Goal: Transaction & Acquisition: Purchase product/service

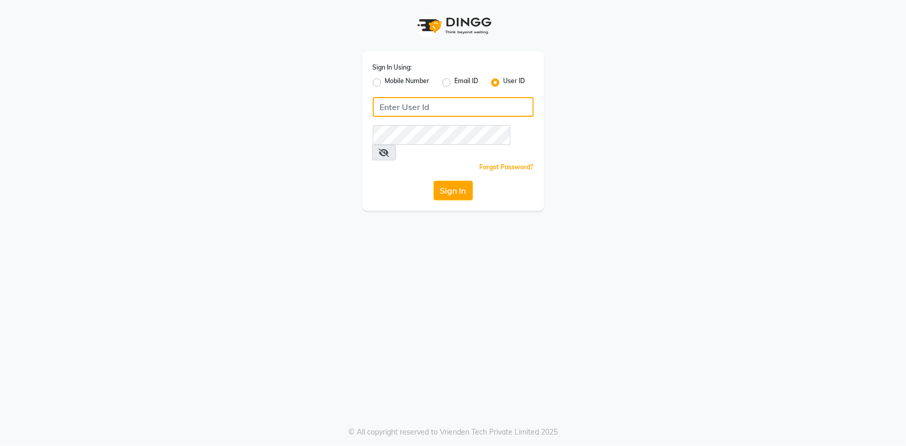
type input "e2554-22"
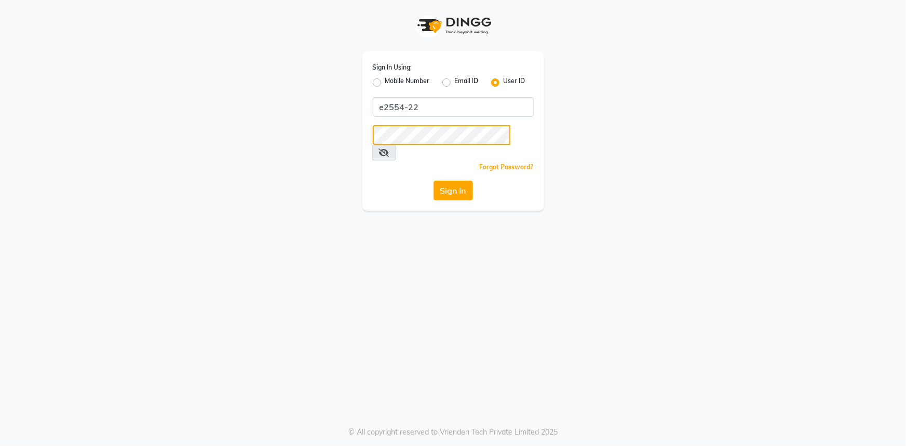
click at [200, 110] on div "Sign In Using: Mobile Number Email ID User ID e2554-22 Remember me Forgot Passw…" at bounding box center [453, 105] width 592 height 211
click at [264, 116] on div "Sign In Using: Mobile Number Email ID User ID e2554-22 Remember me Forgot Passw…" at bounding box center [453, 105] width 592 height 211
drag, startPoint x: 570, startPoint y: 211, endPoint x: 505, endPoint y: 207, distance: 64.5
click at [570, 211] on div "Sign In Using: Mobile Number Email ID User ID e2554-22 Remember me Forgot Passw…" at bounding box center [453, 223] width 906 height 446
click at [467, 181] on button "Sign In" at bounding box center [453, 191] width 39 height 20
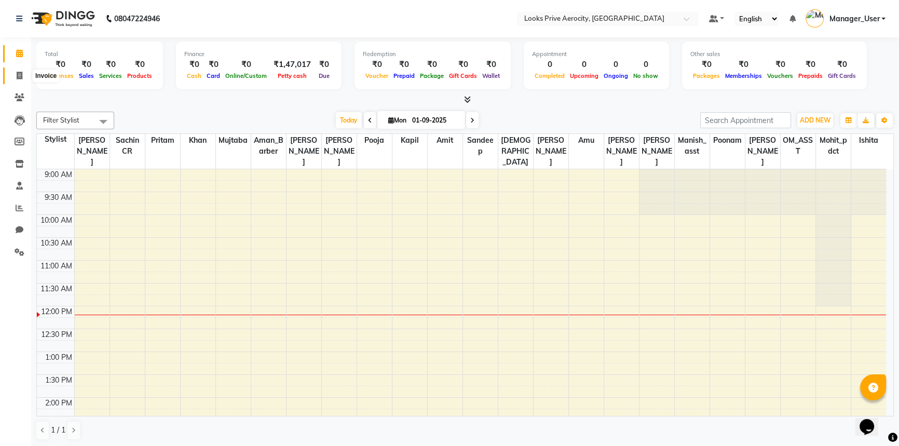
click at [19, 78] on icon at bounding box center [20, 76] width 6 height 8
select select "service"
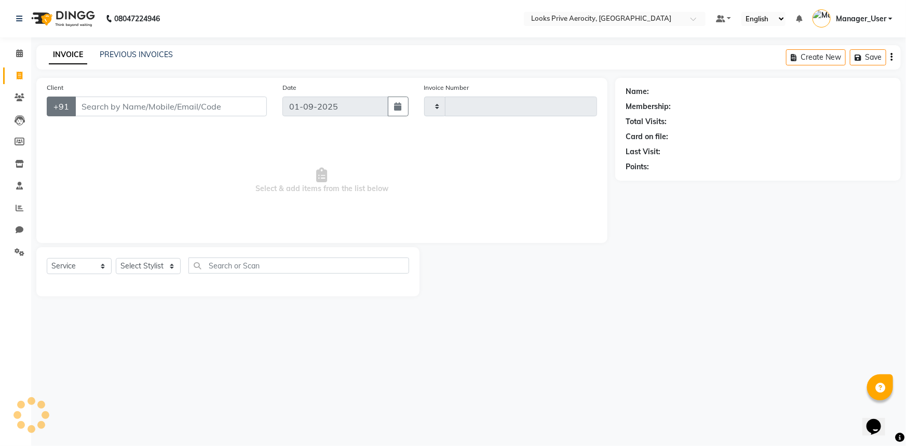
type input "5095"
select select "5913"
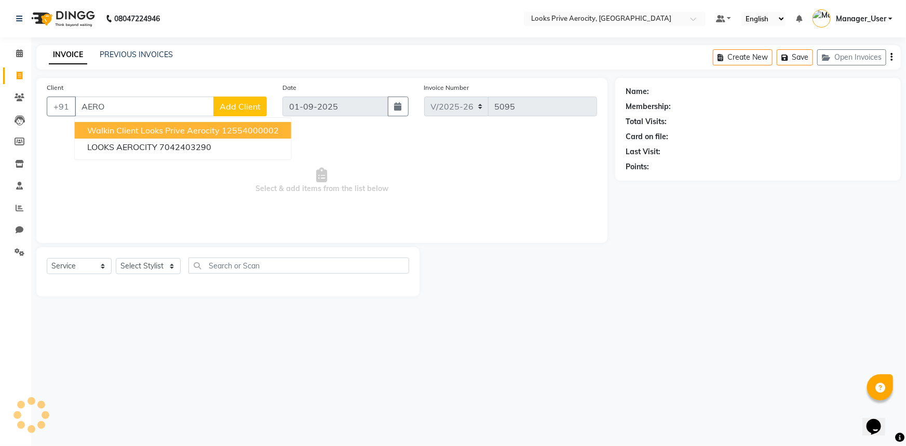
click at [118, 132] on span "Walkin Client Looks Prive Aerocity" at bounding box center [153, 130] width 132 height 10
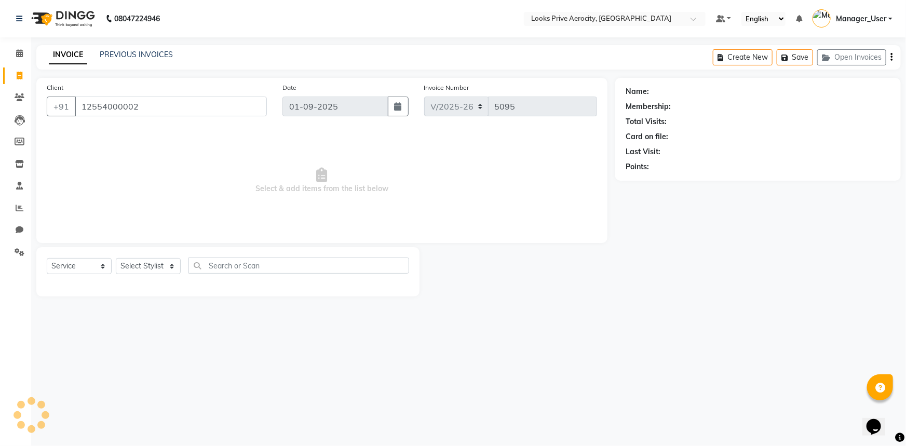
type input "12554000002"
click at [151, 263] on select "Select Stylist" at bounding box center [148, 266] width 65 height 16
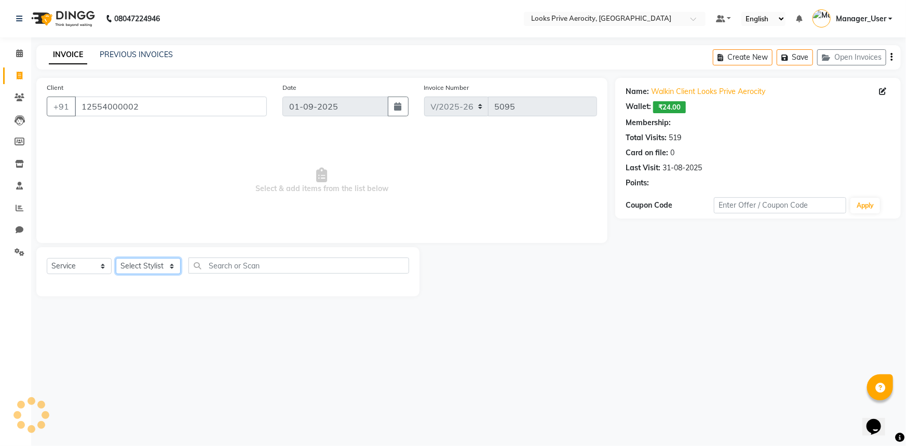
select select "1: Object"
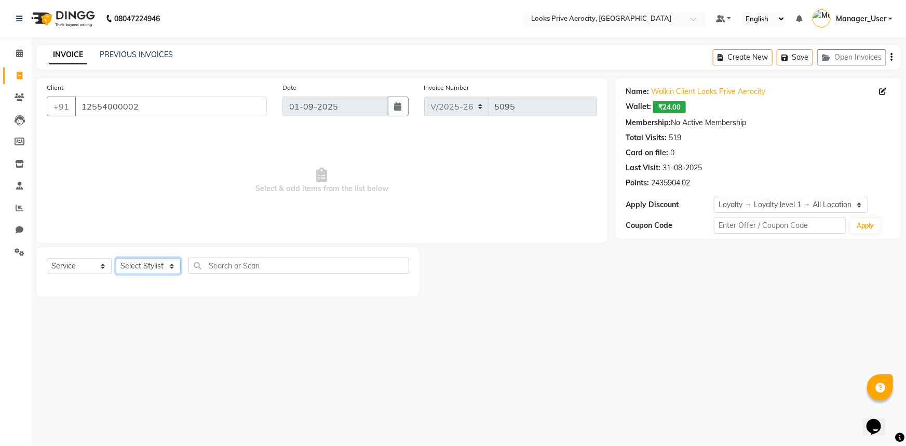
select select "43247"
click at [116, 258] on select "Select Stylist Aman_Barber Amit Amu Dharma [PERSON_NAME] Eric_asst [PERSON_NAME…" at bounding box center [148, 266] width 65 height 16
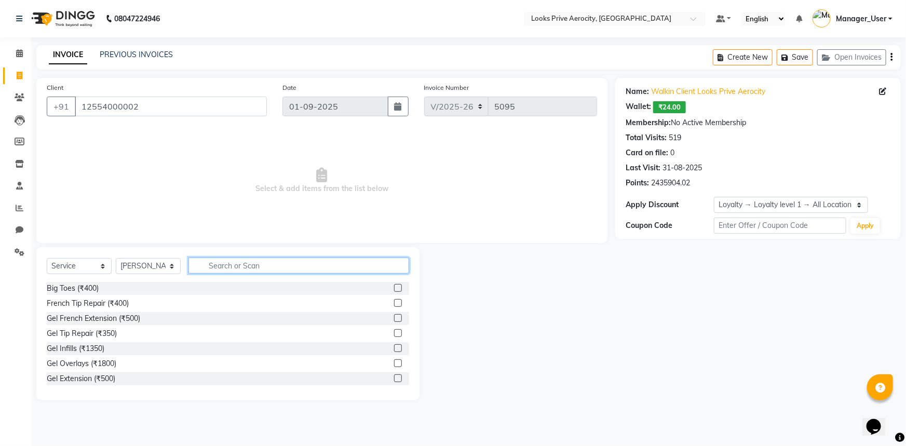
click at [212, 268] on input "text" at bounding box center [298, 266] width 221 height 16
type input "W"
type input "AVEDA"
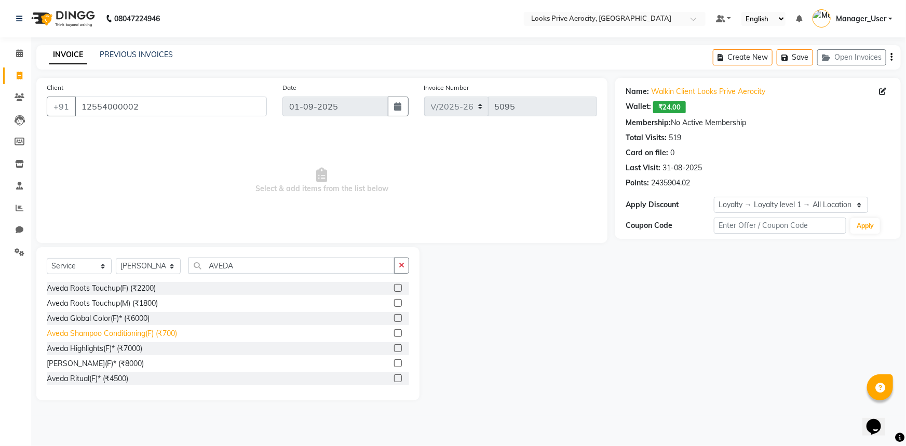
click at [125, 332] on div "Aveda Shampoo Conditioning(F) (₹700)" at bounding box center [112, 333] width 130 height 11
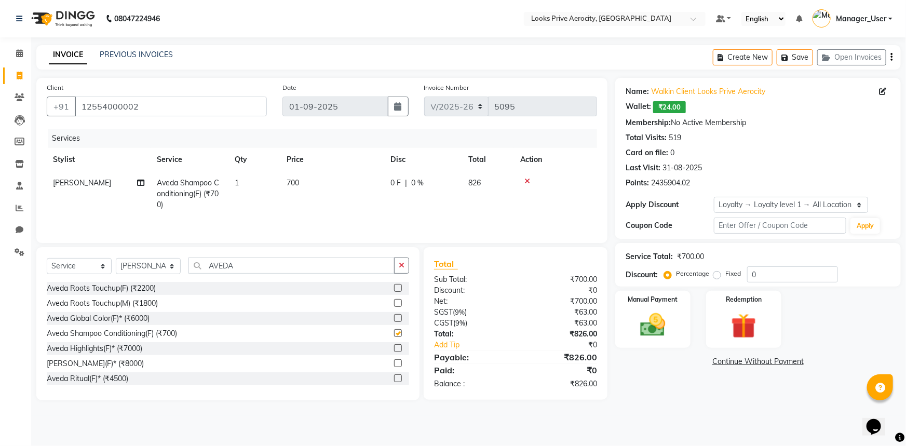
checkbox input "false"
drag, startPoint x: 247, startPoint y: 264, endPoint x: 190, endPoint y: 270, distance: 56.9
click at [190, 270] on input "AVEDA" at bounding box center [291, 266] width 206 height 16
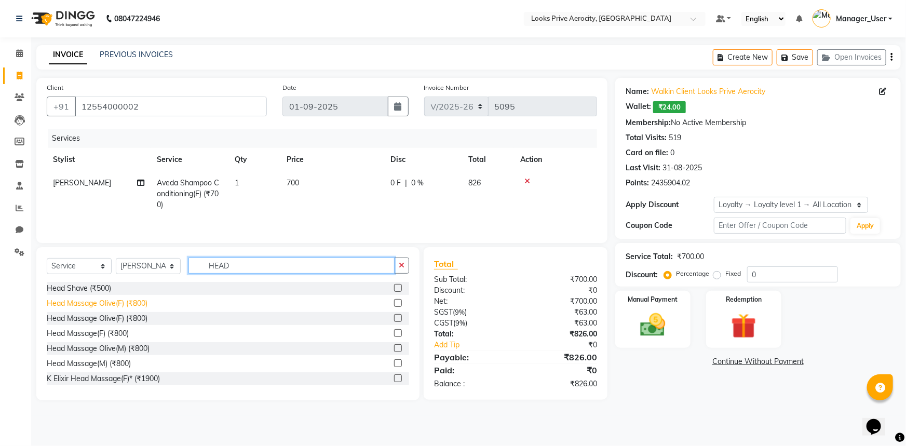
type input "HEAD"
click at [129, 302] on div "Head Massage Olive(F) (₹800)" at bounding box center [97, 303] width 101 height 11
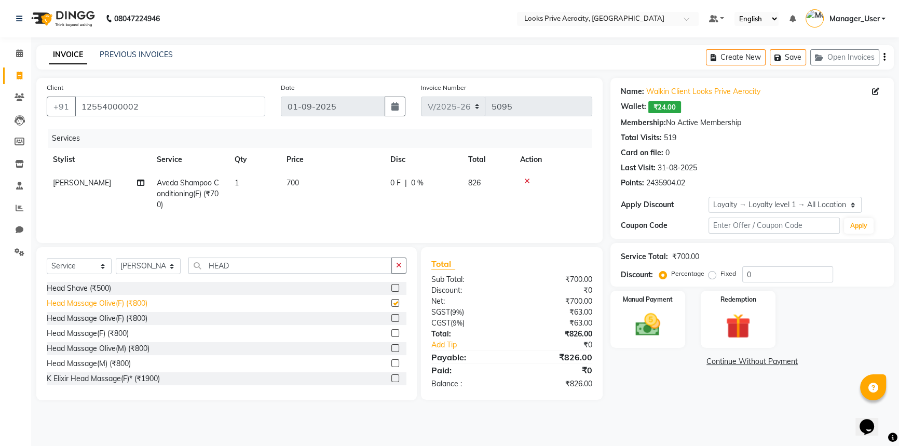
checkbox input "false"
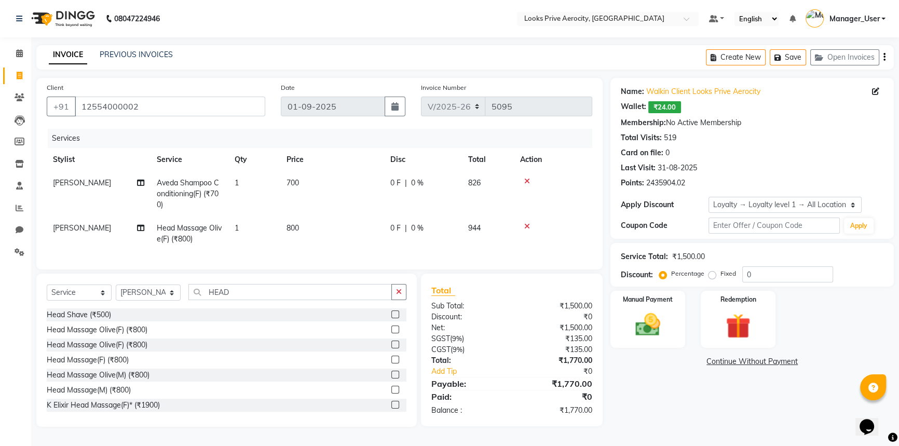
click at [276, 234] on td "1" at bounding box center [254, 234] width 52 height 34
select select "43247"
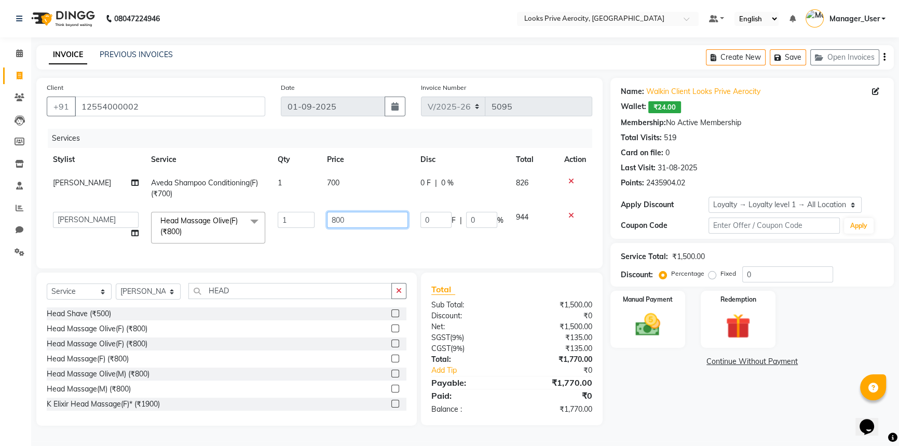
click at [327, 219] on input "800" at bounding box center [367, 220] width 81 height 16
drag, startPoint x: 290, startPoint y: 231, endPoint x: 135, endPoint y: 239, distance: 155.4
click at [166, 238] on tr "Aman_Barber Amit Amu Dharma Erica CR Eric_asst Esha Ishita kapil khan Manager_U…" at bounding box center [320, 228] width 546 height 44
type input "1500"
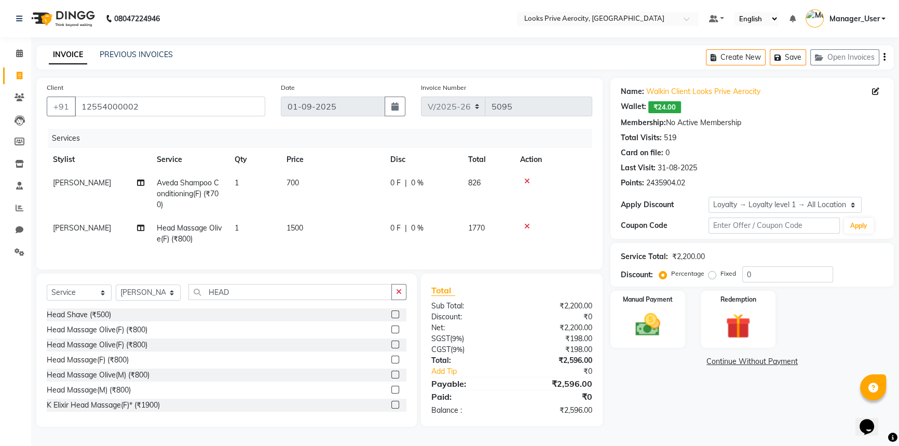
click at [329, 239] on td "1500" at bounding box center [332, 234] width 104 height 34
select select "43247"
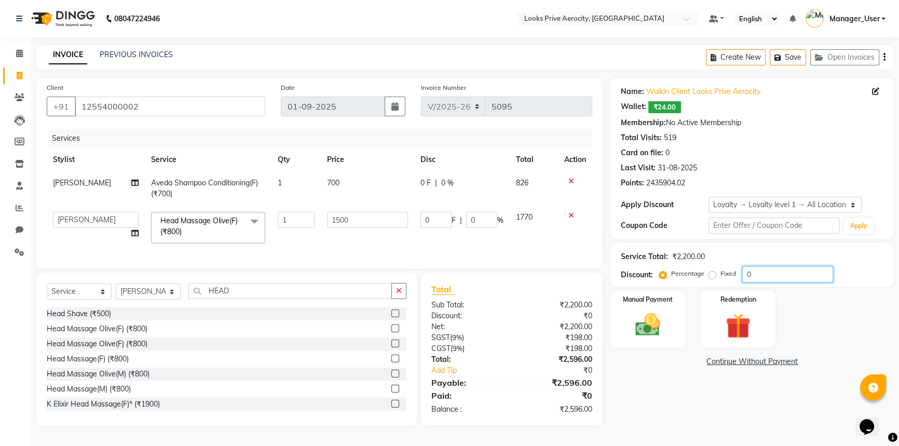
click at [744, 278] on input "0" at bounding box center [787, 274] width 91 height 16
type input "20"
type input "300"
type input "20"
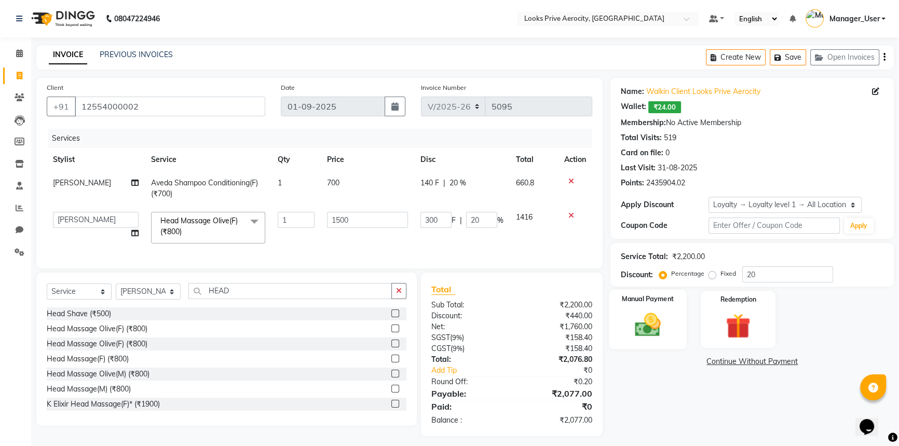
click at [653, 331] on img at bounding box center [648, 325] width 42 height 30
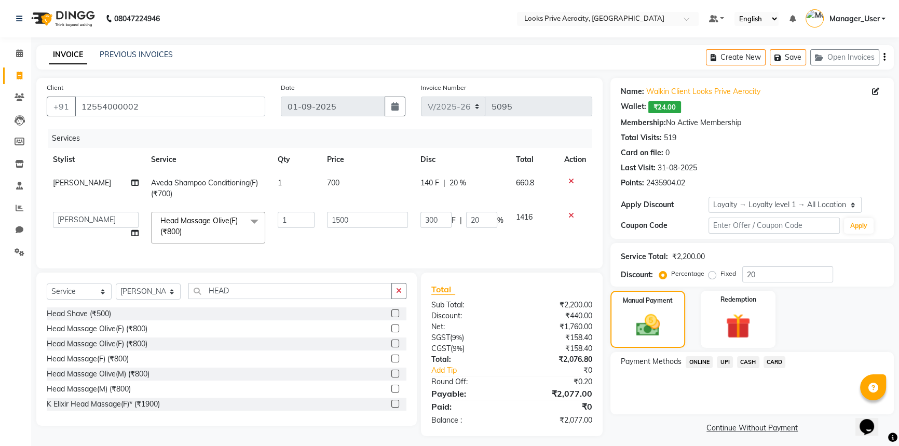
click at [768, 361] on span "CARD" at bounding box center [775, 362] width 22 height 12
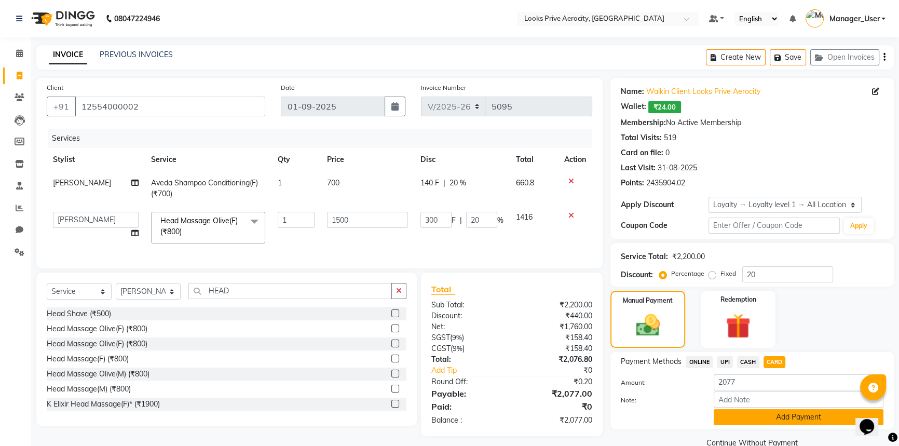
click at [782, 413] on button "Add Payment" at bounding box center [799, 417] width 170 height 16
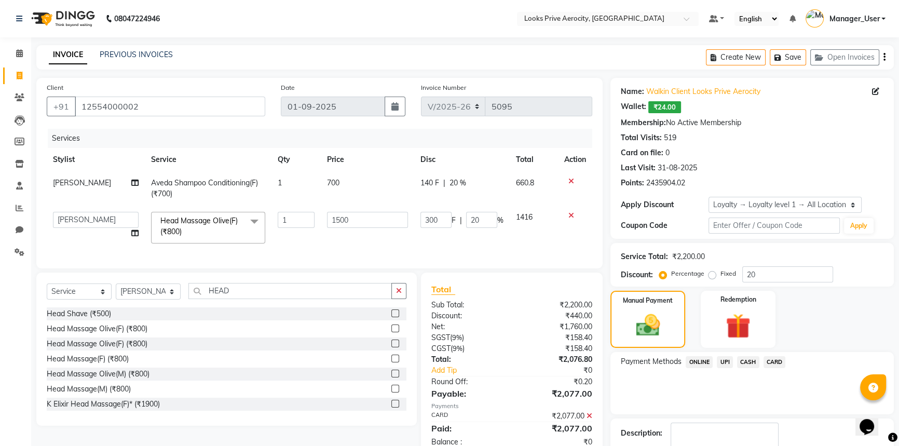
scroll to position [86, 0]
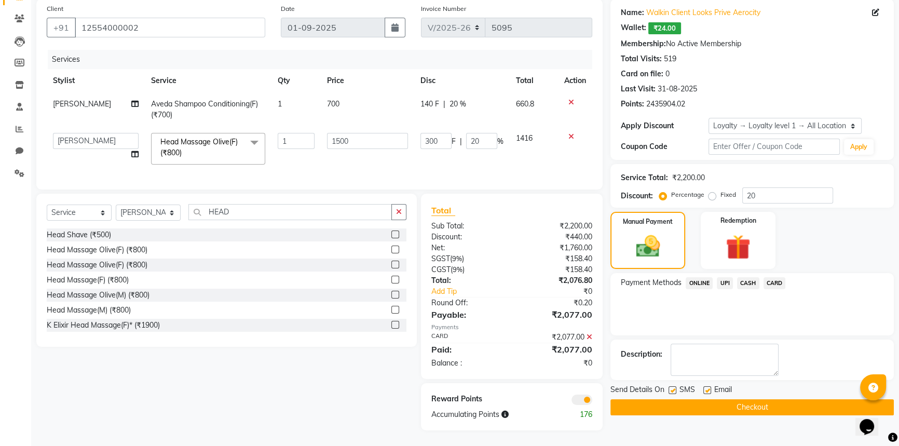
click at [769, 399] on button "Checkout" at bounding box center [752, 407] width 283 height 16
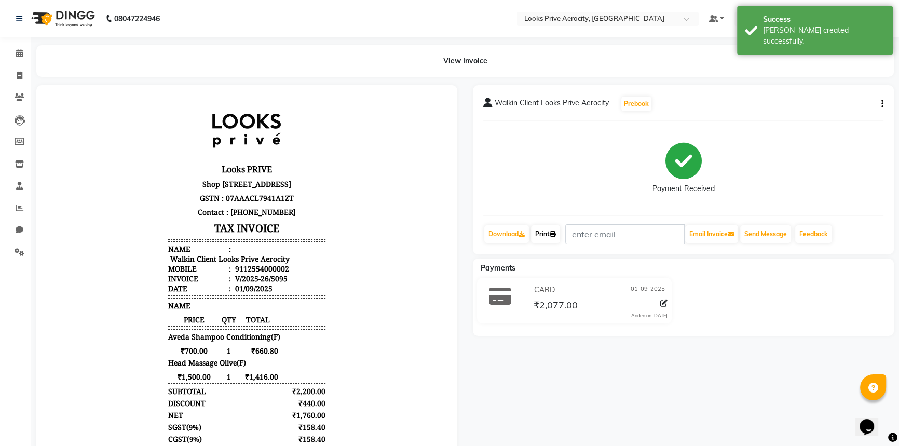
click at [558, 237] on link "Print" at bounding box center [545, 234] width 29 height 18
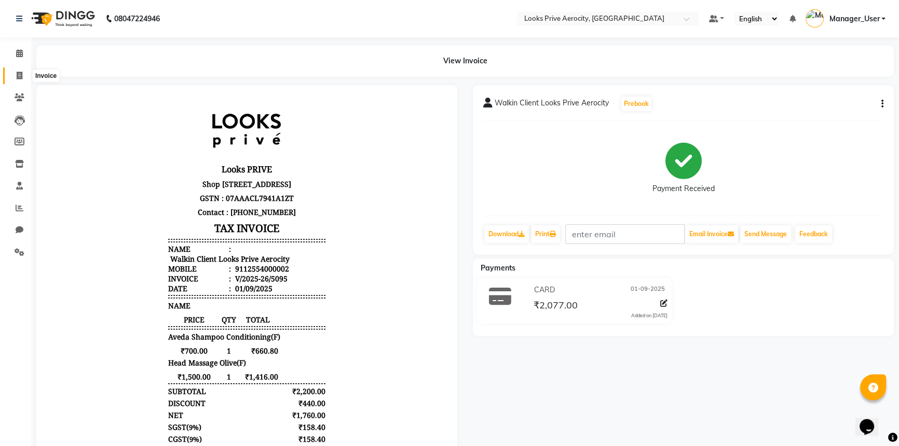
click at [20, 74] on icon at bounding box center [20, 76] width 6 height 8
select select "service"
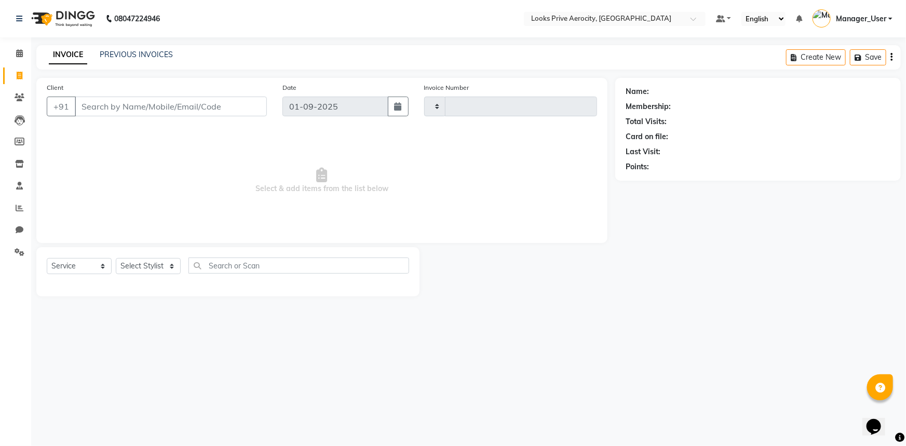
type input "5096"
select select "5913"
click at [25, 207] on span at bounding box center [19, 208] width 18 height 12
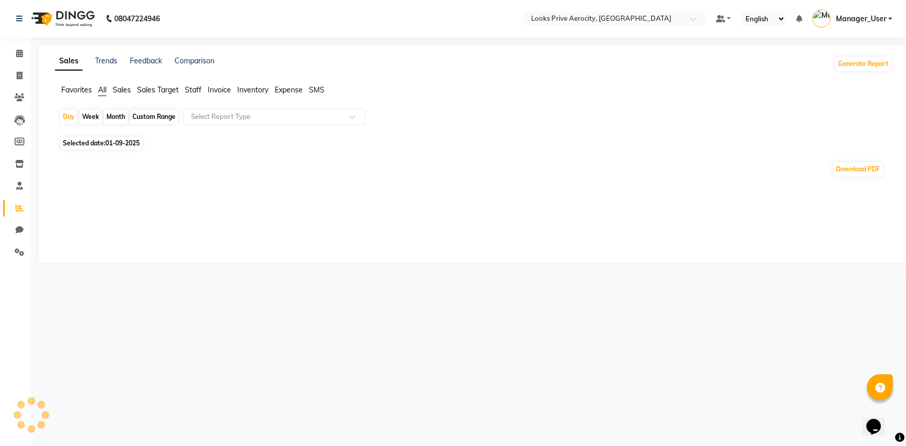
click at [196, 91] on span "Staff" at bounding box center [193, 89] width 17 height 9
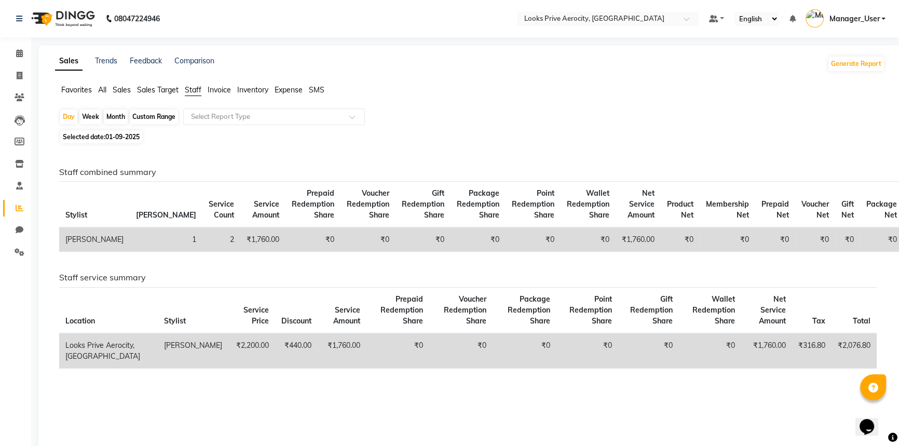
click at [123, 133] on span "01-09-2025" at bounding box center [122, 137] width 34 height 8
select select "9"
select select "2025"
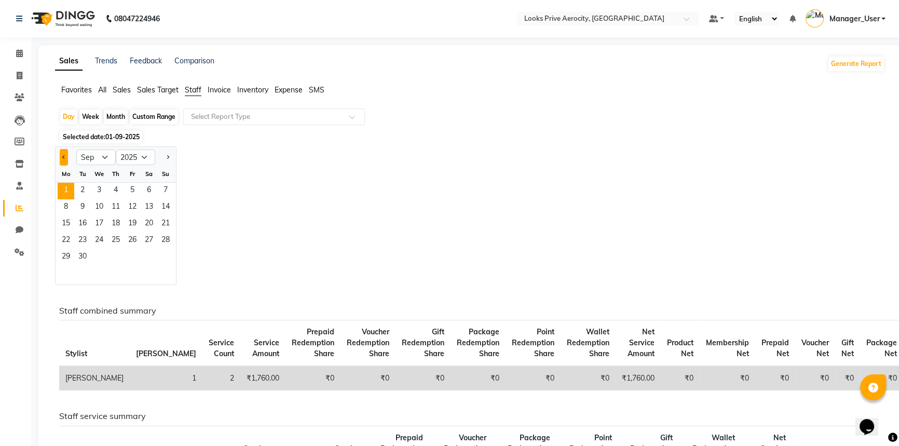
click at [65, 159] on button "Previous month" at bounding box center [64, 157] width 8 height 17
select select "8"
click at [167, 257] on span "31" at bounding box center [165, 257] width 17 height 17
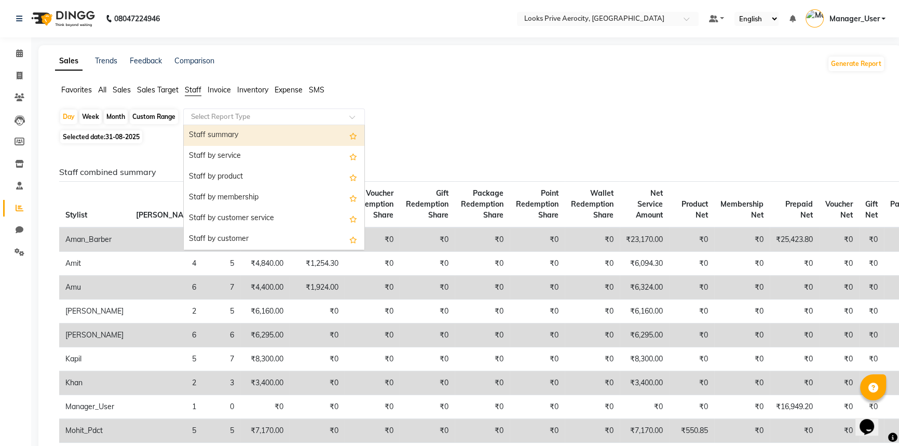
click at [221, 121] on div "Select Report Type" at bounding box center [220, 117] width 59 height 10
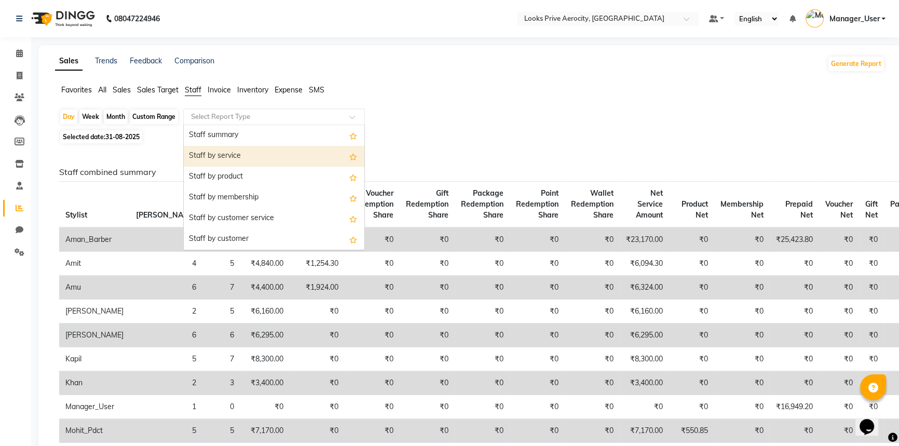
click at [226, 154] on div "Staff by service" at bounding box center [274, 156] width 181 height 21
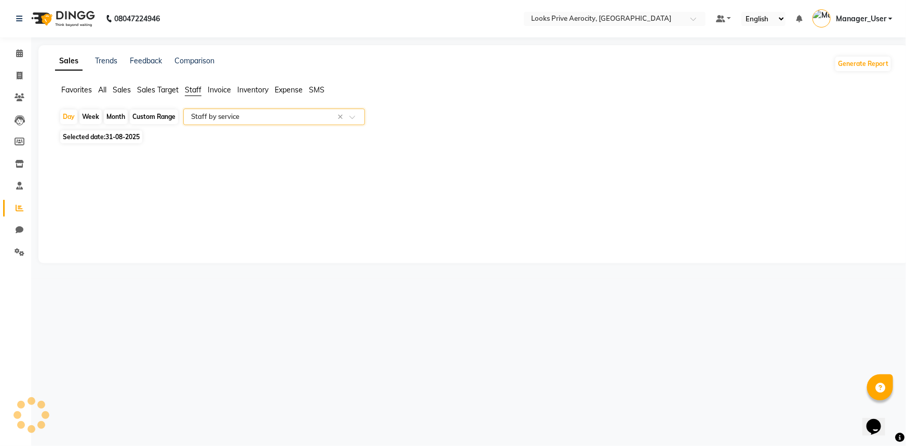
select select "full_report"
select select "csv"
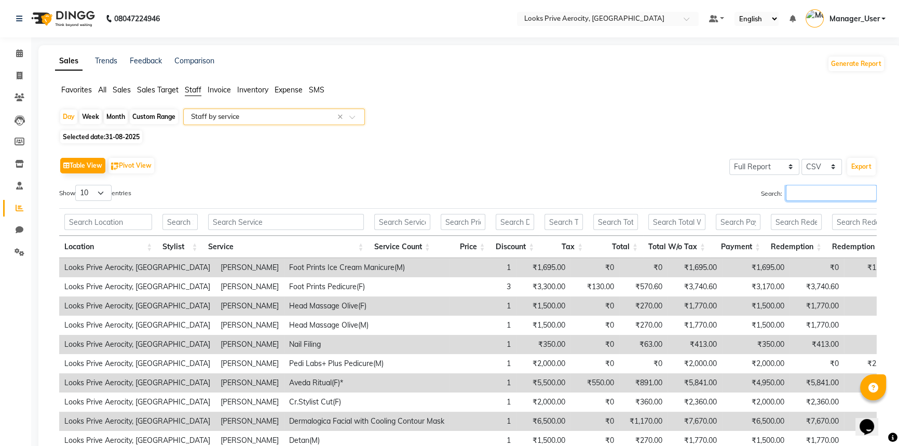
click at [800, 197] on input "Search:" at bounding box center [831, 193] width 91 height 16
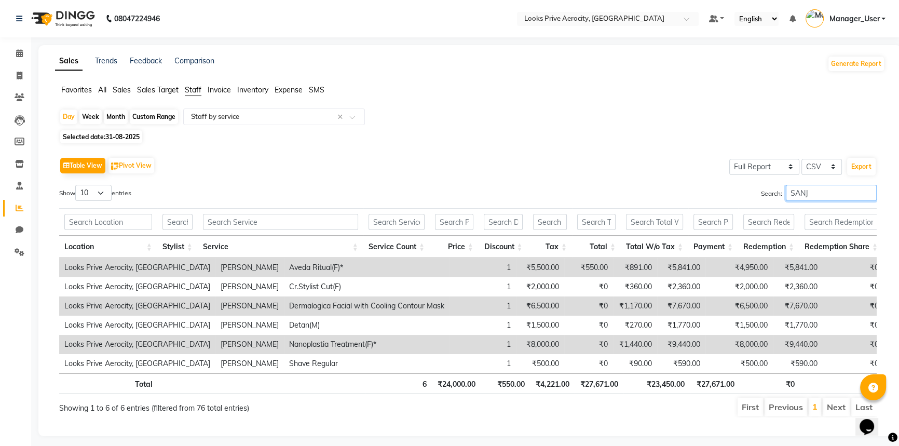
drag, startPoint x: 818, startPoint y: 191, endPoint x: 536, endPoint y: 207, distance: 282.9
click at [637, 208] on div "Show 10 25 50 100 entries Search: SANJ Location Stylist Service Service Count P…" at bounding box center [468, 301] width 818 height 233
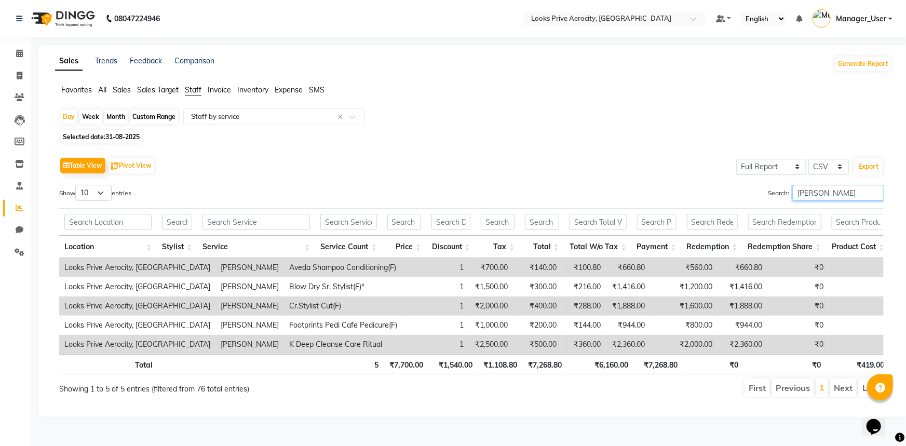
drag, startPoint x: 811, startPoint y: 200, endPoint x: 501, endPoint y: 244, distance: 313.1
click at [565, 234] on div "Show 10 25 50 100 entries Search: ERICA Location Stylist Service Service Count …" at bounding box center [471, 291] width 825 height 213
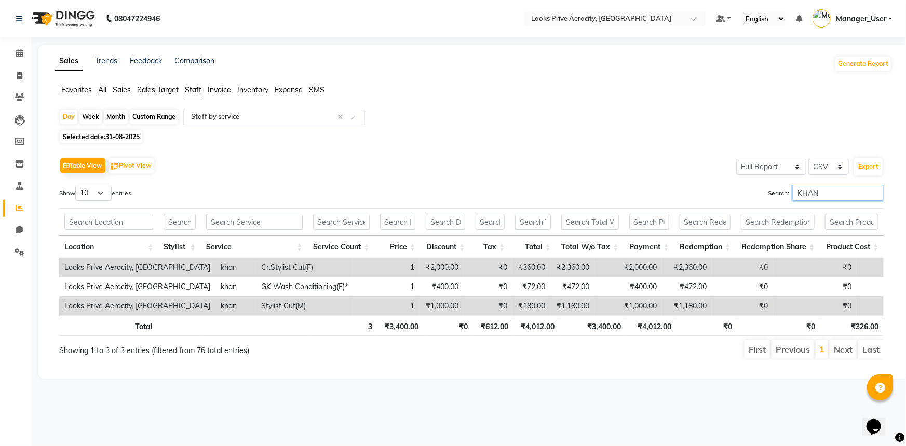
drag, startPoint x: 744, startPoint y: 196, endPoint x: 659, endPoint y: 201, distance: 85.3
click at [693, 199] on div "Search: KHAN" at bounding box center [681, 195] width 404 height 20
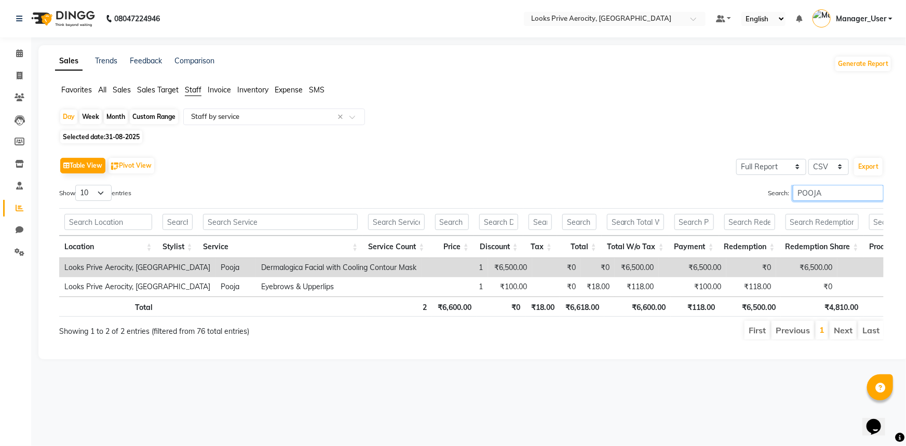
drag, startPoint x: 725, startPoint y: 210, endPoint x: 580, endPoint y: 224, distance: 145.0
click at [622, 221] on div "Show 10 25 50 100 entries Search: POOJA Location Stylist Service Service Count …" at bounding box center [471, 263] width 825 height 156
type input "A"
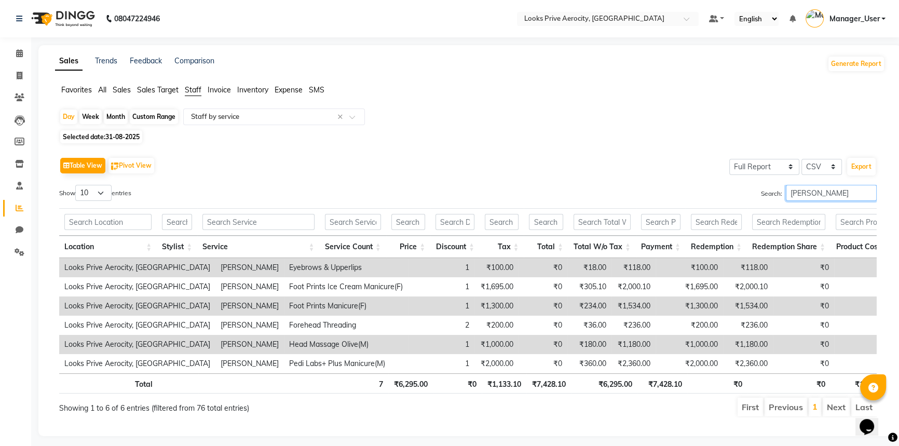
drag, startPoint x: 833, startPoint y: 195, endPoint x: 352, endPoint y: 209, distance: 481.5
click at [448, 218] on div "Show 10 25 50 100 entries Search: ESHA Location Stylist Service Service Count P…" at bounding box center [468, 301] width 818 height 233
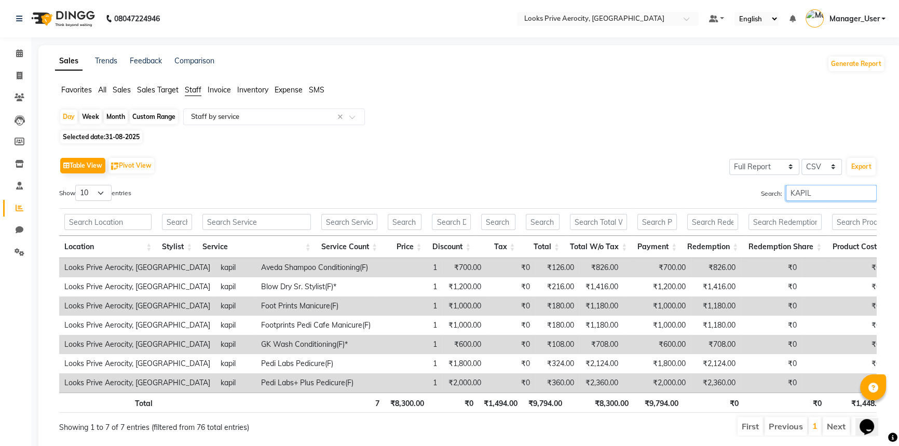
drag, startPoint x: 826, startPoint y: 192, endPoint x: 474, endPoint y: 172, distance: 352.6
click at [552, 181] on div "Table View Pivot View Select Full Report Filtered Report Select CSV PDF Export …" at bounding box center [468, 296] width 818 height 282
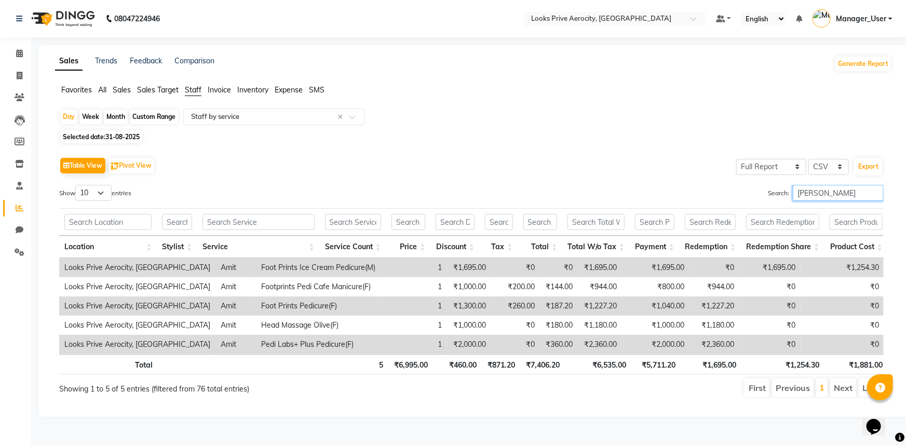
drag, startPoint x: 825, startPoint y: 194, endPoint x: 373, endPoint y: 193, distance: 451.7
click at [534, 197] on div "Search: AMIT" at bounding box center [681, 195] width 404 height 20
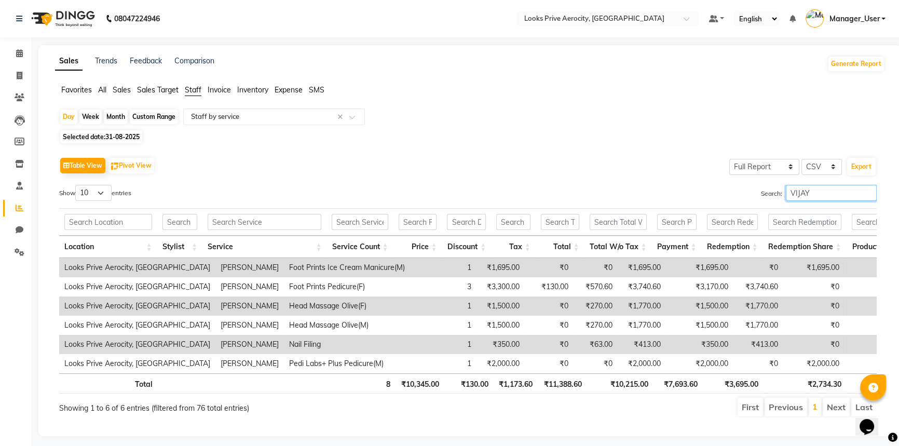
drag, startPoint x: 794, startPoint y: 195, endPoint x: 384, endPoint y: 192, distance: 410.2
click at [470, 201] on div "Search: VIJAY" at bounding box center [676, 195] width 417 height 20
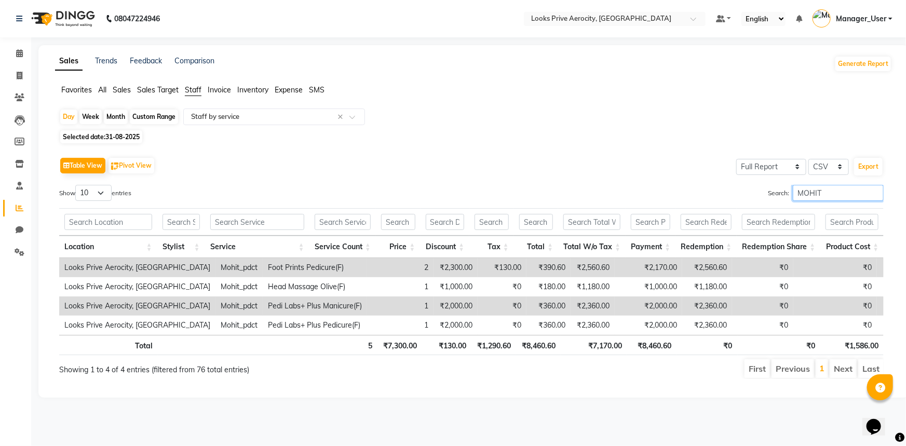
drag, startPoint x: 834, startPoint y: 193, endPoint x: 492, endPoint y: 186, distance: 342.2
click at [527, 191] on div "Search: MOHIT" at bounding box center [681, 195] width 404 height 20
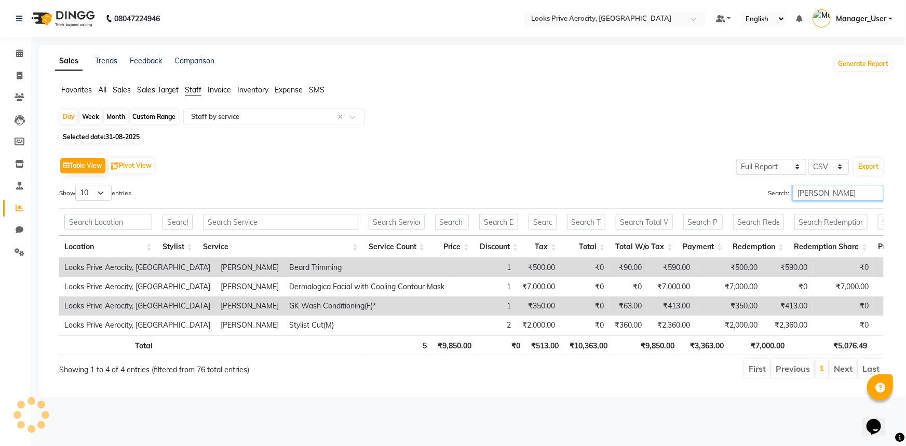
drag, startPoint x: 822, startPoint y: 191, endPoint x: 503, endPoint y: 168, distance: 319.7
click at [523, 170] on div "Table View Pivot View Select Full Report Filtered Report Select CSV PDF Export …" at bounding box center [471, 267] width 825 height 224
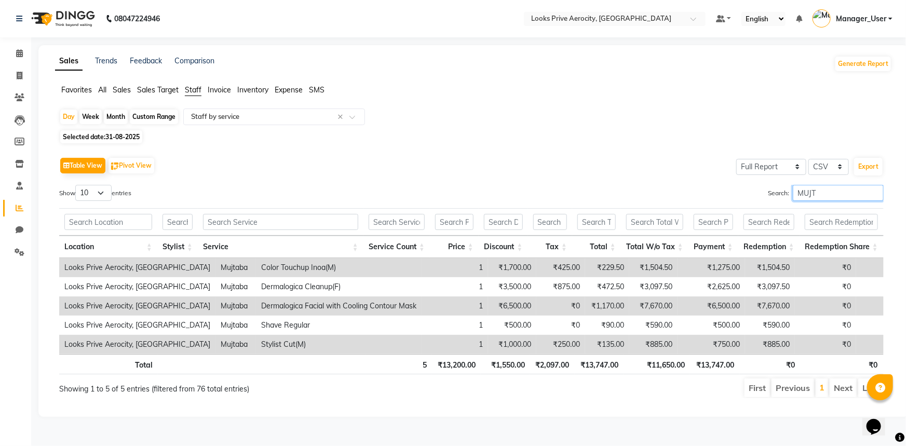
drag, startPoint x: 825, startPoint y: 193, endPoint x: 389, endPoint y: 183, distance: 436.3
click at [448, 185] on div "Show 10 25 50 100 entries Search: MUJT" at bounding box center [471, 195] width 840 height 20
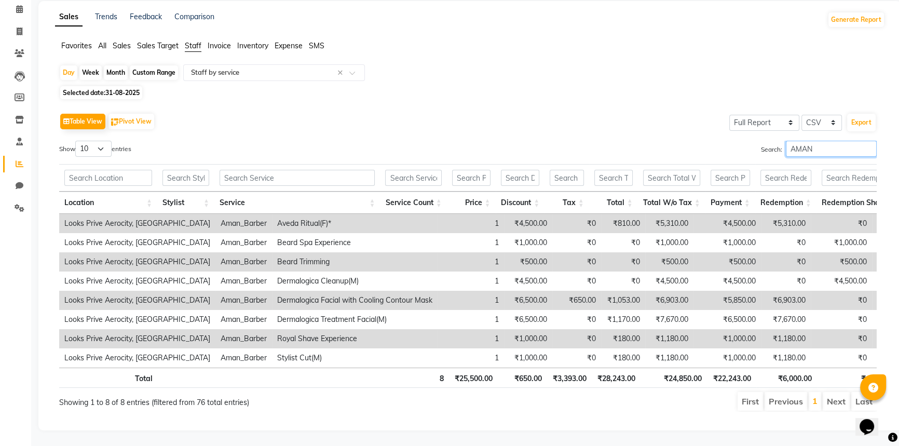
scroll to position [47, 0]
click at [814, 145] on input "AMAN" at bounding box center [831, 149] width 91 height 16
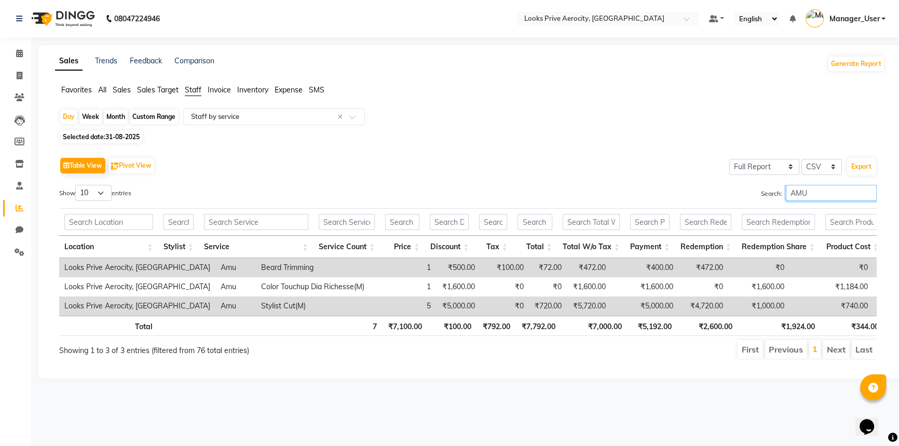
scroll to position [0, 0]
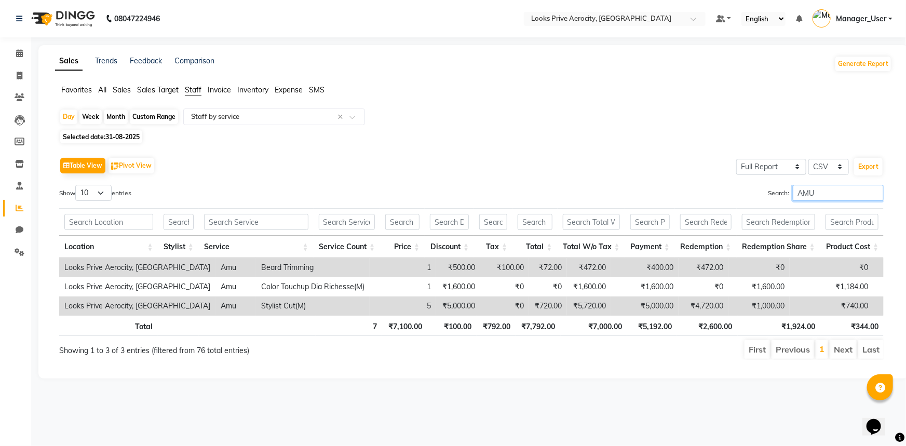
type input "AMU"
click at [202, 118] on input "text" at bounding box center [264, 117] width 150 height 10
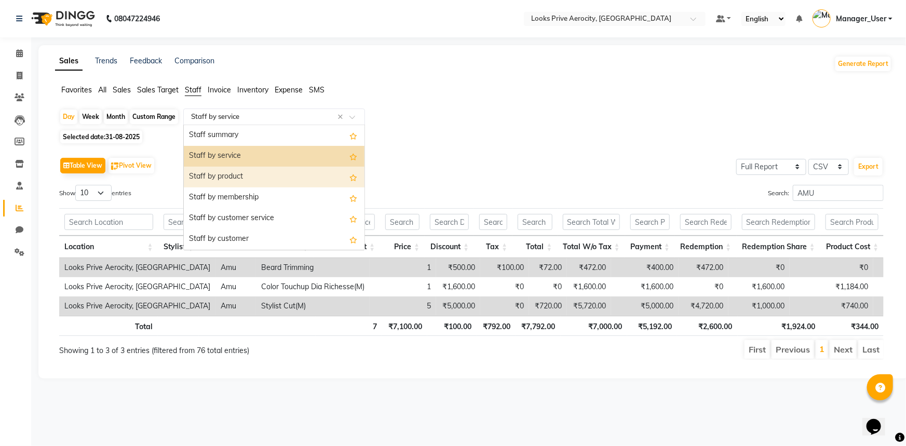
click at [223, 170] on div "Staff by product" at bounding box center [274, 177] width 181 height 21
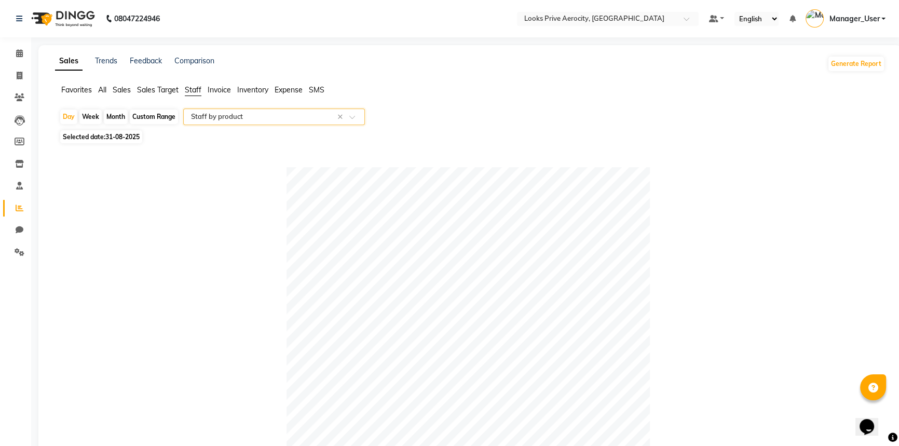
scroll to position [283, 0]
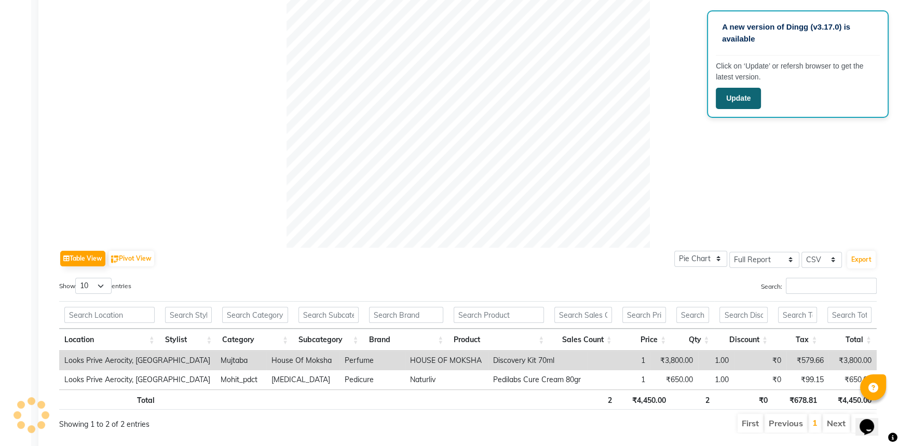
click at [737, 95] on button "Update" at bounding box center [738, 98] width 45 height 21
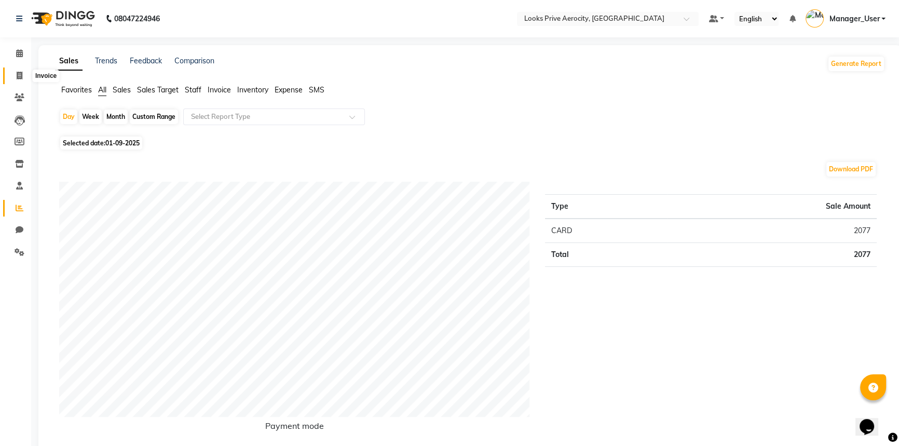
click at [20, 73] on icon at bounding box center [20, 76] width 6 height 8
select select "service"
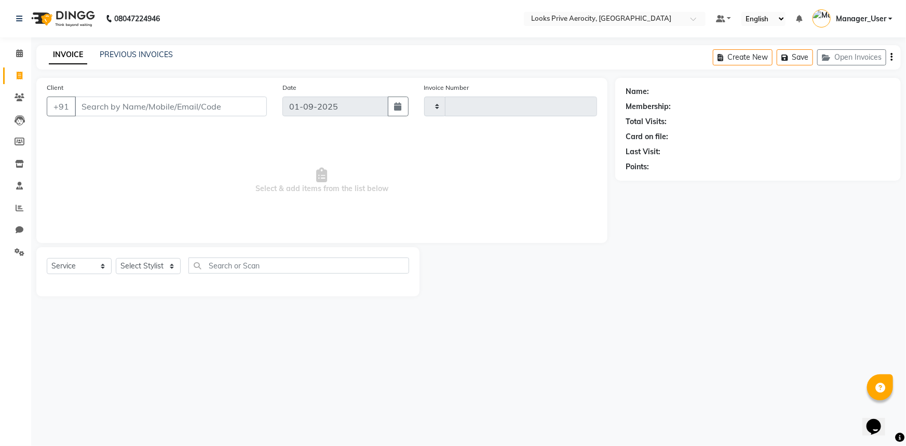
type input "5096"
select select "5913"
click at [142, 56] on link "PREVIOUS INVOICES" at bounding box center [136, 54] width 73 height 9
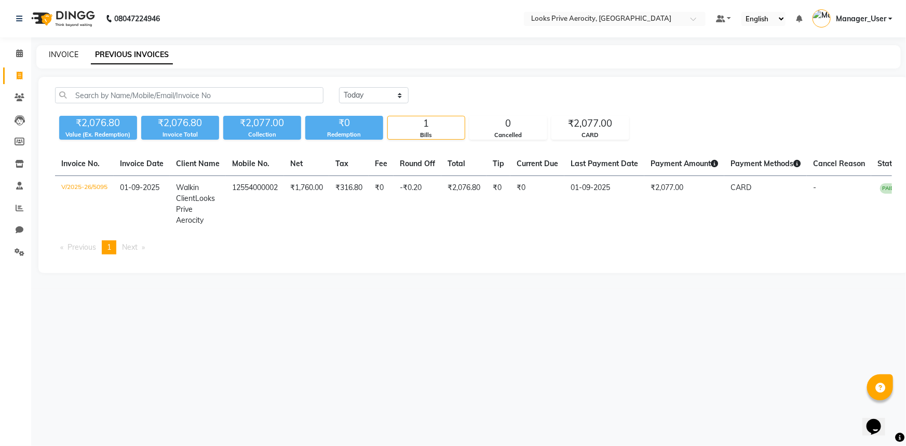
click at [57, 53] on link "INVOICE" at bounding box center [64, 54] width 30 height 9
select select "service"
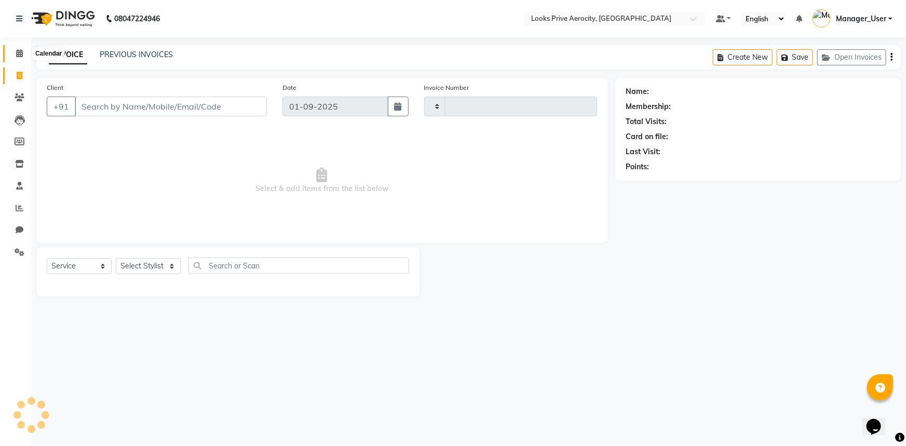
click at [17, 51] on icon at bounding box center [19, 53] width 7 height 8
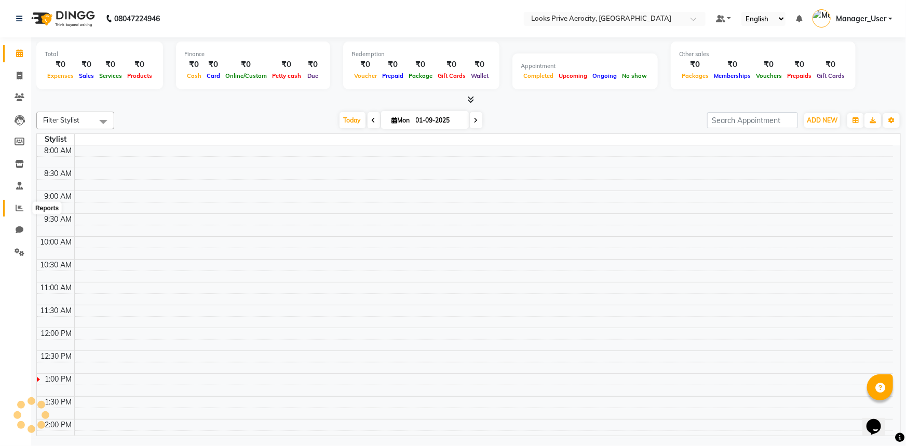
click at [21, 206] on icon at bounding box center [20, 208] width 8 height 8
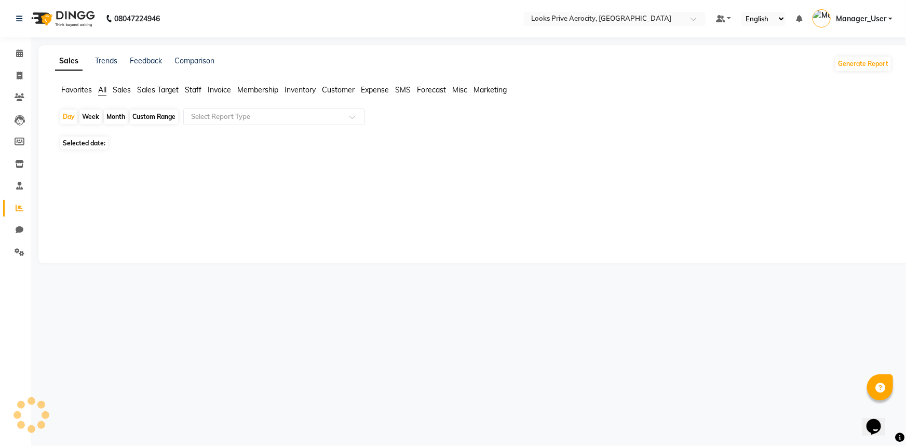
click at [191, 91] on span "Staff" at bounding box center [193, 89] width 17 height 9
click at [209, 122] on div "Select Report Type" at bounding box center [274, 117] width 182 height 17
drag, startPoint x: 211, startPoint y: 170, endPoint x: 324, endPoint y: 310, distance: 180.3
click at [218, 179] on div "Sales Trends Feedback Comparison Generate Report Favorites All Sales Sales Targ…" at bounding box center [473, 154] width 870 height 218
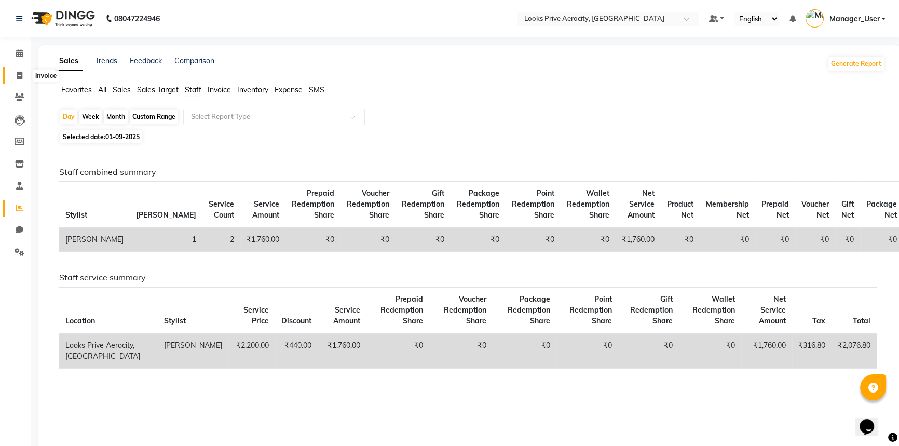
drag, startPoint x: 17, startPoint y: 80, endPoint x: 31, endPoint y: 73, distance: 15.3
click at [18, 80] on span at bounding box center [19, 76] width 18 height 12
select select "service"
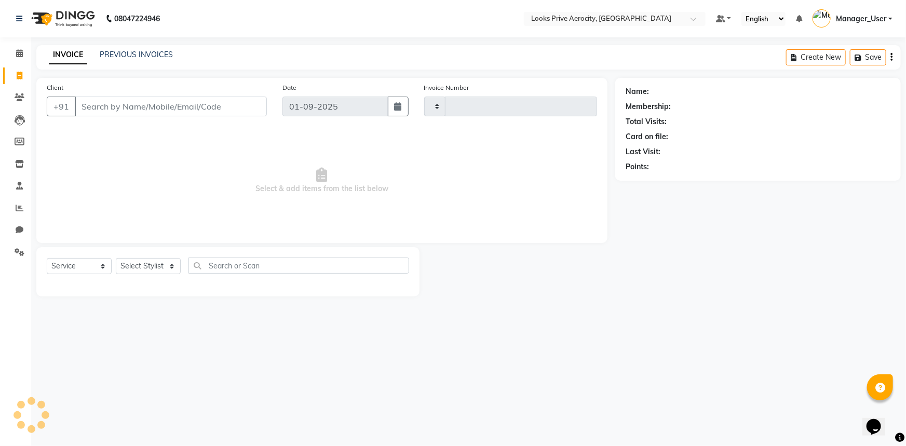
click at [137, 104] on input "Client" at bounding box center [171, 107] width 192 height 20
type input "AERO"
type input "5096"
select select "5913"
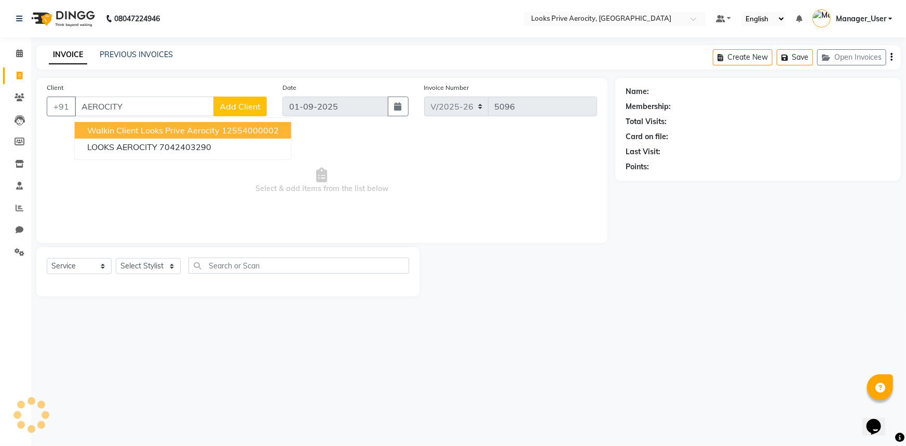
click at [116, 125] on span "Walkin Client Looks Prive Aerocity" at bounding box center [153, 130] width 132 height 10
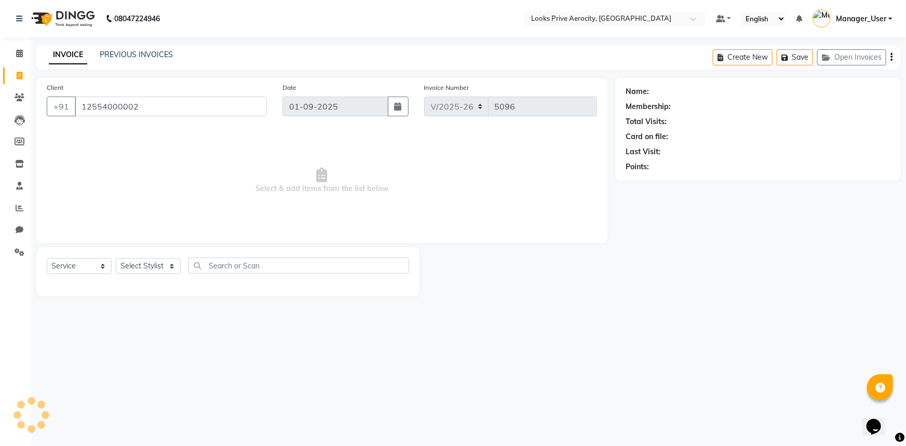
type input "12554000002"
drag, startPoint x: 154, startPoint y: 265, endPoint x: 151, endPoint y: 259, distance: 7.0
click at [154, 265] on select "Select Stylist Aman_Barber Amit Amu Dharma [PERSON_NAME] Eric_asst [PERSON_NAME…" at bounding box center [148, 266] width 65 height 16
select select "43243"
click at [116, 258] on select "Select Stylist Aman_Barber Amit Amu Dharma [PERSON_NAME] Eric_asst [PERSON_NAME…" at bounding box center [148, 266] width 65 height 16
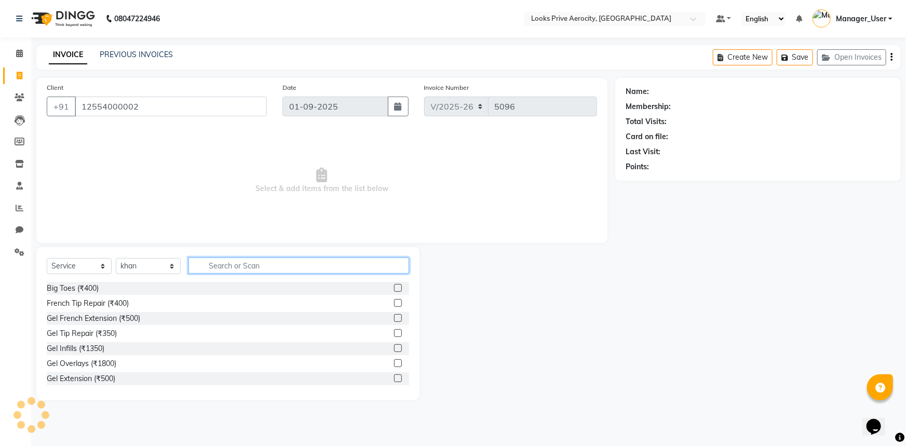
click at [266, 269] on input "text" at bounding box center [298, 266] width 221 height 16
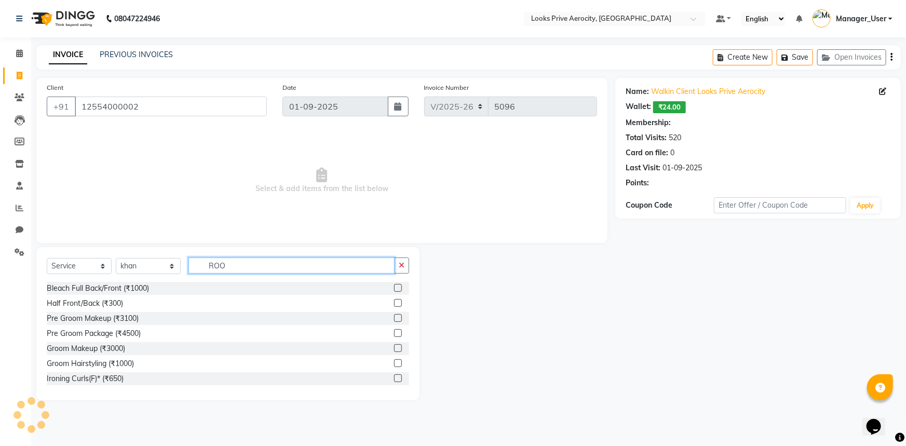
type input "ROOT"
select select "1: Object"
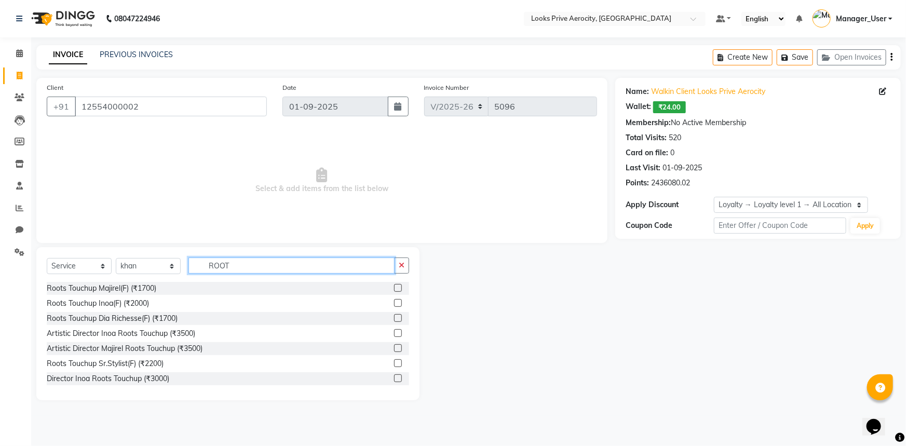
type input "ROOT"
click at [394, 318] on label at bounding box center [398, 318] width 8 height 8
click at [394, 318] on input "checkbox" at bounding box center [397, 318] width 7 height 7
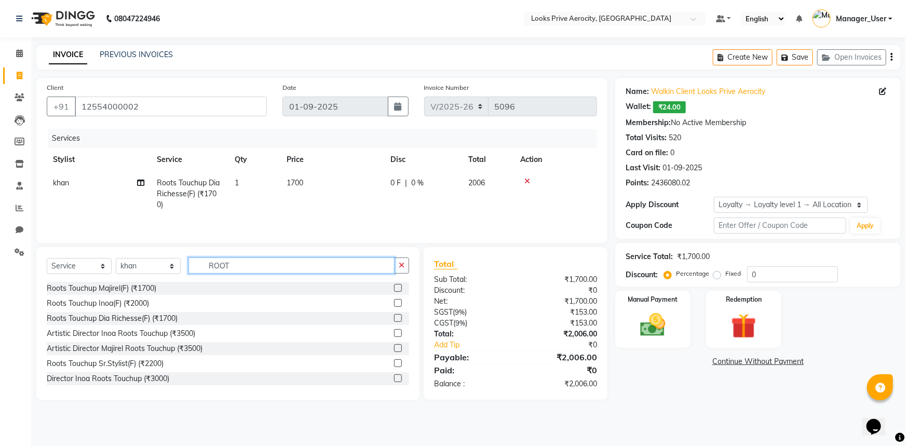
checkbox input "false"
click at [280, 264] on input "ROOT" at bounding box center [291, 266] width 206 height 16
type input "R"
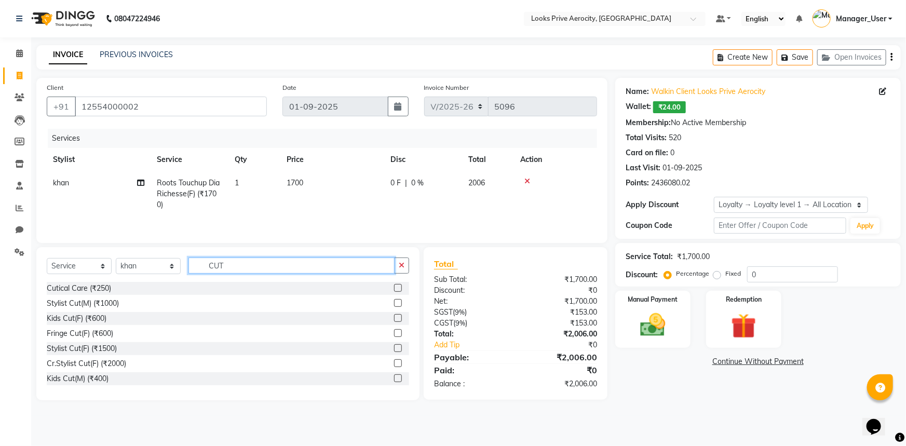
type input "CUT"
click at [394, 362] on label at bounding box center [398, 363] width 8 height 8
click at [394, 362] on input "checkbox" at bounding box center [397, 363] width 7 height 7
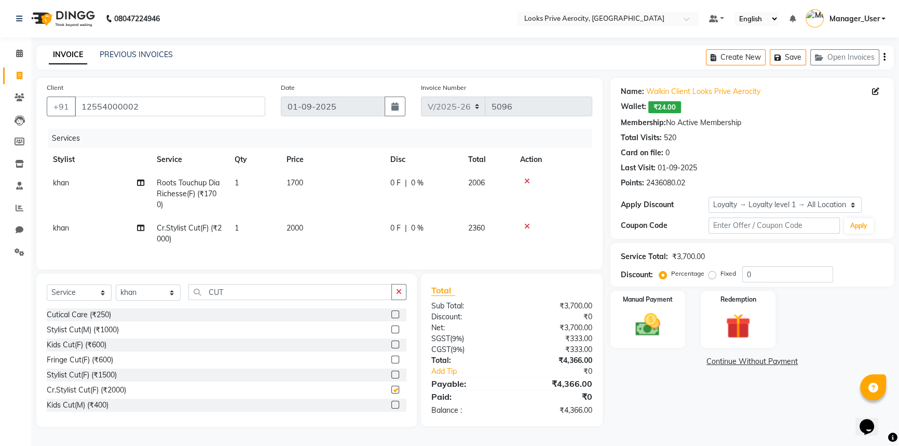
checkbox input "false"
click at [646, 342] on div "Manual Payment" at bounding box center [648, 319] width 78 height 59
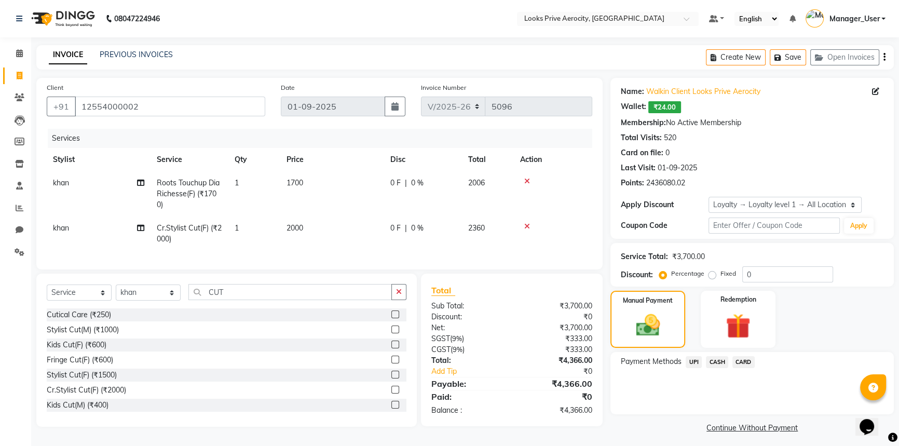
click at [740, 358] on span "CARD" at bounding box center [744, 362] width 22 height 12
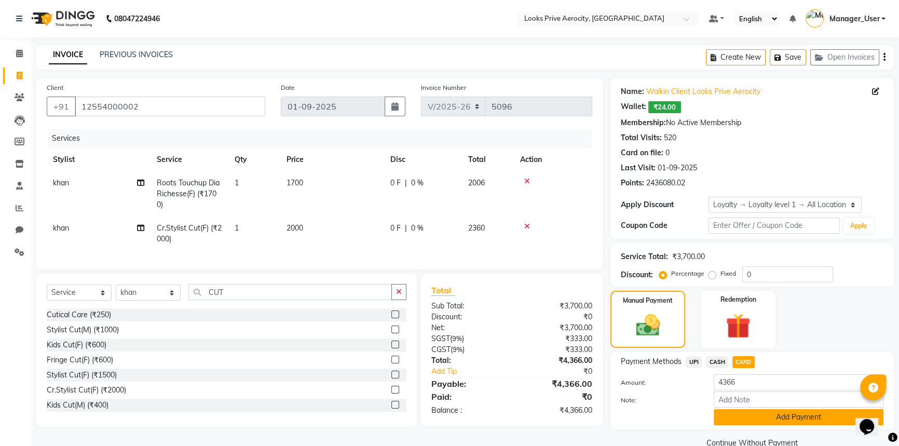
click at [745, 412] on button "Add Payment" at bounding box center [799, 417] width 170 height 16
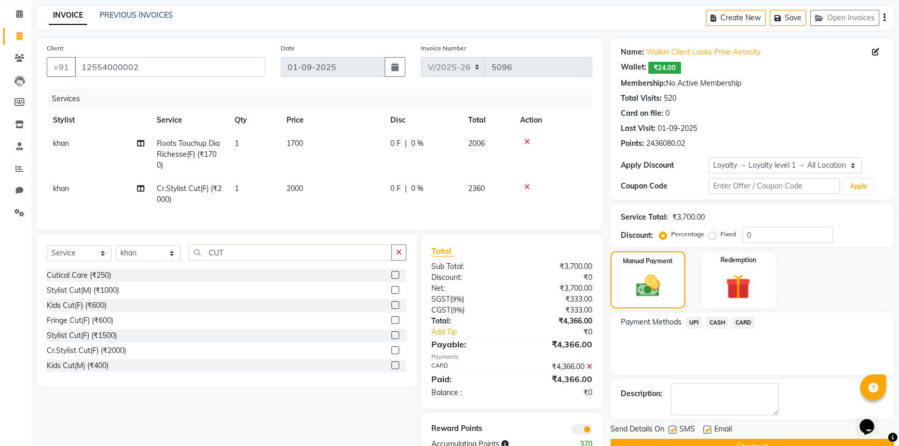
scroll to position [77, 0]
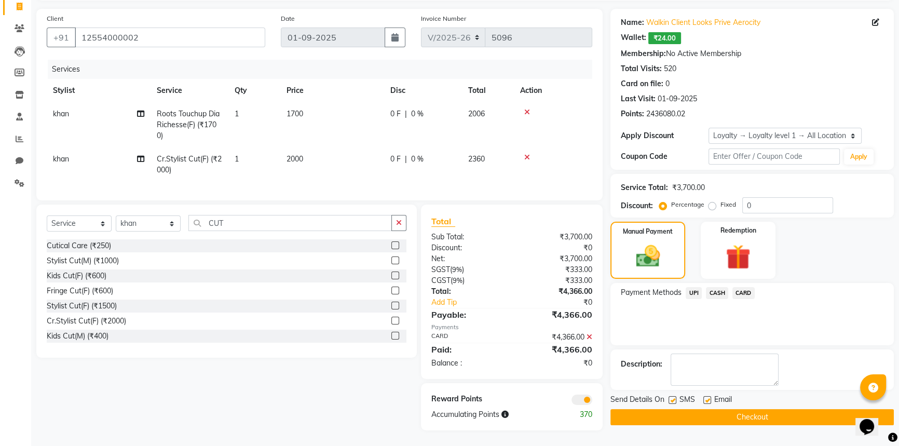
click at [674, 396] on label at bounding box center [673, 400] width 8 height 8
click at [674, 397] on input "checkbox" at bounding box center [672, 400] width 7 height 7
checkbox input "false"
click at [676, 415] on div "Name: Walkin Client Looks Prive Aerocity Wallet: ₹24.00 Membership: No Active M…" at bounding box center [756, 220] width 291 height 422
click at [672, 411] on button "Checkout" at bounding box center [752, 417] width 283 height 16
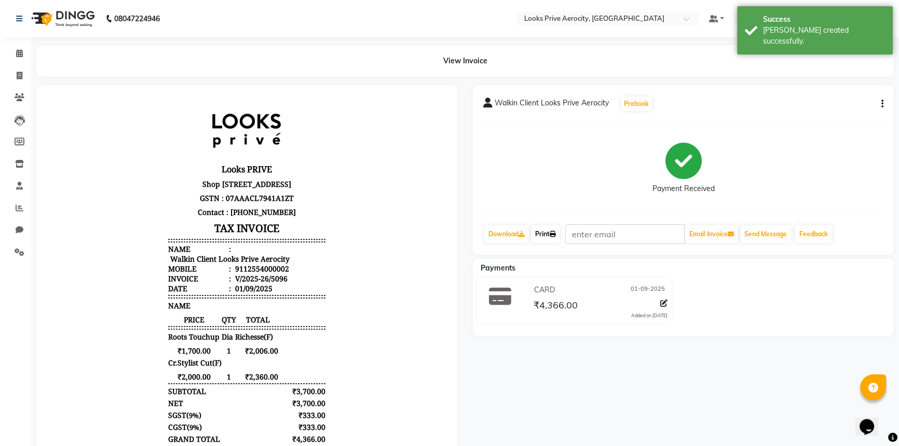
click at [556, 231] on icon at bounding box center [553, 234] width 6 height 6
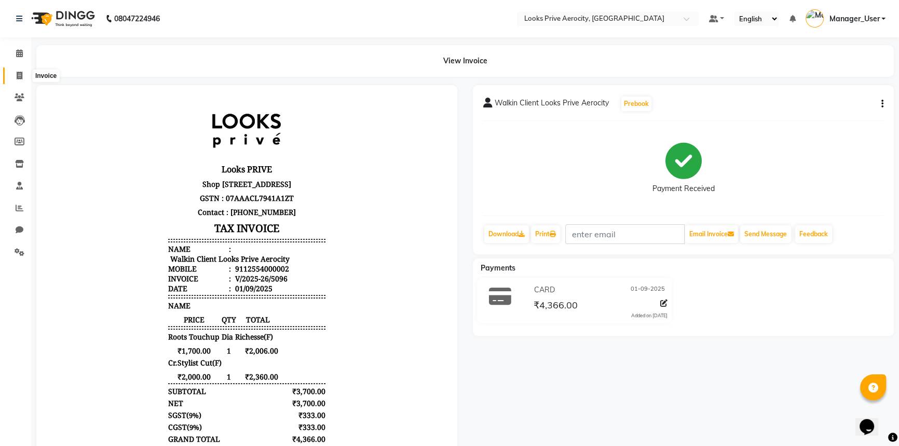
click at [23, 75] on span at bounding box center [19, 76] width 18 height 12
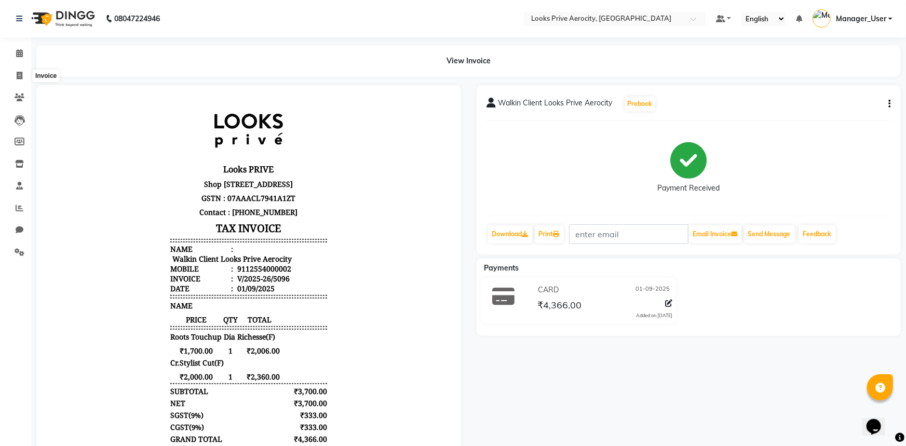
select select "service"
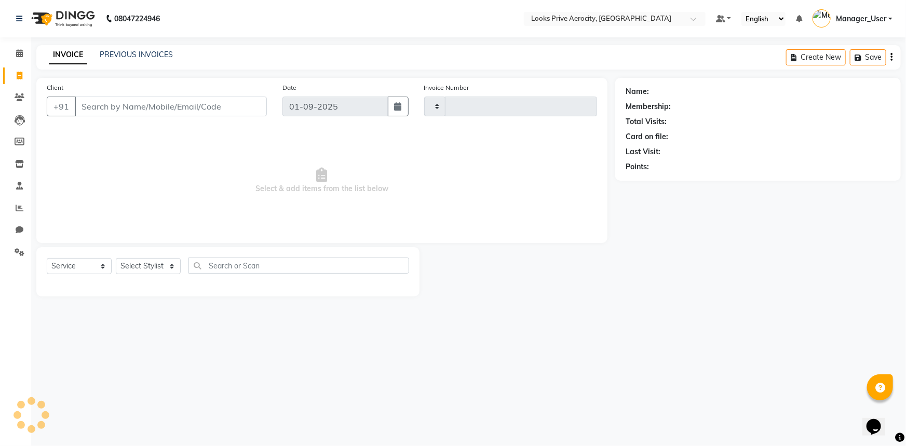
type input "5097"
select select "5913"
click at [176, 108] on input "Client" at bounding box center [171, 107] width 192 height 20
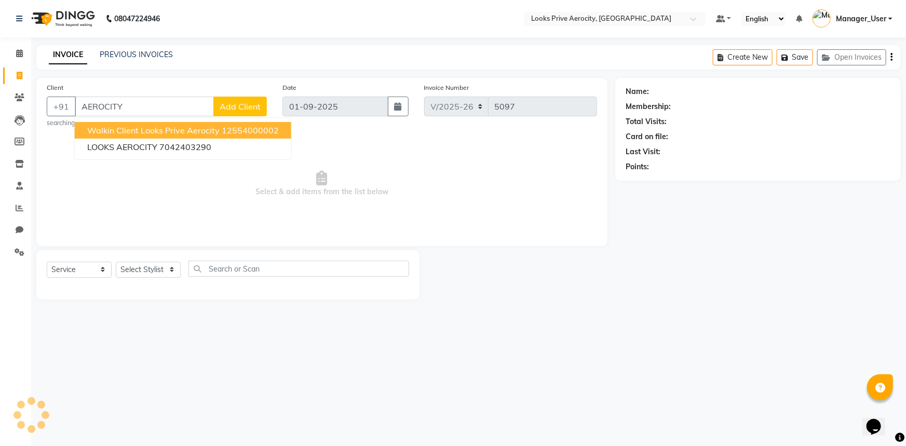
click at [171, 130] on span "Walkin Client Looks Prive Aerocity" at bounding box center [153, 130] width 132 height 10
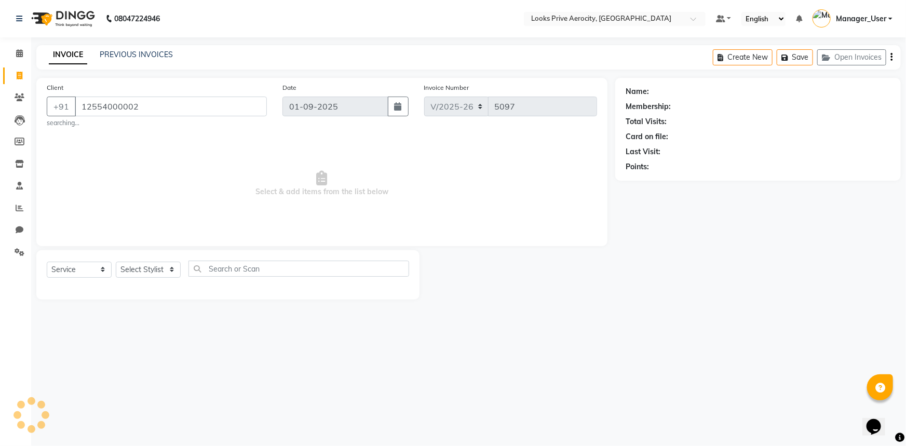
type input "12554000002"
select select "1: Object"
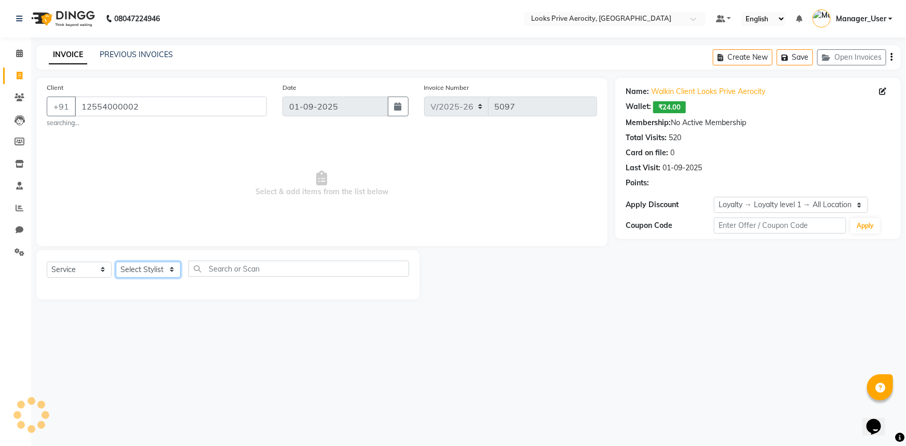
click at [148, 272] on select "Select Stylist Aman_Barber Amit Amu Dharma [PERSON_NAME] Eric_asst [PERSON_NAME…" at bounding box center [148, 270] width 65 height 16
select select "69143"
click at [116, 262] on select "Select Stylist Aman_Barber Amit Amu Dharma [PERSON_NAME] Eric_asst [PERSON_NAME…" at bounding box center [148, 270] width 65 height 16
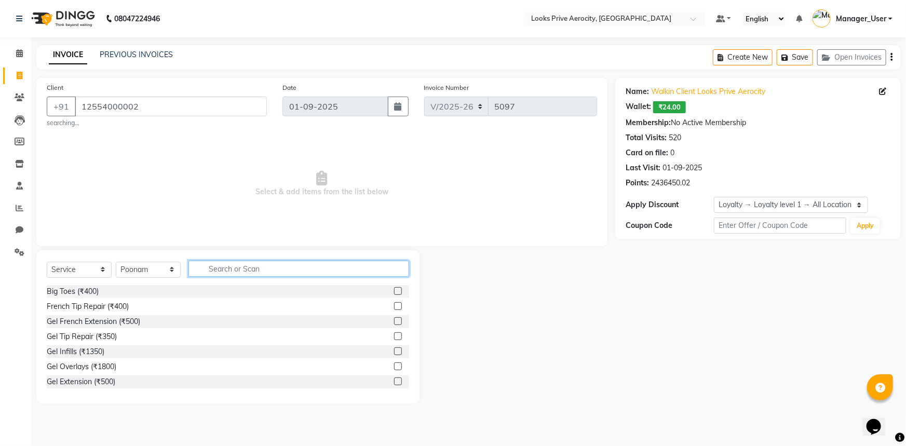
click at [249, 268] on input "text" at bounding box center [298, 269] width 221 height 16
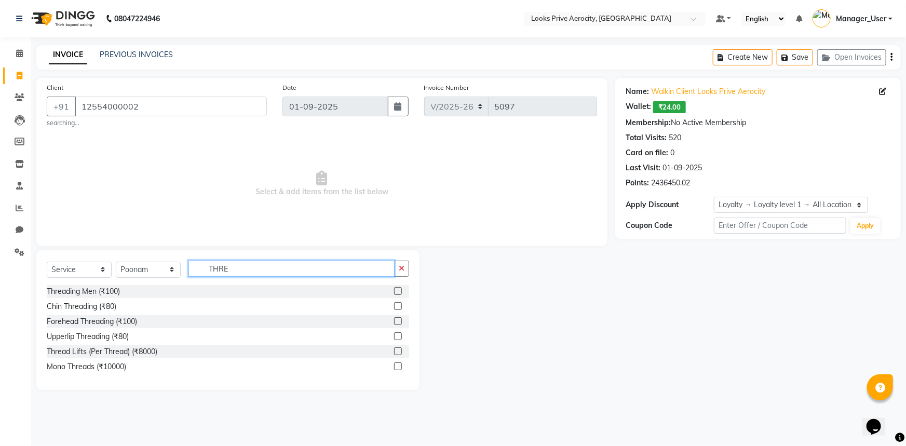
type input "THRE"
drag, startPoint x: 397, startPoint y: 326, endPoint x: 415, endPoint y: 332, distance: 18.9
click at [397, 325] on div at bounding box center [397, 322] width 7 height 11
click at [399, 320] on label at bounding box center [398, 321] width 8 height 8
click at [399, 320] on input "checkbox" at bounding box center [397, 321] width 7 height 7
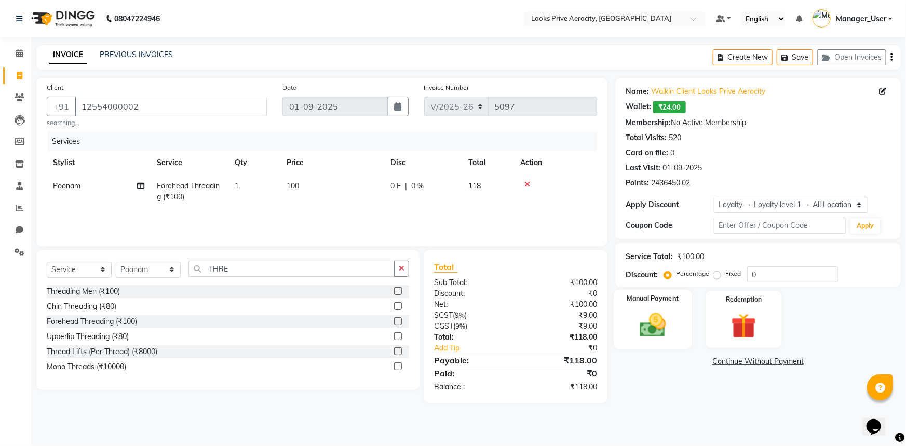
checkbox input "false"
click at [632, 328] on img at bounding box center [653, 325] width 43 height 30
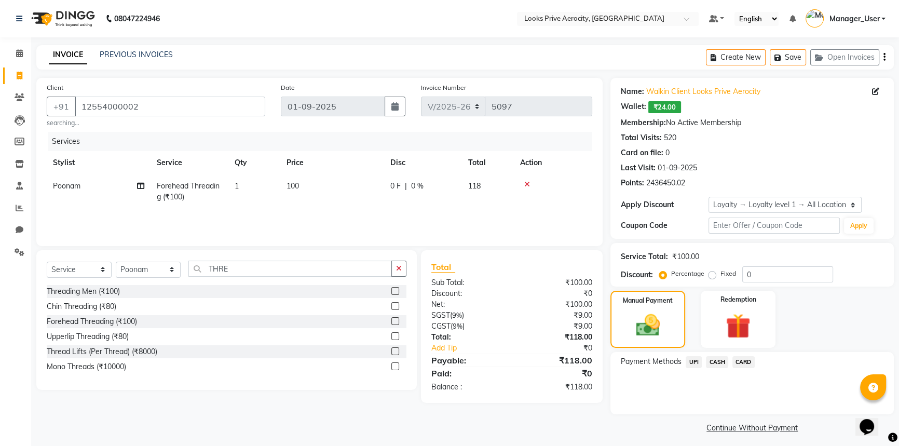
click at [699, 362] on span "UPI" at bounding box center [694, 362] width 16 height 12
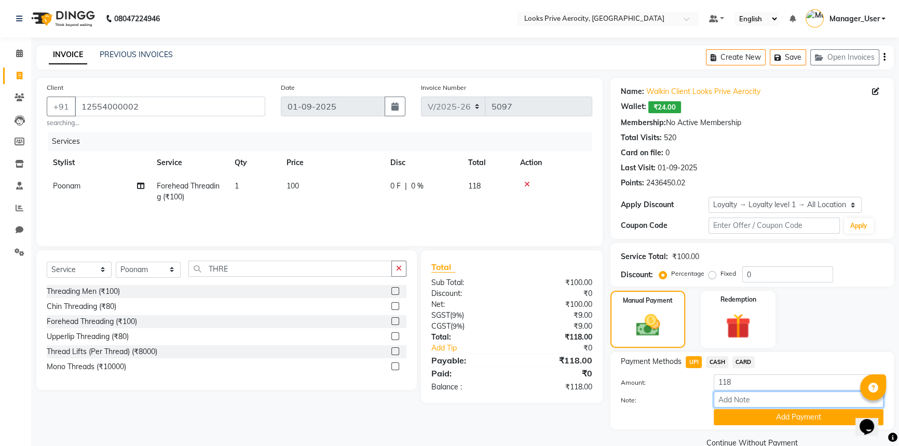
click at [722, 404] on input "Note:" at bounding box center [799, 399] width 170 height 16
paste input "689988028605"
type input "689988028605"
drag, startPoint x: 748, startPoint y: 418, endPoint x: 744, endPoint y: 410, distance: 10.0
click at [748, 420] on button "Add Payment" at bounding box center [799, 417] width 170 height 16
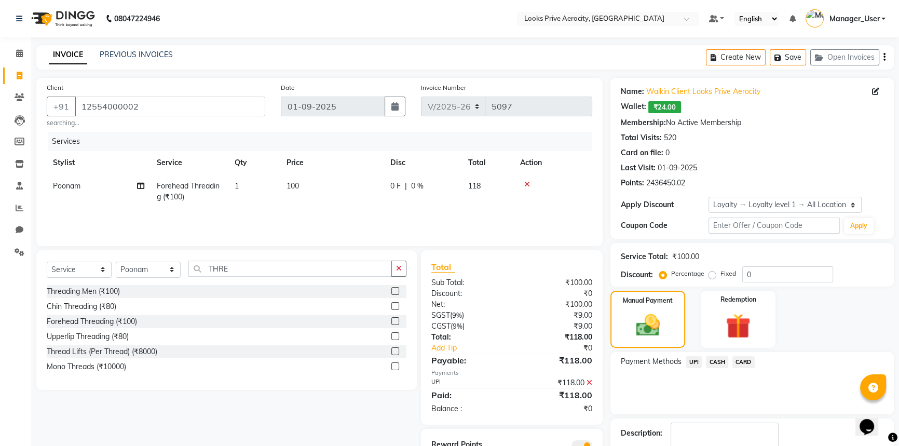
scroll to position [63, 0]
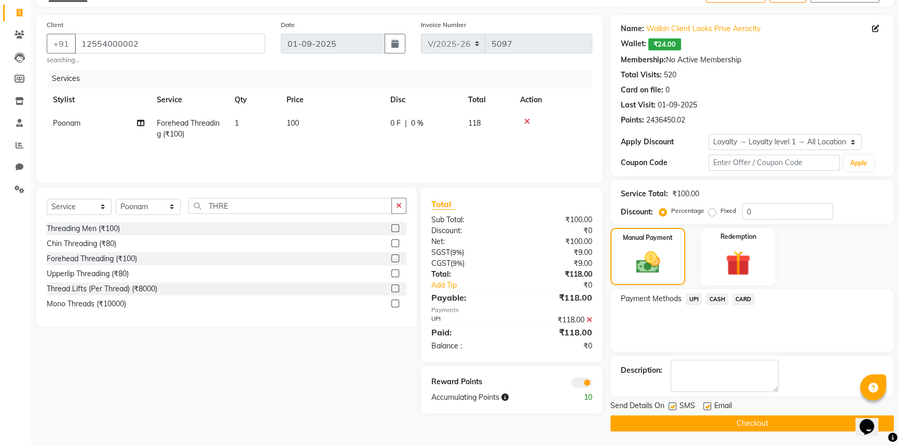
click at [673, 407] on label at bounding box center [673, 406] width 8 height 8
click at [673, 407] on input "checkbox" at bounding box center [672, 406] width 7 height 7
checkbox input "false"
click at [677, 425] on button "Checkout" at bounding box center [752, 423] width 283 height 16
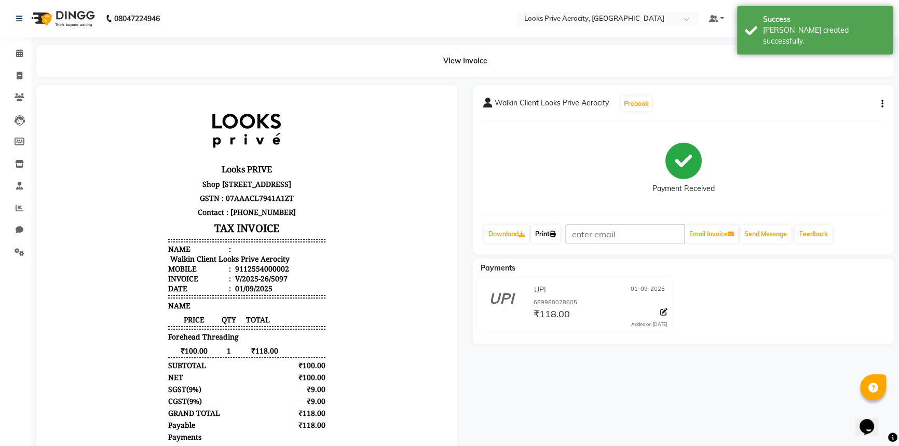
click at [549, 229] on link "Print" at bounding box center [545, 234] width 29 height 18
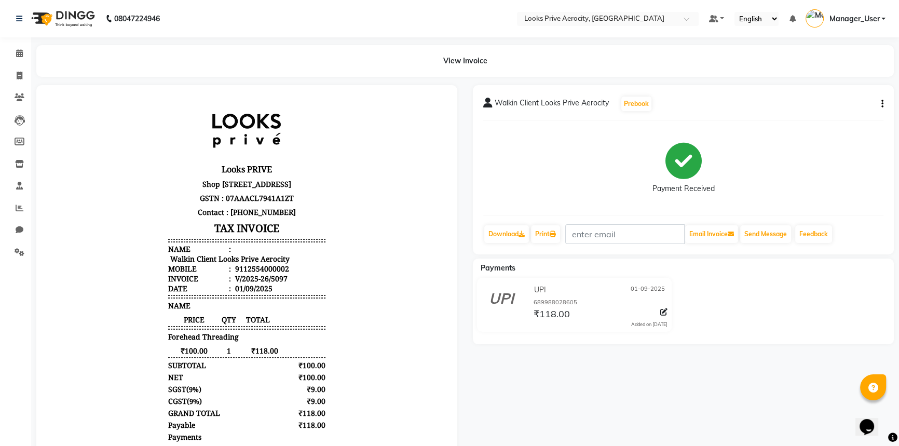
drag, startPoint x: 218, startPoint y: 73, endPoint x: 175, endPoint y: 69, distance: 42.3
click at [218, 73] on div "View Invoice" at bounding box center [465, 61] width 858 height 32
click at [20, 70] on span at bounding box center [19, 76] width 18 height 12
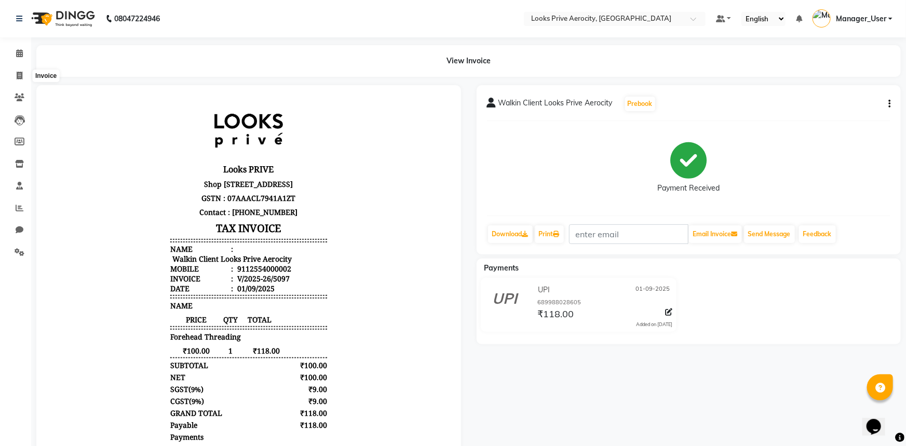
select select "service"
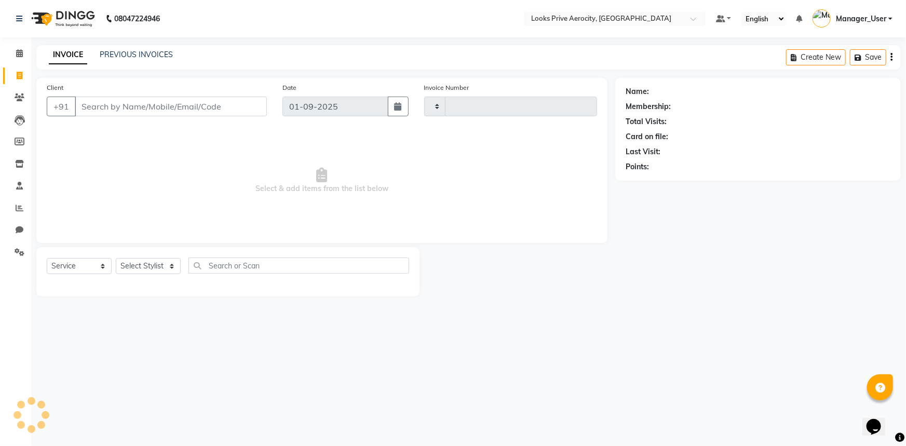
type input "5098"
select select "5913"
click at [145, 55] on link "PREVIOUS INVOICES" at bounding box center [136, 54] width 73 height 9
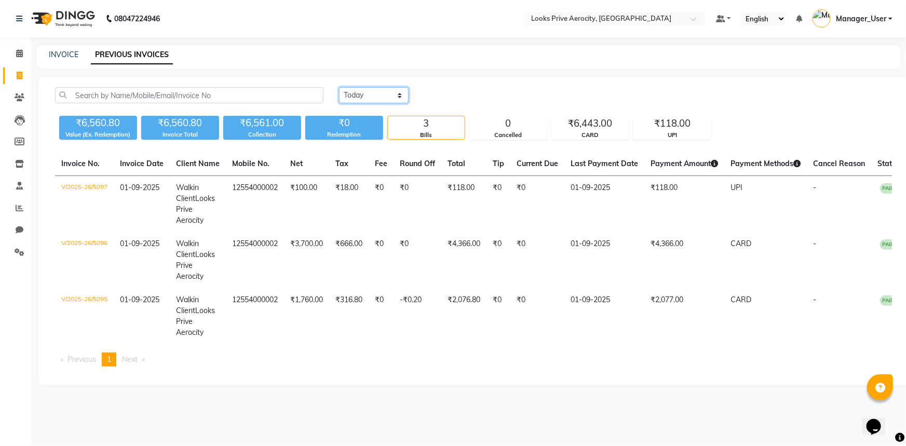
click at [367, 97] on select "Today Yesterday Custom Range" at bounding box center [374, 95] width 70 height 16
select select "range"
click at [339, 87] on select "Today Yesterday Custom Range" at bounding box center [374, 95] width 70 height 16
click at [474, 93] on input "01-09-2025" at bounding box center [458, 95] width 73 height 15
select select "9"
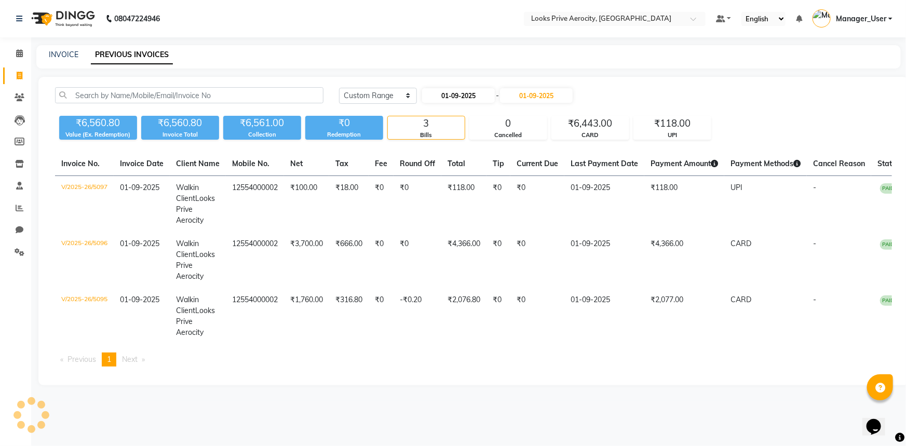
select select "2025"
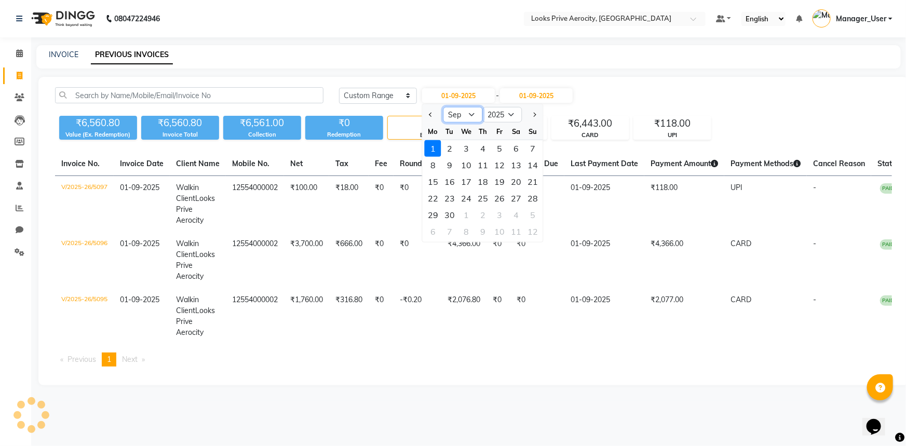
click at [475, 114] on select "Jan Feb Mar Apr May Jun Jul Aug Sep Oct Nov Dec" at bounding box center [462, 115] width 39 height 16
select select "8"
click at [443, 107] on select "Jan Feb Mar Apr May Jun Jul Aug Sep Oct Nov Dec" at bounding box center [462, 115] width 39 height 16
click at [493, 151] on div "1" at bounding box center [499, 148] width 17 height 17
type input "01-08-2025"
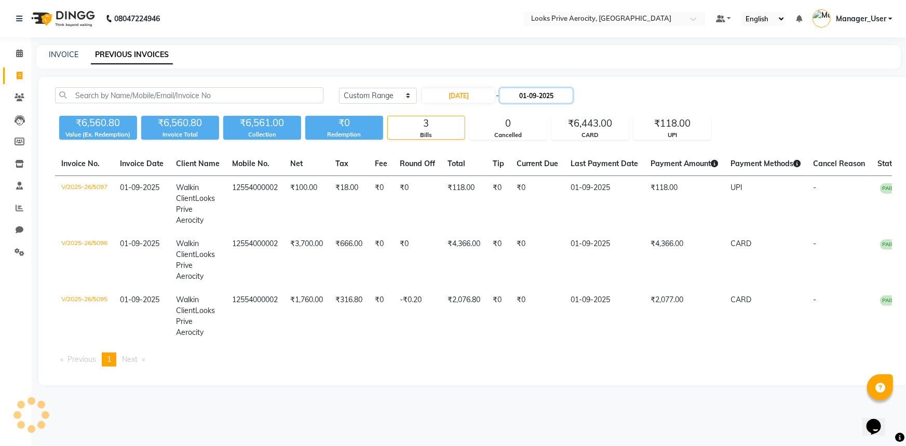
click at [536, 99] on input "01-09-2025" at bounding box center [536, 95] width 73 height 15
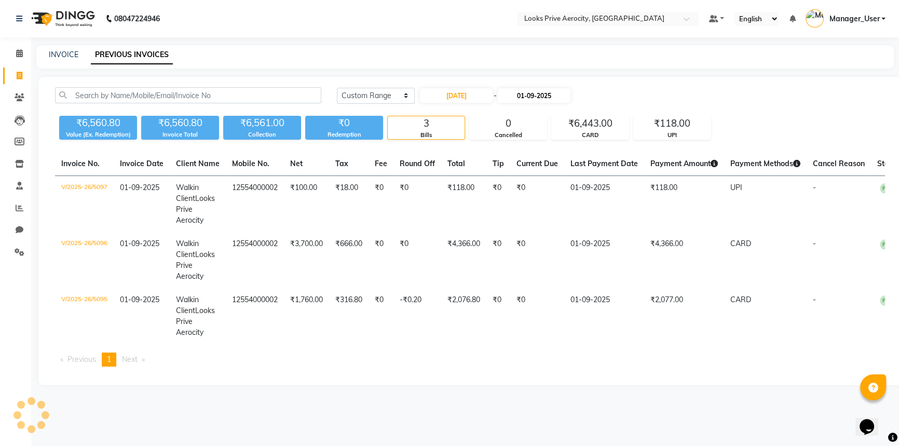
select select "9"
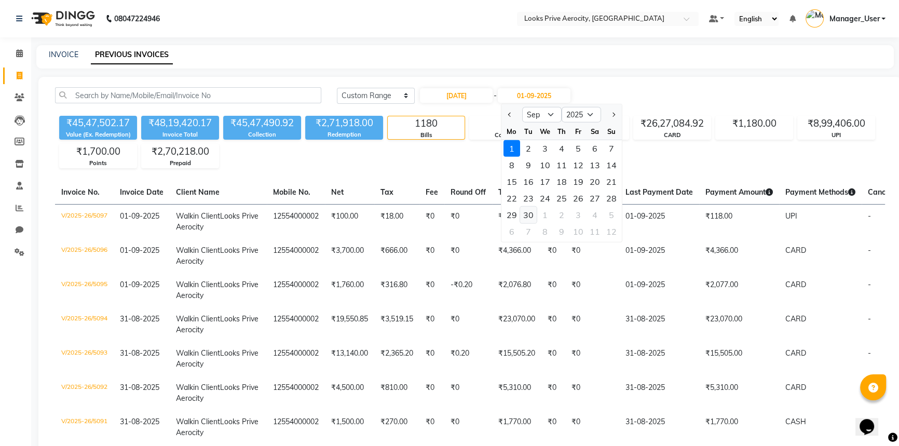
click at [533, 214] on div "30" at bounding box center [528, 215] width 17 height 17
type input "30-09-2025"
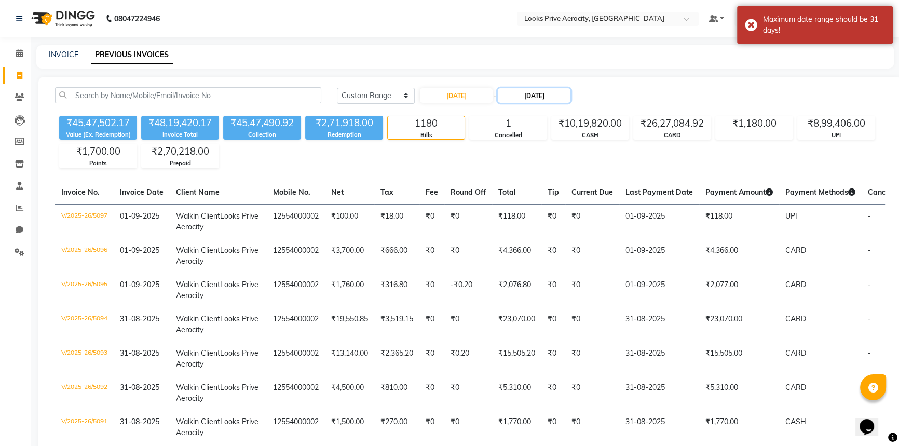
click at [510, 95] on input "30-09-2025" at bounding box center [534, 95] width 73 height 15
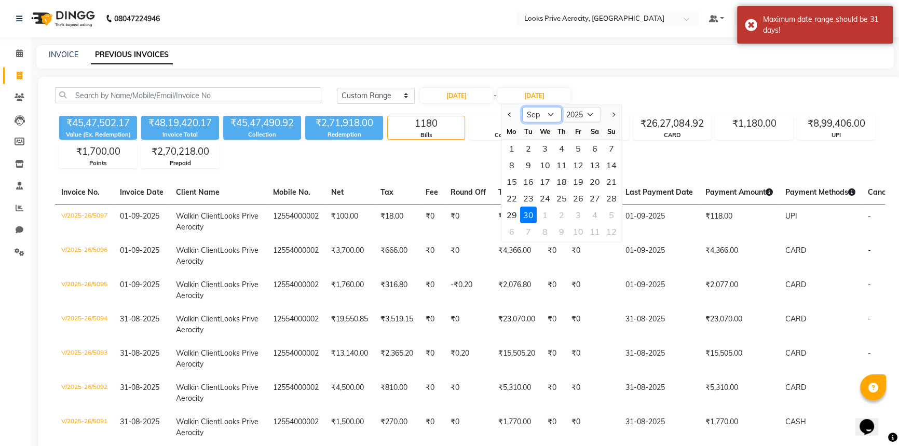
drag, startPoint x: 540, startPoint y: 112, endPoint x: 544, endPoint y: 120, distance: 9.8
click at [540, 112] on select "Aug Sep Oct Nov Dec" at bounding box center [541, 115] width 39 height 16
select select "8"
click at [522, 107] on select "Aug Sep Oct Nov Dec" at bounding box center [541, 115] width 39 height 16
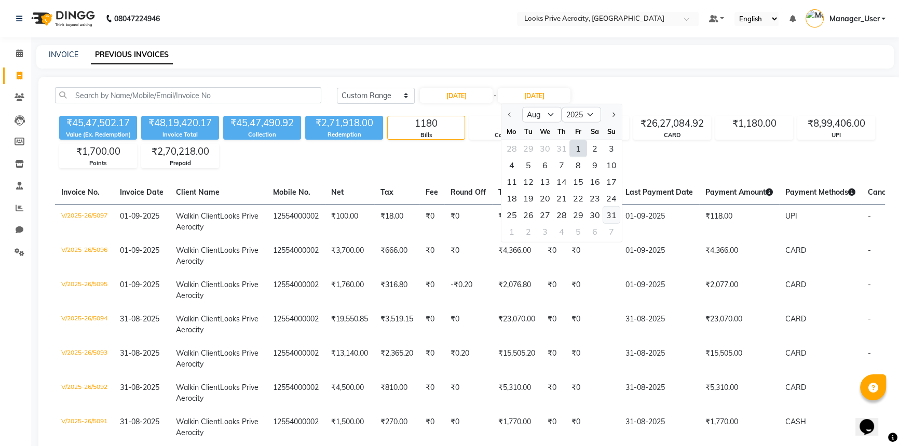
click at [607, 216] on div "31" at bounding box center [611, 215] width 17 height 17
type input "31-08-2025"
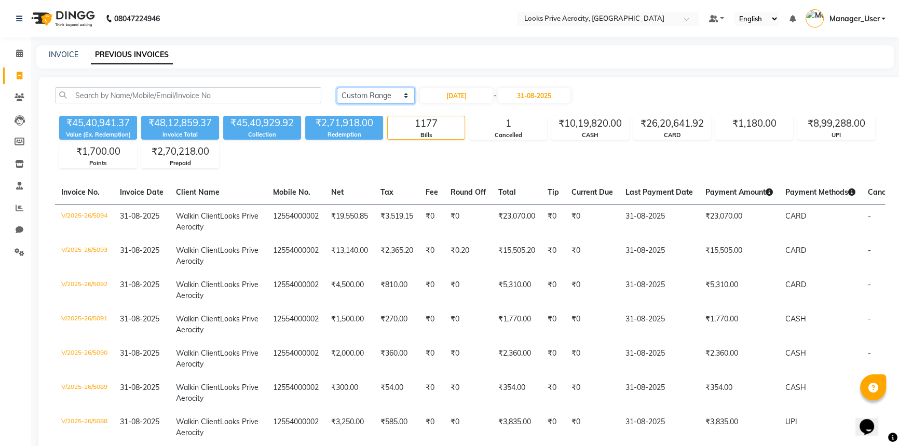
click at [391, 93] on select "Today Yesterday Custom Range" at bounding box center [376, 96] width 78 height 16
select select "today"
click at [337, 88] on select "Today Yesterday Custom Range" at bounding box center [376, 96] width 78 height 16
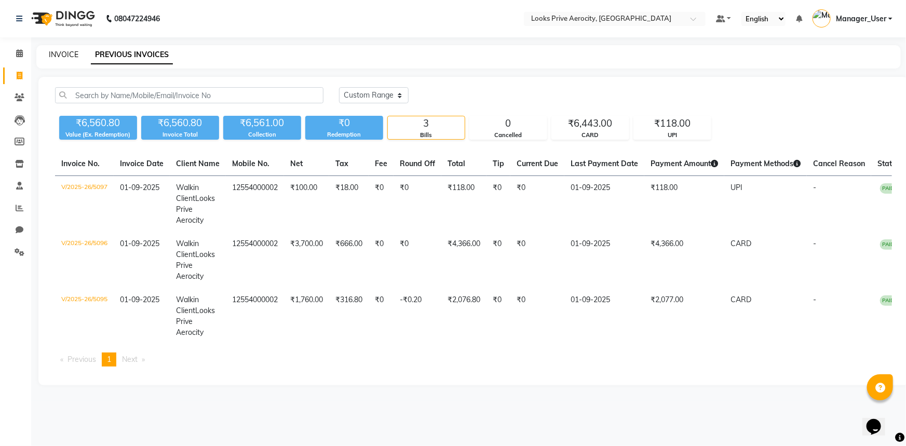
click at [69, 52] on link "INVOICE" at bounding box center [64, 54] width 30 height 9
select select "service"
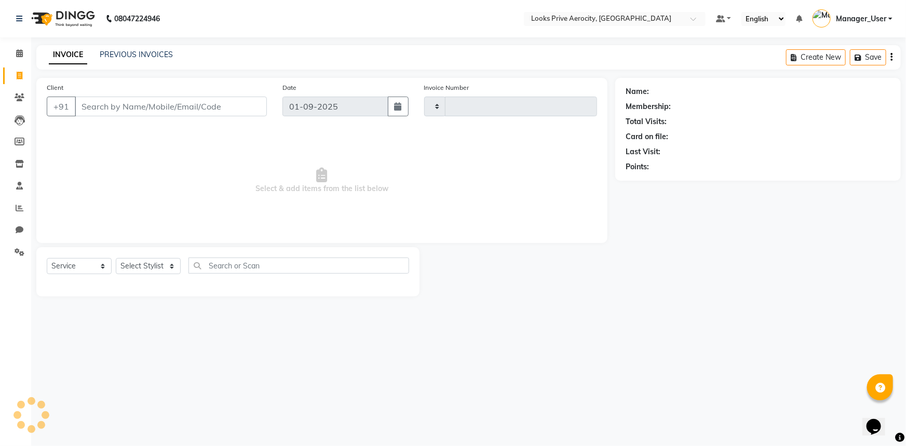
type input "5098"
select select "5913"
click at [21, 56] on icon at bounding box center [19, 53] width 7 height 8
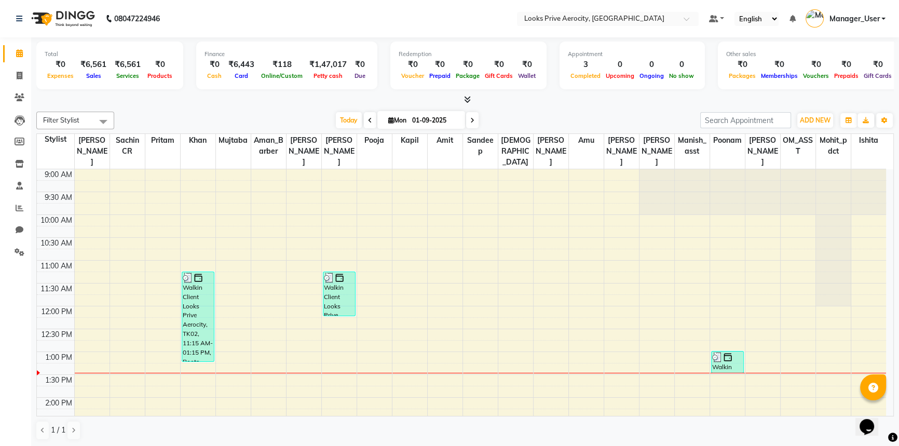
drag, startPoint x: 439, startPoint y: 10, endPoint x: 347, endPoint y: 30, distance: 94.1
click at [347, 30] on nav "08047224946 Select Location × Looks Prive Aerocity, Delhi Default Panel My Pane…" at bounding box center [449, 18] width 899 height 37
click at [19, 78] on icon at bounding box center [20, 76] width 6 height 8
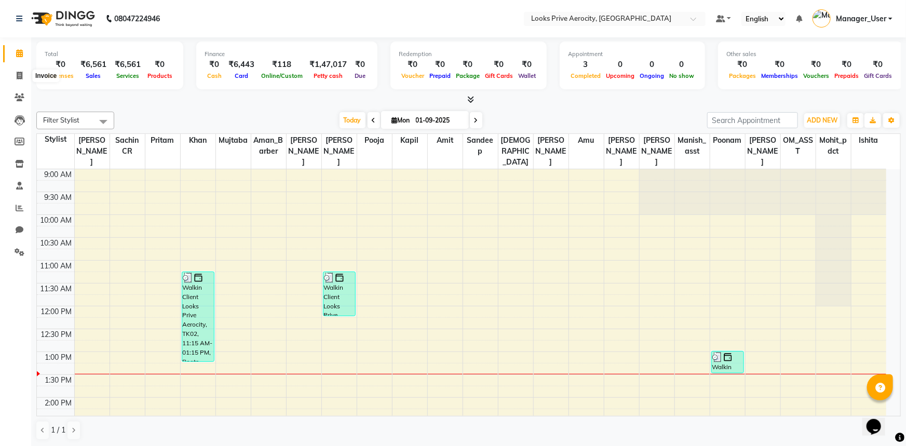
select select "service"
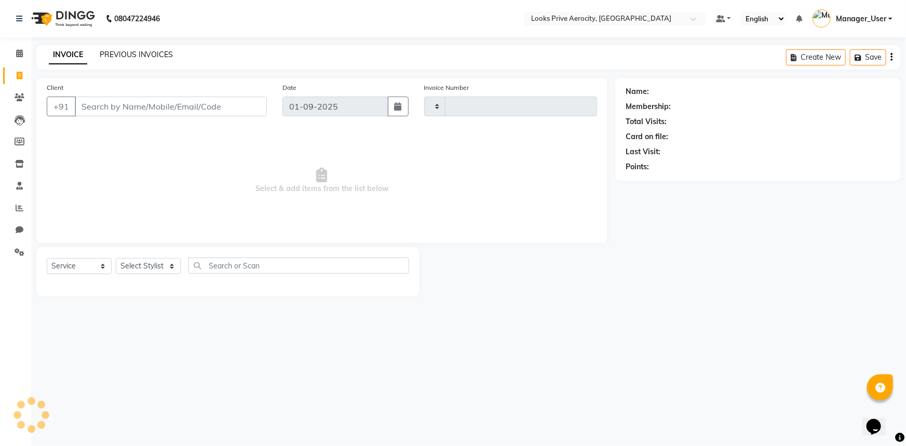
type input "5098"
select select "5913"
click at [144, 54] on link "PREVIOUS INVOICES" at bounding box center [136, 54] width 73 height 9
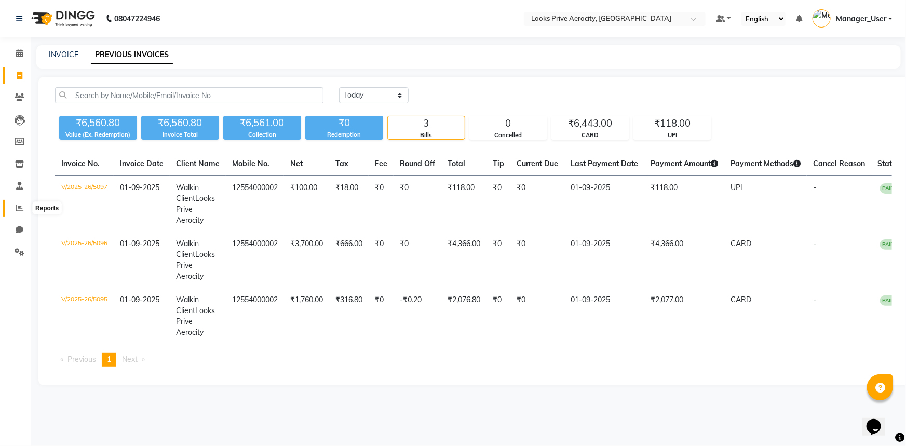
click at [22, 205] on icon at bounding box center [20, 208] width 8 height 8
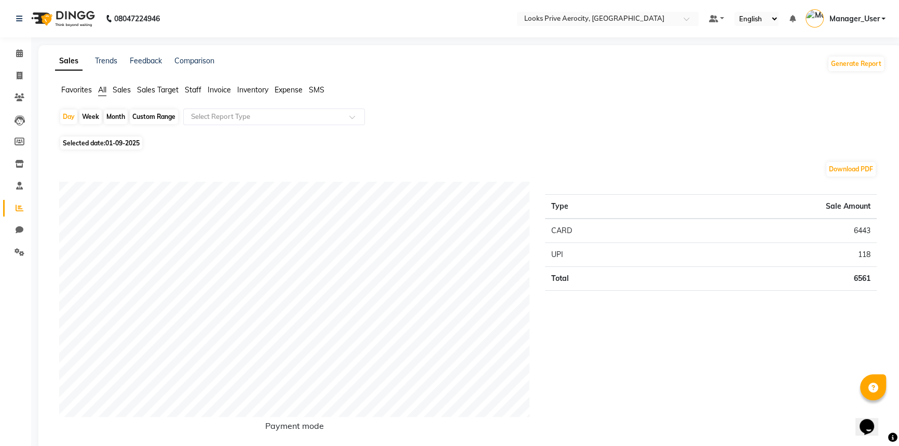
click at [122, 140] on span "01-09-2025" at bounding box center [122, 143] width 34 height 8
select select "9"
select select "2025"
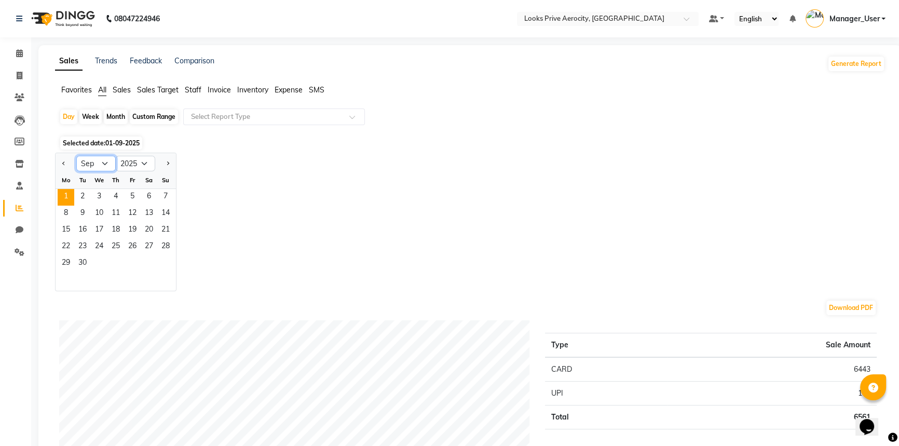
click at [103, 161] on select "Jan Feb Mar Apr May Jun Jul Aug Sep Oct Nov Dec" at bounding box center [95, 164] width 39 height 16
select select "8"
click at [76, 156] on select "Jan Feb Mar Apr May Jun Jul Aug Sep Oct Nov Dec" at bounding box center [95, 164] width 39 height 16
click at [167, 262] on span "31" at bounding box center [165, 263] width 17 height 17
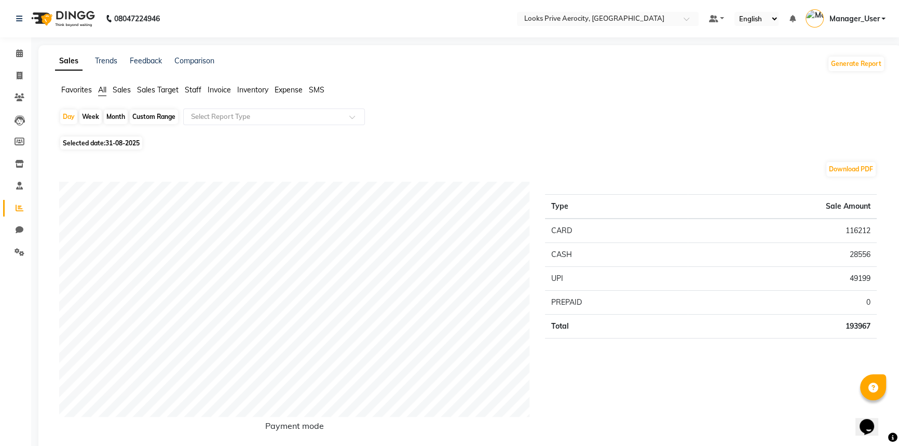
click at [197, 88] on span "Staff" at bounding box center [193, 89] width 17 height 9
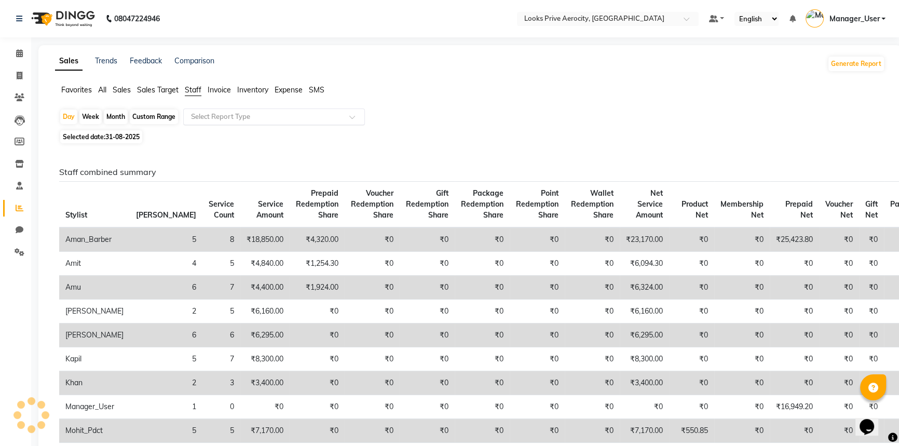
drag, startPoint x: 200, startPoint y: 106, endPoint x: 204, endPoint y: 115, distance: 9.5
click at [204, 115] on input "text" at bounding box center [264, 117] width 150 height 10
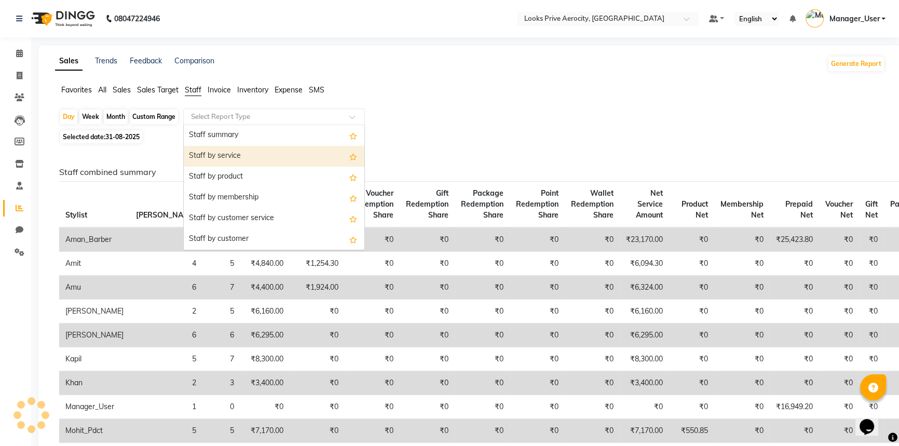
click at [225, 160] on div "Staff by service" at bounding box center [274, 156] width 181 height 21
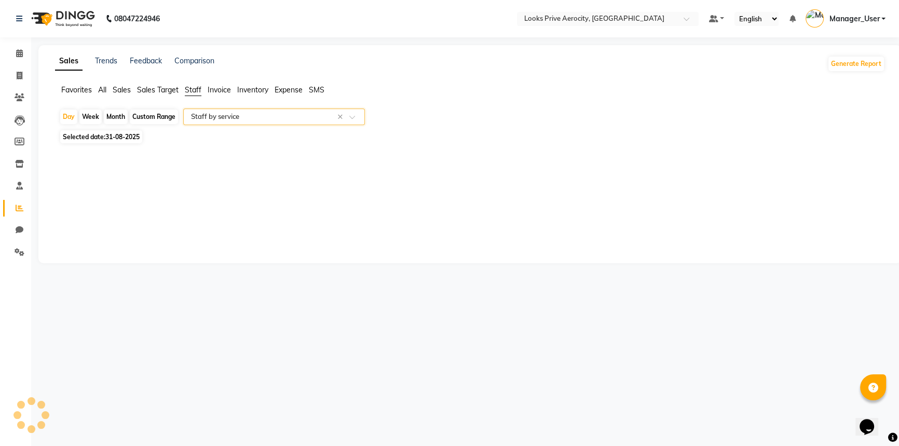
select select "full_report"
select select "csv"
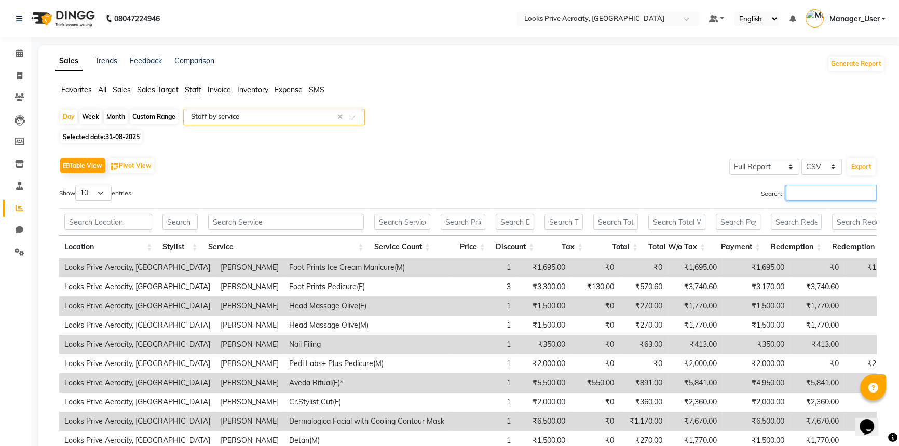
click at [848, 196] on input "Search:" at bounding box center [831, 193] width 91 height 16
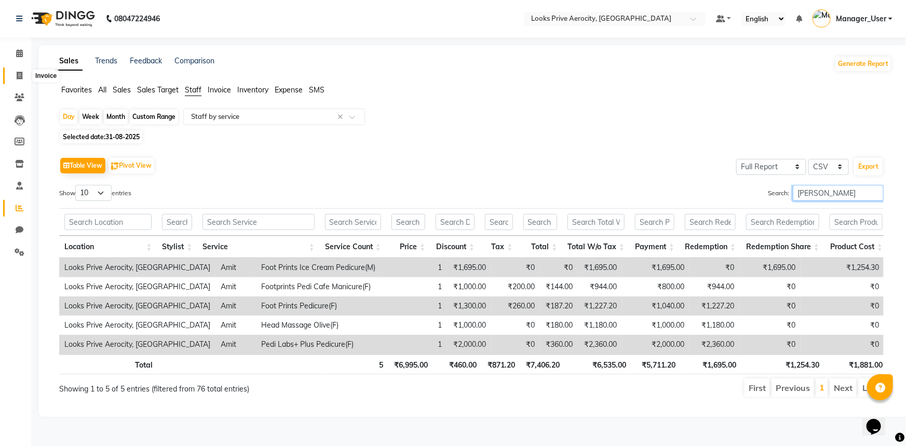
type input "AMIT"
click at [21, 76] on icon at bounding box center [20, 76] width 6 height 8
select select "service"
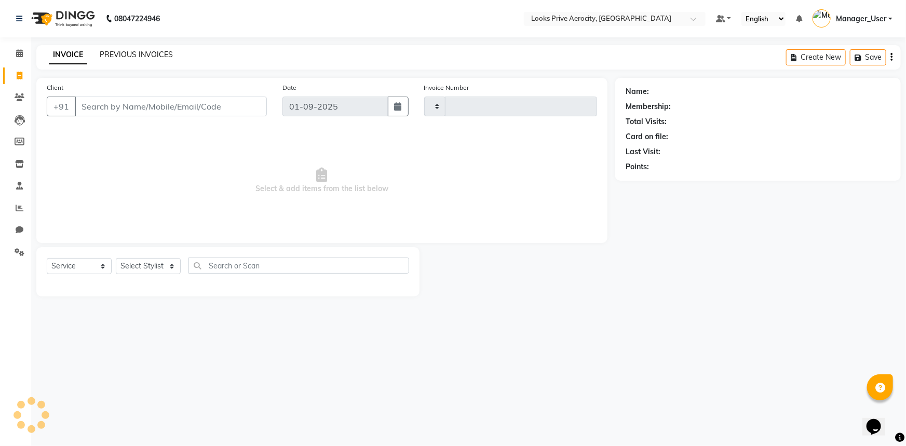
click at [126, 56] on link "PREVIOUS INVOICES" at bounding box center [136, 54] width 73 height 9
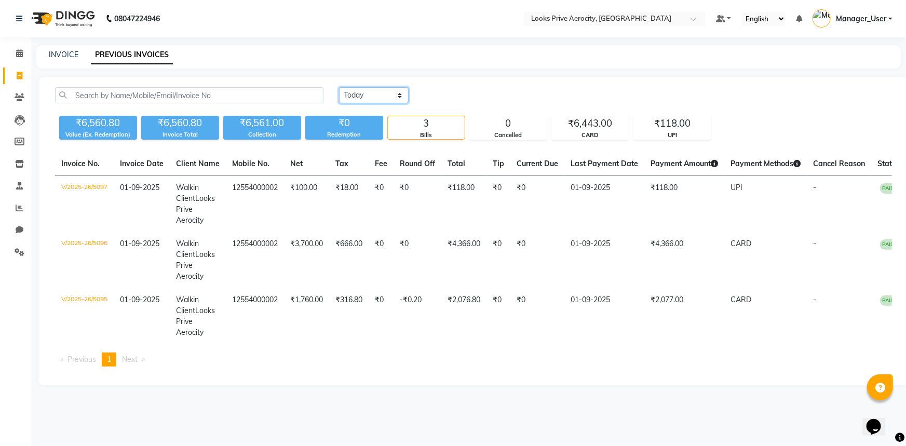
click at [384, 96] on select "Today Yesterday Custom Range" at bounding box center [374, 95] width 70 height 16
select select "range"
click at [339, 87] on select "Today Yesterday Custom Range" at bounding box center [374, 95] width 70 height 16
click at [472, 95] on input "01-09-2025" at bounding box center [458, 95] width 73 height 15
select select "9"
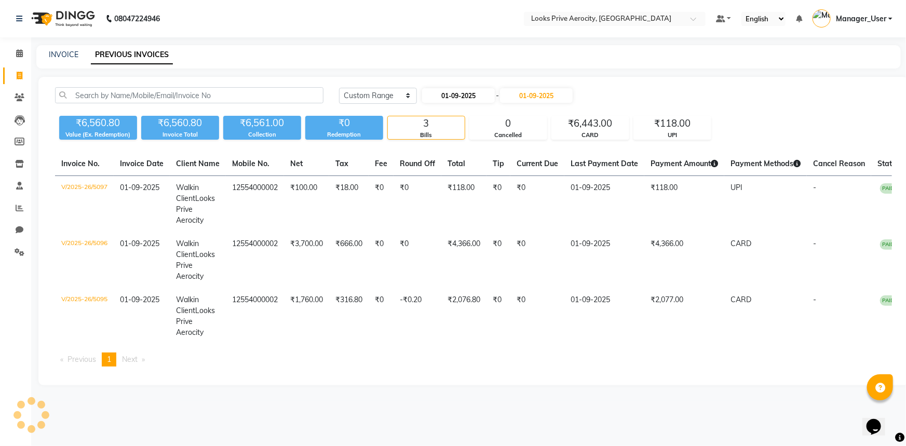
select select "2025"
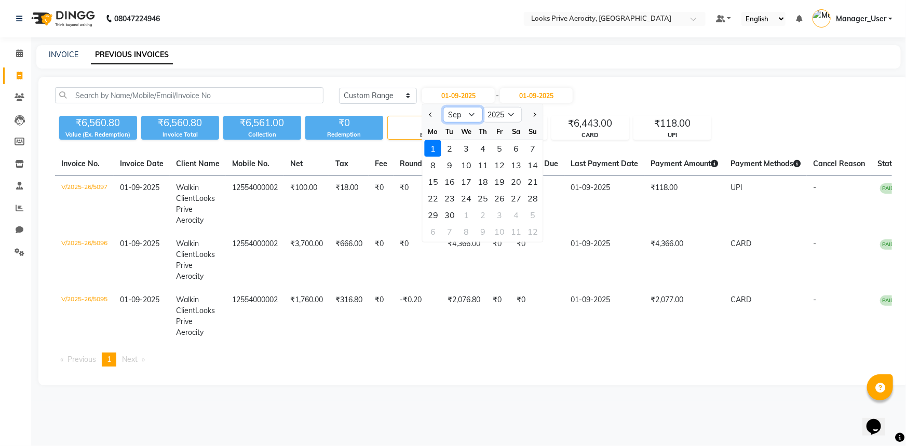
click at [463, 113] on select "Jan Feb Mar Apr May Jun Jul Aug Sep Oct Nov Dec" at bounding box center [462, 115] width 39 height 16
select select "8"
click at [443, 107] on select "Jan Feb Mar Apr May Jun Jul Aug Sep Oct Nov Dec" at bounding box center [462, 115] width 39 height 16
click at [530, 212] on div "31" at bounding box center [532, 215] width 17 height 17
type input "31-08-2025"
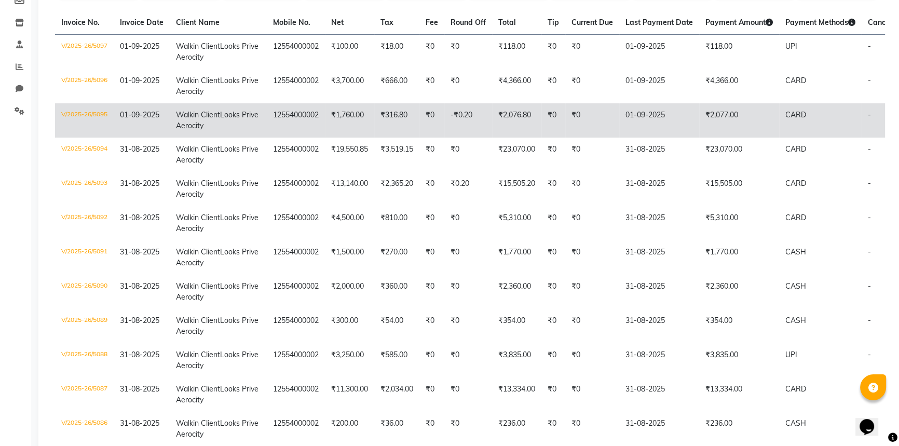
scroll to position [188, 0]
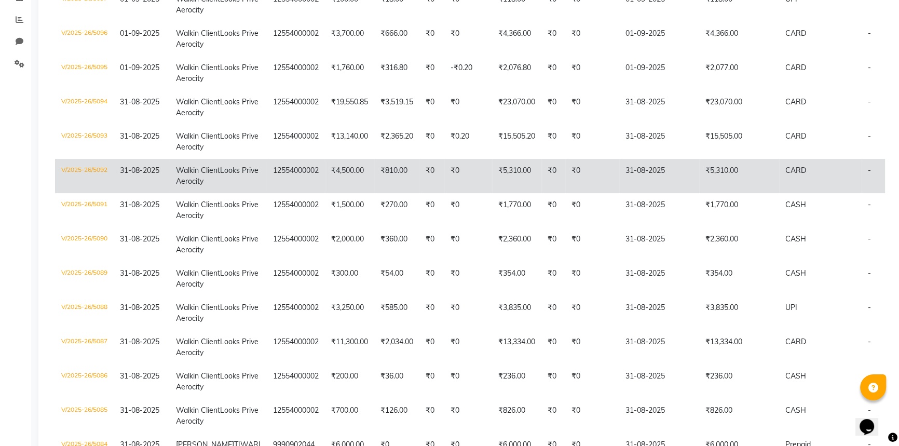
click at [657, 193] on td "31-08-2025" at bounding box center [659, 176] width 80 height 34
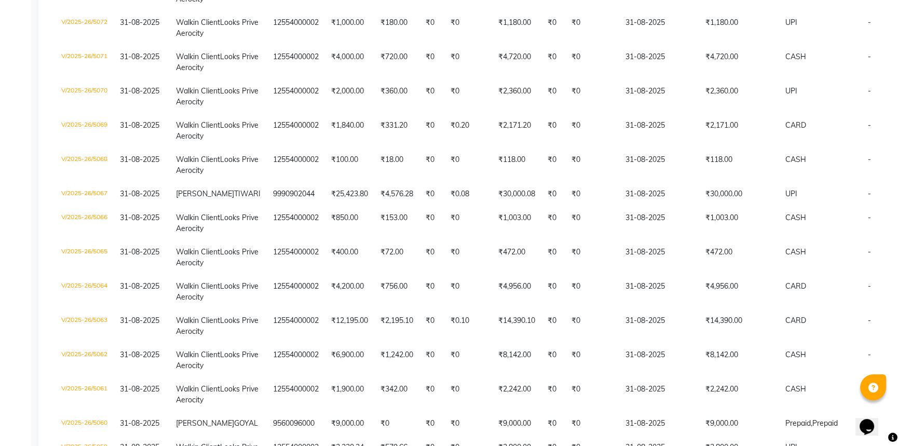
scroll to position [991, 0]
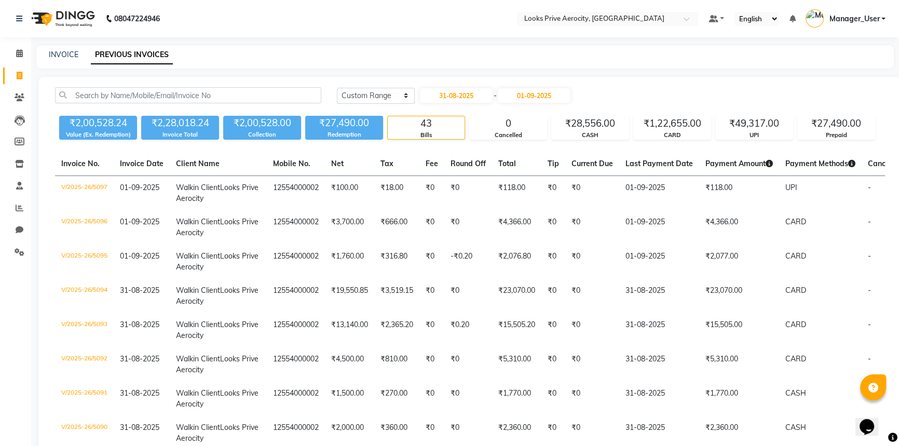
scroll to position [0, 0]
click at [17, 50] on icon at bounding box center [19, 53] width 7 height 8
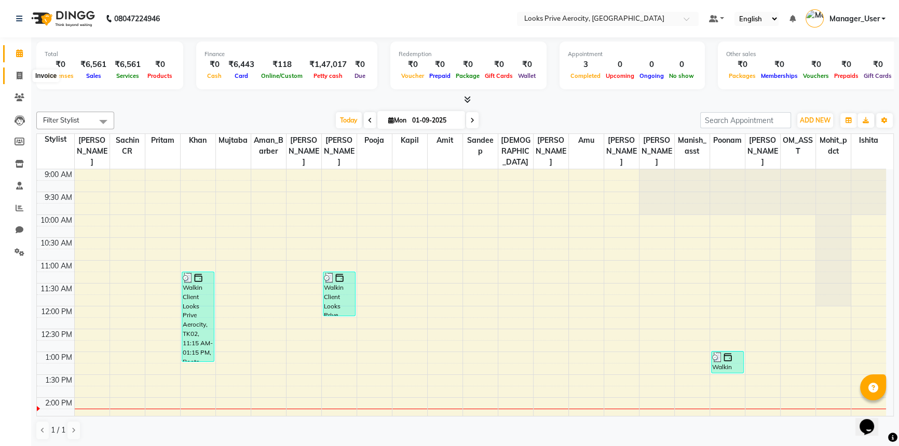
click at [23, 70] on span at bounding box center [19, 76] width 18 height 12
select select "service"
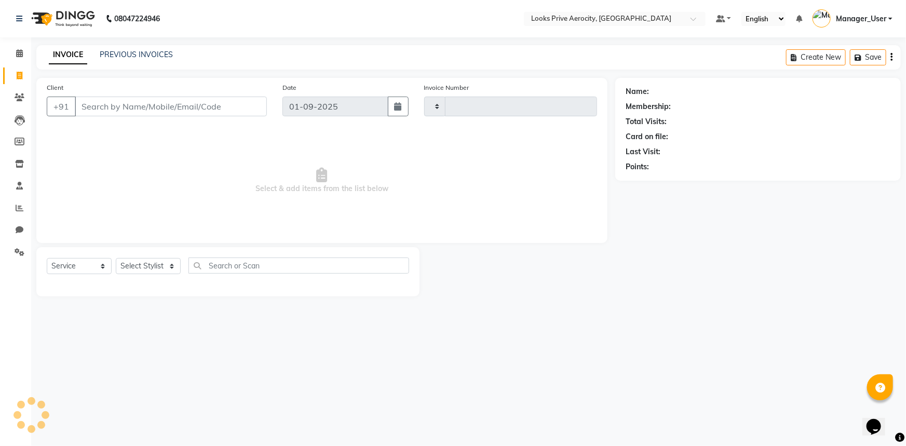
type input "5098"
select select "5913"
click at [135, 107] on input "Client" at bounding box center [171, 107] width 192 height 20
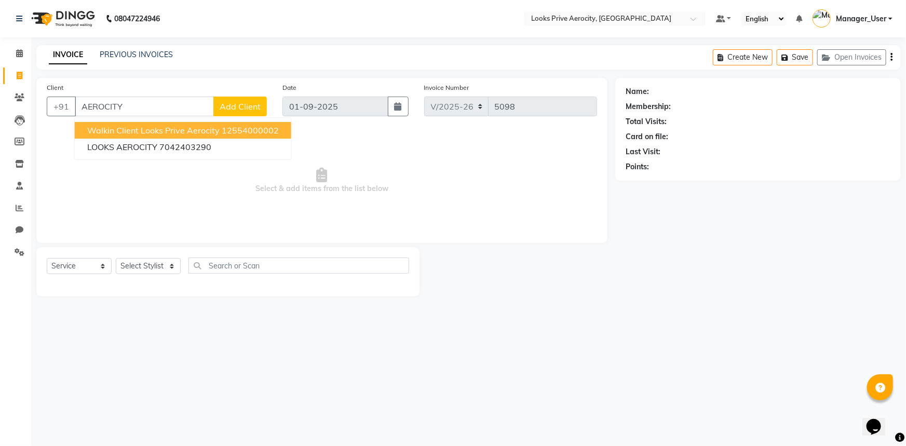
click at [129, 129] on span "Walkin Client Looks Prive Aerocity" at bounding box center [153, 130] width 132 height 10
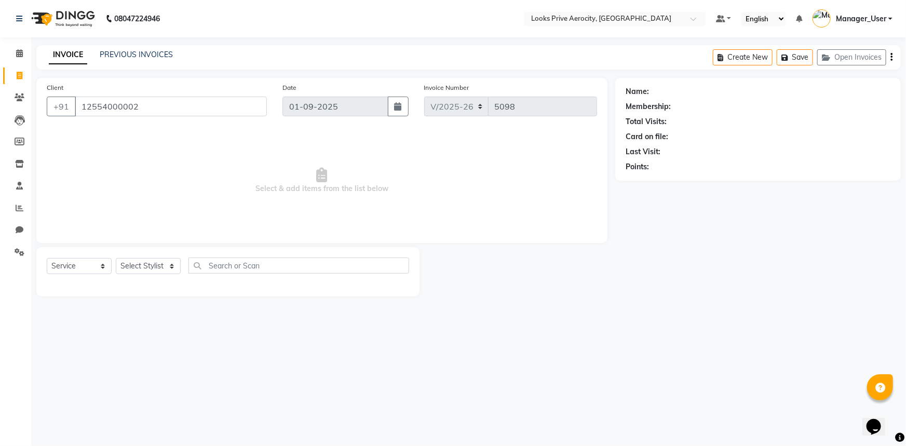
type input "12554000002"
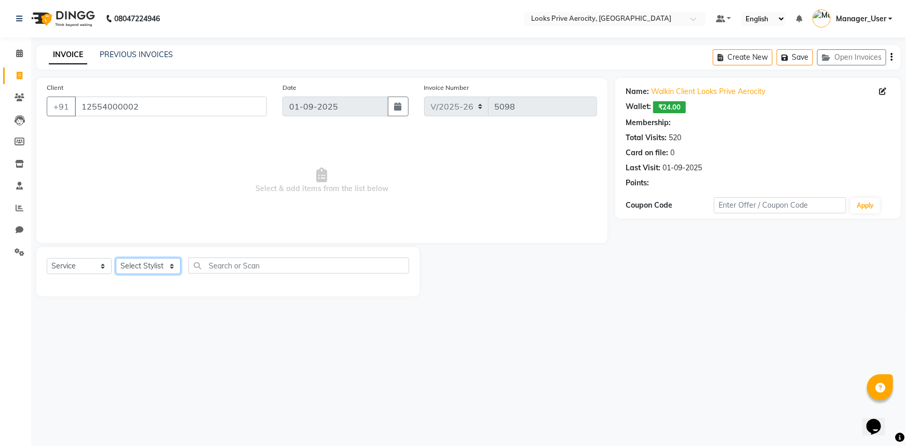
drag, startPoint x: 142, startPoint y: 266, endPoint x: 141, endPoint y: 259, distance: 7.3
click at [142, 266] on select "Select Stylist Aman_Barber Amit Amu Dharma [PERSON_NAME] Eric_asst [PERSON_NAME…" at bounding box center [148, 266] width 65 height 16
select select "1: Object"
select select "43245"
click at [116, 258] on select "Select Stylist Aman_Barber Amit Amu Dharma [PERSON_NAME] Eric_asst [PERSON_NAME…" at bounding box center [148, 266] width 65 height 16
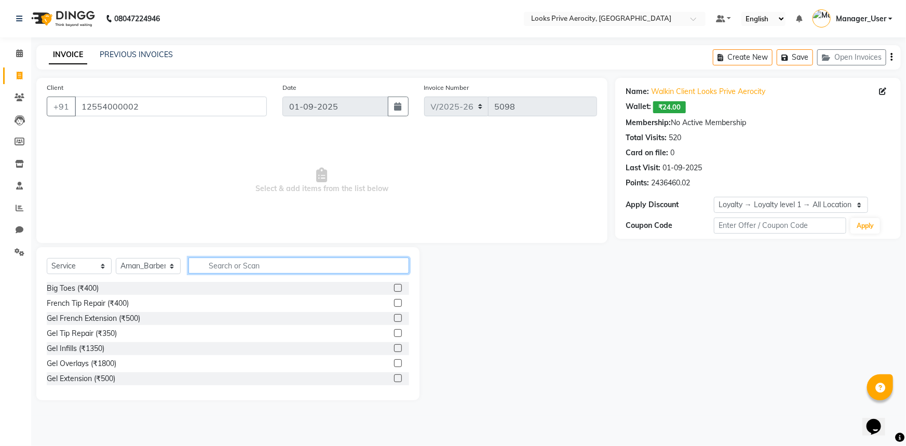
click at [262, 260] on input "text" at bounding box center [298, 266] width 221 height 16
type input "CUT"
click at [394, 304] on label at bounding box center [398, 303] width 8 height 8
click at [394, 304] on input "checkbox" at bounding box center [397, 303] width 7 height 7
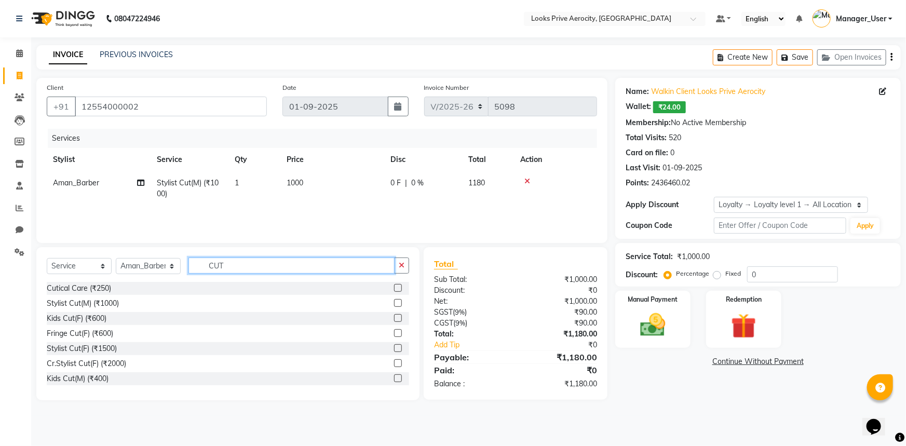
checkbox input "false"
click at [292, 266] on input "CUT" at bounding box center [291, 266] width 206 height 16
type input "C"
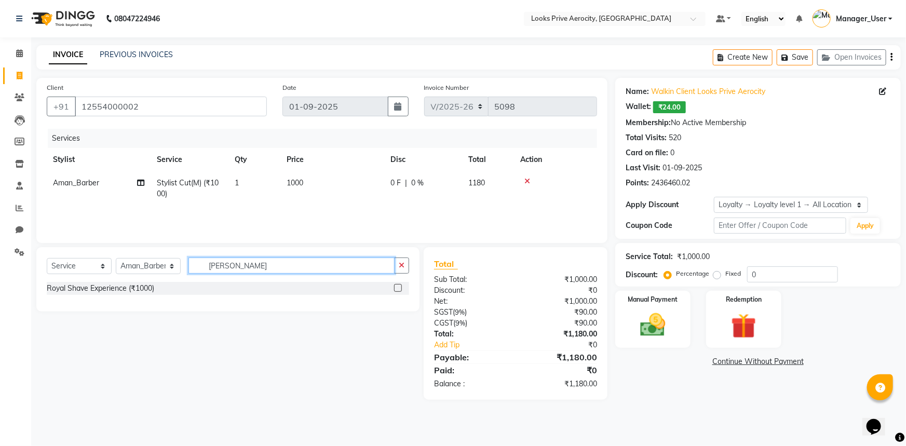
type input "ROY"
click at [400, 288] on label at bounding box center [398, 288] width 8 height 8
click at [400, 288] on input "checkbox" at bounding box center [397, 288] width 7 height 7
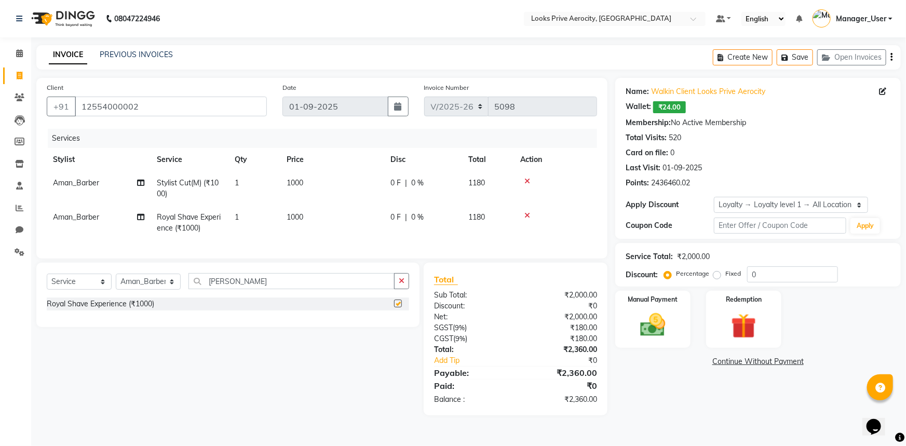
checkbox input "false"
click at [665, 316] on img at bounding box center [653, 325] width 43 height 30
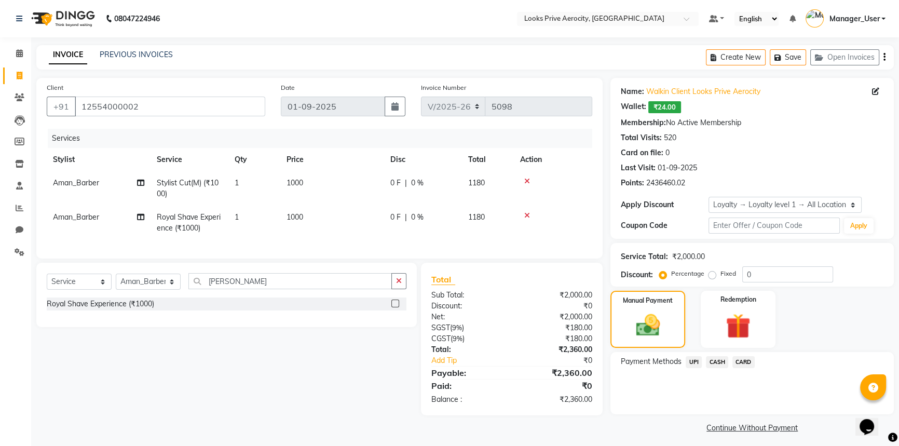
click at [698, 358] on span "UPI" at bounding box center [694, 362] width 16 height 12
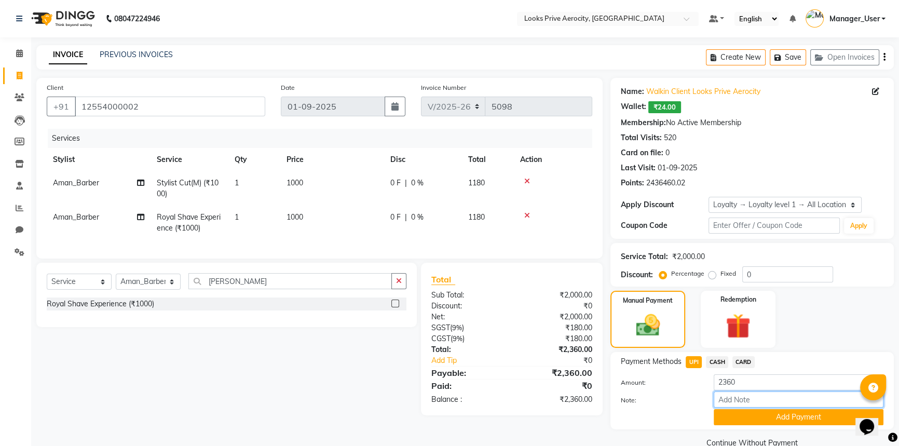
click at [728, 404] on input "Note:" at bounding box center [799, 399] width 170 height 16
paste input "110627116067"
type input "110627116067"
click at [732, 419] on button "Add Payment" at bounding box center [799, 417] width 170 height 16
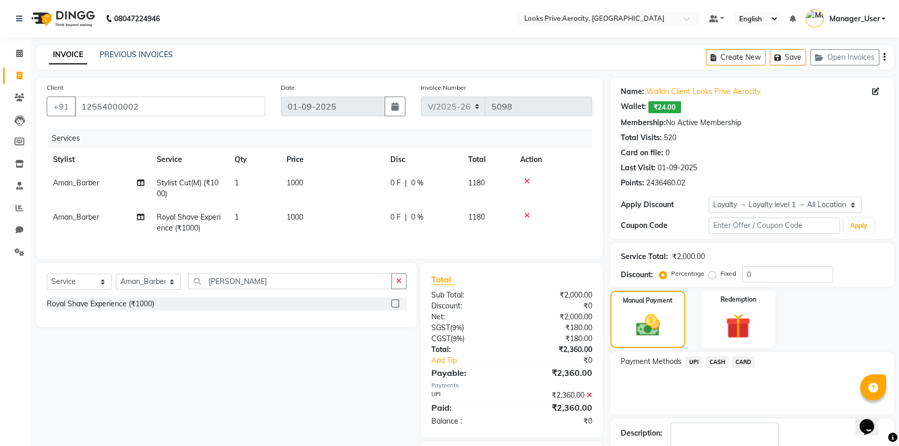
scroll to position [66, 0]
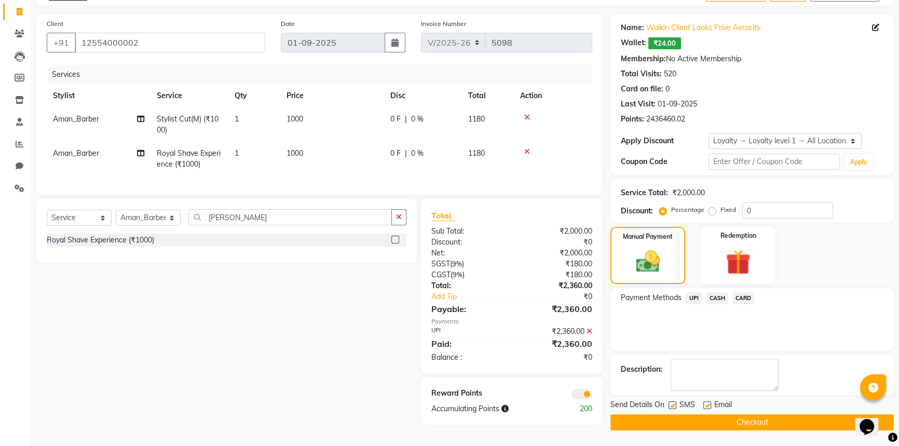
click at [675, 401] on label at bounding box center [673, 405] width 8 height 8
click at [675, 402] on input "checkbox" at bounding box center [672, 405] width 7 height 7
checkbox input "false"
click at [679, 420] on button "Checkout" at bounding box center [752, 422] width 283 height 16
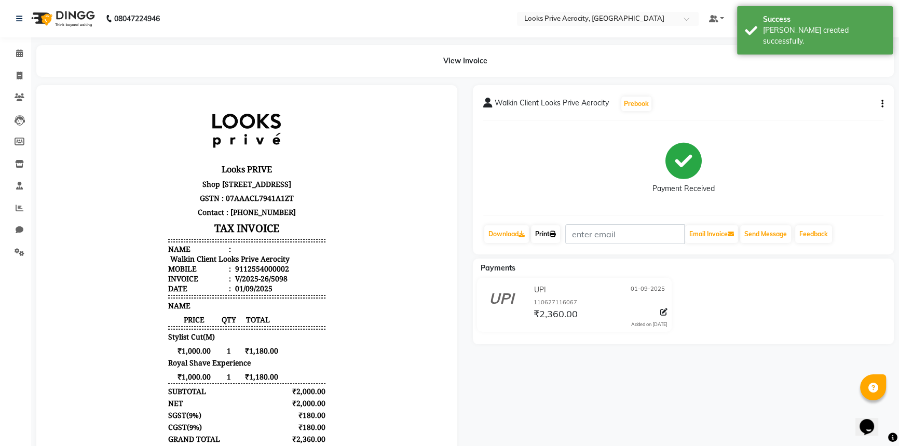
click at [556, 233] on icon at bounding box center [553, 234] width 6 height 6
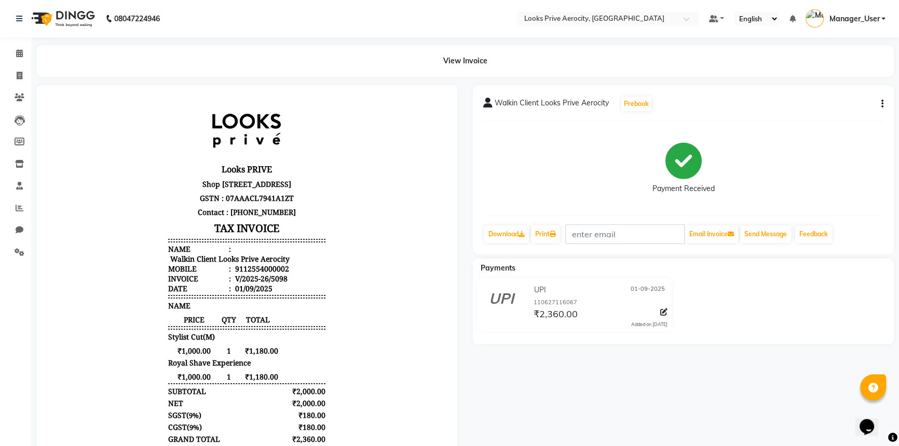
click at [599, 315] on div "₹2,360.00" at bounding box center [600, 314] width 136 height 14
click at [536, 243] on div "Print" at bounding box center [545, 234] width 31 height 20
click at [544, 235] on link "Print" at bounding box center [545, 234] width 29 height 18
click at [238, 43] on div "08047224946 Select Location × Looks Prive Aerocity, Delhi Default Panel My Pane…" at bounding box center [449, 271] width 899 height 543
click at [17, 72] on icon at bounding box center [20, 76] width 6 height 8
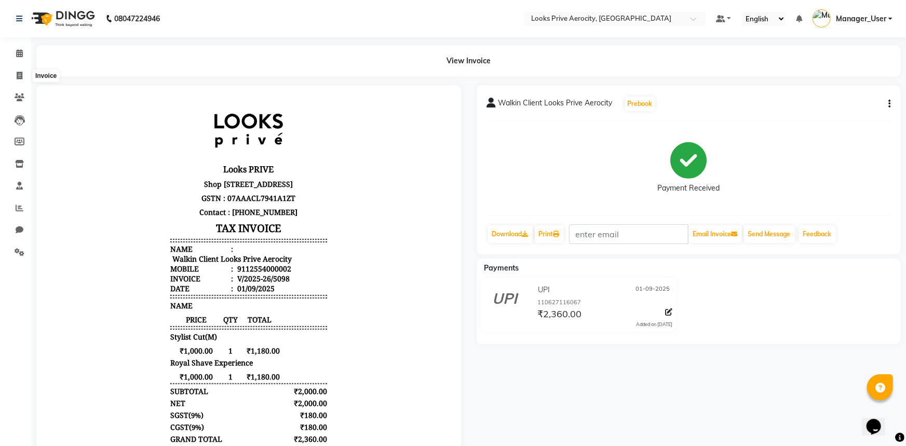
select select "service"
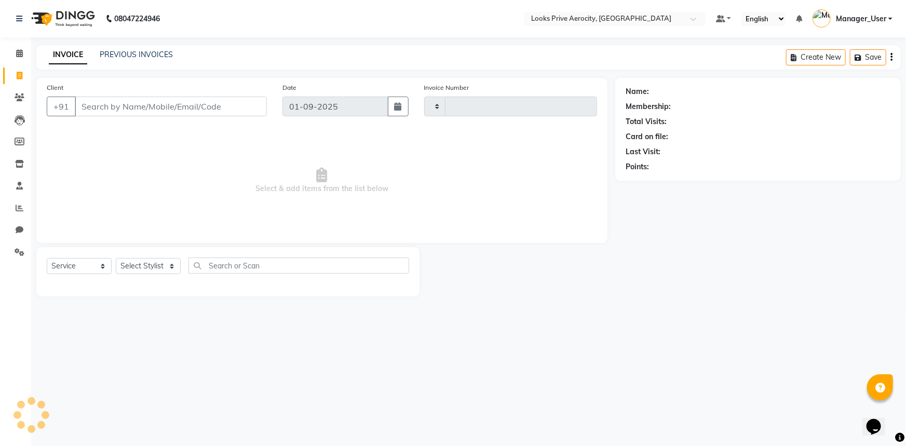
type input "5099"
select select "5913"
click at [148, 53] on link "PREVIOUS INVOICES" at bounding box center [136, 54] width 73 height 9
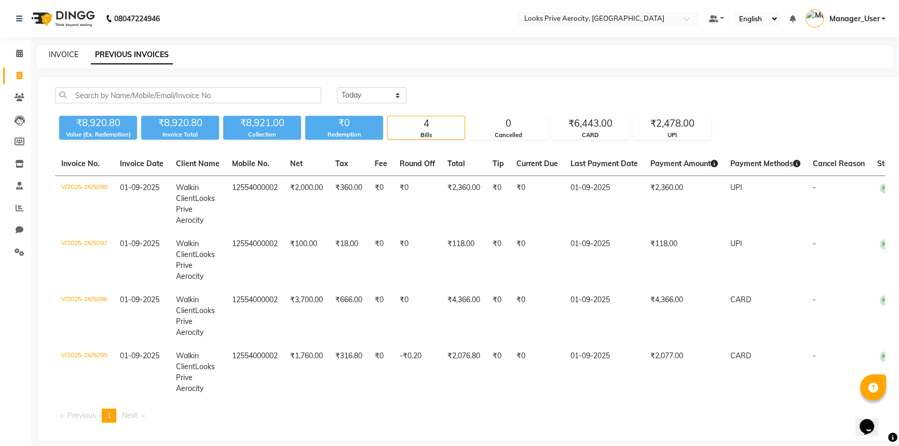
click at [71, 52] on link "INVOICE" at bounding box center [64, 54] width 30 height 9
select select "service"
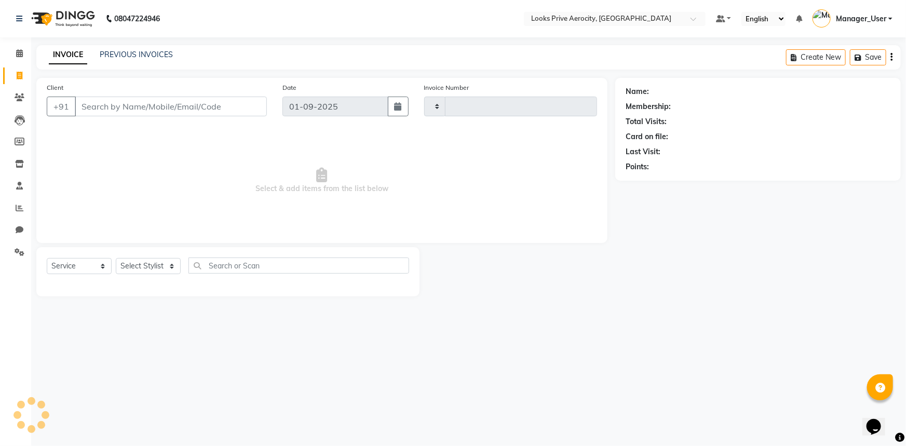
click at [133, 60] on div "PREVIOUS INVOICES" at bounding box center [136, 54] width 73 height 11
click at [133, 56] on link "PREVIOUS INVOICES" at bounding box center [136, 54] width 73 height 9
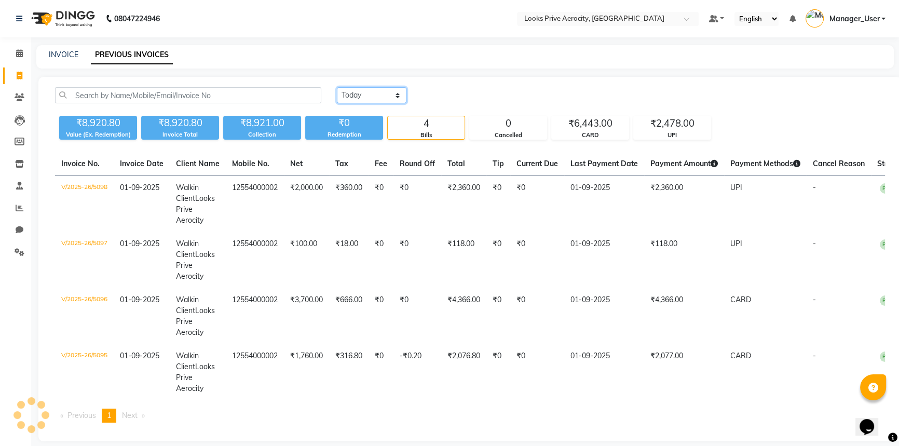
click at [358, 98] on select "Today Yesterday Custom Range" at bounding box center [372, 95] width 70 height 16
select select "range"
click at [337, 87] on select "Today Yesterday Custom Range" at bounding box center [372, 95] width 70 height 16
click at [62, 53] on link "INVOICE" at bounding box center [64, 54] width 30 height 9
select select "service"
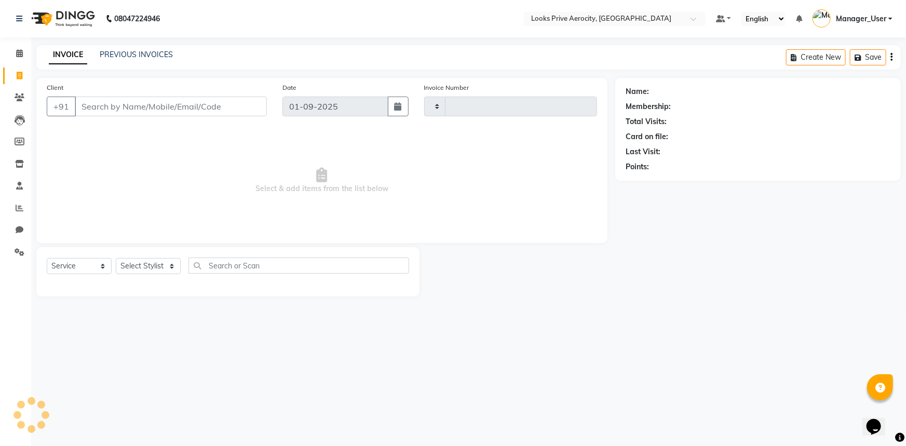
type input "5099"
select select "5913"
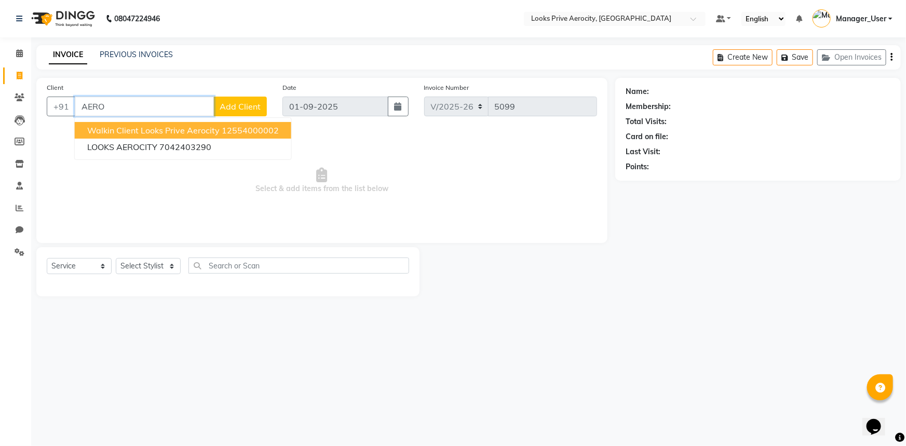
click at [104, 129] on span "Walkin Client Looks Prive Aerocity" at bounding box center [153, 130] width 132 height 10
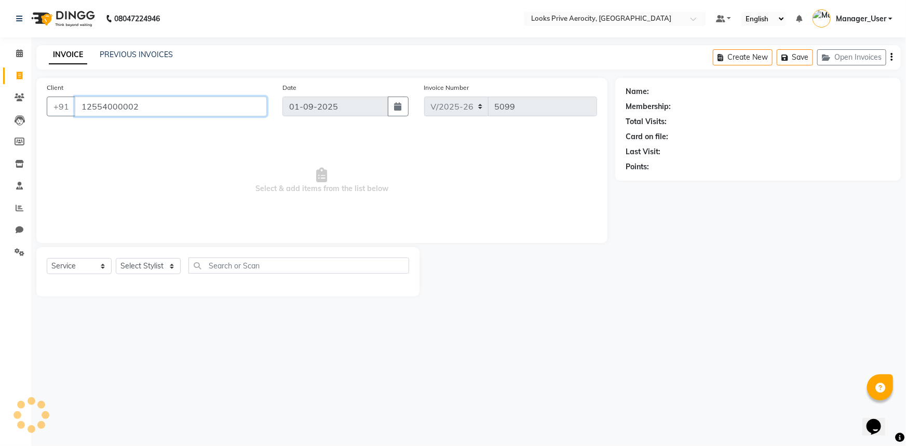
type input "12554000002"
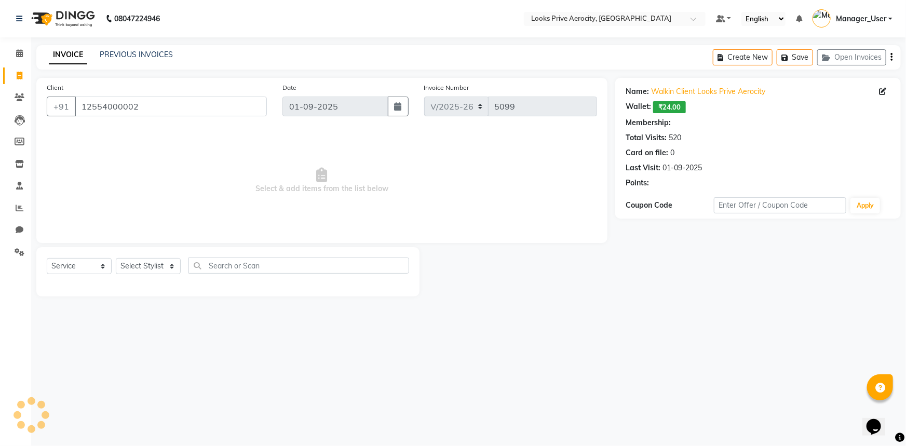
select select "1: Object"
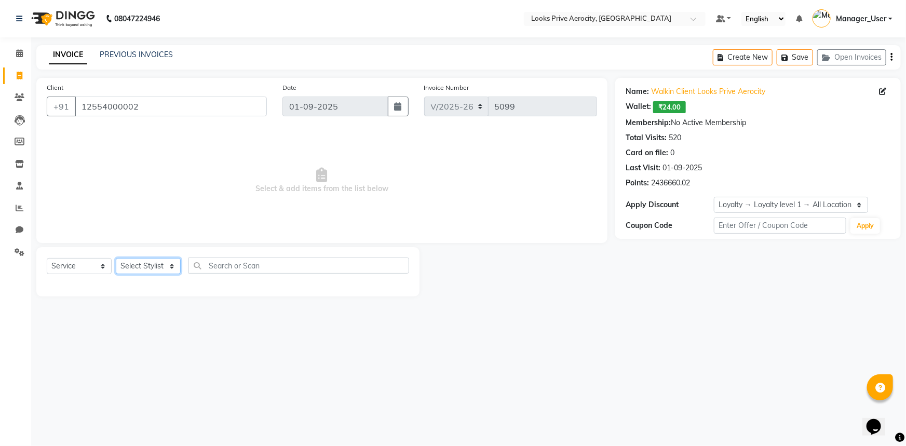
click at [144, 264] on select "Select Stylist Aman_Barber Amit Amu Dharma Erica CR Eric_asst Esha Ishita kapil…" at bounding box center [148, 266] width 65 height 16
select select "43253"
click at [116, 258] on select "Select Stylist Aman_Barber Amit Amu Dharma Erica CR Eric_asst Esha Ishita kapil…" at bounding box center [148, 266] width 65 height 16
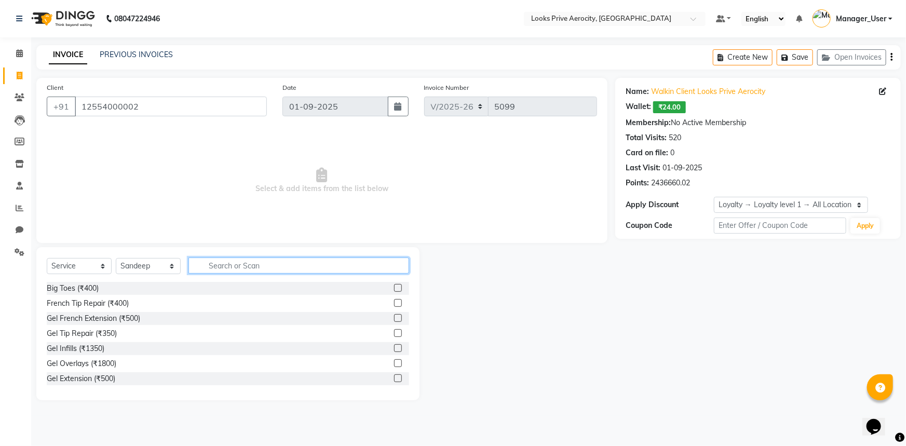
click at [208, 264] on input "text" at bounding box center [298, 266] width 221 height 16
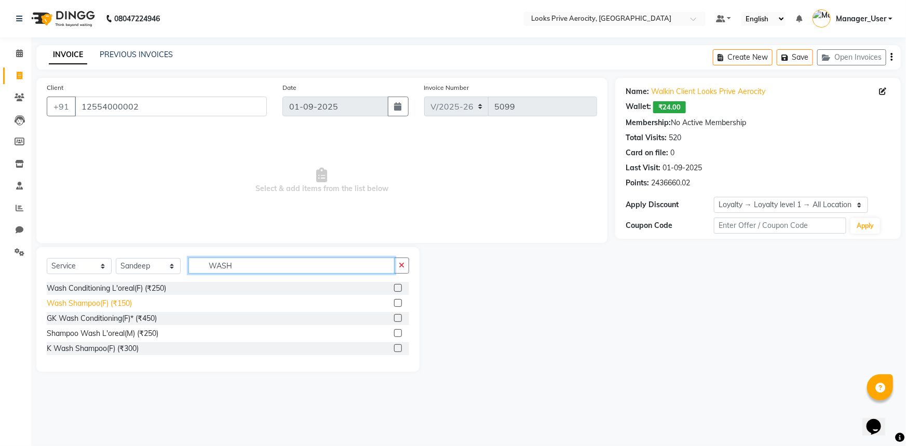
type input "WASH"
drag, startPoint x: 128, startPoint y: 305, endPoint x: 213, endPoint y: 271, distance: 92.5
click at [128, 305] on div "Wash Shampoo(F) (₹150)" at bounding box center [89, 303] width 85 height 11
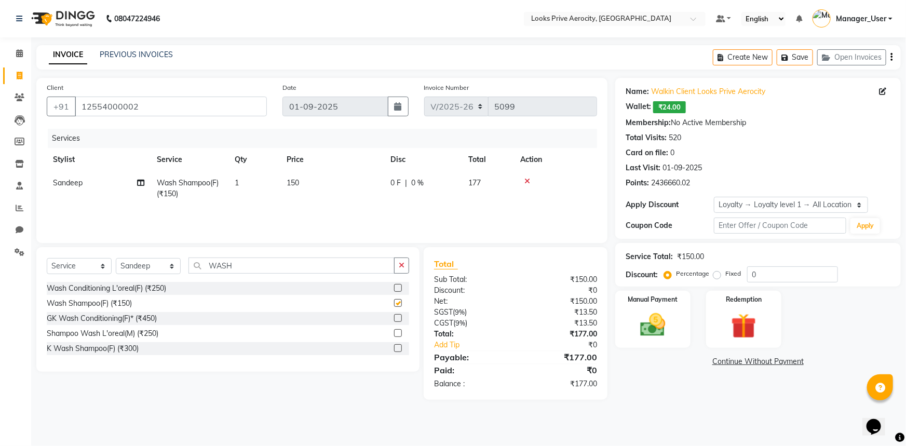
checkbox input "false"
click at [301, 194] on td "150" at bounding box center [332, 188] width 104 height 34
select select "43253"
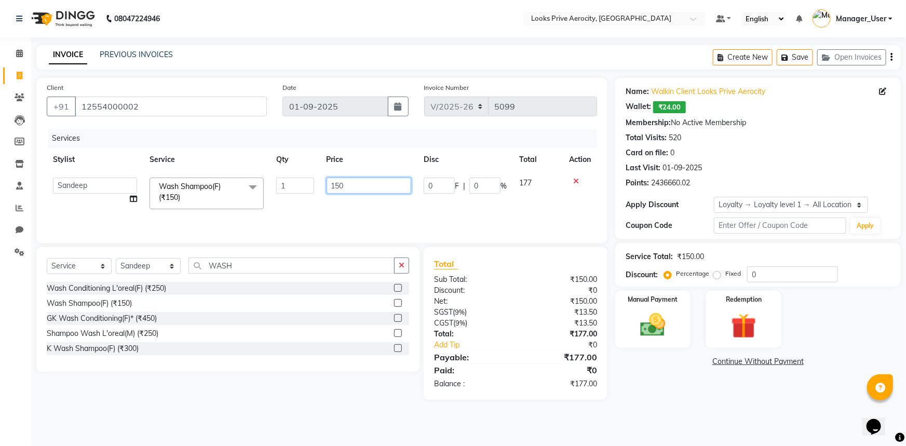
drag, startPoint x: 347, startPoint y: 184, endPoint x: 103, endPoint y: 203, distance: 244.7
click at [182, 195] on tr "Aman_Barber Amit Amu Dharma Erica CR Eric_asst Esha Ishita kapil khan Manager_U…" at bounding box center [322, 193] width 550 height 44
type input "600"
click at [147, 271] on select "Select Stylist Aman_Barber Amit Amu Dharma Erica CR Eric_asst Esha Ishita kapil…" at bounding box center [148, 266] width 65 height 16
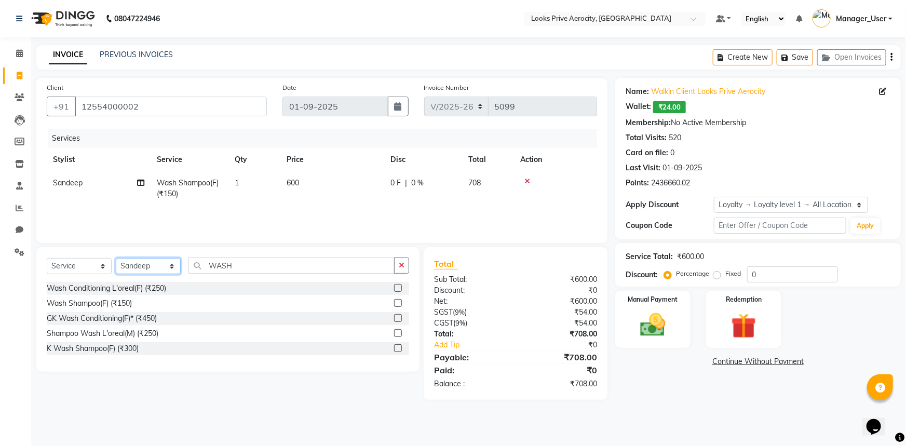
select select "68742"
click at [116, 258] on select "Select Stylist Aman_Barber Amit Amu Dharma Erica CR Eric_asst Esha Ishita kapil…" at bounding box center [148, 266] width 65 height 16
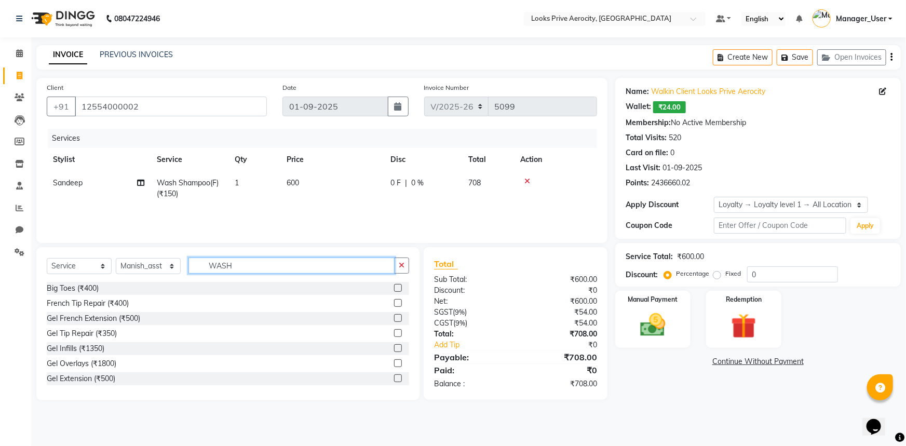
click at [245, 267] on input "WASH" at bounding box center [291, 266] width 206 height 16
type input "WASH"
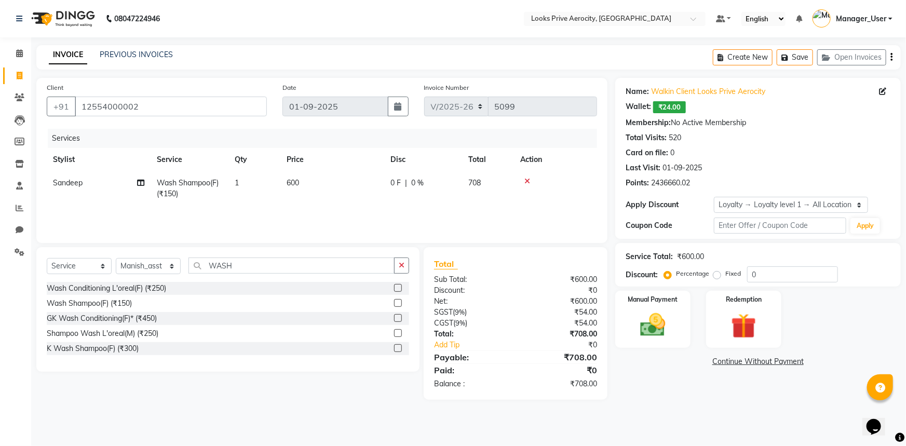
click at [124, 297] on div "Wash Shampoo(F) (₹150)" at bounding box center [228, 303] width 362 height 13
click at [120, 303] on div "Wash Shampoo(F) (₹150)" at bounding box center [89, 303] width 85 height 11
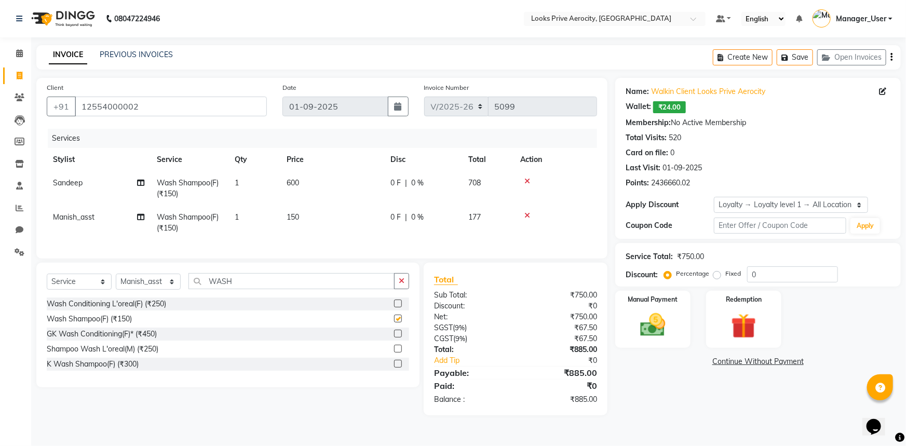
checkbox input "false"
click at [302, 217] on td "150" at bounding box center [332, 223] width 104 height 34
select select "68742"
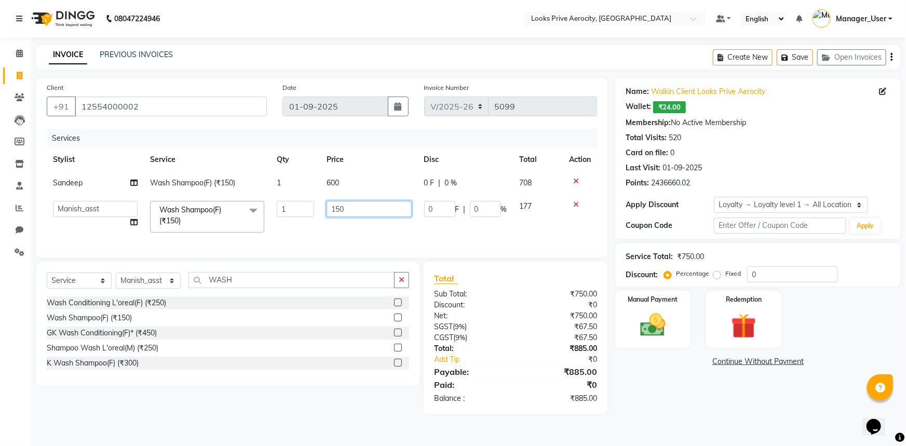
drag, startPoint x: 351, startPoint y: 210, endPoint x: 0, endPoint y: 254, distance: 353.8
click at [23, 250] on app-home "08047224946 Select Location × Looks Prive Aerocity, Delhi Default Panel My Pane…" at bounding box center [453, 215] width 906 height 430
type input "600"
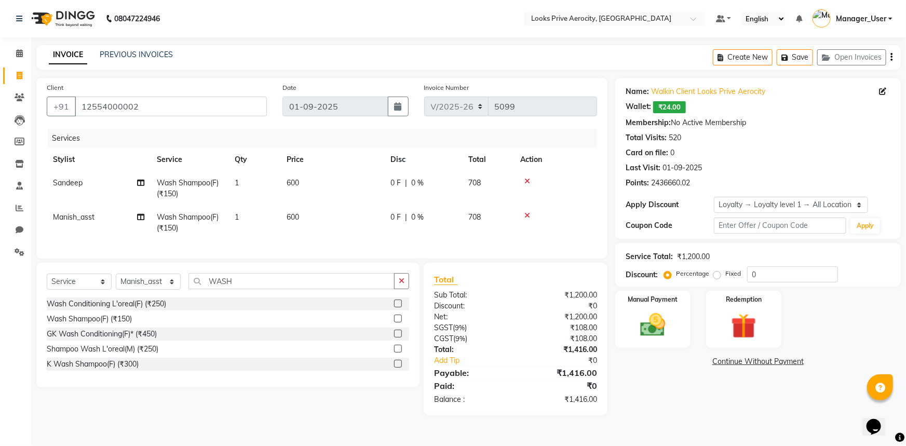
click at [274, 232] on td "1" at bounding box center [254, 223] width 52 height 34
select select "68742"
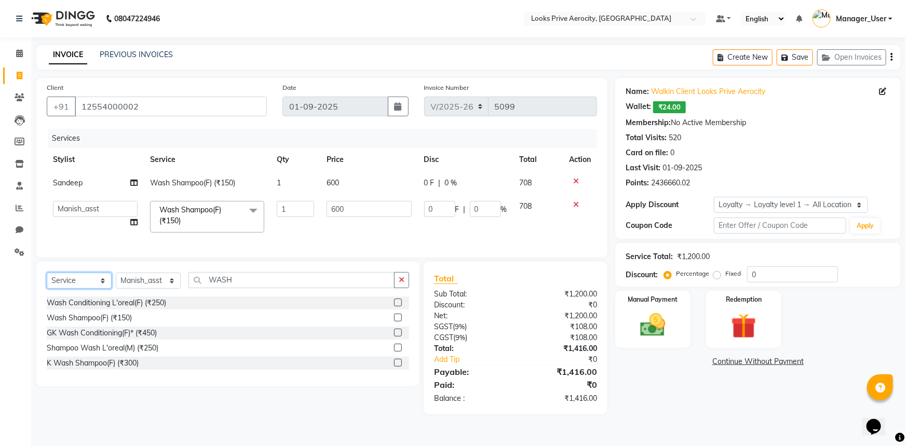
click at [97, 288] on select "Select Service Product Membership Package Voucher Prepaid Gift Card" at bounding box center [79, 281] width 65 height 16
select select "product"
click at [47, 280] on select "Select Service Product Membership Package Voucher Prepaid Gift Card" at bounding box center [79, 281] width 65 height 16
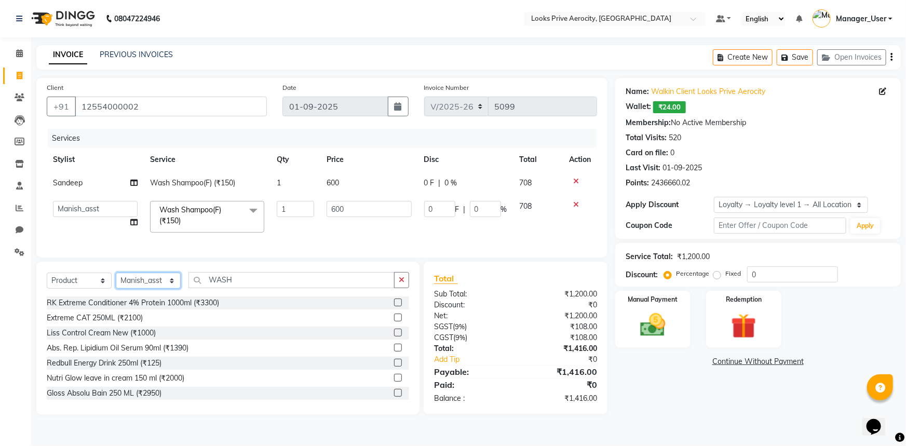
click at [151, 285] on select "Select Stylist Aman_Barber Amit Amu Dharma Erica CR Eric_asst Esha Ishita kapil…" at bounding box center [148, 281] width 65 height 16
select select "43242"
click at [116, 280] on select "Select Stylist Aman_Barber Amit Amu Dharma Erica CR Eric_asst Esha Ishita kapil…" at bounding box center [148, 281] width 65 height 16
drag, startPoint x: 220, startPoint y: 290, endPoint x: 6, endPoint y: 306, distance: 214.0
click at [0, 296] on app-home "08047224946 Select Location × Looks Prive Aerocity, Delhi Default Panel My Pane…" at bounding box center [453, 215] width 906 height 430
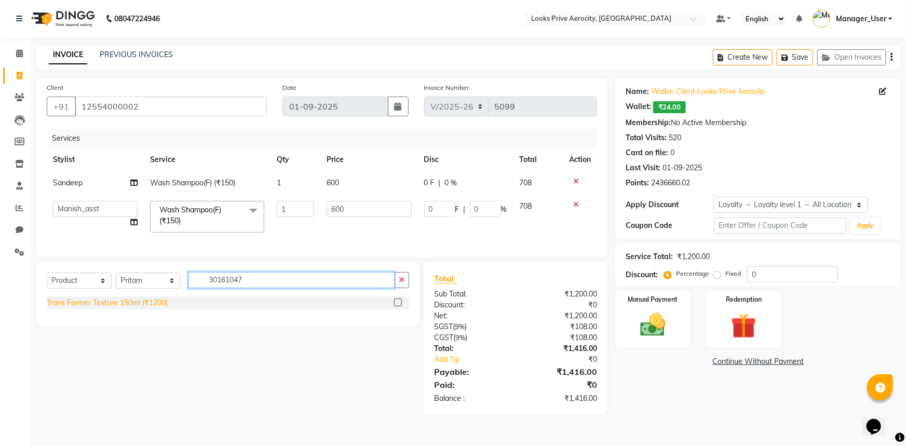
type input "30161047"
click at [88, 308] on div "Trans Former Texture 150ml (₹1200)" at bounding box center [107, 303] width 121 height 11
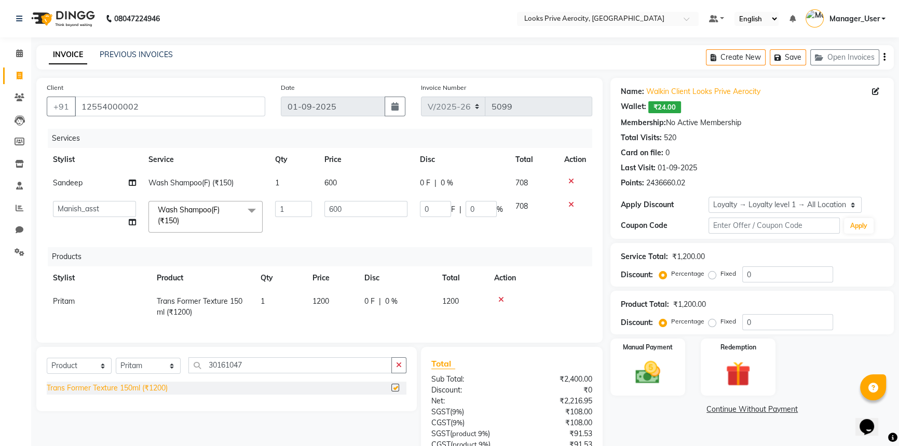
checkbox input "false"
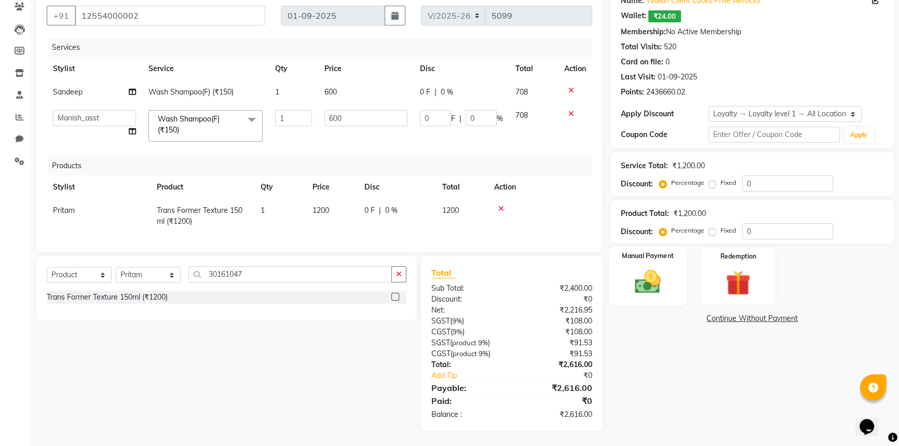
click at [644, 273] on img at bounding box center [648, 282] width 42 height 30
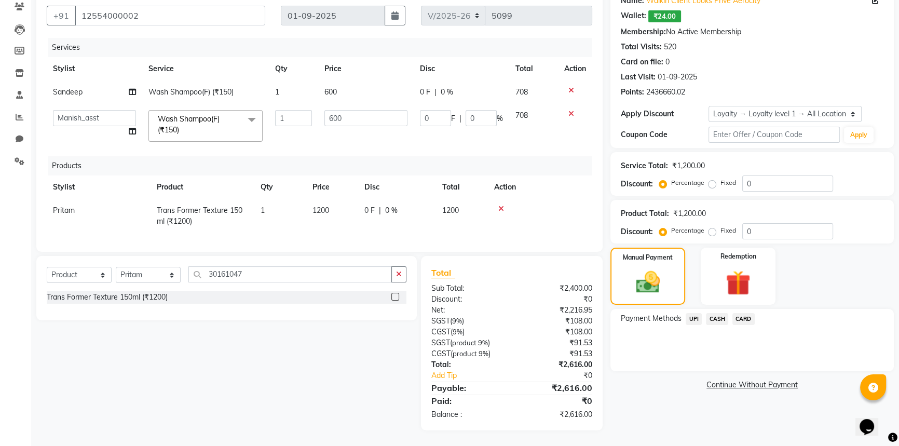
click at [720, 313] on span "CASH" at bounding box center [717, 319] width 22 height 12
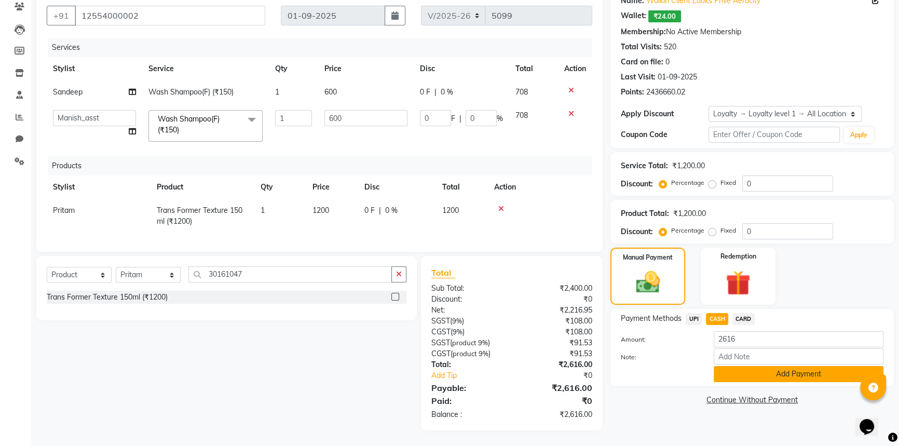
click at [742, 367] on button "Add Payment" at bounding box center [799, 374] width 170 height 16
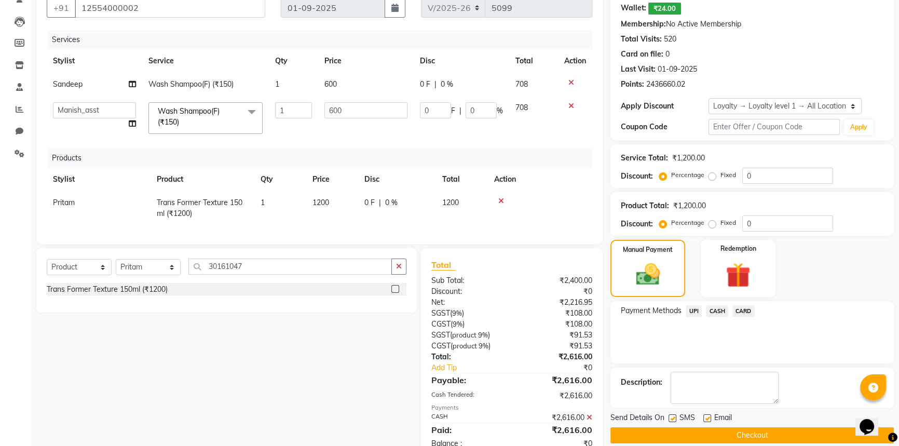
click at [742, 437] on button "Checkout" at bounding box center [752, 435] width 283 height 16
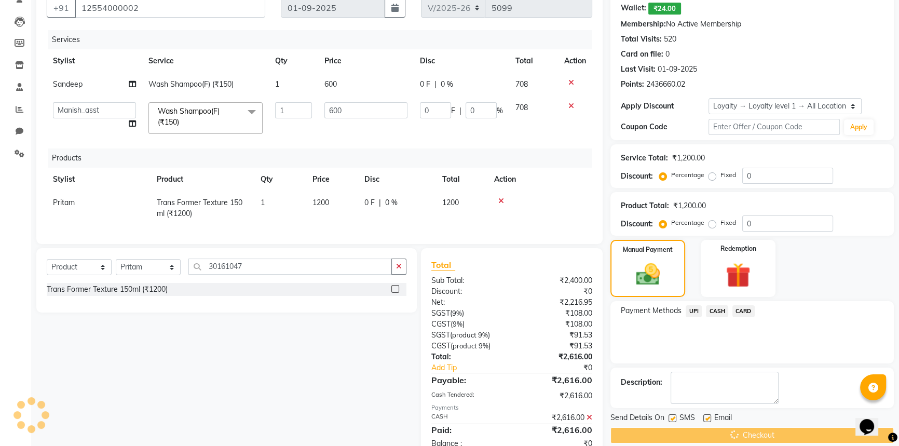
scroll to position [187, 0]
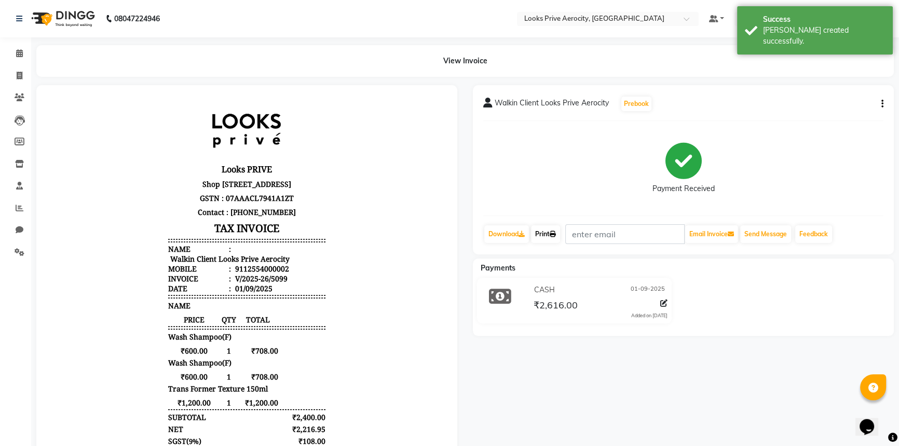
click at [542, 230] on link "Print" at bounding box center [545, 234] width 29 height 18
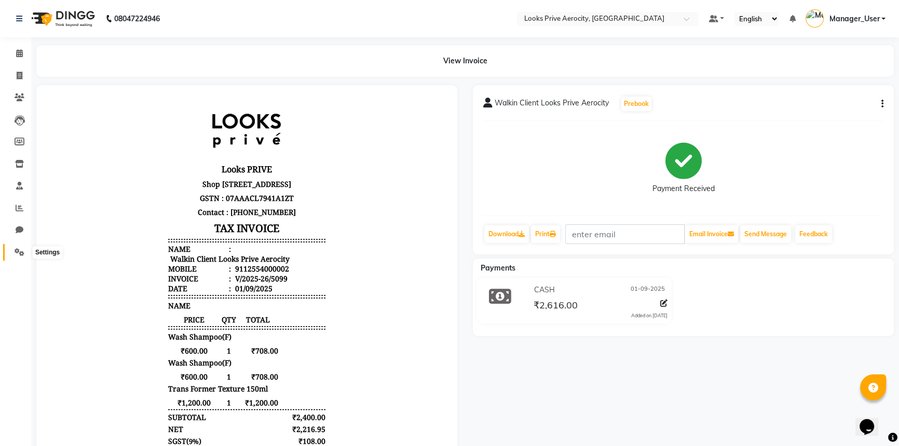
click at [24, 251] on icon at bounding box center [20, 252] width 10 height 8
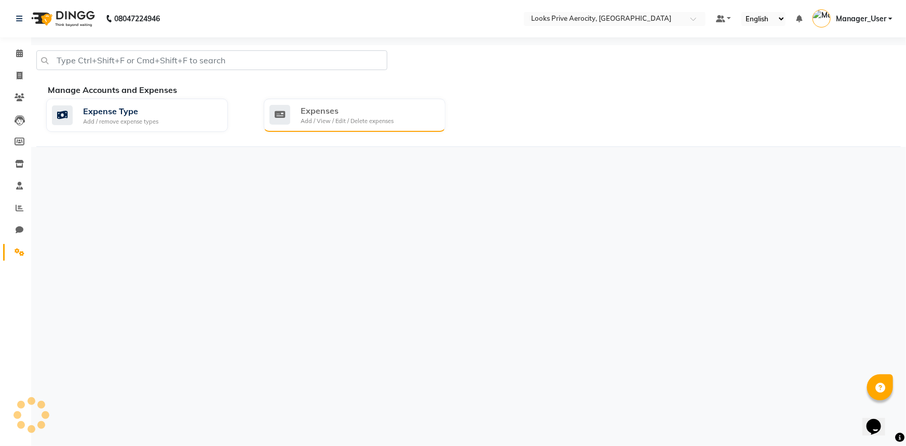
click at [306, 114] on div "Expenses" at bounding box center [347, 110] width 93 height 12
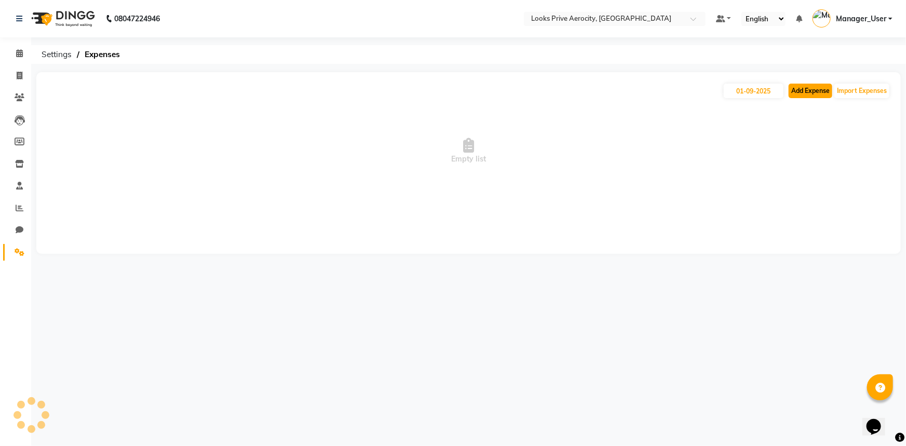
click at [808, 97] on button "Add Expense" at bounding box center [811, 91] width 44 height 15
select select "1"
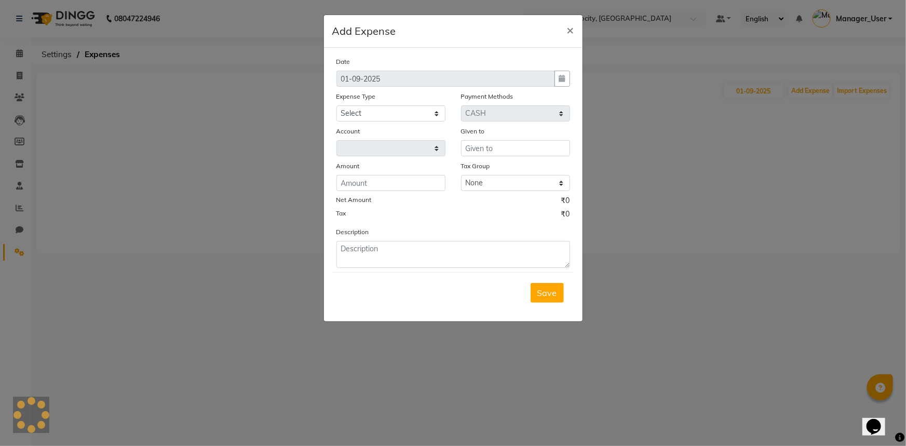
select select "4876"
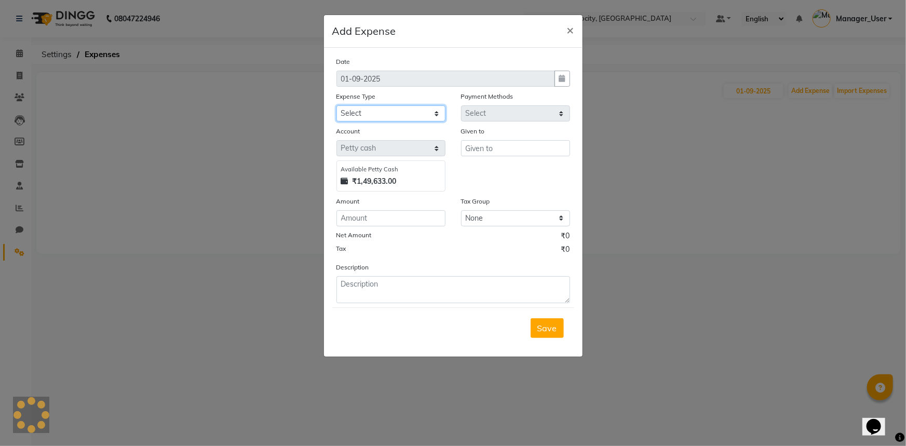
drag, startPoint x: 372, startPoint y: 110, endPoint x: 372, endPoint y: 121, distance: 11.4
click at [372, 111] on select "Select Bank Deposit Blinkit Cash Handover CLIENT Client ordered food Client Ref…" at bounding box center [390, 113] width 109 height 16
select select "24391"
click at [336, 106] on select "Select Bank Deposit Blinkit Cash Handover CLIENT Client ordered food Client Ref…" at bounding box center [390, 113] width 109 height 16
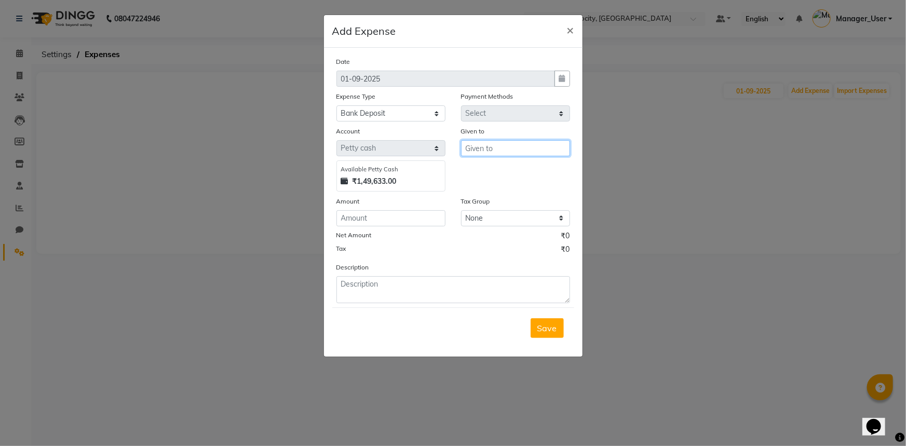
click at [520, 154] on input "text" at bounding box center [515, 148] width 109 height 16
click at [499, 169] on span "Manager" at bounding box center [492, 171] width 36 height 10
type input "Manager_User"
click at [391, 221] on input "number" at bounding box center [390, 218] width 109 height 16
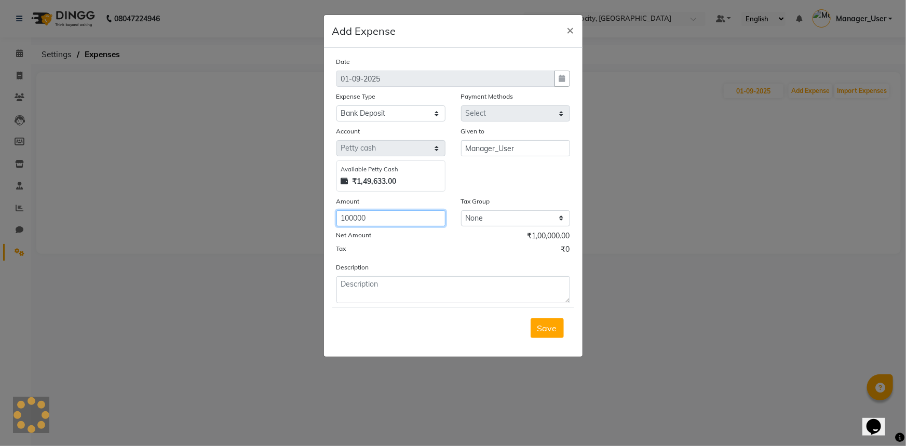
type input "100000"
click at [388, 301] on textarea at bounding box center [453, 289] width 234 height 27
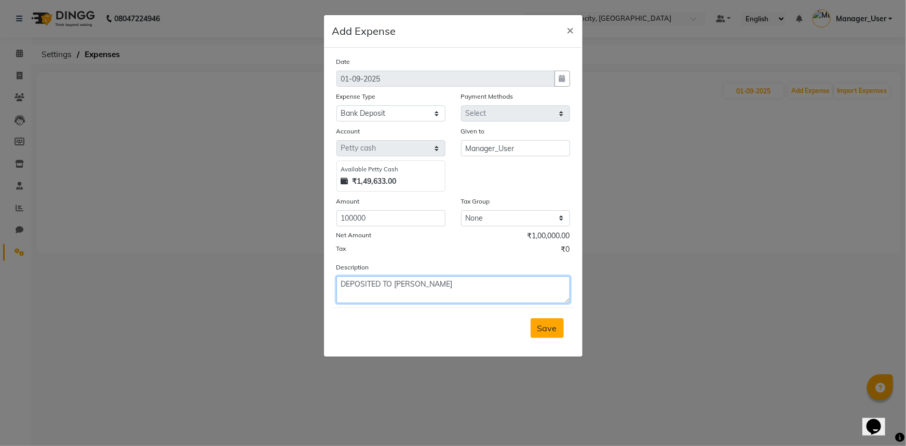
type textarea "DEPOSITED TO BOB"
click at [556, 322] on button "Save" at bounding box center [547, 328] width 33 height 20
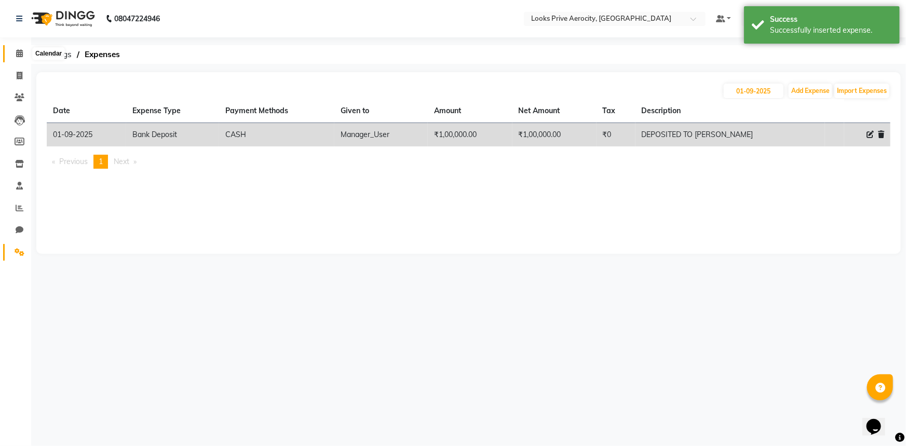
click at [16, 54] on icon at bounding box center [19, 53] width 7 height 8
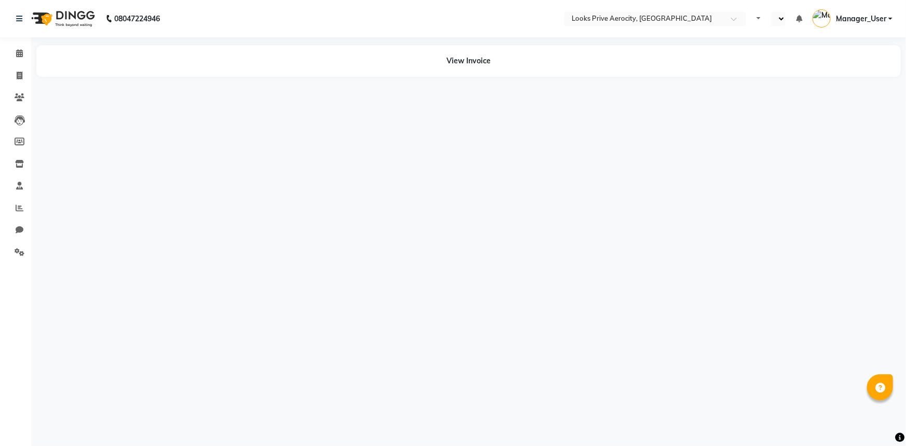
select select "en"
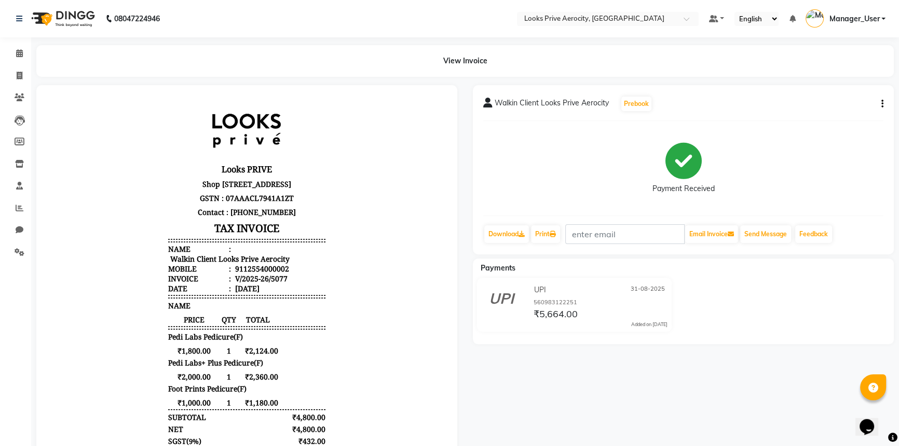
click at [882, 104] on icon "button" at bounding box center [883, 104] width 2 height 1
click at [828, 112] on div "Edit Item Staff" at bounding box center [830, 110] width 71 height 13
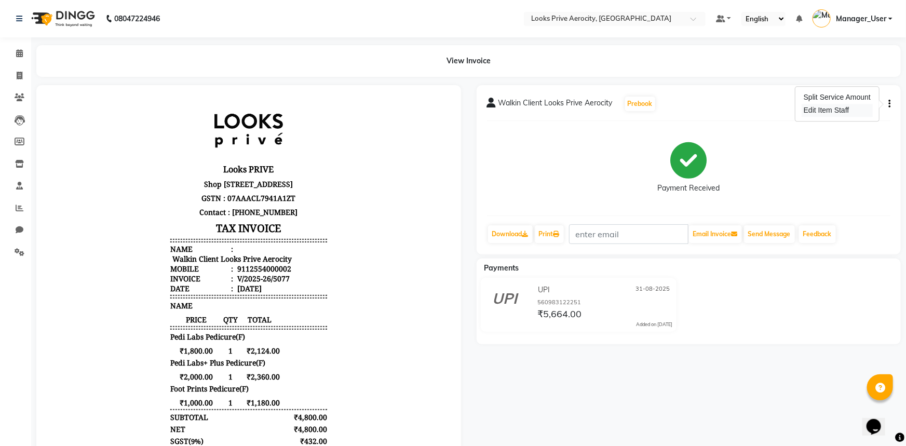
select select
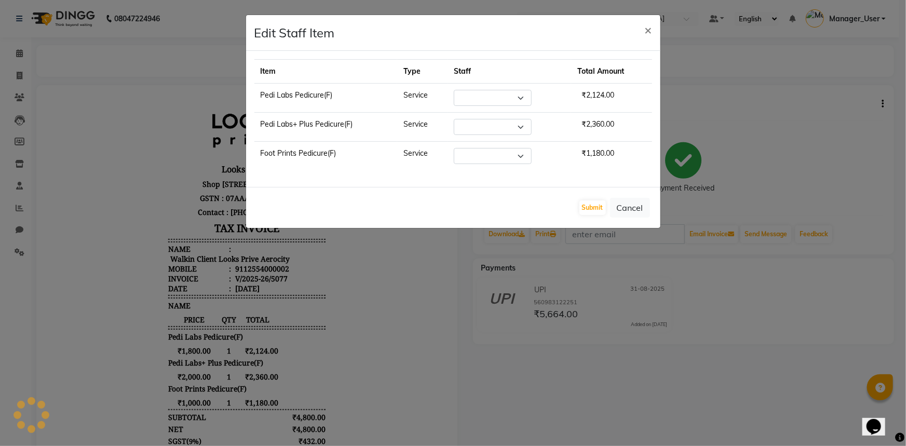
select select "43250"
select select "48823"
click at [516, 124] on select "Select Aman_Barber Amit Amu Dharma Erica CR Eric_asst Esha Ishita kapil khan Ma…" at bounding box center [488, 127] width 78 height 16
select select "43252"
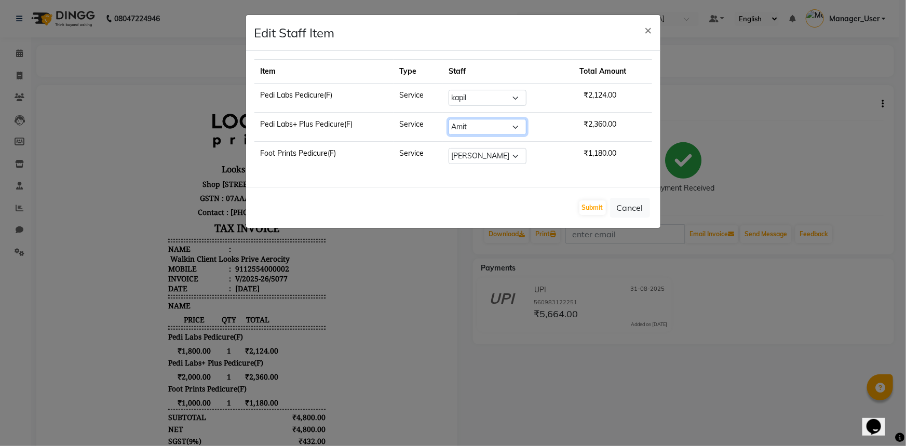
click at [454, 119] on select "Select Aman_Barber Amit Amu Dharma Erica CR Eric_asst Esha Ishita kapil khan Ma…" at bounding box center [488, 127] width 78 height 16
click at [593, 204] on button "Submit" at bounding box center [592, 207] width 26 height 15
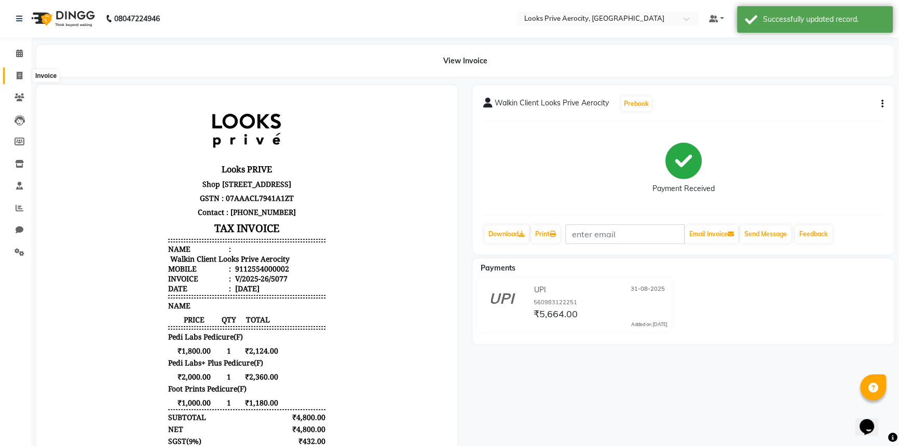
click at [18, 70] on span at bounding box center [19, 76] width 18 height 12
select select "service"
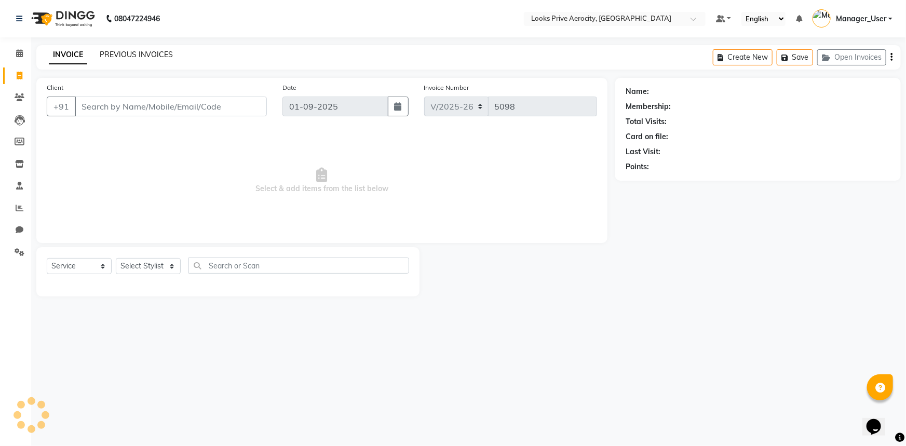
click at [117, 50] on link "PREVIOUS INVOICES" at bounding box center [136, 54] width 73 height 9
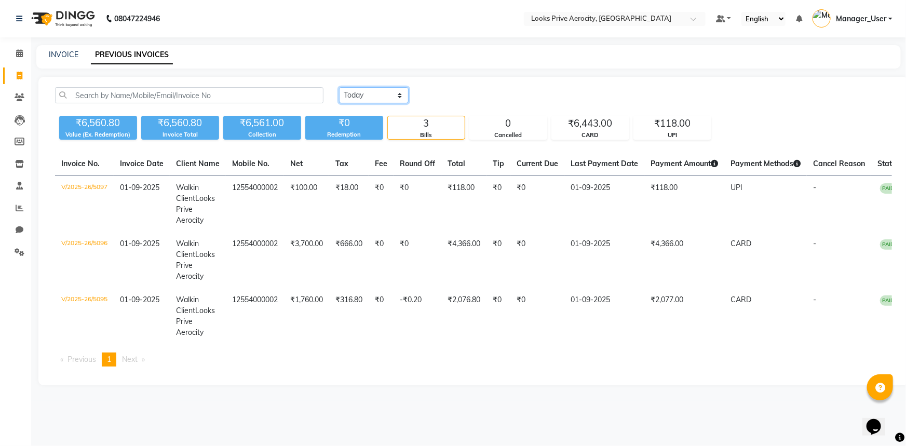
click at [388, 99] on select "Today Yesterday Custom Range" at bounding box center [374, 95] width 70 height 16
select select "range"
click at [339, 87] on select "Today Yesterday Custom Range" at bounding box center [374, 95] width 70 height 16
click at [482, 97] on input "01-09-2025" at bounding box center [458, 95] width 73 height 15
select select "9"
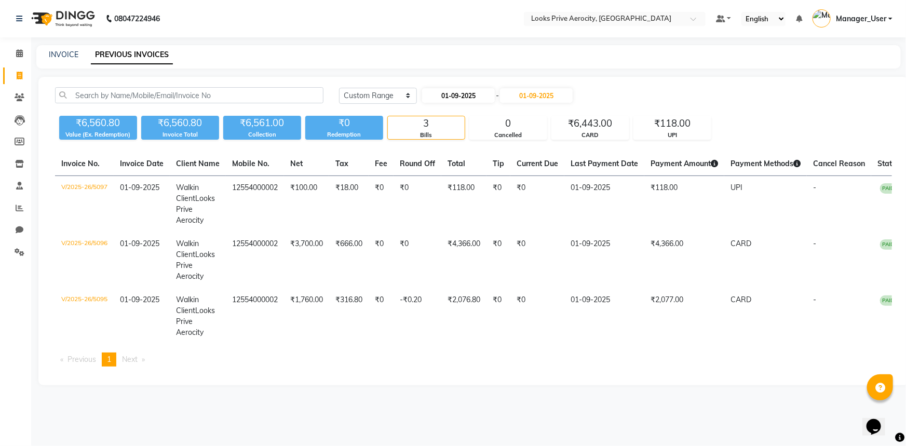
select select "2025"
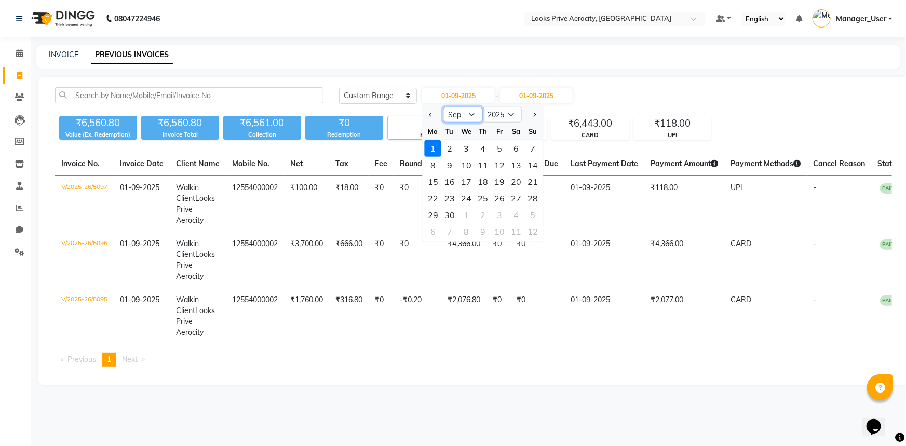
click at [468, 116] on select "Jan Feb Mar Apr May Jun Jul Aug Sep Oct Nov Dec" at bounding box center [462, 115] width 39 height 16
select select "8"
click at [443, 107] on select "Jan Feb Mar Apr May Jun Jul Aug Sep Oct Nov Dec" at bounding box center [462, 115] width 39 height 16
click at [531, 213] on div "31" at bounding box center [532, 215] width 17 height 17
type input "31-08-2025"
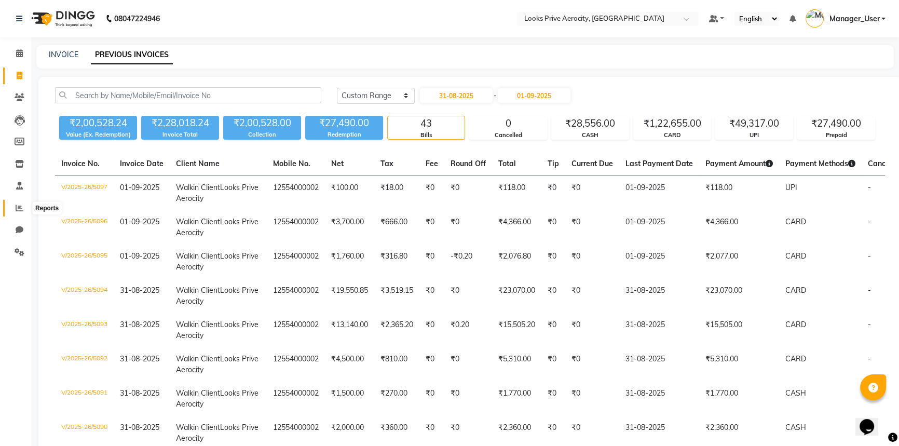
click at [20, 210] on icon at bounding box center [20, 208] width 8 height 8
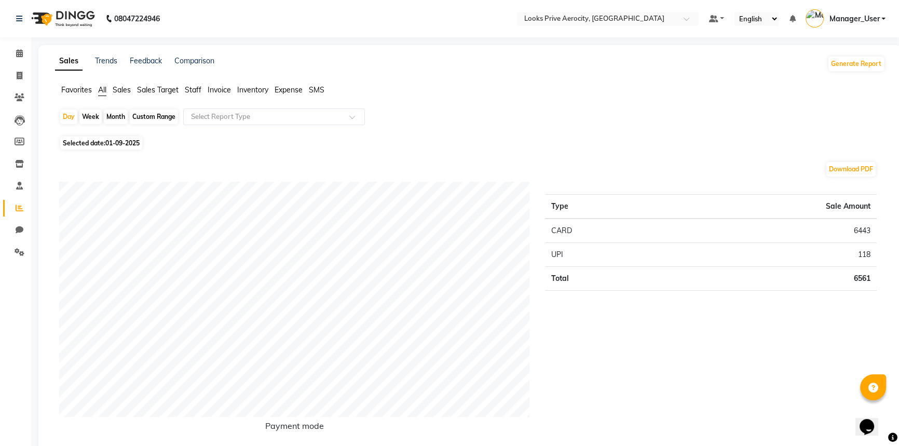
click at [194, 90] on span "Staff" at bounding box center [193, 89] width 17 height 9
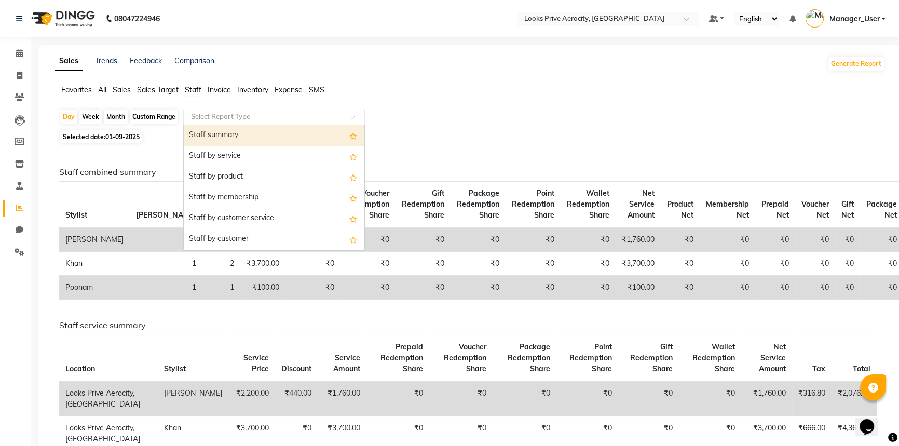
click at [208, 121] on input "text" at bounding box center [264, 117] width 150 height 10
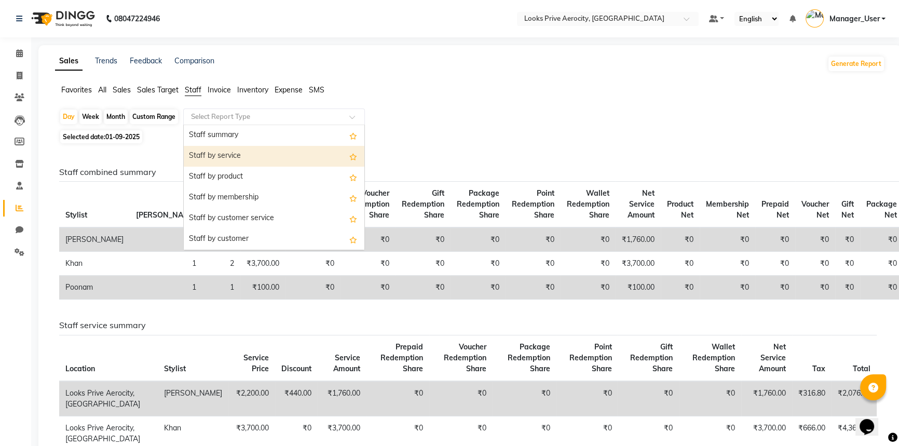
click at [218, 158] on div "Staff by service" at bounding box center [274, 156] width 181 height 21
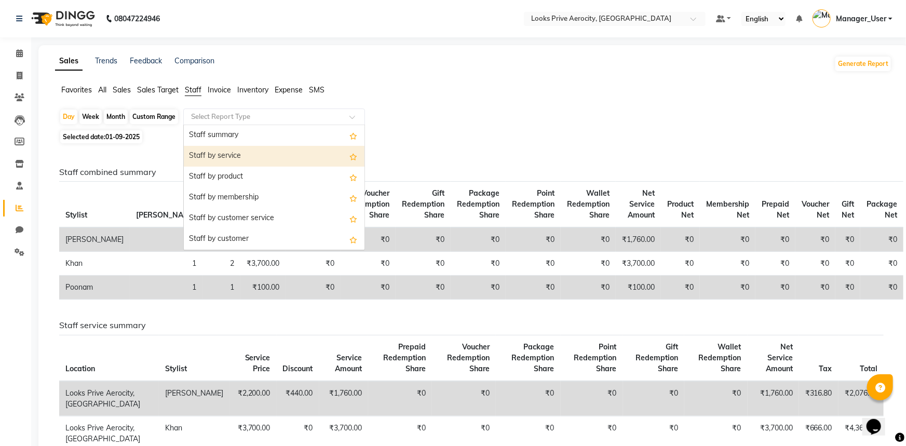
select select "full_report"
select select "csv"
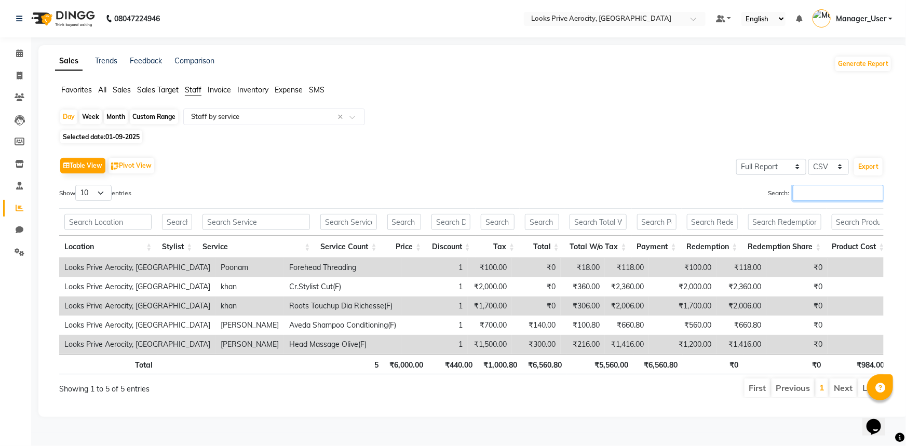
click at [824, 193] on input "Search:" at bounding box center [838, 193] width 91 height 16
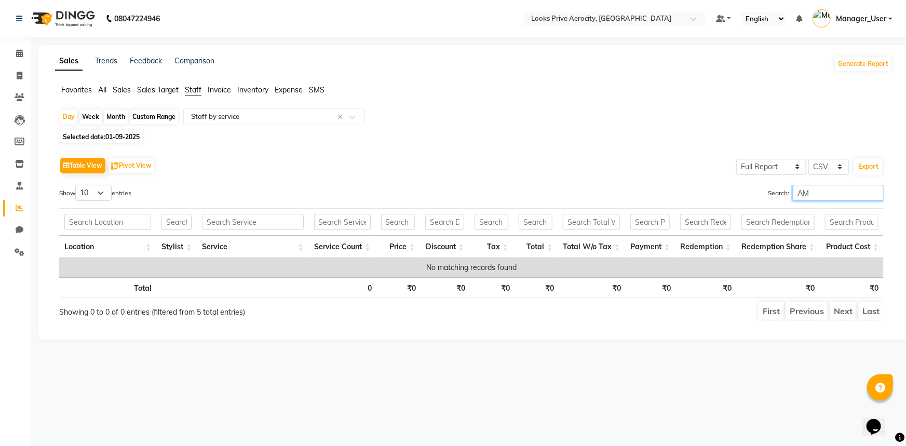
type input "A"
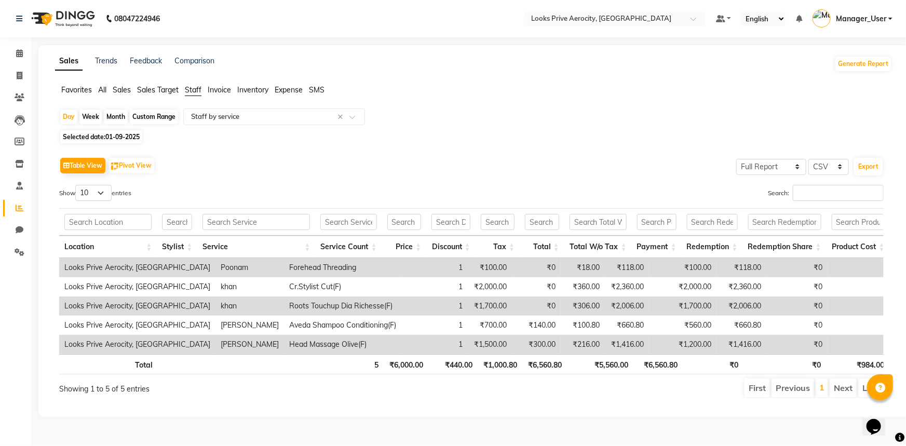
click at [124, 139] on span "01-09-2025" at bounding box center [122, 137] width 34 height 8
select select "9"
select select "2025"
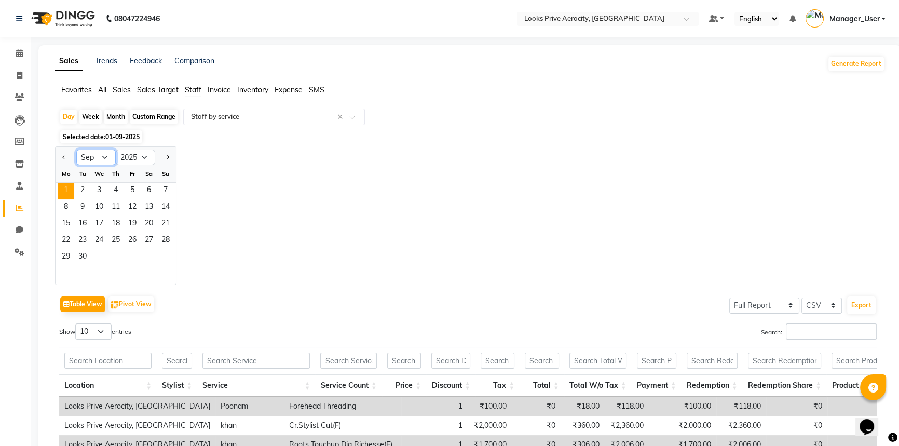
click at [90, 156] on select "Jan Feb Mar Apr May Jun Jul Aug Sep Oct Nov Dec" at bounding box center [95, 158] width 39 height 16
select select "8"
click at [76, 150] on select "Jan Feb Mar Apr May Jun Jul Aug Sep Oct Nov Dec" at bounding box center [95, 158] width 39 height 16
click at [165, 254] on span "31" at bounding box center [165, 257] width 17 height 17
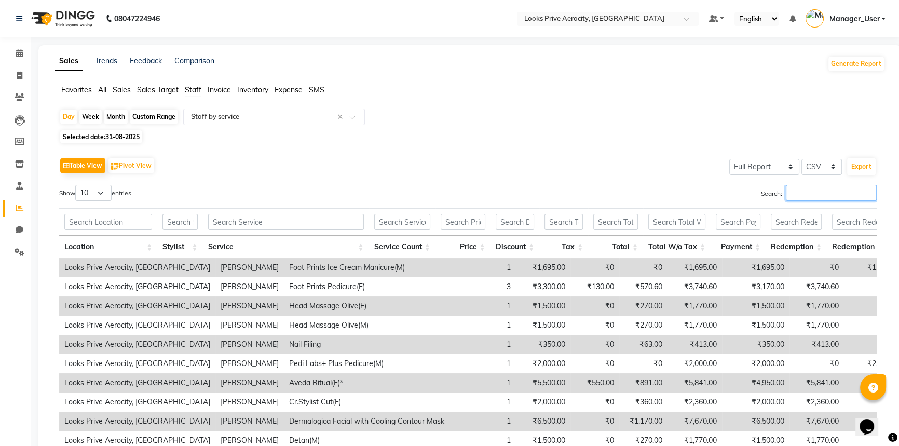
click at [795, 195] on input "Search:" at bounding box center [831, 193] width 91 height 16
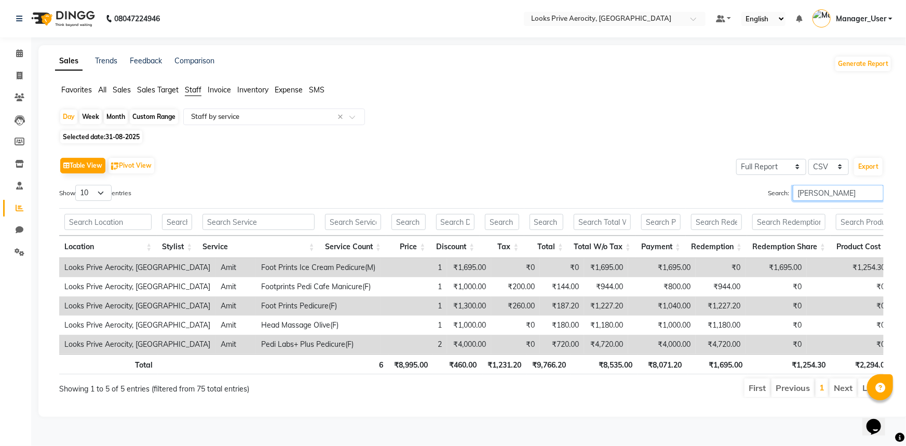
type input "AMIT"
click at [873, 193] on input "AMIT" at bounding box center [838, 193] width 91 height 16
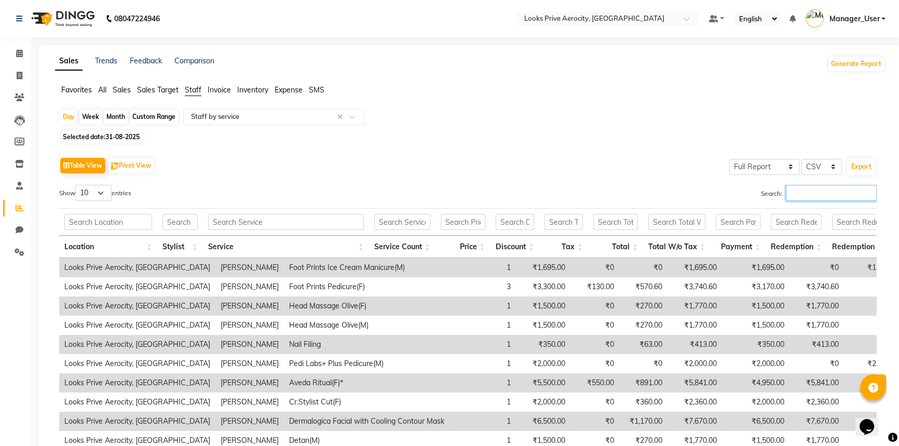
click at [847, 190] on input "Search:" at bounding box center [831, 193] width 91 height 16
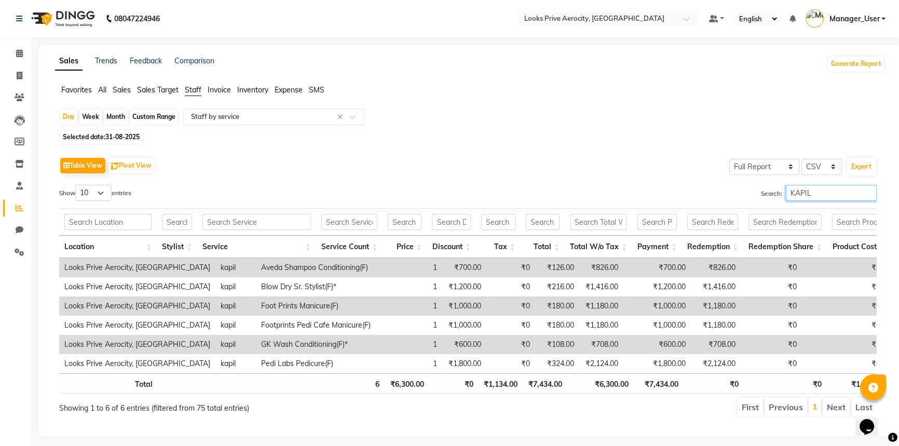
type input "KAPIL"
drag, startPoint x: 16, startPoint y: 50, endPoint x: 19, endPoint y: 67, distance: 17.8
click at [16, 50] on icon at bounding box center [19, 53] width 7 height 8
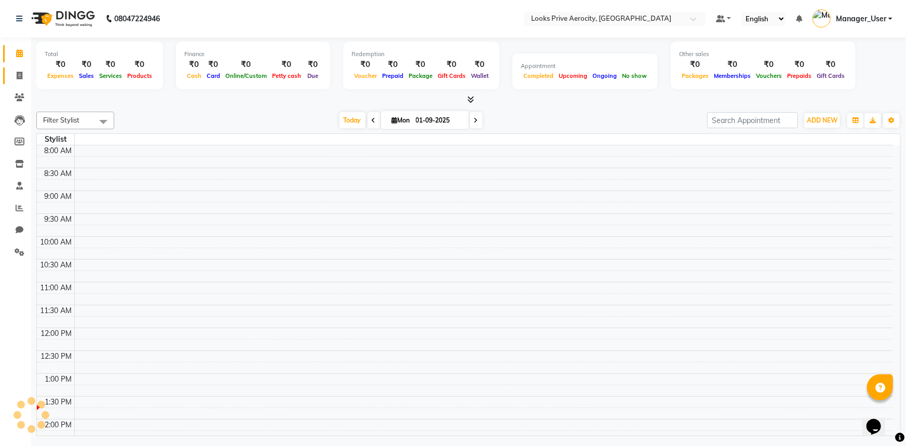
click at [19, 67] on link "Invoice" at bounding box center [15, 75] width 25 height 17
select select "service"
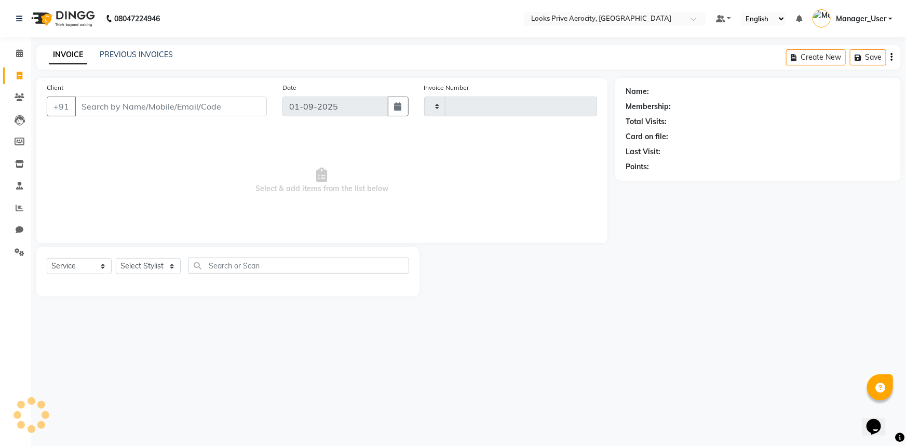
click at [111, 49] on div "PREVIOUS INVOICES" at bounding box center [136, 54] width 73 height 11
type input "5098"
select select "5913"
click at [113, 52] on link "PREVIOUS INVOICES" at bounding box center [136, 54] width 73 height 9
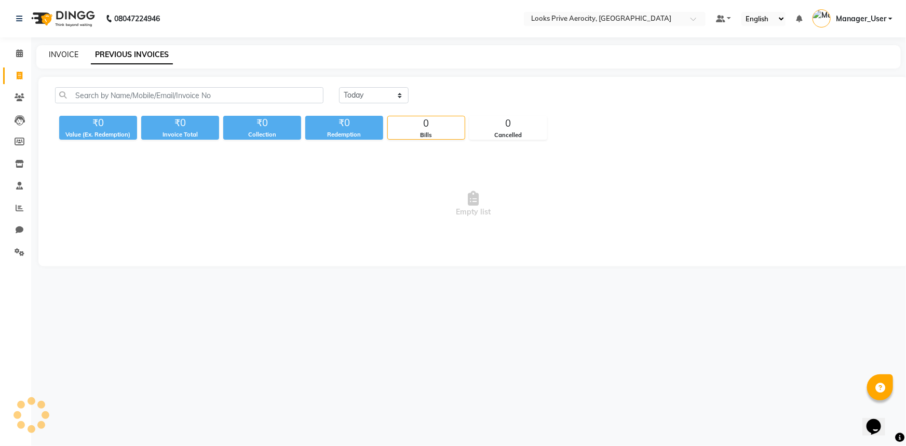
click at [52, 51] on link "INVOICE" at bounding box center [64, 54] width 30 height 9
select select "service"
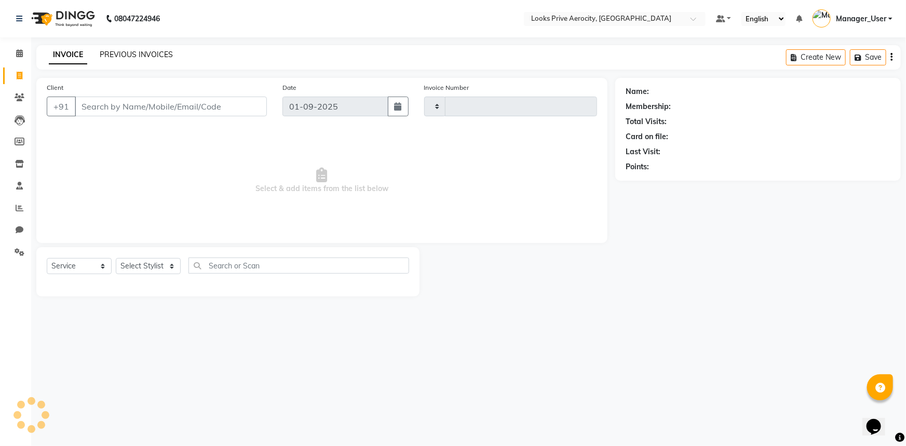
click at [128, 53] on link "PREVIOUS INVOICES" at bounding box center [136, 54] width 73 height 9
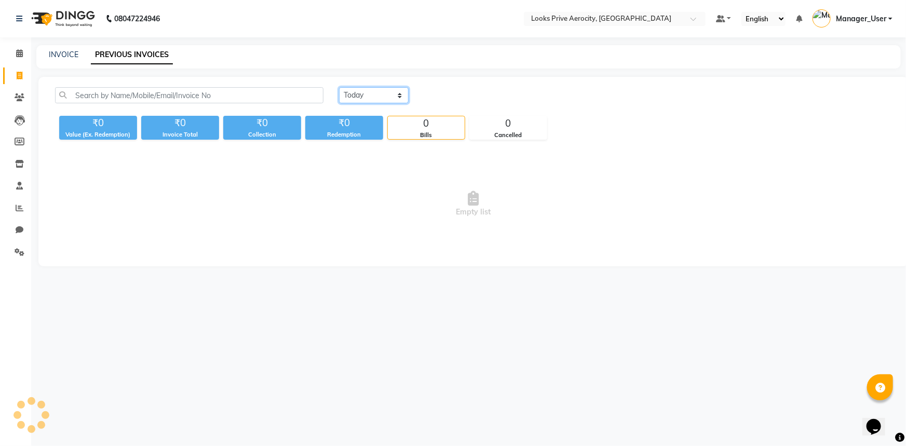
click at [373, 94] on select "Today Yesterday Custom Range" at bounding box center [374, 95] width 70 height 16
click at [223, 31] on nav "08047224946 Select Location × Looks Prive Aerocity, Delhi Default Panel My Pane…" at bounding box center [453, 18] width 906 height 37
click at [20, 210] on icon at bounding box center [20, 208] width 8 height 8
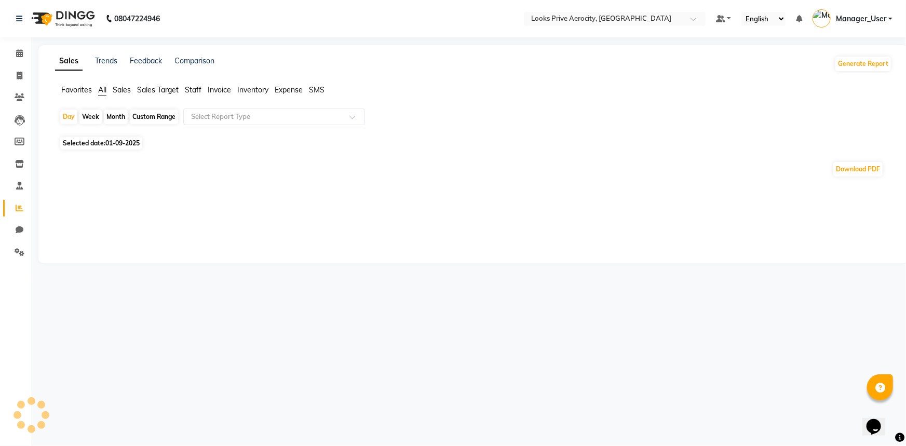
click at [113, 146] on span "Selected date: 01-09-2025" at bounding box center [101, 143] width 82 height 13
select select "9"
select select "2025"
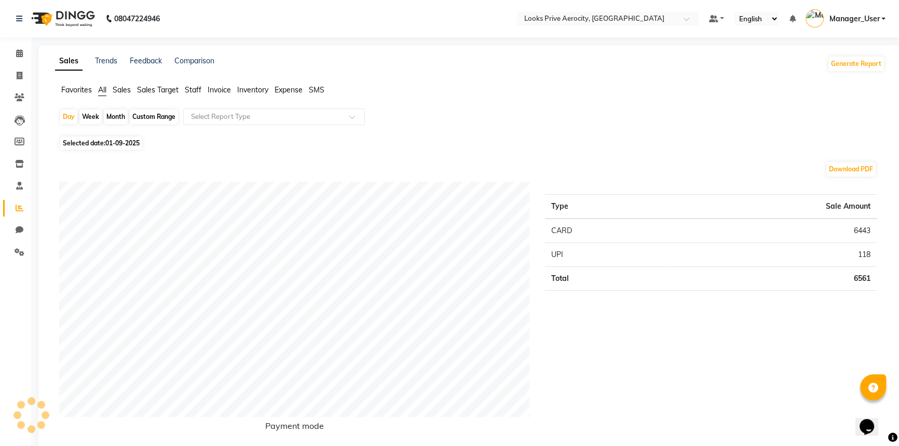
click at [103, 145] on span "Selected date: 01-09-2025" at bounding box center [101, 143] width 82 height 13
select select "9"
select select "2025"
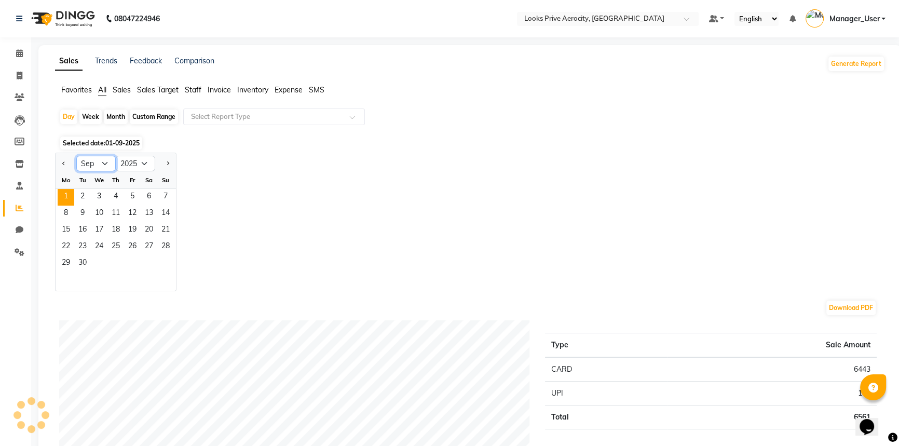
click at [94, 163] on select "Jan Feb Mar Apr May Jun Jul Aug Sep Oct Nov Dec" at bounding box center [95, 164] width 39 height 16
select select "8"
click at [76, 156] on select "Jan Feb Mar Apr May Jun Jul Aug Sep Oct Nov Dec" at bounding box center [95, 164] width 39 height 16
click at [168, 265] on span "31" at bounding box center [165, 263] width 17 height 17
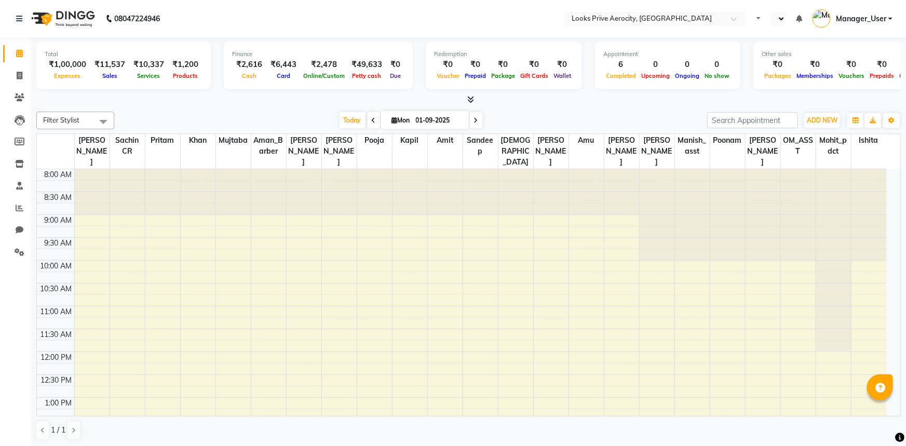
select select "en"
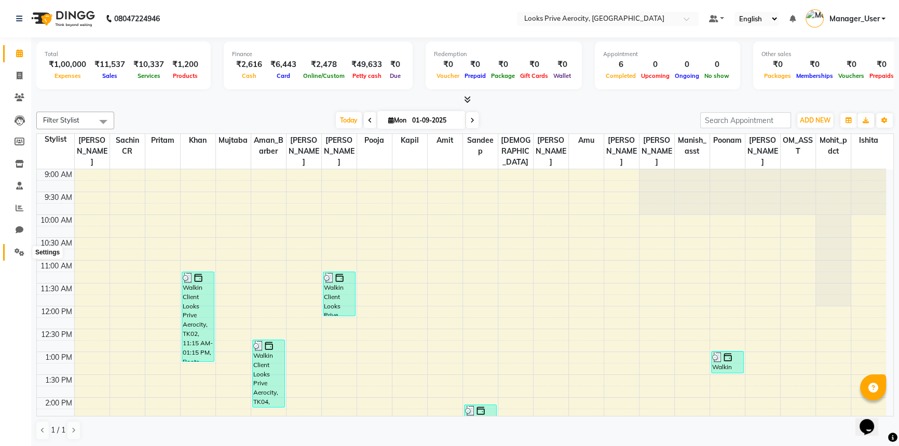
click at [17, 252] on icon at bounding box center [20, 252] width 10 height 8
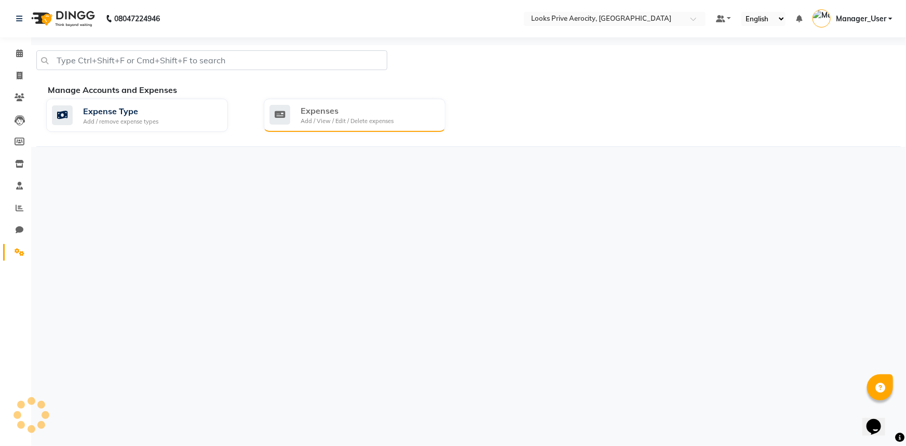
click at [317, 110] on div "Expenses" at bounding box center [347, 110] width 93 height 12
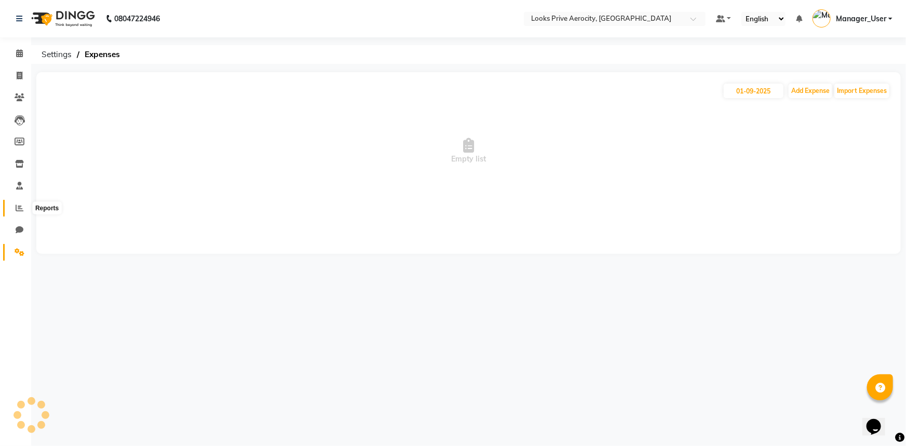
click at [18, 206] on icon at bounding box center [20, 208] width 8 height 8
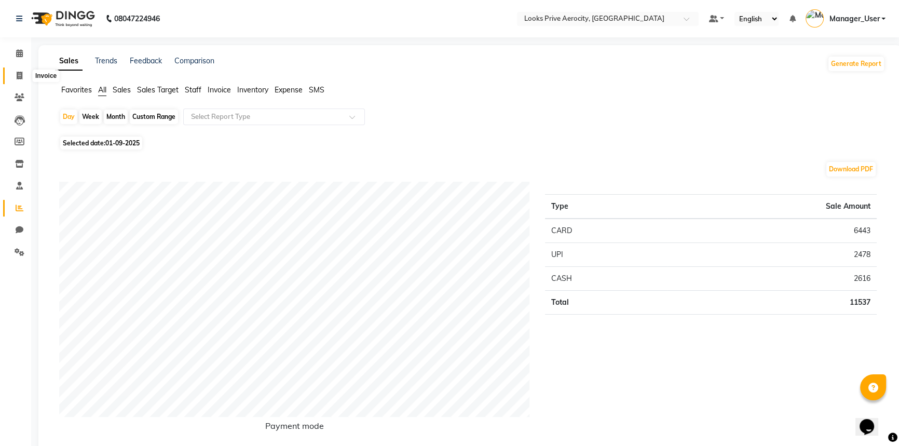
click at [20, 77] on icon at bounding box center [20, 76] width 6 height 8
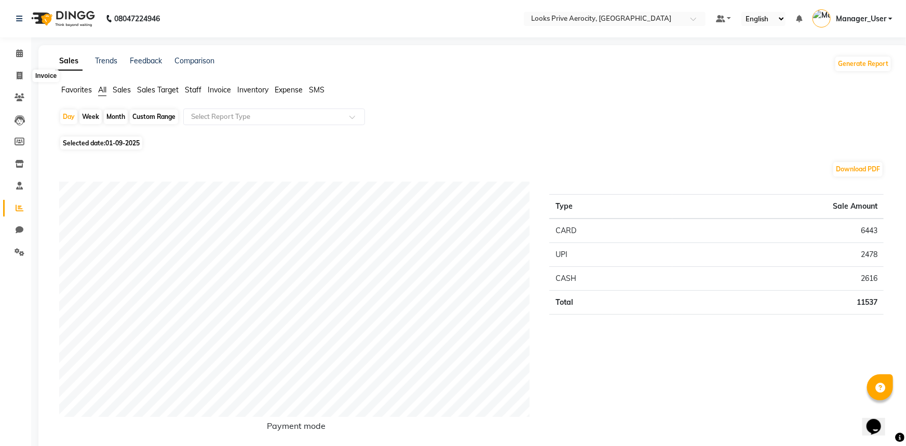
select select "service"
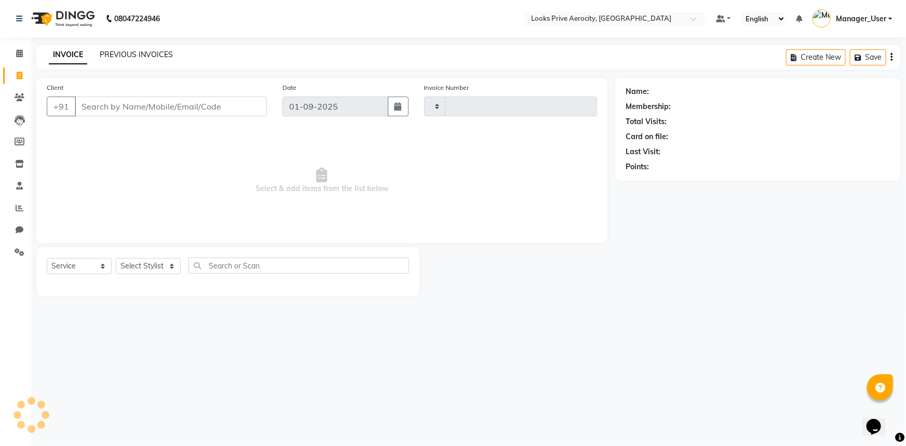
click at [131, 57] on link "PREVIOUS INVOICES" at bounding box center [136, 54] width 73 height 9
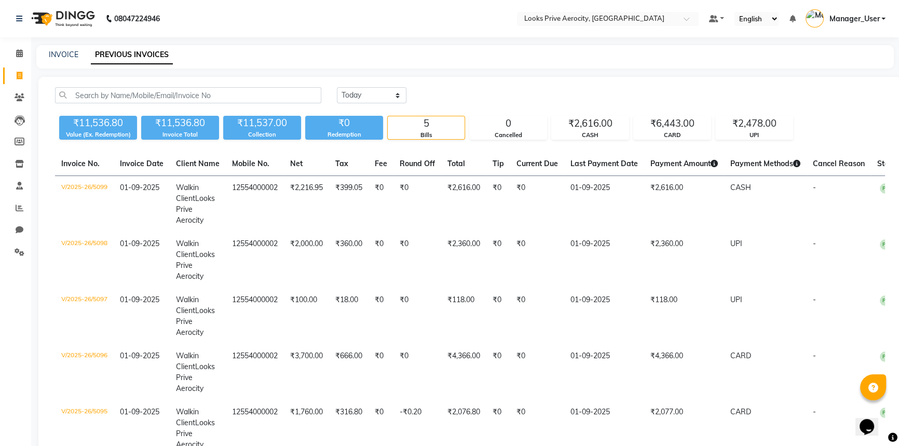
click at [78, 52] on div "INVOICE PREVIOUS INVOICES" at bounding box center [458, 54] width 845 height 11
click at [57, 53] on link "INVOICE" at bounding box center [64, 54] width 30 height 9
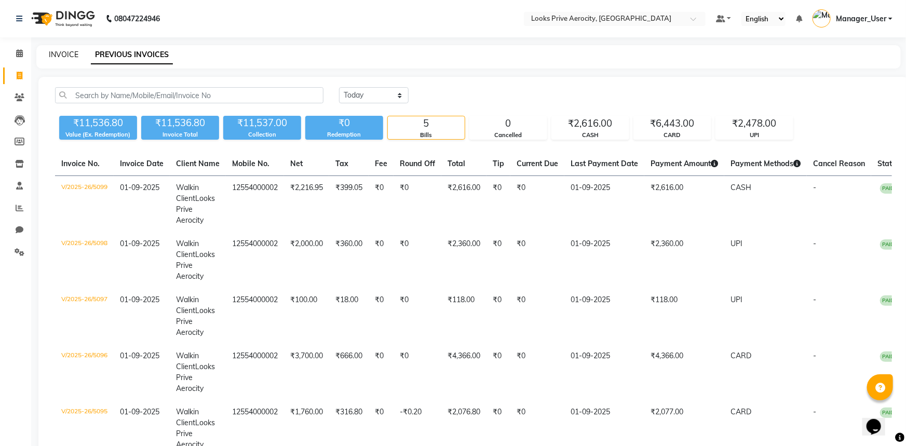
select select "service"
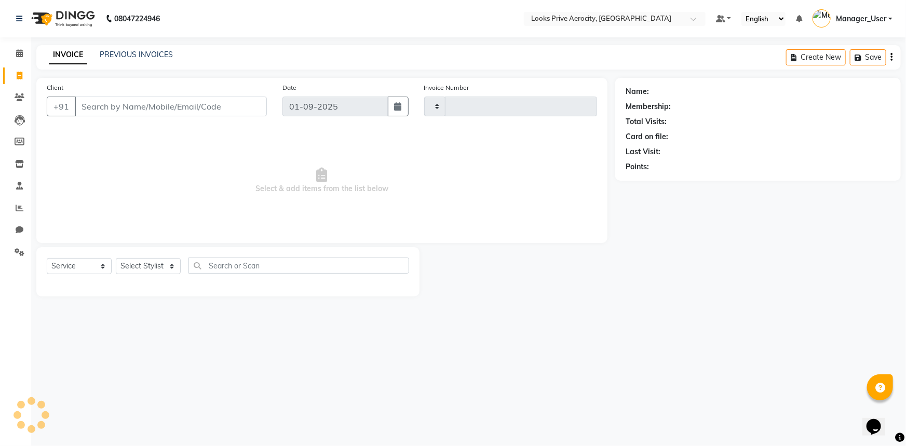
type input "5100"
select select "5913"
drag, startPoint x: 132, startPoint y: 105, endPoint x: 118, endPoint y: 106, distance: 13.5
click at [131, 107] on input "Client" at bounding box center [171, 107] width 192 height 20
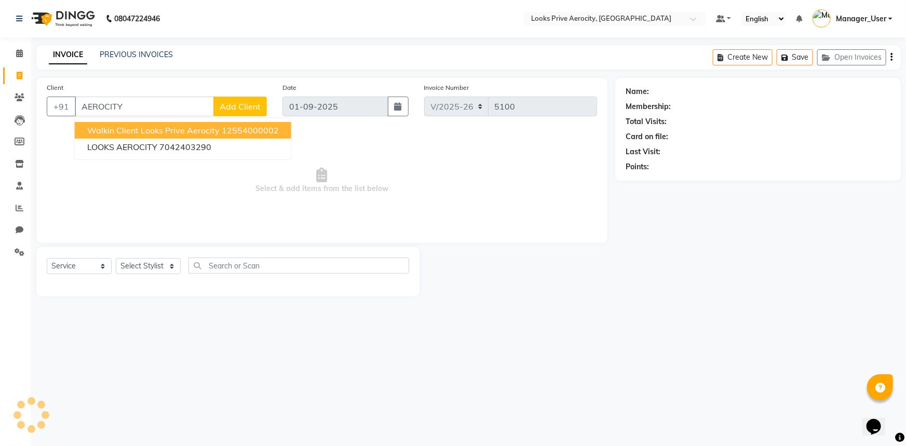
click at [126, 132] on span "Walkin Client Looks Prive Aerocity" at bounding box center [153, 130] width 132 height 10
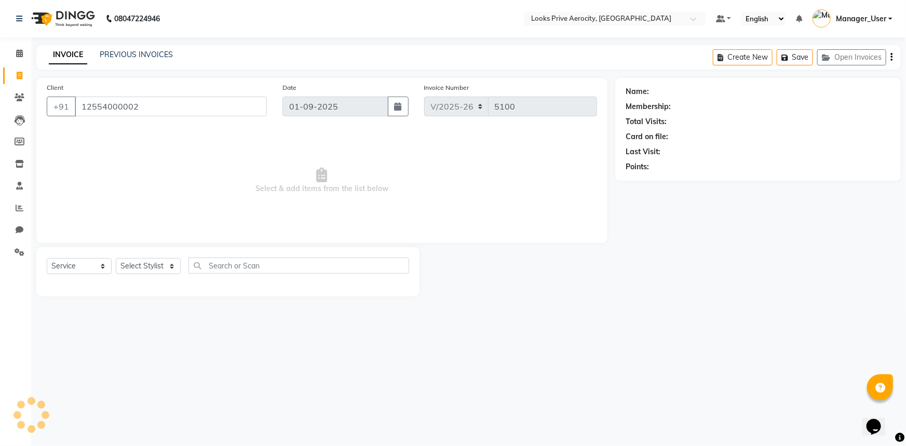
type input "12554000002"
click at [140, 270] on select "Select Stylist" at bounding box center [148, 266] width 65 height 16
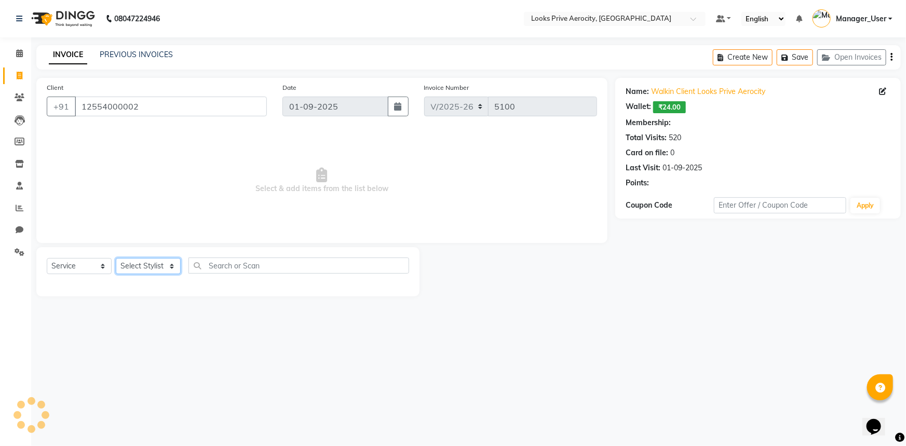
select select "1: Object"
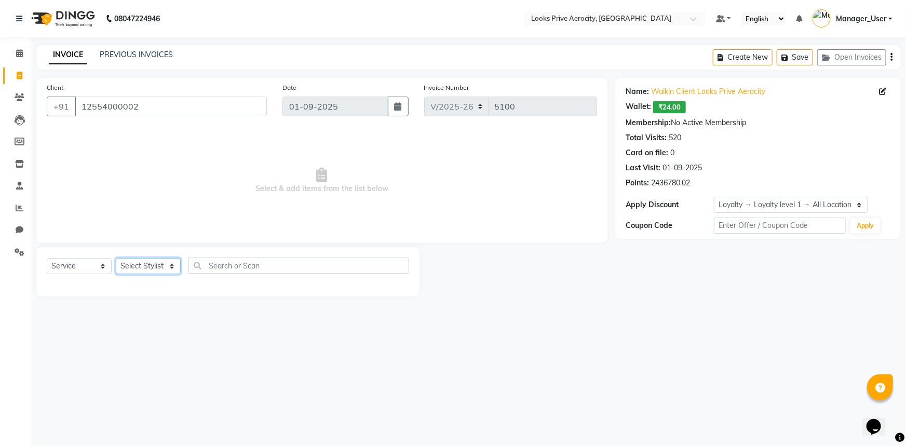
select select "43246"
click at [116, 258] on select "Select Stylist Aman_Barber Amit Amu Dharma [PERSON_NAME] Eric_asst [PERSON_NAME…" at bounding box center [148, 266] width 65 height 16
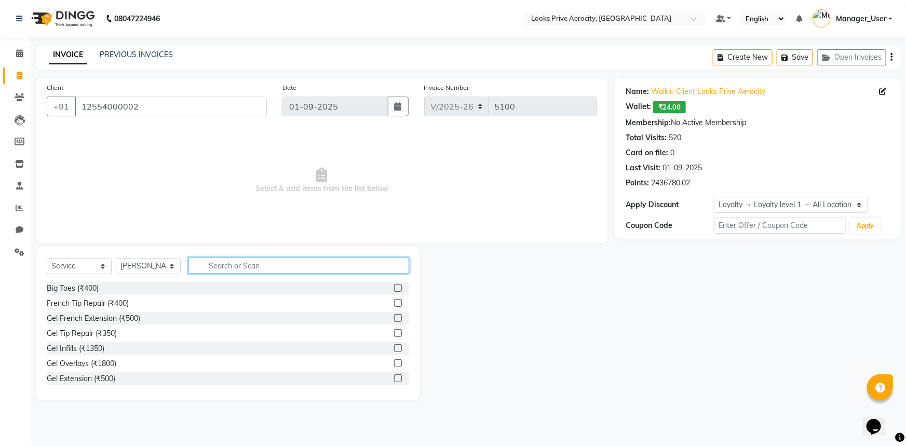
click at [258, 267] on input "text" at bounding box center [298, 266] width 221 height 16
type input "CUT"
click at [394, 302] on label at bounding box center [398, 303] width 8 height 8
click at [394, 302] on input "checkbox" at bounding box center [397, 303] width 7 height 7
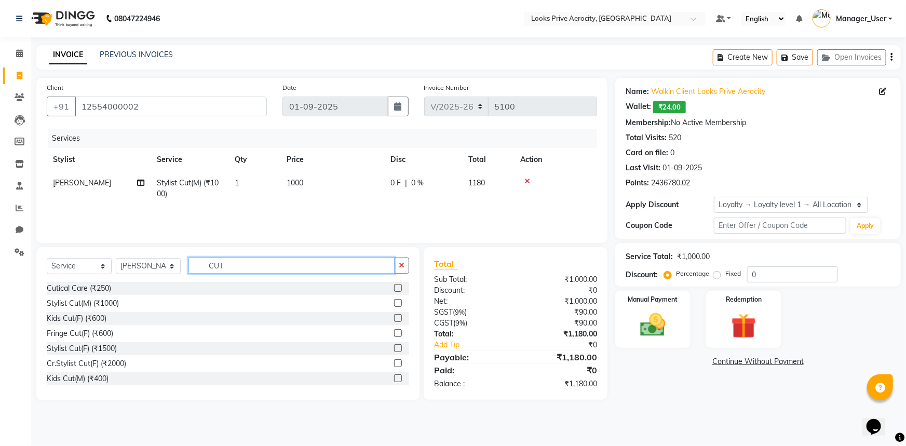
checkbox input "false"
click at [253, 265] on input "CUT" at bounding box center [291, 266] width 206 height 16
type input "C"
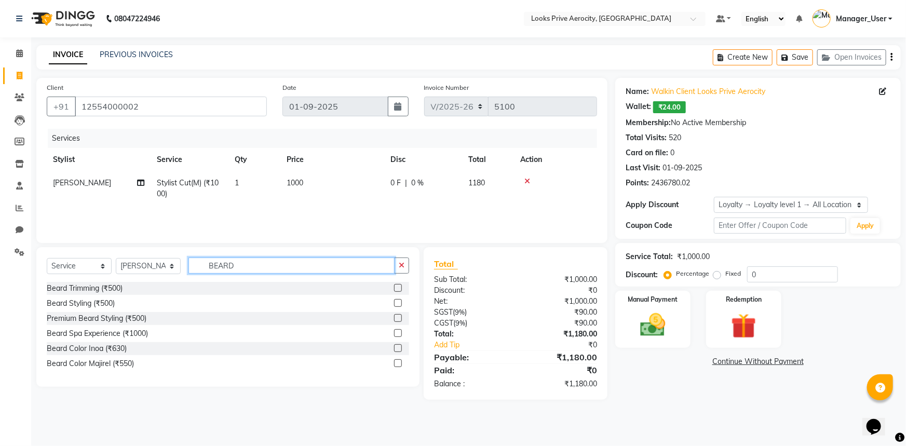
type input "BEARD"
click at [398, 285] on label at bounding box center [398, 288] width 8 height 8
click at [398, 285] on input "checkbox" at bounding box center [397, 288] width 7 height 7
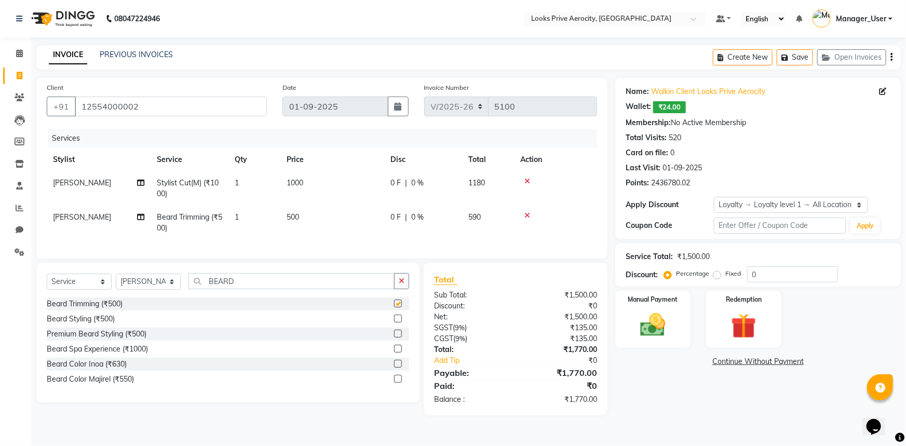
checkbox input "false"
drag, startPoint x: 399, startPoint y: 371, endPoint x: 279, endPoint y: 352, distance: 121.4
click at [395, 368] on label at bounding box center [398, 364] width 8 height 8
click at [395, 368] on input "checkbox" at bounding box center [397, 364] width 7 height 7
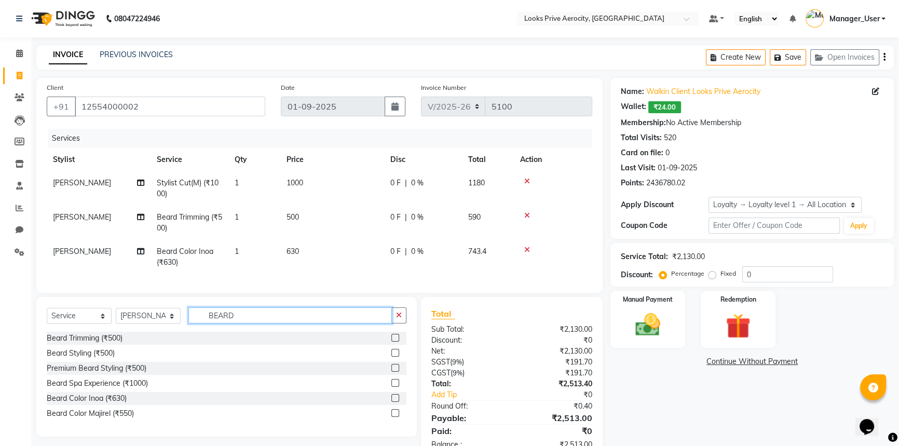
checkbox input "false"
click at [246, 317] on input "BEARD" at bounding box center [290, 315] width 204 height 16
type input "B"
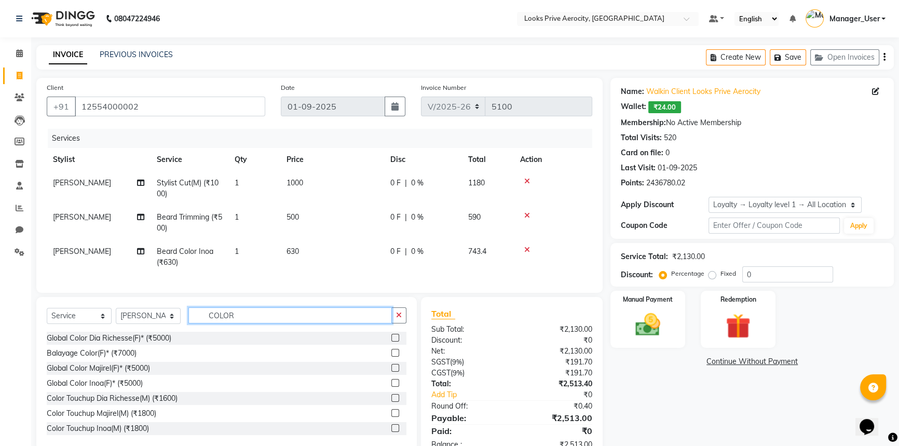
type input "COLOR"
click at [391, 402] on label at bounding box center [395, 398] width 8 height 8
click at [391, 402] on input "checkbox" at bounding box center [394, 398] width 7 height 7
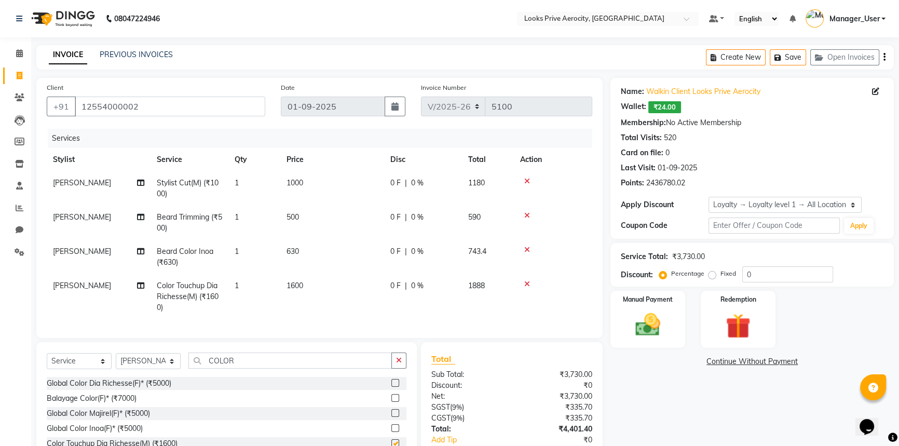
checkbox input "false"
click at [288, 258] on td "630" at bounding box center [332, 257] width 104 height 34
select select "43246"
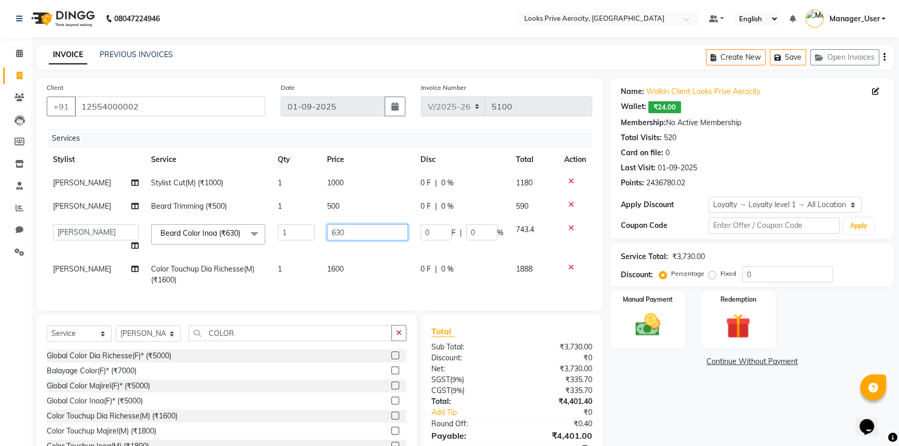
click at [333, 231] on input "630" at bounding box center [367, 232] width 81 height 16
click at [336, 232] on input "630" at bounding box center [367, 232] width 81 height 16
type input "750"
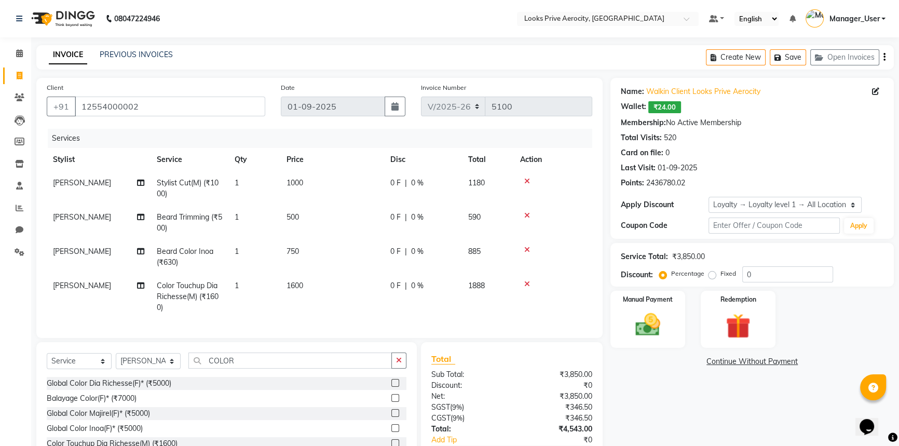
click at [384, 288] on tr "[PERSON_NAME] Color Touchup Dia Richesse(M) (₹1600) 1 1600 0 F | 0 % 1888" at bounding box center [320, 296] width 546 height 45
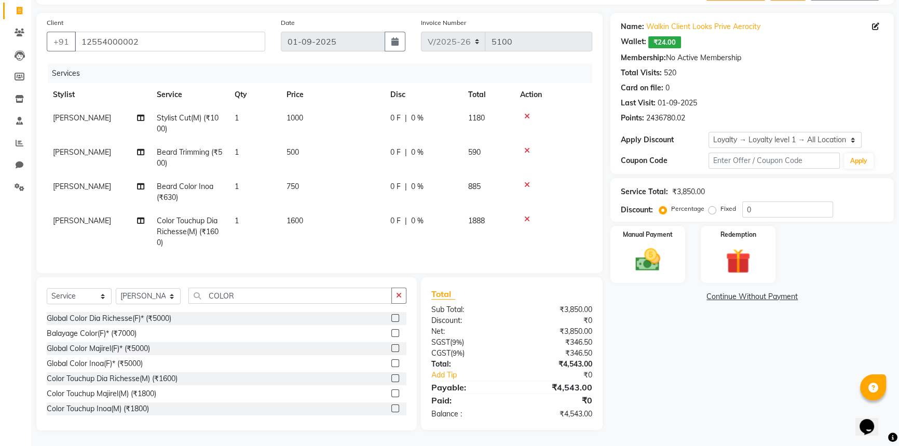
click at [598, 254] on div "Client [PHONE_NUMBER] Date [DATE] Invoice Number V/2025 V/[PHONE_NUMBER] Servic…" at bounding box center [319, 143] width 566 height 260
click at [634, 254] on img at bounding box center [648, 260] width 42 height 30
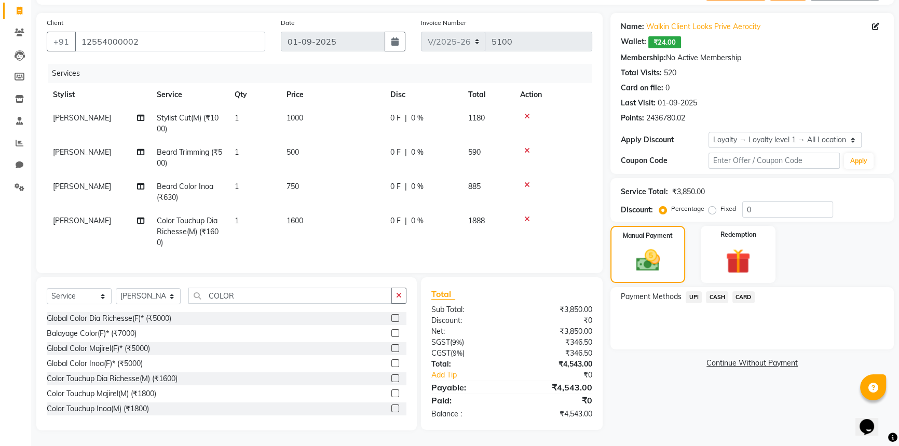
click at [749, 291] on span "CARD" at bounding box center [744, 297] width 22 height 12
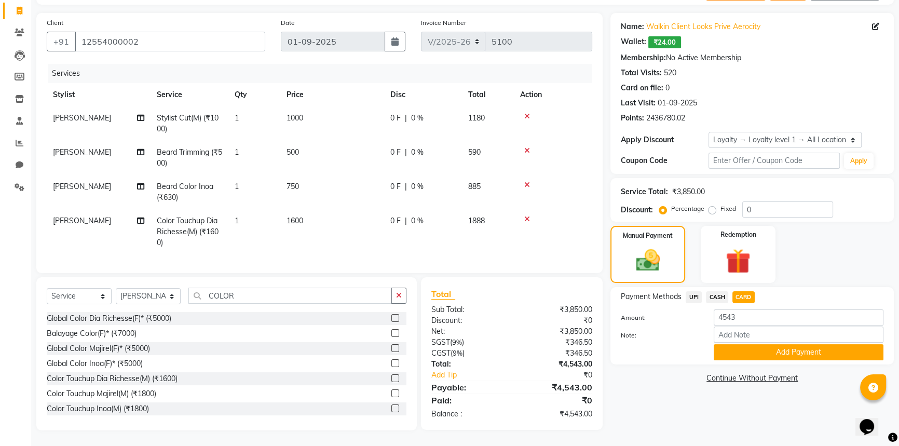
click at [751, 344] on button "Add Payment" at bounding box center [799, 352] width 170 height 16
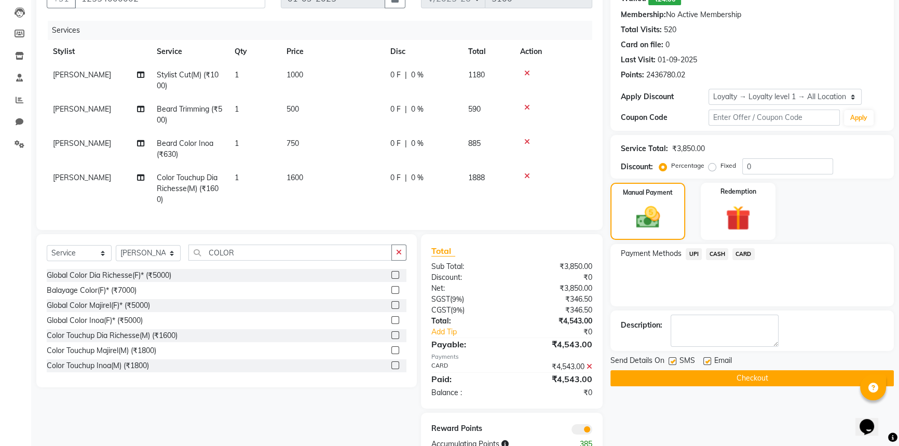
scroll to position [145, 0]
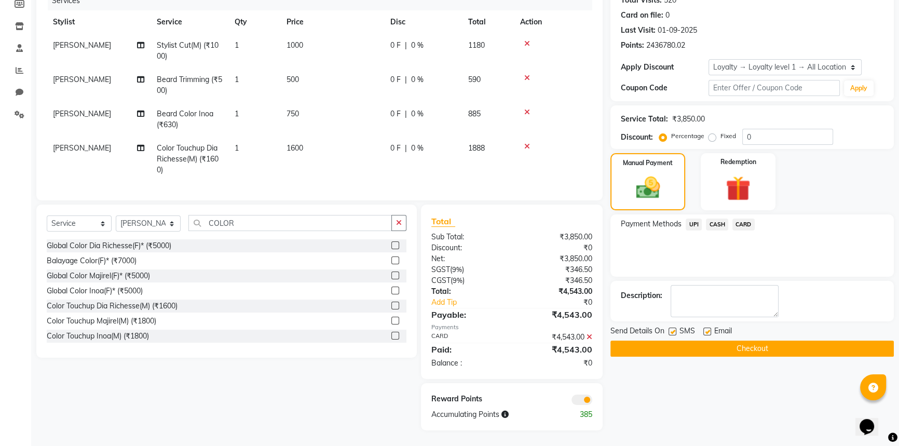
click at [673, 328] on label at bounding box center [673, 332] width 8 height 8
click at [673, 329] on input "checkbox" at bounding box center [672, 332] width 7 height 7
checkbox input "false"
click at [678, 341] on button "Checkout" at bounding box center [752, 349] width 283 height 16
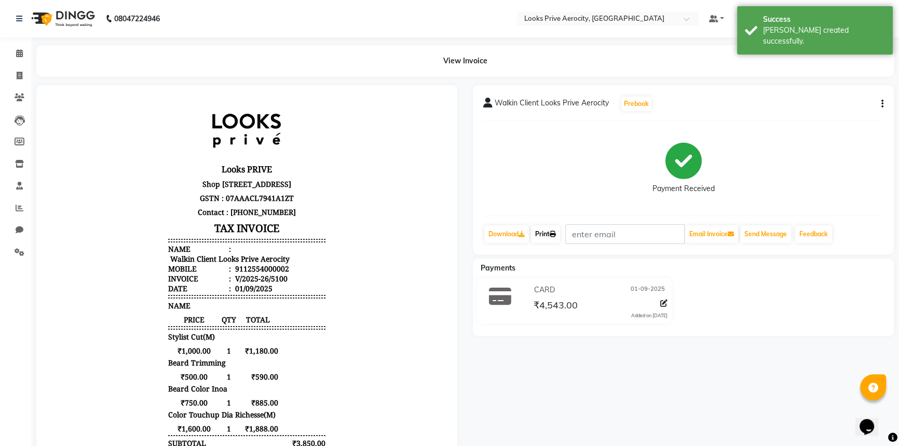
click at [547, 242] on link "Print" at bounding box center [545, 234] width 29 height 18
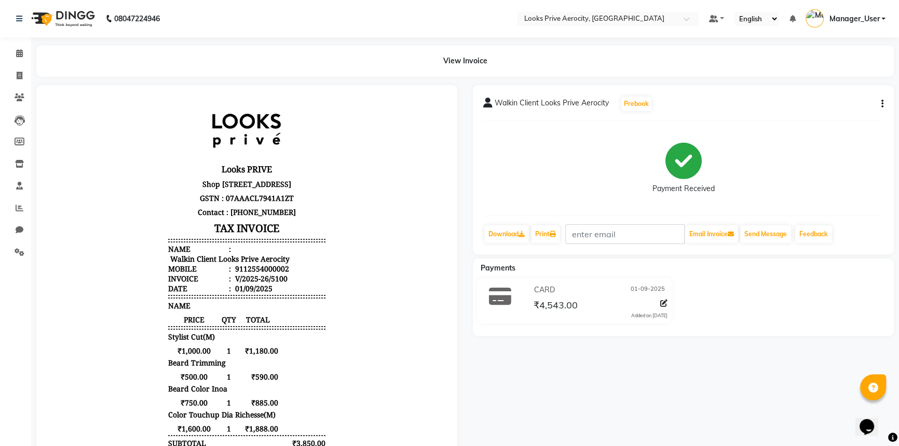
drag, startPoint x: 187, startPoint y: 53, endPoint x: 179, endPoint y: 48, distance: 9.8
click at [187, 53] on div "View Invoice" at bounding box center [465, 61] width 858 height 32
click at [550, 231] on link "Print" at bounding box center [545, 234] width 29 height 18
drag, startPoint x: 20, startPoint y: 71, endPoint x: 19, endPoint y: 65, distance: 5.7
click at [20, 72] on icon at bounding box center [20, 76] width 6 height 8
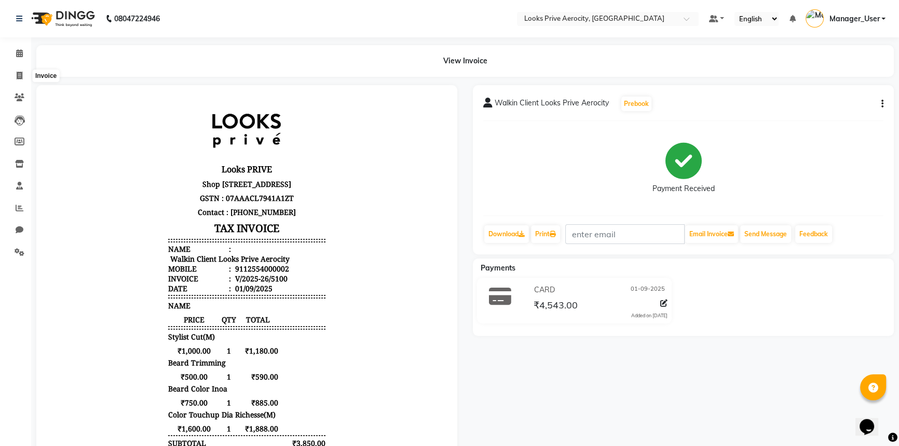
select select "service"
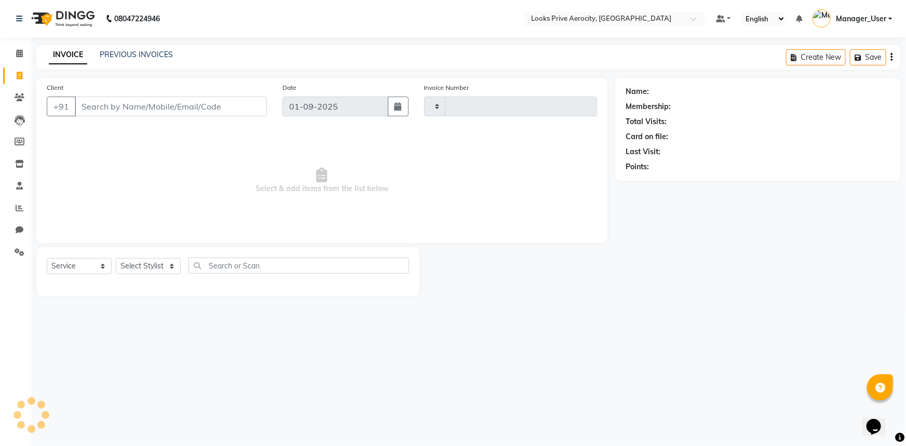
click at [94, 105] on input "Client" at bounding box center [171, 107] width 192 height 20
type input "5101"
select select "5913"
type input "7011916608"
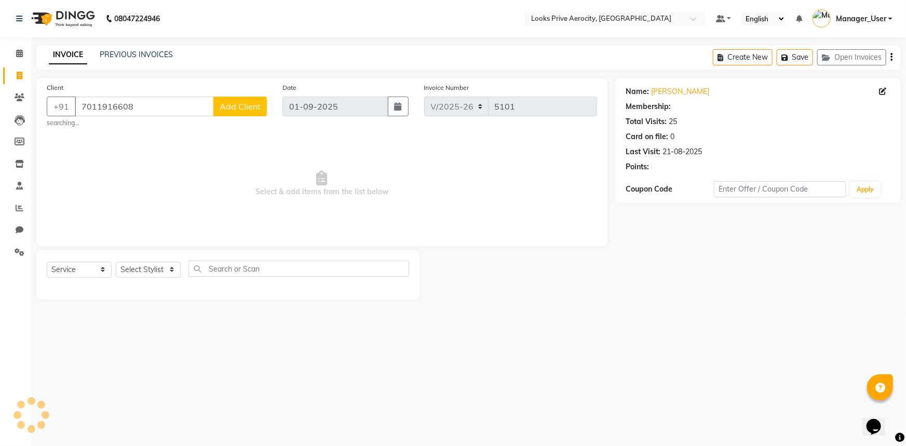
select select "1: Object"
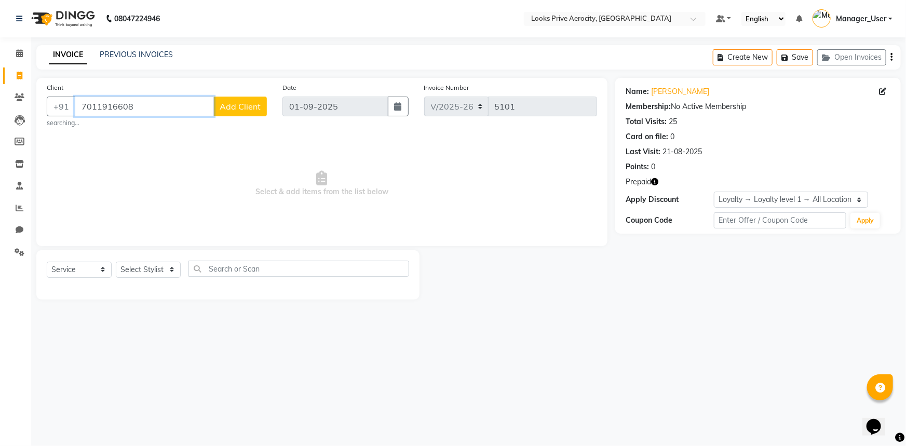
click at [136, 112] on input "7011916608" at bounding box center [144, 107] width 139 height 20
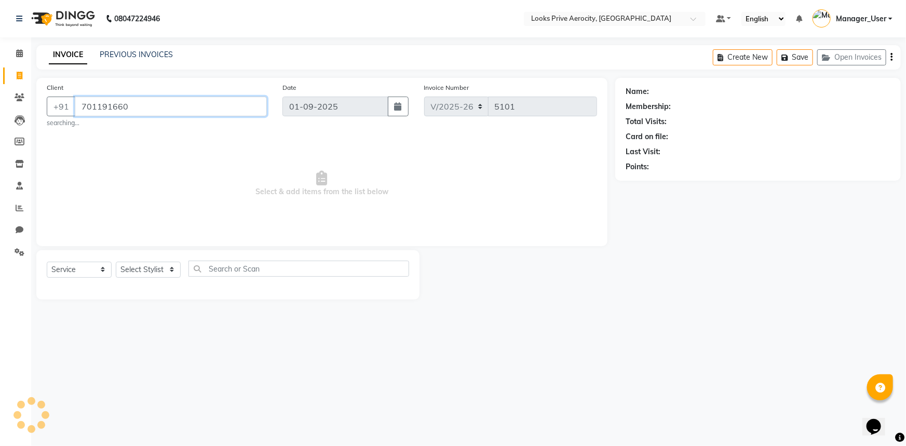
drag, startPoint x: 96, startPoint y: 109, endPoint x: 99, endPoint y: 119, distance: 10.5
click at [64, 118] on div "Client [PHONE_NUMBER] searching..." at bounding box center [157, 105] width 236 height 46
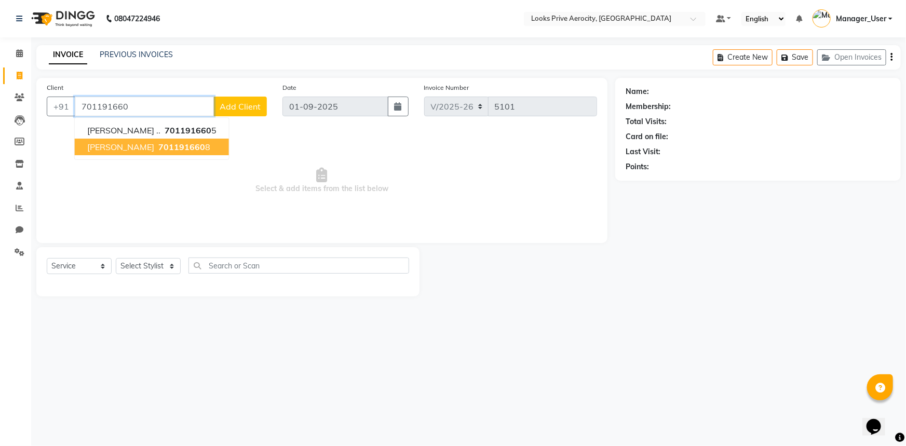
click at [158, 149] on span "701191660" at bounding box center [181, 147] width 47 height 10
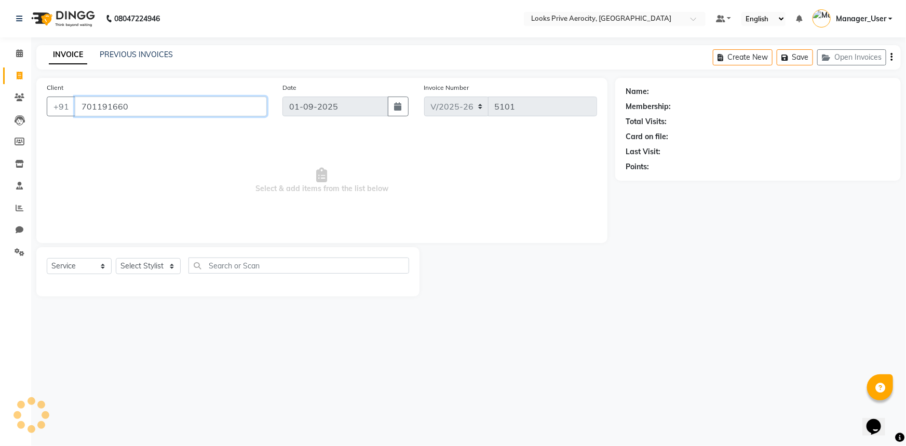
type input "7011916608"
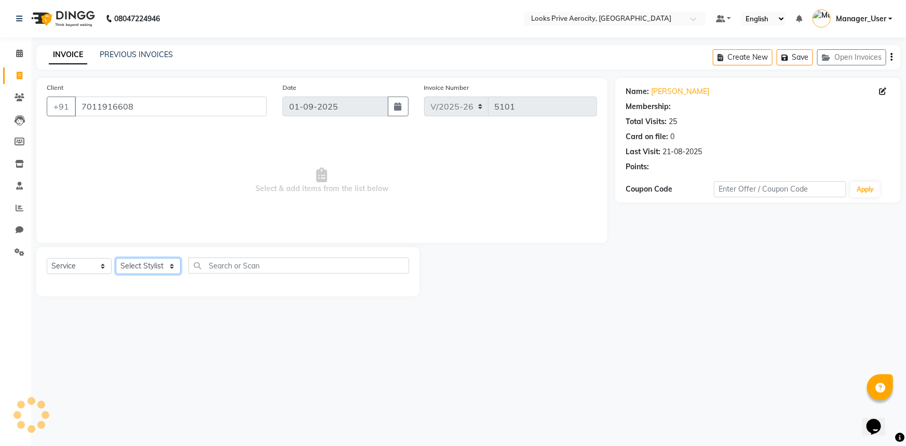
click at [132, 266] on select "Select Stylist Aman_Barber Amit Amu Dharma [PERSON_NAME] Eric_asst [PERSON_NAME…" at bounding box center [148, 266] width 65 height 16
select select "1: Object"
select select "43245"
click at [116, 258] on select "Select Stylist Aman_Barber Amit Amu Dharma [PERSON_NAME] Eric_asst [PERSON_NAME…" at bounding box center [148, 266] width 65 height 16
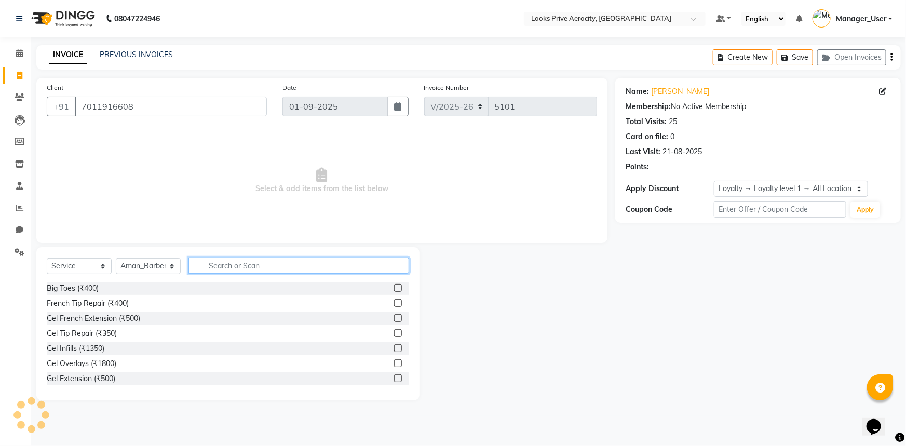
click at [221, 271] on input "text" at bounding box center [298, 266] width 221 height 16
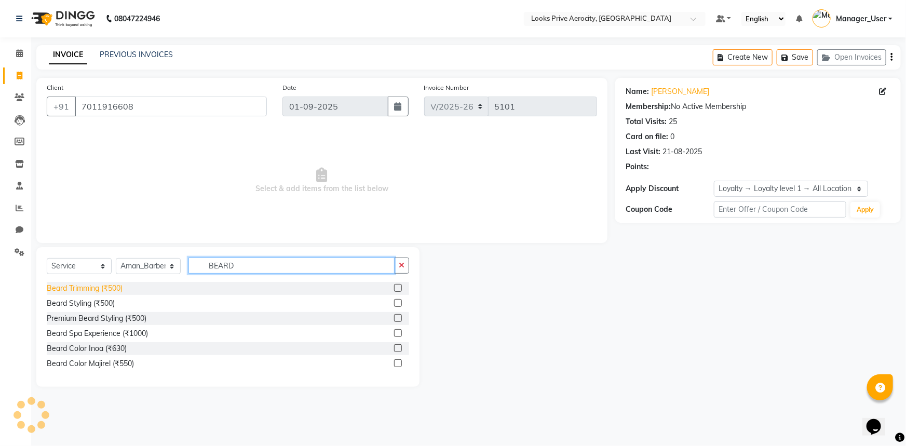
type input "BEARD"
click at [109, 290] on div "Beard Trimming (₹500)" at bounding box center [85, 288] width 76 height 11
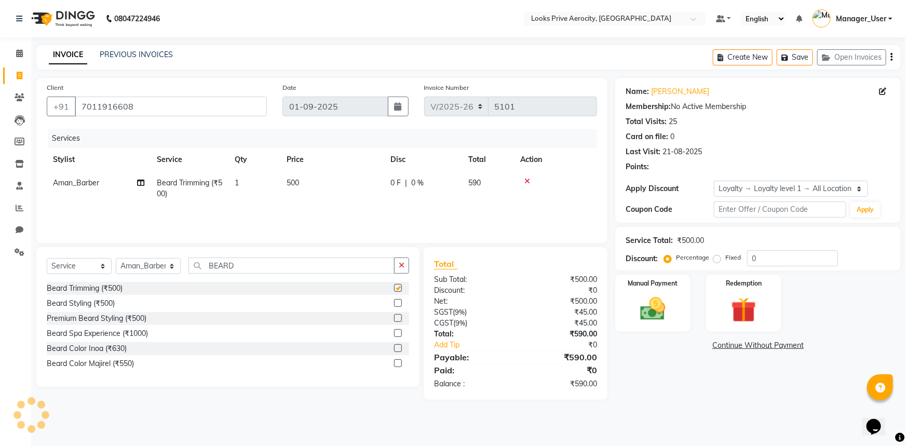
checkbox input "false"
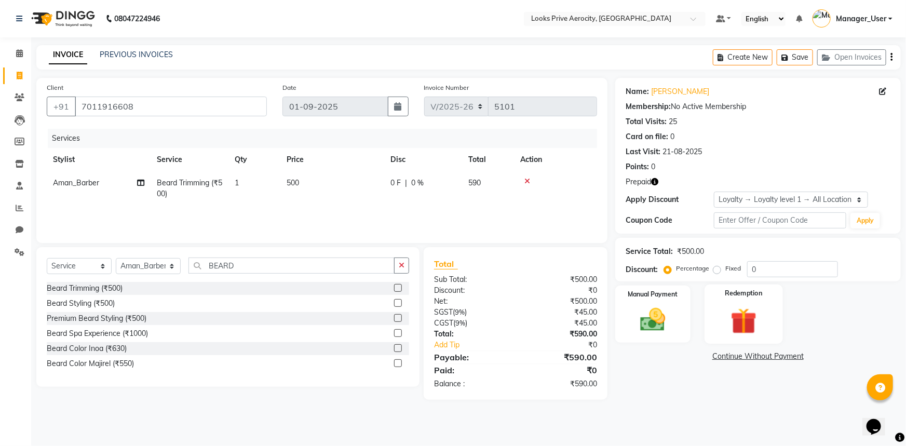
click at [757, 321] on img at bounding box center [744, 321] width 43 height 33
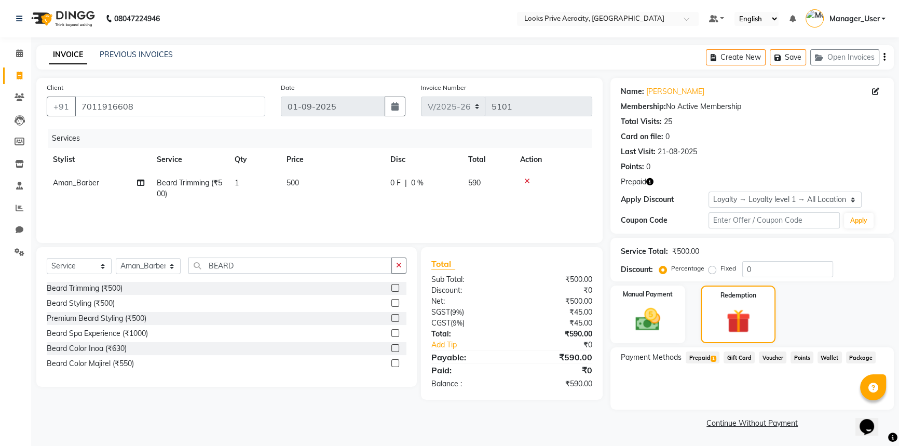
click at [706, 359] on span "Prepaid 1" at bounding box center [703, 358] width 34 height 12
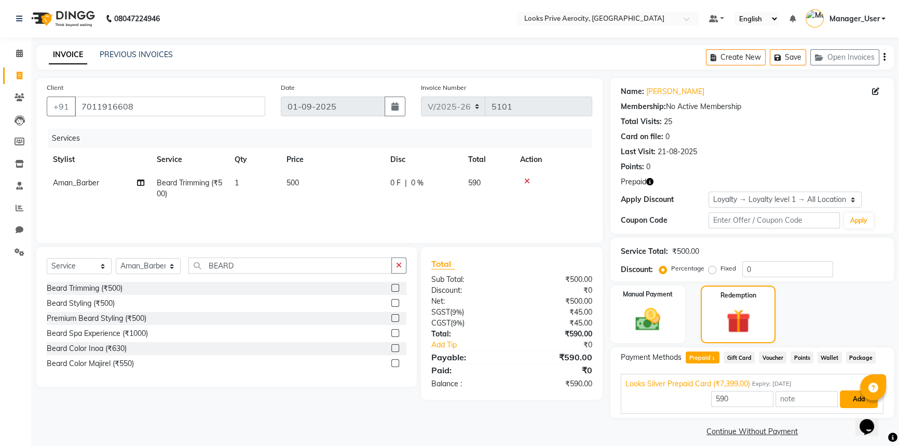
click at [844, 400] on button "Add" at bounding box center [859, 399] width 38 height 18
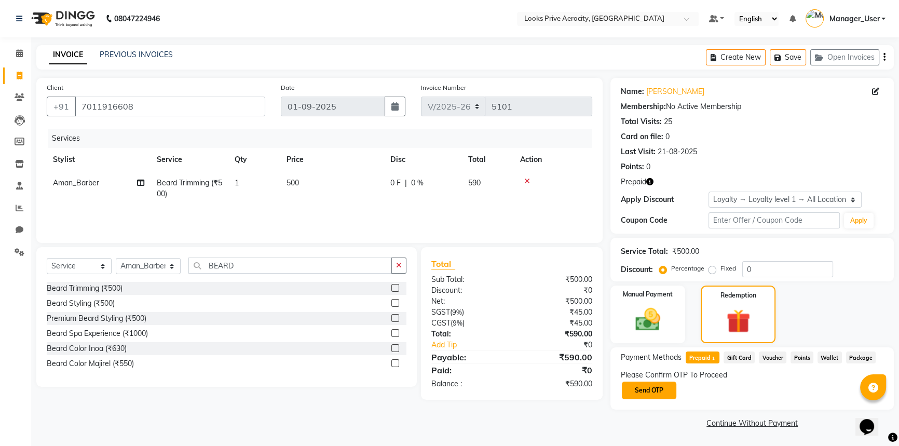
click at [662, 391] on button "Send OTP" at bounding box center [649, 391] width 55 height 18
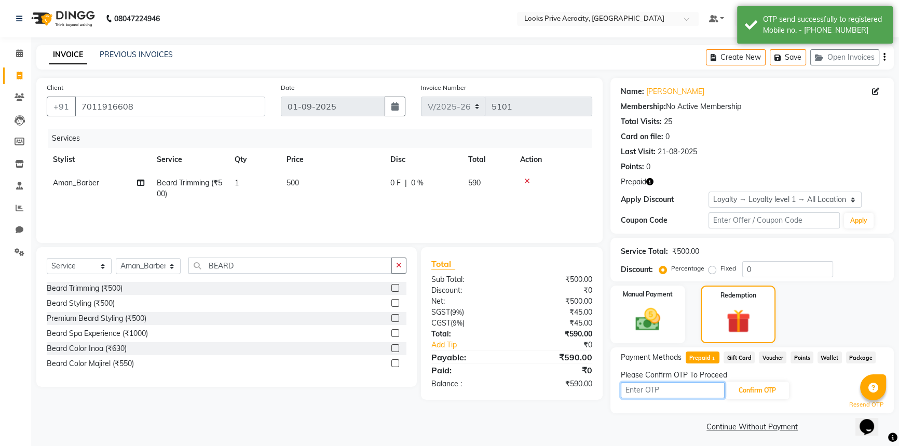
click at [639, 388] on input "text" at bounding box center [673, 390] width 104 height 16
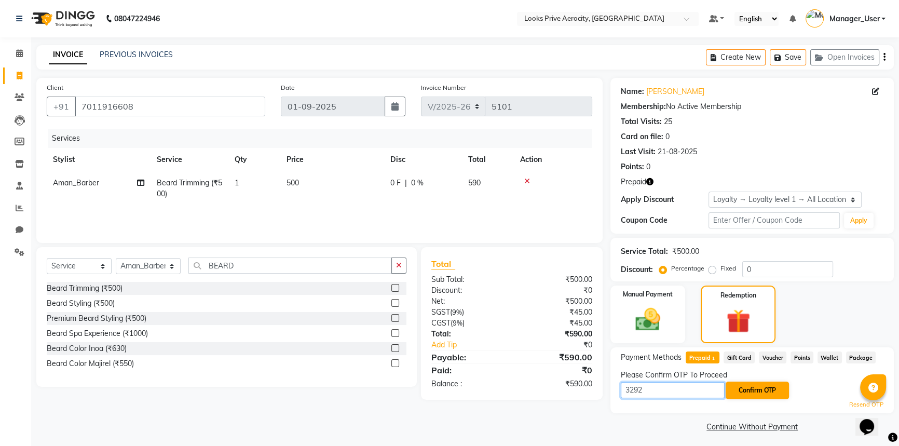
type input "3292"
click at [750, 391] on button "Confirm OTP" at bounding box center [757, 391] width 63 height 18
click at [751, 389] on button "Confirm OTP" at bounding box center [757, 391] width 63 height 18
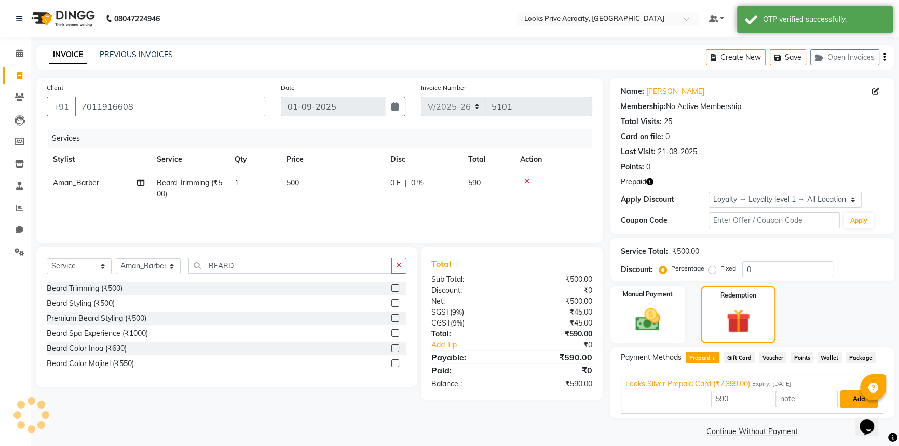
click at [849, 400] on button "Add" at bounding box center [859, 399] width 38 height 18
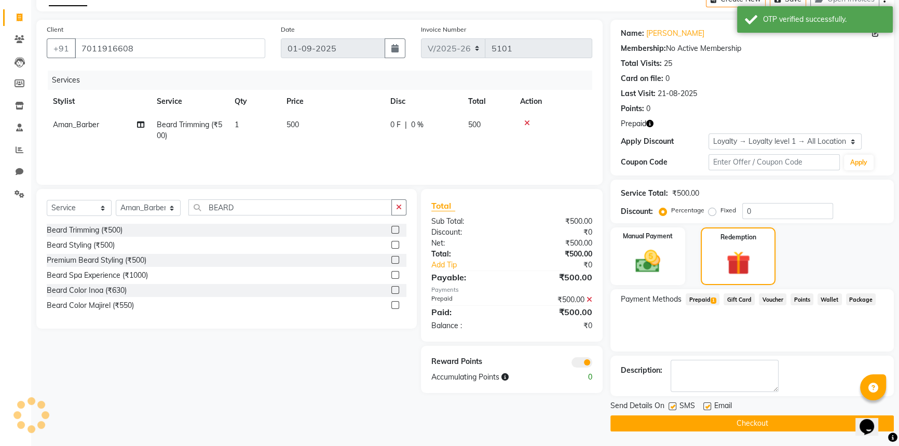
scroll to position [59, 0]
click at [722, 421] on button "Checkout" at bounding box center [752, 423] width 283 height 16
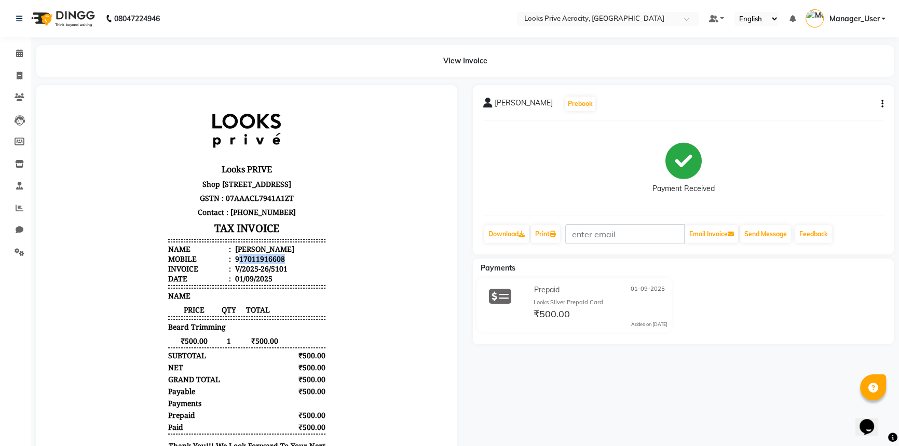
drag, startPoint x: 234, startPoint y: 265, endPoint x: 298, endPoint y: 265, distance: 63.9
click at [298, 264] on li "Mobile : 917011916608" at bounding box center [246, 259] width 157 height 10
drag, startPoint x: 320, startPoint y: 259, endPoint x: 252, endPoint y: 274, distance: 69.2
click at [315, 259] on div "Looks PRIVE [STREET_ADDRESS] GSTN : 07AAACL7941A1ZT Contact : [PHONE_NUMBER] TA…" at bounding box center [246, 295] width 165 height 391
drag, startPoint x: 235, startPoint y: 266, endPoint x: 287, endPoint y: 265, distance: 52.5
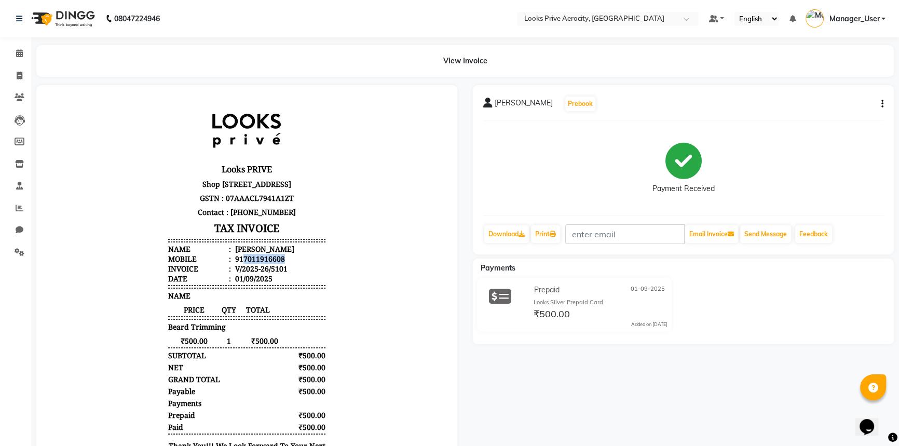
click at [287, 264] on li "Mobile : 917011916608" at bounding box center [246, 259] width 157 height 10
copy div "7011916608"
click at [20, 76] on icon at bounding box center [20, 76] width 6 height 8
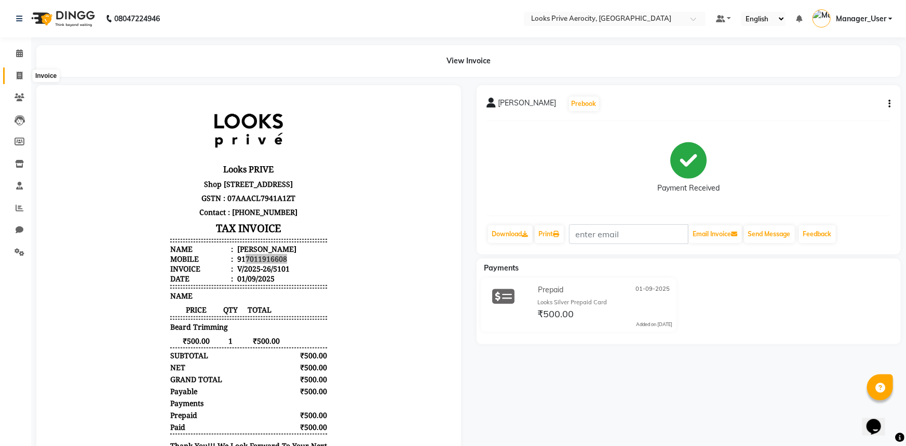
select select "service"
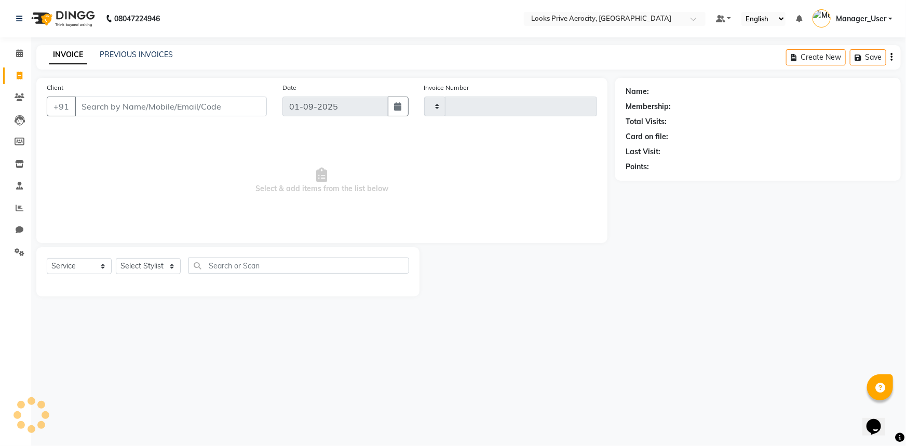
click at [148, 102] on input "Client" at bounding box center [171, 107] width 192 height 20
type input "7011916608"
type input "5102"
select select "5913"
type input "7011916608"
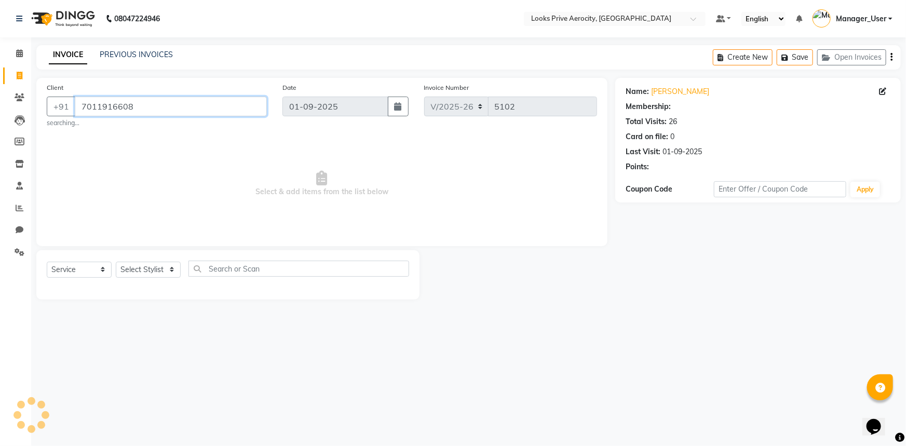
click at [153, 105] on input "7011916608" at bounding box center [171, 107] width 192 height 20
select select "1: Object"
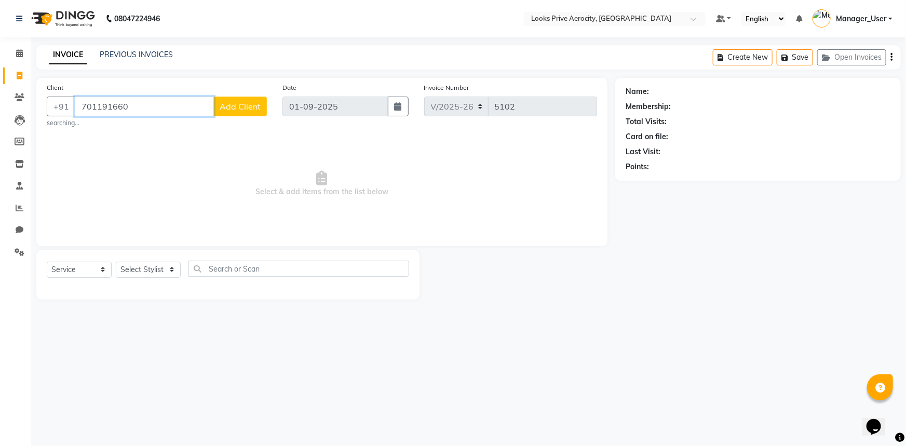
type input "7011916608"
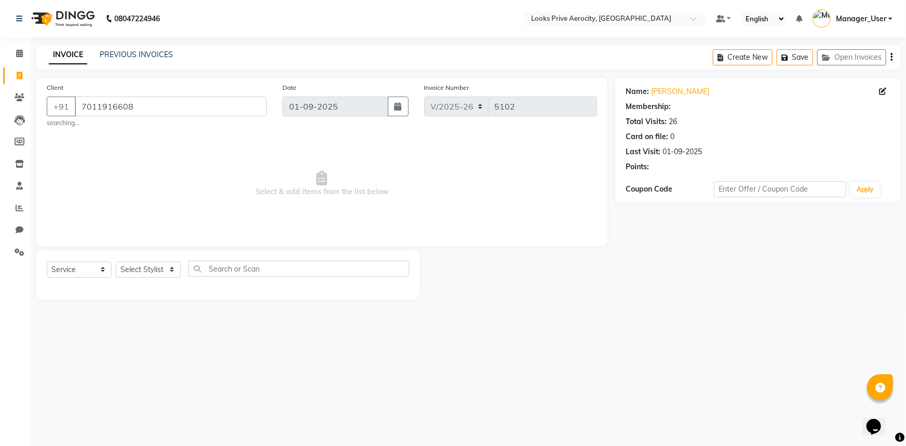
select select "1: Object"
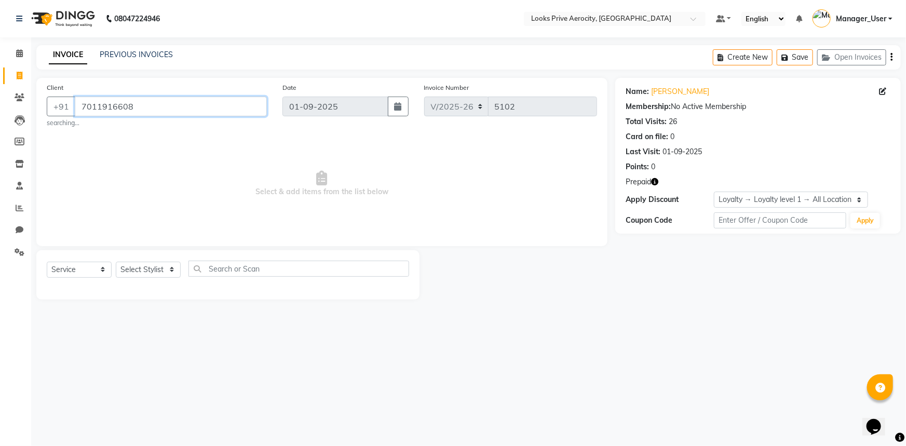
click at [130, 109] on input "7011916608" at bounding box center [171, 107] width 192 height 20
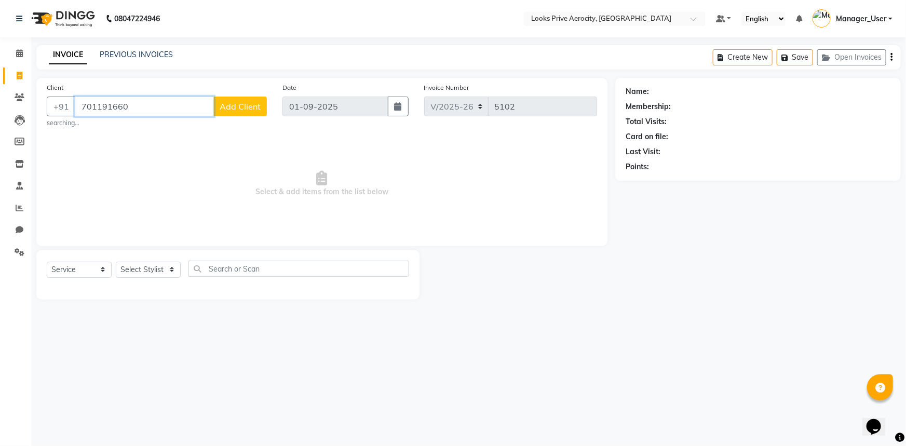
type input "7011916608"
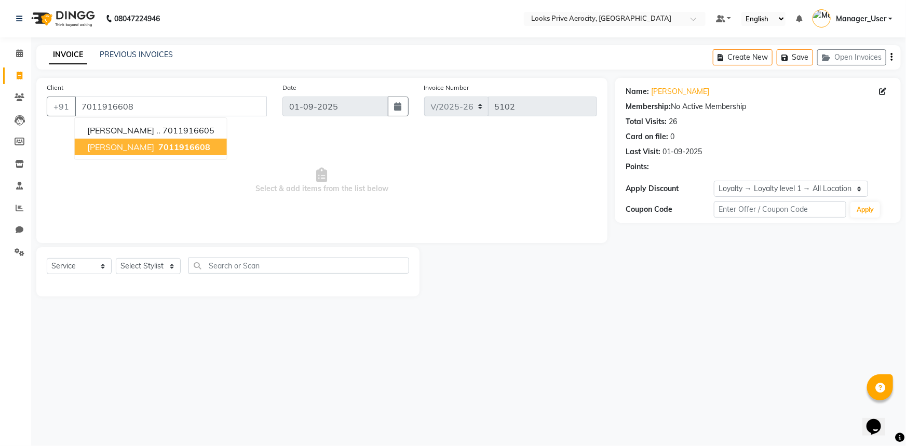
click at [158, 144] on span "7011916608" at bounding box center [184, 147] width 52 height 10
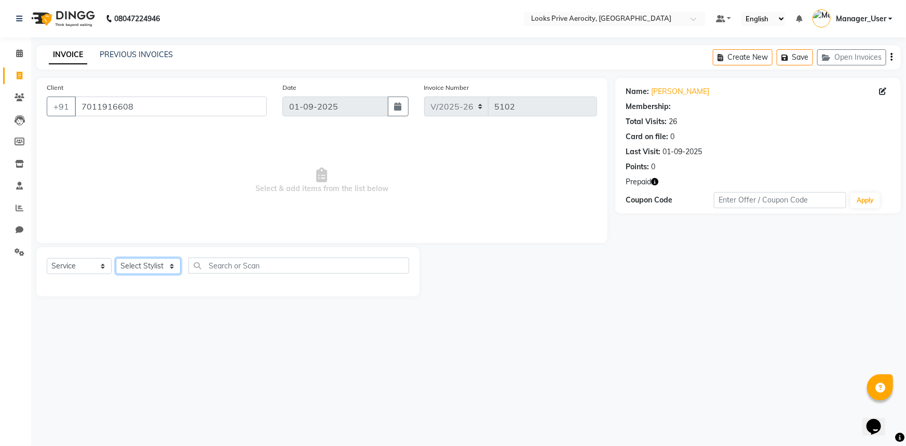
select select "1: Object"
drag, startPoint x: 133, startPoint y: 267, endPoint x: 130, endPoint y: 262, distance: 6.5
click at [130, 262] on select "Select Stylist Aman_Barber Amit Amu Dharma [PERSON_NAME] Eric_asst [PERSON_NAME…" at bounding box center [148, 266] width 65 height 16
select select "69143"
click at [116, 258] on select "Select Stylist Aman_Barber Amit Amu Dharma [PERSON_NAME] Eric_asst [PERSON_NAME…" at bounding box center [148, 266] width 65 height 16
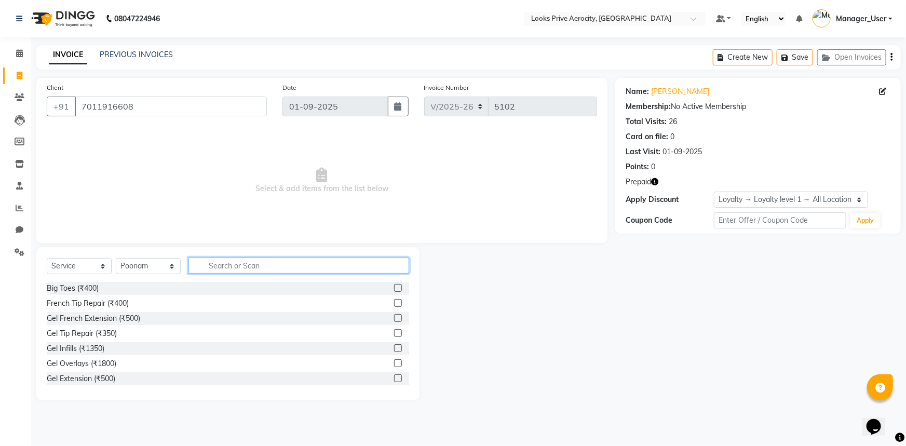
drag, startPoint x: 267, startPoint y: 262, endPoint x: 327, endPoint y: 277, distance: 62.2
click at [267, 263] on input "text" at bounding box center [298, 266] width 221 height 16
drag, startPoint x: 394, startPoint y: 286, endPoint x: 399, endPoint y: 284, distance: 5.9
click at [394, 286] on label at bounding box center [398, 288] width 8 height 8
click at [394, 286] on input "checkbox" at bounding box center [397, 288] width 7 height 7
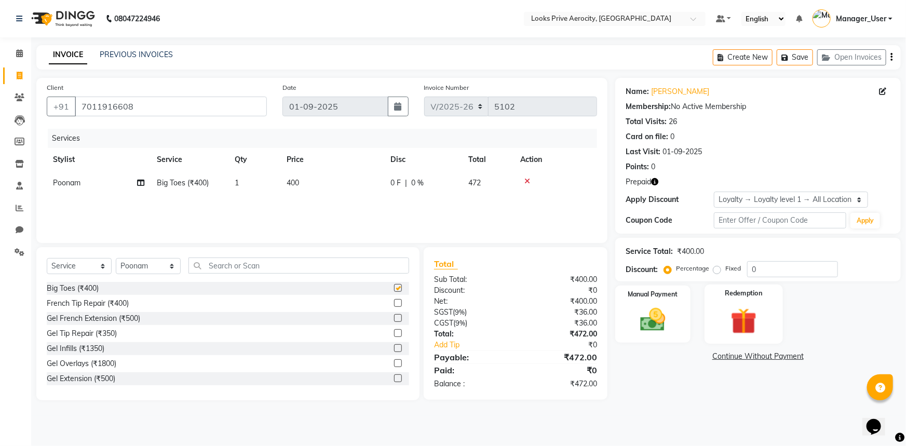
checkbox input "false"
drag, startPoint x: 722, startPoint y: 312, endPoint x: 717, endPoint y: 318, distance: 8.2
click at [721, 312] on div "Redemption" at bounding box center [744, 315] width 78 height 60
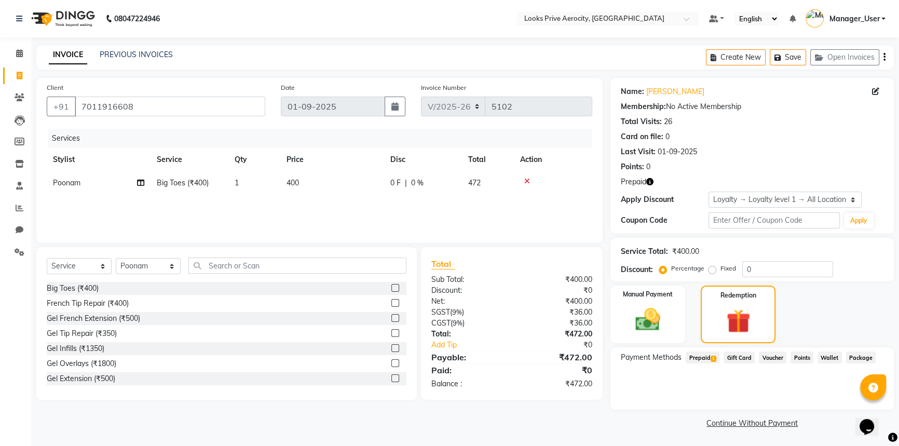
click at [709, 357] on span "Prepaid 1" at bounding box center [703, 358] width 34 height 12
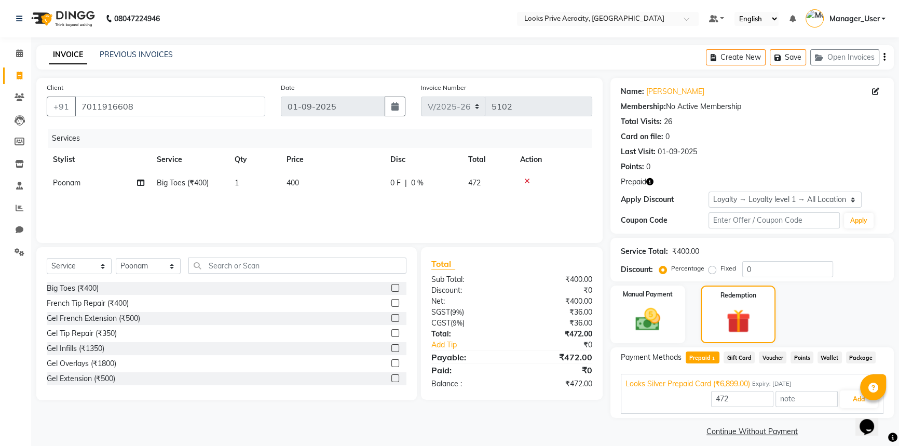
click at [602, 423] on div "Client [PHONE_NUMBER] Date [DATE] Invoice Number V/2025 V/[PHONE_NUMBER] Servic…" at bounding box center [320, 258] width 582 height 361
click at [115, 55] on link "PREVIOUS INVOICES" at bounding box center [136, 54] width 73 height 9
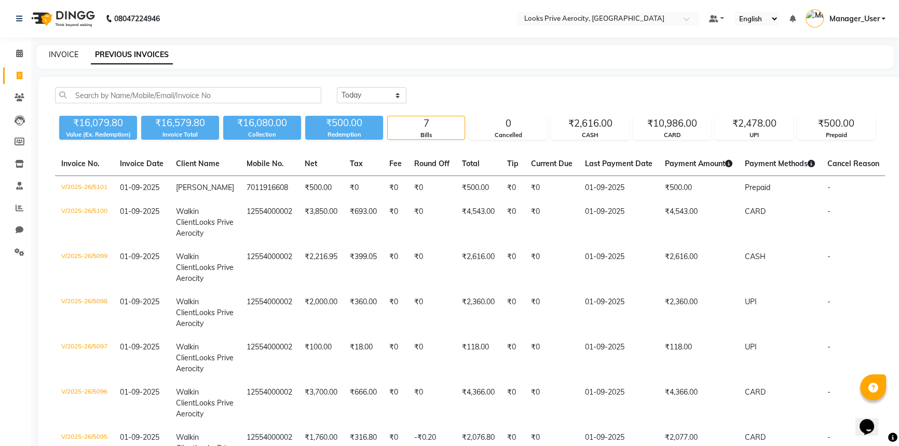
click at [71, 52] on link "INVOICE" at bounding box center [64, 54] width 30 height 9
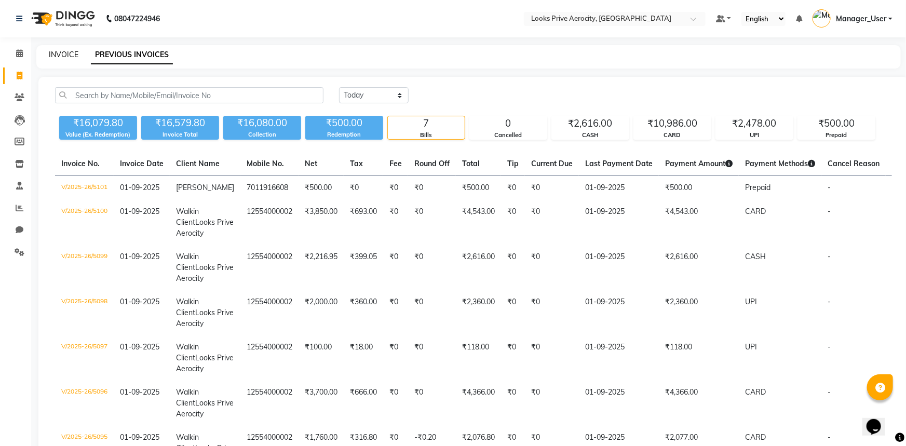
select select "service"
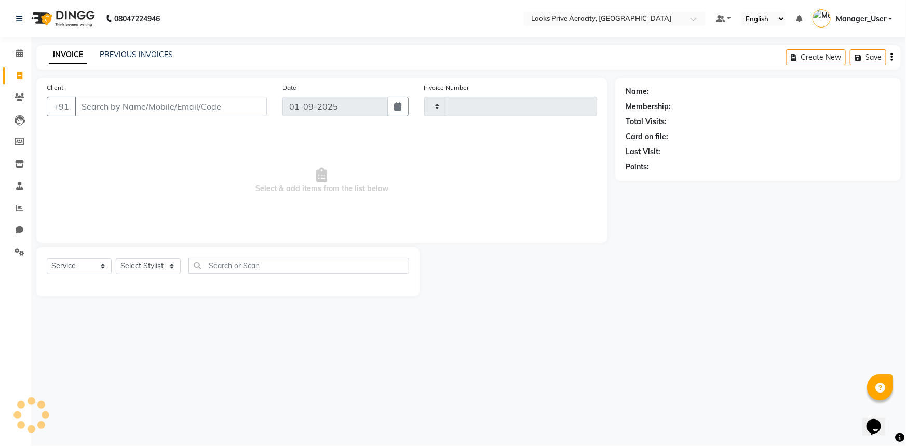
type input "5102"
select select "5913"
click at [21, 48] on span at bounding box center [19, 54] width 18 height 12
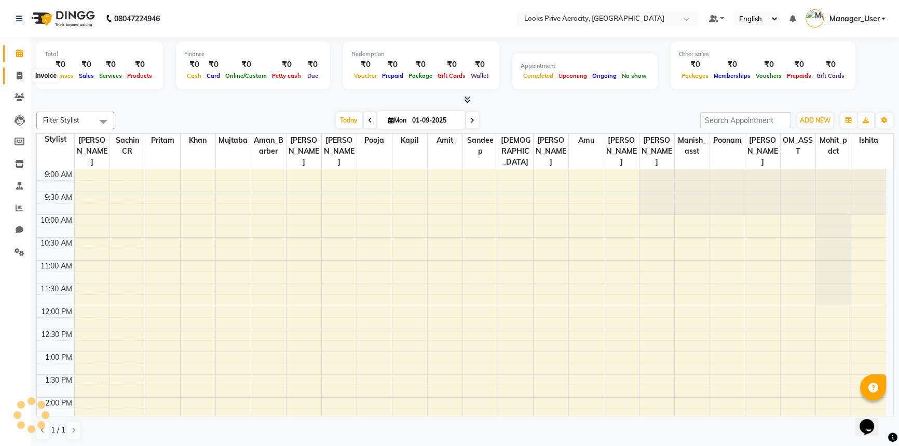
click at [20, 74] on icon at bounding box center [20, 76] width 6 height 8
select select "service"
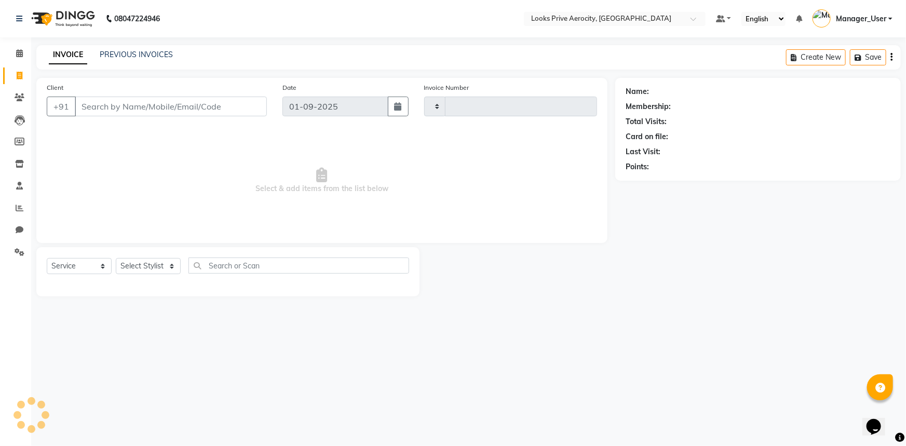
type input "5102"
select select "5913"
click at [127, 52] on link "PREVIOUS INVOICES" at bounding box center [136, 54] width 73 height 9
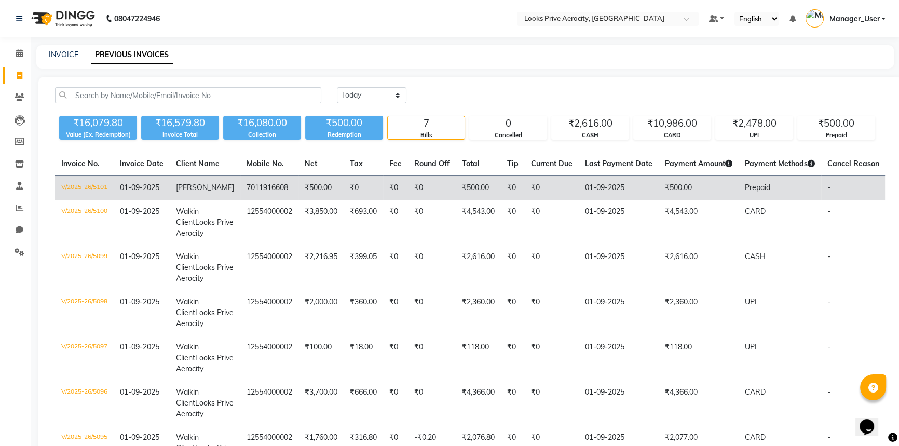
click at [685, 194] on td "₹500.00" at bounding box center [699, 188] width 80 height 24
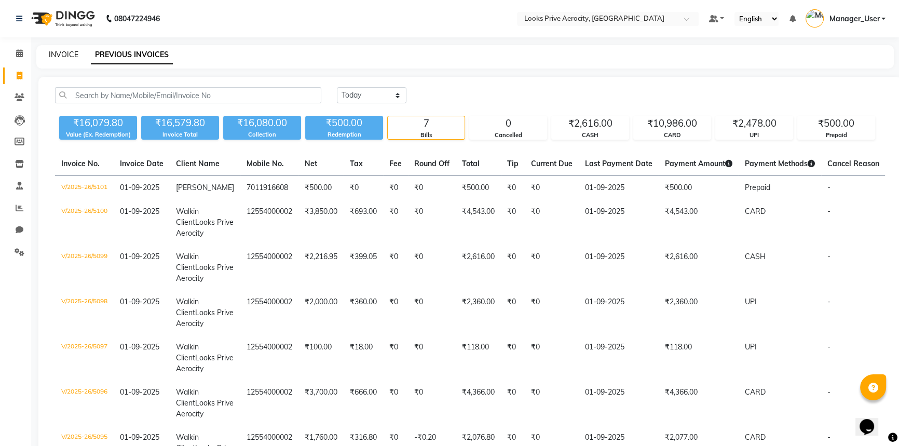
click at [64, 55] on link "INVOICE" at bounding box center [64, 54] width 30 height 9
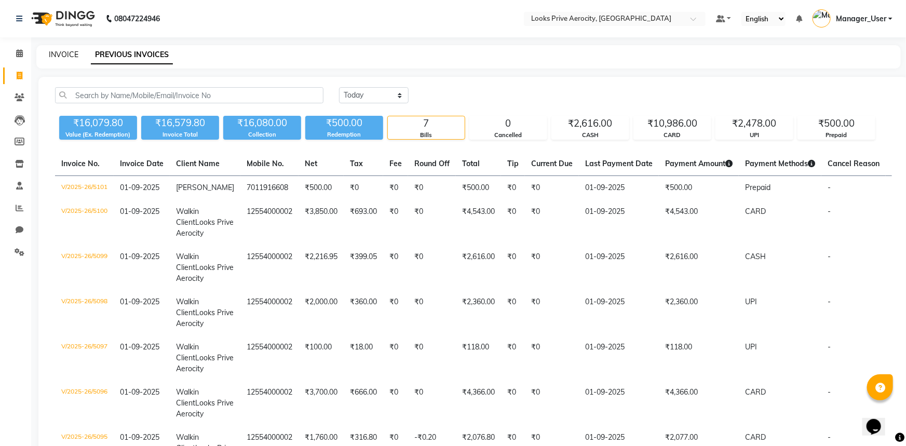
select select "service"
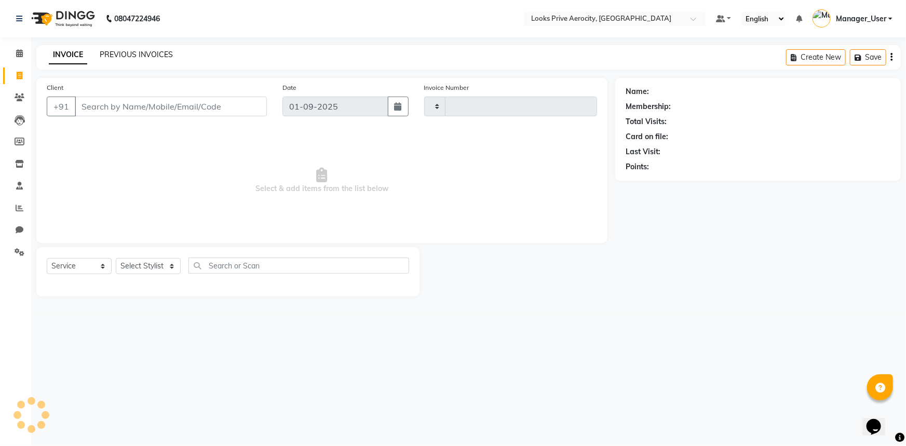
click at [147, 52] on link "PREVIOUS INVOICES" at bounding box center [136, 54] width 73 height 9
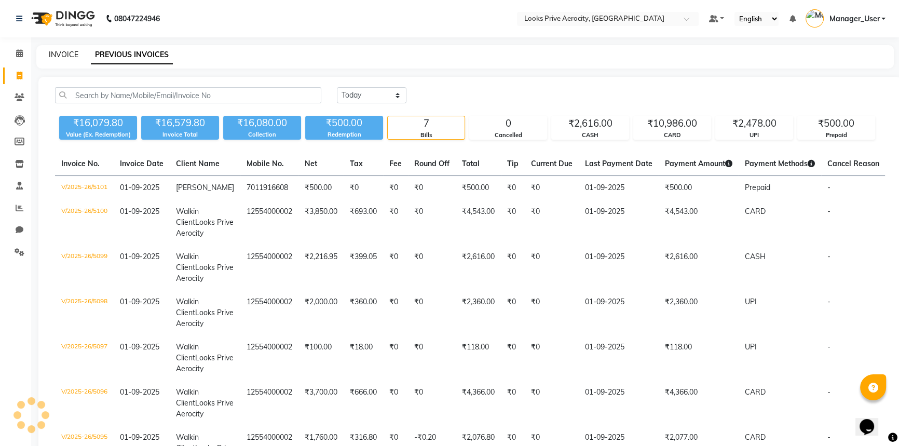
click at [63, 50] on link "INVOICE" at bounding box center [64, 54] width 30 height 9
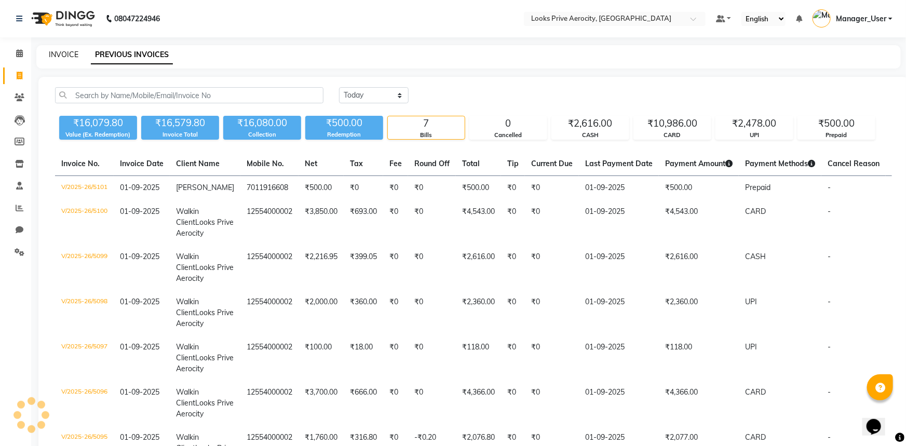
select select "service"
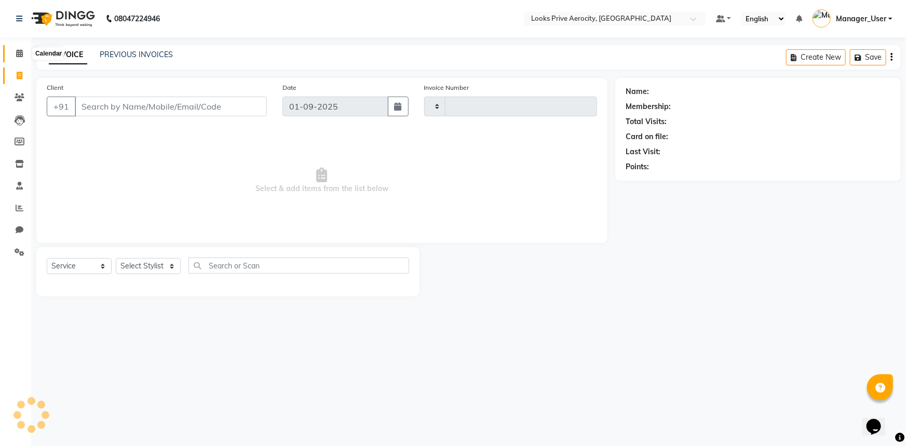
click at [21, 53] on icon at bounding box center [19, 53] width 7 height 8
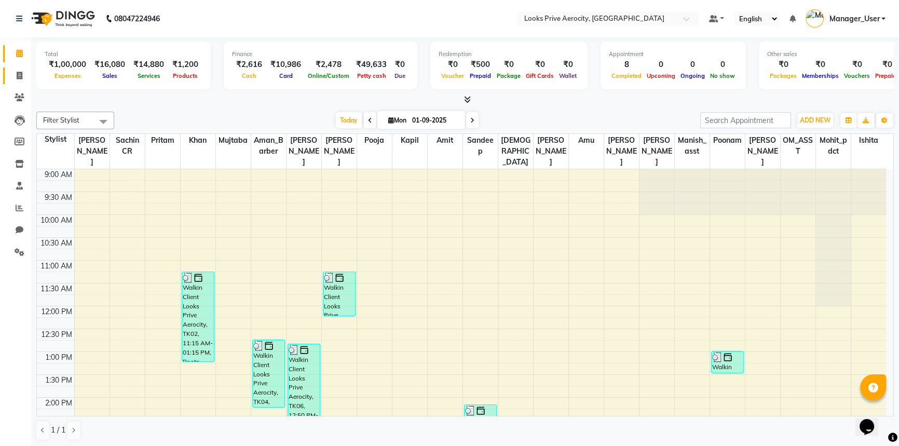
click at [20, 70] on span at bounding box center [19, 76] width 18 height 12
select select "service"
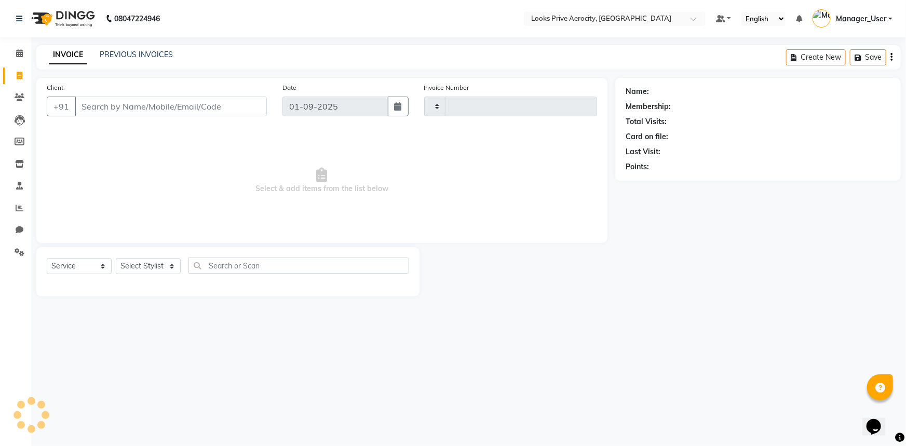
click at [125, 106] on input "Client" at bounding box center [171, 107] width 192 height 20
type input "AEROCI"
type input "5102"
type input "AEROCIT"
select select "5913"
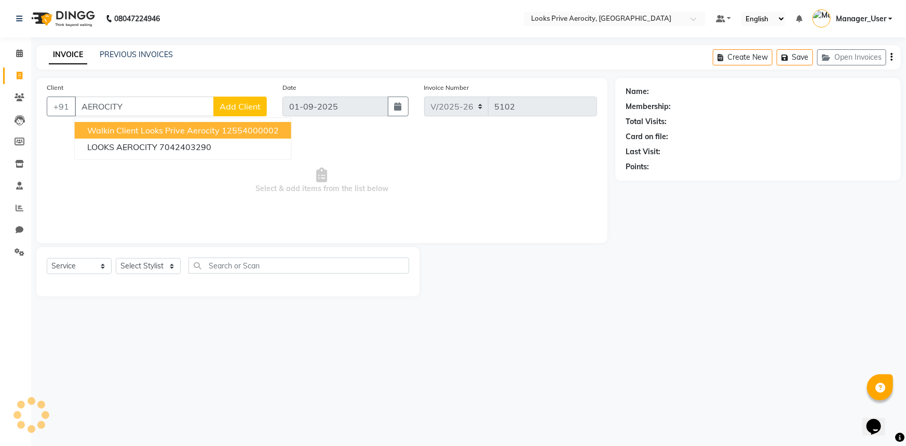
drag, startPoint x: 153, startPoint y: 131, endPoint x: 159, endPoint y: 190, distance: 59.1
click at [153, 135] on span "Walkin Client Looks Prive Aerocity" at bounding box center [153, 130] width 132 height 10
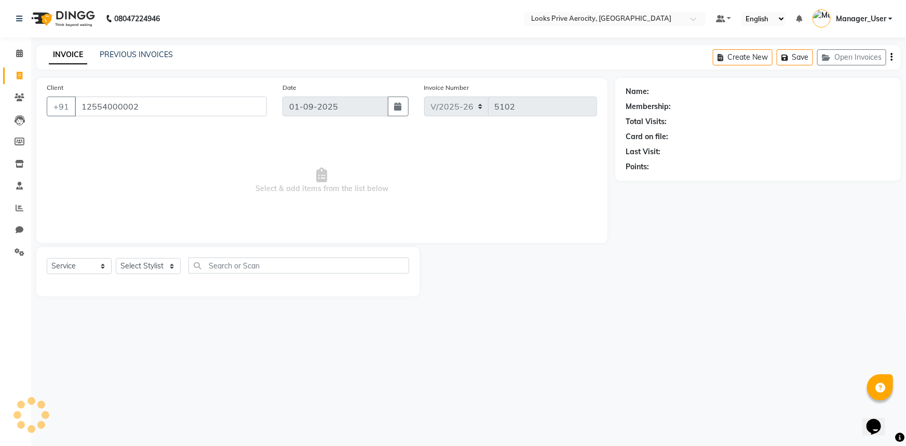
type input "12554000002"
click at [158, 265] on select "Select Stylist" at bounding box center [148, 266] width 65 height 16
click at [210, 268] on input "text" at bounding box center [298, 266] width 221 height 16
click at [154, 264] on select "Select Stylist" at bounding box center [148, 266] width 65 height 16
click at [211, 264] on input "text" at bounding box center [298, 266] width 221 height 16
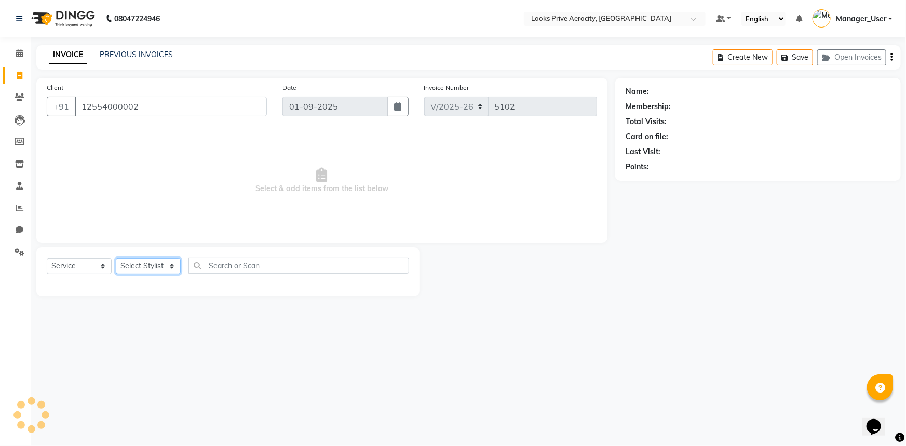
click at [158, 266] on select "Select Stylist" at bounding box center [148, 266] width 65 height 16
click at [210, 268] on input "text" at bounding box center [298, 266] width 221 height 16
click at [156, 268] on select "Select Stylist" at bounding box center [148, 266] width 65 height 16
drag, startPoint x: 216, startPoint y: 271, endPoint x: 195, endPoint y: 269, distance: 20.8
click at [213, 270] on input "text" at bounding box center [298, 266] width 221 height 16
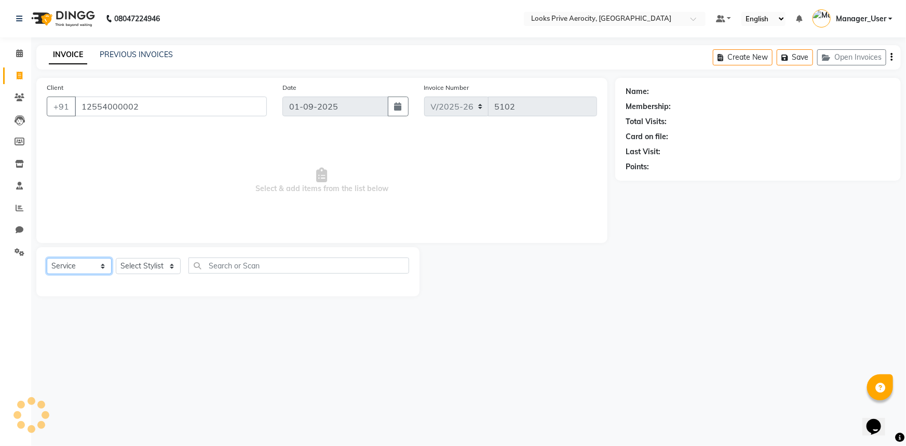
click at [99, 264] on select "Select Service Product Membership Package Voucher Prepaid Gift Card" at bounding box center [79, 266] width 65 height 16
click at [137, 272] on select "Select Stylist" at bounding box center [148, 266] width 65 height 16
click at [209, 265] on input "text" at bounding box center [298, 266] width 221 height 16
drag, startPoint x: 133, startPoint y: 265, endPoint x: 136, endPoint y: 260, distance: 5.6
click at [133, 265] on select "Select Stylist" at bounding box center [148, 266] width 65 height 16
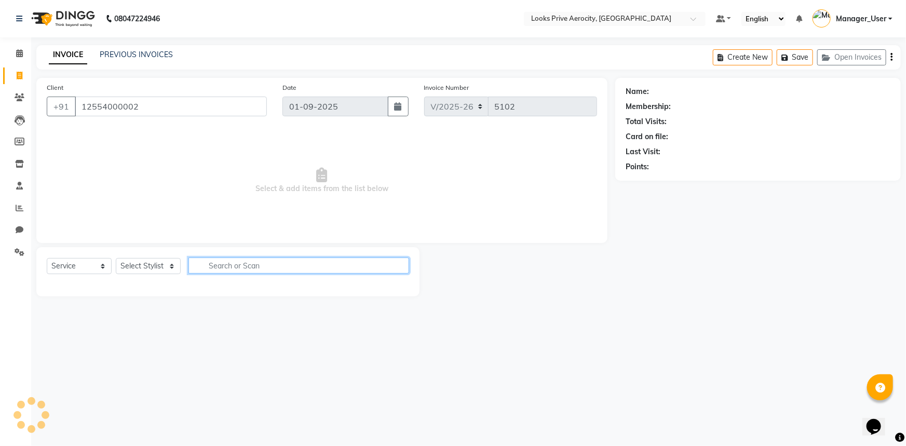
drag, startPoint x: 259, startPoint y: 273, endPoint x: 220, endPoint y: 269, distance: 39.1
click at [258, 272] on input "text" at bounding box center [298, 266] width 221 height 16
click at [139, 259] on select "Select Stylist" at bounding box center [148, 266] width 65 height 16
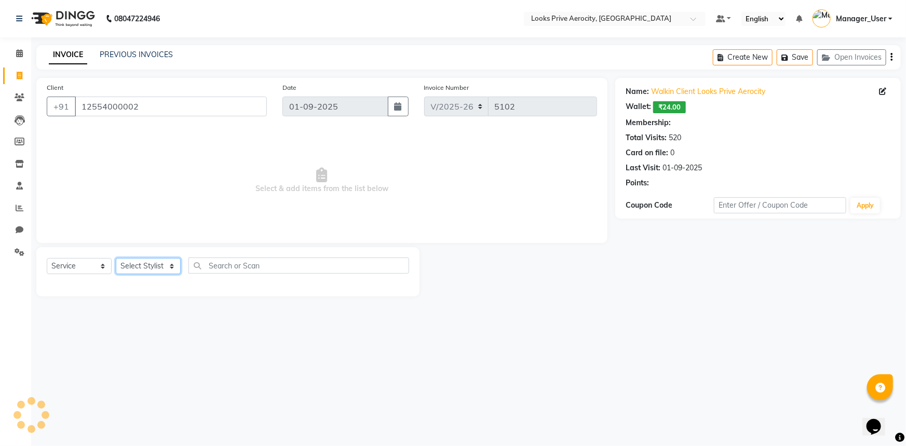
select select "1: Object"
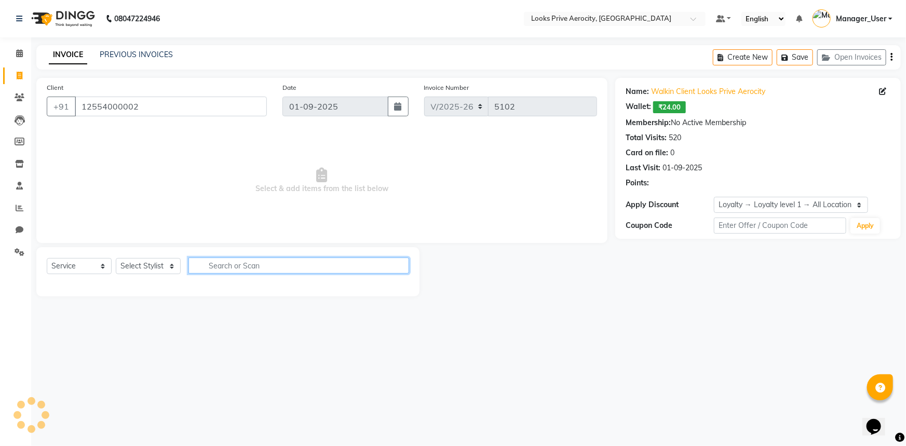
click at [210, 271] on input "text" at bounding box center [298, 266] width 221 height 16
click at [164, 265] on select "Select Stylist" at bounding box center [148, 266] width 65 height 16
click at [259, 267] on input "text" at bounding box center [298, 266] width 221 height 16
drag, startPoint x: 161, startPoint y: 263, endPoint x: 250, endPoint y: 261, distance: 88.3
click at [162, 263] on select "Select Stylist" at bounding box center [148, 266] width 65 height 16
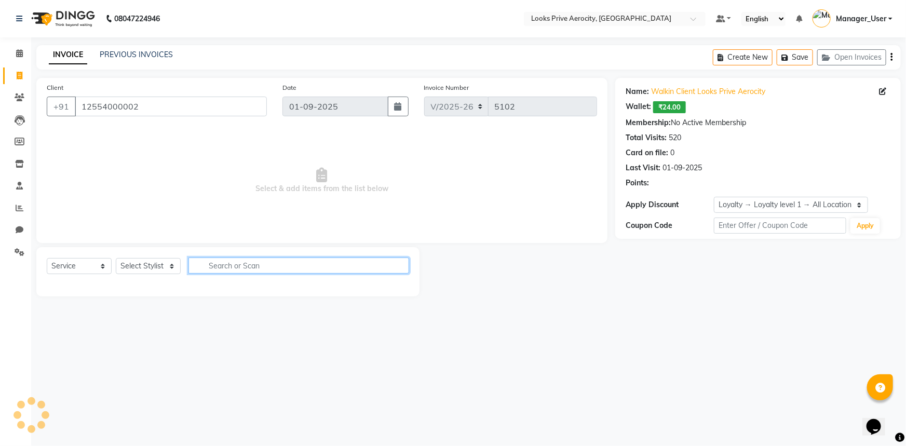
click at [262, 259] on input "text" at bounding box center [298, 266] width 221 height 16
drag, startPoint x: 65, startPoint y: 269, endPoint x: 71, endPoint y: 265, distance: 7.5
click at [65, 269] on select "Select Service Product Membership Package Voucher Prepaid Gift Card" at bounding box center [79, 266] width 65 height 16
click at [161, 266] on select "Select Stylist" at bounding box center [148, 266] width 65 height 16
click at [160, 265] on select "Select Stylist" at bounding box center [148, 266] width 65 height 16
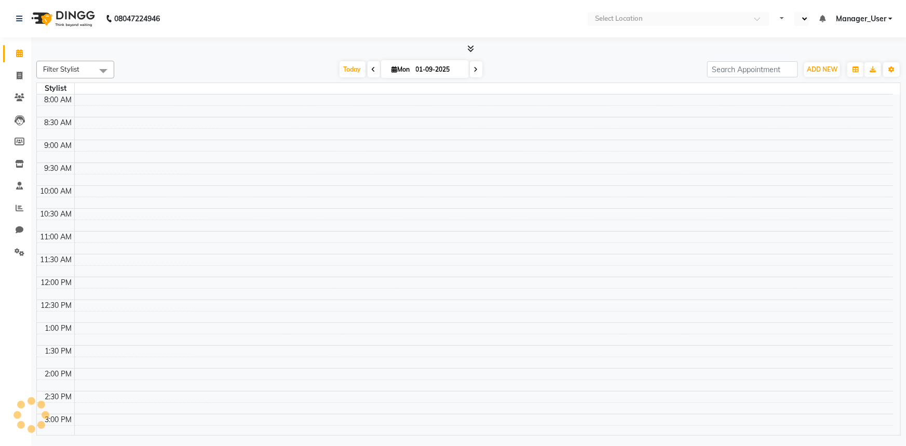
select select "en"
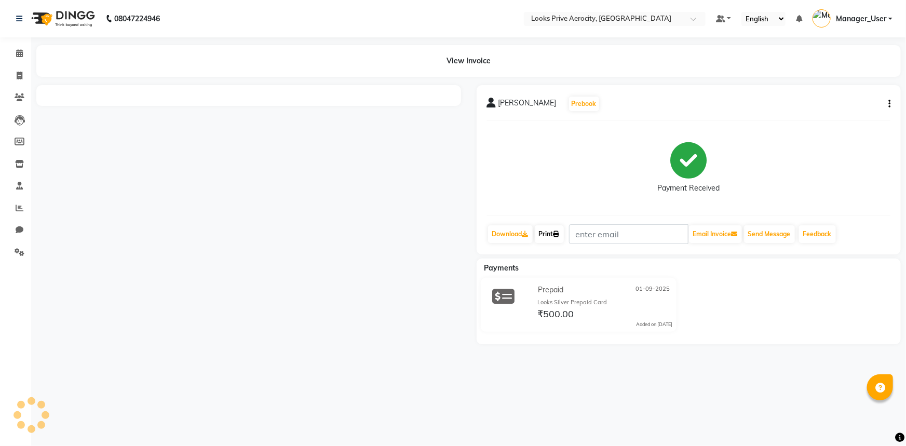
click at [551, 234] on link "Print" at bounding box center [549, 234] width 29 height 18
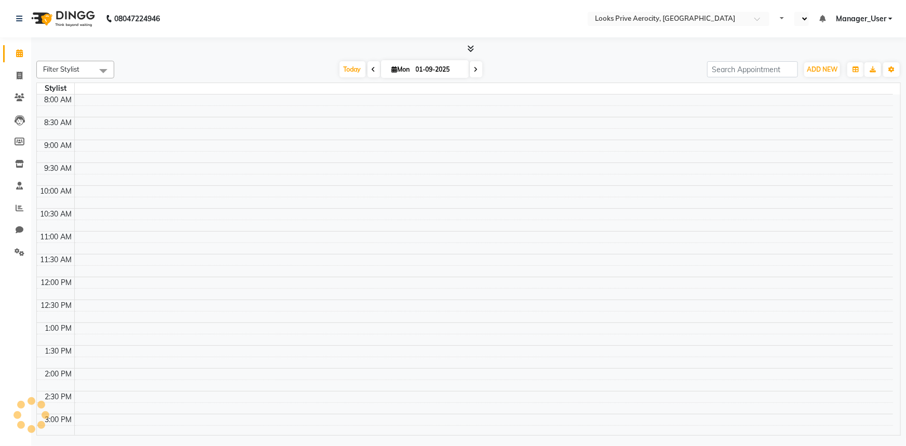
select select "en"
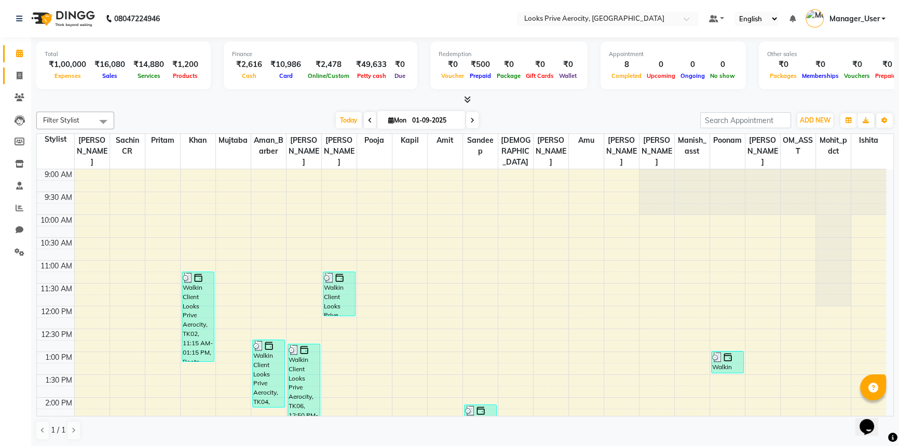
click at [18, 82] on link "Invoice" at bounding box center [15, 75] width 25 height 17
select select "service"
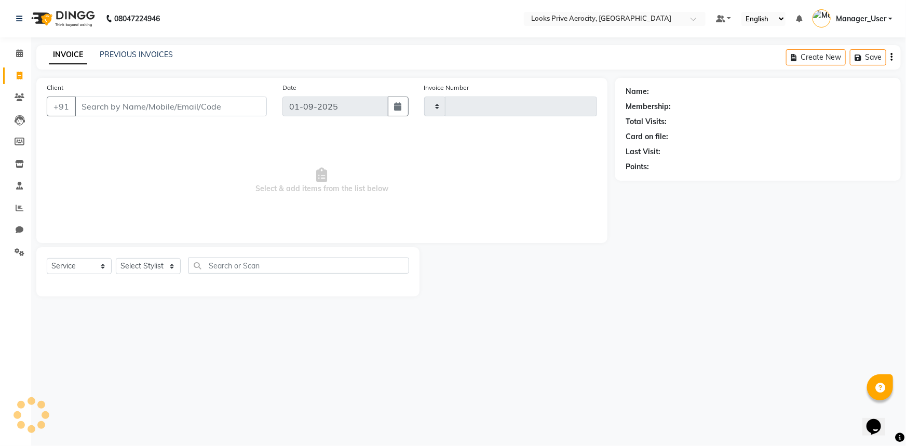
click at [123, 104] on input "Client" at bounding box center [171, 107] width 192 height 20
type input "5102"
select select "5913"
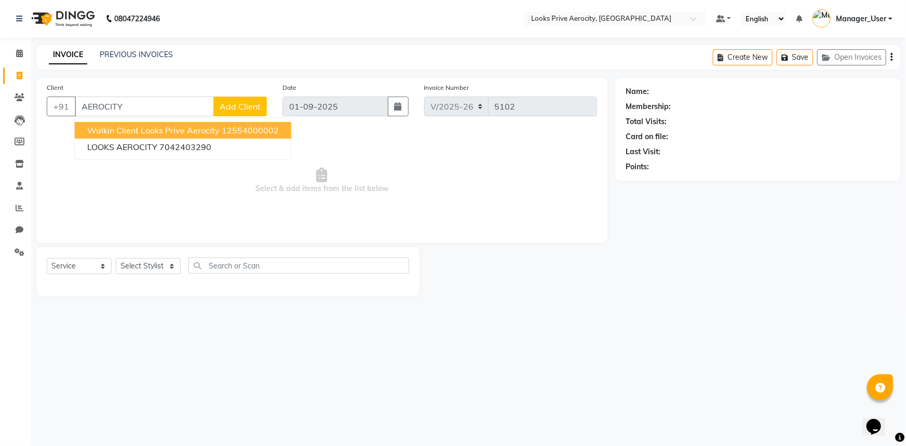
click at [151, 130] on span "Walkin Client Looks Prive Aerocity" at bounding box center [153, 130] width 132 height 10
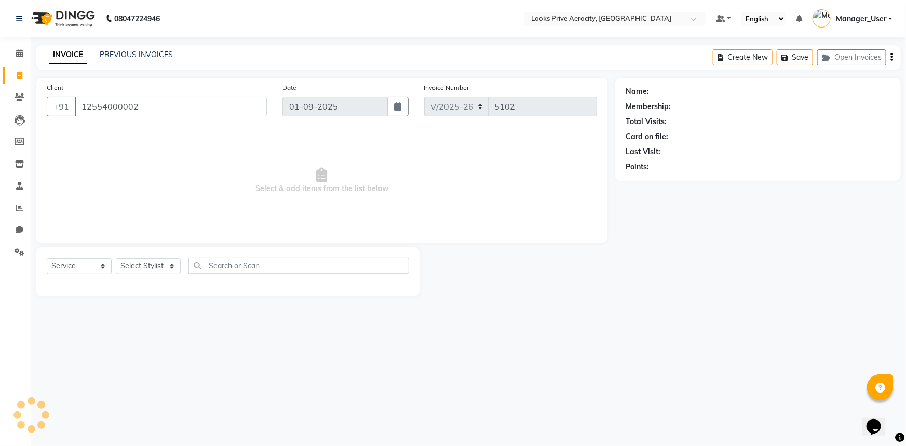
type input "12554000002"
click at [151, 271] on select "Select Stylist Aman_Barber Amit Amu Dharma [PERSON_NAME] Eric_asst [PERSON_NAME…" at bounding box center [148, 266] width 65 height 16
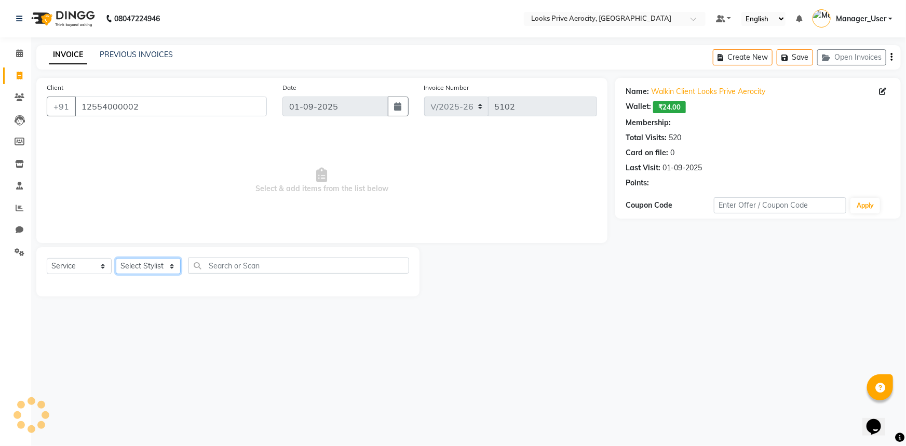
select select "1: Object"
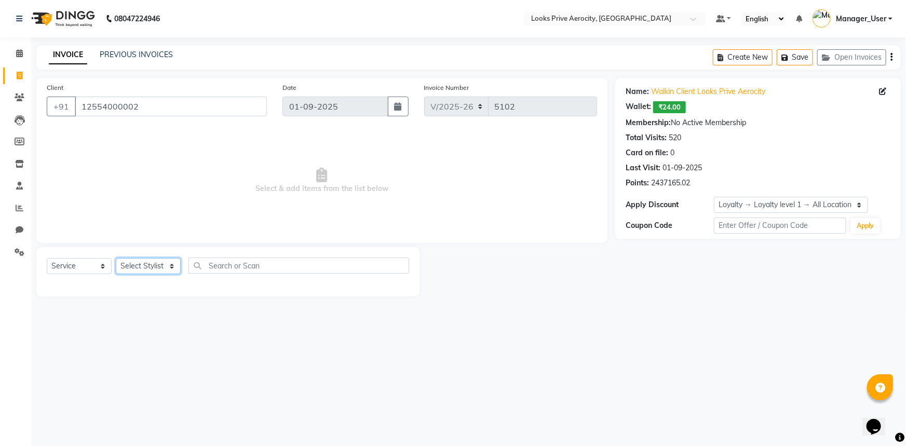
select select "43243"
click at [116, 258] on select "Select Stylist Aman_Barber Amit Amu Dharma [PERSON_NAME] Eric_asst [PERSON_NAME…" at bounding box center [148, 266] width 65 height 16
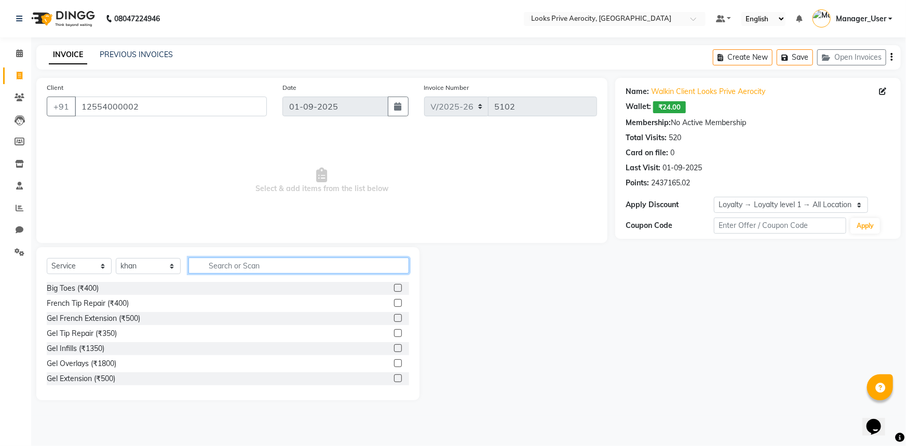
click at [231, 260] on input "text" at bounding box center [298, 266] width 221 height 16
type input "AVEDA"
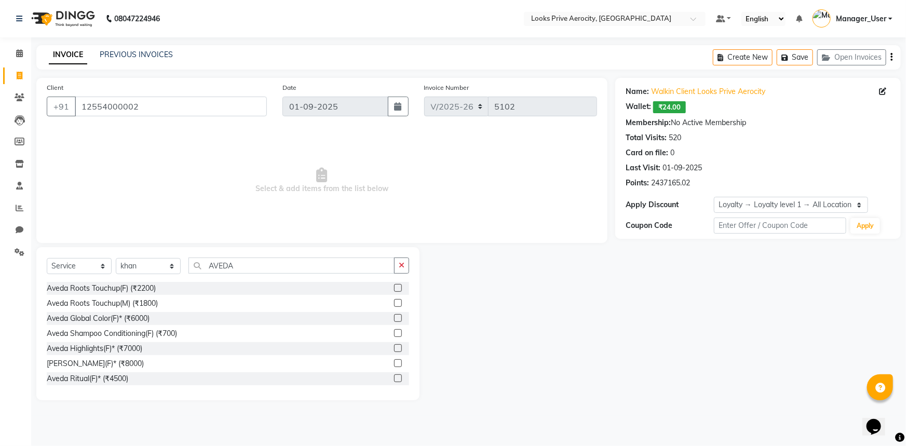
click at [394, 379] on label at bounding box center [398, 378] width 8 height 8
click at [394, 379] on input "checkbox" at bounding box center [397, 378] width 7 height 7
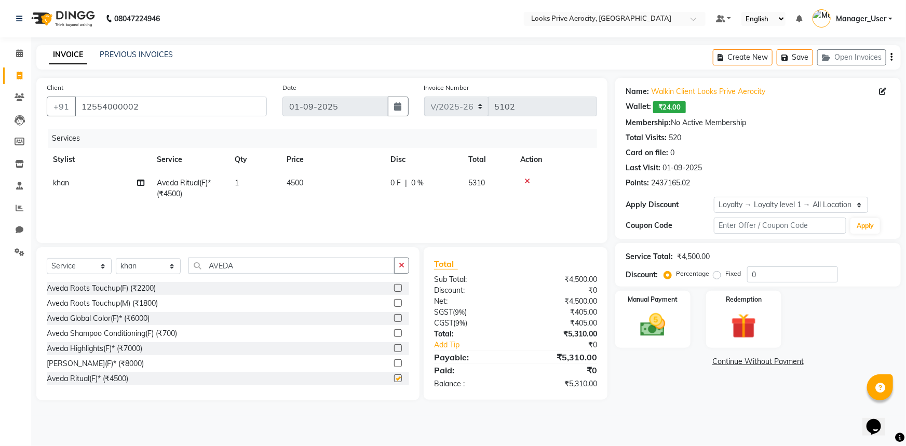
checkbox input "false"
click at [750, 275] on input "0" at bounding box center [792, 274] width 91 height 16
type input "20"
click at [665, 327] on img at bounding box center [653, 325] width 43 height 30
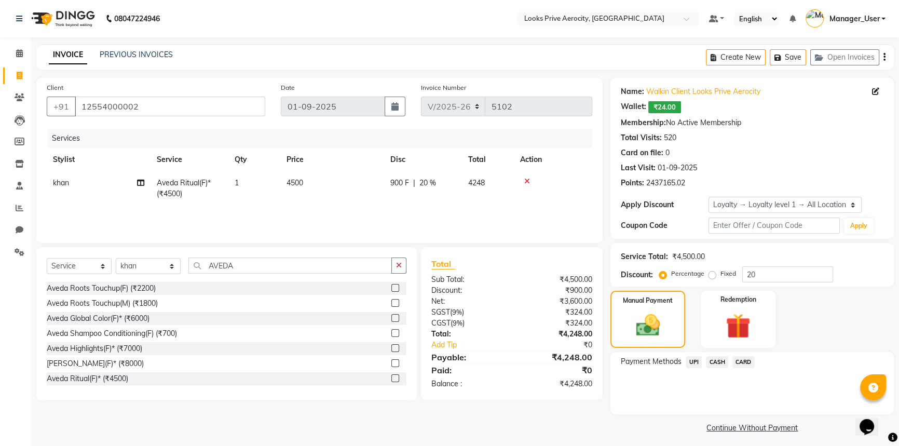
click at [748, 365] on span "CARD" at bounding box center [744, 362] width 22 height 12
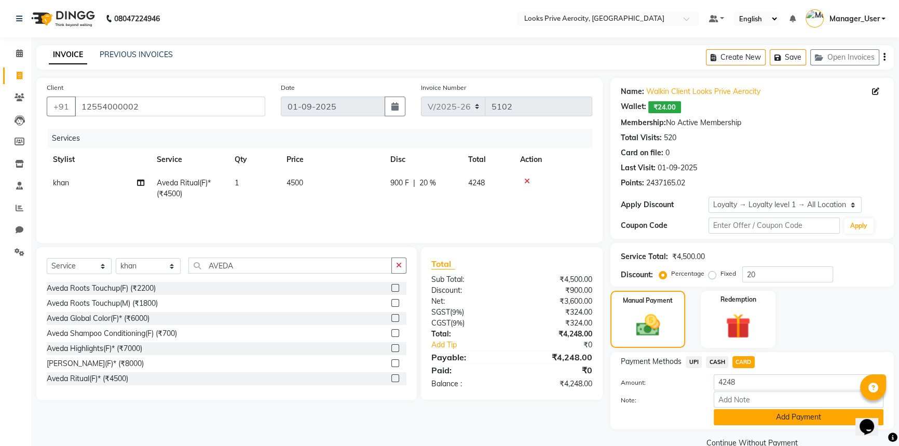
click at [742, 410] on button "Add Payment" at bounding box center [799, 417] width 170 height 16
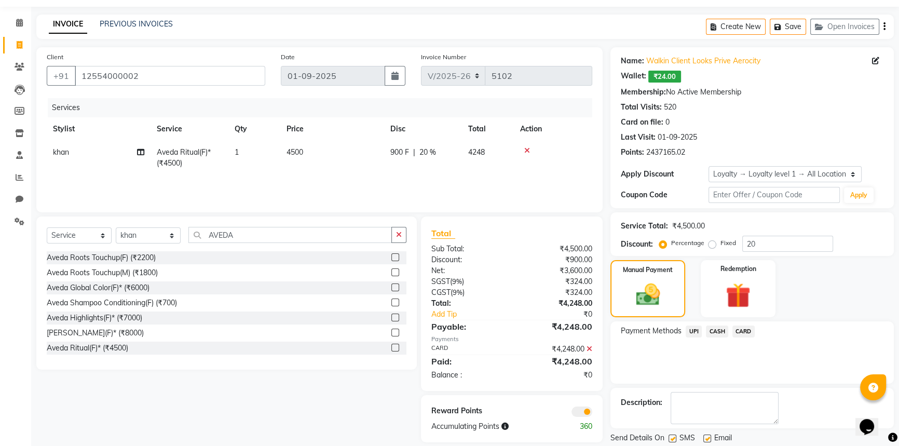
scroll to position [63, 0]
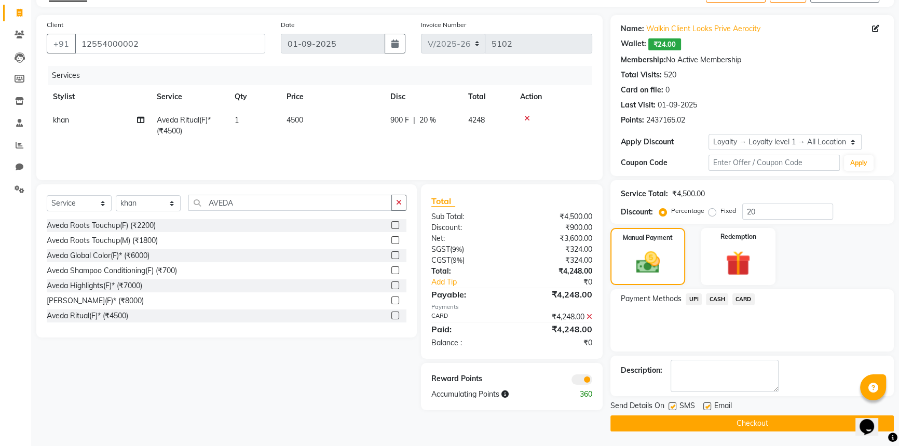
click at [673, 404] on label at bounding box center [673, 406] width 8 height 8
click at [673, 404] on input "checkbox" at bounding box center [672, 406] width 7 height 7
checkbox input "false"
click at [679, 421] on button "Checkout" at bounding box center [752, 423] width 283 height 16
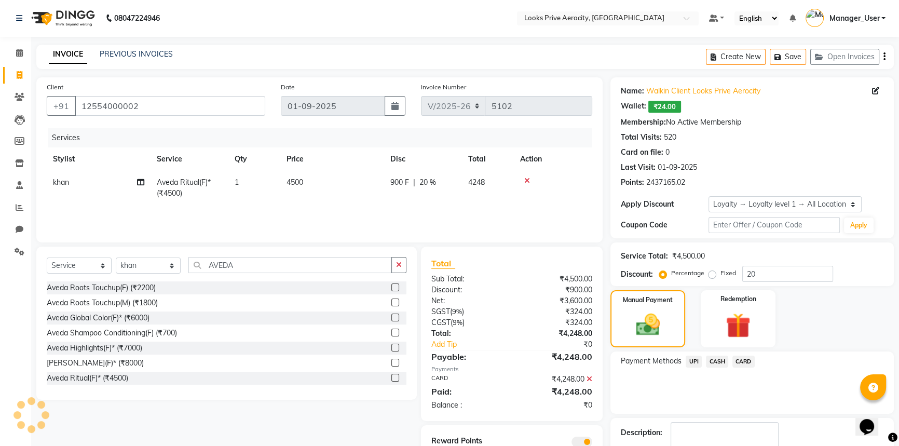
scroll to position [0, 0]
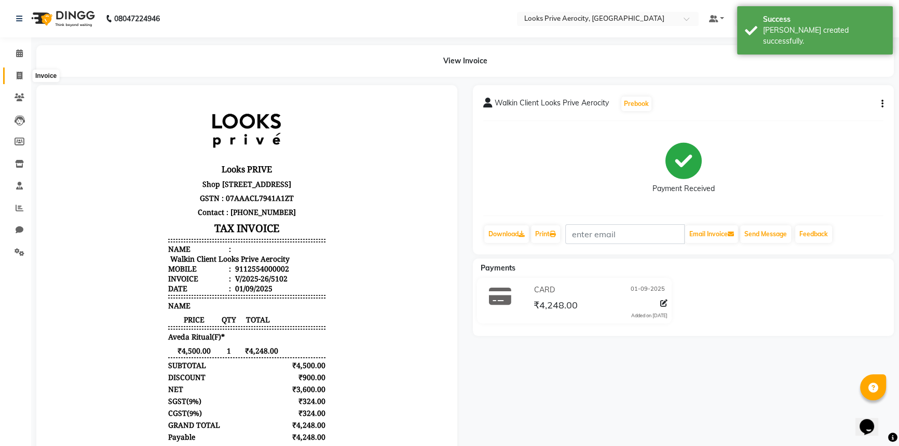
click at [18, 75] on icon at bounding box center [20, 76] width 6 height 8
select select "service"
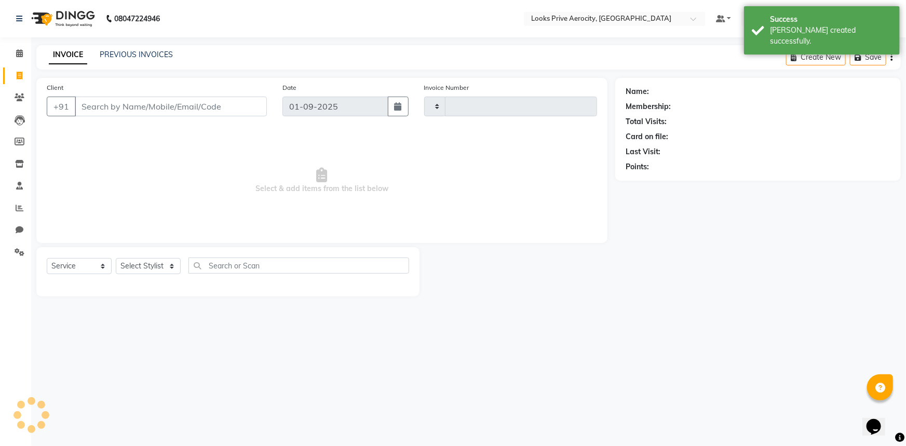
type input "5103"
select select "5913"
click at [140, 106] on input "Client" at bounding box center [171, 107] width 192 height 20
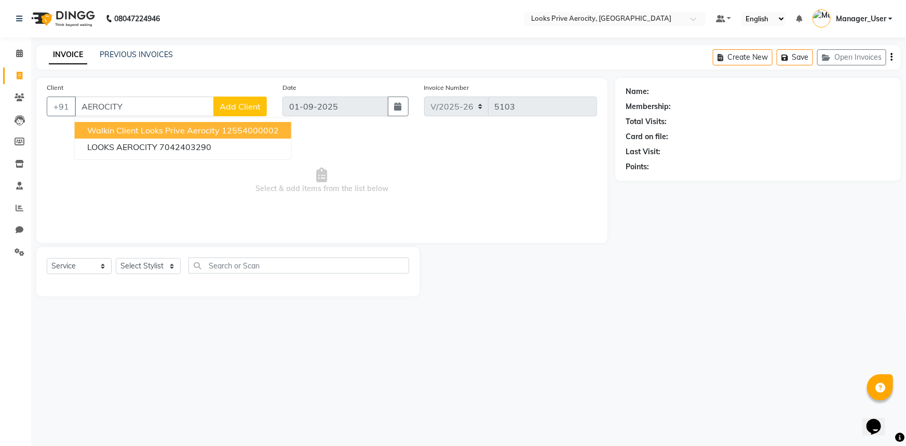
click at [118, 130] on span "Walkin Client Looks Prive Aerocity" at bounding box center [153, 130] width 132 height 10
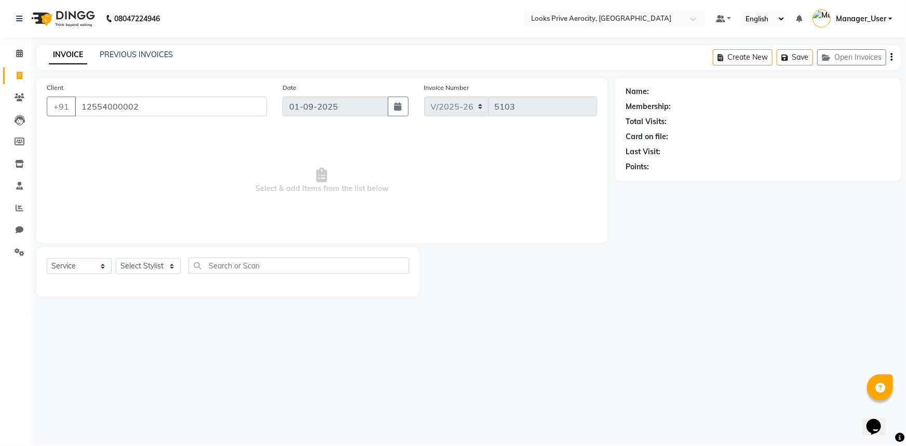
type input "12554000002"
click at [156, 261] on select "Select Stylist" at bounding box center [148, 266] width 65 height 16
click at [214, 267] on input "text" at bounding box center [298, 266] width 221 height 16
click at [166, 265] on select "Select Stylist" at bounding box center [148, 266] width 65 height 16
click at [218, 268] on input "text" at bounding box center [298, 266] width 221 height 16
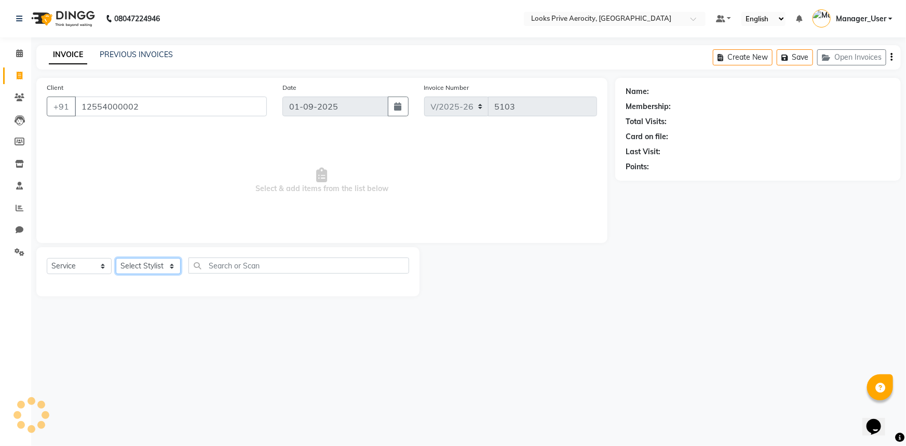
click at [124, 266] on select "Select Stylist" at bounding box center [148, 266] width 65 height 16
select select "43243"
click at [116, 258] on select "Select Stylist Aman_Barber Amit Amu Dharma [PERSON_NAME] Eric_asst [PERSON_NAME…" at bounding box center [148, 266] width 65 height 16
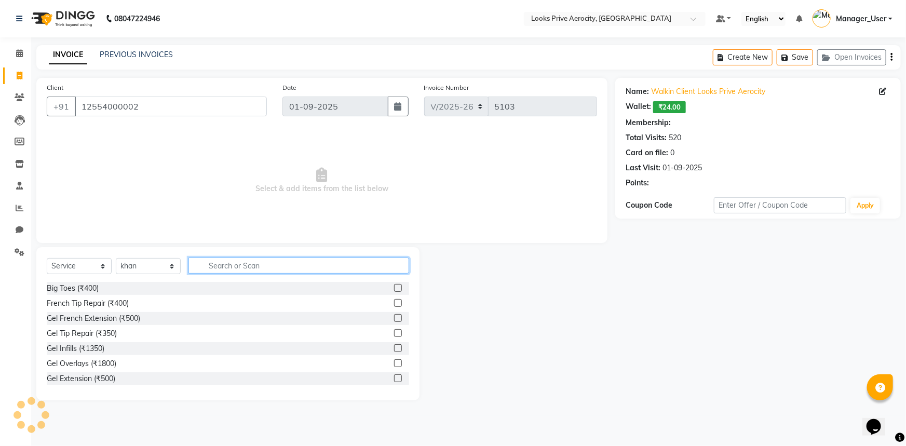
click at [241, 263] on input "text" at bounding box center [298, 266] width 221 height 16
select select "1: Object"
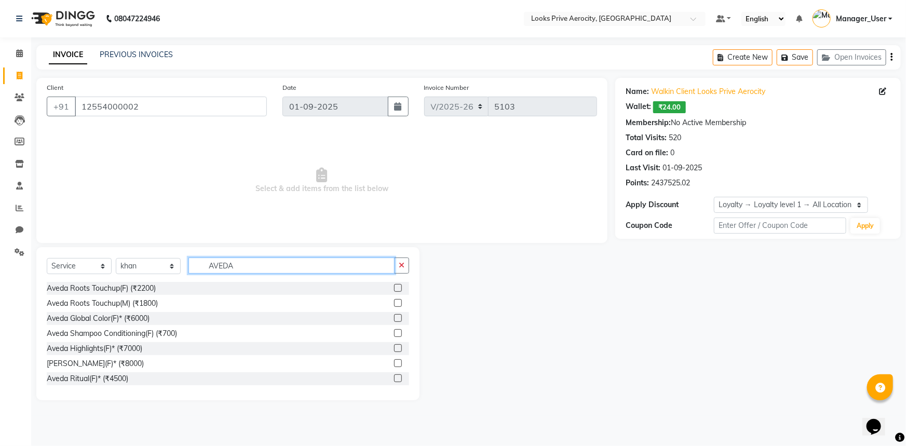
type input "AVEDA"
click at [394, 376] on label at bounding box center [398, 378] width 8 height 8
click at [394, 376] on input "checkbox" at bounding box center [397, 378] width 7 height 7
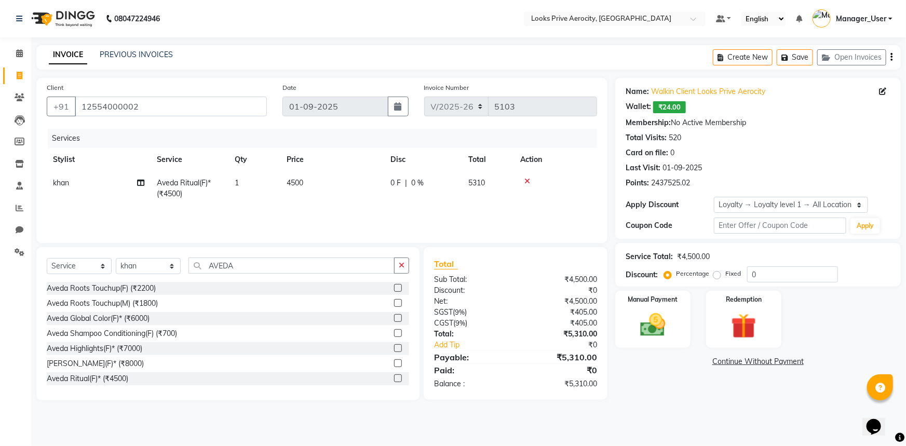
checkbox input "false"
click at [296, 177] on td "4500" at bounding box center [332, 188] width 104 height 34
select select "43243"
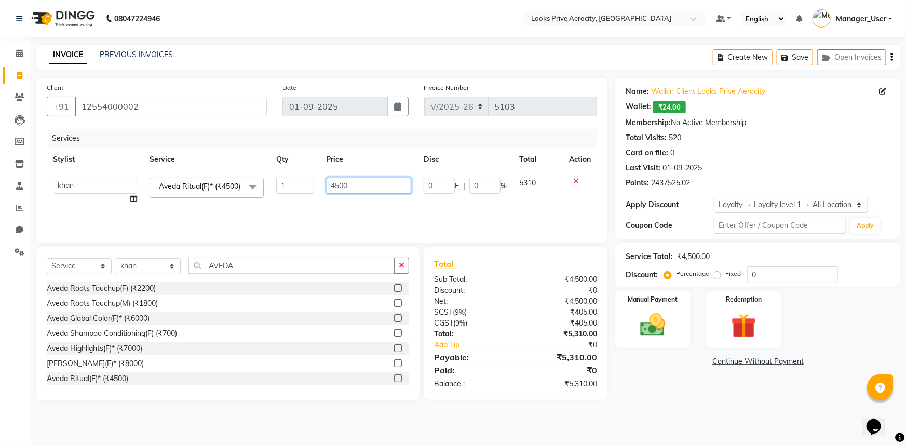
click at [335, 192] on input "4500" at bounding box center [369, 186] width 85 height 16
type input "5500"
click at [319, 198] on tr "Aman_Barber Amit Amu Dharma Erica CR Eric_asst Esha Ishita kapil khan Manager_U…" at bounding box center [322, 190] width 550 height 39
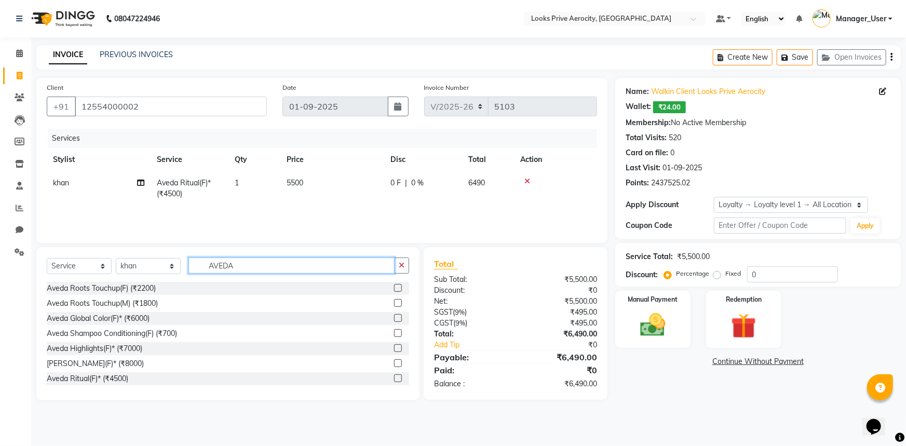
click at [272, 262] on input "AVEDA" at bounding box center [291, 266] width 206 height 16
type input "A"
type input "CUT"
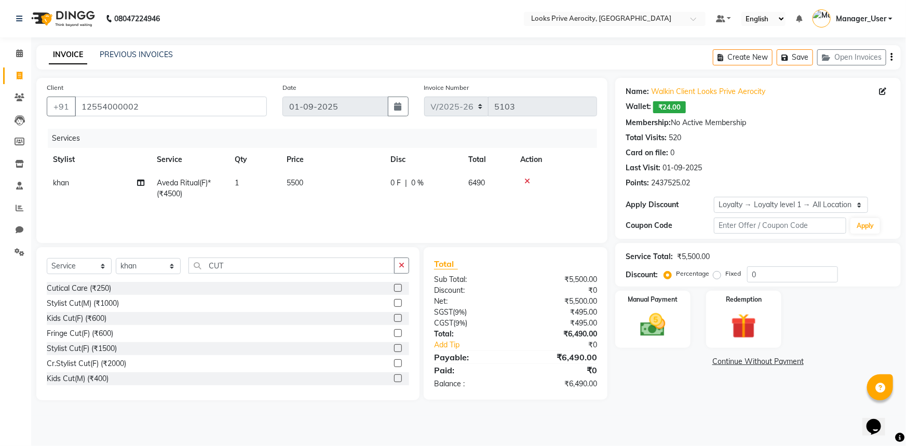
click at [394, 345] on label at bounding box center [398, 348] width 8 height 8
click at [394, 345] on input "checkbox" at bounding box center [397, 348] width 7 height 7
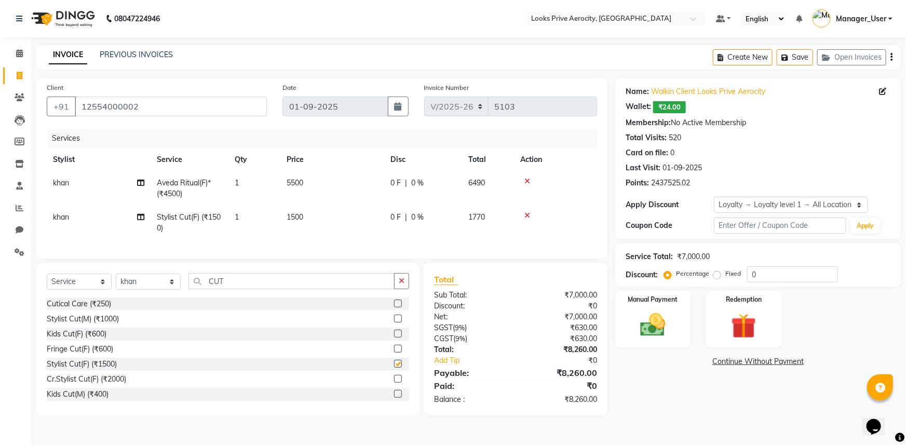
checkbox input "false"
click at [751, 274] on input "0" at bounding box center [792, 274] width 91 height 16
type input "20"
click at [675, 329] on div "Manual Payment" at bounding box center [653, 320] width 78 height 60
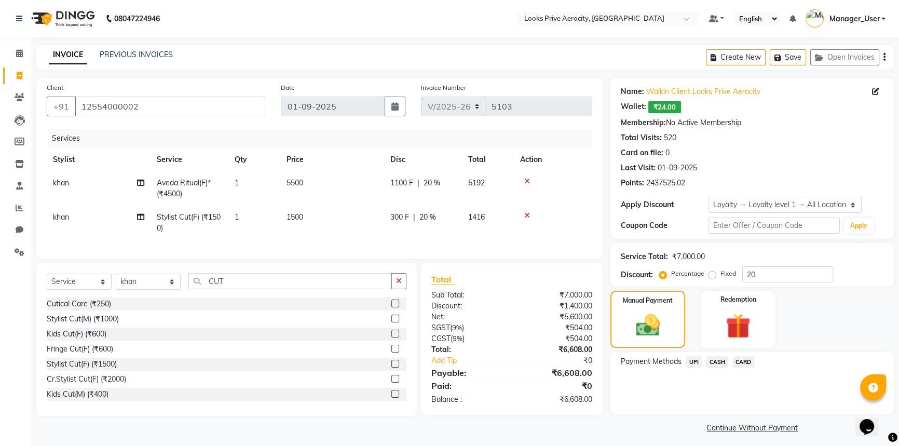
click at [751, 362] on span "CARD" at bounding box center [744, 362] width 22 height 12
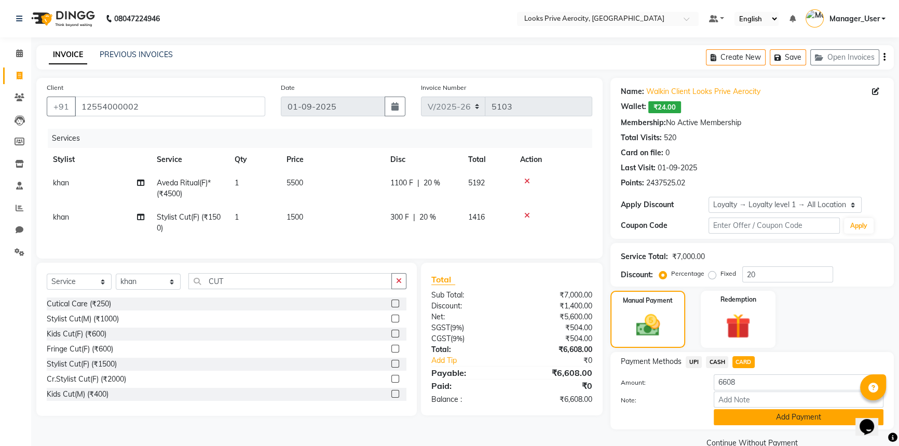
click at [765, 417] on button "Add Payment" at bounding box center [799, 417] width 170 height 16
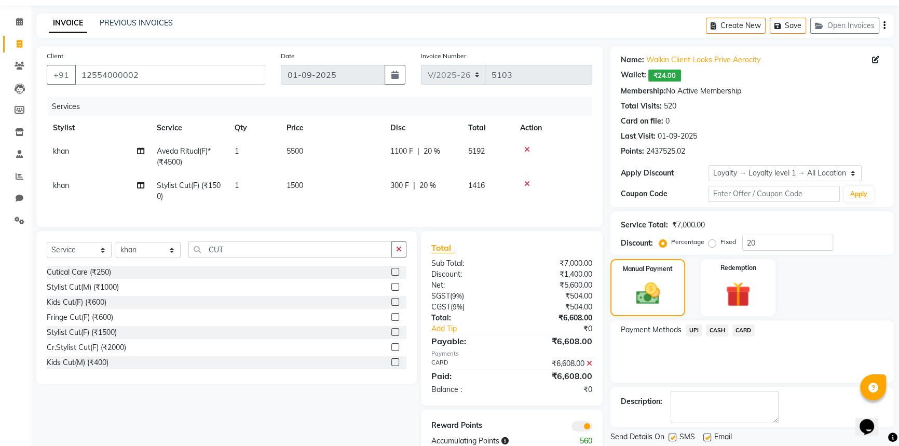
scroll to position [66, 0]
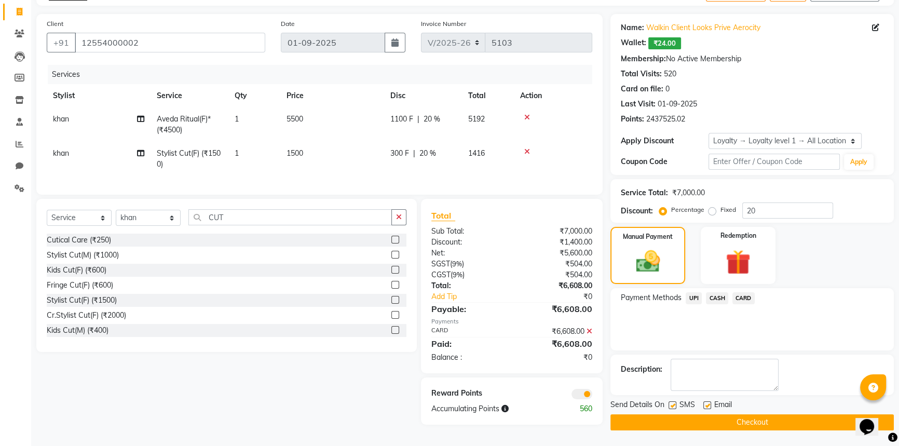
click at [677, 414] on button "Checkout" at bounding box center [752, 422] width 283 height 16
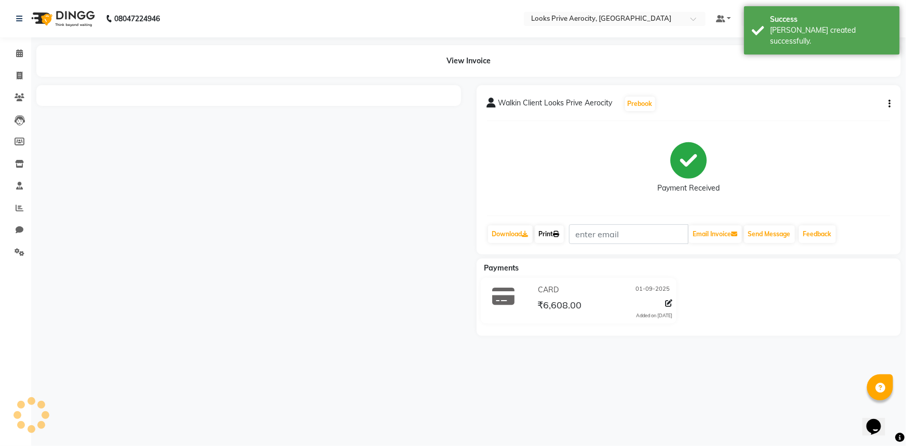
click at [542, 237] on link "Print" at bounding box center [549, 234] width 29 height 18
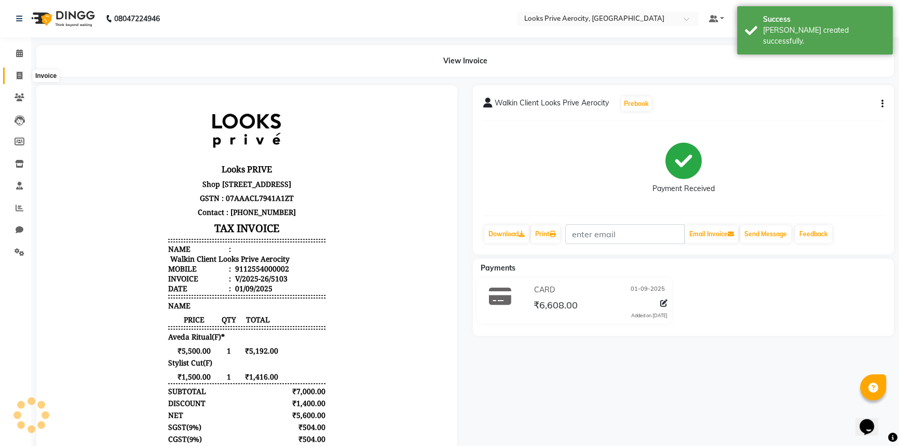
click at [22, 73] on span at bounding box center [19, 76] width 18 height 12
select select "service"
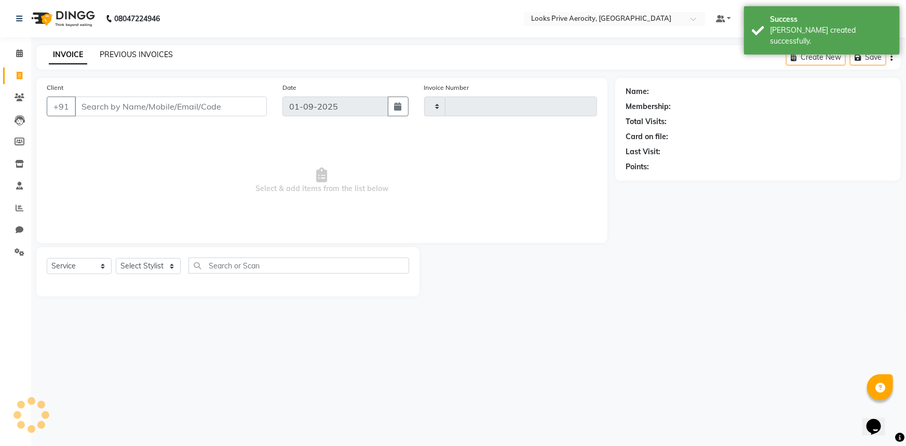
click at [165, 53] on link "PREVIOUS INVOICES" at bounding box center [136, 54] width 73 height 9
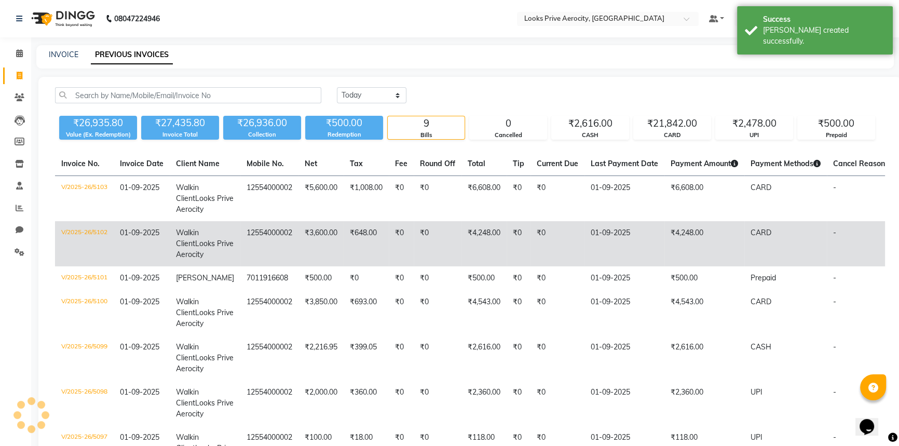
click at [721, 249] on td "₹4,248.00" at bounding box center [705, 243] width 80 height 45
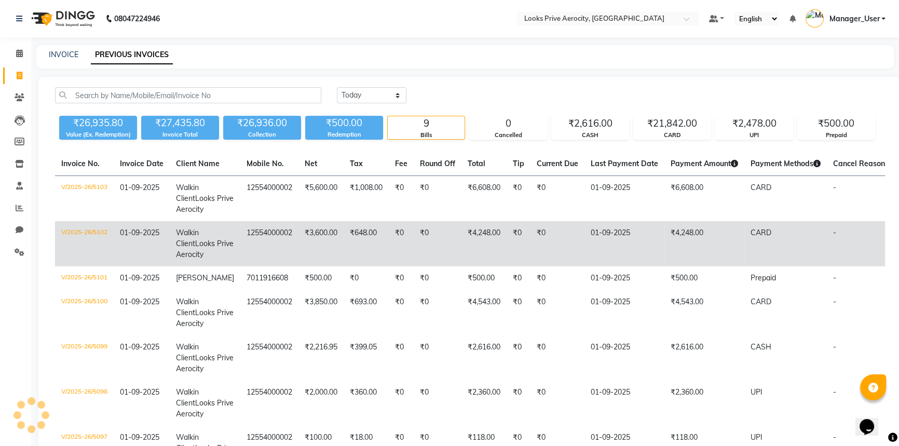
click at [713, 250] on td "₹4,248.00" at bounding box center [705, 243] width 80 height 45
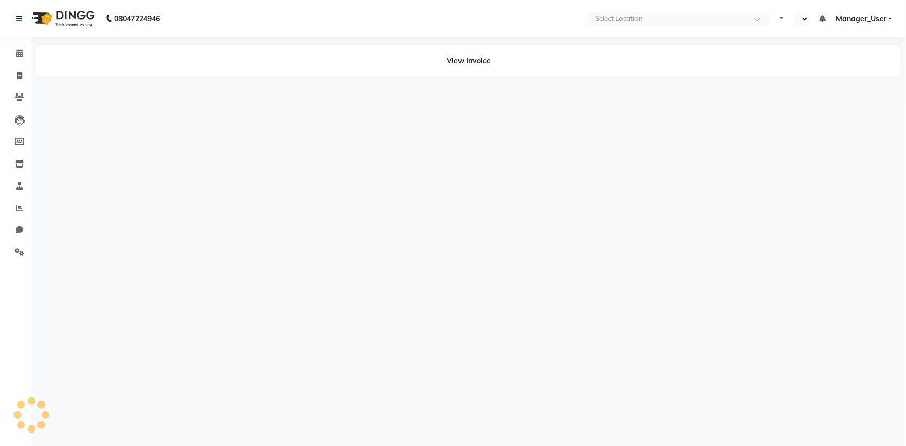
select select "en"
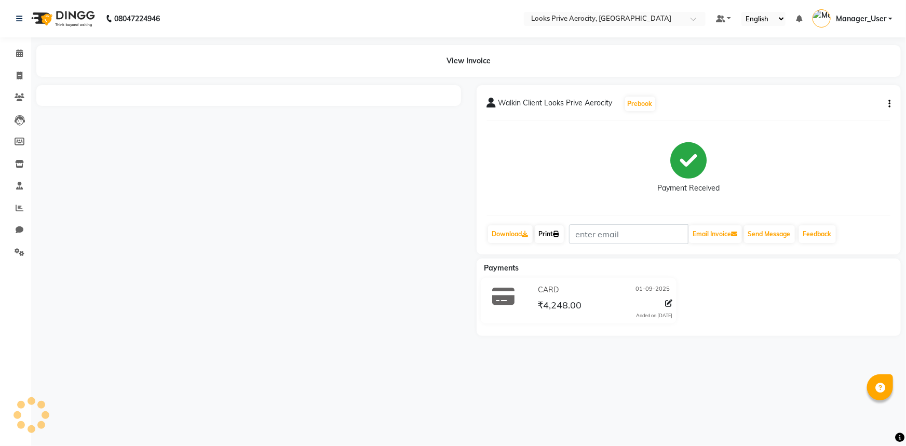
click at [556, 233] on link "Print" at bounding box center [549, 234] width 29 height 18
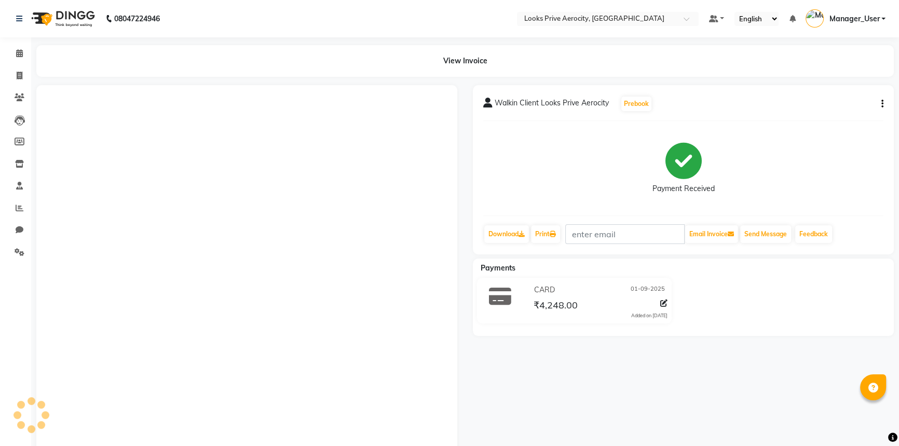
click at [531, 188] on div "Payment Received" at bounding box center [683, 168] width 400 height 78
click at [556, 231] on icon at bounding box center [553, 234] width 6 height 6
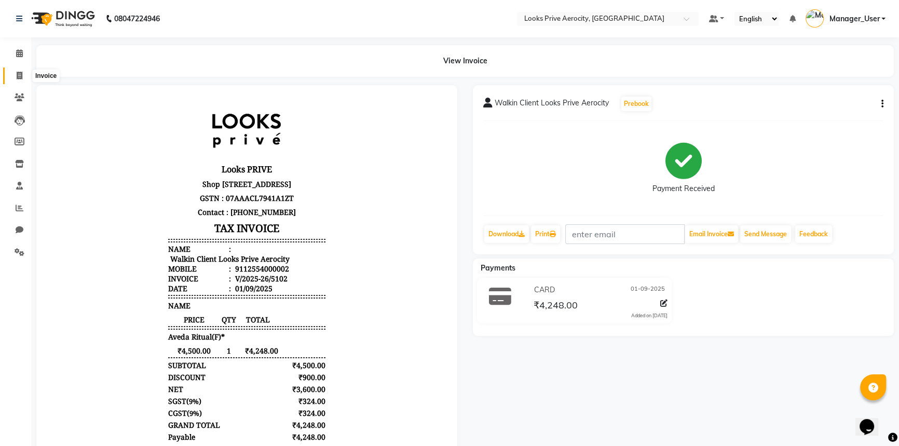
click at [15, 78] on span at bounding box center [19, 76] width 18 height 12
select select "service"
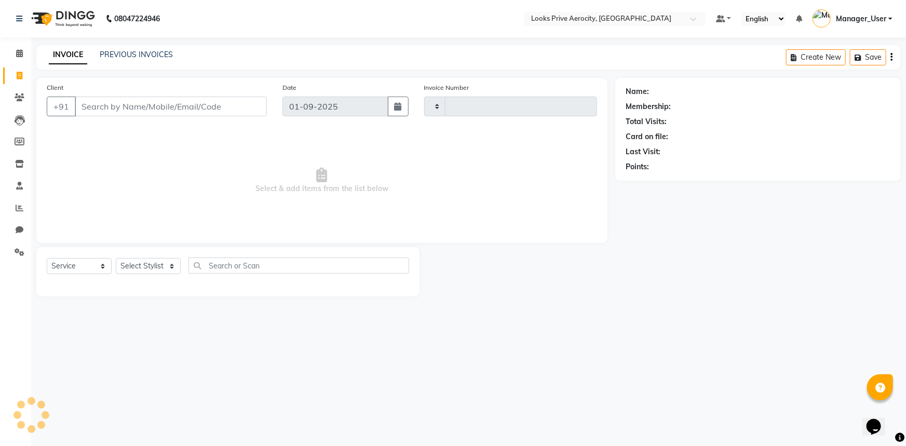
type input "5104"
click at [152, 108] on input "Client" at bounding box center [171, 107] width 192 height 20
select select "5913"
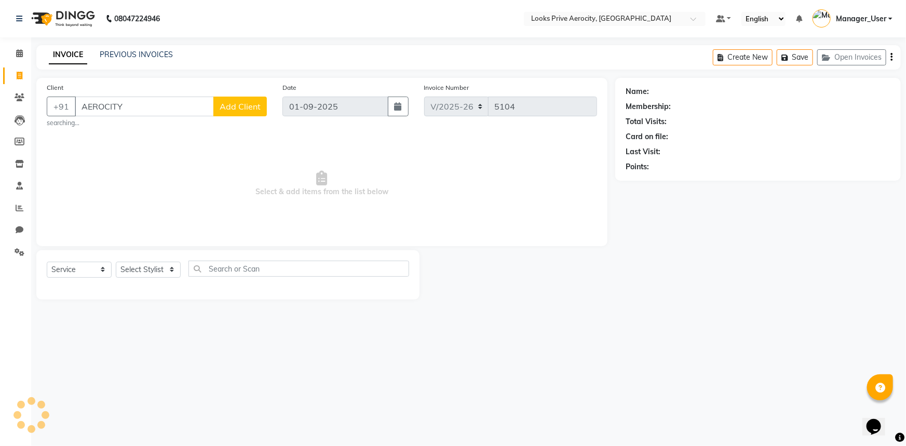
click at [150, 107] on input "AEROCITY" at bounding box center [144, 107] width 139 height 20
type input "A"
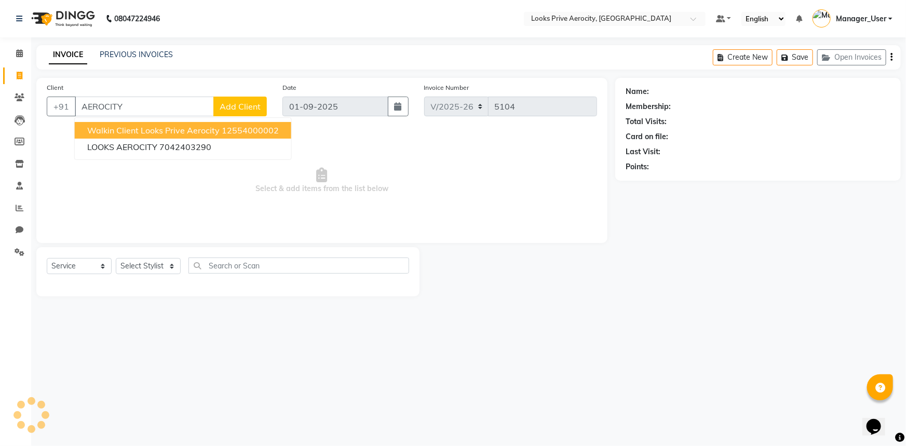
click at [141, 130] on span "Walkin Client Looks Prive Aerocity" at bounding box center [153, 130] width 132 height 10
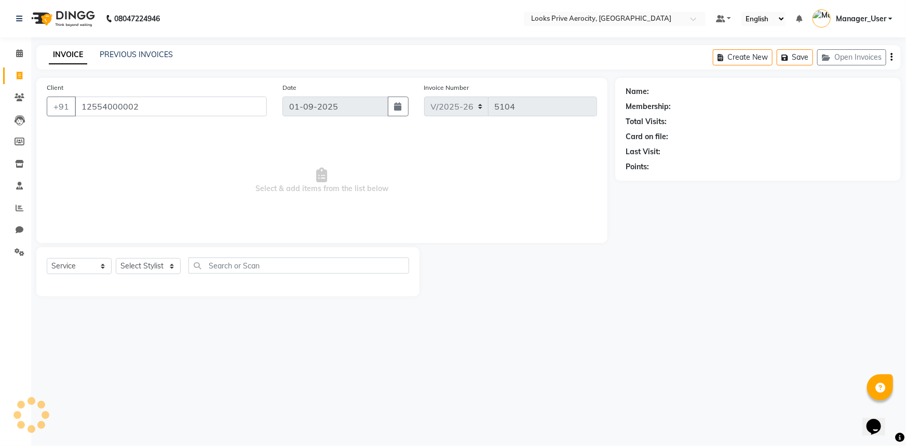
type input "12554000002"
click at [161, 268] on select "Select Stylist" at bounding box center [148, 266] width 65 height 16
drag, startPoint x: 86, startPoint y: 263, endPoint x: 86, endPoint y: 269, distance: 6.2
click at [86, 263] on select "Select Service Product Membership Package Voucher Prepaid Gift Card" at bounding box center [79, 266] width 65 height 16
select select "product"
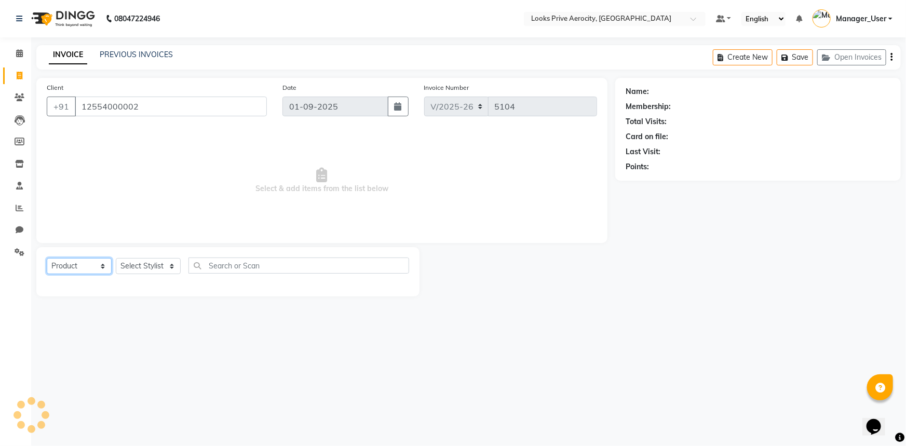
click at [47, 258] on select "Select Service Product Membership Package Voucher Prepaid Gift Card" at bounding box center [79, 266] width 65 height 16
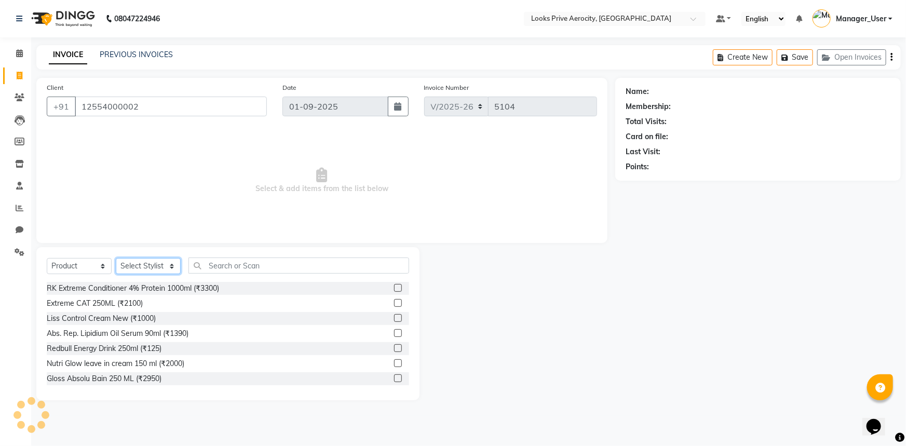
click at [161, 271] on select "Select Stylist" at bounding box center [148, 266] width 65 height 16
select select "1: Object"
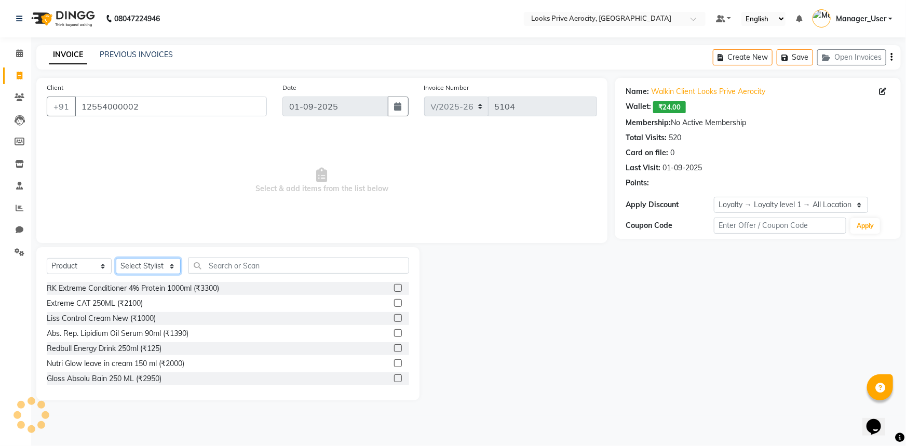
select select "43243"
click at [116, 258] on select "Select Stylist Aman_Barber Amit Amu Dharma [PERSON_NAME] Eric_asst [PERSON_NAME…" at bounding box center [148, 266] width 65 height 16
click at [238, 268] on input "text" at bounding box center [298, 266] width 221 height 16
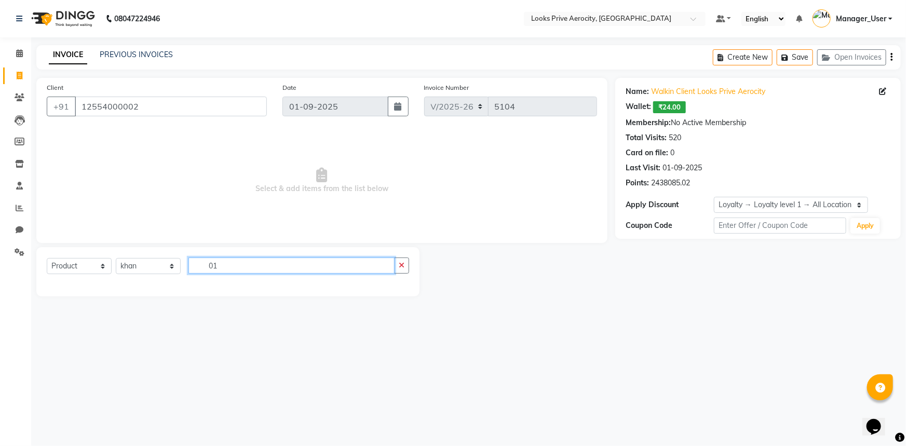
type input "0"
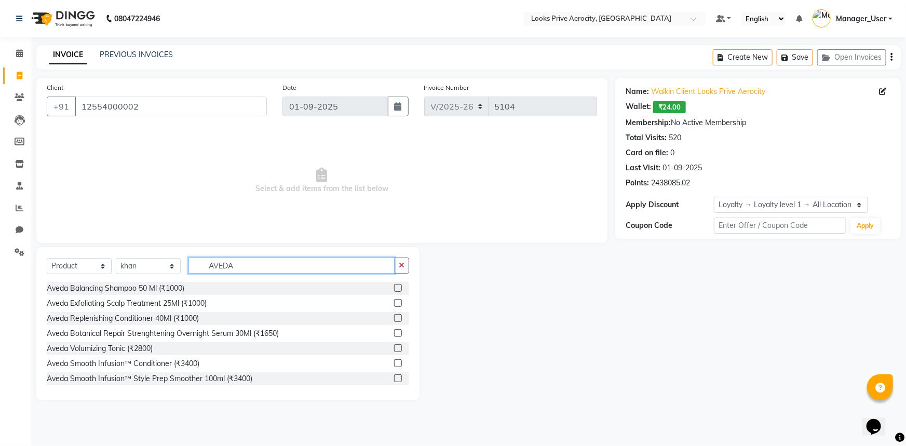
click at [236, 270] on input "AVEDA" at bounding box center [291, 266] width 206 height 16
type input "AVEDA T"
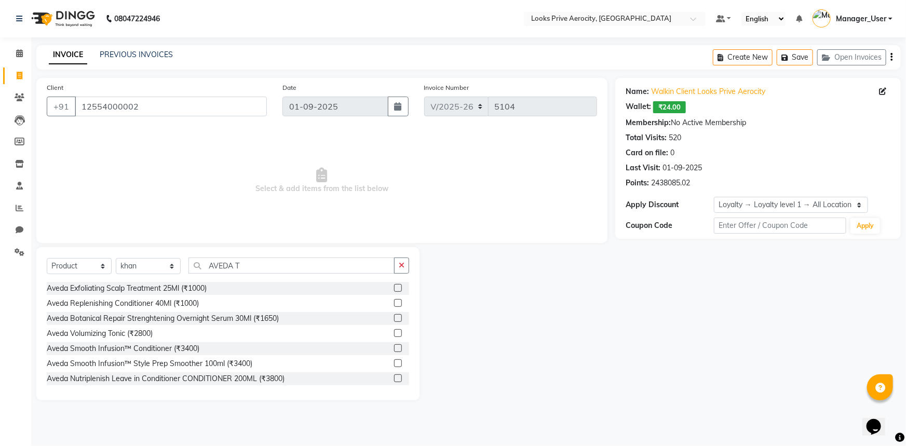
click at [394, 290] on label at bounding box center [398, 288] width 8 height 8
click at [394, 290] on input "checkbox" at bounding box center [397, 288] width 7 height 7
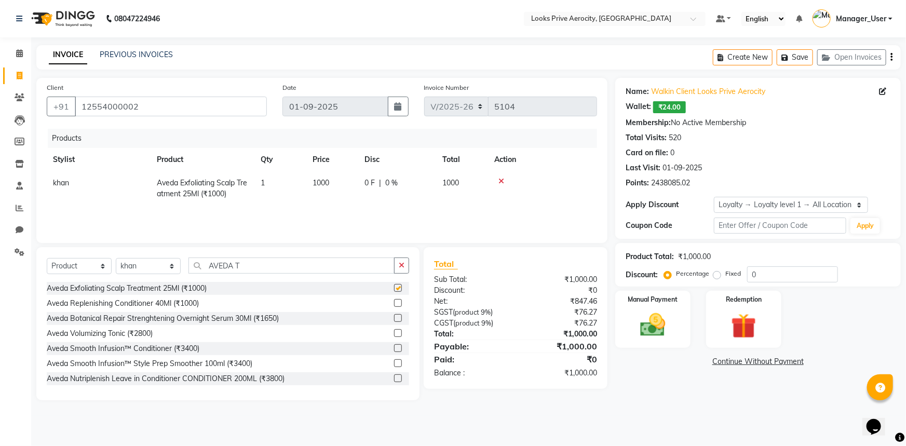
checkbox input "false"
click at [663, 316] on img at bounding box center [653, 325] width 43 height 30
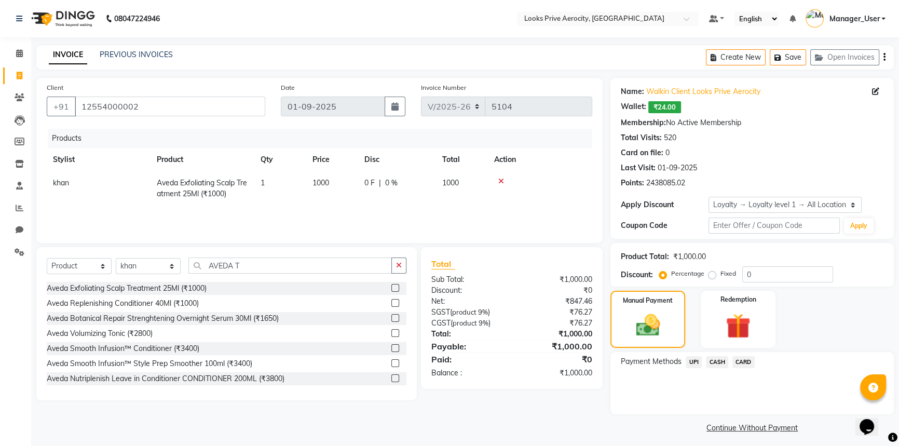
click at [736, 361] on span "CARD" at bounding box center [744, 362] width 22 height 12
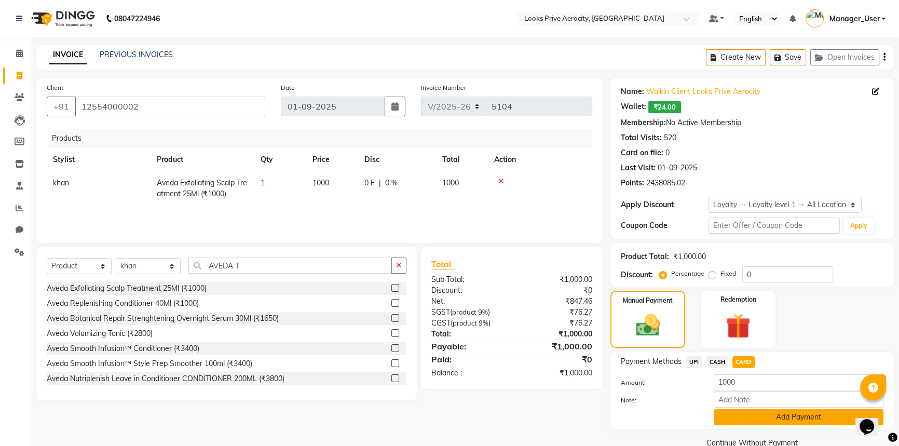
click at [751, 410] on button "Add Payment" at bounding box center [799, 417] width 170 height 16
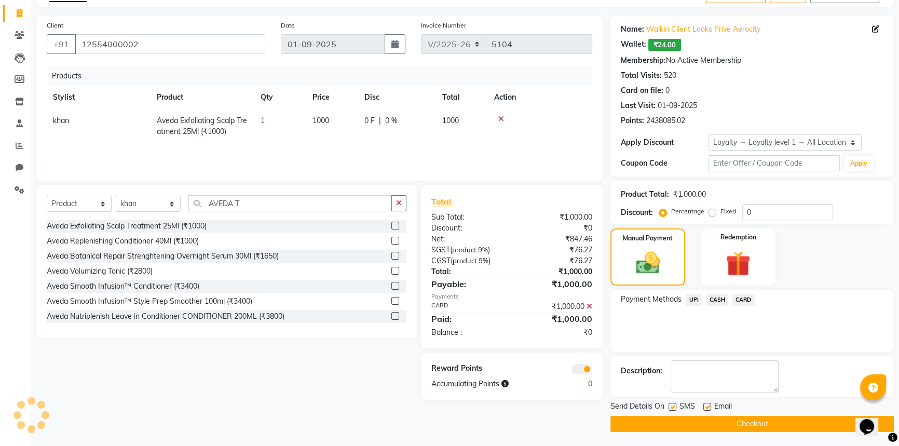
scroll to position [63, 0]
click at [670, 405] on label at bounding box center [673, 406] width 8 height 8
click at [670, 405] on input "checkbox" at bounding box center [672, 406] width 7 height 7
checkbox input "false"
click at [680, 428] on button "Checkout" at bounding box center [752, 423] width 283 height 16
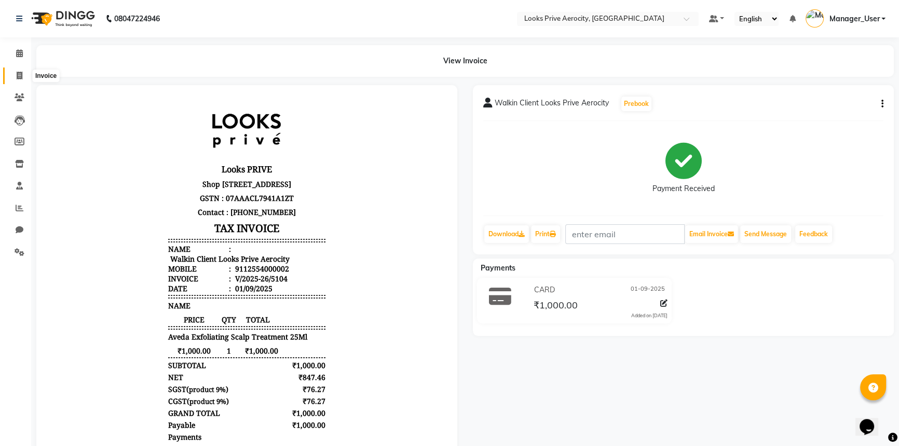
click at [21, 77] on icon at bounding box center [20, 76] width 6 height 8
select select "service"
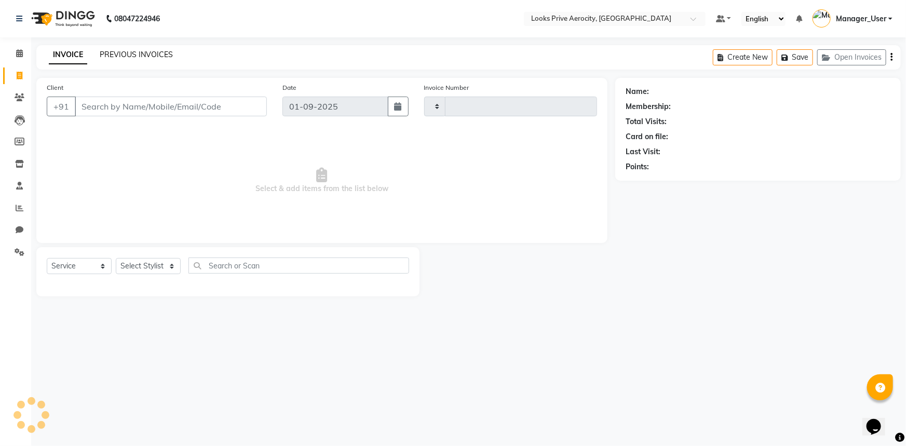
click at [117, 53] on link "PREVIOUS INVOICES" at bounding box center [136, 54] width 73 height 9
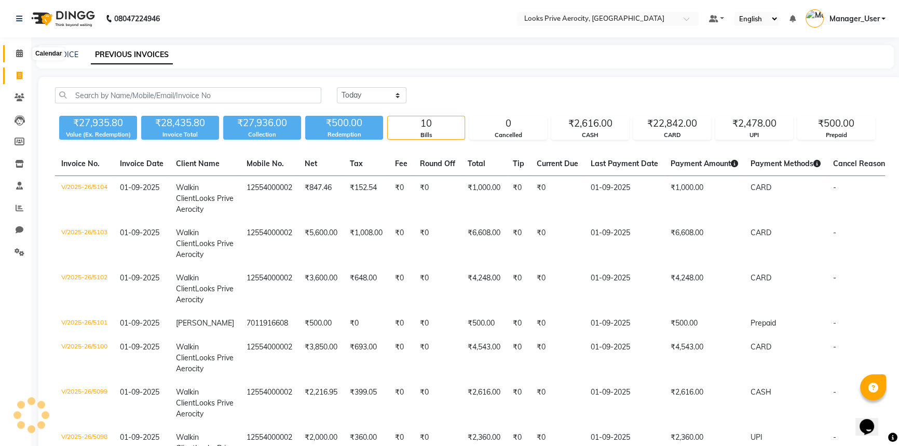
click at [17, 51] on icon at bounding box center [19, 53] width 7 height 8
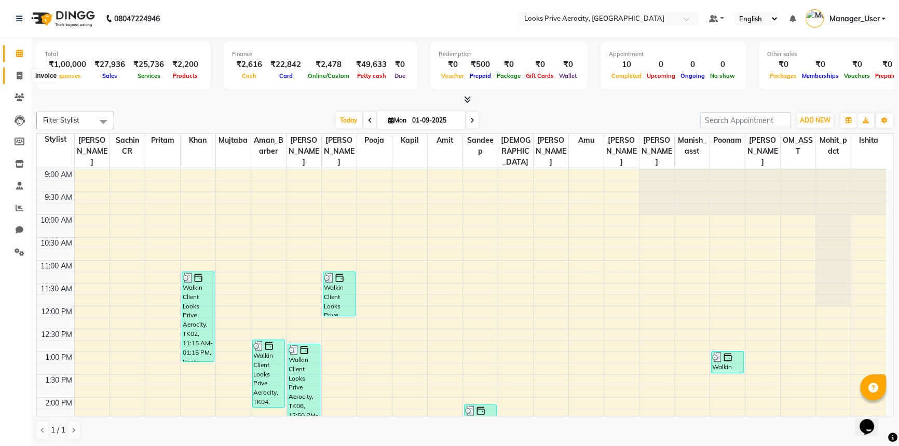
click at [21, 76] on icon at bounding box center [20, 76] width 6 height 8
select select "service"
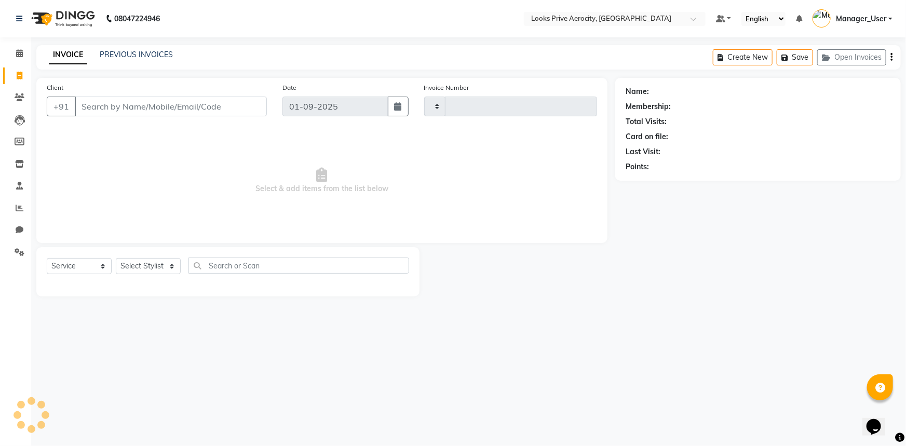
type input "5105"
select select "5913"
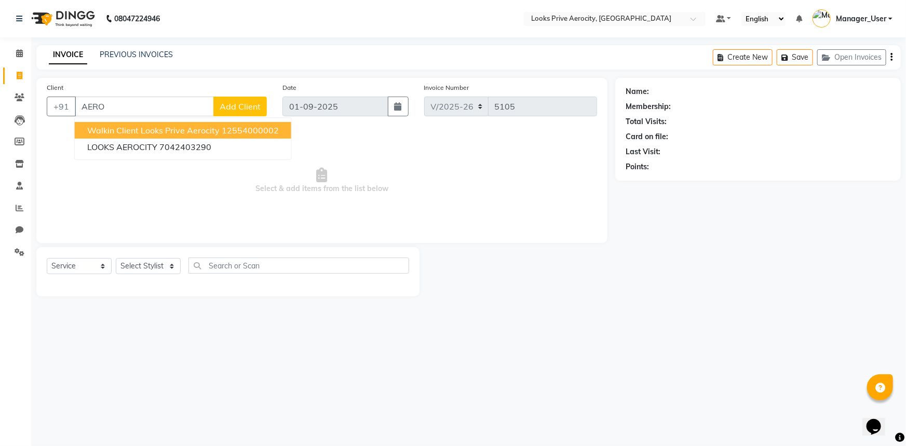
click at [120, 132] on span "Walkin Client Looks Prive Aerocity" at bounding box center [153, 130] width 132 height 10
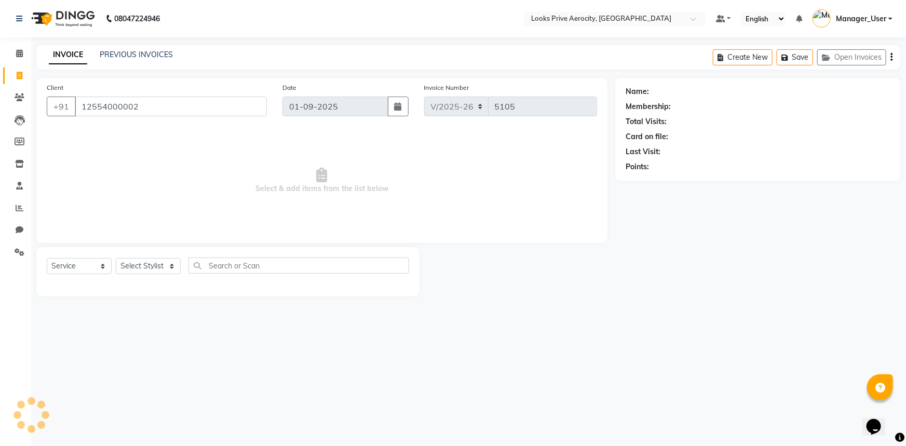
type input "12554000002"
select select "1: Object"
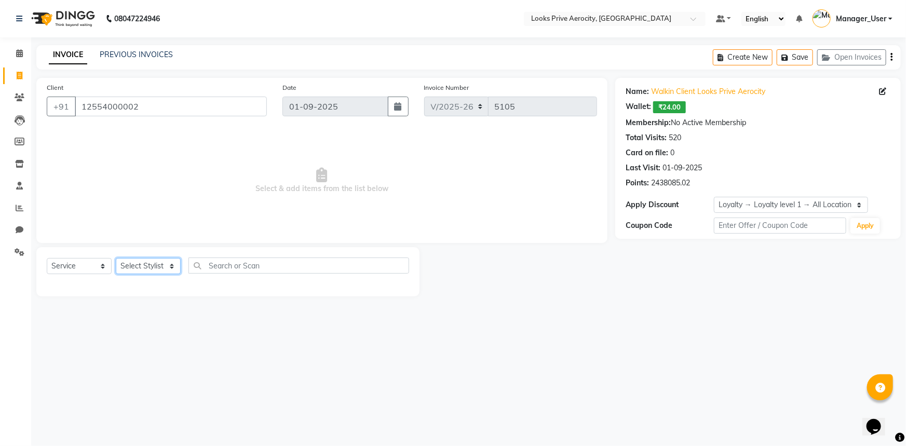
click at [148, 267] on select "Select Stylist Aman_Barber Amit Amu Dharma [PERSON_NAME] Eric_asst [PERSON_NAME…" at bounding box center [148, 266] width 65 height 16
select select "43242"
click at [116, 258] on select "Select Stylist Aman_Barber Amit Amu Dharma [PERSON_NAME] Eric_asst [PERSON_NAME…" at bounding box center [148, 266] width 65 height 16
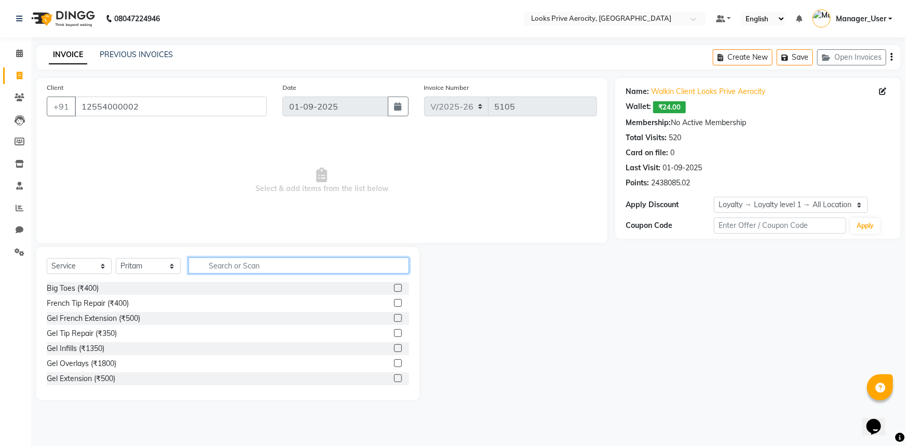
click at [222, 269] on input "text" at bounding box center [298, 266] width 221 height 16
type input "AVEDA"
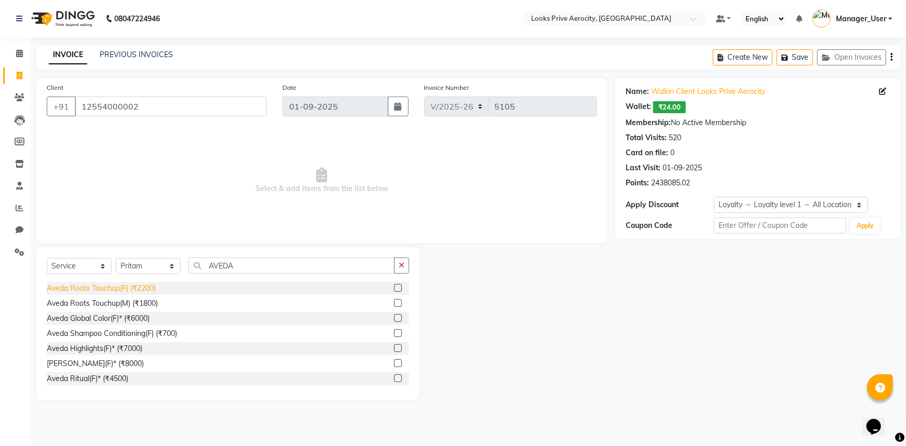
click at [147, 290] on div "Aveda Roots Touchup(F) (₹2200)" at bounding box center [101, 288] width 109 height 11
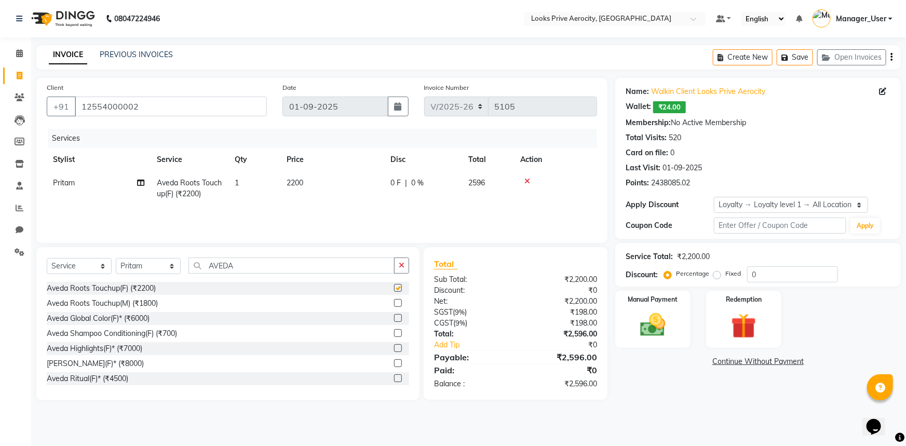
checkbox input "false"
drag, startPoint x: 253, startPoint y: 268, endPoint x: 26, endPoint y: 273, distance: 226.9
click at [28, 273] on app-home "08047224946 Select Location × Looks Prive Aerocity, [GEOGRAPHIC_DATA] Default P…" at bounding box center [453, 208] width 906 height 416
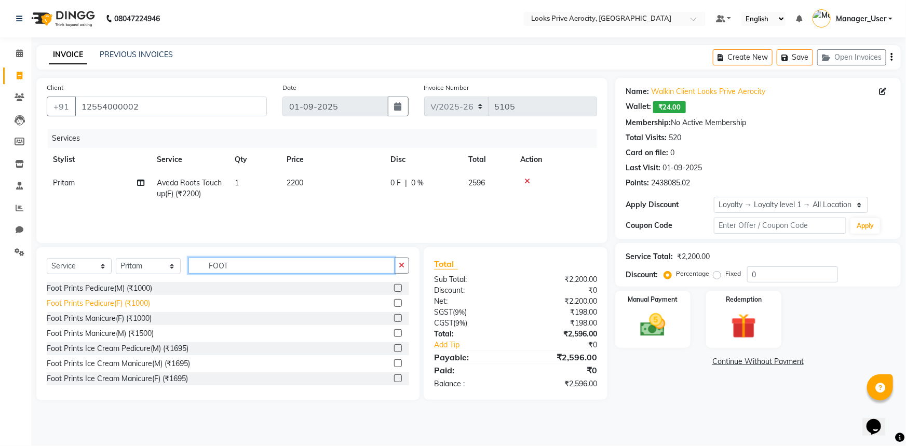
type input "FOOT"
click at [96, 303] on div "Foot Prints Pedicure(F) (₹1000)" at bounding box center [98, 303] width 103 height 11
checkbox input "false"
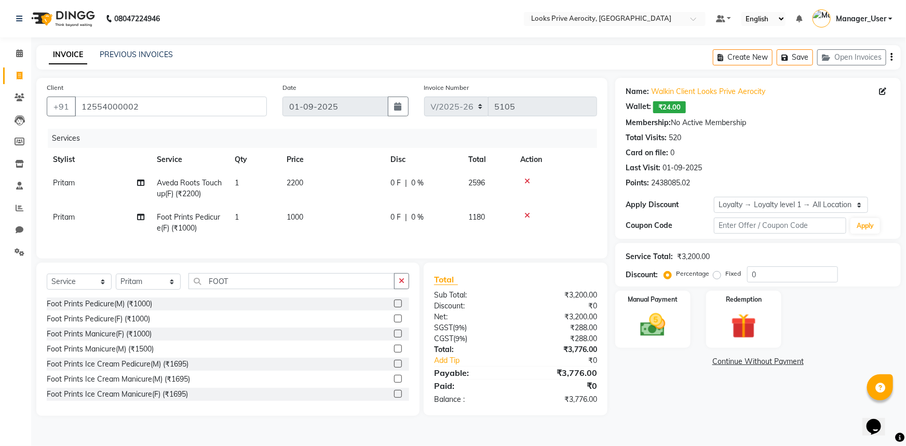
click at [293, 215] on span "1000" at bounding box center [295, 216] width 17 height 9
select select "43242"
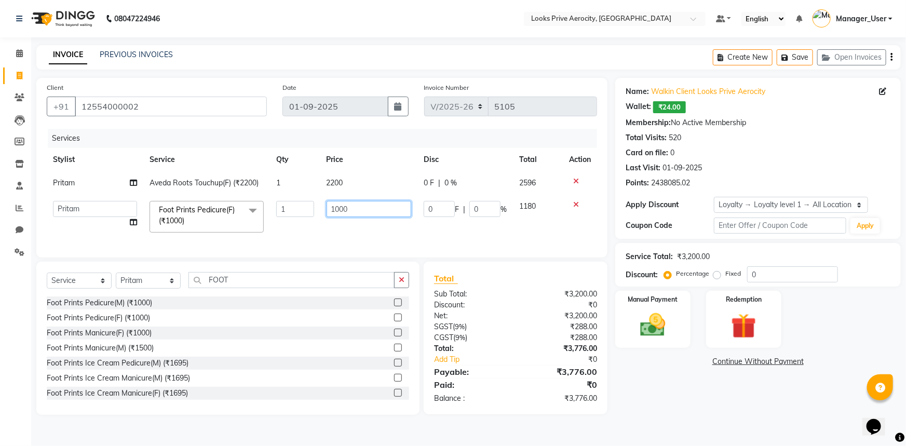
drag, startPoint x: 337, startPoint y: 210, endPoint x: 325, endPoint y: 213, distance: 12.8
click at [325, 213] on td "1000" at bounding box center [369, 217] width 98 height 44
type input "1300"
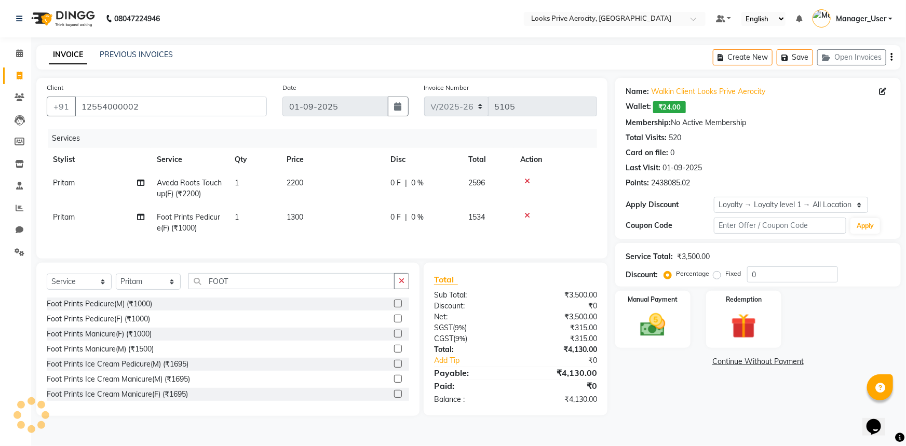
click at [75, 220] on span "Pritam" at bounding box center [64, 216] width 22 height 9
select select "43242"
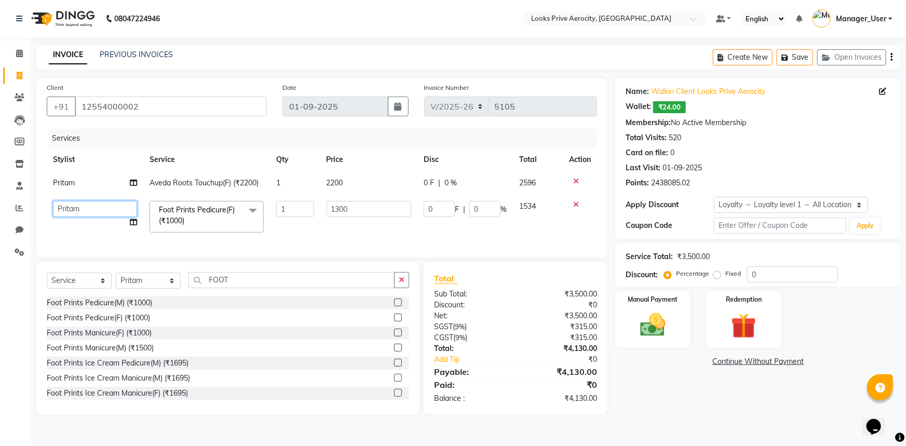
click at [99, 207] on select "Aman_Barber Amit Amu Dharma [PERSON_NAME] Eric_asst [PERSON_NAME] [PERSON_NAME]…" at bounding box center [95, 209] width 84 height 16
select select "76840"
click at [253, 211] on span at bounding box center [252, 211] width 21 height 20
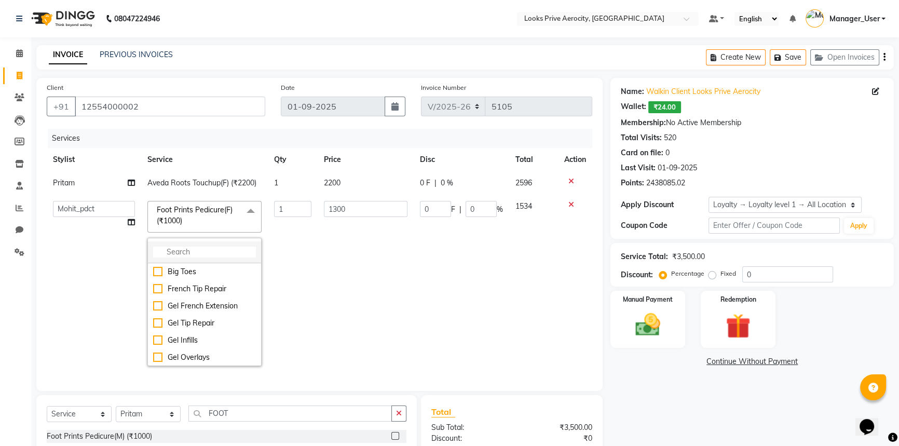
click at [205, 247] on input "multiselect-search" at bounding box center [204, 252] width 103 height 11
type input "FOOT"
click at [205, 309] on div "Foot Prints Manicure(F)" at bounding box center [204, 306] width 103 height 11
checkbox input "false"
checkbox input "true"
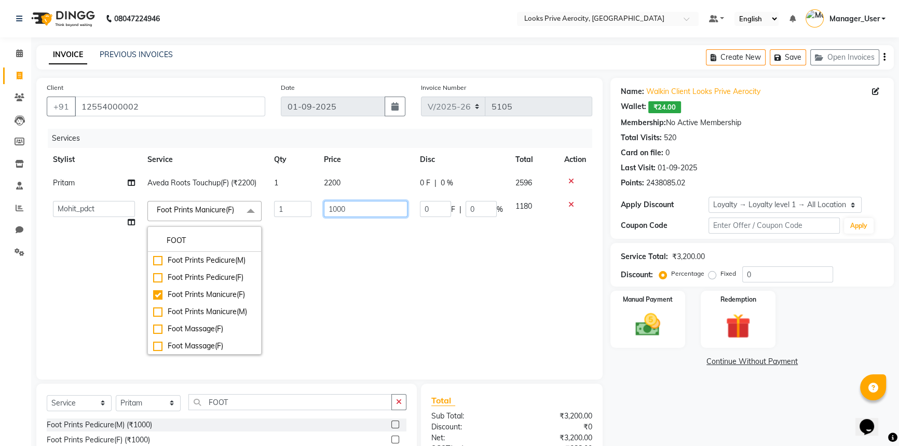
click at [345, 210] on input "1000" at bounding box center [366, 209] width 84 height 16
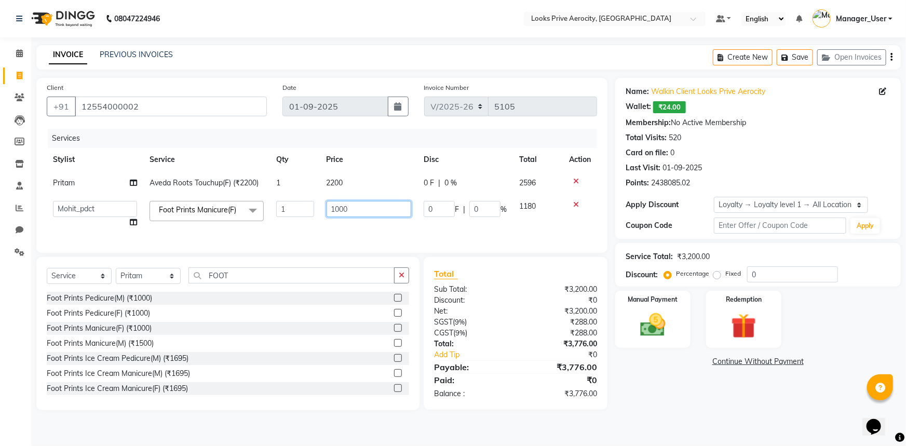
click at [339, 212] on input "1000" at bounding box center [369, 209] width 85 height 16
type input "1300"
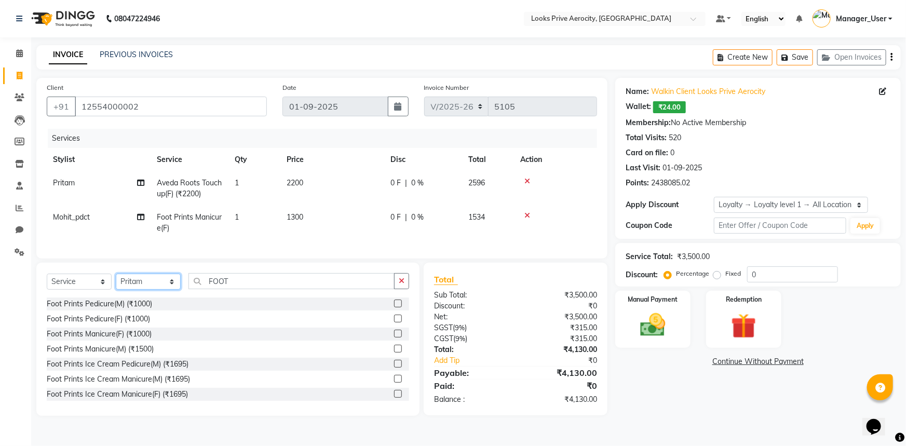
click at [154, 286] on select "Select Stylist Aman_Barber Amit Amu Dharma Erica CR Eric_asst Esha Ishita kapil…" at bounding box center [148, 282] width 65 height 16
select select "43252"
click at [116, 281] on select "Select Stylist Aman_Barber Amit Amu Dharma Erica CR Eric_asst Esha Ishita kapil…" at bounding box center [148, 282] width 65 height 16
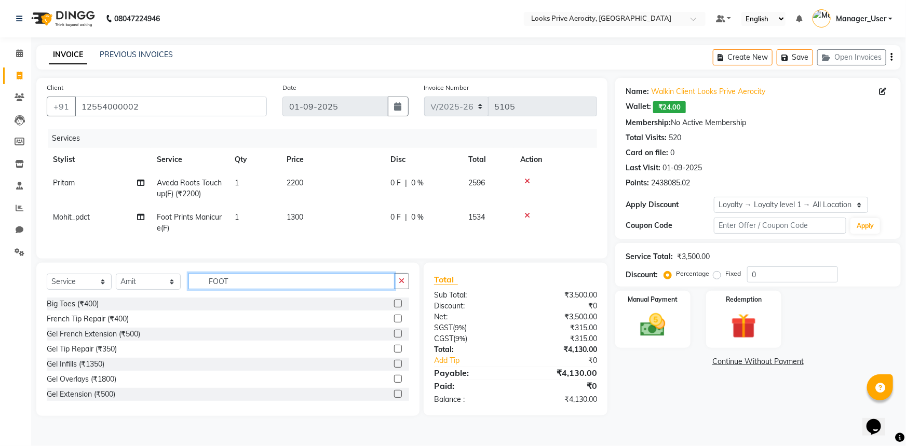
drag, startPoint x: 267, startPoint y: 290, endPoint x: 37, endPoint y: 293, distance: 230.0
click at [82, 291] on div "Select Service Product Membership Package Voucher Prepaid Gift Card Select Styl…" at bounding box center [228, 285] width 362 height 24
type input "PEDI"
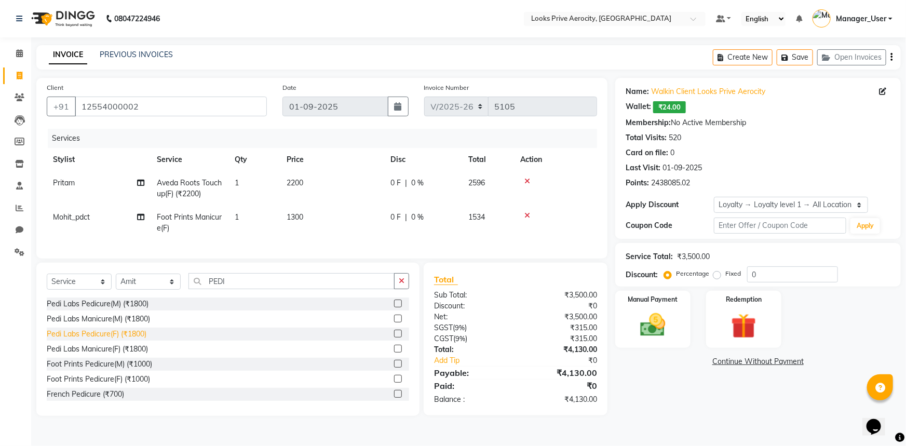
click at [85, 340] on div "Pedi Labs Pedicure(F) (₹1800)" at bounding box center [97, 334] width 100 height 11
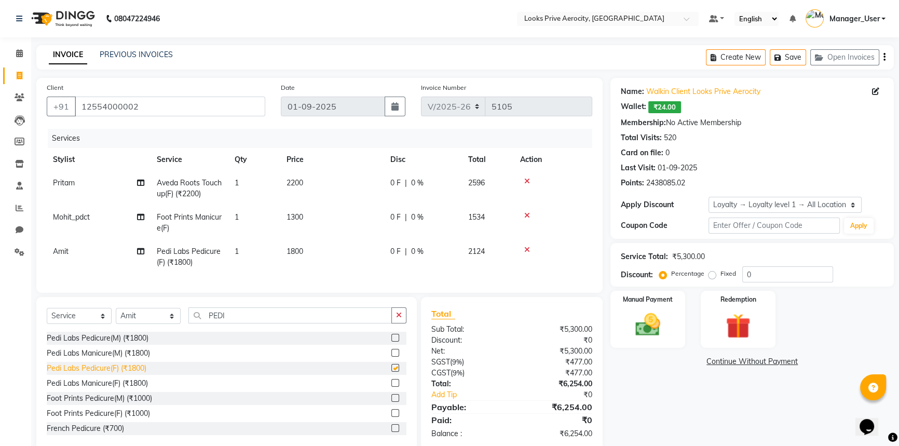
checkbox input "false"
click at [308, 261] on td "1800" at bounding box center [332, 257] width 104 height 34
select select "43252"
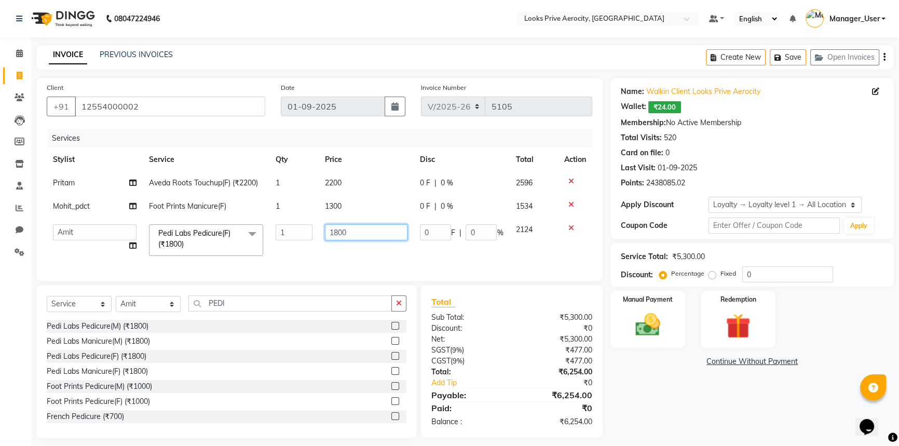
drag, startPoint x: 337, startPoint y: 233, endPoint x: 60, endPoint y: 225, distance: 277.9
click at [269, 240] on tr "Aman_Barber Amit Amu Dharma Erica CR Eric_asst Esha Ishita kapil khan Manager_U…" at bounding box center [320, 240] width 546 height 44
type input "2000"
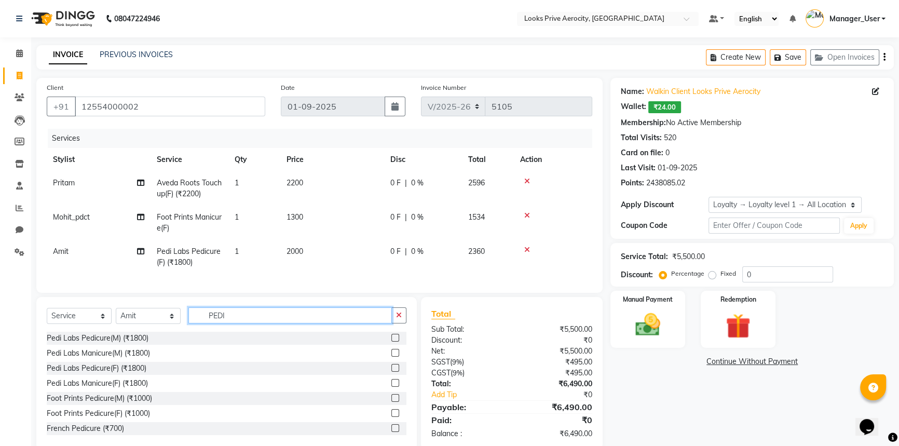
drag, startPoint x: 233, startPoint y: 315, endPoint x: 31, endPoint y: 327, distance: 202.8
click at [91, 322] on div "Select Service Product Membership Package Voucher Prepaid Gift Card Select Styl…" at bounding box center [227, 319] width 360 height 24
click at [131, 324] on select "Select Stylist Aman_Barber Amit Amu Dharma Erica CR Eric_asst Esha Ishita kapil…" at bounding box center [148, 316] width 65 height 16
select select "69143"
click at [116, 315] on select "Select Stylist Aman_Barber Amit Amu Dharma Erica CR Eric_asst Esha Ishita kapil…" at bounding box center [148, 316] width 65 height 16
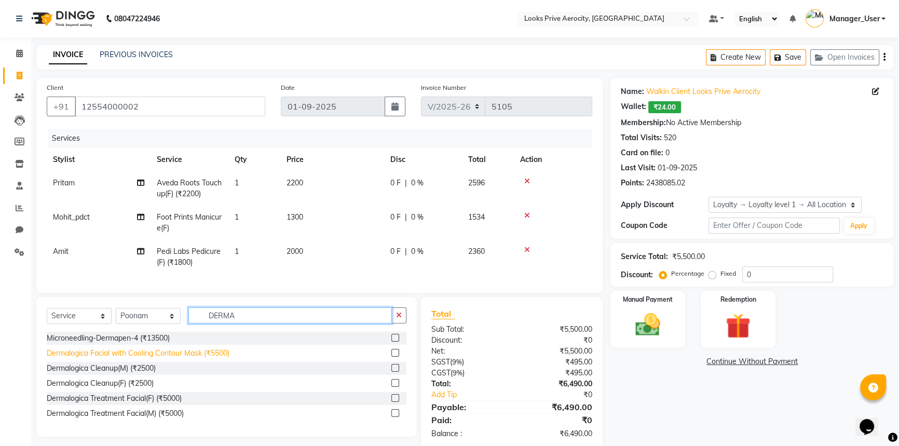
type input "DERMA"
click at [126, 359] on div "Dermalogica Facial with Cooling Contour Mask (₹5500)" at bounding box center [138, 353] width 183 height 11
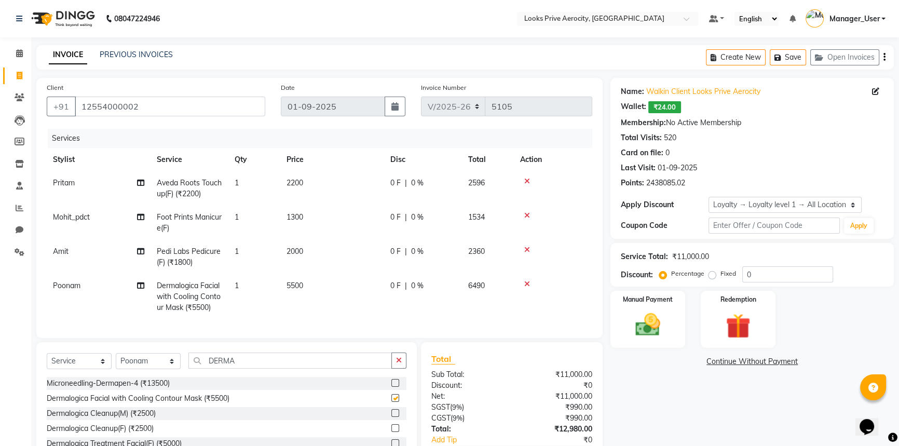
checkbox input "false"
click at [299, 286] on span "5500" at bounding box center [295, 285] width 17 height 9
select select "69143"
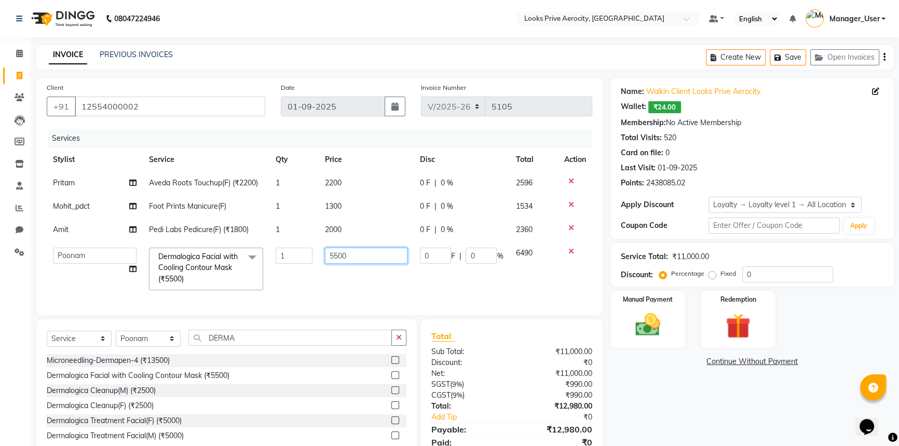
drag, startPoint x: 323, startPoint y: 260, endPoint x: 293, endPoint y: 265, distance: 30.7
click at [293, 265] on tr "Aman_Barber Amit Amu Dharma Erica CR Eric_asst Esha Ishita kapil khan Manager_U…" at bounding box center [320, 268] width 546 height 55
type input "6500"
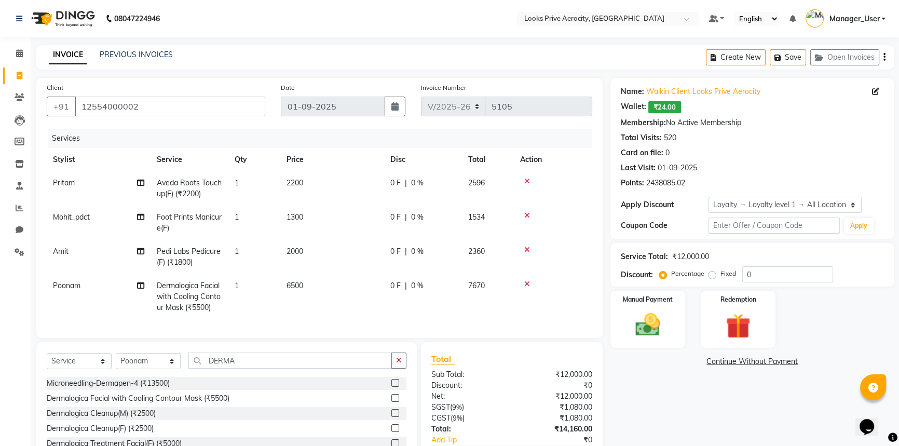
click at [368, 284] on td "6500" at bounding box center [332, 296] width 104 height 45
select select "69143"
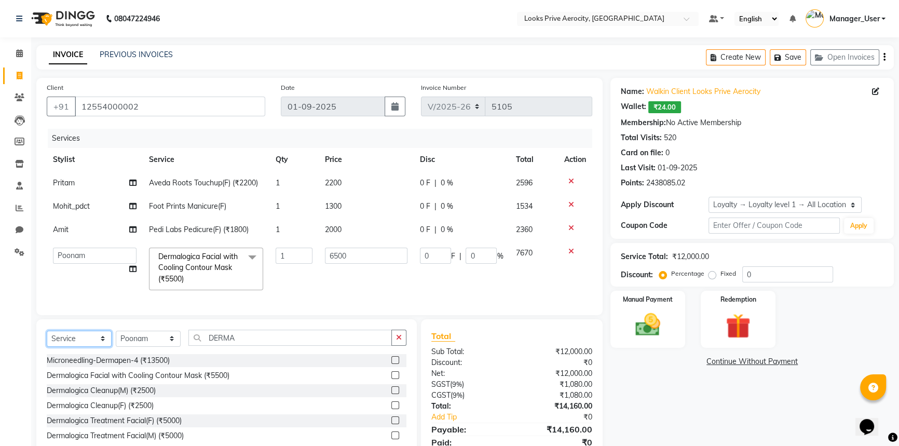
click at [87, 347] on select "Select Service Product Membership Package Voucher Prepaid Gift Card" at bounding box center [79, 339] width 65 height 16
select select "product"
click at [47, 337] on select "Select Service Product Membership Package Voucher Prepaid Gift Card" at bounding box center [79, 339] width 65 height 16
click at [148, 343] on select "Select Stylist Aman_Barber Amit Amu Dharma Erica CR Eric_asst Esha Ishita kapil…" at bounding box center [148, 339] width 65 height 16
select select "43242"
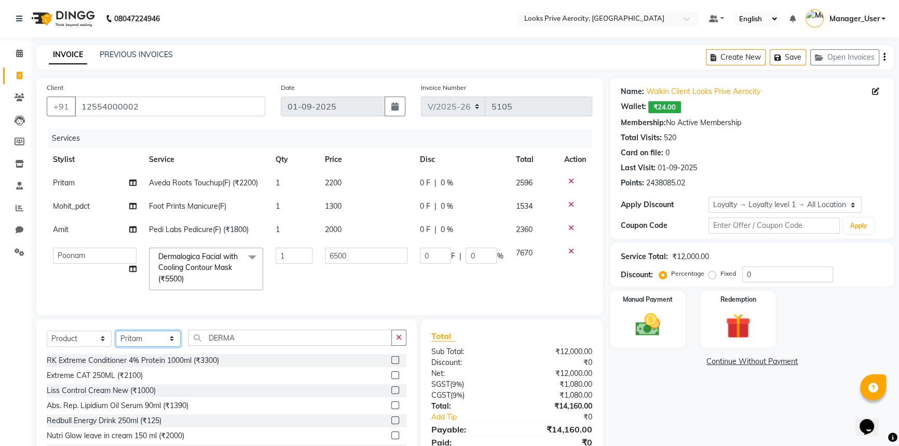
click at [116, 337] on select "Select Stylist Aman_Barber Amit Amu Dharma Erica CR Eric_asst Esha Ishita kapil…" at bounding box center [148, 339] width 65 height 16
drag, startPoint x: 220, startPoint y: 359, endPoint x: 120, endPoint y: 374, distance: 100.2
click at [130, 373] on div "Select Service Product Membership Package Voucher Prepaid Gift Card Select Styl…" at bounding box center [226, 395] width 381 height 153
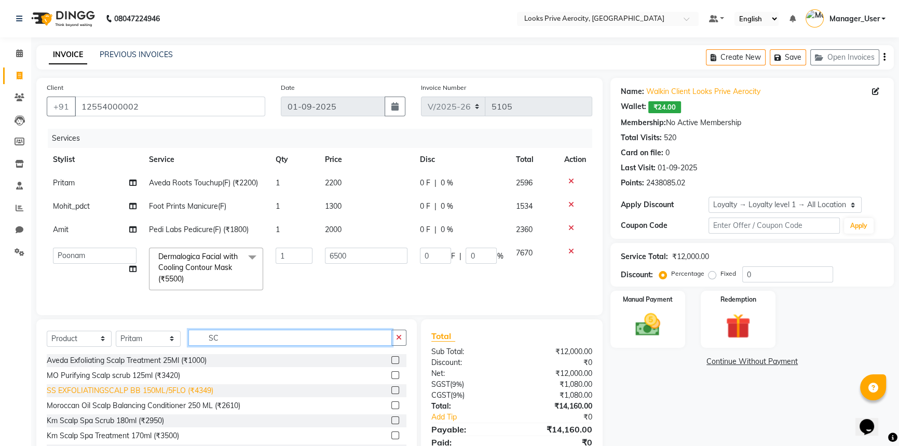
type input "S"
type input "018084048351"
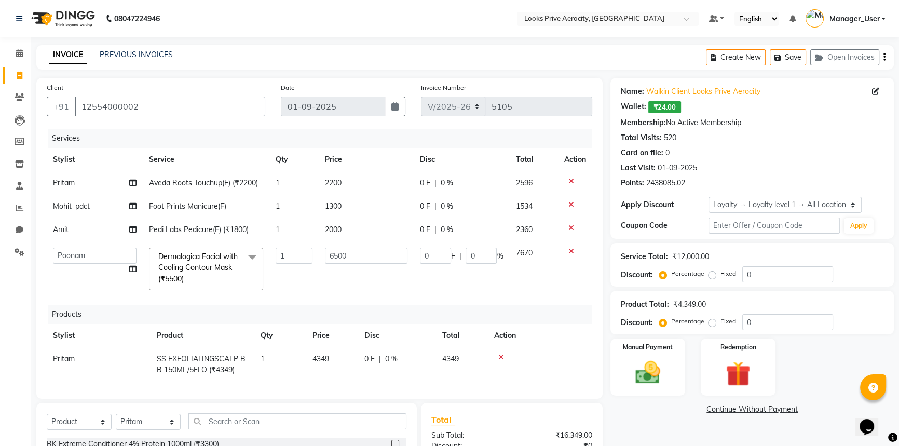
click at [342, 361] on td "4349" at bounding box center [332, 364] width 52 height 34
select select "43242"
drag, startPoint x: 336, startPoint y: 361, endPoint x: 264, endPoint y: 375, distance: 73.0
click at [286, 373] on tr "Aman_Barber Amit Amu Dharma Erica CR Eric_asst Esha Ishita kapil khan Manager_U…" at bounding box center [320, 366] width 546 height 38
type input "4350"
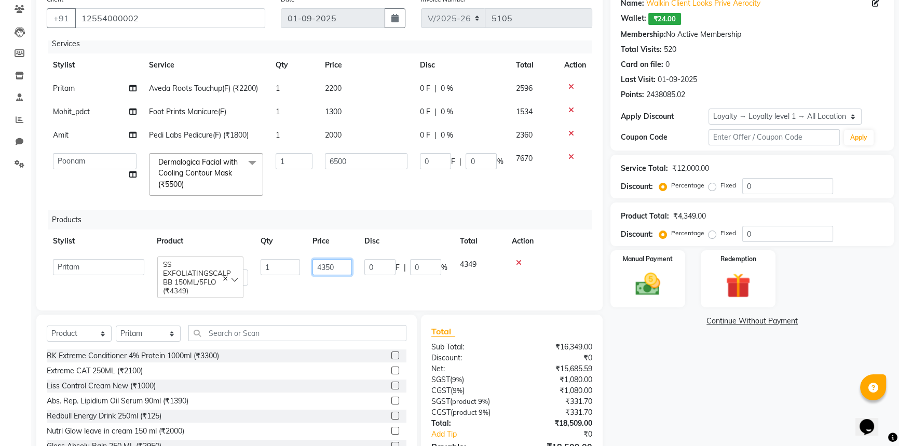
scroll to position [147, 0]
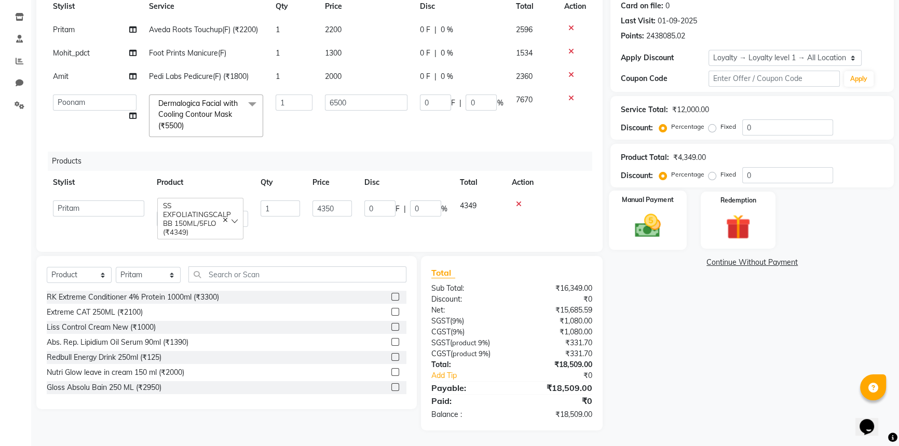
click at [638, 236] on img at bounding box center [648, 226] width 42 height 30
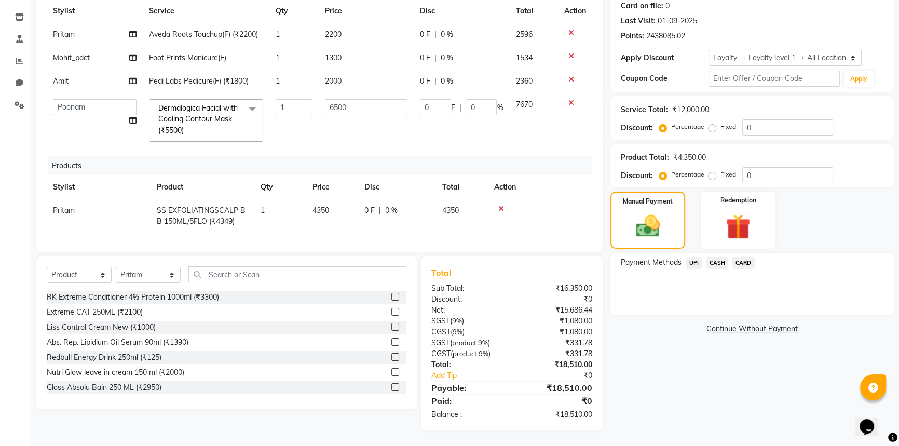
click at [745, 263] on span "CARD" at bounding box center [744, 263] width 22 height 12
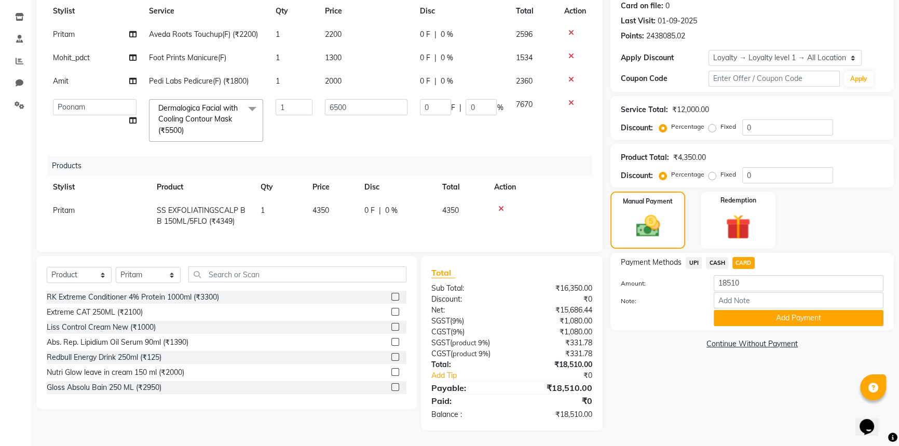
click at [777, 312] on button "Add Payment" at bounding box center [799, 318] width 170 height 16
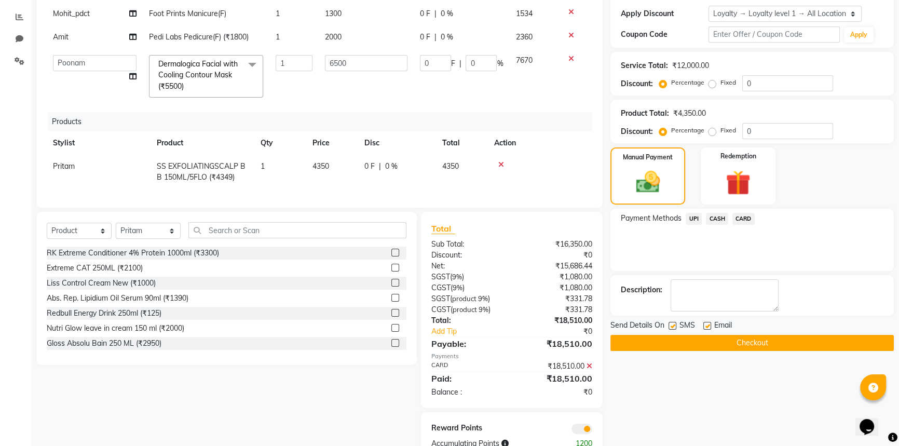
scroll to position [221, 0]
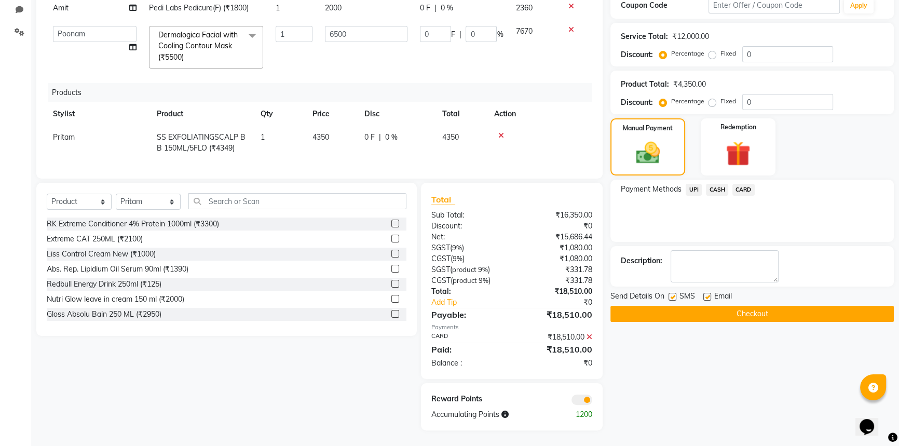
click at [754, 312] on button "Checkout" at bounding box center [752, 314] width 283 height 16
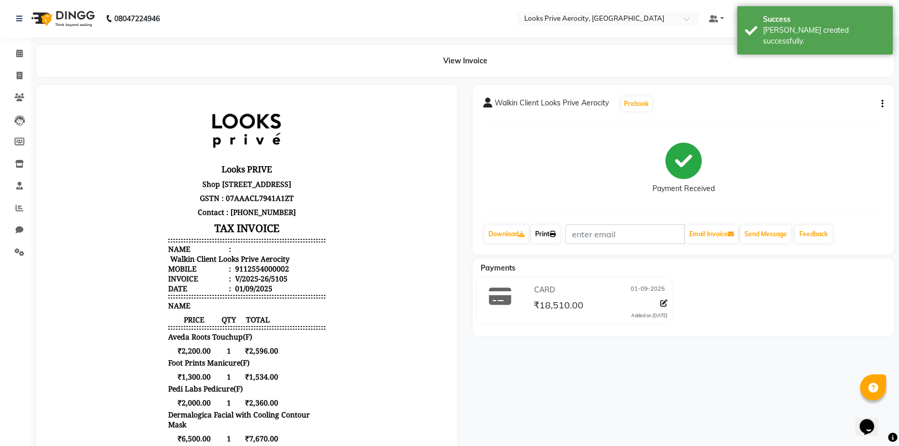
click at [545, 233] on link "Print" at bounding box center [545, 234] width 29 height 18
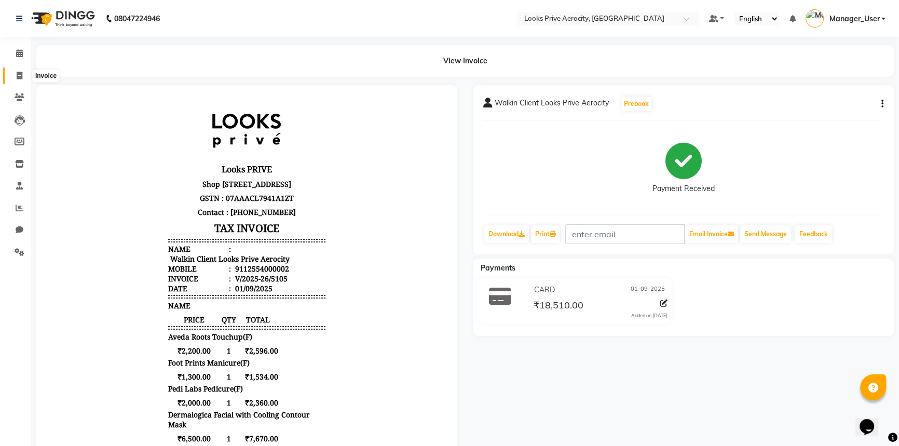
drag, startPoint x: 15, startPoint y: 73, endPoint x: 62, endPoint y: 81, distance: 47.4
click at [15, 73] on span at bounding box center [19, 76] width 18 height 12
select select "service"
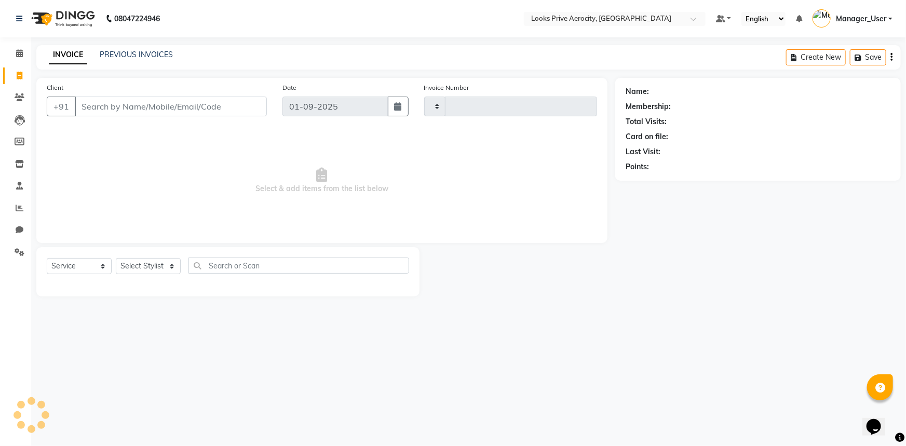
click at [165, 104] on input "Client" at bounding box center [171, 107] width 192 height 20
drag, startPoint x: 177, startPoint y: 128, endPoint x: 151, endPoint y: 106, distance: 33.2
click at [151, 106] on input "AEROCITY" at bounding box center [144, 107] width 139 height 20
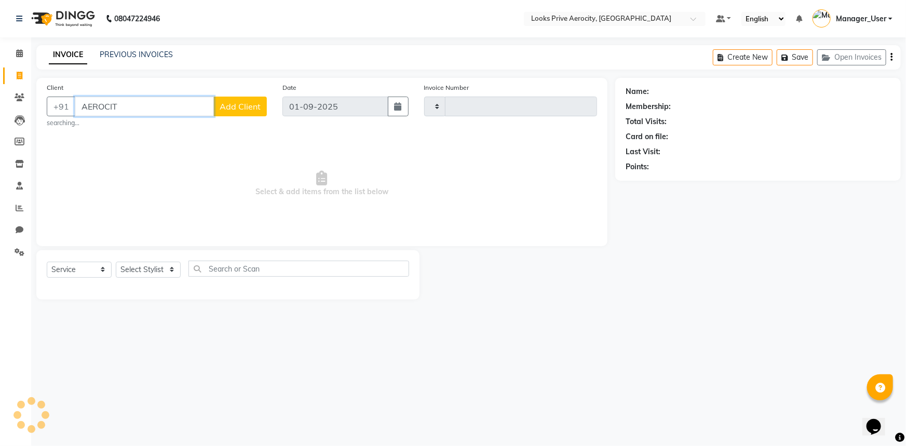
type input "AEROCITY"
drag, startPoint x: 155, startPoint y: 109, endPoint x: 145, endPoint y: 105, distance: 10.0
click at [145, 105] on input "AEROCITY" at bounding box center [144, 107] width 139 height 20
click at [158, 265] on select "Select Stylist" at bounding box center [148, 270] width 65 height 16
type input "5106"
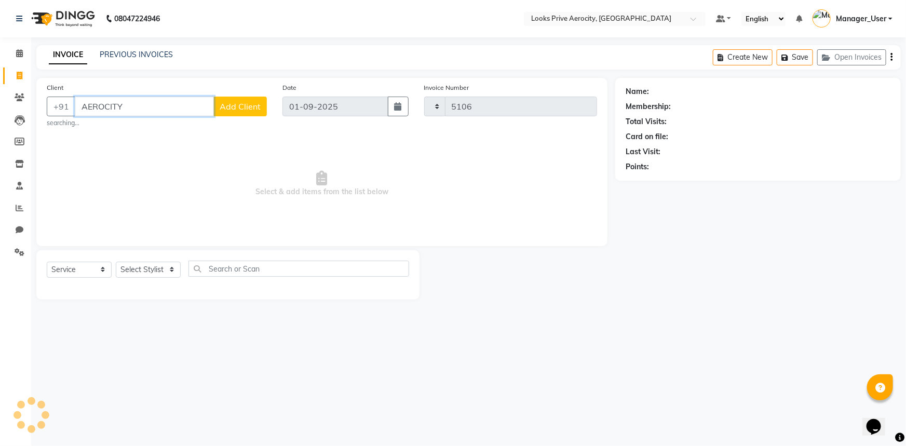
select select "5913"
click at [135, 105] on input "AEROCITY" at bounding box center [144, 107] width 139 height 20
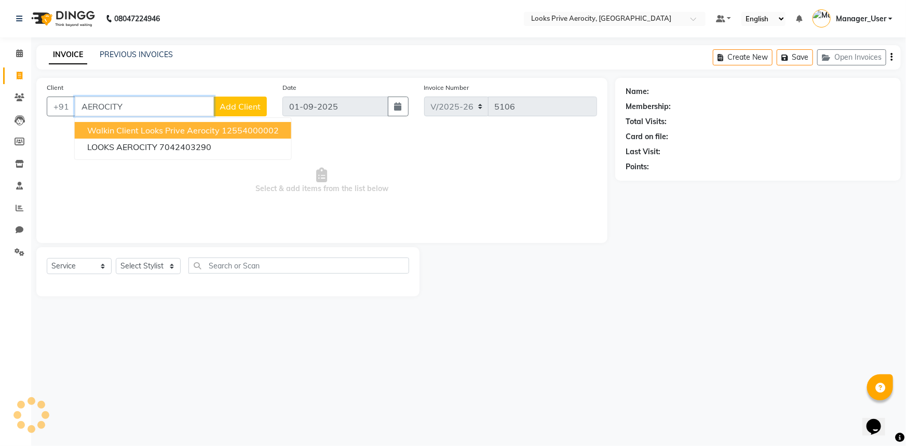
click at [200, 127] on span "Walkin Client Looks Prive Aerocity" at bounding box center [153, 130] width 132 height 10
type input "12554000002"
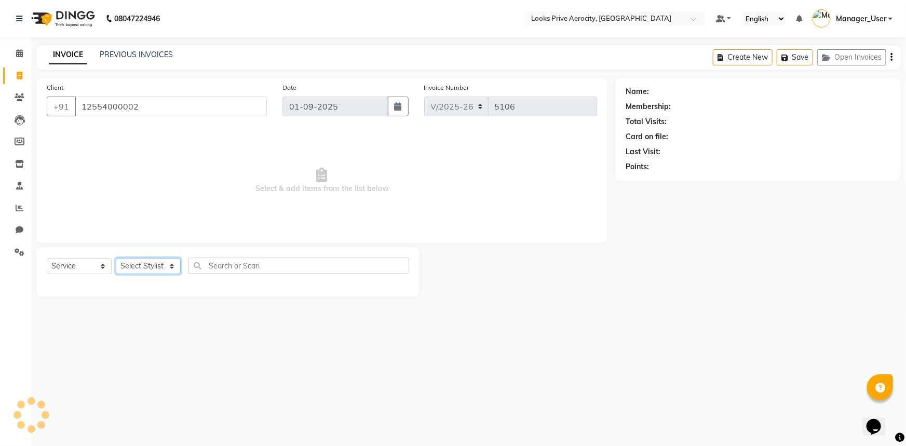
drag, startPoint x: 141, startPoint y: 267, endPoint x: 135, endPoint y: 261, distance: 8.8
click at [142, 267] on select "Select Stylist" at bounding box center [148, 266] width 65 height 16
select select "43246"
click at [116, 258] on select "Select Stylist Aman_Barber Amit Amu Dharma Erica CR Eric_asst Esha Ishita kapil…" at bounding box center [148, 266] width 65 height 16
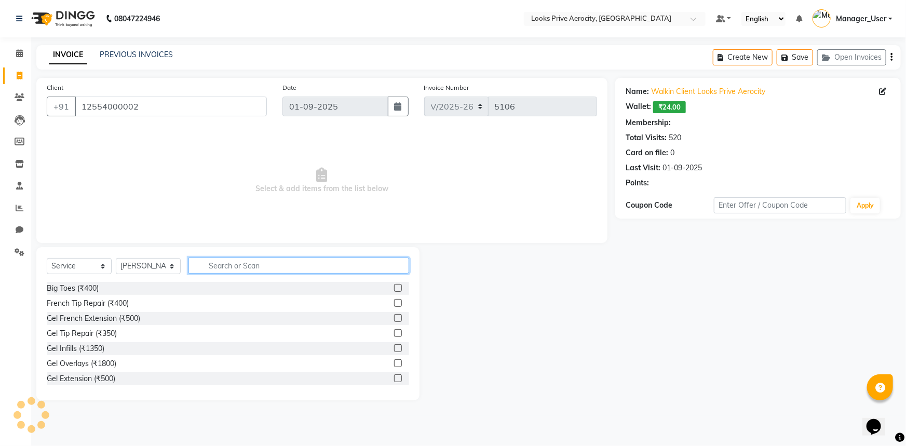
click at [239, 264] on input "text" at bounding box center [298, 266] width 221 height 16
type input "CUT"
select select "1: Object"
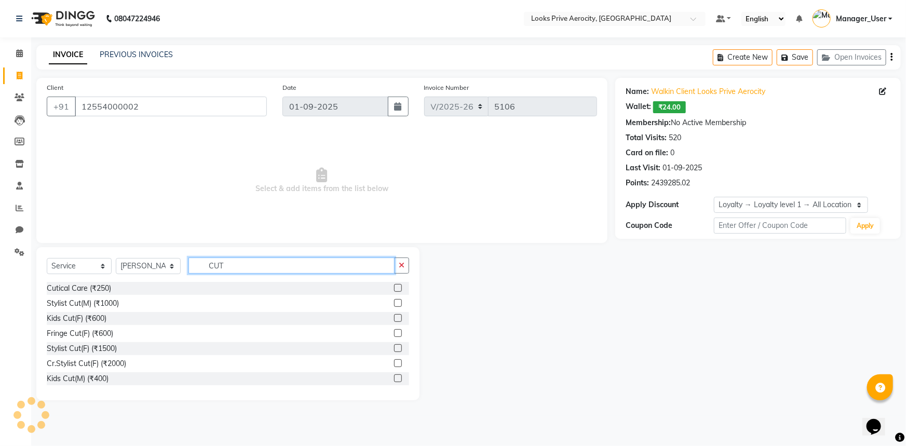
type input "CUT"
click at [394, 301] on label at bounding box center [398, 303] width 8 height 8
click at [394, 301] on input "checkbox" at bounding box center [397, 303] width 7 height 7
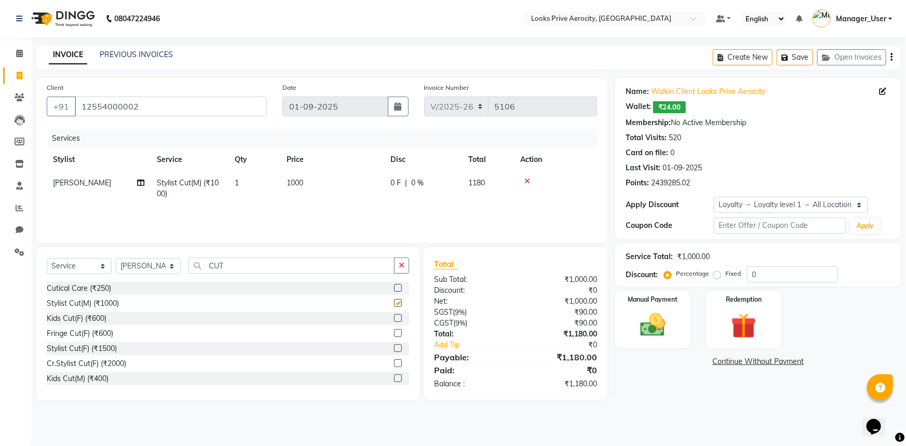
checkbox input "false"
click at [273, 266] on input "CUT" at bounding box center [291, 266] width 206 height 16
type input "C"
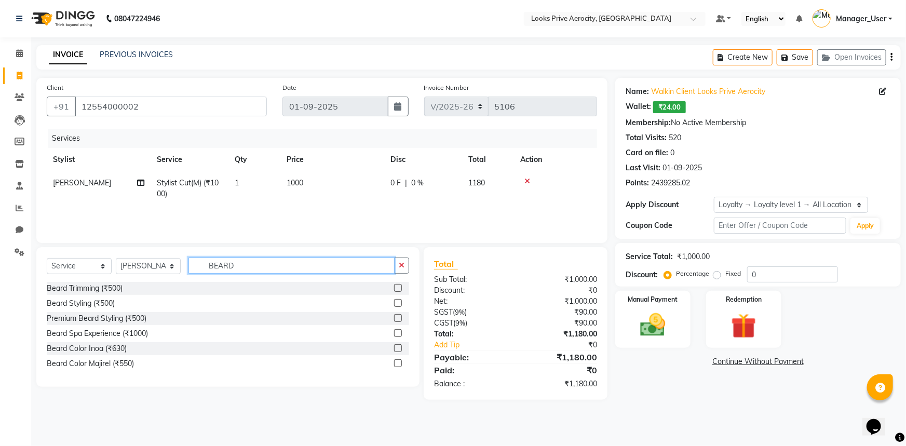
type input "BEARD"
click at [396, 288] on label at bounding box center [398, 288] width 8 height 8
click at [396, 288] on input "checkbox" at bounding box center [397, 288] width 7 height 7
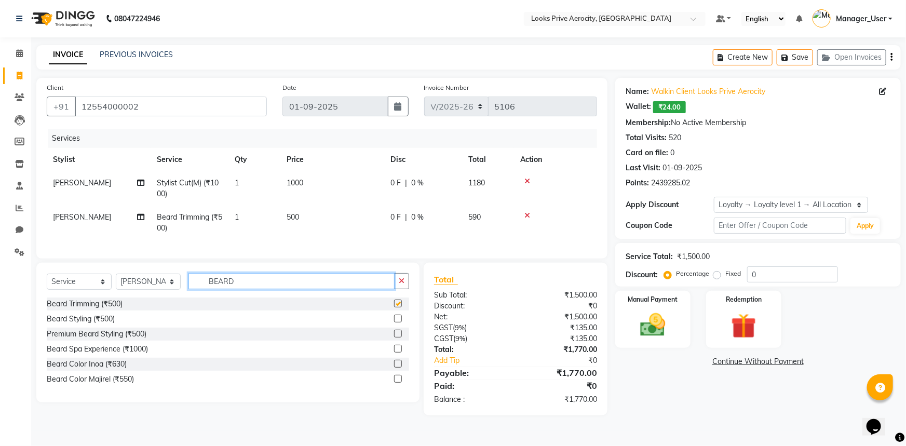
click at [269, 288] on input "BEARD" at bounding box center [291, 281] width 206 height 16
checkbox input "false"
type input "B"
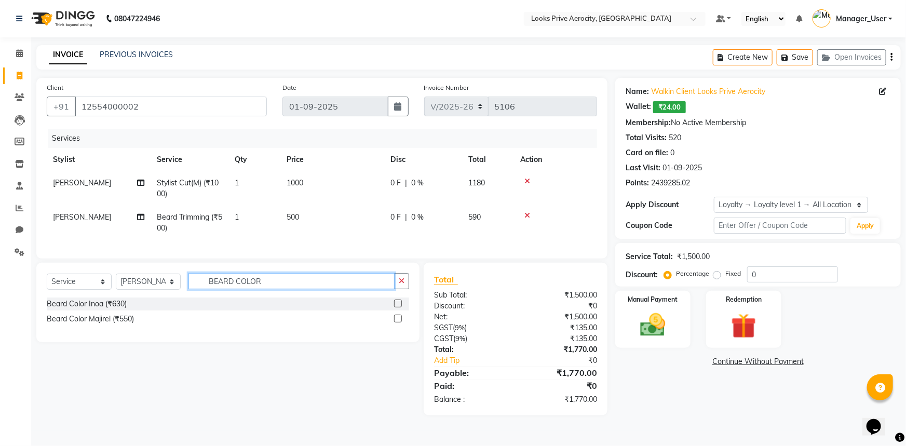
type input "BEARD COLOR"
click at [397, 322] on label at bounding box center [398, 319] width 8 height 8
click at [397, 322] on input "checkbox" at bounding box center [397, 319] width 7 height 7
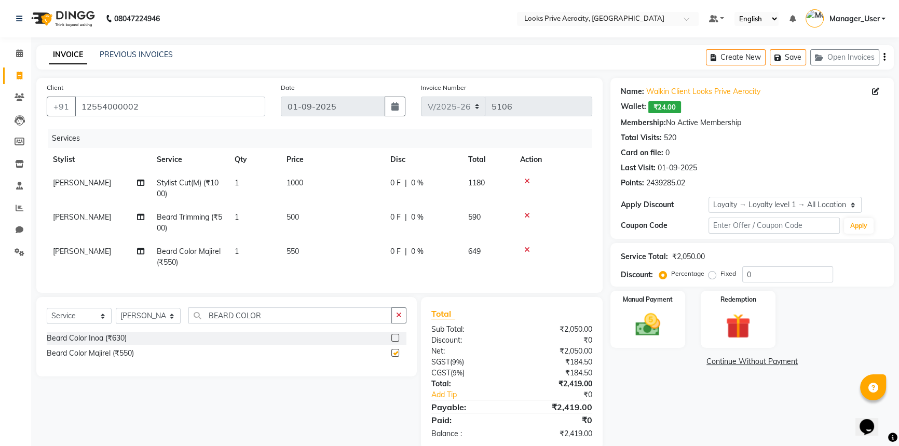
checkbox input "false"
click at [300, 253] on td "550" at bounding box center [332, 257] width 104 height 34
select select "43246"
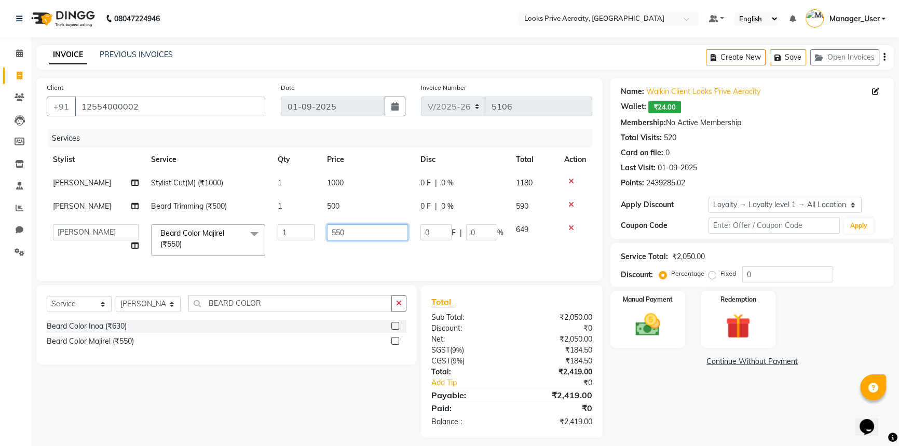
click at [336, 233] on input "550" at bounding box center [367, 232] width 81 height 16
type input "750"
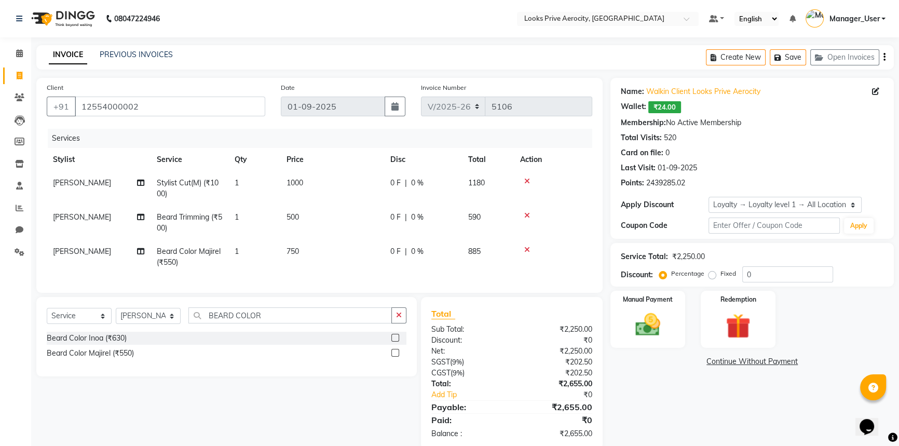
click at [643, 385] on div "Name: Walkin Client Looks Prive Aerocity Wallet: ₹24.00 Membership: No Active M…" at bounding box center [756, 264] width 291 height 372
click at [640, 324] on img at bounding box center [648, 325] width 42 height 30
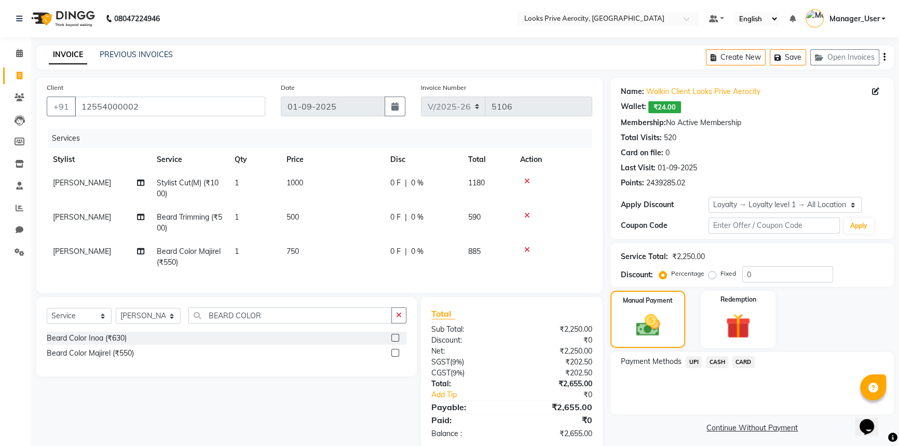
click at [748, 361] on span "CARD" at bounding box center [744, 362] width 22 height 12
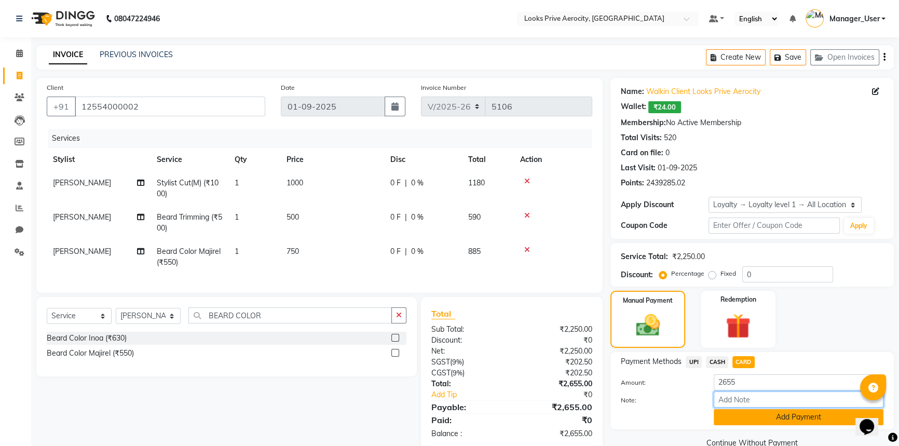
drag, startPoint x: 769, startPoint y: 403, endPoint x: 771, endPoint y: 409, distance: 5.4
click at [771, 408] on div "Note:" at bounding box center [752, 400] width 278 height 18
click at [770, 412] on button "Add Payment" at bounding box center [799, 417] width 170 height 16
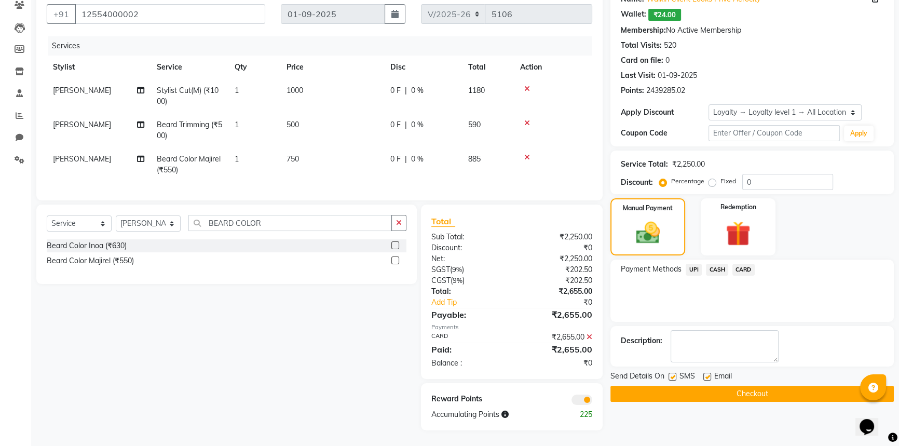
scroll to position [100, 0]
click at [673, 373] on label at bounding box center [673, 377] width 8 height 8
click at [673, 374] on input "checkbox" at bounding box center [672, 377] width 7 height 7
checkbox input "false"
click at [685, 389] on button "Checkout" at bounding box center [752, 394] width 283 height 16
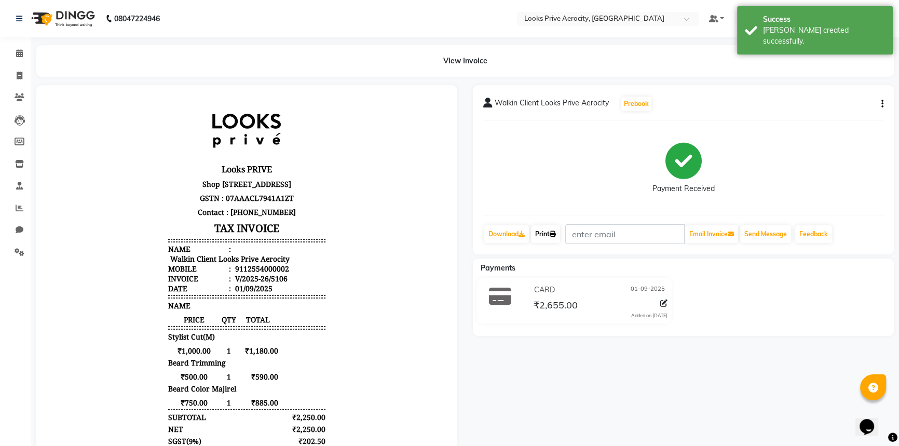
click at [554, 234] on icon at bounding box center [553, 234] width 6 height 6
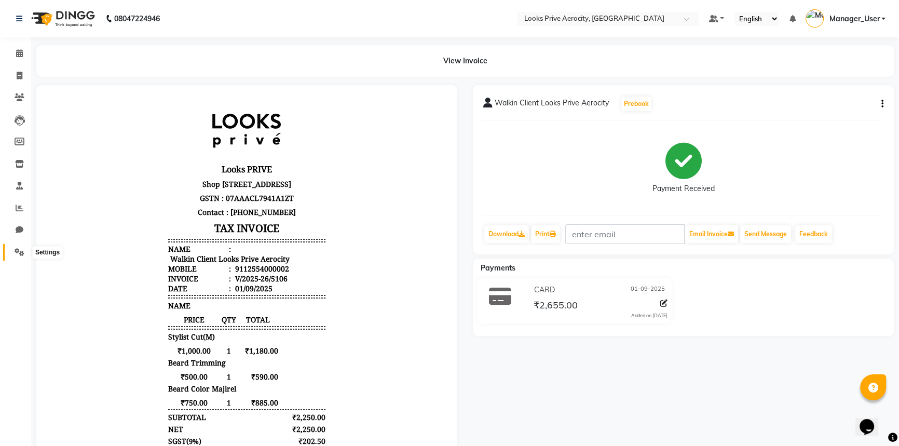
click at [19, 256] on span at bounding box center [19, 253] width 18 height 12
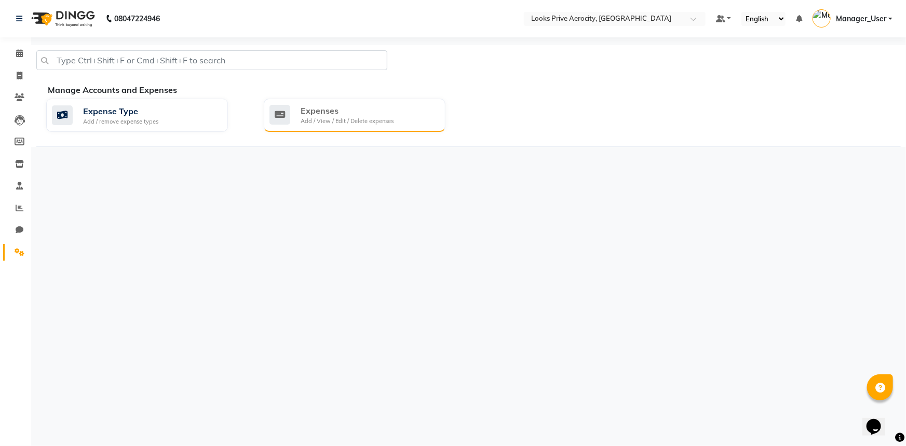
click at [358, 106] on div "Expenses" at bounding box center [347, 110] width 93 height 12
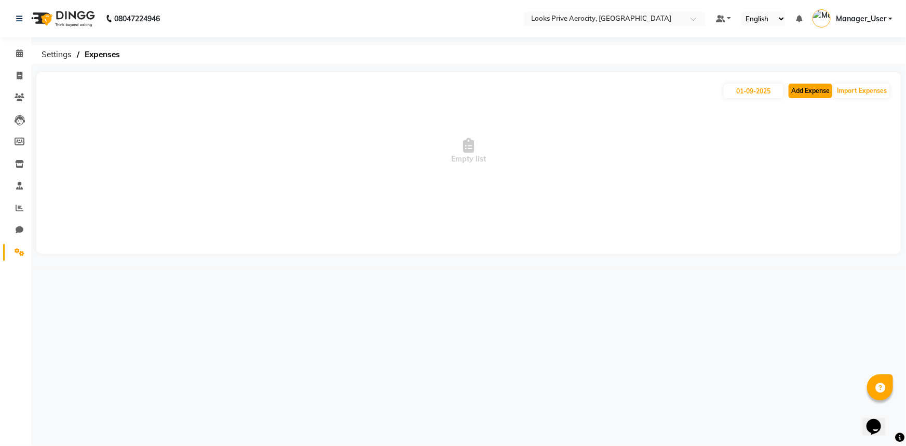
click at [815, 89] on button "Add Expense" at bounding box center [811, 91] width 44 height 15
select select "1"
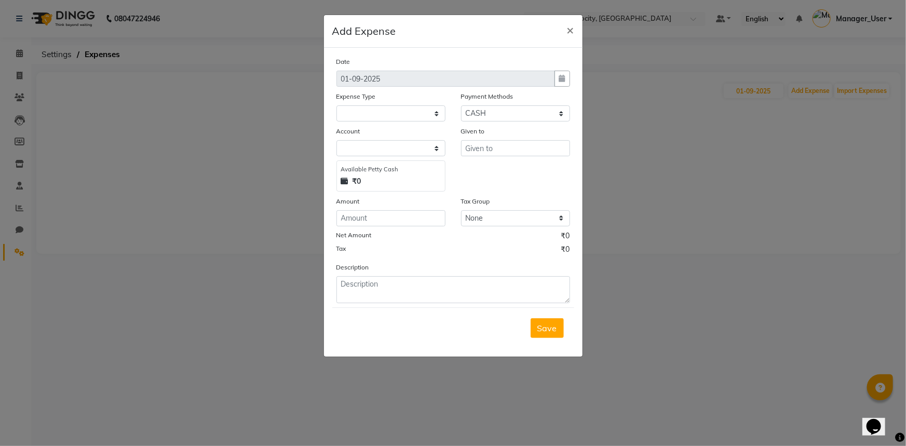
select select
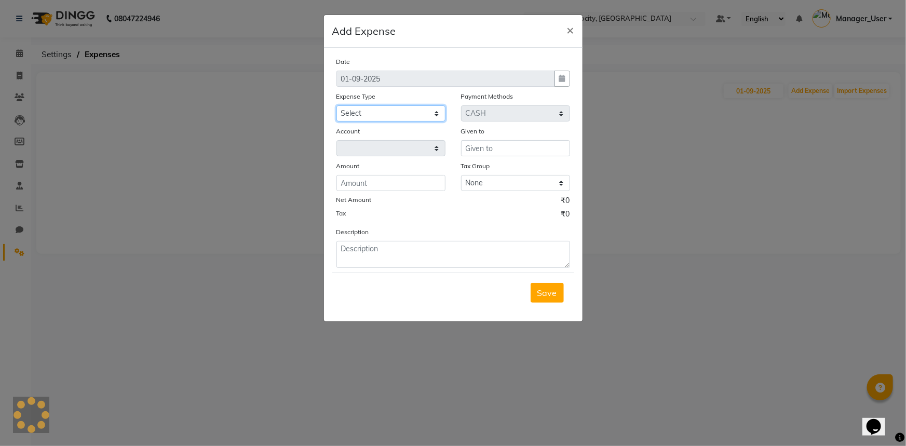
drag, startPoint x: 353, startPoint y: 105, endPoint x: 359, endPoint y: 120, distance: 16.1
click at [353, 105] on select "Select Bank Deposit Blinkit Cash Handover CLIENT Client ordered food Client Ref…" at bounding box center [390, 113] width 109 height 16
select select "24355"
click at [336, 106] on select "Select Bank Deposit Blinkit Cash Handover CLIENT Client ordered food Client Ref…" at bounding box center [390, 113] width 109 height 16
click at [496, 147] on input "text" at bounding box center [515, 148] width 109 height 16
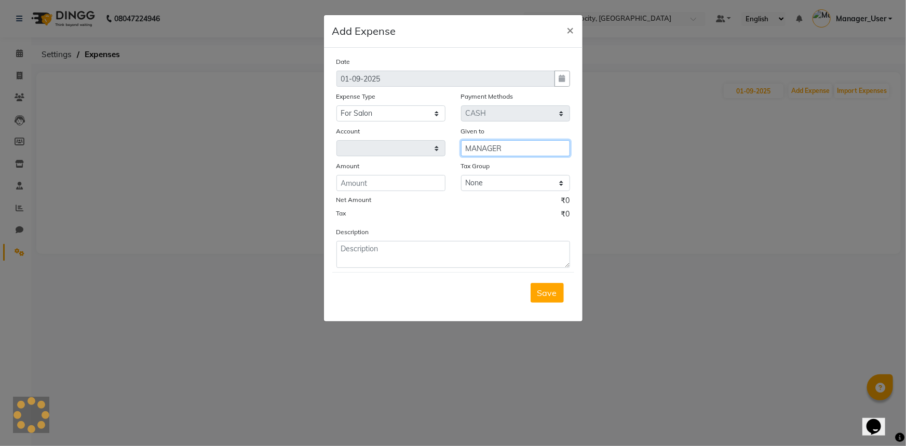
type input "MANAGER"
click at [408, 183] on input "number" at bounding box center [390, 183] width 109 height 16
type input "1500"
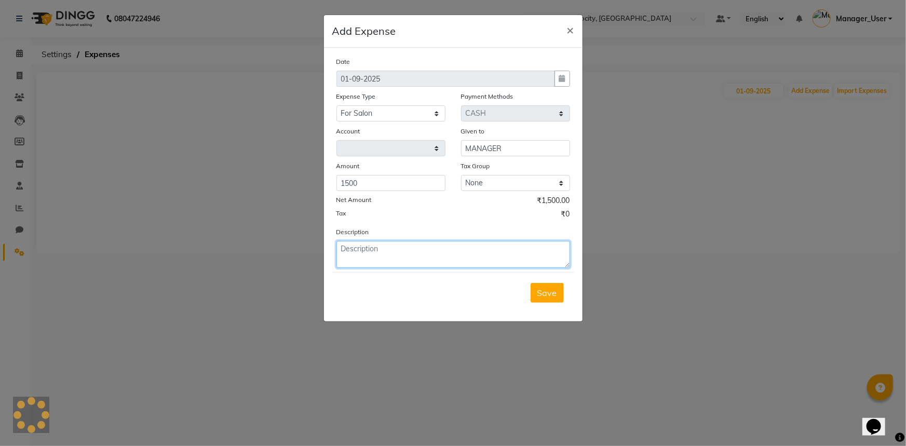
click at [435, 261] on textarea at bounding box center [453, 254] width 234 height 27
click at [343, 251] on textarea "5LTR SANITIZER" at bounding box center [453, 254] width 234 height 27
click at [420, 256] on textarea "5 LTR SANITIZER" at bounding box center [453, 254] width 234 height 27
type textarea "5 LTR SANITIZER"
click at [543, 298] on span "Save" at bounding box center [547, 293] width 20 height 10
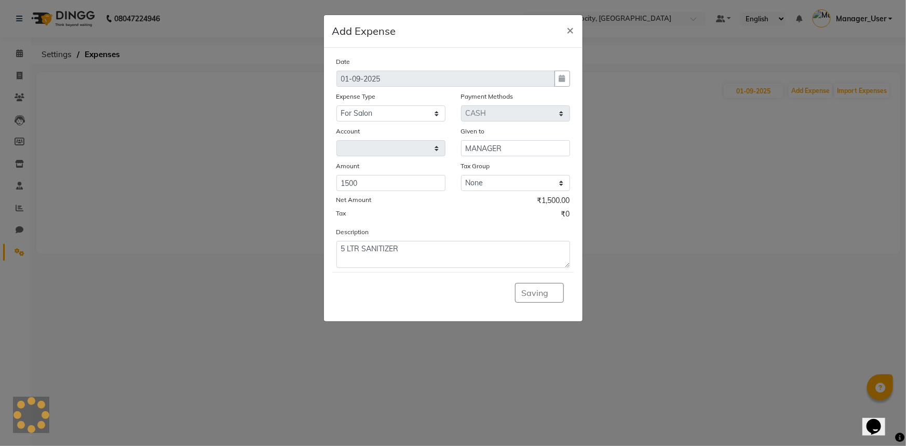
select select "4876"
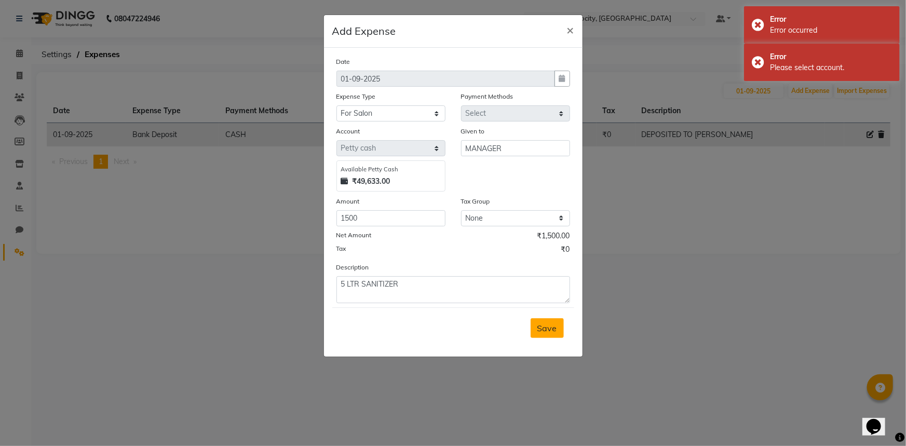
click at [548, 336] on button "Save" at bounding box center [547, 328] width 33 height 20
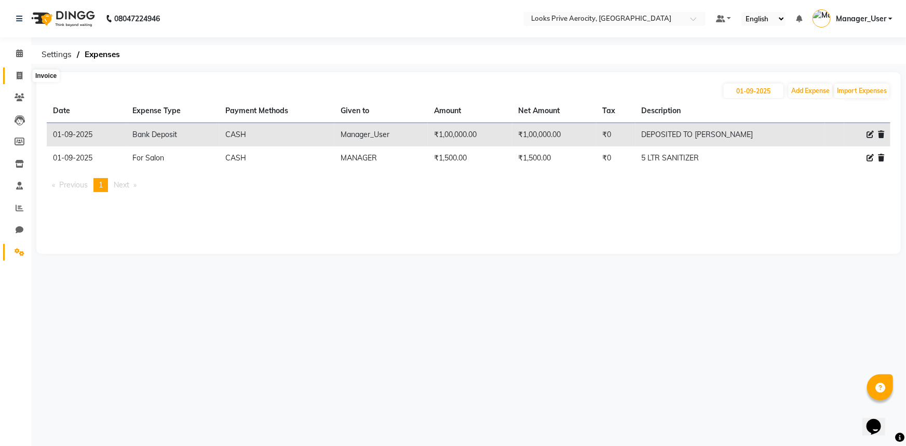
click at [19, 74] on icon at bounding box center [20, 76] width 6 height 8
select select "service"
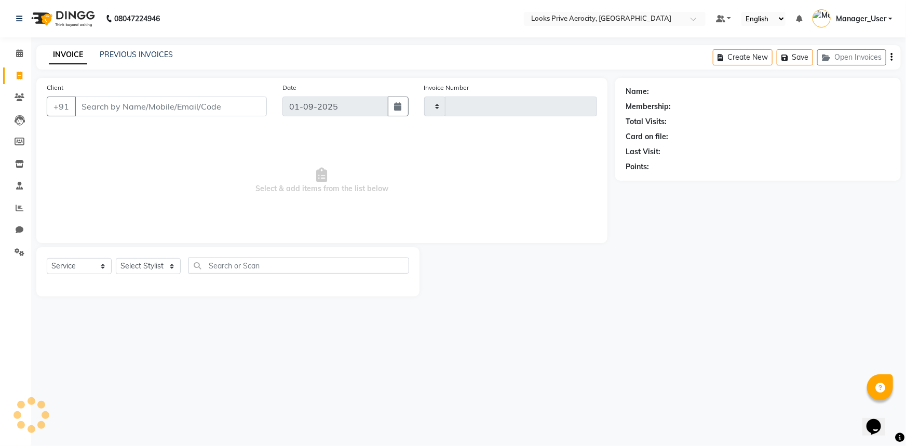
type input "5107"
select select "5913"
click at [165, 57] on link "PREVIOUS INVOICES" at bounding box center [136, 54] width 73 height 9
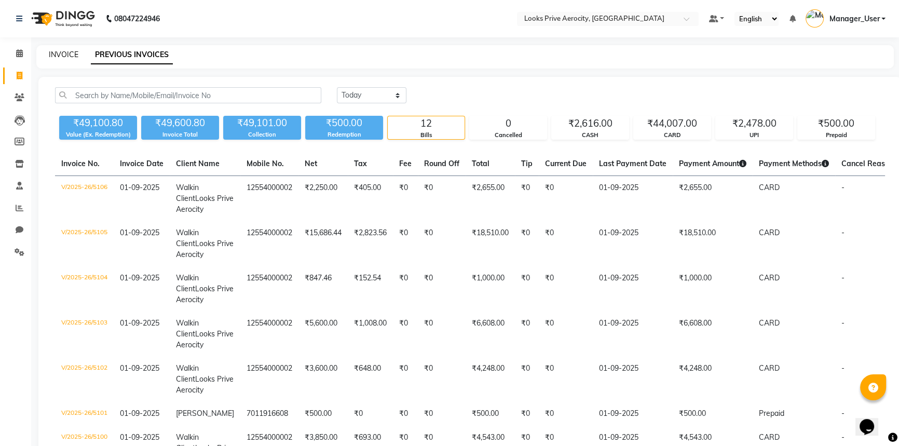
click at [64, 55] on link "INVOICE" at bounding box center [64, 54] width 30 height 9
select select "service"
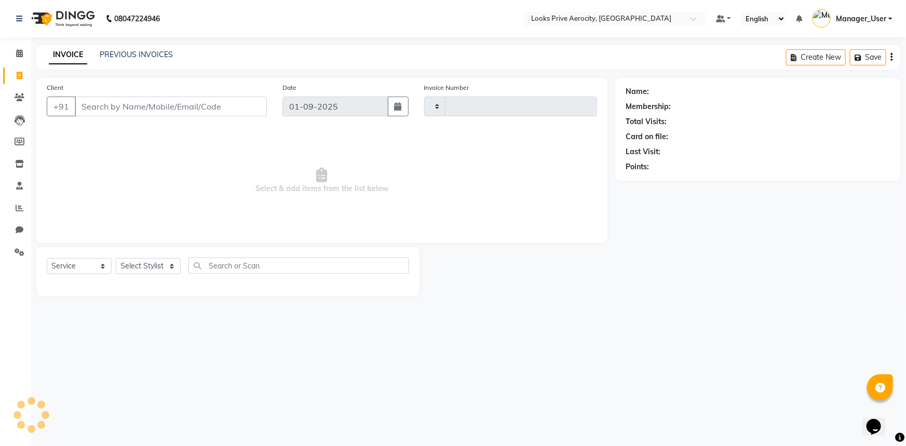
type input "5107"
select select "5913"
click at [20, 54] on icon at bounding box center [19, 53] width 7 height 8
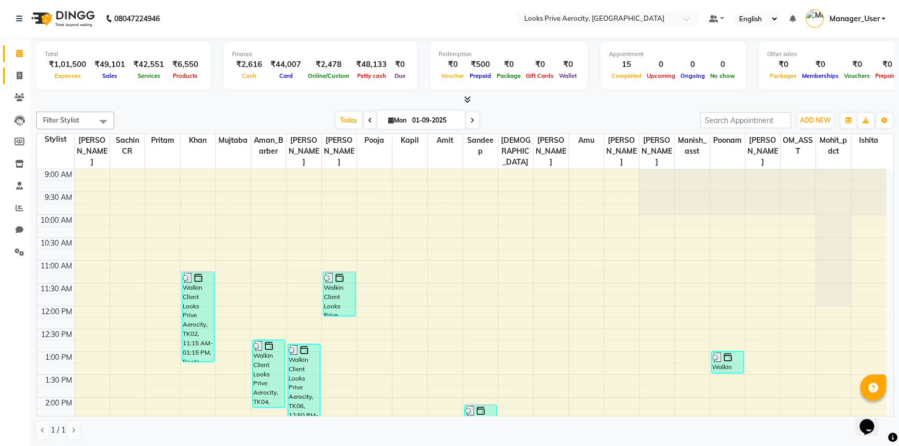
click at [21, 74] on icon at bounding box center [20, 76] width 6 height 8
select select "service"
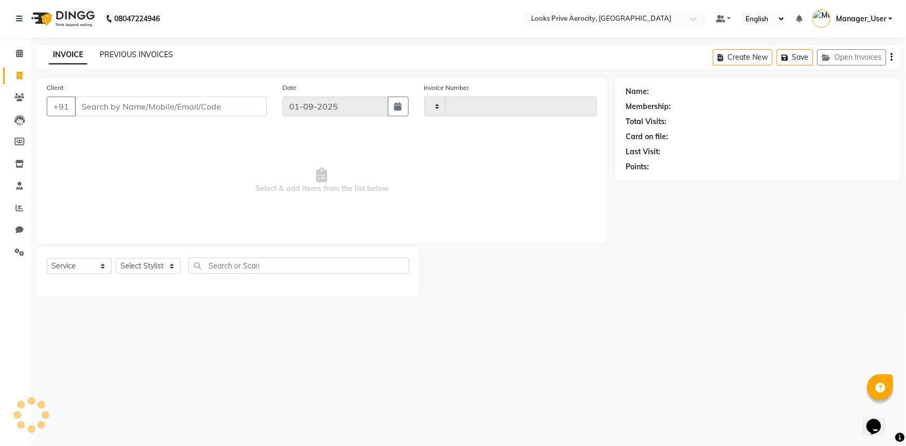
click at [148, 55] on link "PREVIOUS INVOICES" at bounding box center [136, 54] width 73 height 9
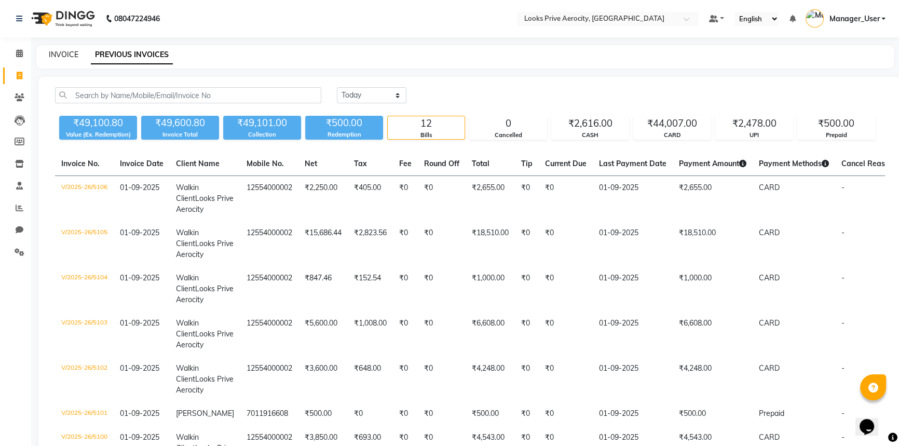
drag, startPoint x: 62, startPoint y: 57, endPoint x: 74, endPoint y: 38, distance: 21.5
click at [62, 57] on link "INVOICE" at bounding box center [64, 54] width 30 height 9
select select "service"
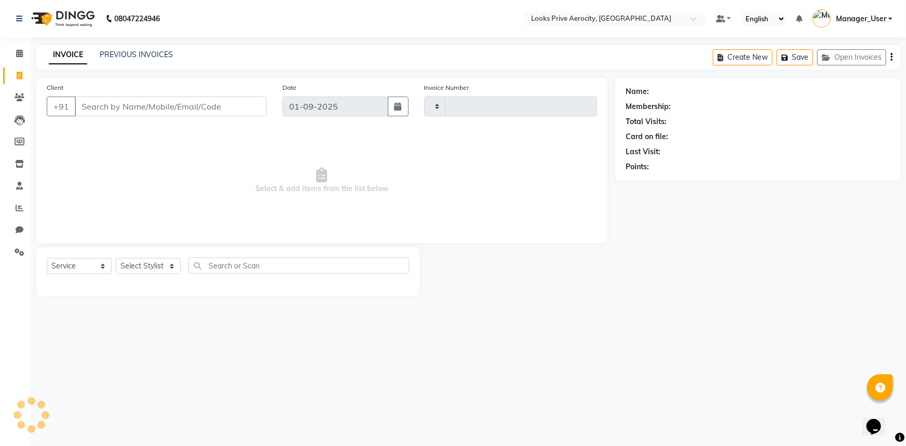
type input "5107"
select select "5913"
click at [102, 110] on input "Client" at bounding box center [171, 107] width 192 height 20
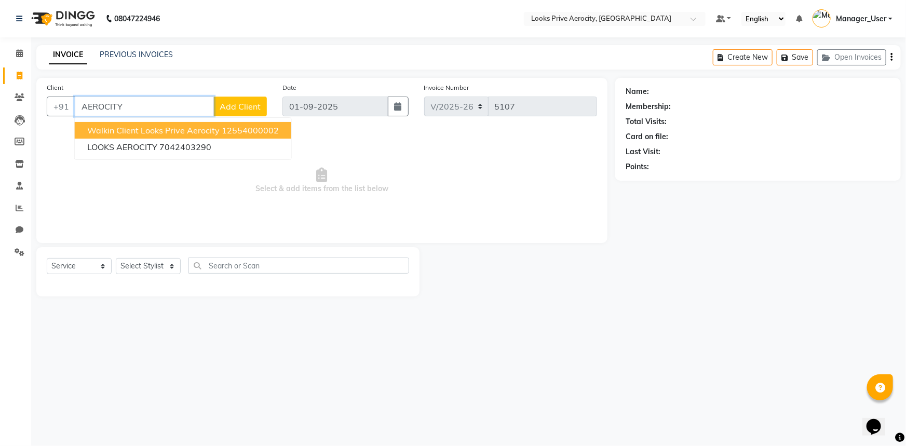
click at [121, 129] on span "Walkin Client Looks Prive Aerocity" at bounding box center [153, 130] width 132 height 10
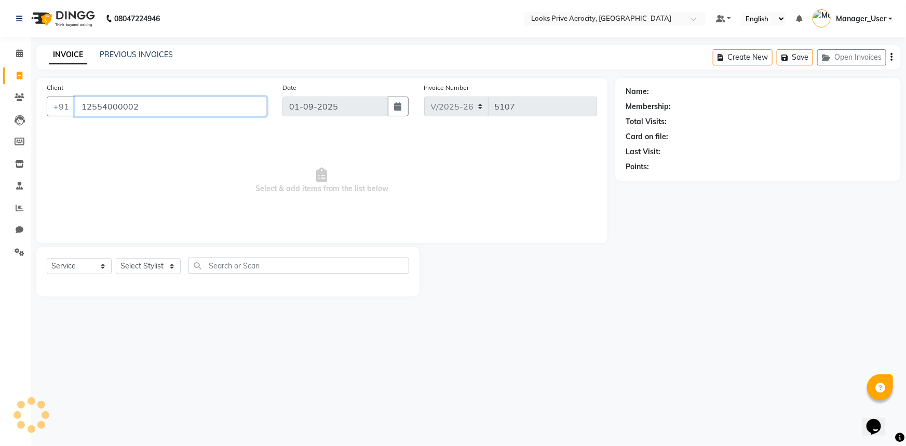
type input "12554000002"
click at [177, 263] on select "Select Stylist Aman_Barber Amit Amu Dharma [PERSON_NAME] Eric_asst [PERSON_NAME…" at bounding box center [148, 266] width 65 height 16
select select "43246"
click at [116, 258] on select "Select Stylist Aman_Barber Amit Amu Dharma [PERSON_NAME] Eric_asst [PERSON_NAME…" at bounding box center [148, 266] width 65 height 16
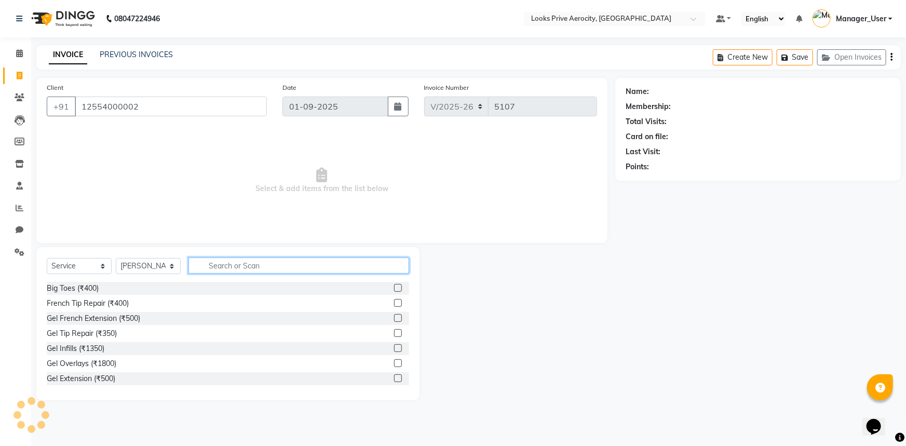
click at [227, 268] on input "text" at bounding box center [298, 266] width 221 height 16
type input "C"
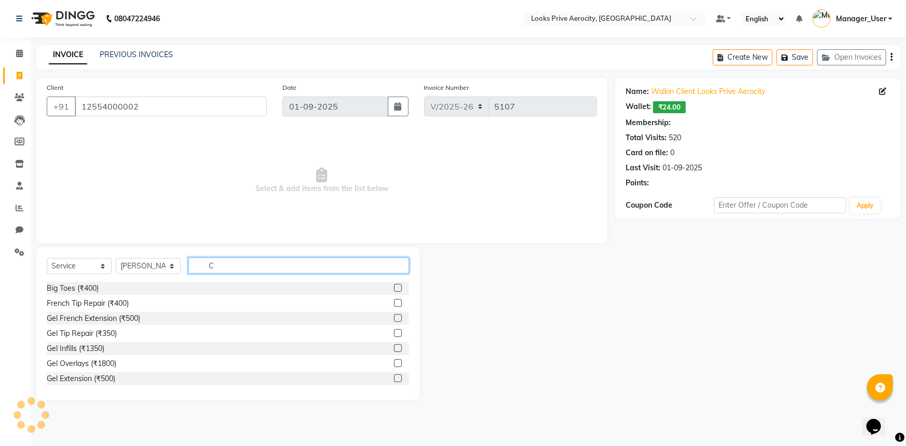
select select "1: Object"
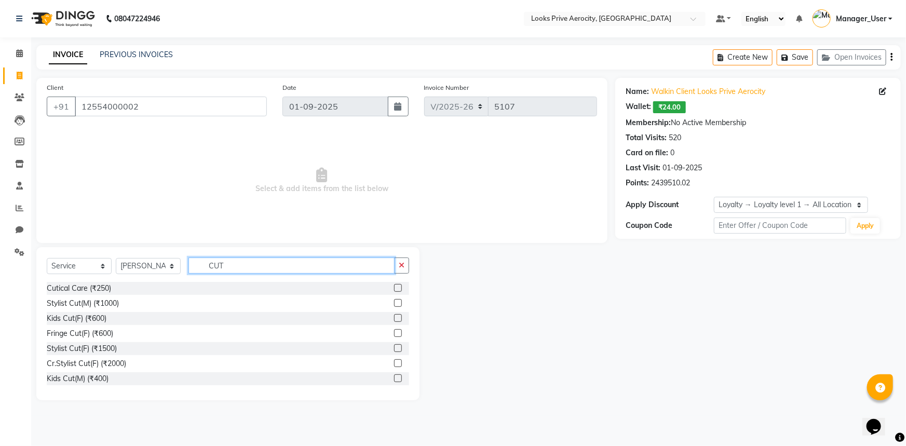
type input "CUT"
click at [394, 305] on label at bounding box center [398, 303] width 8 height 8
click at [394, 305] on input "checkbox" at bounding box center [397, 303] width 7 height 7
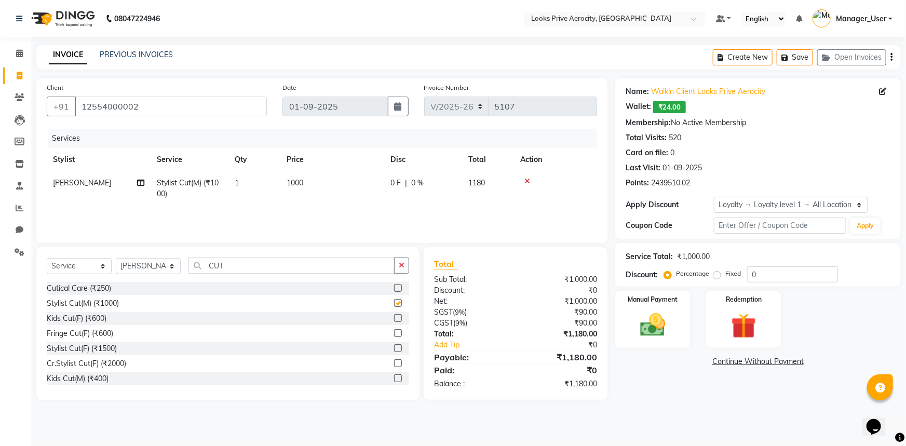
checkbox input "false"
click at [222, 270] on input "CUT" at bounding box center [291, 266] width 206 height 16
type input "C"
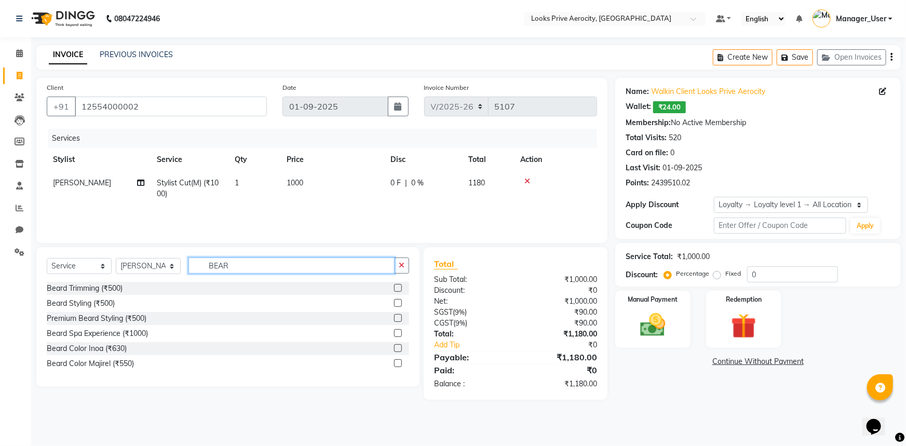
type input "BEAR"
click at [400, 301] on label at bounding box center [398, 303] width 8 height 8
click at [400, 301] on input "checkbox" at bounding box center [397, 303] width 7 height 7
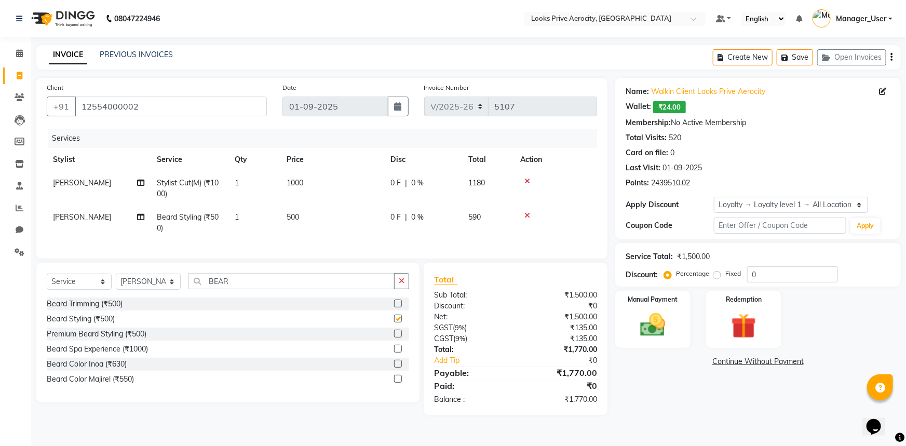
checkbox input "false"
click at [675, 316] on div "Manual Payment" at bounding box center [653, 320] width 78 height 60
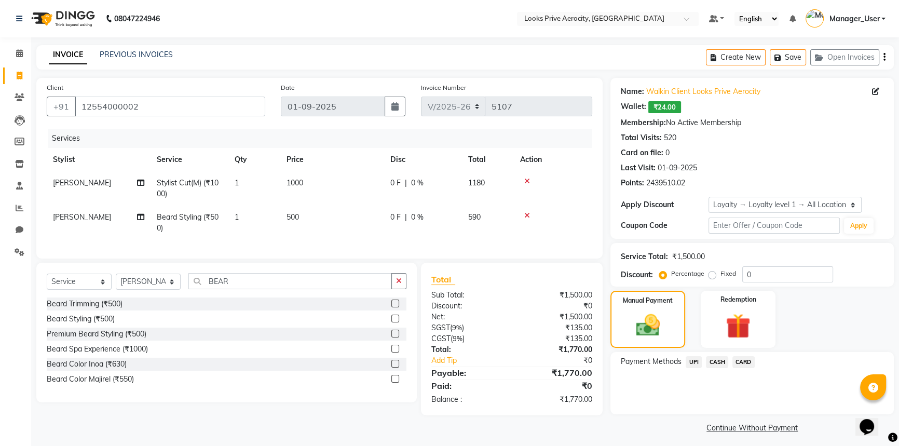
click at [720, 361] on span "CASH" at bounding box center [717, 362] width 22 height 12
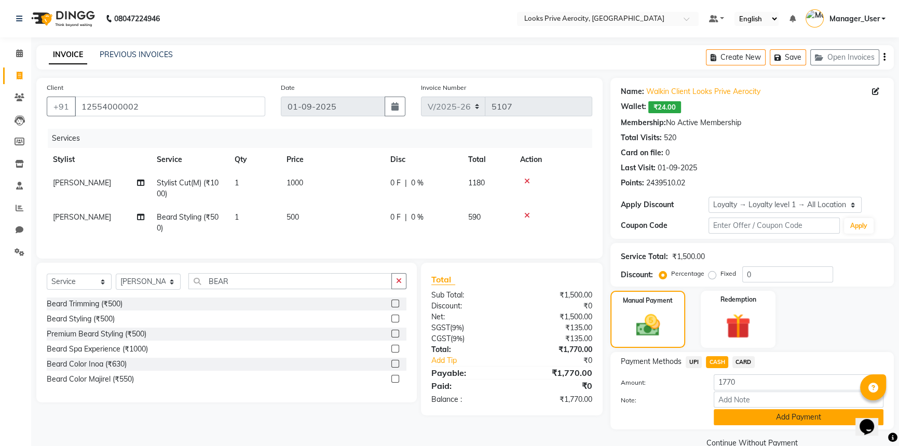
click at [755, 419] on button "Add Payment" at bounding box center [799, 417] width 170 height 16
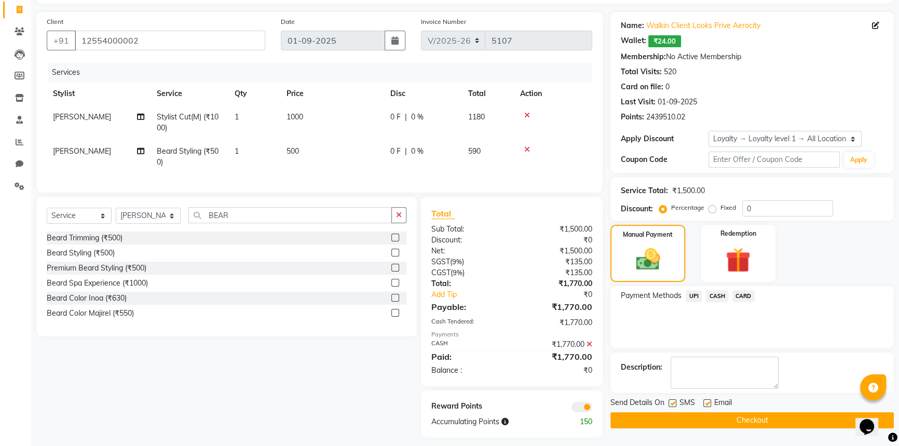
scroll to position [81, 0]
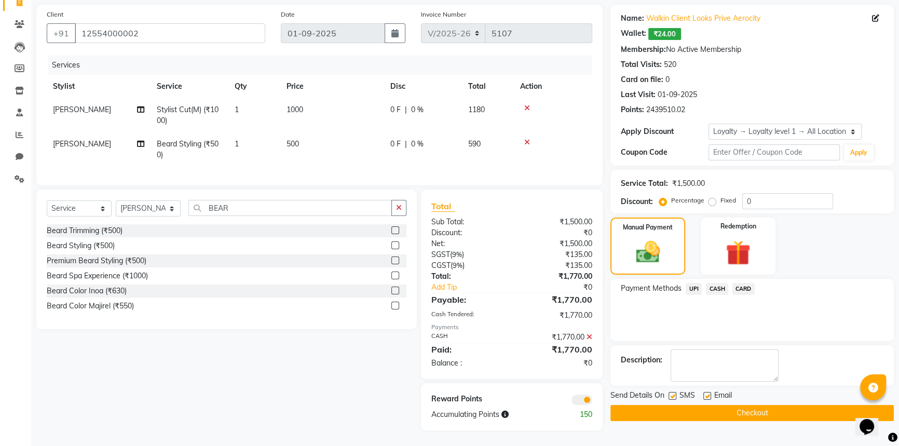
click at [674, 392] on label at bounding box center [673, 396] width 8 height 8
click at [674, 393] on input "checkbox" at bounding box center [672, 396] width 7 height 7
checkbox input "false"
click at [683, 405] on button "Checkout" at bounding box center [752, 413] width 283 height 16
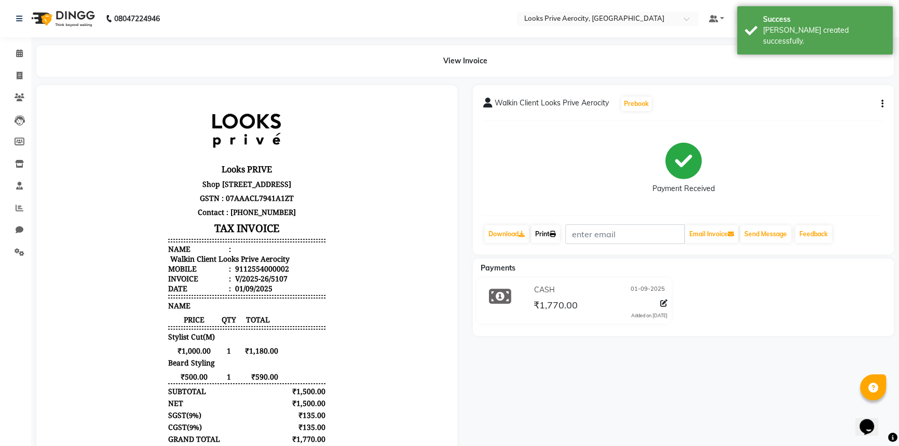
click at [542, 238] on link "Print" at bounding box center [545, 234] width 29 height 18
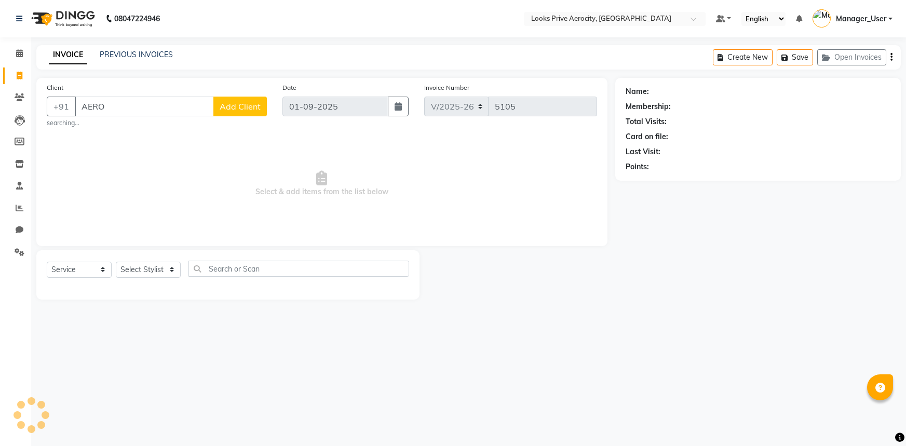
select select "5913"
select select "service"
click at [135, 268] on select "Select Stylist" at bounding box center [148, 270] width 65 height 16
click at [104, 102] on input "AERO" at bounding box center [144, 107] width 139 height 20
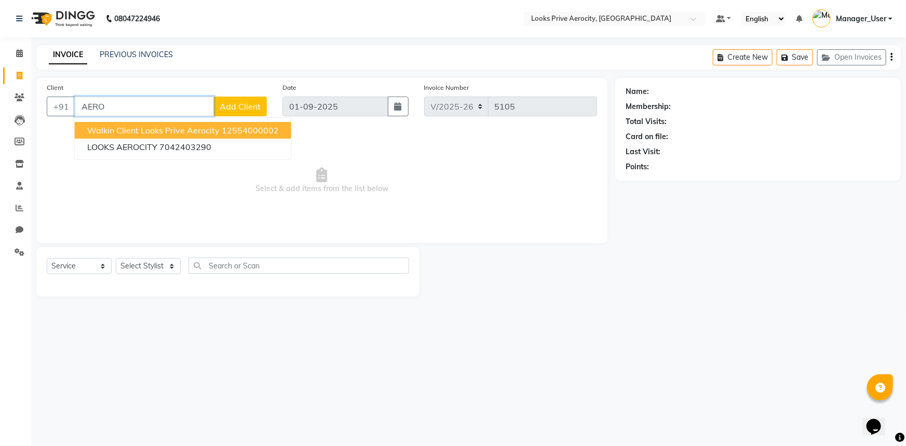
drag, startPoint x: 117, startPoint y: 128, endPoint x: 124, endPoint y: 146, distance: 19.4
click at [117, 128] on span "Walkin Client Looks Prive Aerocity" at bounding box center [153, 130] width 132 height 10
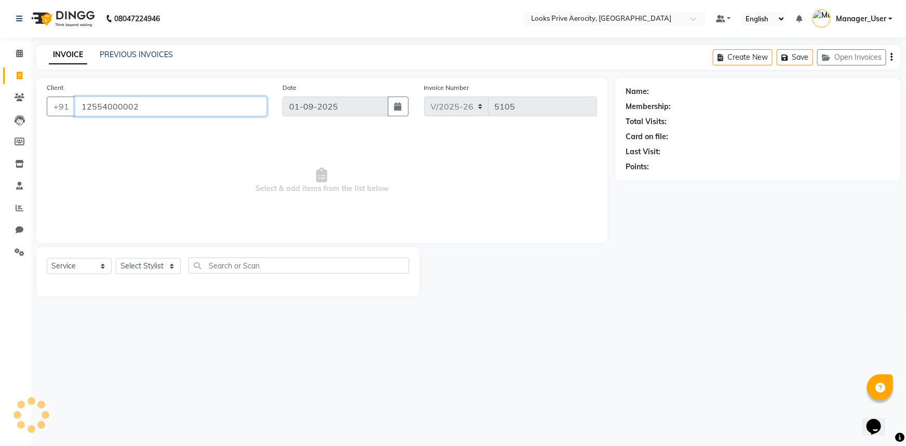
type input "12554000002"
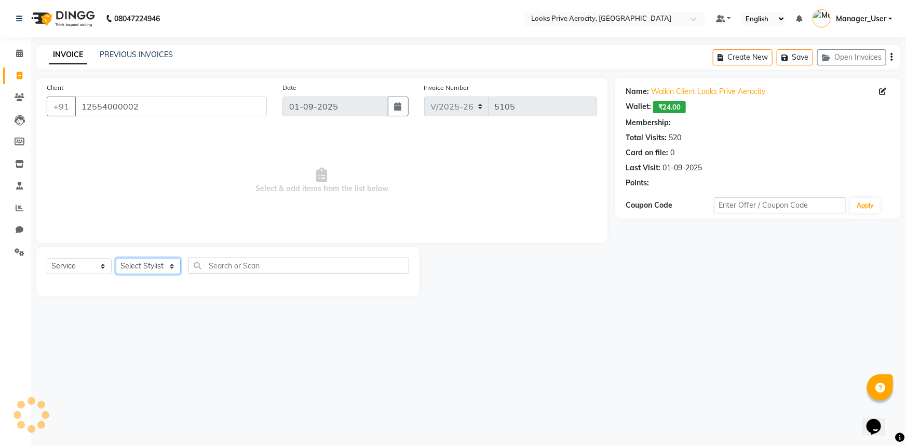
click at [141, 270] on select "Select Stylist" at bounding box center [148, 266] width 65 height 16
select select "1: Object"
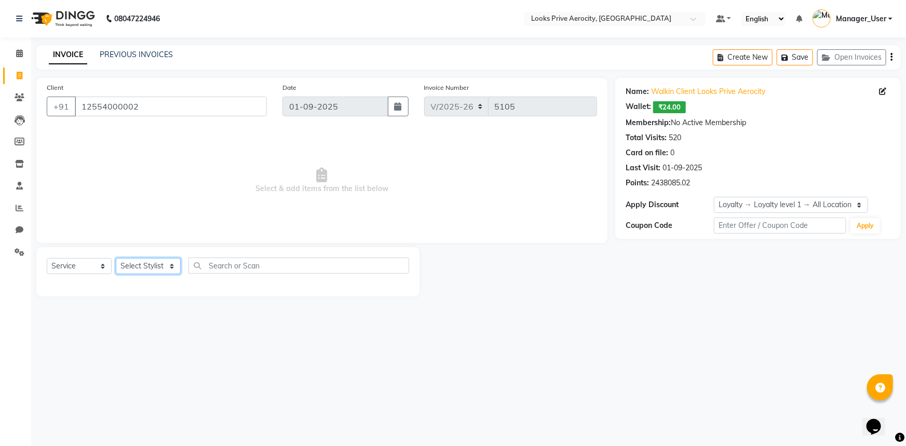
click at [144, 269] on select "Select Stylist" at bounding box center [148, 266] width 65 height 16
click at [135, 268] on select "Select Stylist" at bounding box center [148, 266] width 65 height 16
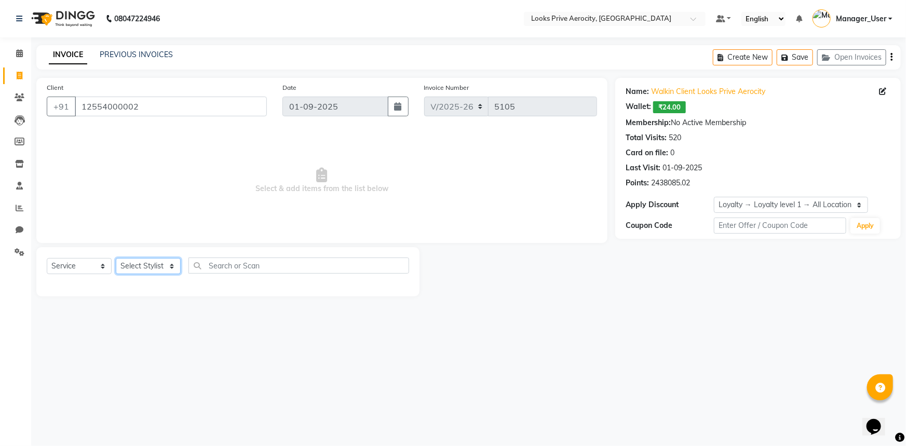
click at [135, 268] on select "Select Stylist" at bounding box center [148, 266] width 65 height 16
click at [139, 257] on div "Select Service Product Membership Package Voucher Prepaid Gift Card Select Styl…" at bounding box center [227, 271] width 383 height 49
click at [145, 269] on select "Select Stylist" at bounding box center [148, 266] width 65 height 16
drag, startPoint x: 149, startPoint y: 109, endPoint x: 0, endPoint y: 127, distance: 150.1
click at [0, 119] on app-home "08047224946 Select Location × Looks Prive Aerocity, [GEOGRAPHIC_DATA] Default P…" at bounding box center [453, 156] width 906 height 312
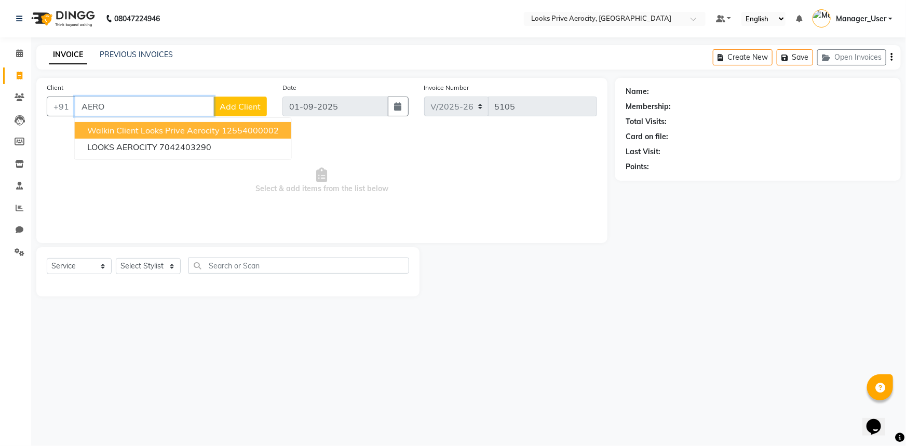
click at [171, 127] on span "Walkin Client Looks Prive Aerocity" at bounding box center [153, 130] width 132 height 10
type input "12554000002"
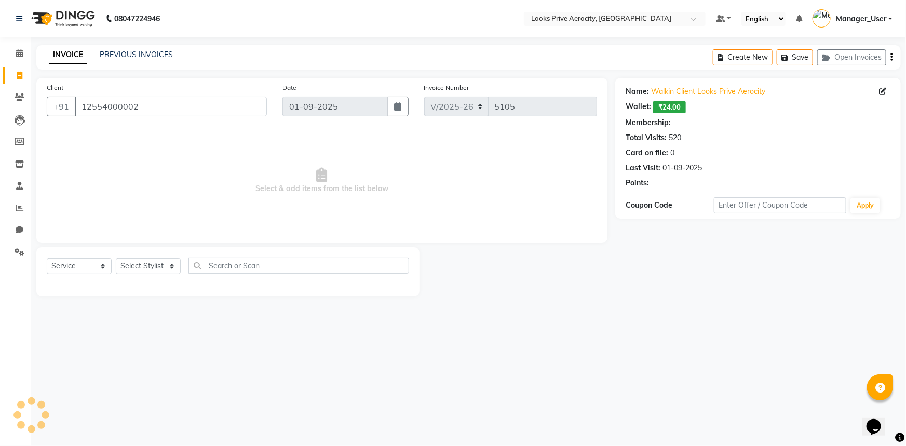
select select "1: Object"
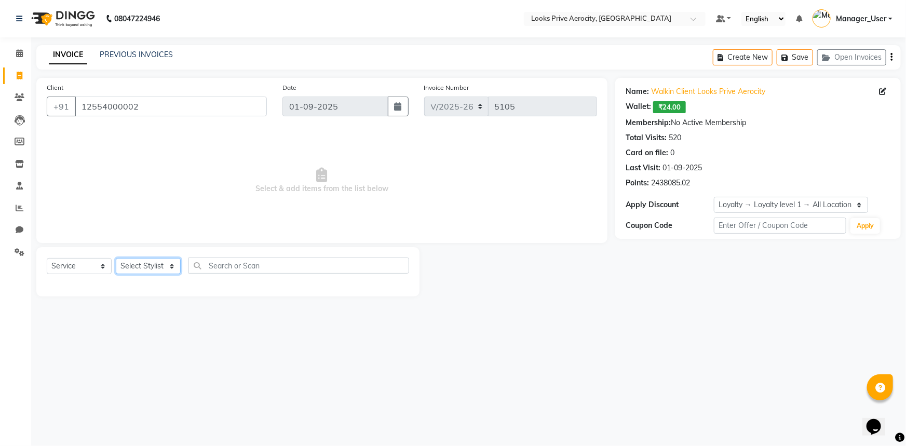
click at [148, 266] on select "Select Stylist" at bounding box center [148, 266] width 65 height 16
click at [151, 264] on select "Select Stylist" at bounding box center [148, 266] width 65 height 16
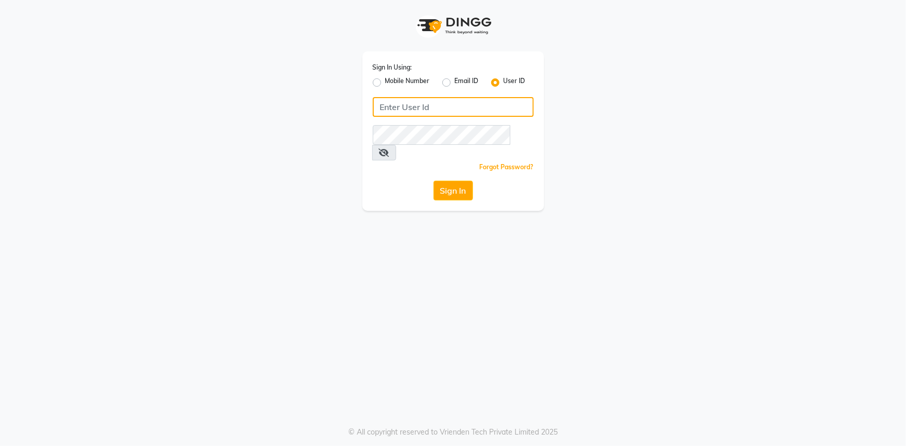
type input "e2554-22"
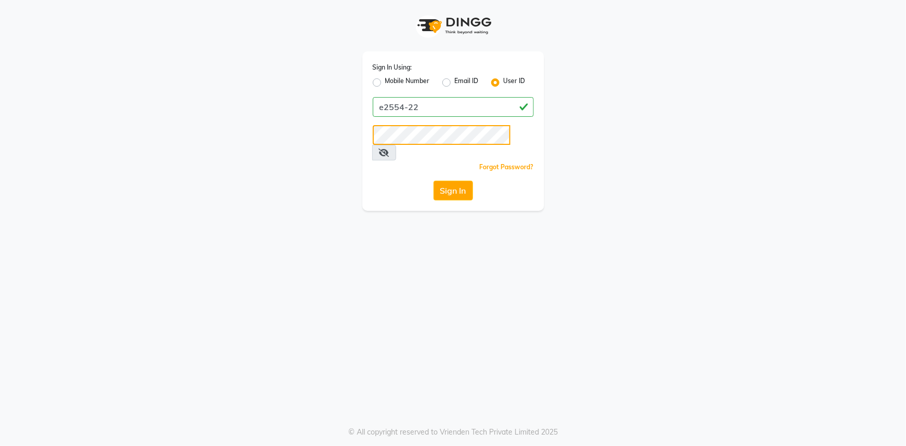
click at [64, 146] on app-login "Sign In Using: Mobile Number Email ID User ID e2554-22 Remember me Forgot Passw…" at bounding box center [453, 105] width 906 height 211
click at [146, 169] on app-login "Sign In Using: Mobile Number Email ID User ID e2554-22 Remember me Forgot Passw…" at bounding box center [453, 105] width 906 height 211
click at [738, 233] on div "Sign In Using: Mobile Number Email ID User ID e2554-22 Remember me Forgot Passw…" at bounding box center [453, 223] width 906 height 446
click at [455, 181] on button "Sign In" at bounding box center [453, 191] width 39 height 20
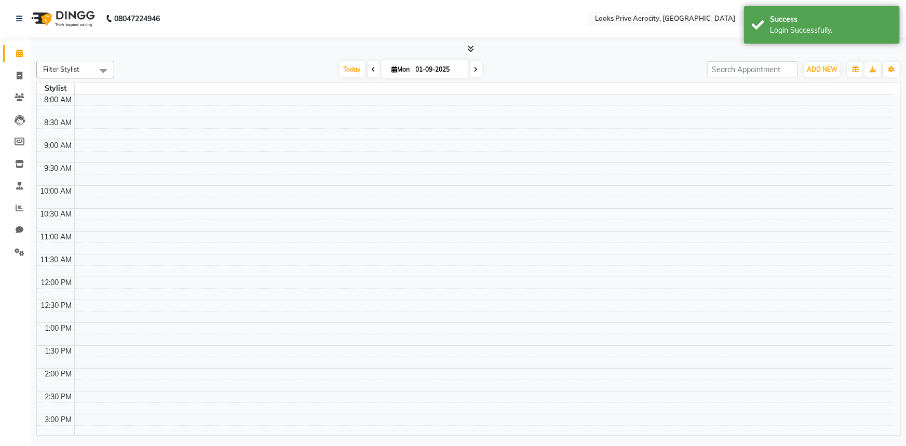
select select "en"
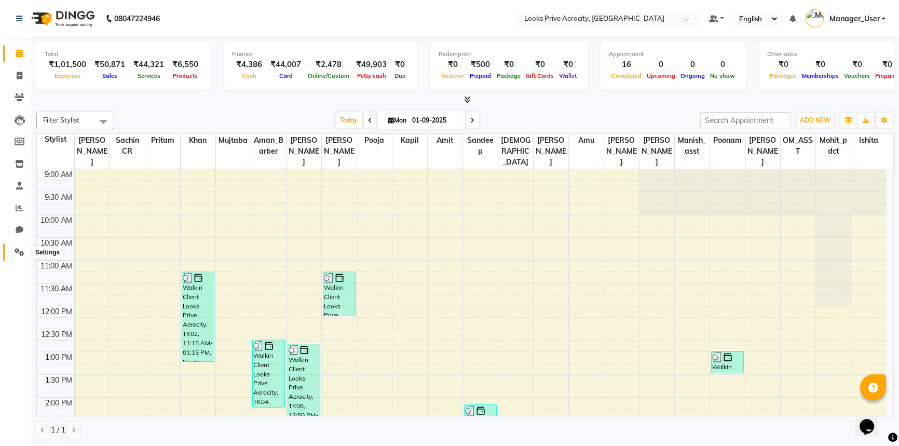
click at [18, 254] on icon at bounding box center [20, 252] width 10 height 8
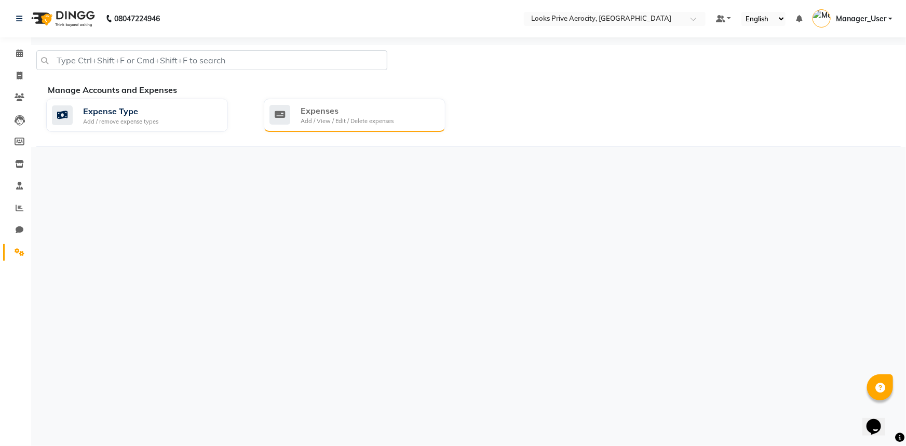
click at [374, 114] on div "Expenses" at bounding box center [347, 110] width 93 height 12
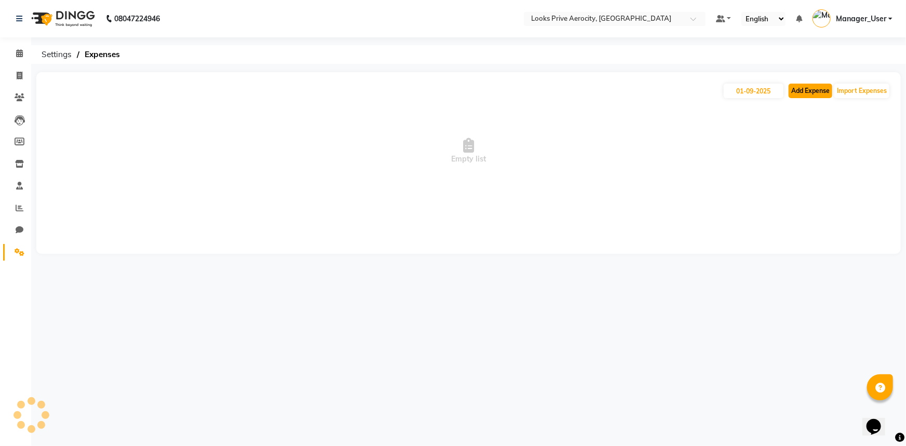
click at [807, 94] on button "Add Expense" at bounding box center [811, 91] width 44 height 15
select select "1"
select select "4876"
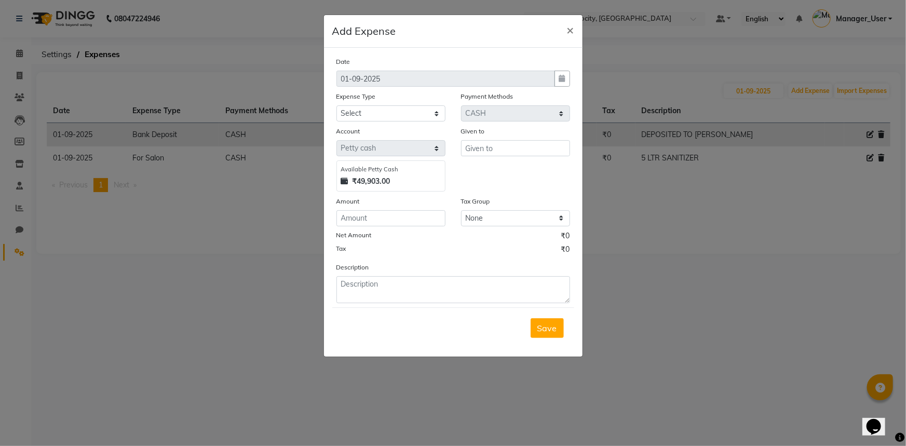
click at [657, 204] on ngb-modal-window "Add Expense × Date [DATE] Expense Type Select Bank Deposit Blinkit Cash Handove…" at bounding box center [453, 223] width 906 height 446
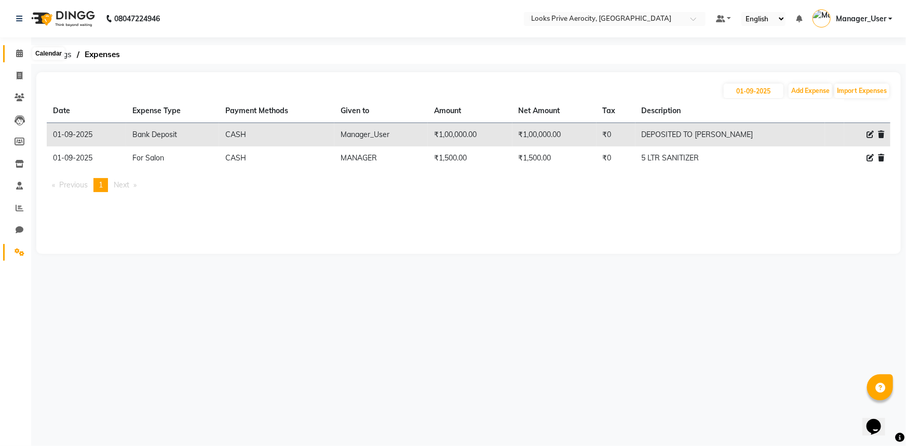
click at [17, 51] on icon at bounding box center [19, 53] width 7 height 8
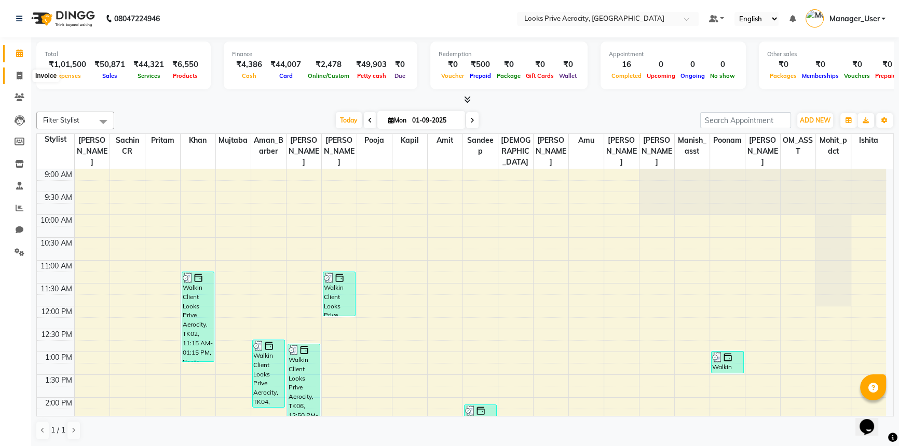
click at [18, 73] on icon at bounding box center [20, 76] width 6 height 8
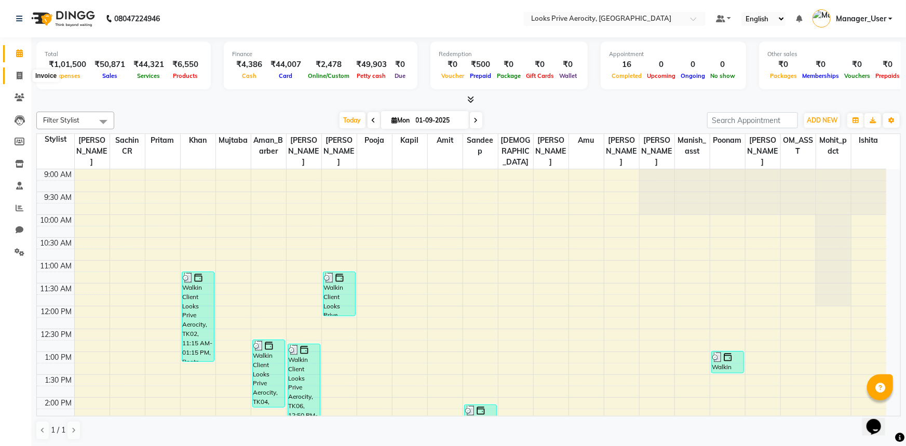
select select "service"
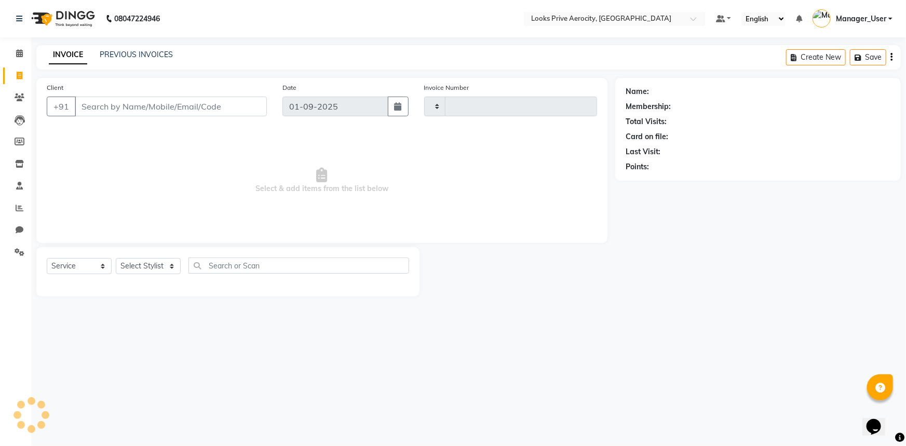
type input "5108"
select select "5913"
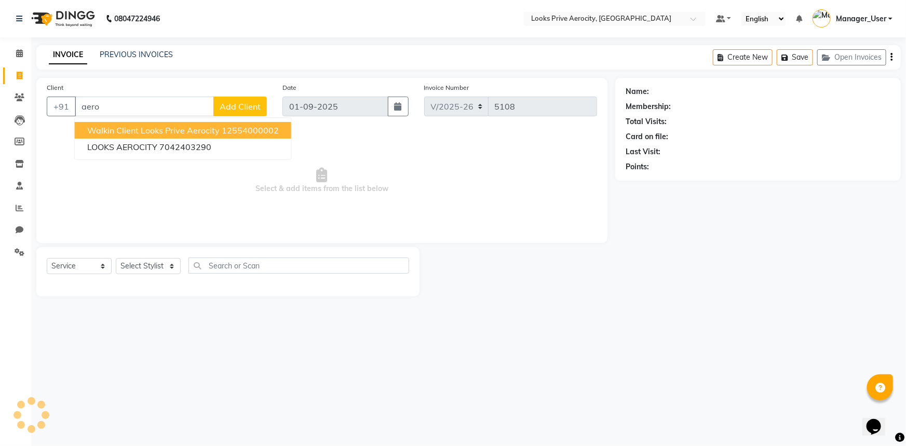
click at [114, 126] on span "Walkin Client Looks Prive Aerocity" at bounding box center [153, 130] width 132 height 10
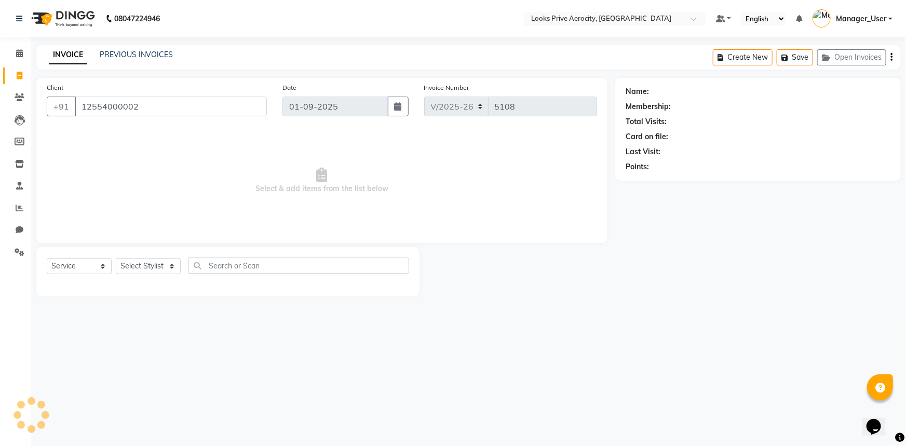
type input "12554000002"
drag, startPoint x: 151, startPoint y: 266, endPoint x: 161, endPoint y: 257, distance: 13.6
click at [151, 266] on select "Select Stylist" at bounding box center [148, 266] width 65 height 16
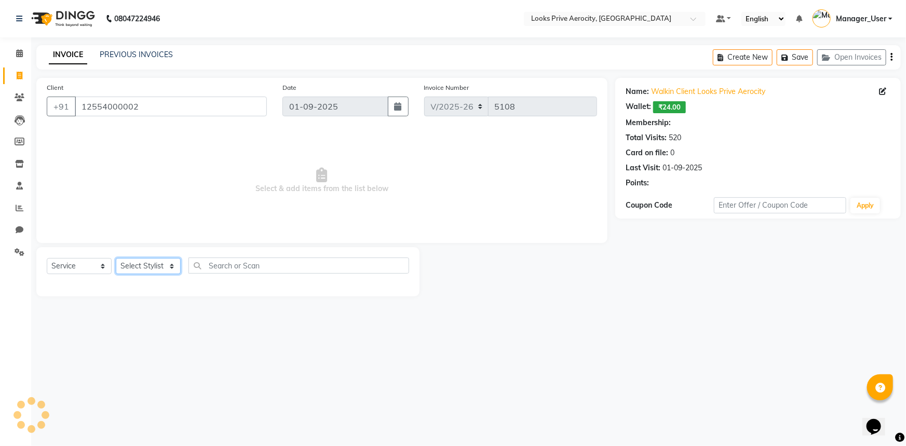
select select "1: Object"
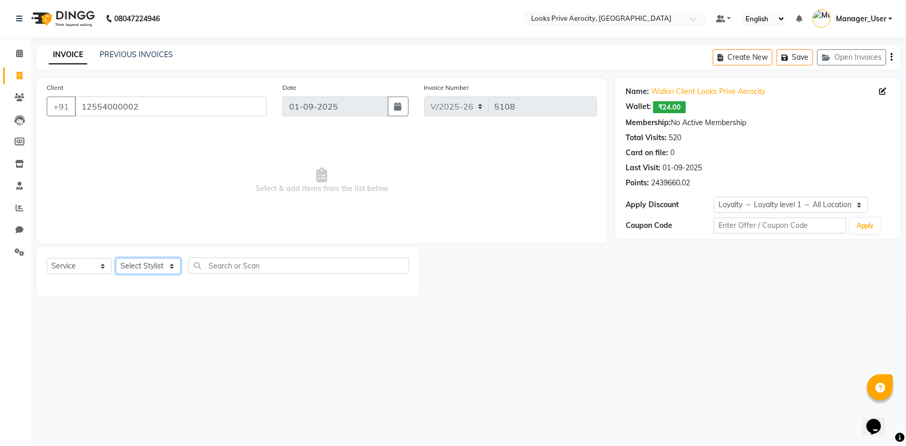
select select "43246"
click at [116, 258] on select "Select Stylist Aman_Barber Amit Amu Dharma [PERSON_NAME] Eric_asst [PERSON_NAME…" at bounding box center [148, 266] width 65 height 16
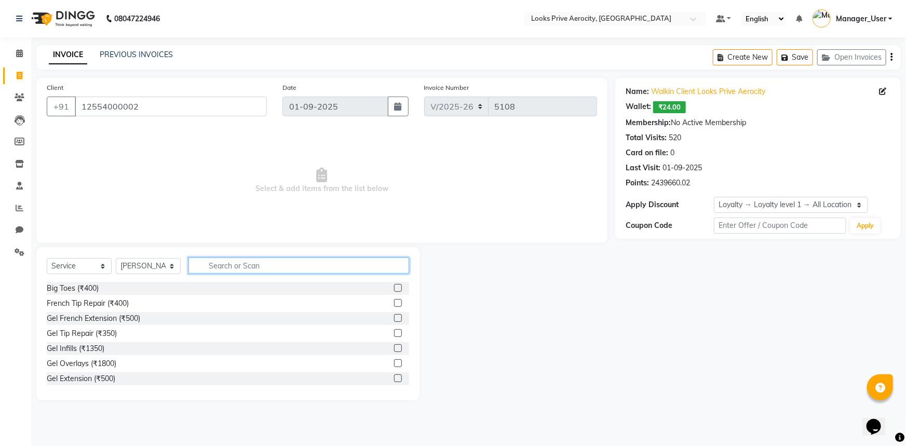
click at [213, 272] on input "text" at bounding box center [298, 266] width 221 height 16
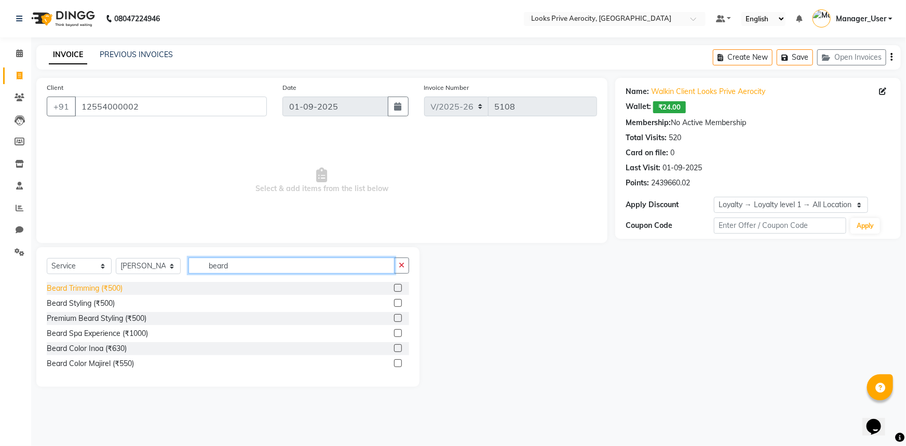
type input "beard"
click at [98, 292] on div "Beard Trimming (₹500)" at bounding box center [85, 288] width 76 height 11
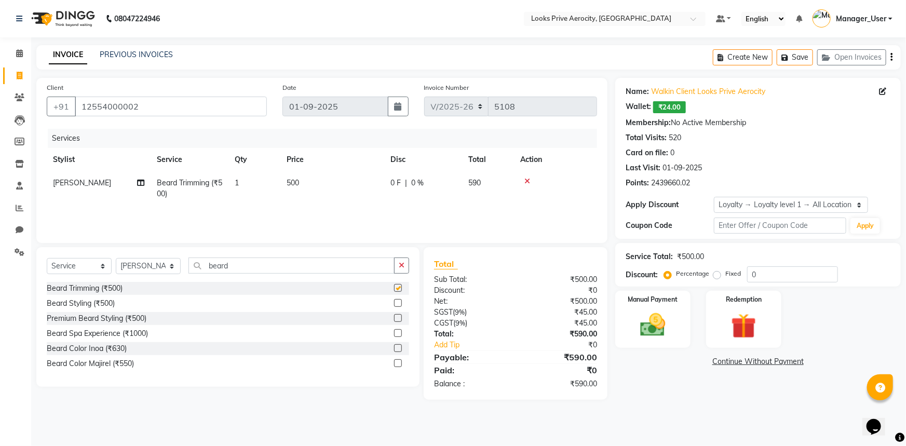
checkbox input "false"
click at [676, 333] on div "Manual Payment" at bounding box center [653, 320] width 78 height 60
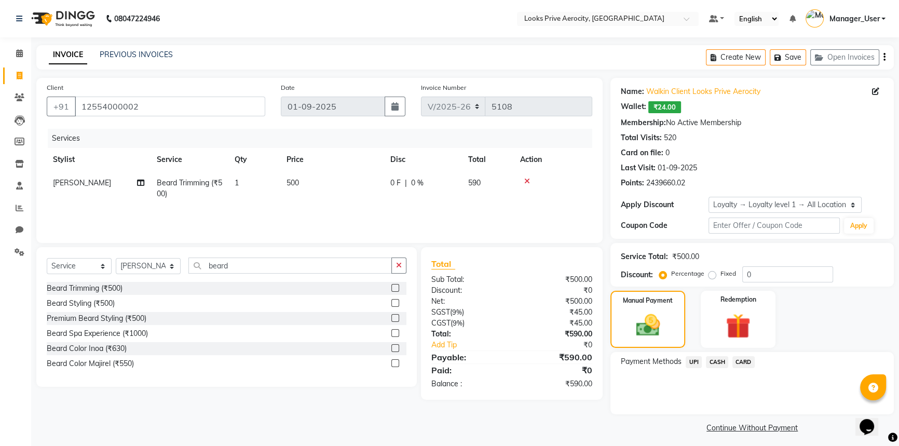
click at [739, 364] on span "CARD" at bounding box center [744, 362] width 22 height 12
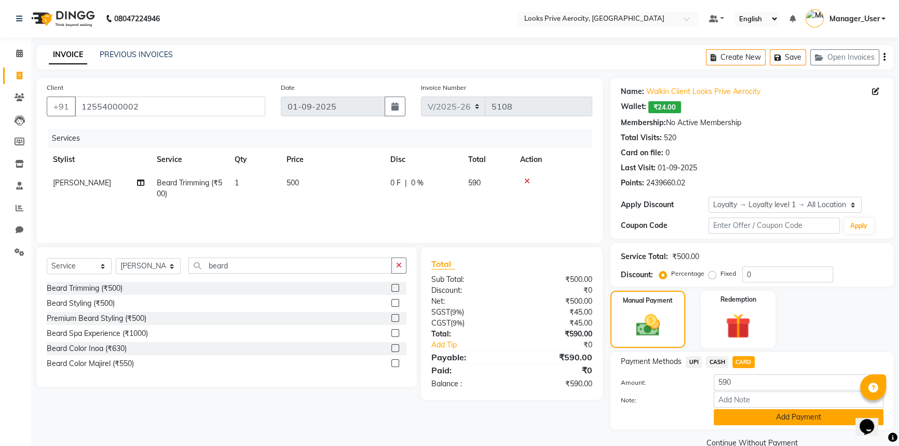
click at [749, 413] on button "Add Payment" at bounding box center [799, 417] width 170 height 16
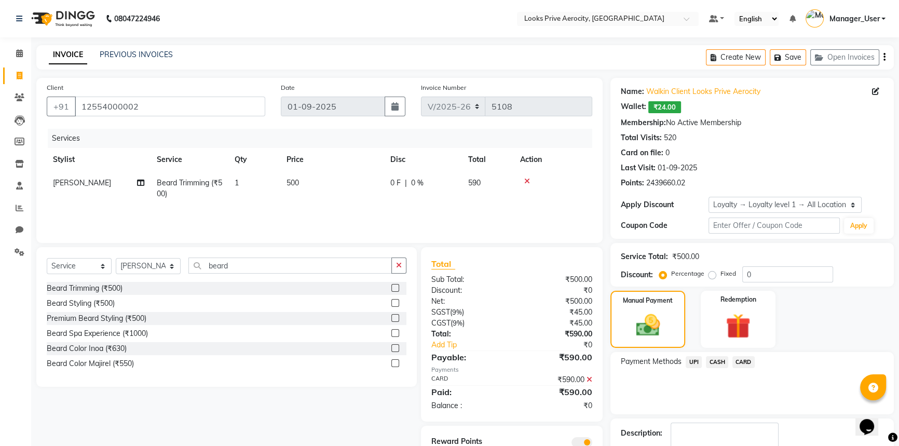
scroll to position [63, 0]
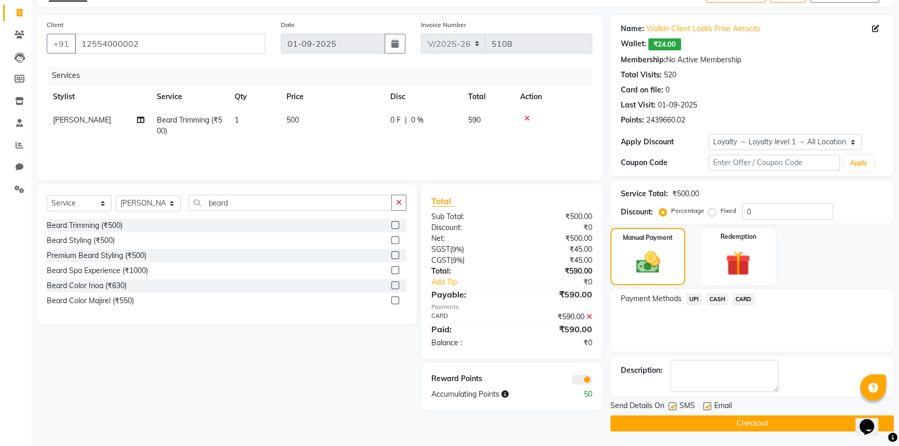
click at [590, 316] on icon at bounding box center [590, 316] width 6 height 7
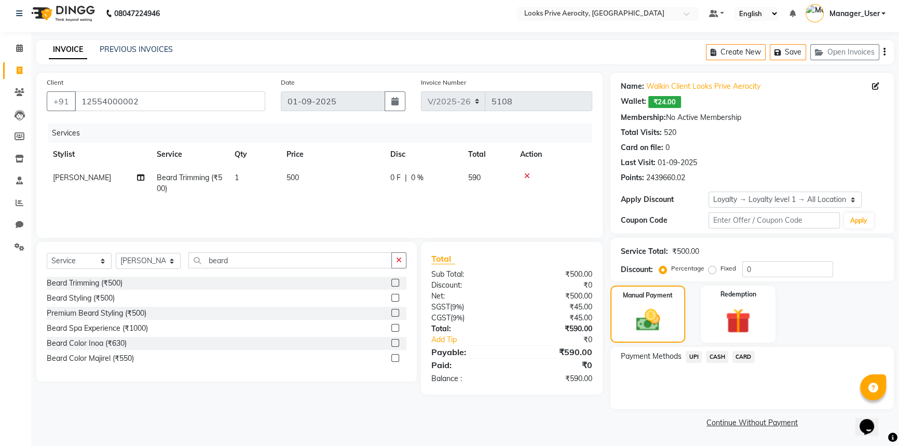
scroll to position [5, 0]
click at [713, 357] on span "CASH" at bounding box center [717, 358] width 22 height 12
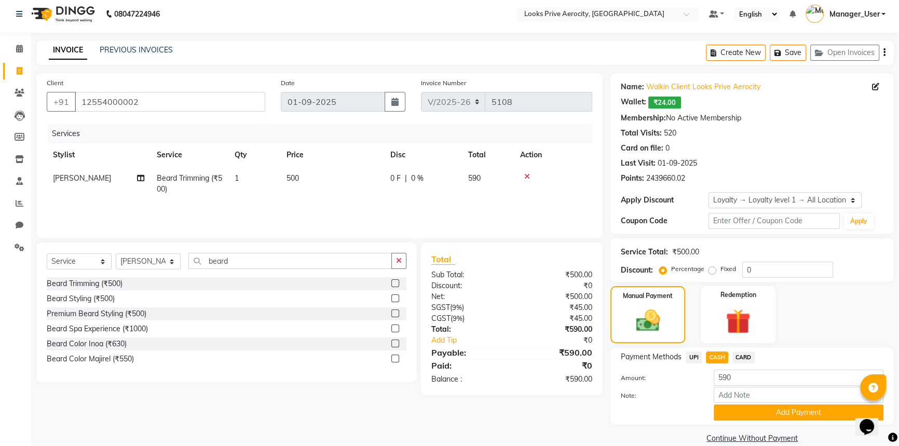
scroll to position [20, 0]
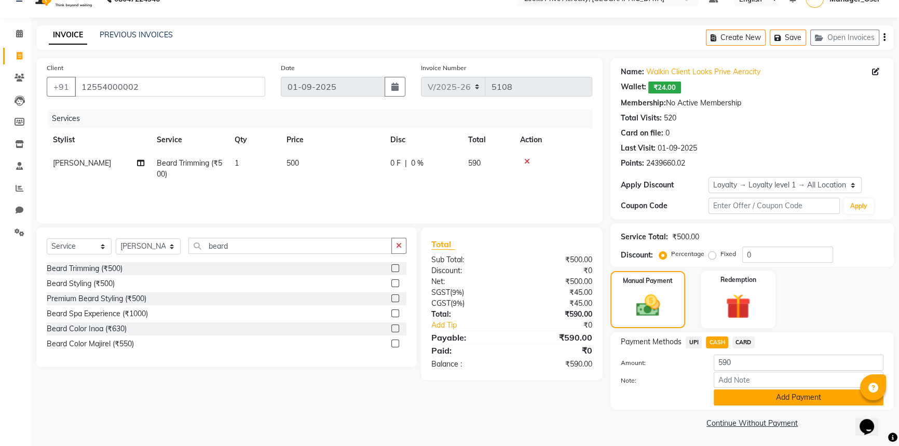
click at [739, 400] on button "Add Payment" at bounding box center [799, 397] width 170 height 16
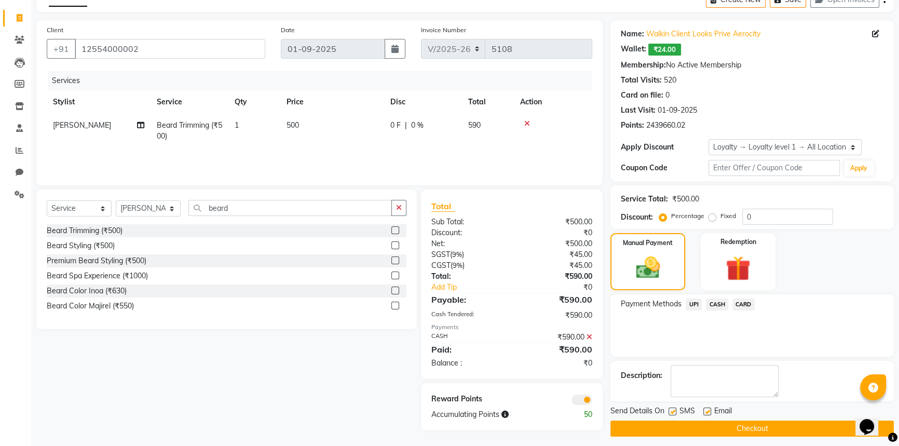
scroll to position [63, 0]
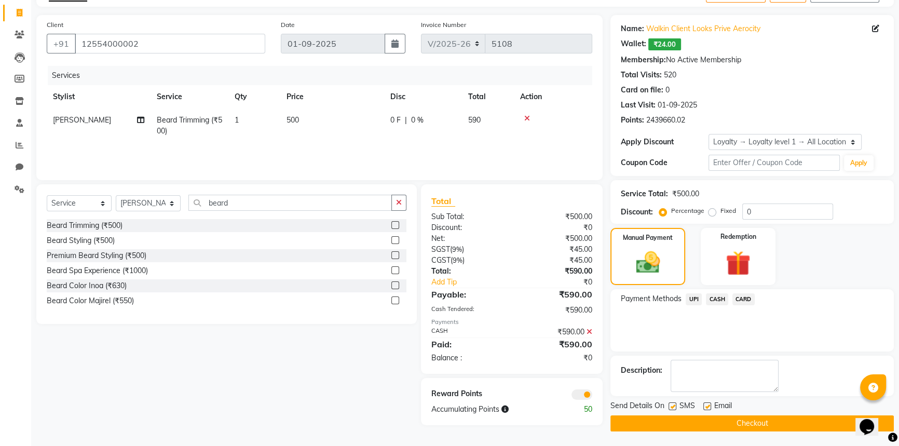
click at [727, 417] on button "Checkout" at bounding box center [752, 423] width 283 height 16
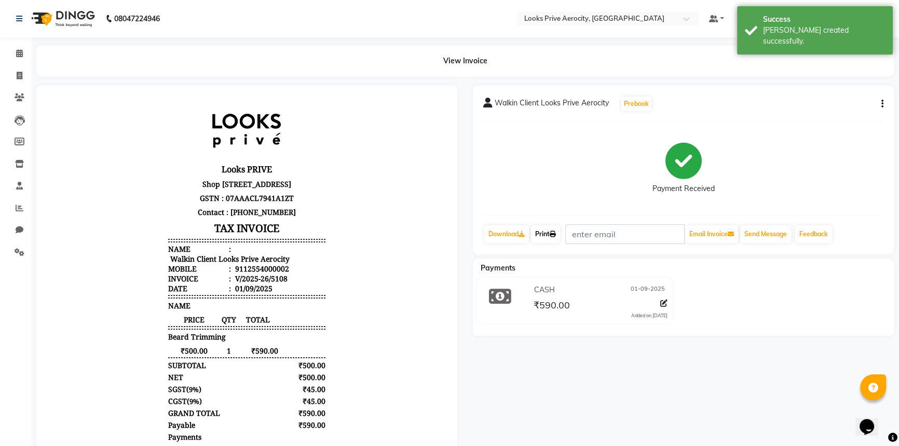
click at [551, 237] on link "Print" at bounding box center [545, 234] width 29 height 18
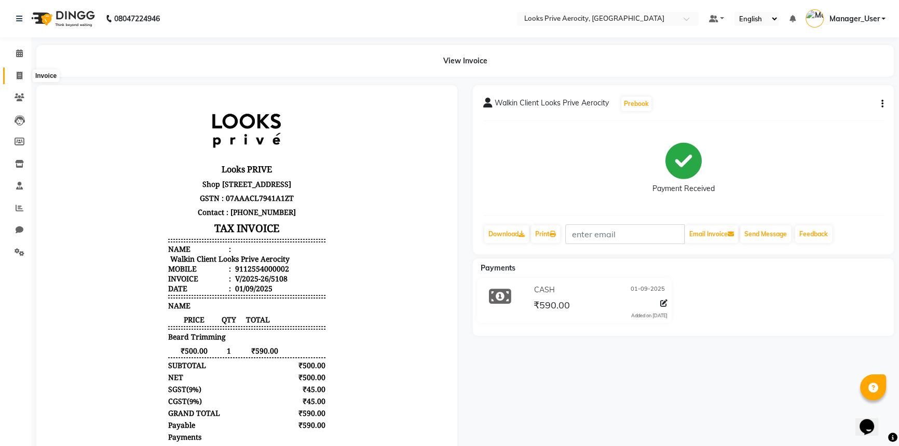
drag, startPoint x: 20, startPoint y: 74, endPoint x: 27, endPoint y: 72, distance: 7.1
click at [21, 74] on icon at bounding box center [20, 76] width 6 height 8
select select "service"
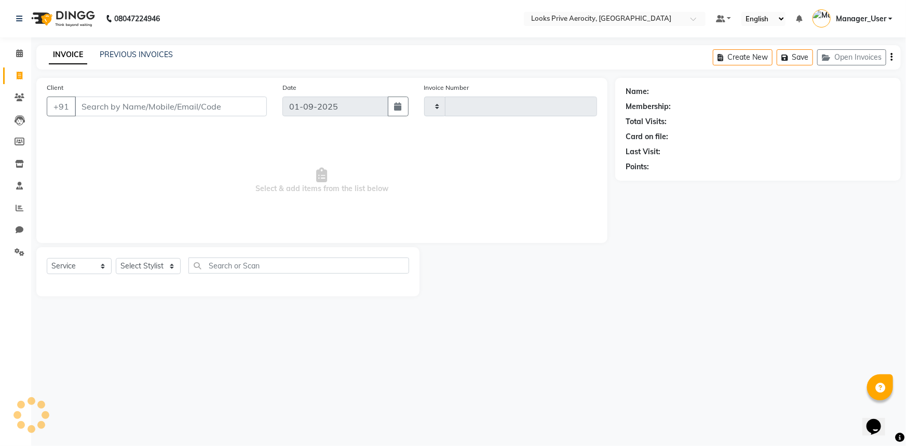
type input "5109"
select select "5913"
click at [140, 55] on link "PREVIOUS INVOICES" at bounding box center [136, 54] width 73 height 9
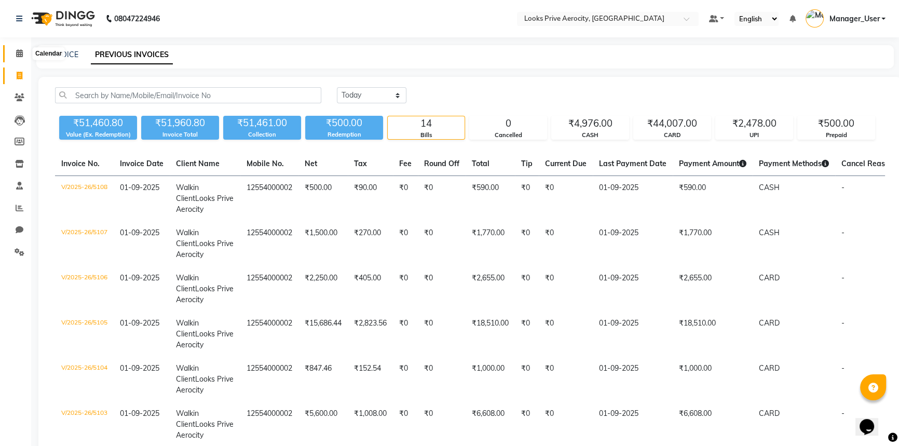
click at [23, 57] on span at bounding box center [19, 54] width 18 height 12
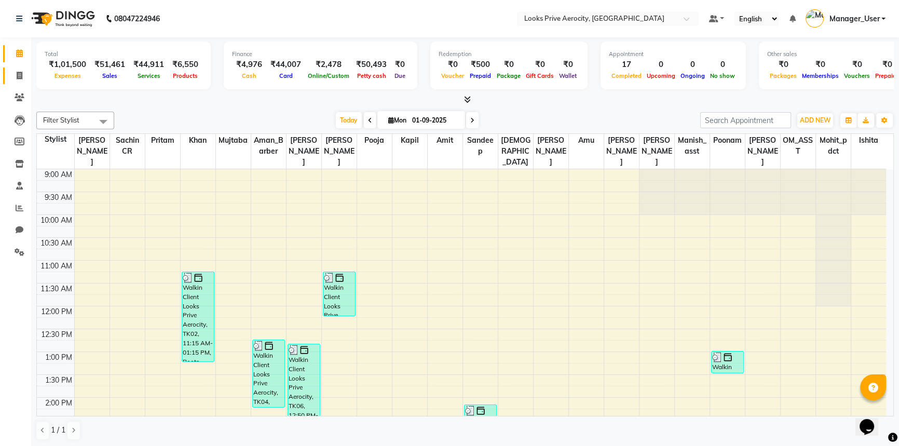
click at [18, 73] on icon at bounding box center [20, 76] width 6 height 8
select select "service"
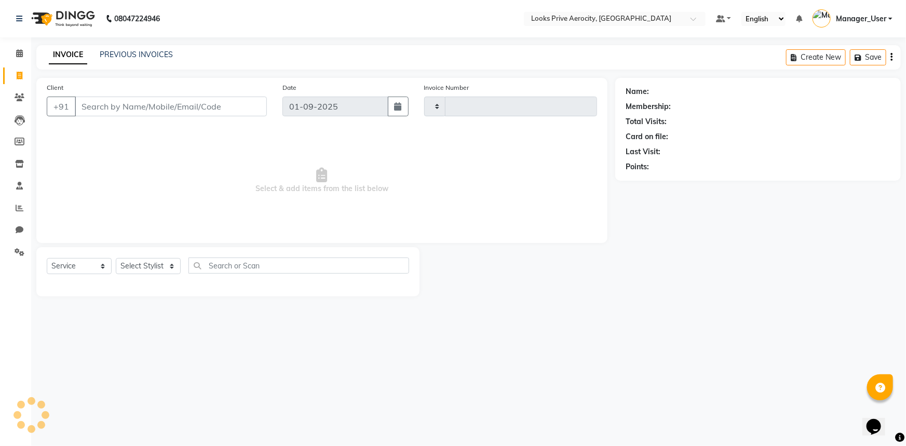
type input "5109"
click at [125, 111] on input "Client" at bounding box center [171, 107] width 192 height 20
select select "5913"
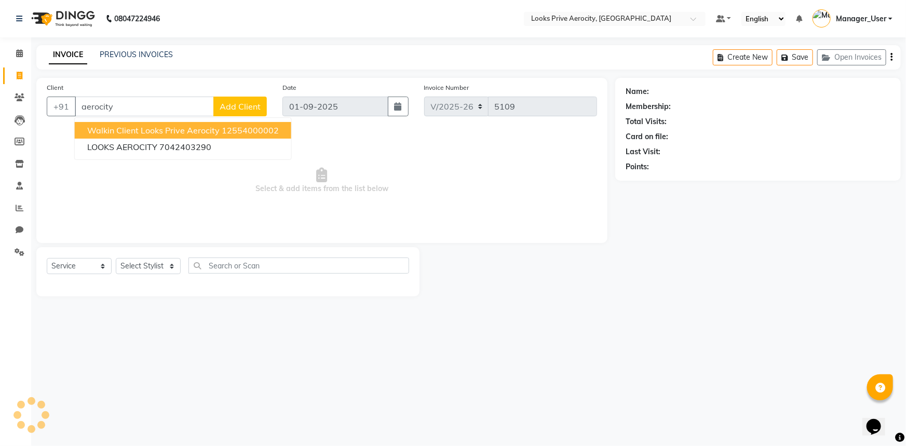
click at [110, 135] on span "Walkin Client Looks Prive Aerocity" at bounding box center [153, 130] width 132 height 10
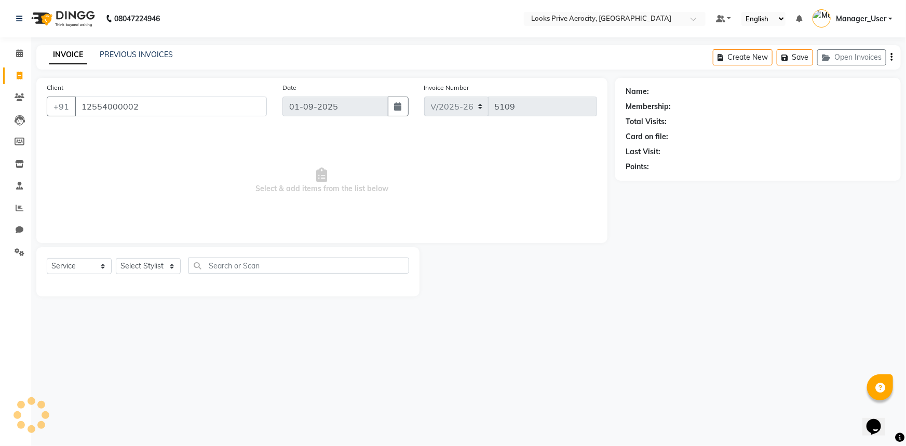
type input "12554000002"
click at [139, 270] on select "Select Stylist" at bounding box center [148, 266] width 65 height 16
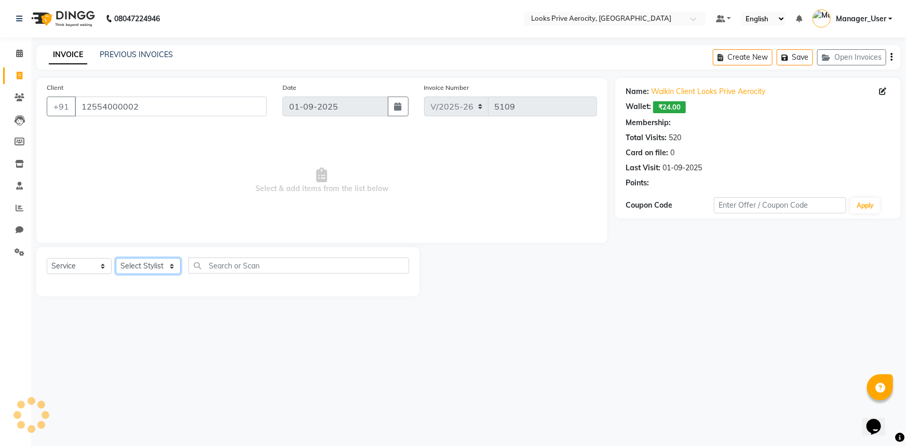
select select "1: Object"
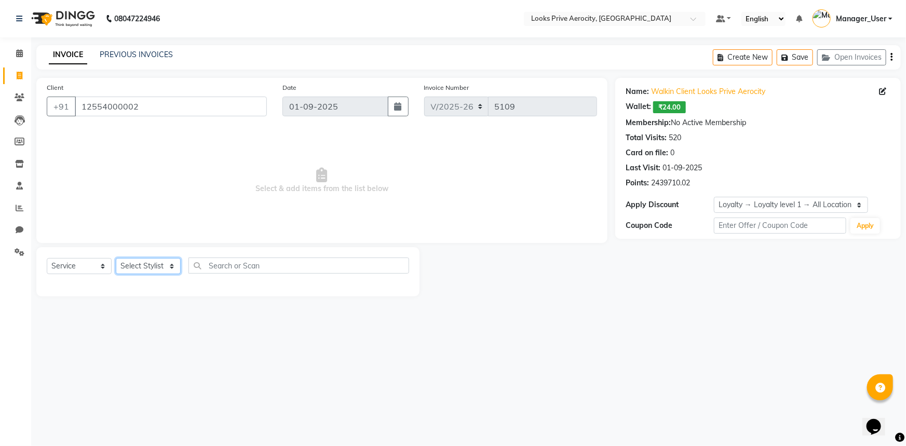
select select "76840"
click at [116, 258] on select "Select Stylist Aman_Barber Amit Amu Dharma [PERSON_NAME] Eric_asst [PERSON_NAME…" at bounding box center [148, 266] width 65 height 16
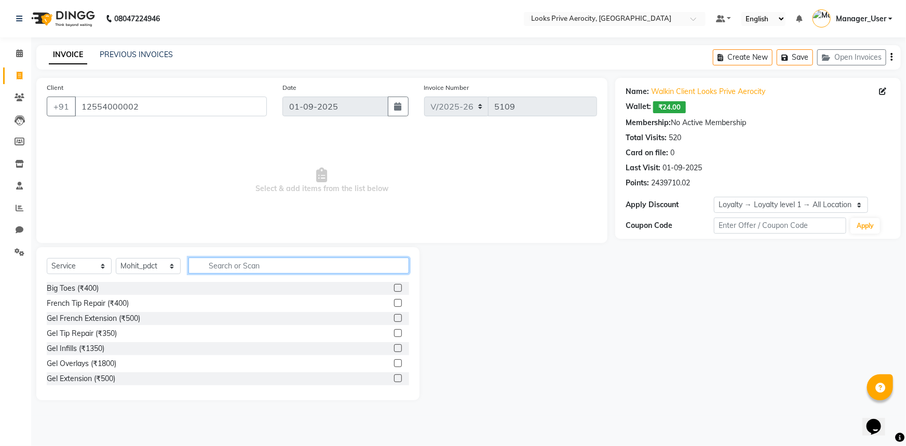
click at [245, 267] on input "text" at bounding box center [298, 266] width 221 height 16
type input "massage"
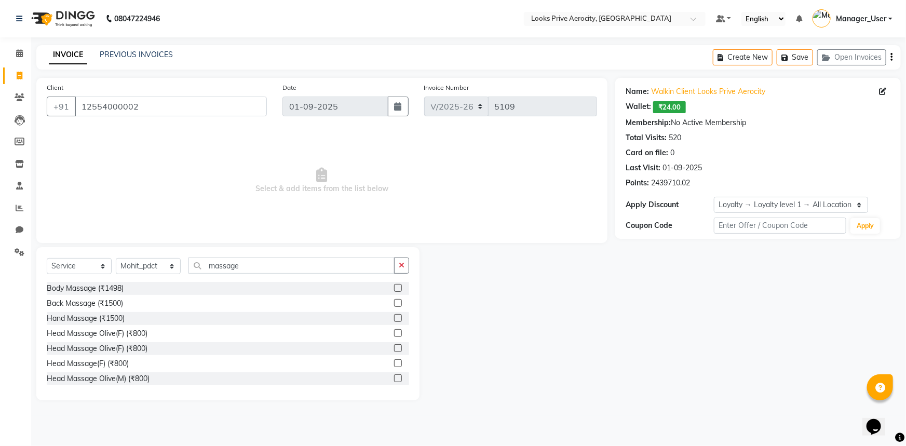
click at [394, 362] on label at bounding box center [398, 363] width 8 height 8
click at [394, 362] on input "checkbox" at bounding box center [397, 363] width 7 height 7
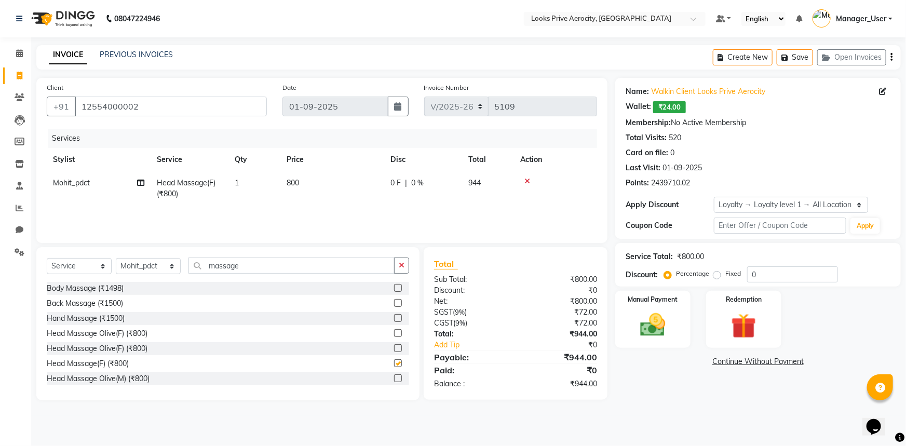
checkbox input "false"
click at [295, 181] on span "800" at bounding box center [293, 182] width 12 height 9
select select "76840"
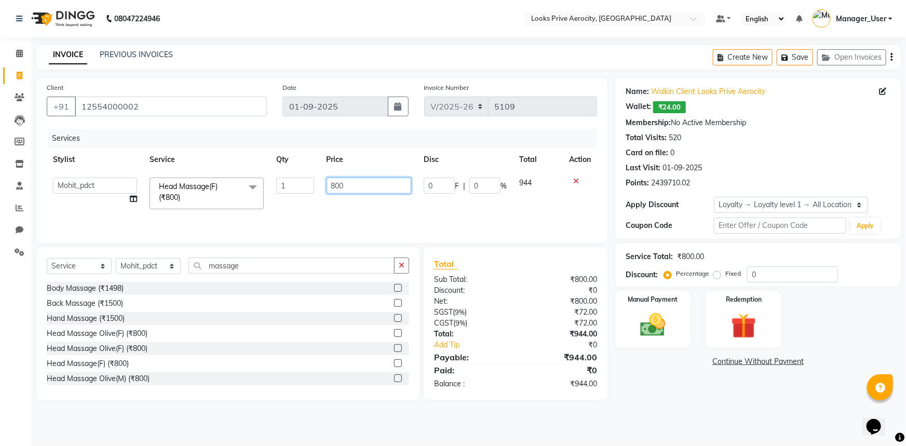
click at [335, 186] on input "800" at bounding box center [369, 186] width 85 height 16
type input "1000"
click at [353, 212] on div "Services Stylist Service Qty Price Disc Total Action Aman_Barber Amit Amu Dharm…" at bounding box center [322, 181] width 550 height 104
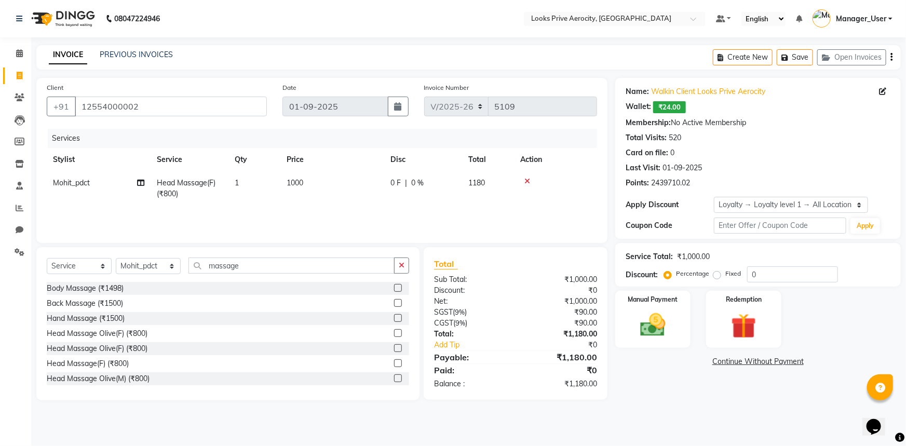
drag, startPoint x: 240, startPoint y: 185, endPoint x: 276, endPoint y: 175, distance: 37.2
click at [244, 184] on td "1" at bounding box center [254, 188] width 52 height 34
select select "76840"
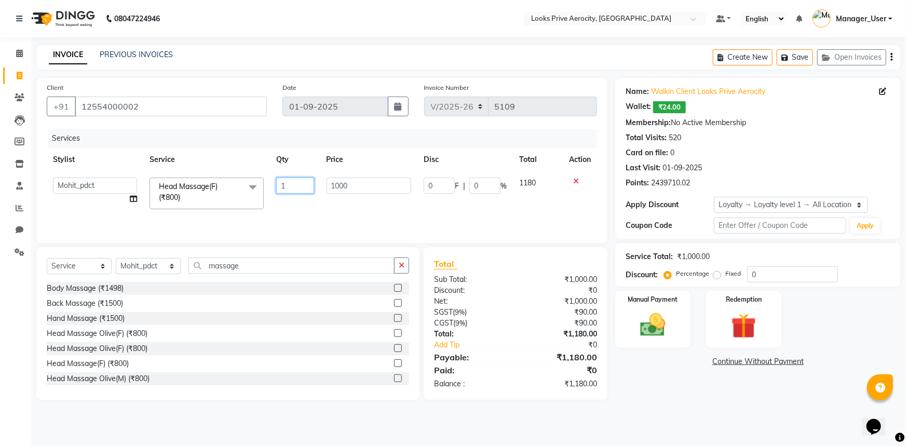
click at [289, 184] on input "1" at bounding box center [295, 186] width 38 height 16
type input "2"
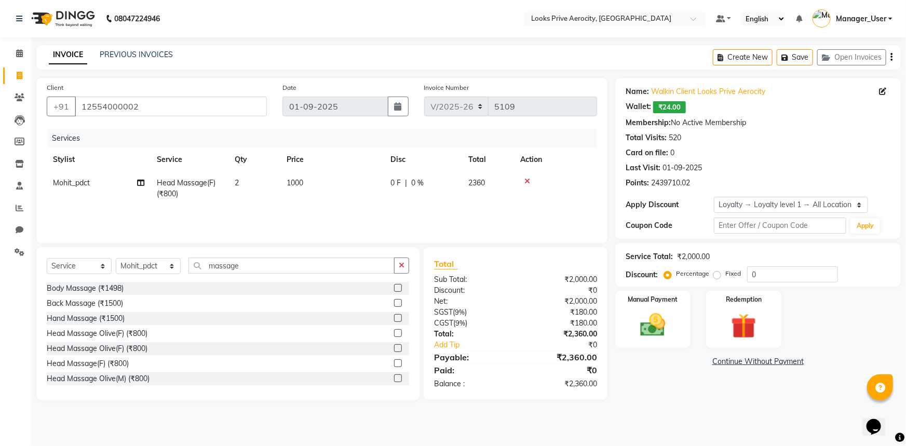
click at [292, 211] on div "Services Stylist Service Qty Price Disc Total Action Mohit_pdct Head Massage(F)…" at bounding box center [322, 181] width 550 height 104
click at [666, 327] on img at bounding box center [653, 325] width 43 height 30
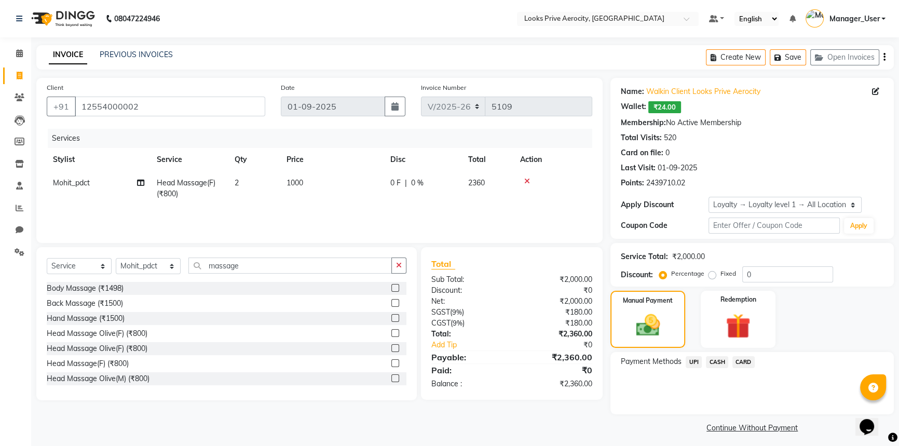
drag, startPoint x: 742, startPoint y: 363, endPoint x: 743, endPoint y: 369, distance: 5.8
click at [742, 367] on span "CARD" at bounding box center [744, 362] width 22 height 12
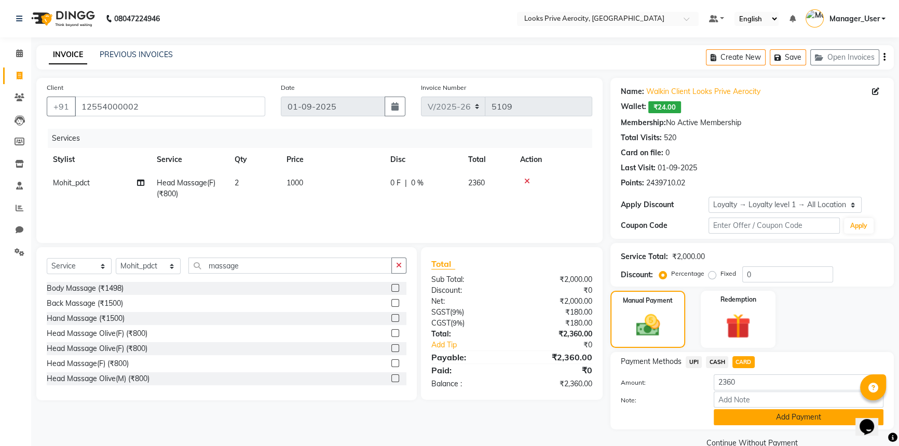
click at [758, 415] on button "Add Payment" at bounding box center [799, 417] width 170 height 16
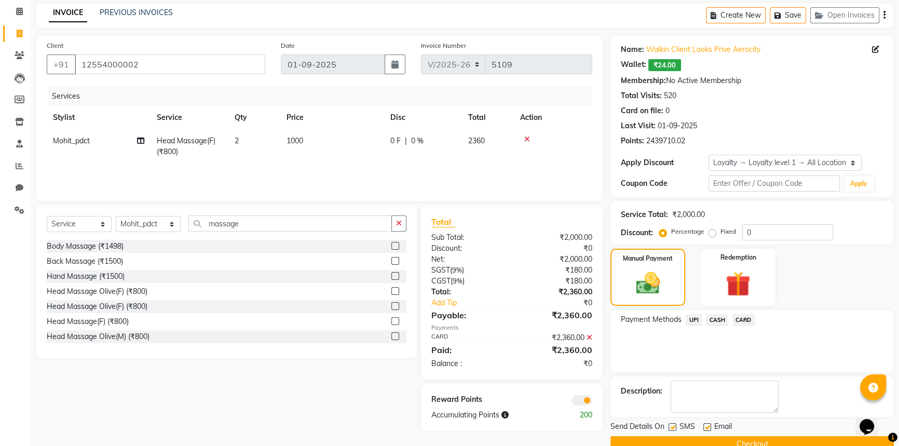
scroll to position [63, 0]
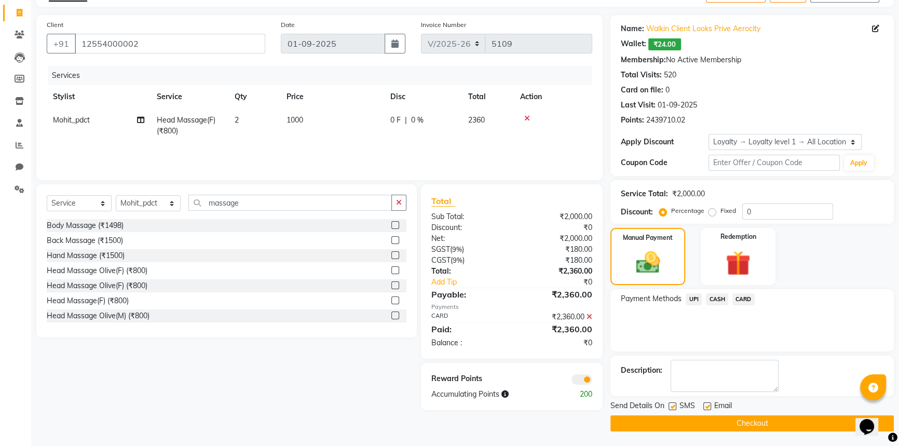
click at [672, 406] on label at bounding box center [673, 406] width 8 height 8
click at [672, 406] on input "checkbox" at bounding box center [672, 406] width 7 height 7
checkbox input "false"
click at [722, 420] on button "Checkout" at bounding box center [752, 423] width 283 height 16
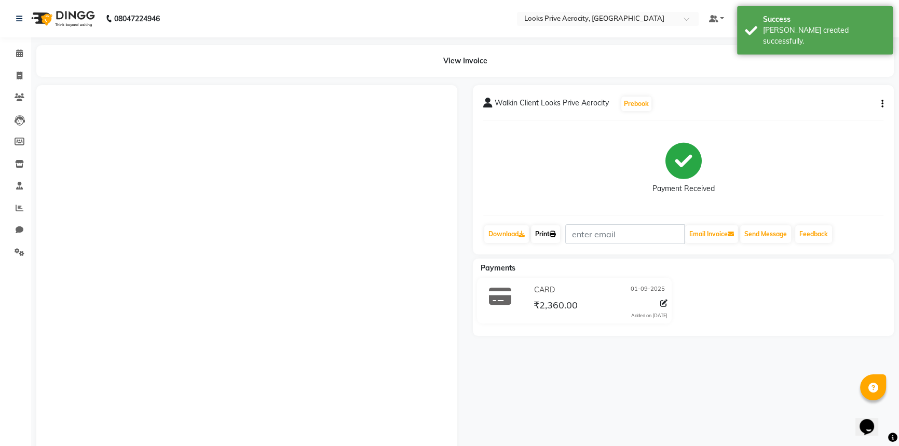
click at [556, 233] on icon at bounding box center [553, 234] width 6 height 6
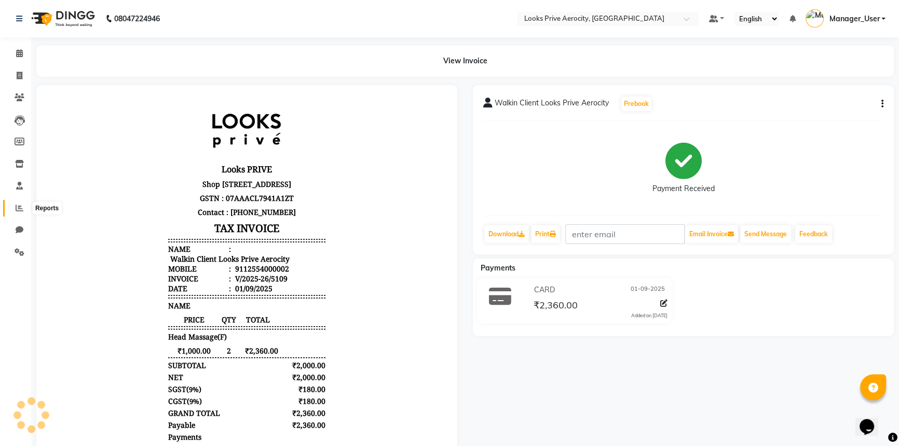
click at [16, 209] on icon at bounding box center [20, 208] width 8 height 8
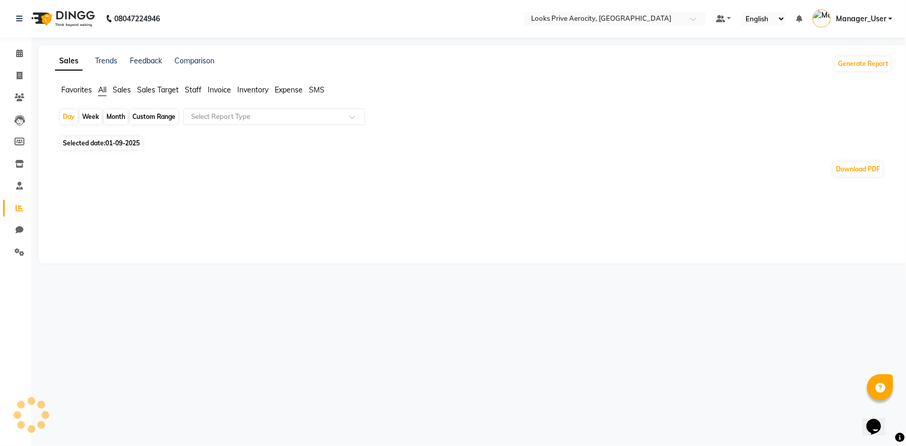
click at [198, 89] on span "Staff" at bounding box center [193, 89] width 17 height 9
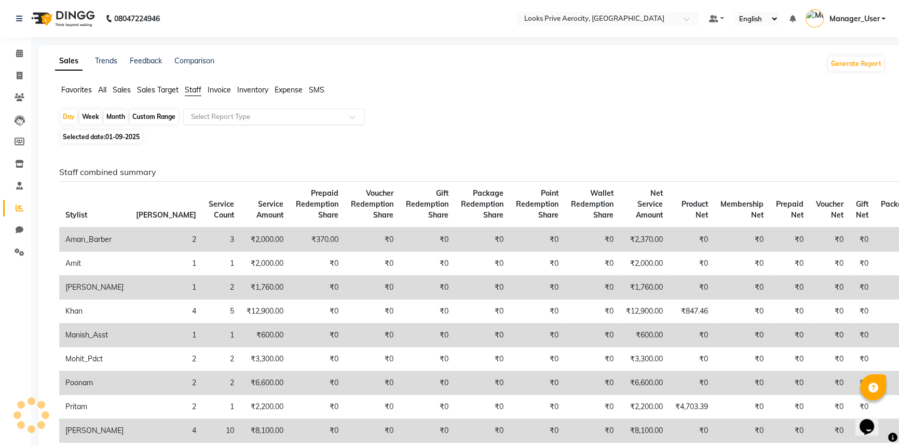
click at [210, 116] on input "text" at bounding box center [264, 117] width 150 height 10
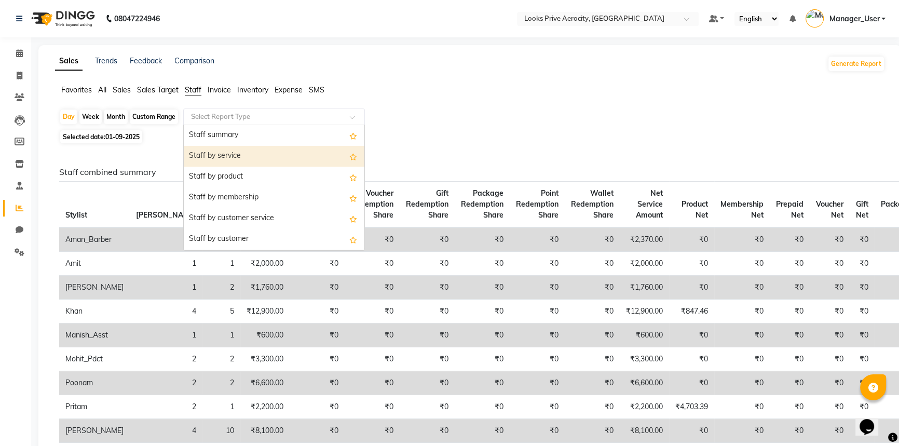
click at [232, 153] on div "Staff by service" at bounding box center [274, 156] width 181 height 21
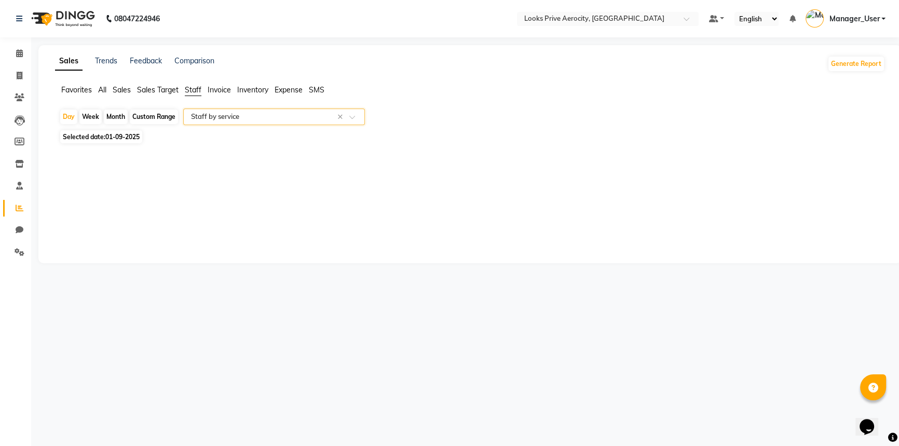
select select "full_report"
select select "csv"
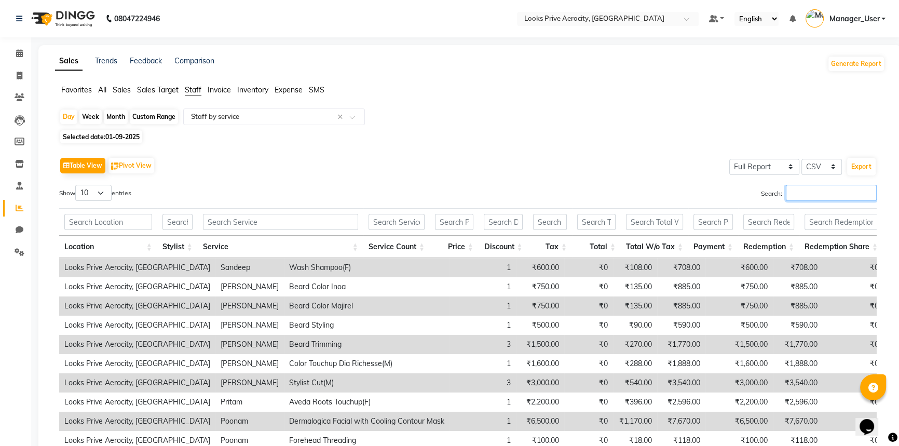
click at [814, 192] on input "Search:" at bounding box center [831, 193] width 91 height 16
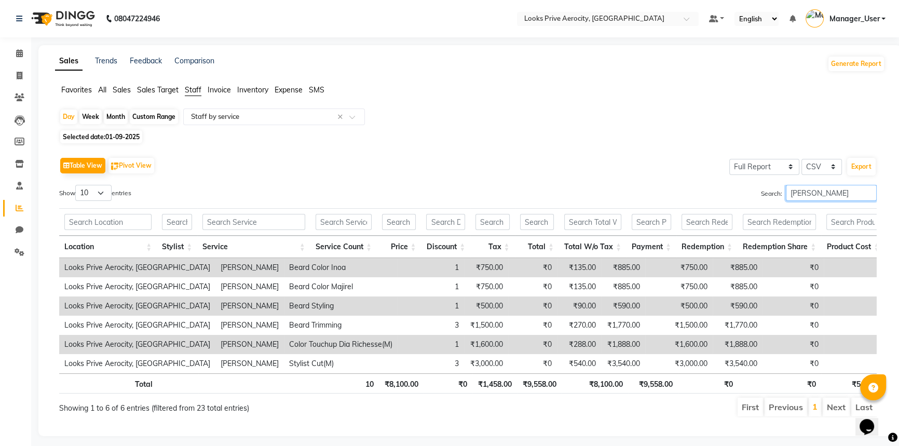
type input "[PERSON_NAME]"
click at [17, 76] on icon at bounding box center [20, 76] width 6 height 8
select select "service"
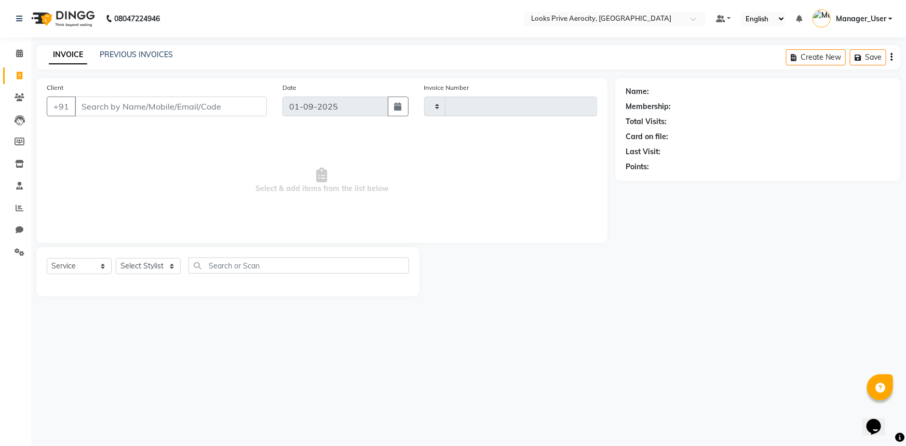
type input "5110"
select select "5913"
click at [197, 112] on input "Client" at bounding box center [171, 107] width 192 height 20
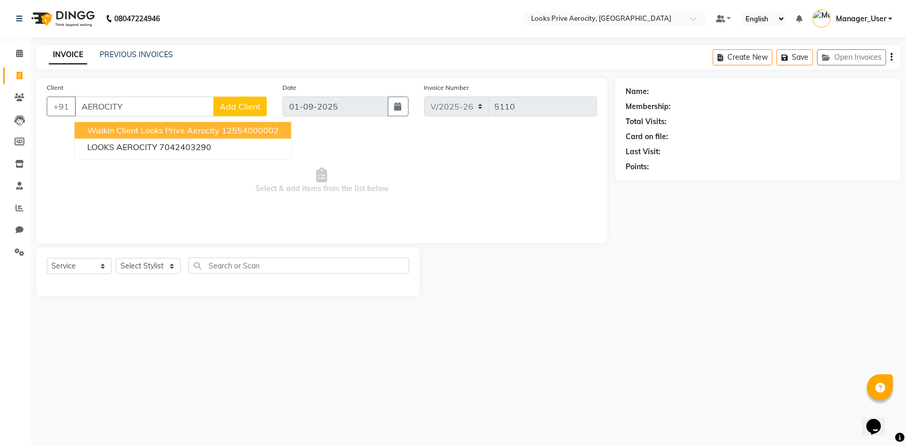
click at [179, 131] on span "Walkin Client Looks Prive Aerocity" at bounding box center [153, 130] width 132 height 10
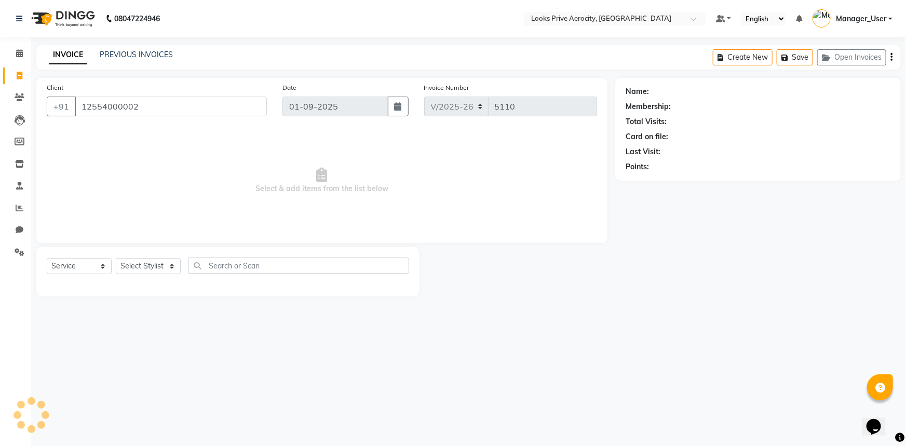
type input "12554000002"
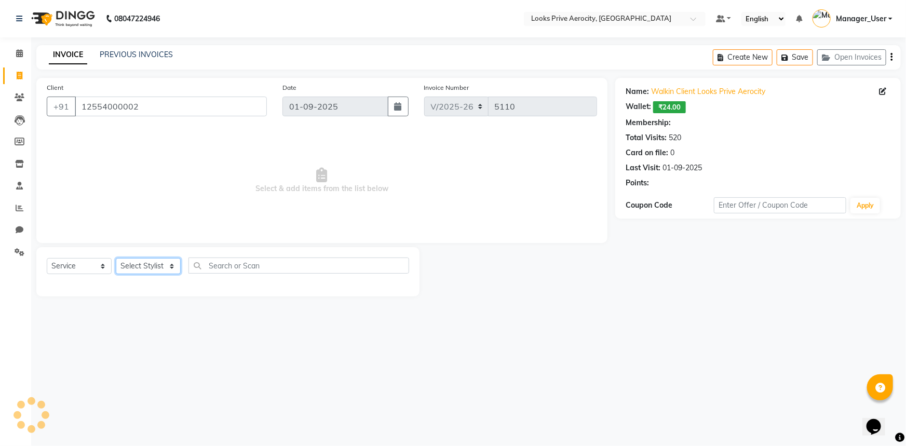
click at [144, 265] on select "Select Stylist Aman_Barber Amit Amu Dharma [PERSON_NAME] Eric_asst [PERSON_NAME…" at bounding box center [148, 266] width 65 height 16
select select "1: Object"
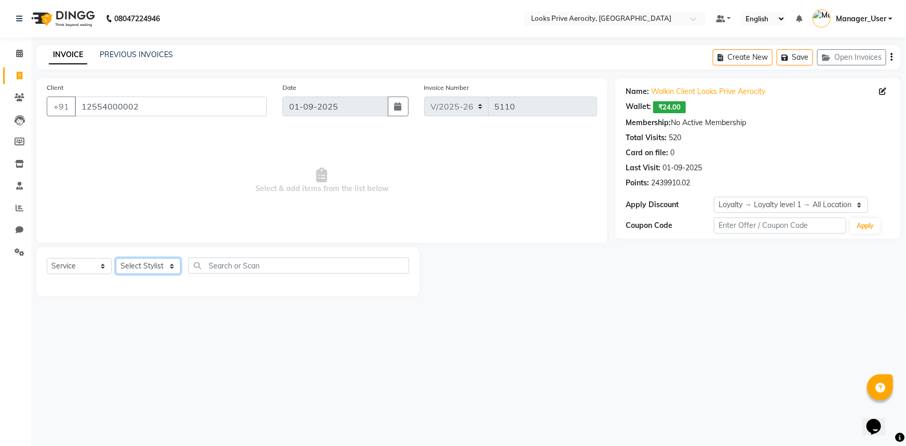
select select "66241"
click at [116, 258] on select "Select Stylist Aman_Barber Amit Amu Dharma [PERSON_NAME] Eric_asst [PERSON_NAME…" at bounding box center [148, 266] width 65 height 16
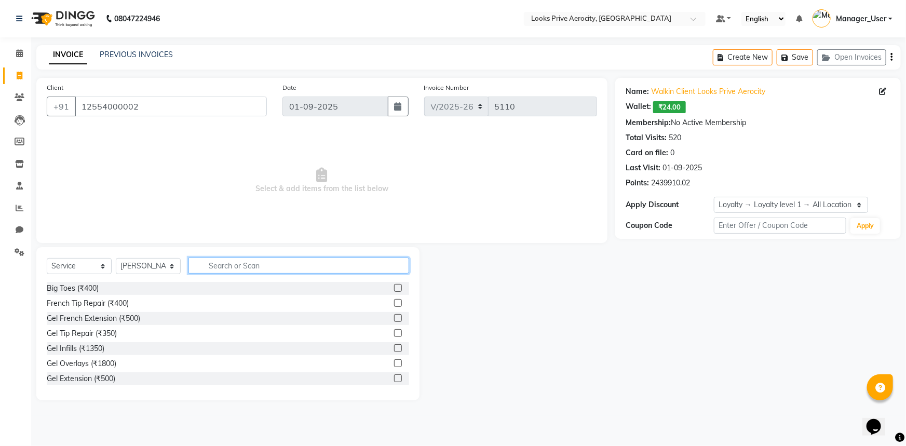
click at [272, 268] on input "text" at bounding box center [298, 266] width 221 height 16
type input "AVED"
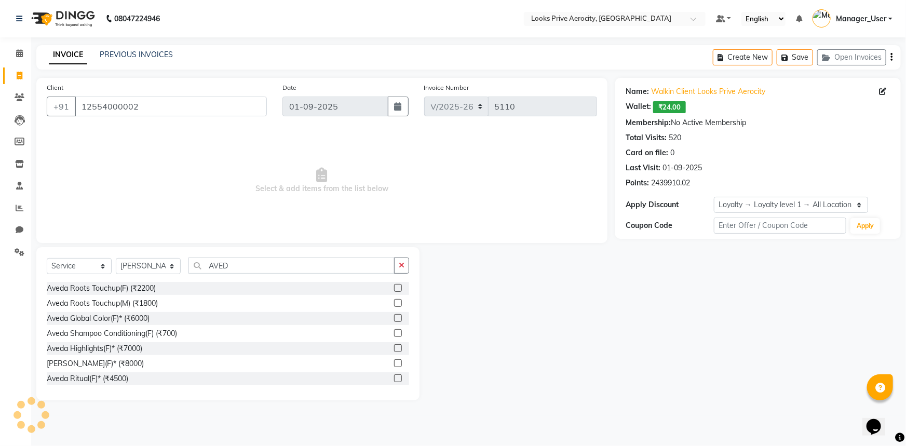
click at [394, 363] on label at bounding box center [398, 363] width 8 height 8
click at [394, 363] on input "checkbox" at bounding box center [397, 363] width 7 height 7
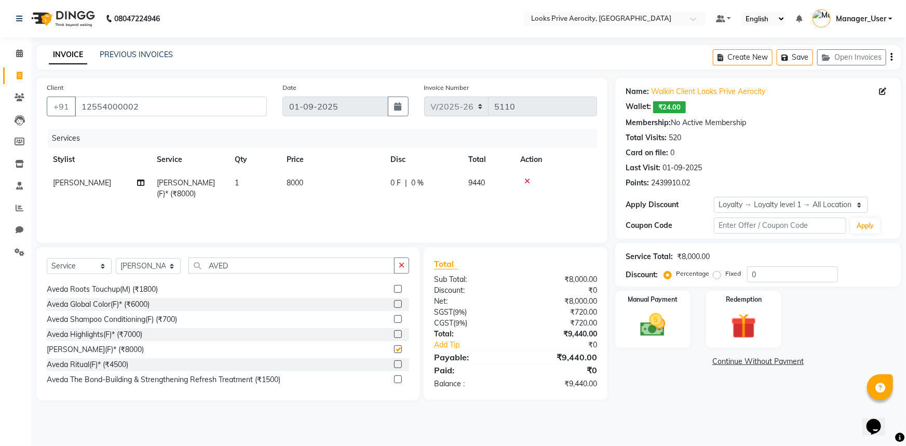
checkbox input "false"
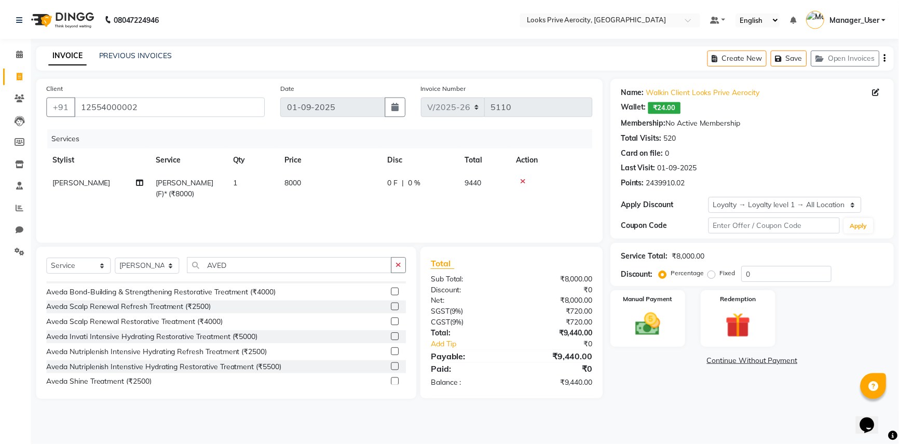
scroll to position [141, 0]
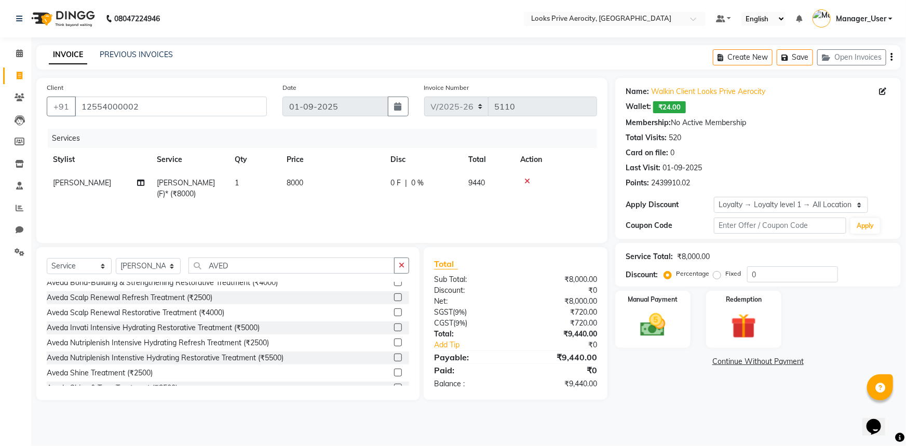
click at [293, 183] on span "8000" at bounding box center [295, 182] width 17 height 9
select select "66241"
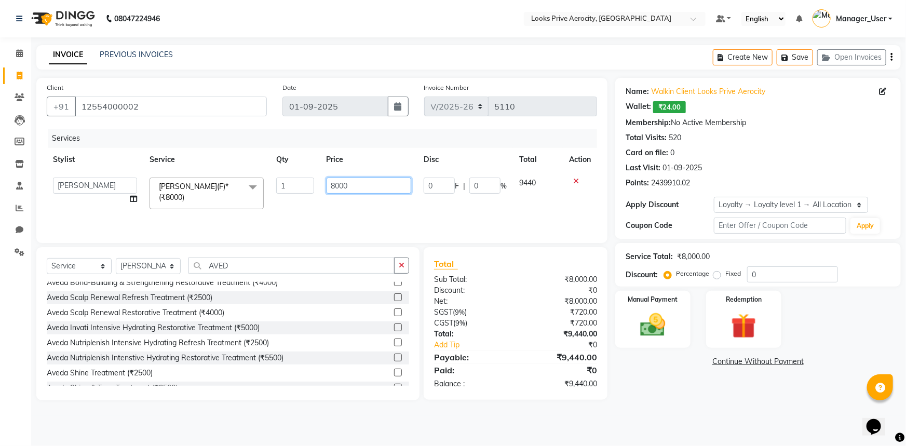
click at [336, 183] on input "8000" at bounding box center [369, 186] width 85 height 16
type input "7000"
click at [474, 426] on div "08047224946 Select Location × Looks Prive Aerocity, Delhi Default Panel My Pane…" at bounding box center [453, 223] width 906 height 446
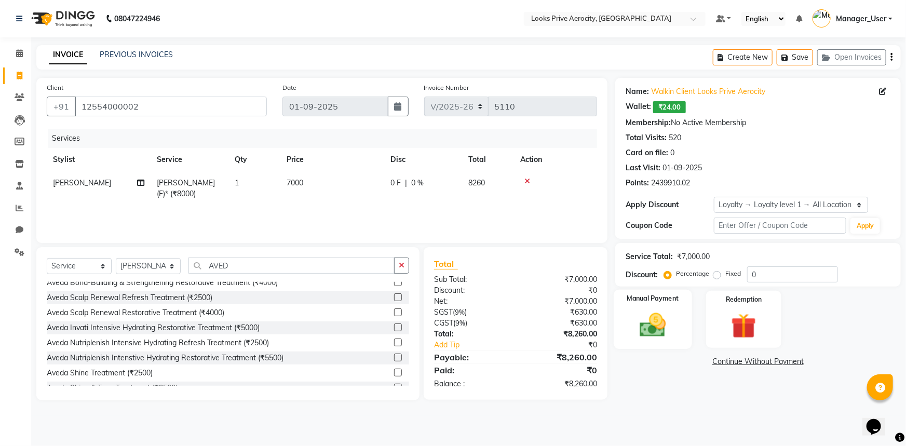
click at [678, 317] on div "Manual Payment" at bounding box center [653, 320] width 78 height 60
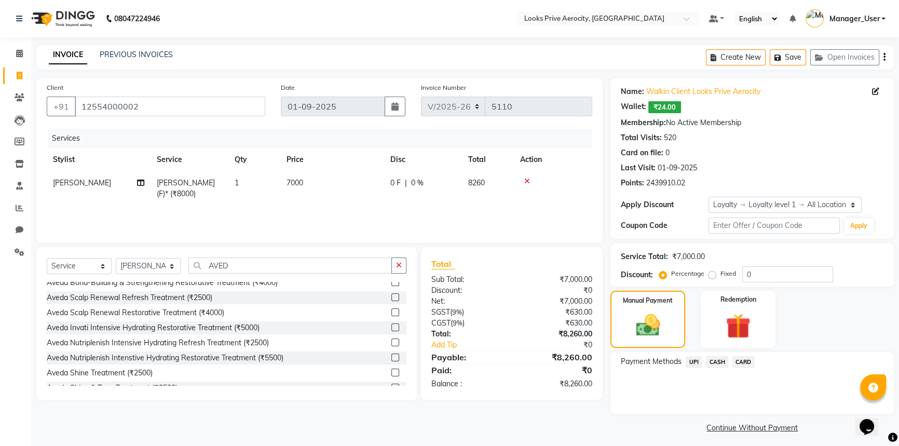
click at [740, 362] on span "CARD" at bounding box center [744, 362] width 22 height 12
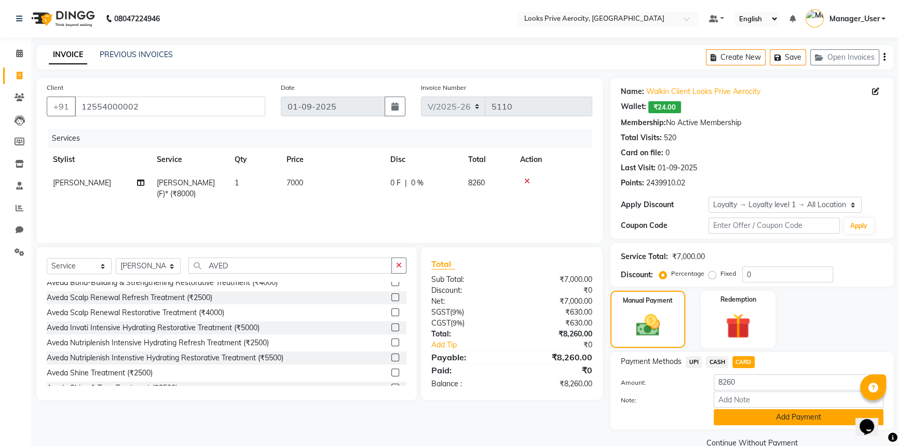
click at [758, 413] on button "Add Payment" at bounding box center [799, 417] width 170 height 16
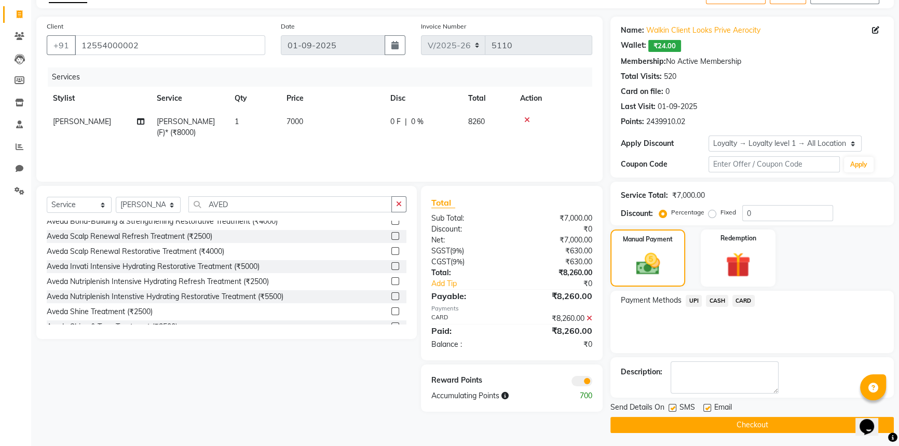
scroll to position [63, 0]
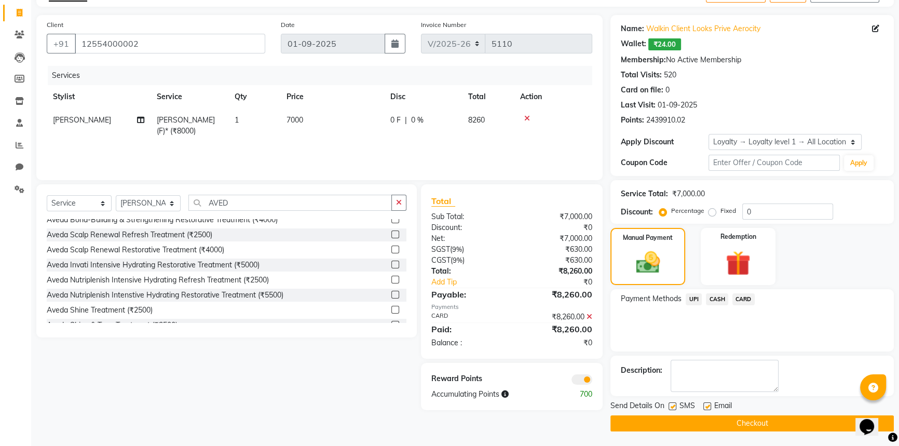
click at [673, 408] on label at bounding box center [673, 406] width 8 height 8
click at [673, 408] on input "checkbox" at bounding box center [672, 406] width 7 height 7
checkbox input "false"
click at [687, 429] on button "Checkout" at bounding box center [752, 423] width 283 height 16
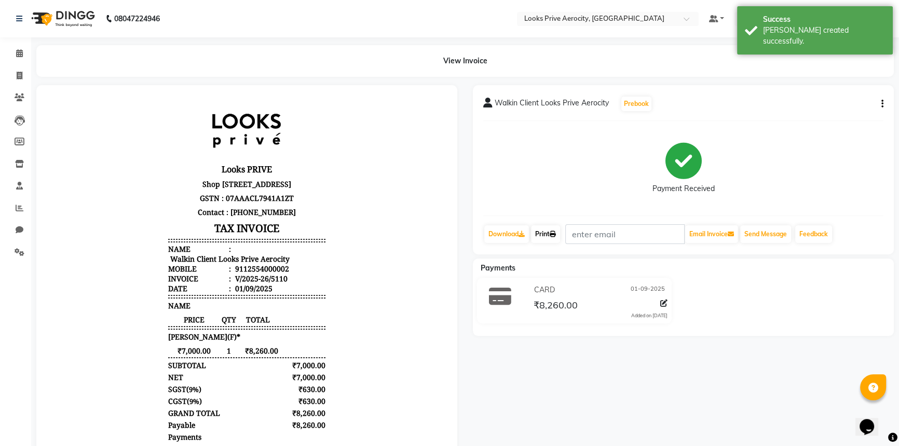
click at [556, 236] on icon at bounding box center [553, 234] width 6 height 6
drag, startPoint x: 21, startPoint y: 73, endPoint x: 48, endPoint y: 75, distance: 27.1
click at [21, 73] on icon at bounding box center [20, 76] width 6 height 8
select select "service"
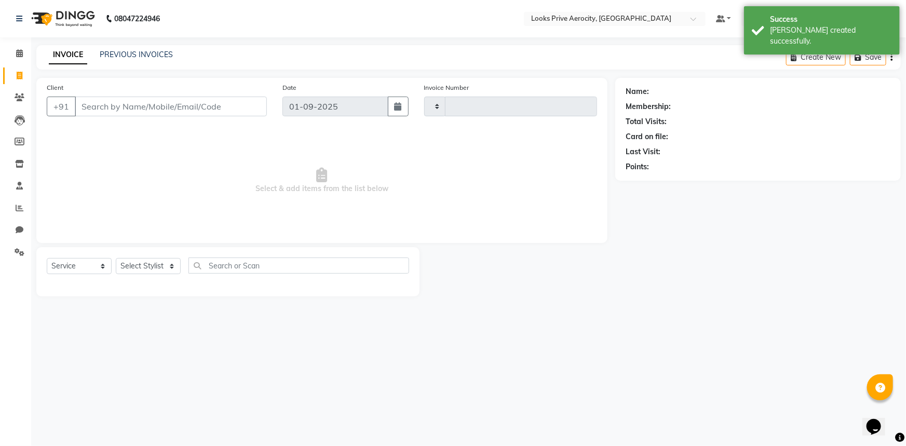
type input "5111"
select select "5913"
click at [142, 106] on input "Client" at bounding box center [171, 107] width 192 height 20
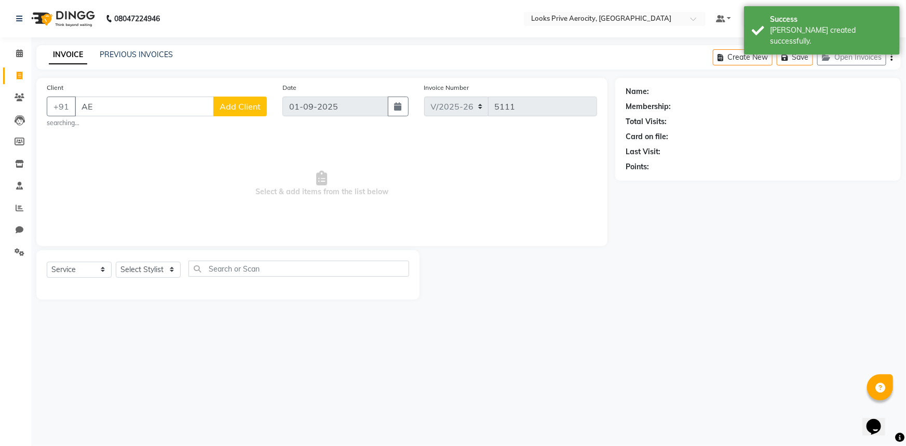
type input "A"
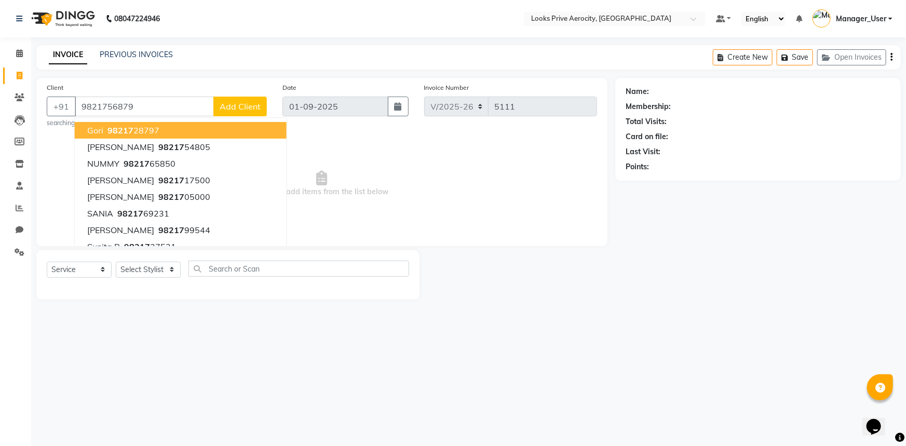
type input "9821756879"
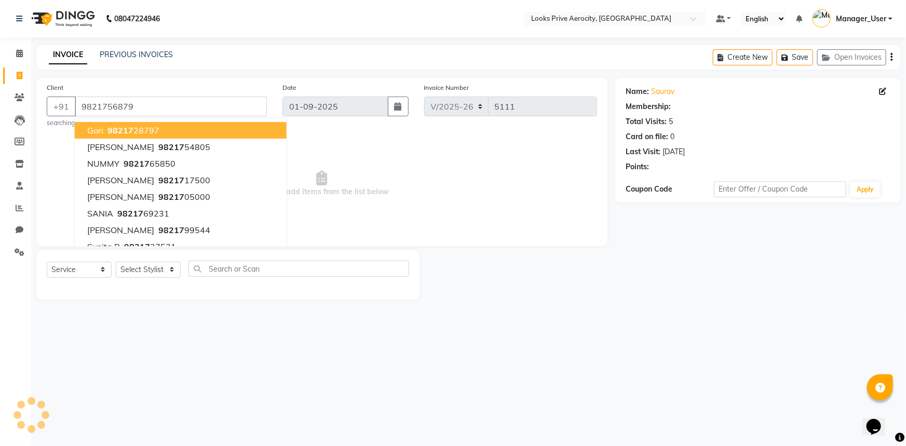
select select "1: Object"
click at [140, 112] on input "9821756879" at bounding box center [171, 107] width 192 height 20
type input "9821756879"
select select "1: Object"
click at [138, 112] on input "9821756879" at bounding box center [171, 107] width 192 height 20
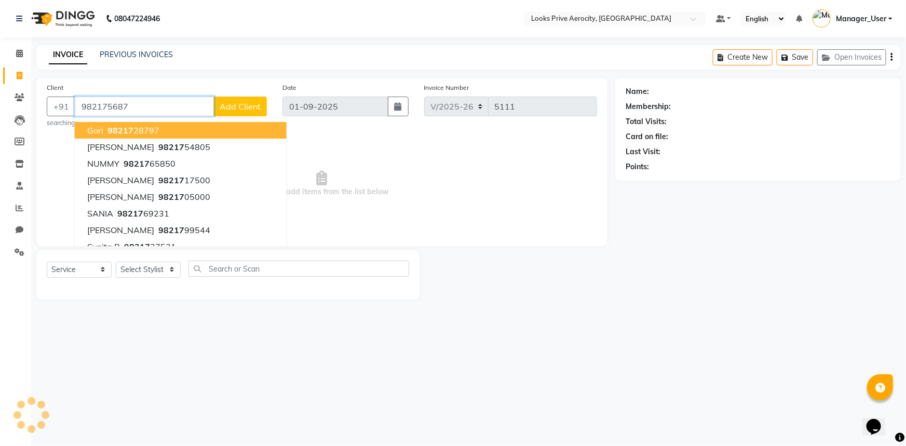
type input "9821756879"
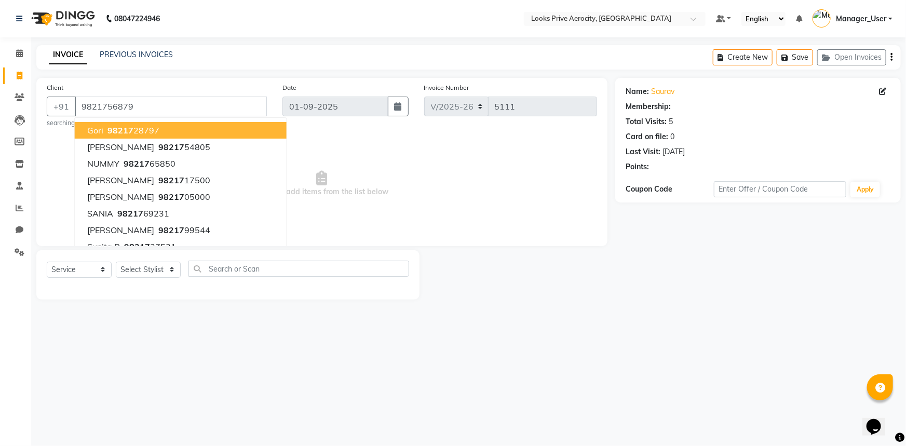
select select "1: Object"
click at [161, 103] on input "9821756879" at bounding box center [171, 107] width 192 height 20
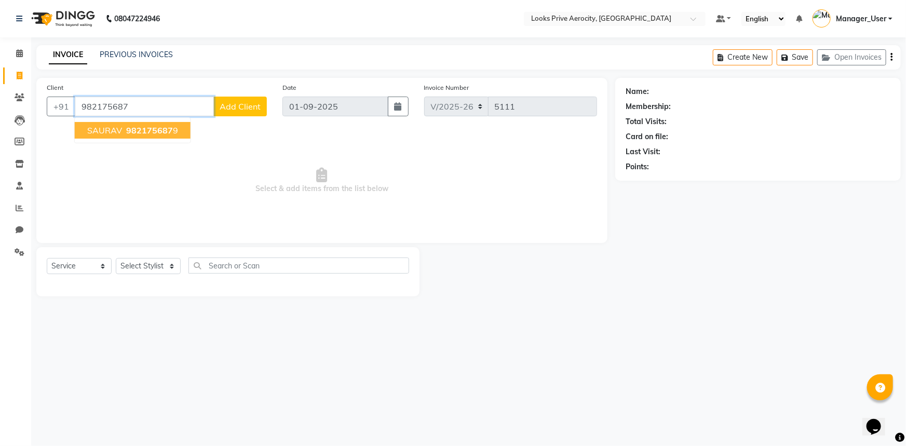
click at [147, 136] on button "SAURAV 982175687 9" at bounding box center [133, 130] width 116 height 17
type input "9821756879"
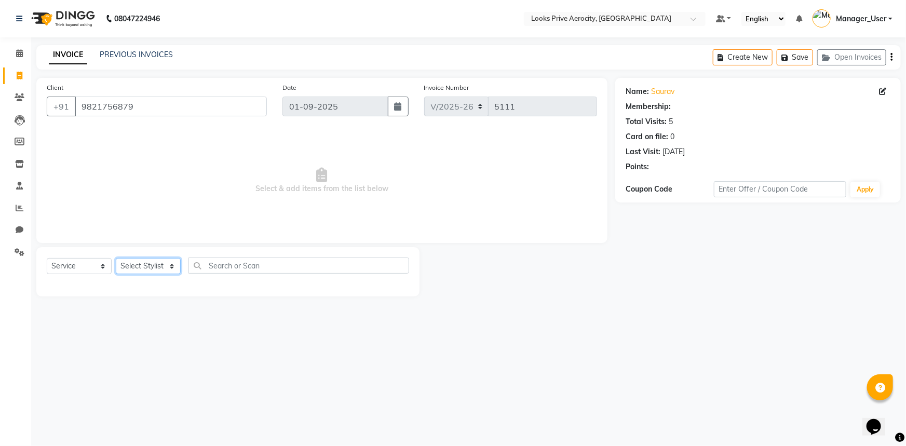
click at [144, 271] on select "Select Stylist Aman_Barber Amit Amu Dharma Erica CR Eric_asst Esha Ishita kapil…" at bounding box center [148, 266] width 65 height 16
select select "1: Object"
select select "43252"
click at [116, 258] on select "Select Stylist Aman_Barber Amit Amu Dharma Erica CR Eric_asst Esha Ishita kapil…" at bounding box center [148, 266] width 65 height 16
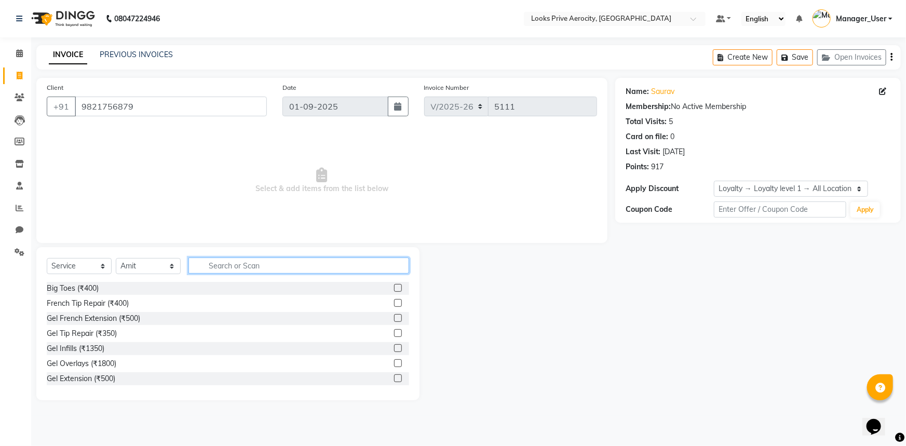
click at [280, 267] on input "text" at bounding box center [298, 266] width 221 height 16
type input "AVEDA"
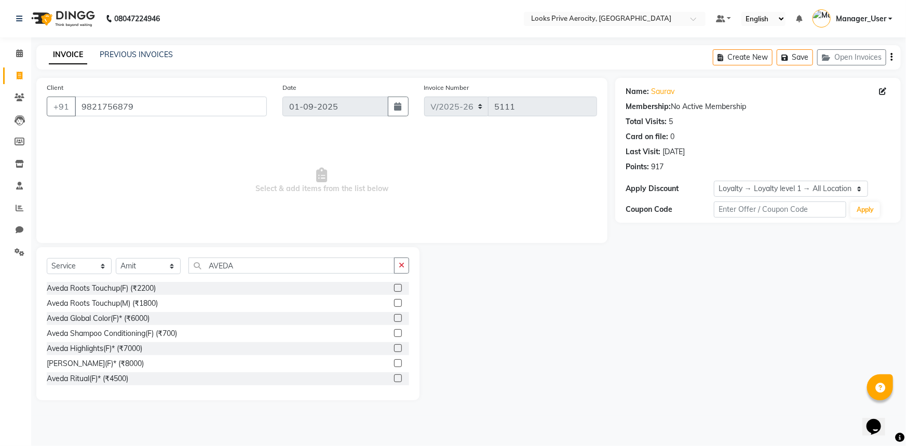
drag, startPoint x: 391, startPoint y: 376, endPoint x: 379, endPoint y: 370, distance: 14.4
click at [394, 376] on label at bounding box center [398, 378] width 8 height 8
click at [394, 376] on input "checkbox" at bounding box center [397, 378] width 7 height 7
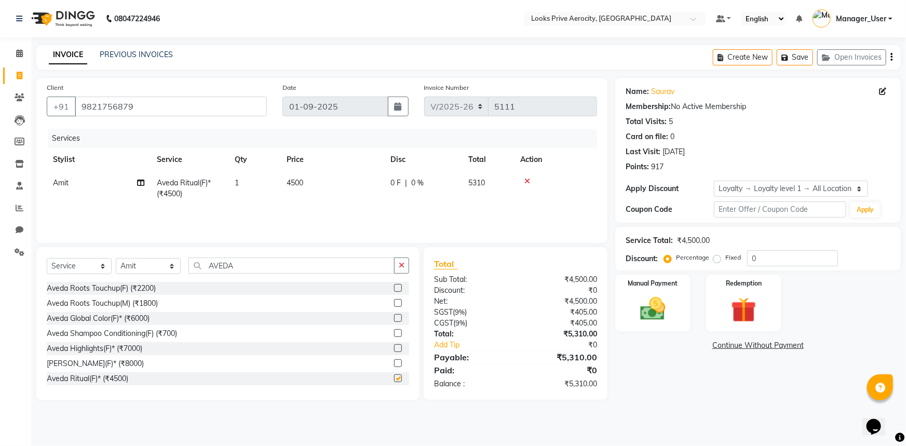
checkbox input "false"
click at [241, 262] on input "AVEDA" at bounding box center [291, 266] width 206 height 16
type input "A"
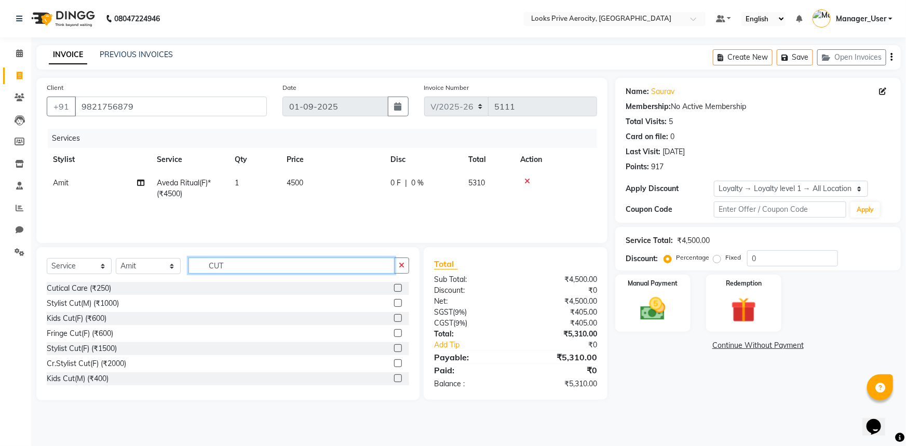
type input "CUT"
click at [394, 302] on label at bounding box center [398, 303] width 8 height 8
click at [394, 302] on input "checkbox" at bounding box center [397, 303] width 7 height 7
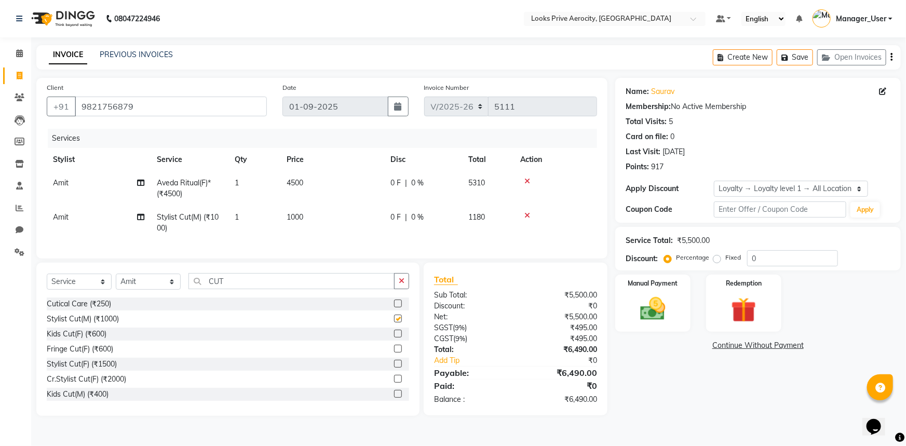
checkbox input "false"
drag, startPoint x: 138, startPoint y: 293, endPoint x: 137, endPoint y: 285, distance: 9.0
click at [138, 290] on select "Select Stylist Aman_Barber Amit Amu Dharma Erica CR Eric_asst Esha Ishita kapil…" at bounding box center [148, 282] width 65 height 16
click at [272, 289] on input "CUT" at bounding box center [291, 281] width 206 height 16
type input "C"
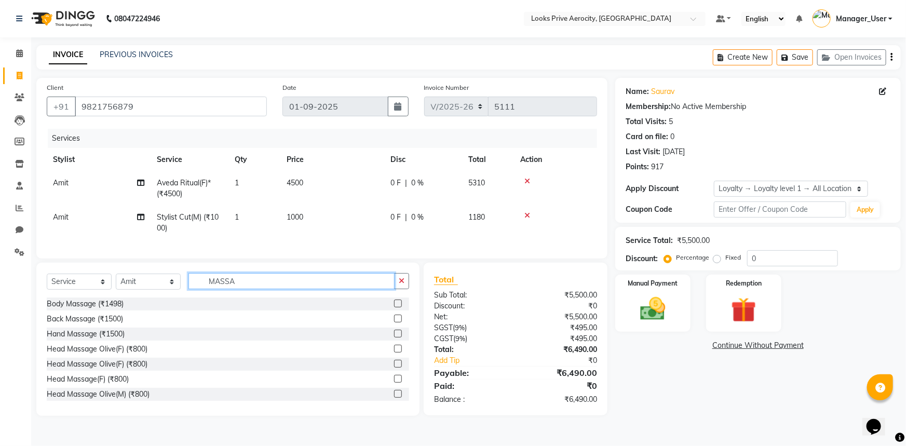
type input "MASSA"
click at [394, 368] on label at bounding box center [398, 364] width 8 height 8
click at [394, 368] on input "checkbox" at bounding box center [397, 364] width 7 height 7
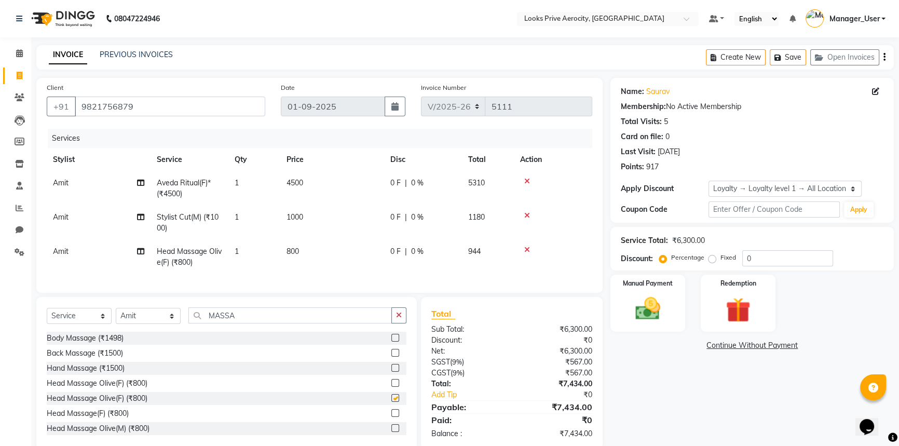
checkbox input "false"
drag, startPoint x: 286, startPoint y: 243, endPoint x: 325, endPoint y: 249, distance: 39.9
click at [286, 244] on td "800" at bounding box center [332, 257] width 104 height 34
select select "43252"
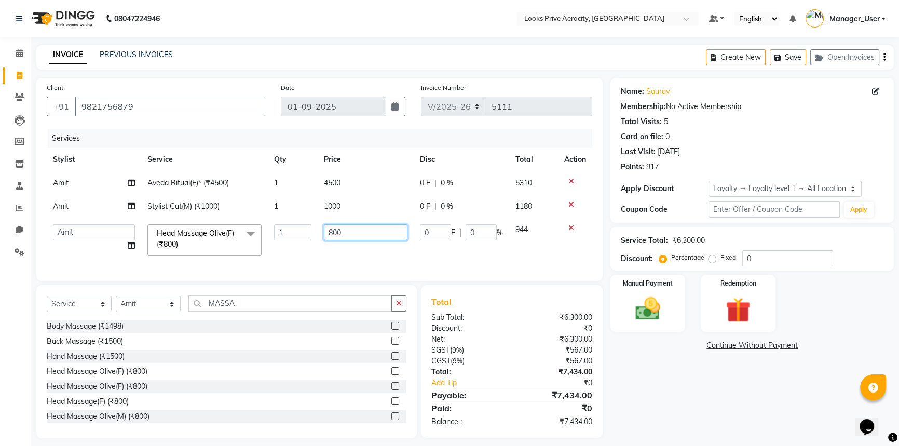
click at [331, 235] on input "800" at bounding box center [366, 232] width 84 height 16
type input "1000"
drag, startPoint x: 348, startPoint y: 266, endPoint x: 260, endPoint y: 240, distance: 91.7
click at [344, 265] on div "Services Stylist Service Qty Price Disc Total Action Amit Aveda Ritual(F)* (₹45…" at bounding box center [320, 200] width 546 height 142
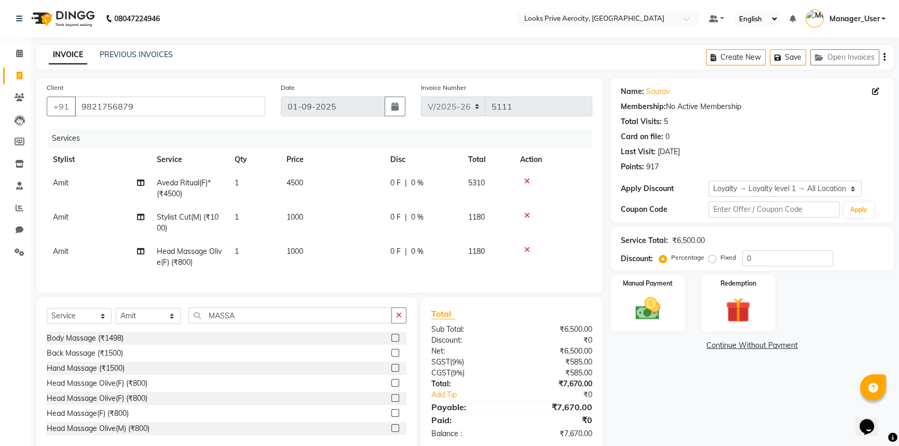
click at [56, 185] on span "Amit" at bounding box center [61, 182] width 16 height 9
select select "43252"
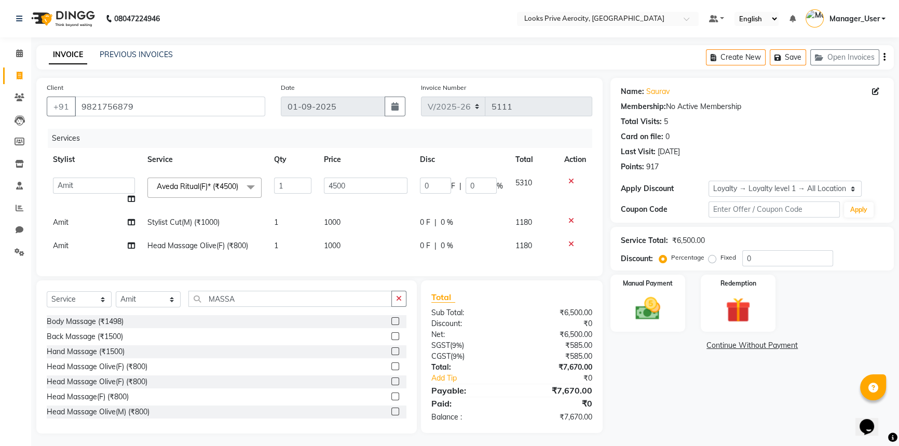
drag, startPoint x: 56, startPoint y: 185, endPoint x: 93, endPoint y: 174, distance: 38.4
click at [87, 159] on th "Stylist" at bounding box center [94, 159] width 94 height 23
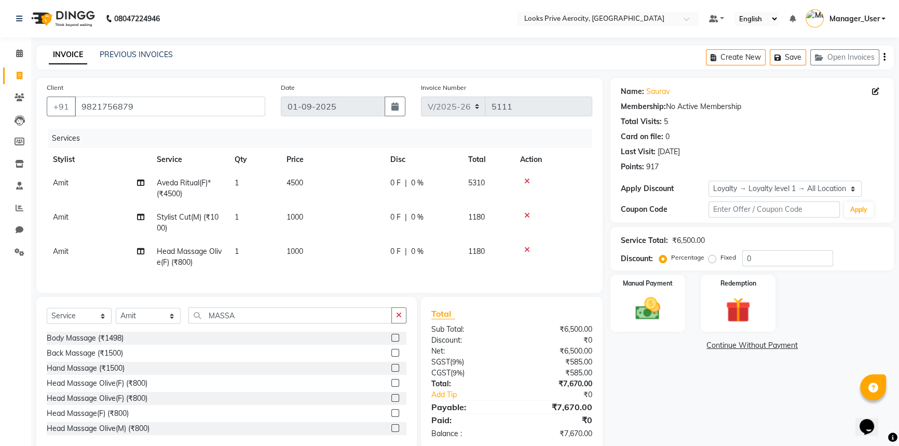
click at [91, 181] on td "Amit" at bounding box center [99, 188] width 104 height 34
select select "43252"
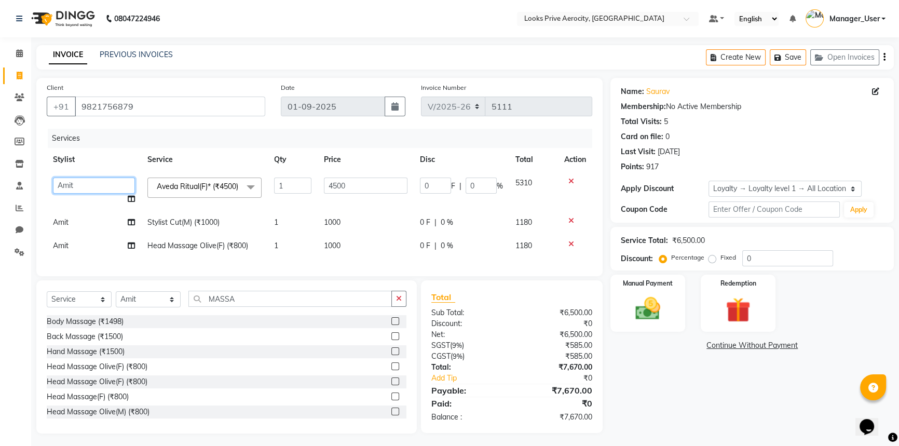
click at [82, 182] on select "Aman_Barber Amit Amu Dharma Erica CR Eric_asst Esha Ishita kapil khan Manager_U…" at bounding box center [94, 186] width 82 height 16
click at [79, 226] on td "Amit" at bounding box center [94, 222] width 94 height 23
select select "43252"
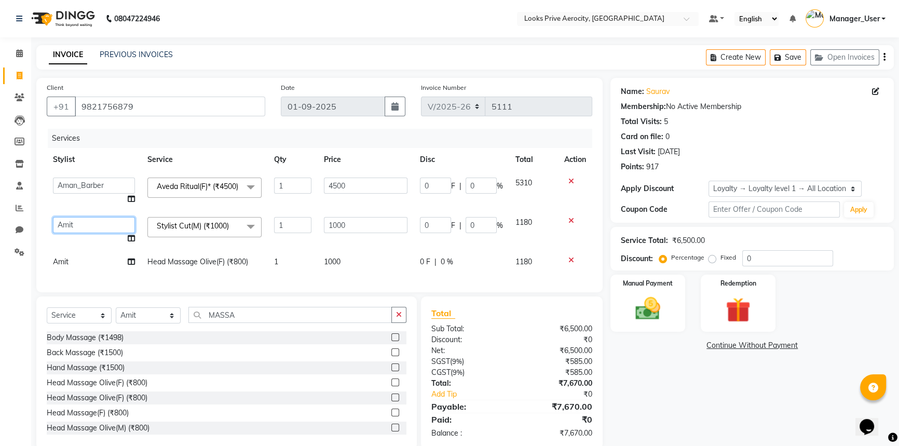
click at [72, 226] on select "Aman_Barber Amit Amu Dharma Erica CR Eric_asst Esha Ishita kapil khan Manager_U…" at bounding box center [94, 225] width 82 height 16
click at [666, 389] on div "Name: Saurav Membership: No Active Membership Total Visits: 5 Card on file: 0 L…" at bounding box center [756, 264] width 291 height 372
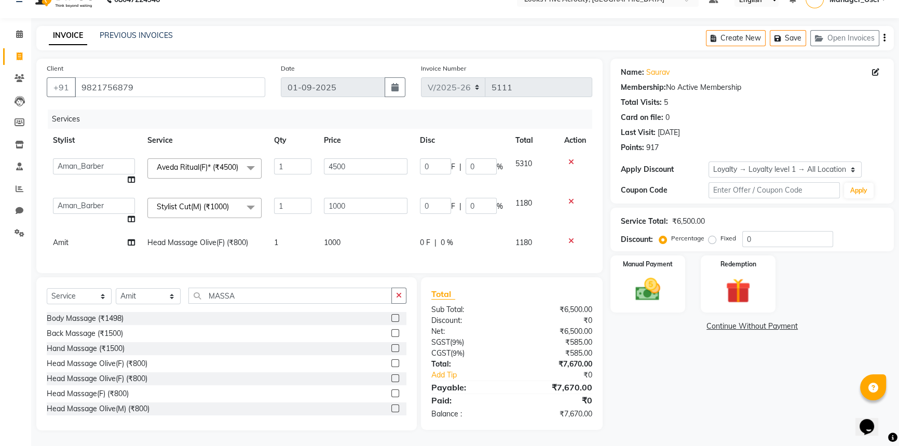
click at [685, 386] on div "Name: Saurav Membership: No Active Membership Total Visits: 5 Card on file: 0 L…" at bounding box center [756, 245] width 291 height 372
drag, startPoint x: 634, startPoint y: 287, endPoint x: 652, endPoint y: 281, distance: 18.1
click at [636, 286] on img at bounding box center [648, 290] width 42 height 30
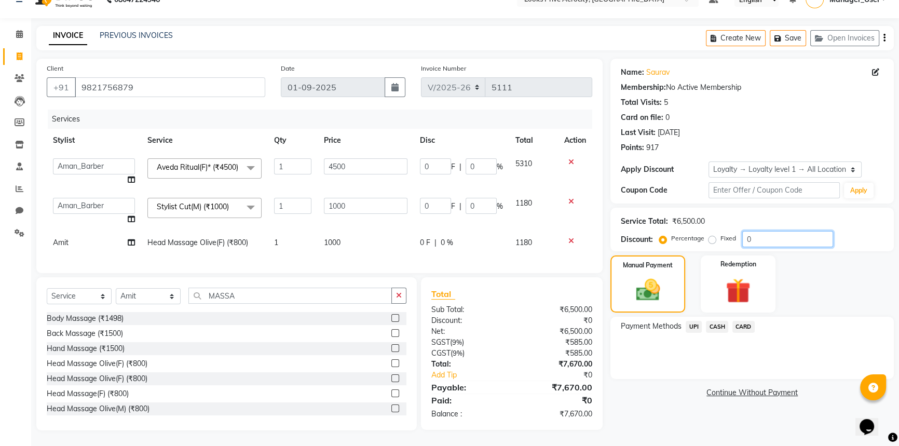
click at [747, 231] on input "0" at bounding box center [787, 239] width 91 height 16
type input "20"
type input "900"
type input "20"
type input "200"
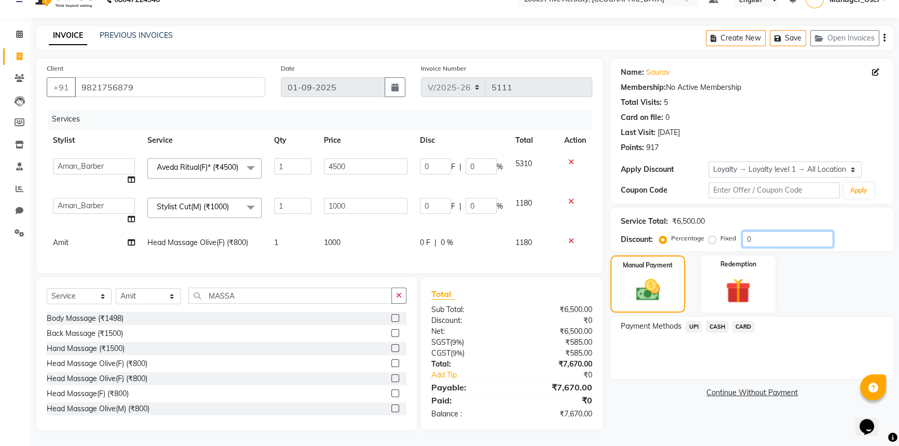
type input "20"
click at [748, 321] on span "CARD" at bounding box center [744, 327] width 22 height 12
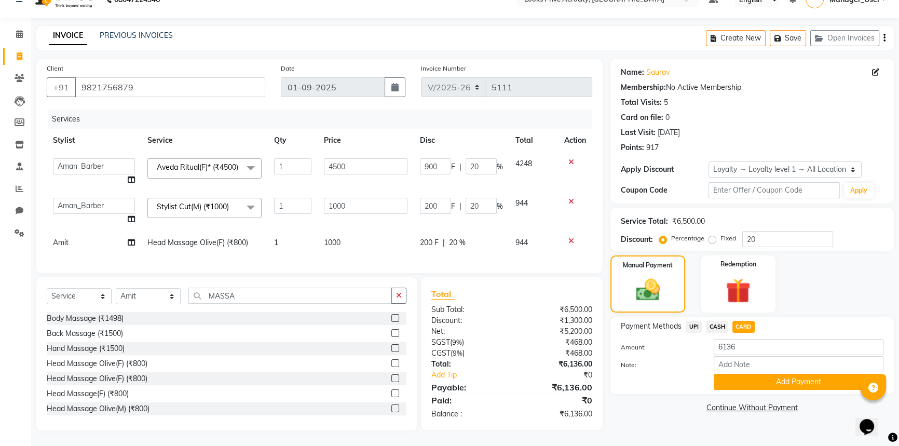
click at [731, 374] on button "Add Payment" at bounding box center [799, 382] width 170 height 16
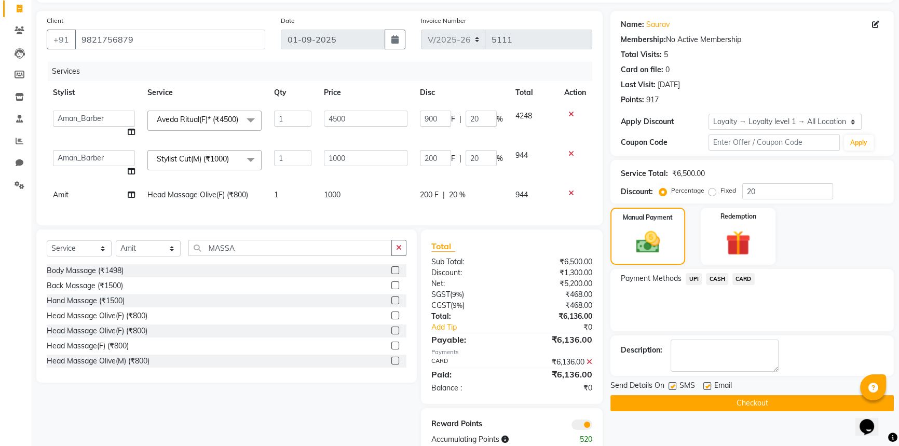
scroll to position [104, 0]
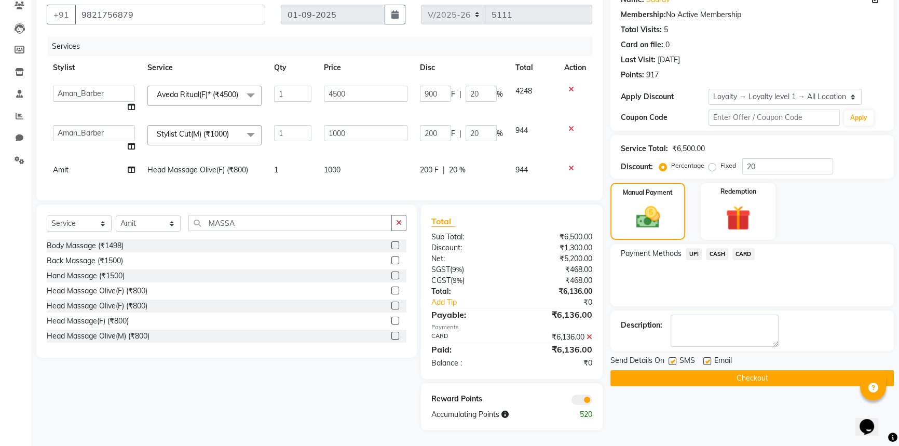
click at [674, 357] on label at bounding box center [673, 361] width 8 height 8
click at [674, 358] on input "checkbox" at bounding box center [672, 361] width 7 height 7
checkbox input "false"
click at [681, 370] on button "Checkout" at bounding box center [752, 378] width 283 height 16
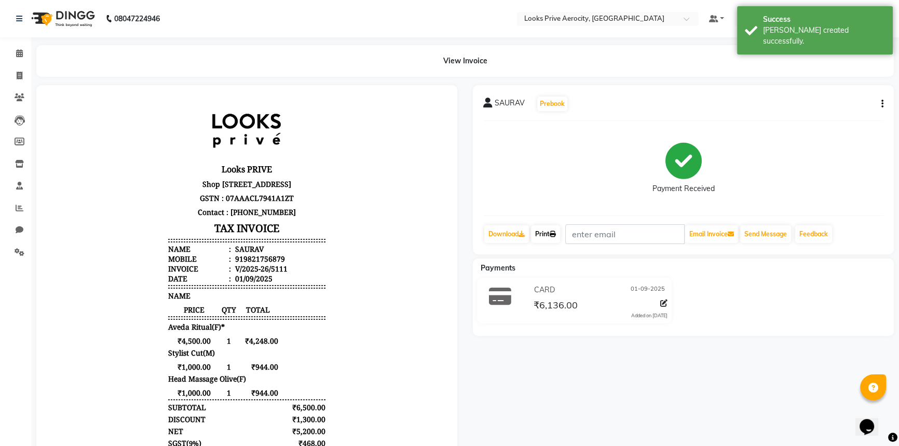
click at [556, 237] on icon at bounding box center [553, 234] width 6 height 6
click at [548, 407] on div "SAURAV Prebook Payment Received Download Print Email Invoice Send Message Feedb…" at bounding box center [683, 342] width 437 height 514
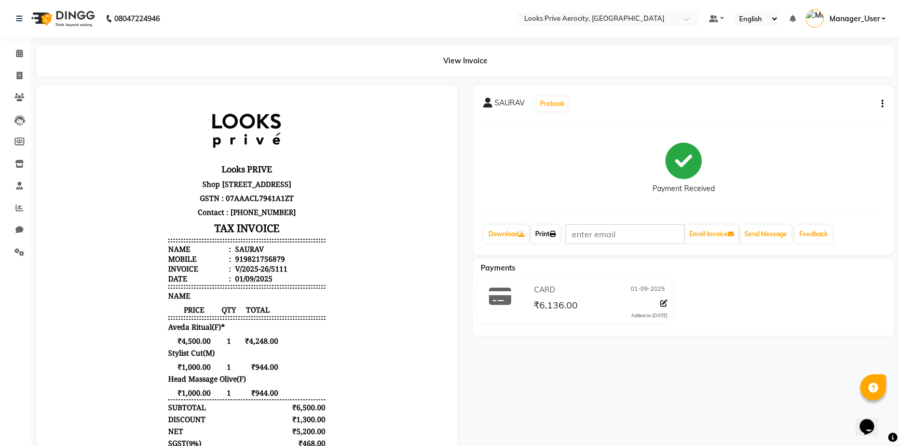
click at [548, 234] on link "Print" at bounding box center [545, 234] width 29 height 18
click at [18, 75] on icon at bounding box center [20, 76] width 6 height 8
select select "service"
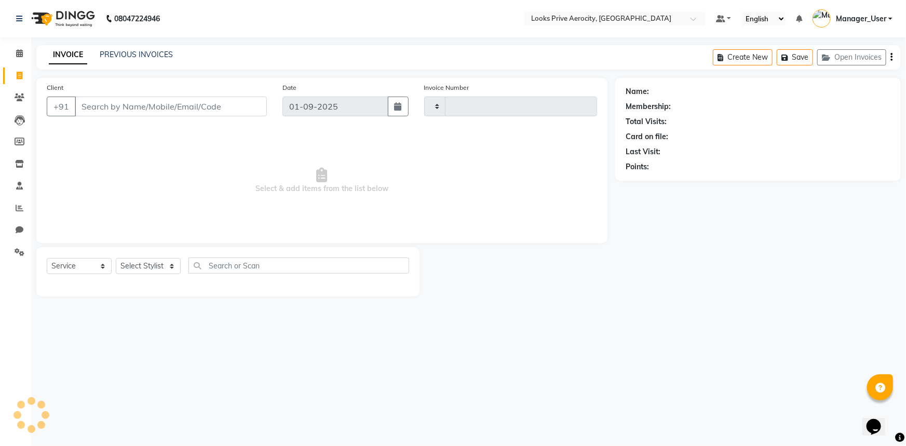
type input "5112"
select select "5913"
click at [188, 105] on input "Client" at bounding box center [171, 107] width 192 height 20
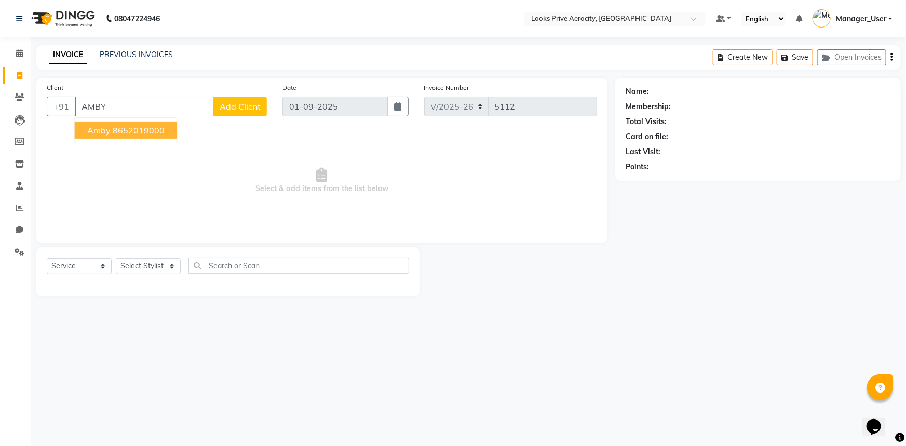
click at [117, 128] on ngb-highlight "8652019000" at bounding box center [139, 130] width 52 height 10
type input "8652019000"
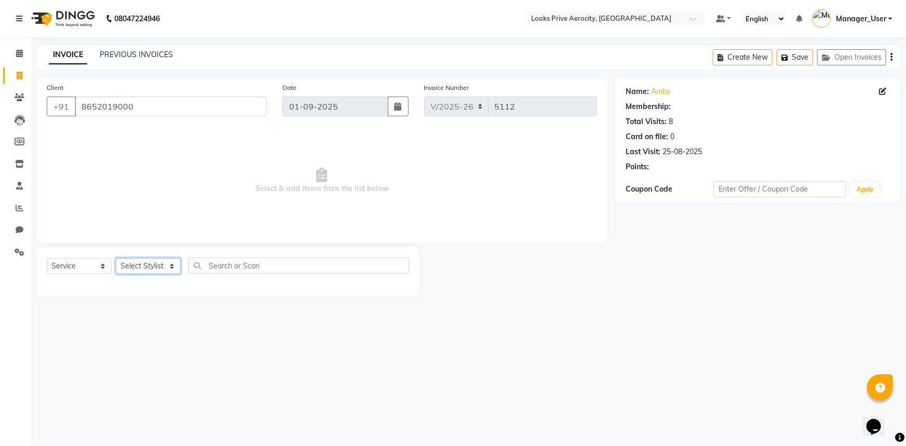
click at [165, 267] on select "Select Stylist Aman_Barber Amit Amu Dharma Erica CR Eric_asst Esha Ishita kapil…" at bounding box center [148, 266] width 65 height 16
select select "1: Object"
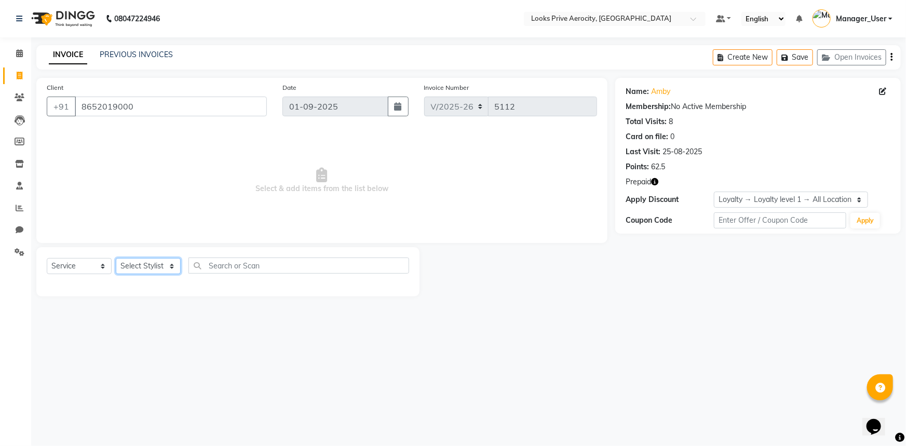
select select "43243"
click at [116, 258] on select "Select Stylist Aman_Barber Amit Amu Dharma Erica CR Eric_asst Esha Ishita kapil…" at bounding box center [148, 266] width 65 height 16
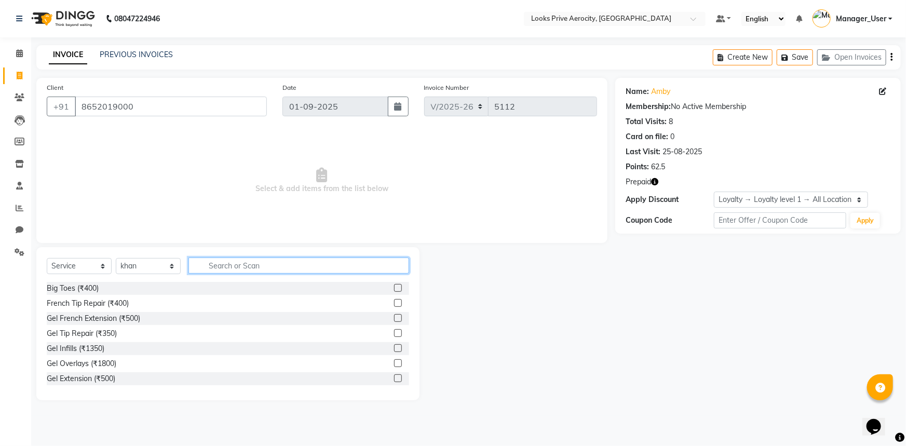
click at [234, 265] on input "text" at bounding box center [298, 266] width 221 height 16
type input "AVED"
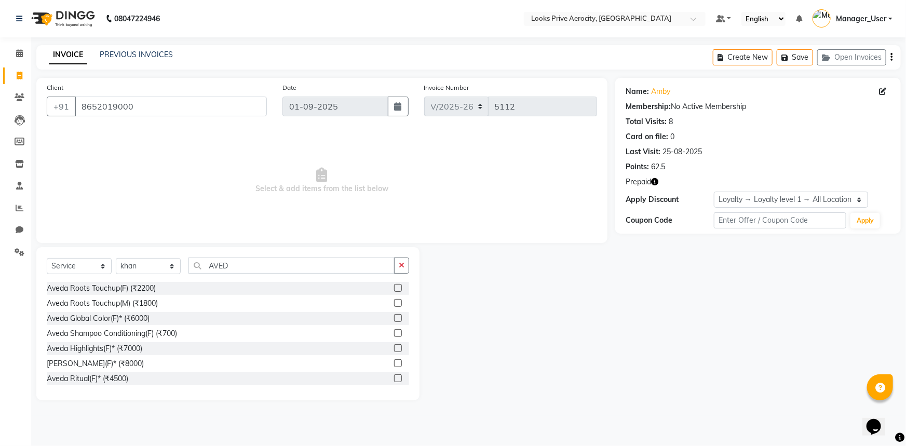
drag, startPoint x: 393, startPoint y: 286, endPoint x: 362, endPoint y: 281, distance: 30.6
click at [394, 286] on label at bounding box center [398, 288] width 8 height 8
click at [394, 286] on input "checkbox" at bounding box center [397, 288] width 7 height 7
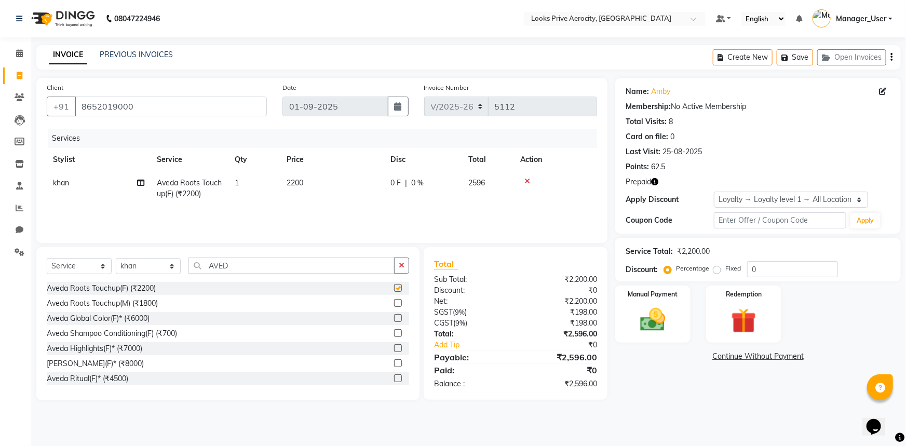
checkbox input "false"
click at [249, 177] on td "1" at bounding box center [254, 188] width 52 height 34
select select "43243"
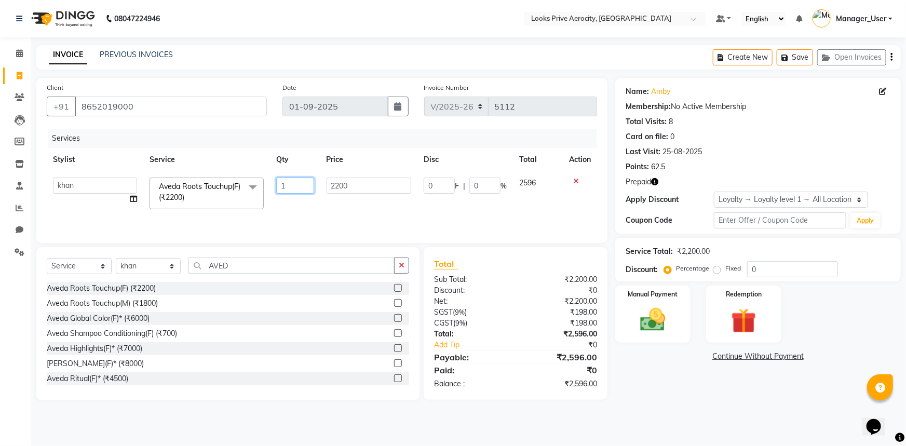
click at [286, 186] on input "1" at bounding box center [295, 186] width 38 height 16
type input "2"
click at [458, 415] on main "INVOICE PREVIOUS INVOICES Create New Save Open Invoices Client +91 8652019000 D…" at bounding box center [468, 230] width 875 height 371
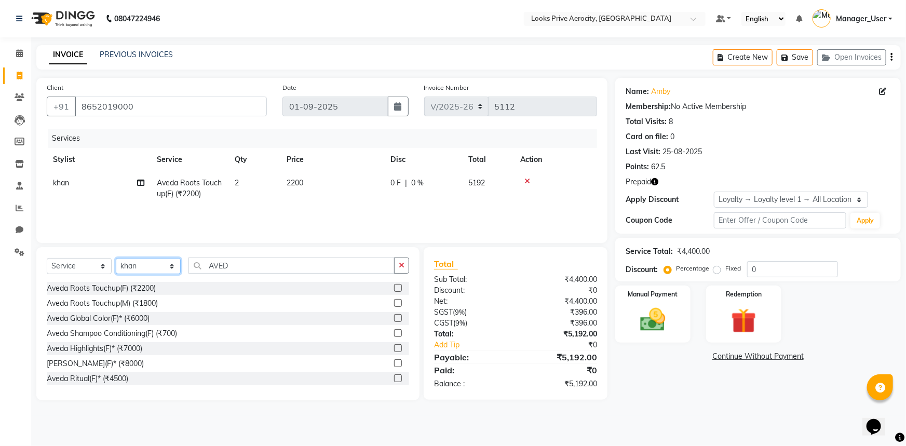
drag, startPoint x: 156, startPoint y: 264, endPoint x: 164, endPoint y: 265, distance: 7.9
click at [156, 264] on select "Select Stylist Aman_Barber Amit Amu Dharma Erica CR Eric_asst Esha Ishita kapil…" at bounding box center [148, 266] width 65 height 16
select select "69143"
click at [116, 258] on select "Select Stylist Aman_Barber Amit Amu Dharma Erica CR Eric_asst Esha Ishita kapil…" at bounding box center [148, 266] width 65 height 16
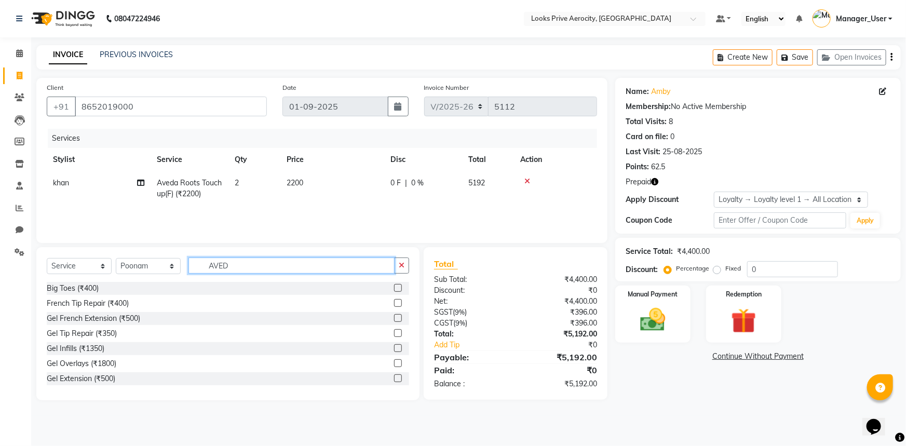
click at [263, 267] on input "AVED" at bounding box center [291, 266] width 206 height 16
type input "A"
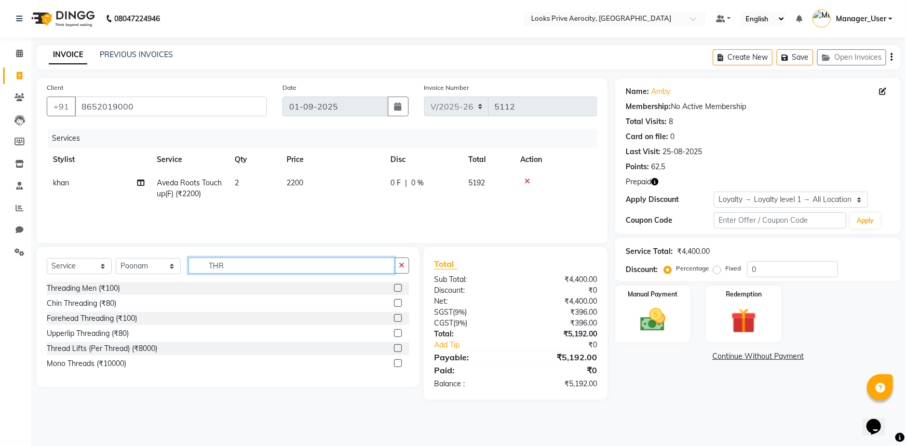
type input "THR"
click at [399, 316] on label at bounding box center [398, 318] width 8 height 8
click at [399, 316] on input "checkbox" at bounding box center [397, 318] width 7 height 7
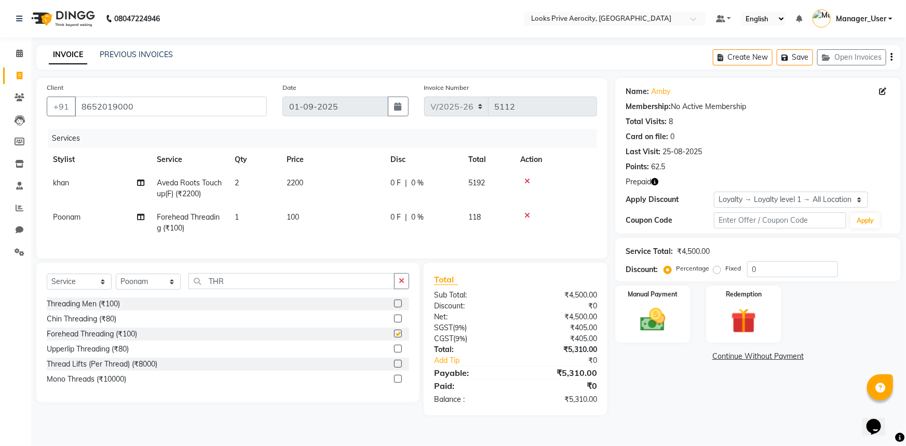
checkbox input "false"
click at [292, 215] on span "100" at bounding box center [293, 216] width 12 height 9
select select "69143"
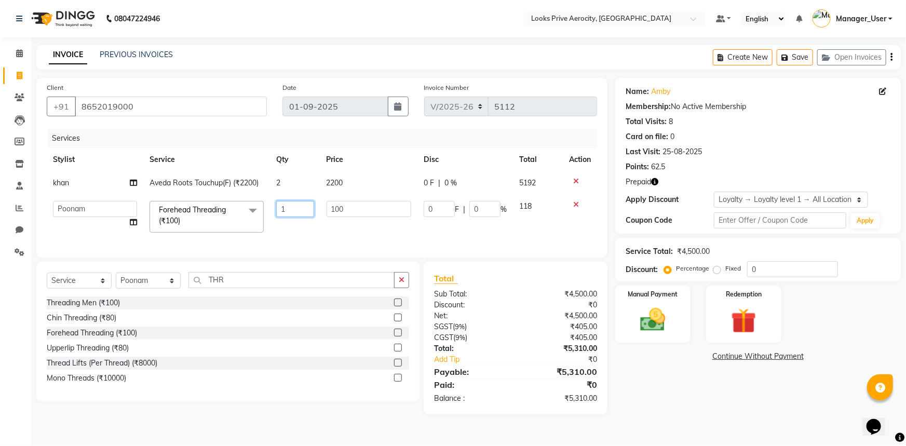
click at [292, 205] on input "1" at bounding box center [295, 209] width 38 height 16
type input "2"
click at [711, 414] on div "Name: Amby Membership: No Active Membership Total Visits: 8 Card on file: 0 Las…" at bounding box center [761, 246] width 293 height 336
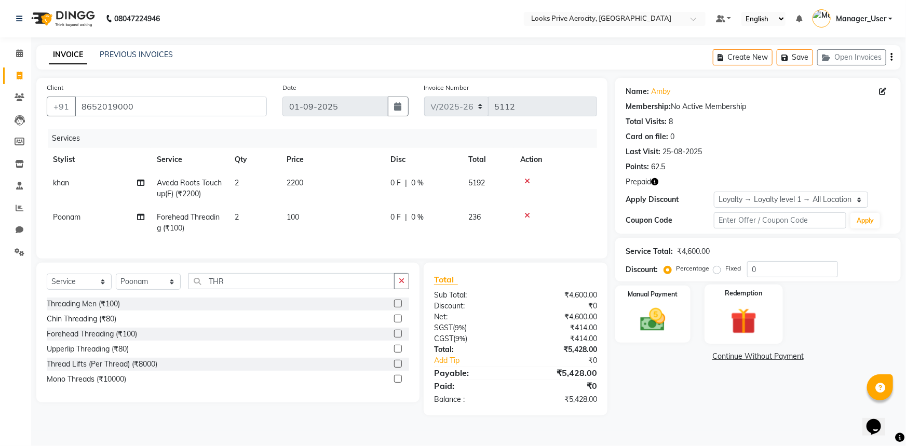
click at [759, 320] on img at bounding box center [744, 321] width 43 height 33
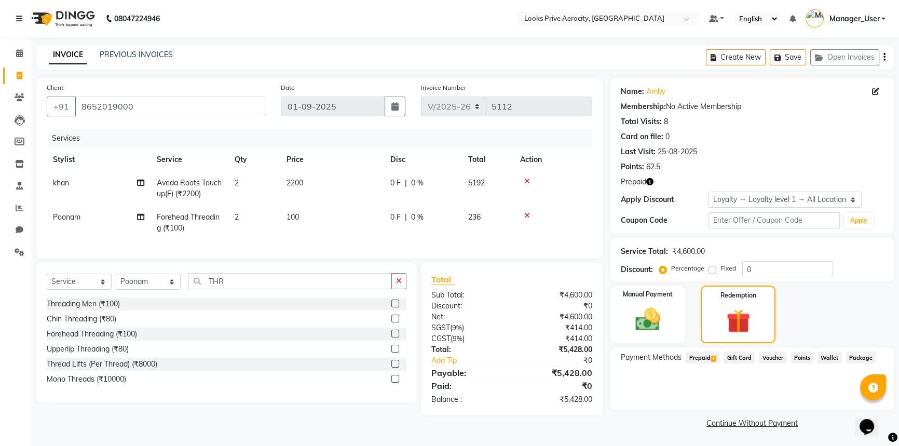
click at [709, 354] on span "Prepaid 1" at bounding box center [703, 358] width 34 height 12
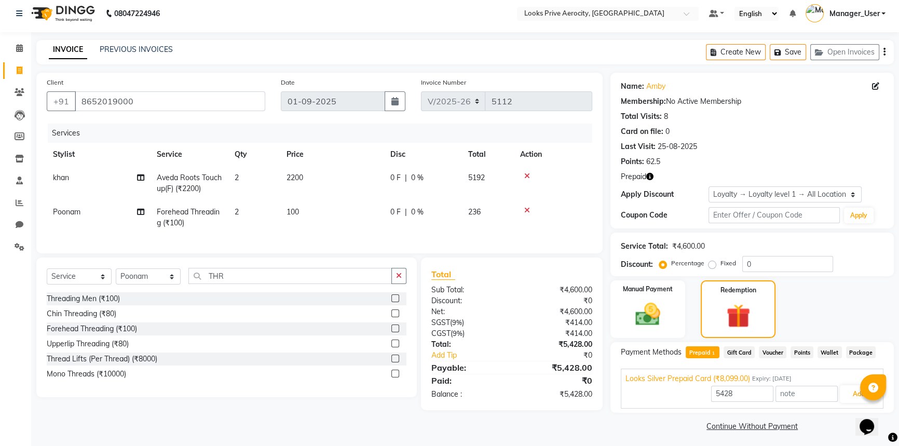
scroll to position [8, 0]
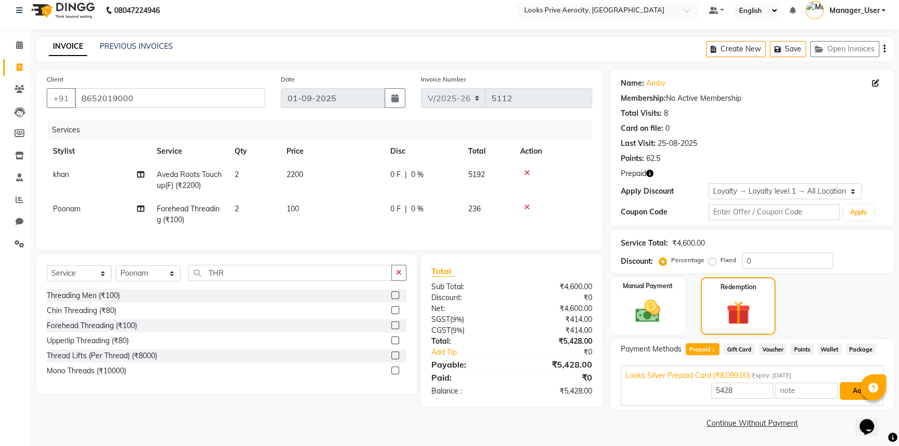
click at [847, 396] on button "Add" at bounding box center [859, 391] width 38 height 18
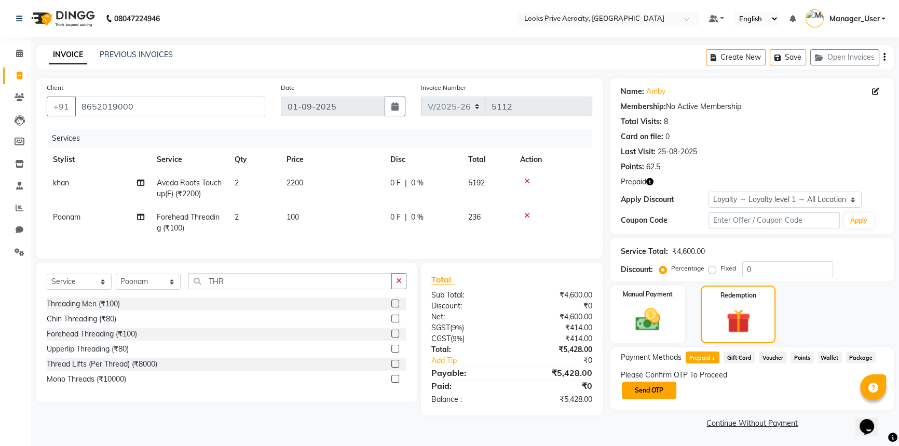
click at [647, 392] on button "Send OTP" at bounding box center [649, 391] width 55 height 18
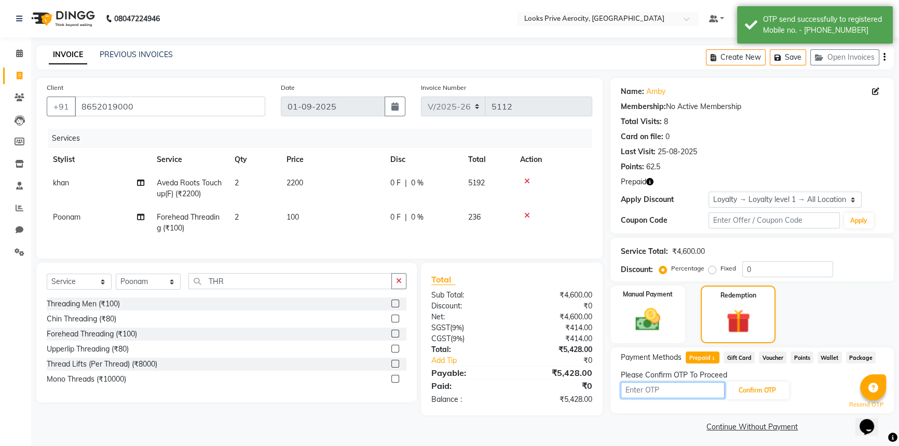
click at [670, 391] on input "text" at bounding box center [673, 390] width 104 height 16
click at [519, 60] on div "INVOICE PREVIOUS INVOICES Create New Save Open Invoices" at bounding box center [465, 57] width 858 height 24
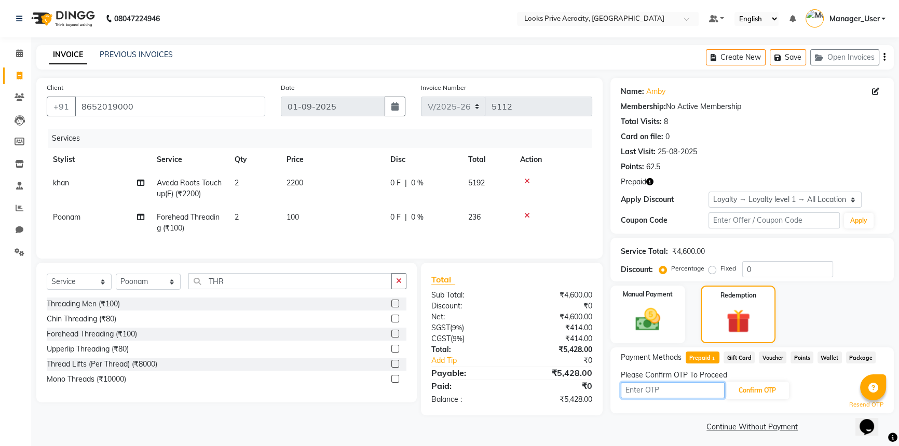
drag, startPoint x: 702, startPoint y: 392, endPoint x: 694, endPoint y: 391, distance: 7.9
click at [702, 392] on input "text" at bounding box center [673, 390] width 104 height 16
type input "7739"
click at [761, 388] on button "Confirm OTP" at bounding box center [757, 391] width 63 height 18
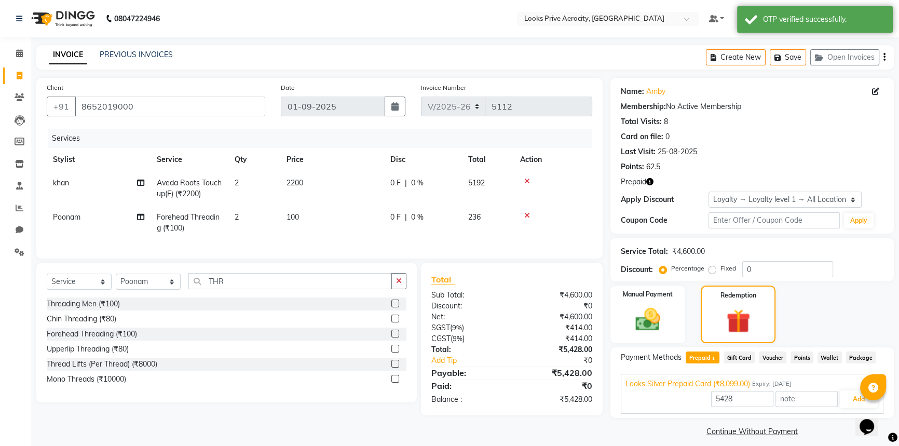
scroll to position [8, 0]
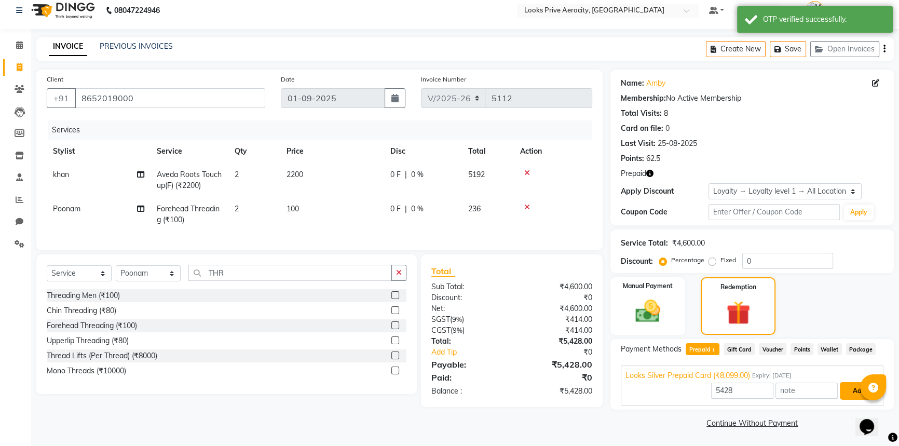
click at [855, 394] on button "Add" at bounding box center [859, 391] width 38 height 18
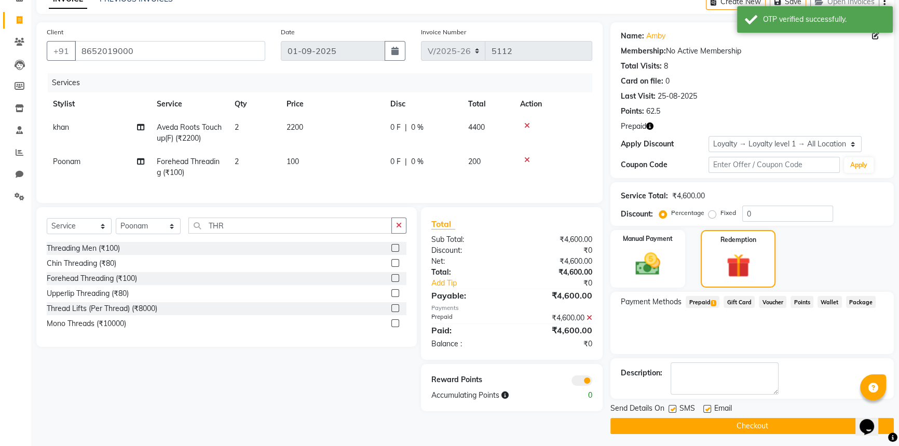
scroll to position [59, 0]
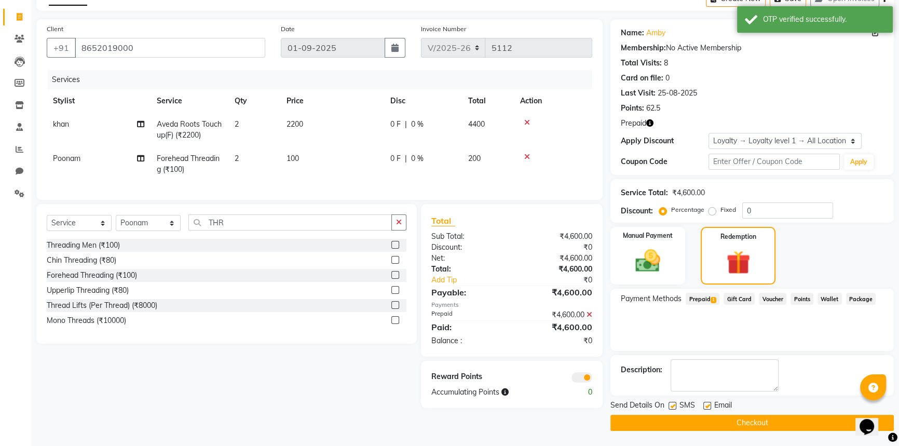
click at [672, 407] on label at bounding box center [673, 406] width 8 height 8
click at [672, 407] on input "checkbox" at bounding box center [672, 406] width 7 height 7
checkbox input "false"
click at [681, 422] on button "Checkout" at bounding box center [752, 423] width 283 height 16
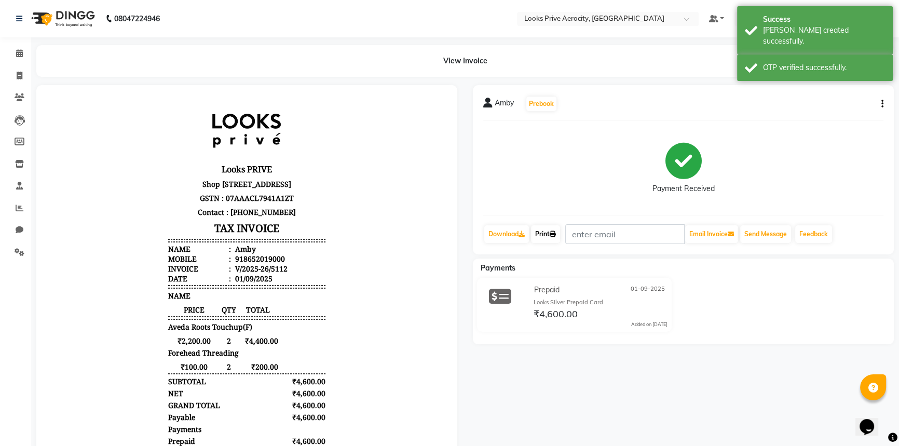
drag, startPoint x: 549, startPoint y: 237, endPoint x: 558, endPoint y: 248, distance: 14.4
click at [549, 237] on link "Print" at bounding box center [545, 234] width 29 height 18
drag, startPoint x: 15, startPoint y: 77, endPoint x: 25, endPoint y: 71, distance: 11.7
click at [15, 77] on span at bounding box center [19, 76] width 18 height 12
select select "service"
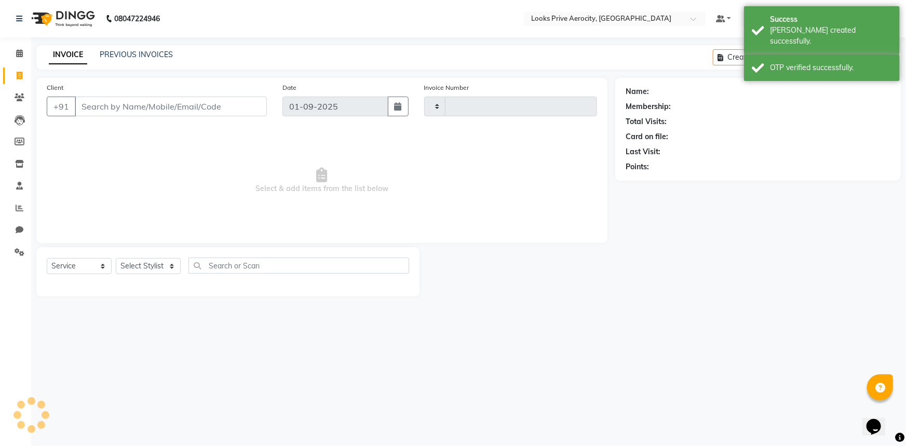
type input "5113"
select select "5913"
click at [145, 102] on input "Client" at bounding box center [171, 107] width 192 height 20
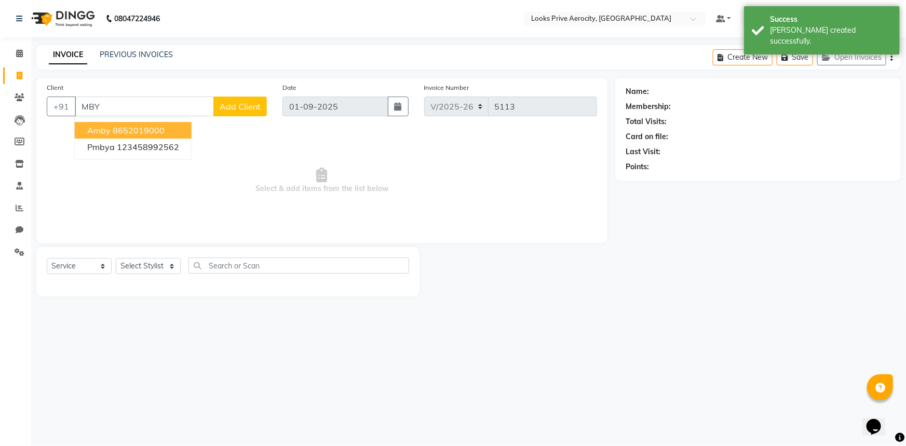
click at [143, 130] on ngb-highlight "8652019000" at bounding box center [139, 130] width 52 height 10
type input "8652019000"
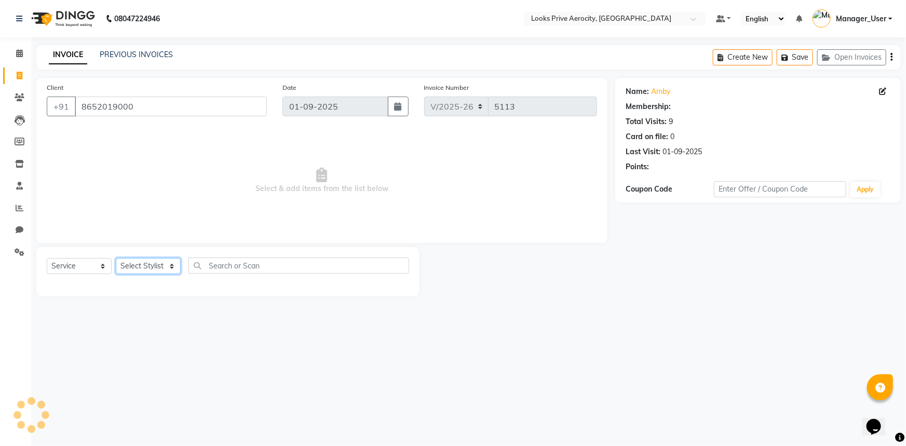
click at [140, 267] on select "Select Stylist Aman_Barber Amit Amu Dharma Erica CR Eric_asst Esha Ishita kapil…" at bounding box center [148, 266] width 65 height 16
select select "1: Object"
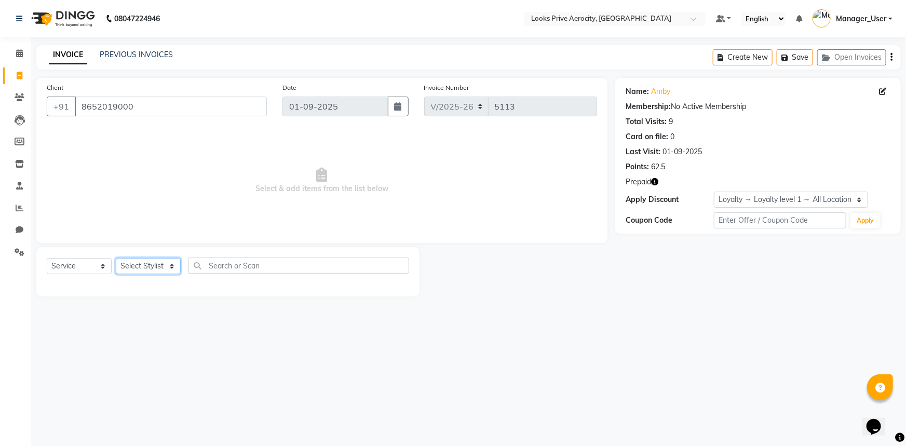
select select "43249"
click at [116, 258] on select "Select Stylist Aman_Barber Amit Amu Dharma Erica CR Eric_asst Esha Ishita kapil…" at bounding box center [148, 266] width 65 height 16
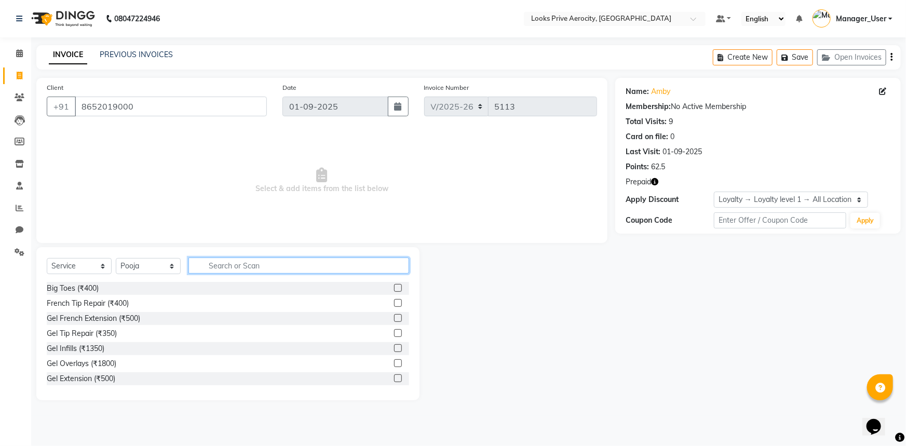
click at [241, 269] on input "text" at bounding box center [298, 266] width 221 height 16
click at [394, 289] on label at bounding box center [398, 288] width 8 height 8
click at [394, 289] on input "checkbox" at bounding box center [397, 288] width 7 height 7
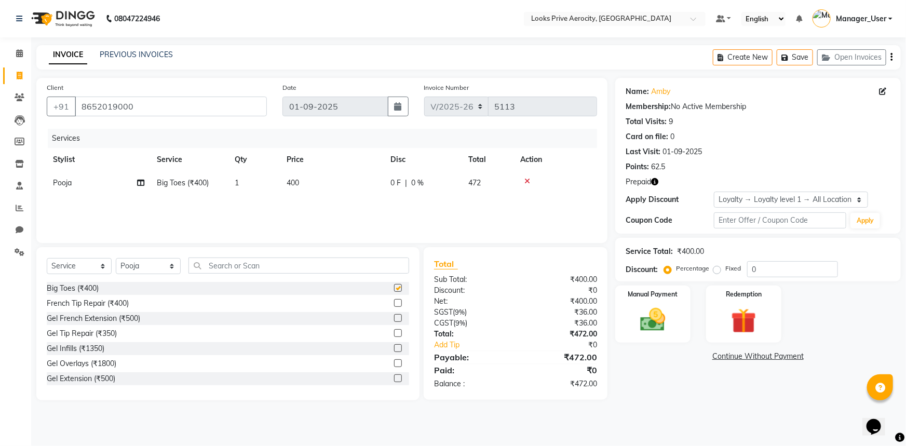
checkbox input "false"
drag, startPoint x: 752, startPoint y: 321, endPoint x: 753, endPoint y: 330, distance: 8.8
click at [752, 320] on img at bounding box center [744, 321] width 43 height 33
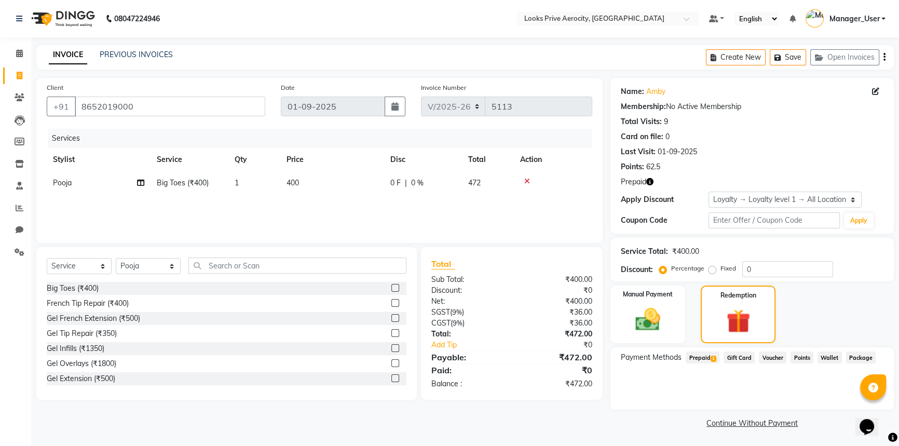
click at [701, 357] on span "Prepaid 1" at bounding box center [703, 358] width 34 height 12
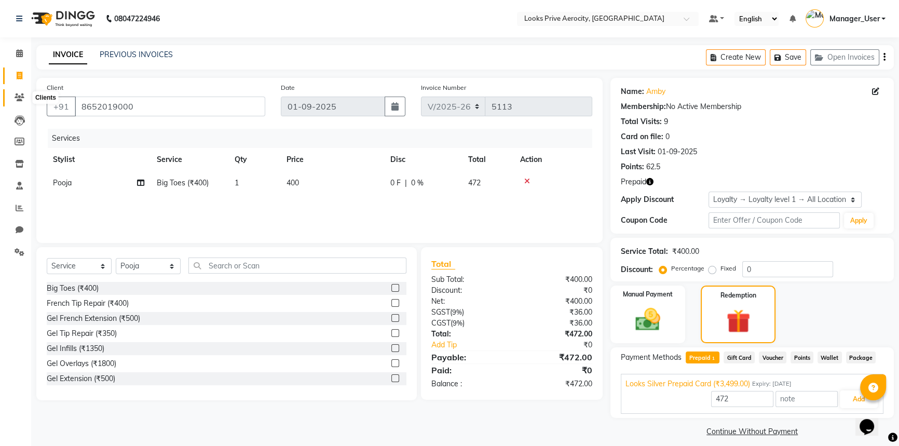
click at [15, 94] on icon at bounding box center [20, 97] width 10 height 8
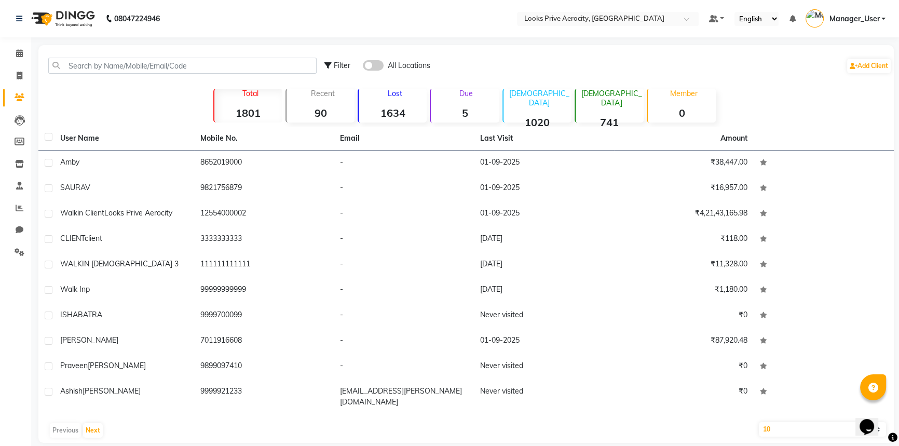
click at [179, 26] on nav "08047224946 Select Location × Looks Prive Aerocity, Delhi Default Panel My Pane…" at bounding box center [449, 18] width 899 height 37
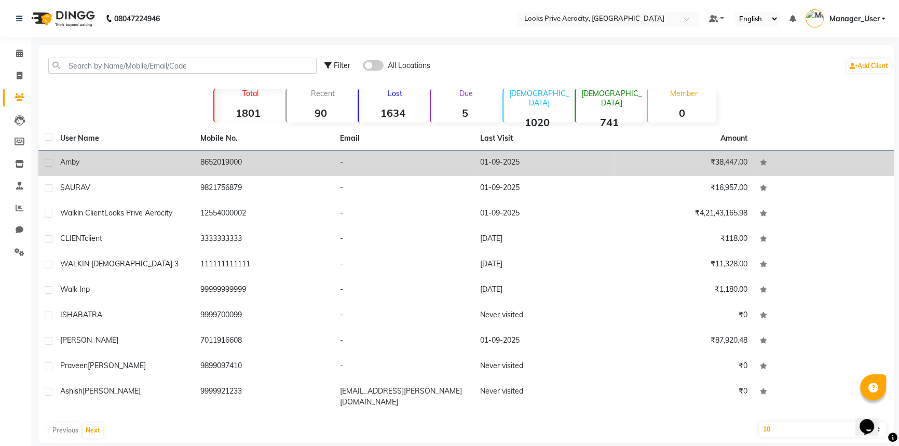
click at [46, 166] on label at bounding box center [49, 163] width 8 height 8
click at [46, 166] on input "checkbox" at bounding box center [48, 163] width 7 height 7
checkbox input "true"
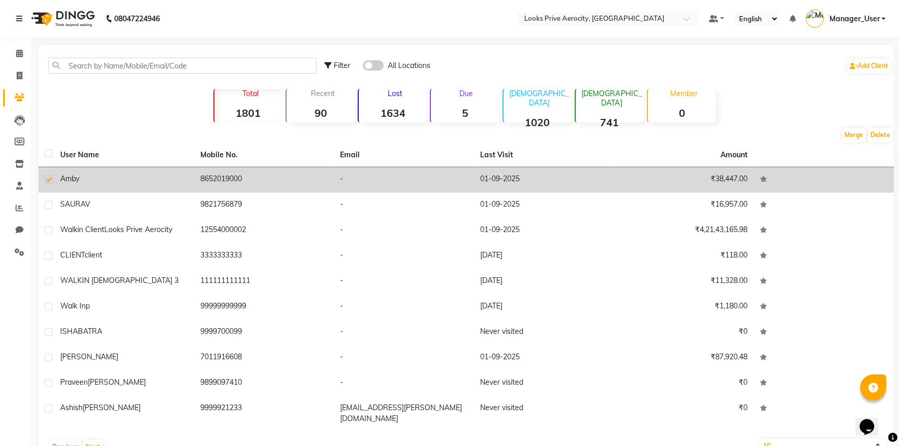
click at [258, 177] on td "8652019000" at bounding box center [264, 179] width 140 height 25
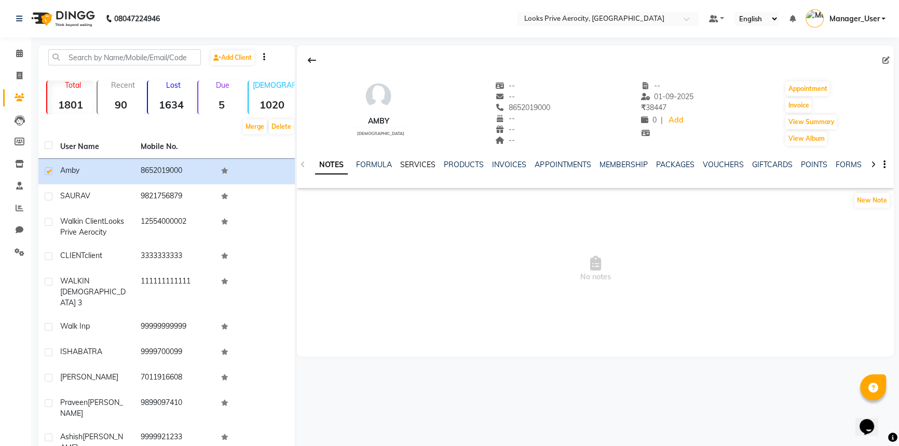
click at [415, 164] on link "SERVICES" at bounding box center [417, 164] width 35 height 9
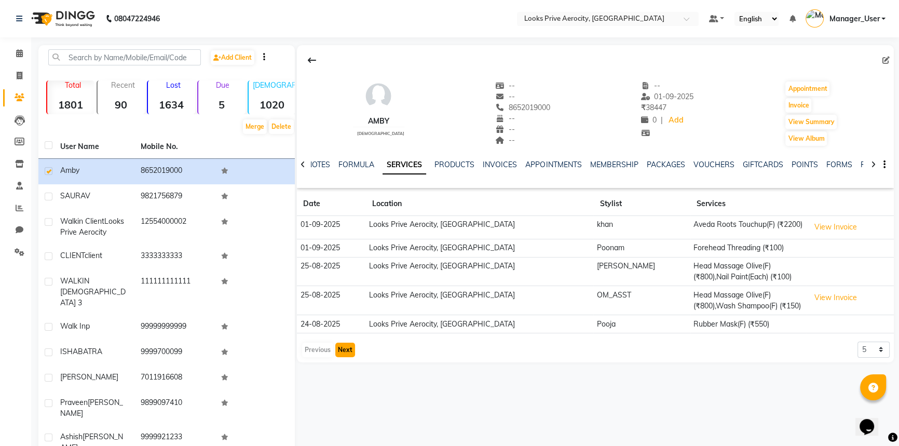
click at [343, 350] on button "Next" at bounding box center [345, 350] width 20 height 15
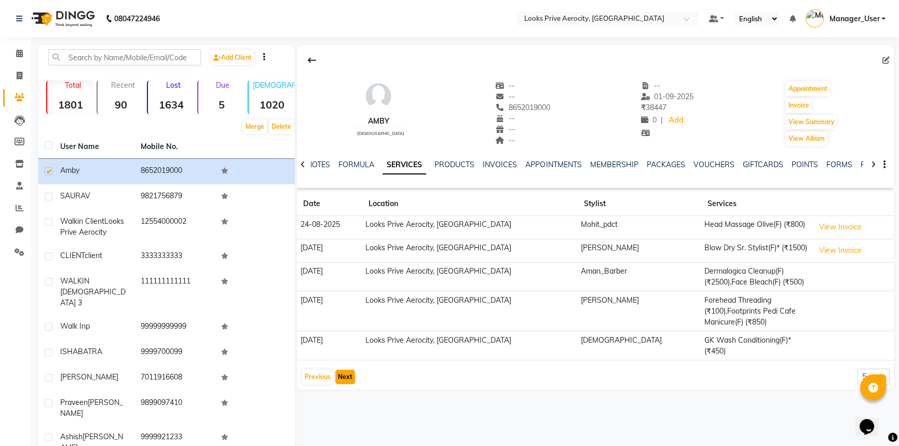
click at [339, 370] on button "Next" at bounding box center [345, 377] width 20 height 15
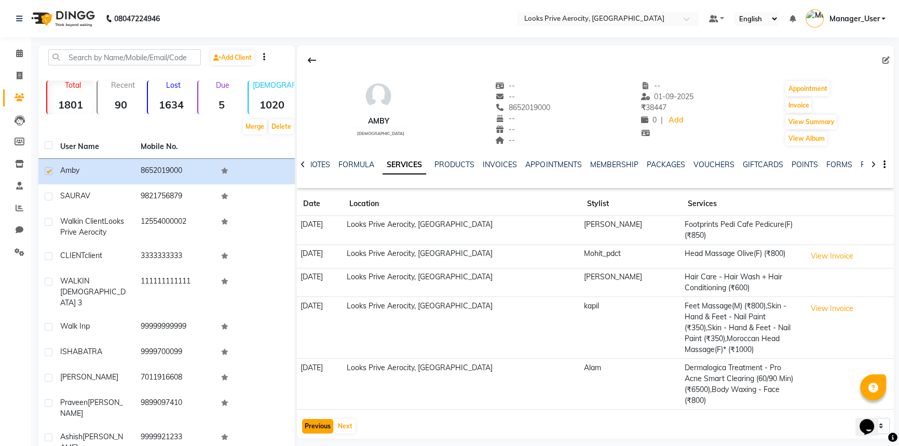
click at [323, 419] on button "Previous" at bounding box center [317, 426] width 31 height 15
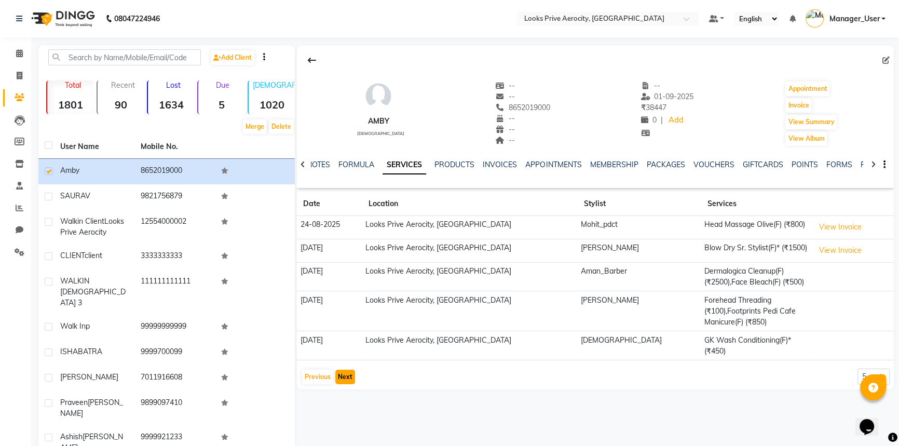
click at [345, 370] on button "Next" at bounding box center [345, 377] width 20 height 15
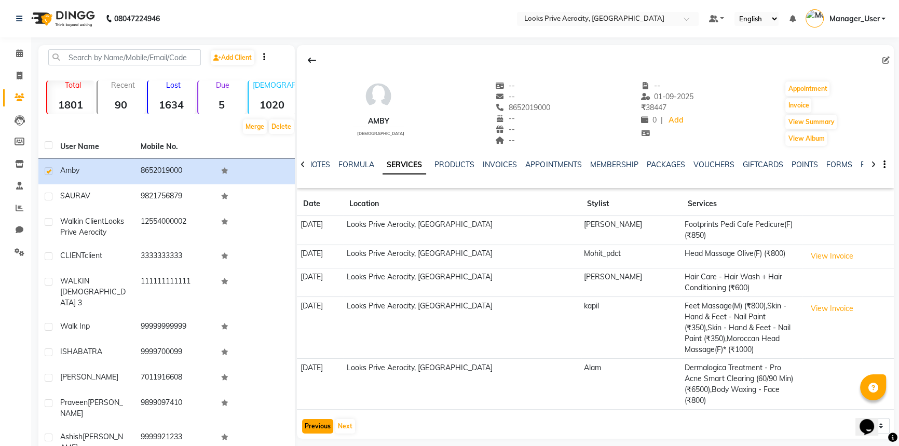
click at [315, 419] on button "Previous" at bounding box center [317, 426] width 31 height 15
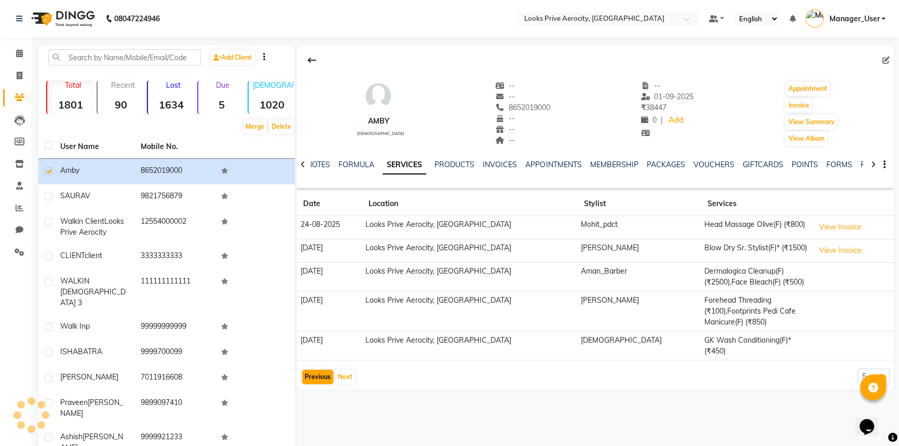
click at [315, 393] on div "Amby female -- -- 8652019000 -- -- -- -- 01-09-2025 ₹ 38447 0 | Add Appointment…" at bounding box center [594, 266] width 599 height 443
click at [320, 370] on button "Previous" at bounding box center [317, 377] width 31 height 15
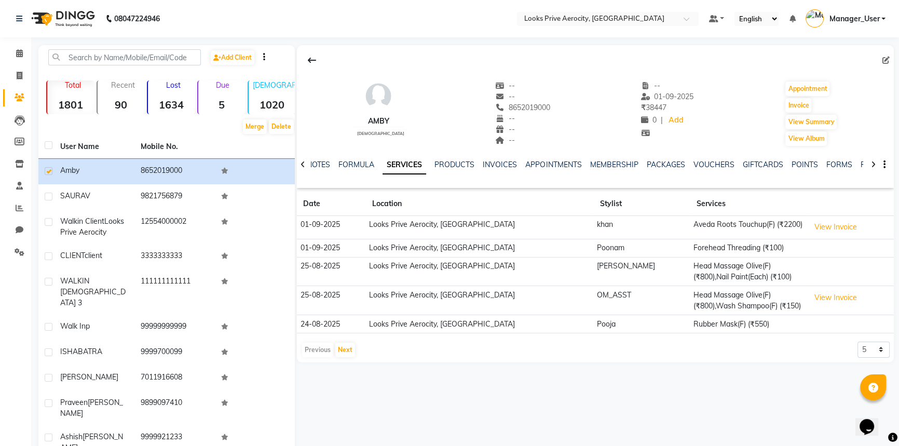
click at [319, 350] on div "Previous Next" at bounding box center [328, 350] width 55 height 17
drag, startPoint x: 311, startPoint y: 221, endPoint x: 339, endPoint y: 235, distance: 31.1
click at [339, 235] on td "01-09-2025" at bounding box center [331, 227] width 69 height 23
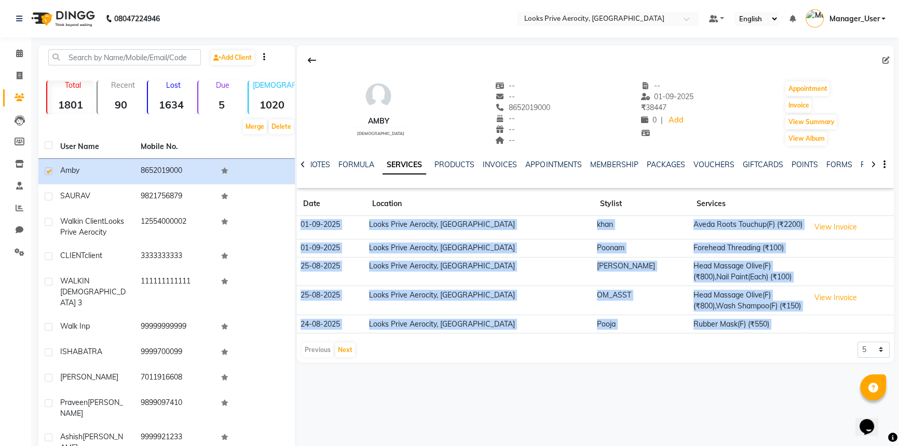
drag, startPoint x: 301, startPoint y: 221, endPoint x: 628, endPoint y: 365, distance: 357.8
click at [628, 365] on div "Amby female -- -- 8652019000 -- -- -- -- 01-09-2025 ₹ 38447 0 | Add Appointment…" at bounding box center [594, 266] width 599 height 443
click at [883, 351] on select "5 10 50 100 500" at bounding box center [874, 350] width 32 height 16
click at [858, 342] on select "5 10 50 100 500" at bounding box center [874, 350] width 32 height 16
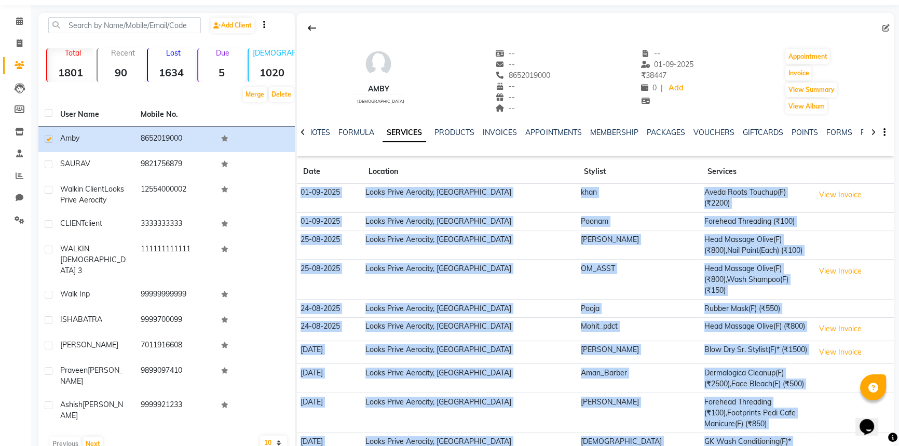
scroll to position [53, 0]
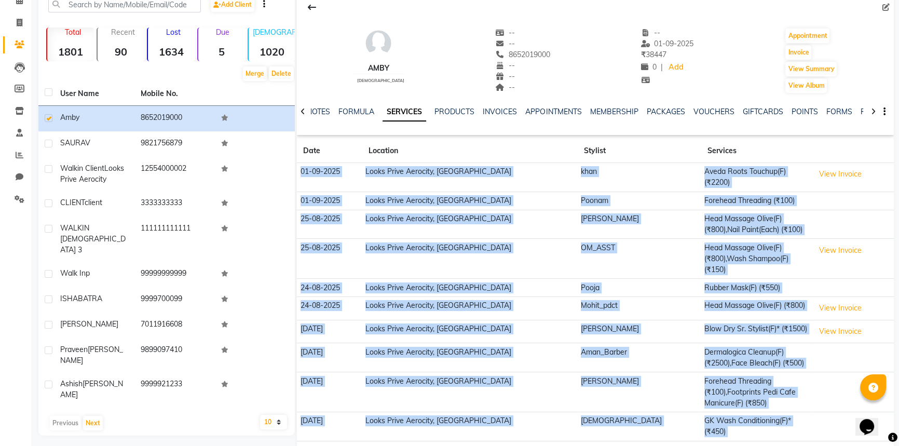
select select "50"
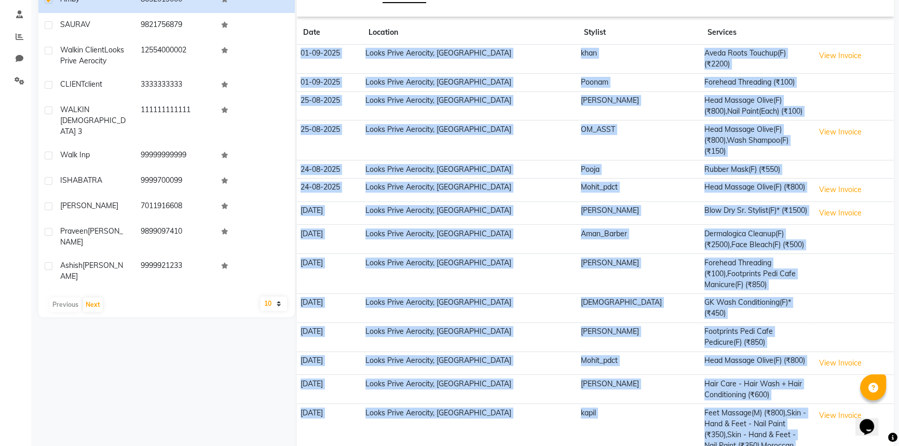
scroll to position [195, 0]
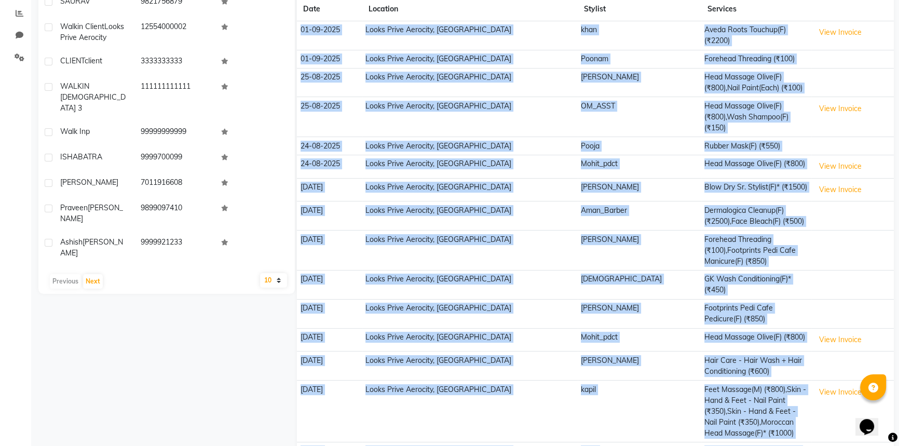
click at [354, 352] on td "30-10-2024" at bounding box center [329, 366] width 65 height 29
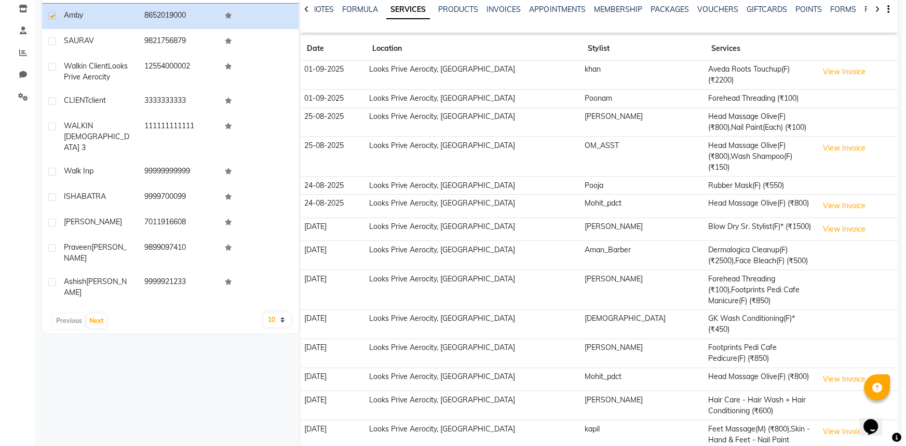
scroll to position [100, 0]
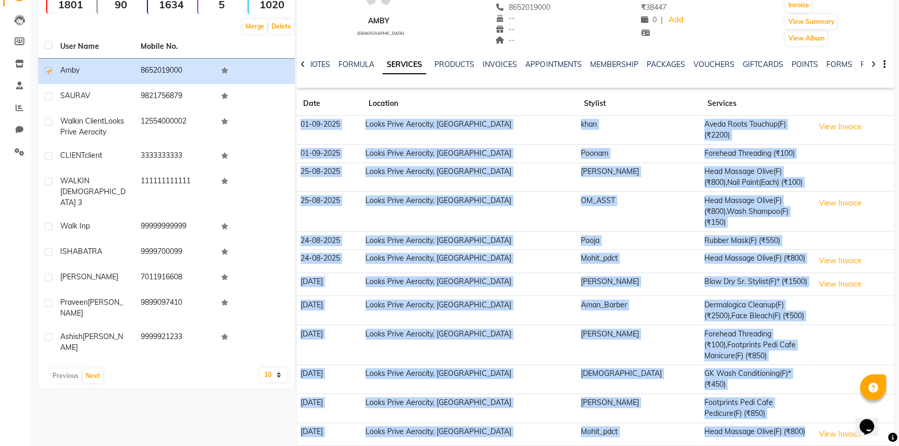
drag, startPoint x: 299, startPoint y: 120, endPoint x: 771, endPoint y: 383, distance: 540.2
click at [771, 383] on tbody "01-09-2025 Looks Prive Aerocity, Delhi khan Aveda Roots Touchup(F) (₹2200) View…" at bounding box center [595, 404] width 597 height 576
click at [834, 121] on button "View Invoice" at bounding box center [841, 127] width 52 height 16
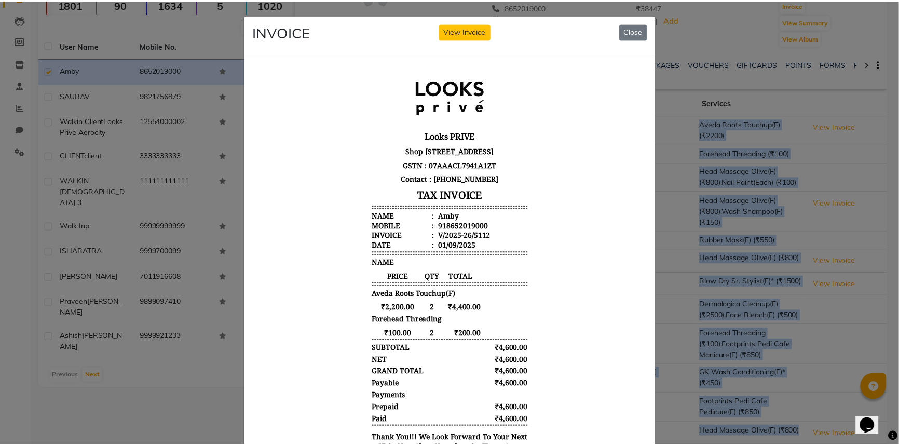
scroll to position [76, 0]
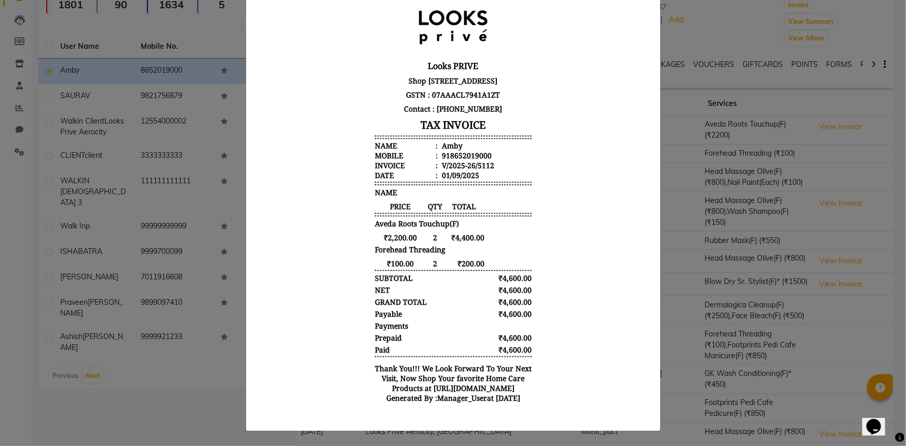
click at [745, 90] on ngb-modal-window "INVOICE View Invoice Close" at bounding box center [453, 223] width 906 height 446
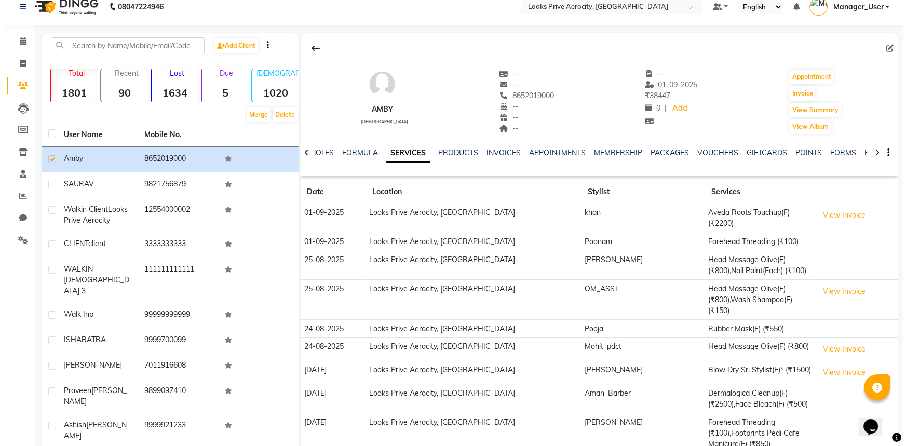
scroll to position [0, 0]
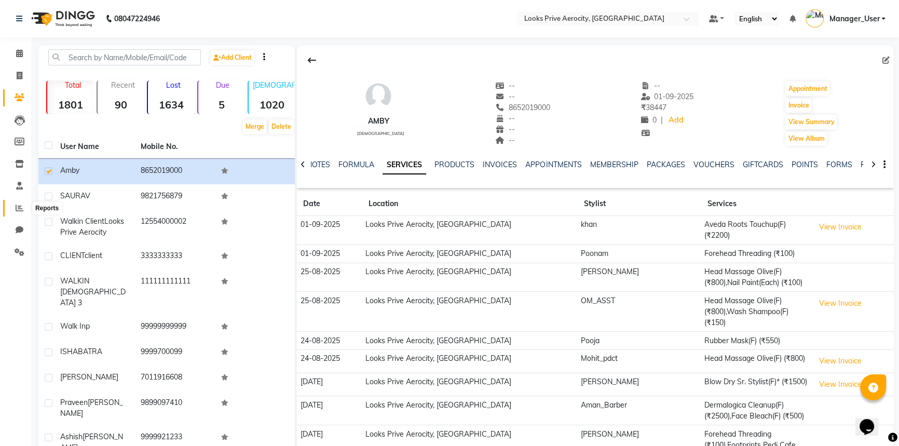
click at [16, 207] on icon at bounding box center [20, 208] width 8 height 8
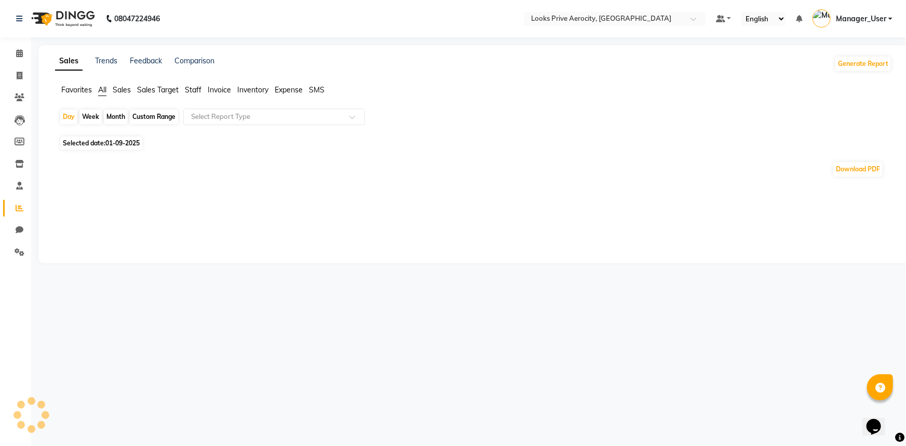
click at [196, 90] on span "Staff" at bounding box center [193, 89] width 17 height 9
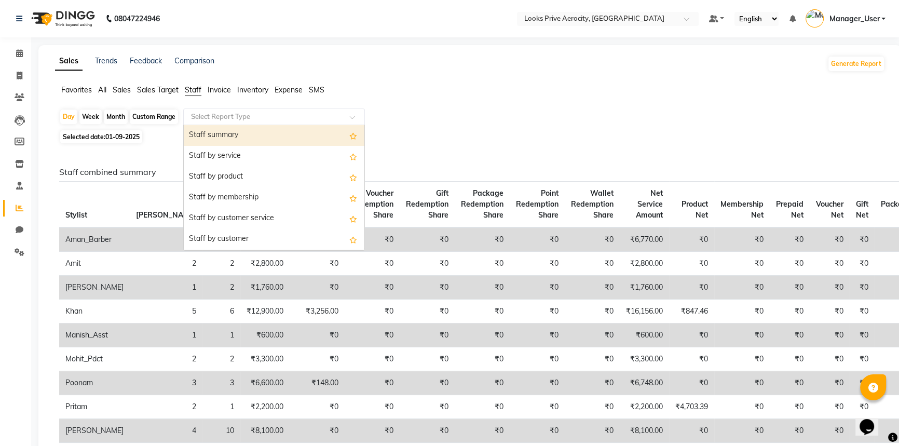
click at [212, 117] on input "text" at bounding box center [264, 117] width 150 height 10
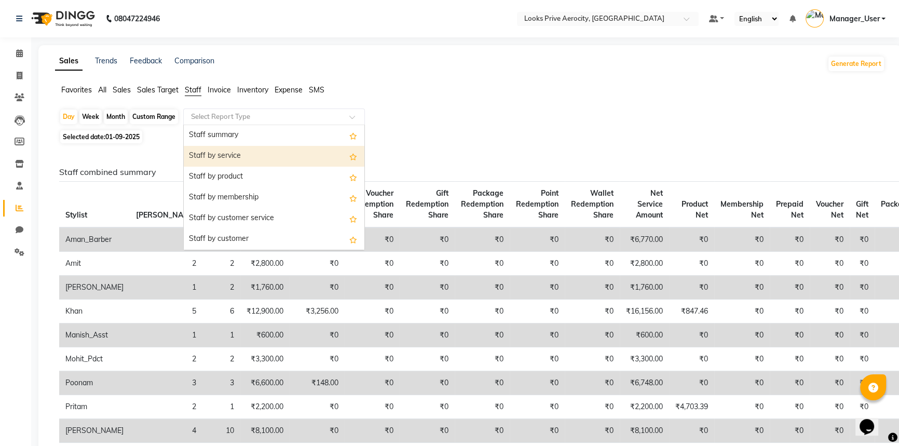
drag, startPoint x: 240, startPoint y: 150, endPoint x: 235, endPoint y: 149, distance: 5.8
click at [239, 150] on div "Staff by service" at bounding box center [274, 156] width 181 height 21
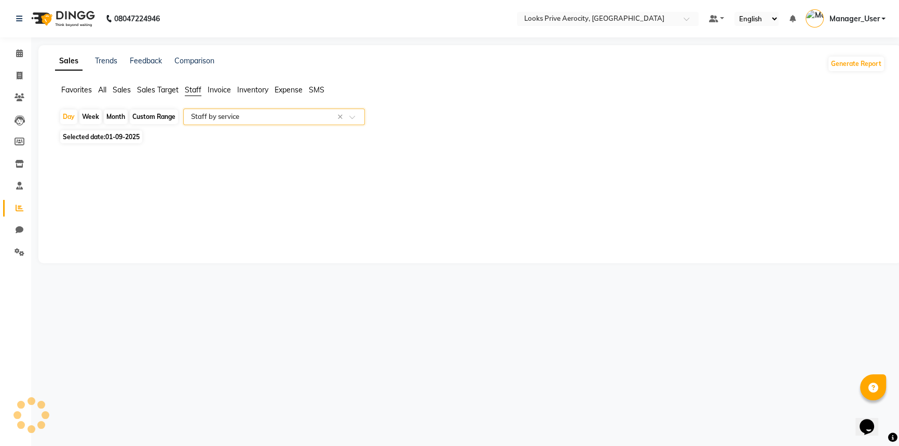
select select "full_report"
select select "csv"
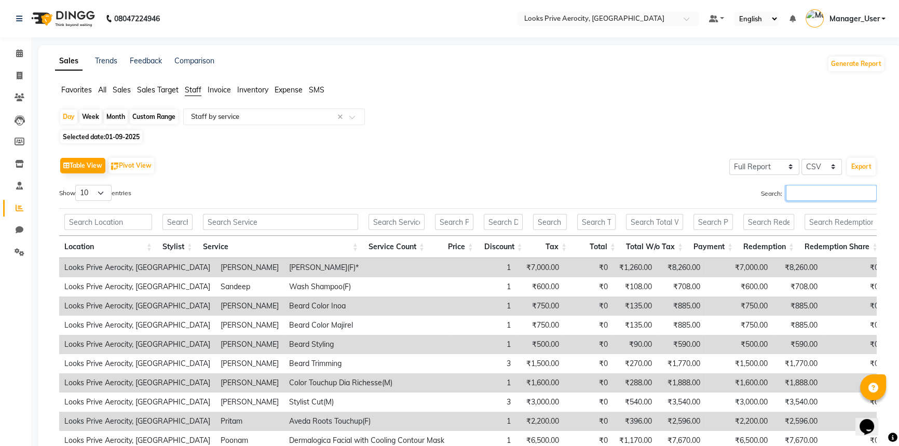
click at [821, 194] on input "Search:" at bounding box center [831, 193] width 91 height 16
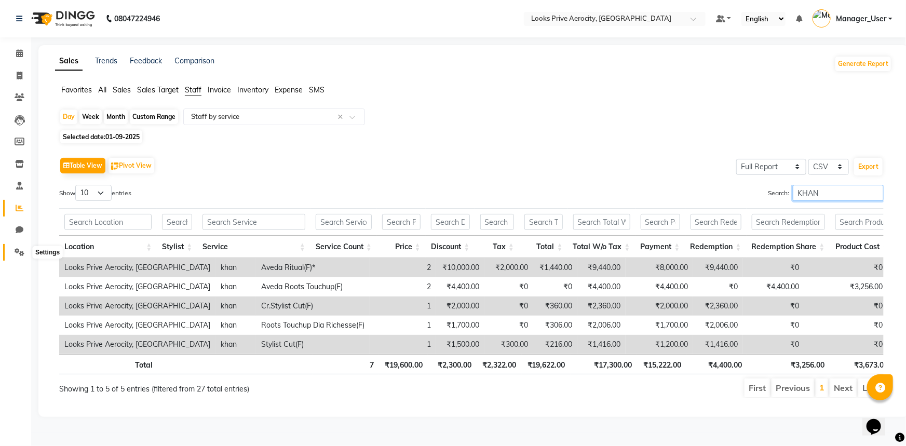
type input "KHAN"
click at [22, 254] on icon at bounding box center [20, 252] width 10 height 8
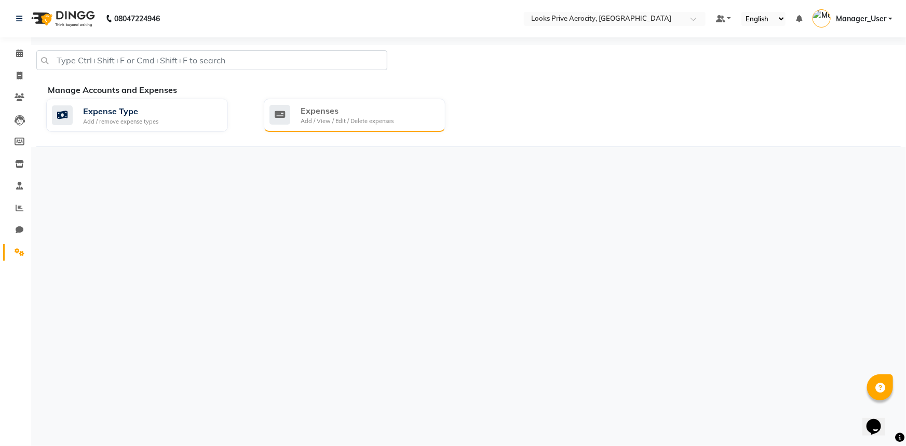
click at [322, 113] on div "Expenses" at bounding box center [347, 110] width 93 height 12
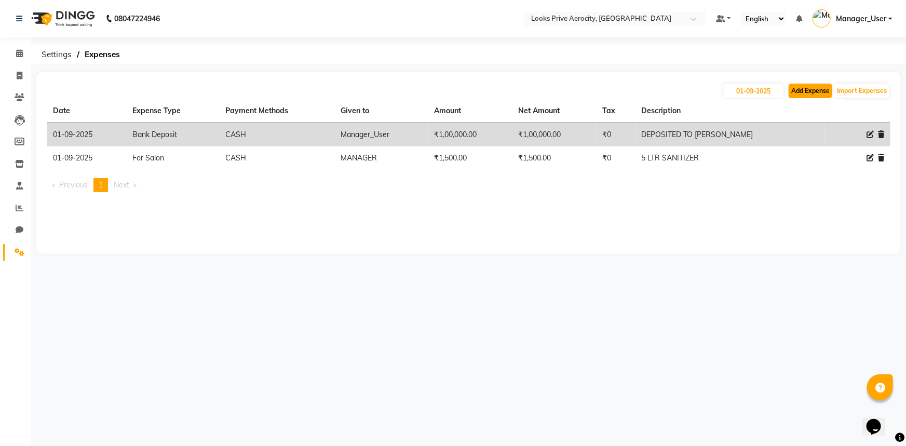
click at [820, 88] on button "Add Expense" at bounding box center [811, 91] width 44 height 15
select select "1"
select select "4876"
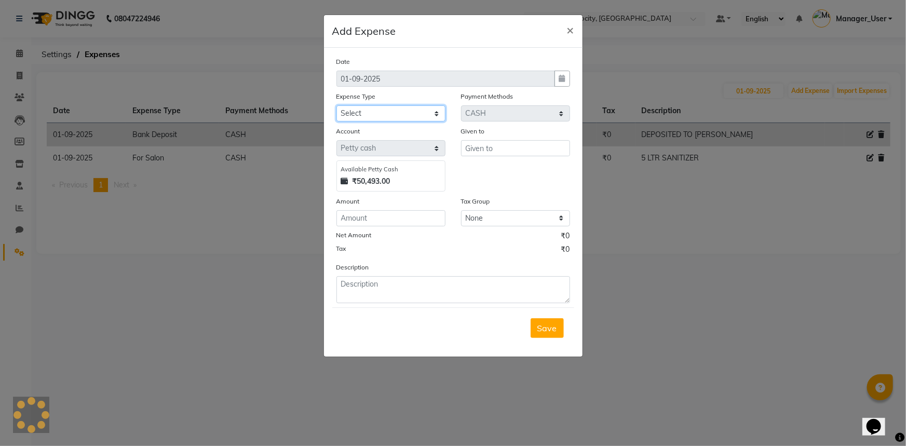
click at [391, 112] on select "Select Bank Deposit Blinkit Cash Handover CLIENT Client ordered food Client Ref…" at bounding box center [390, 113] width 109 height 16
select select "19910"
click at [336, 106] on select "Select Bank Deposit Blinkit Cash Handover CLIENT Client ordered food Client Ref…" at bounding box center [390, 113] width 109 height 16
click at [517, 153] on input "text" at bounding box center [515, 148] width 109 height 16
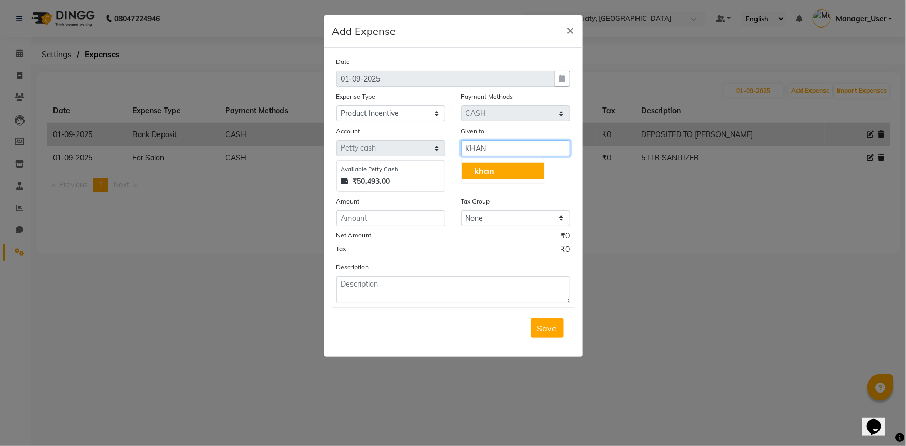
click at [527, 170] on button "khan" at bounding box center [503, 171] width 82 height 17
type input "khan"
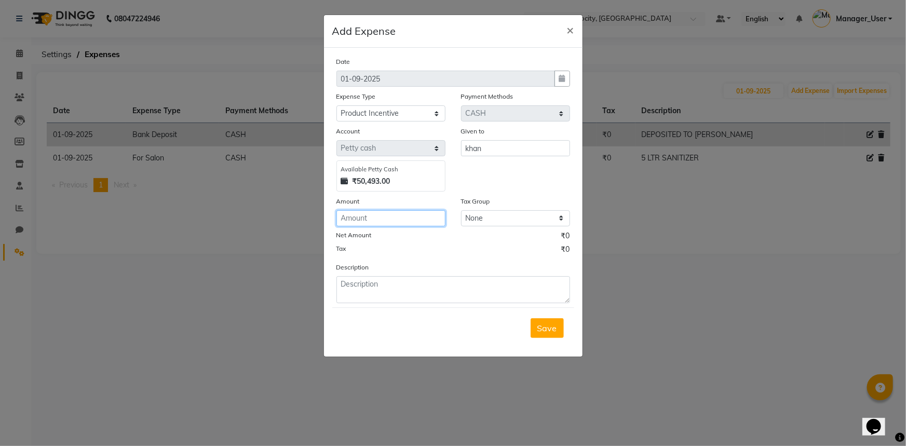
click at [417, 222] on input "number" at bounding box center [390, 218] width 109 height 16
type input "100"
click at [450, 288] on textarea at bounding box center [453, 289] width 234 height 27
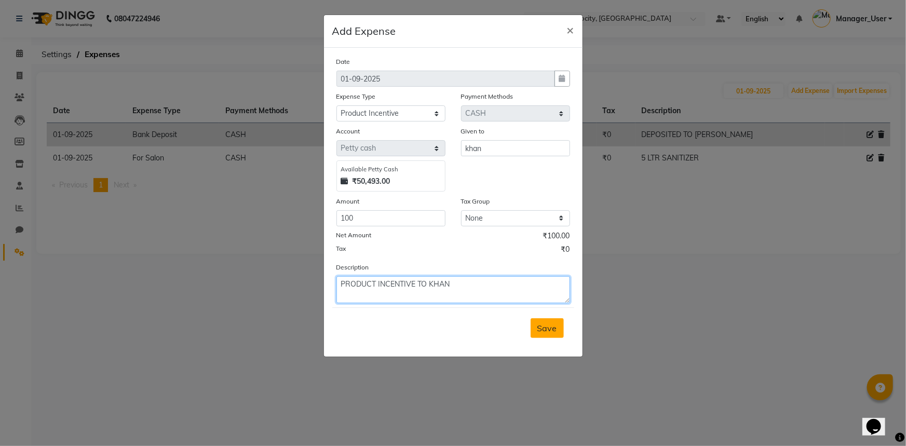
type textarea "PRODUCT INCENTIVE TO KHAN"
click at [560, 332] on button "Save" at bounding box center [547, 328] width 33 height 20
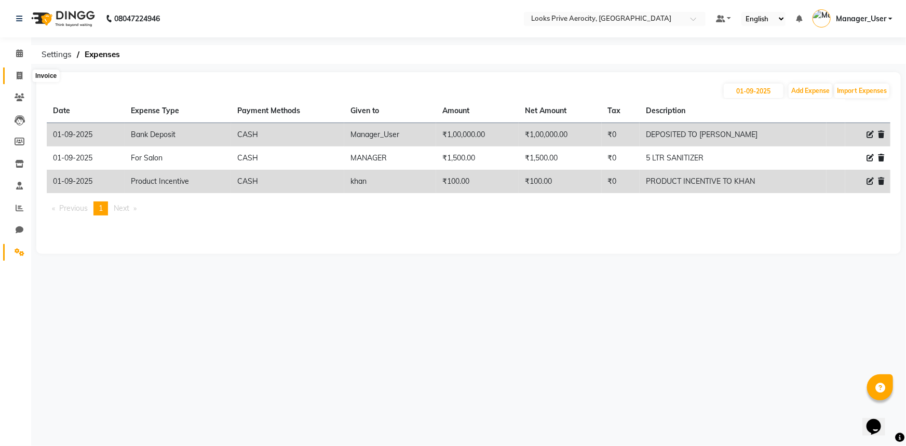
click at [17, 74] on icon at bounding box center [20, 76] width 6 height 8
select select "service"
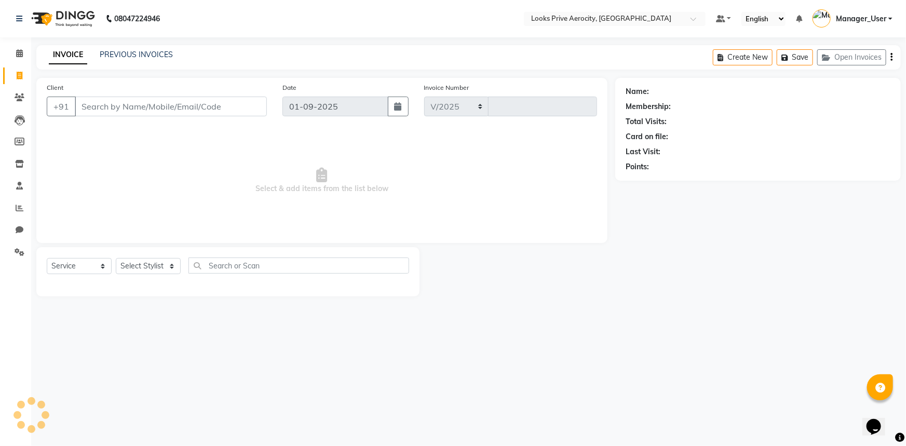
select select "5913"
type input "5113"
click at [155, 52] on link "PREVIOUS INVOICES" at bounding box center [136, 54] width 73 height 9
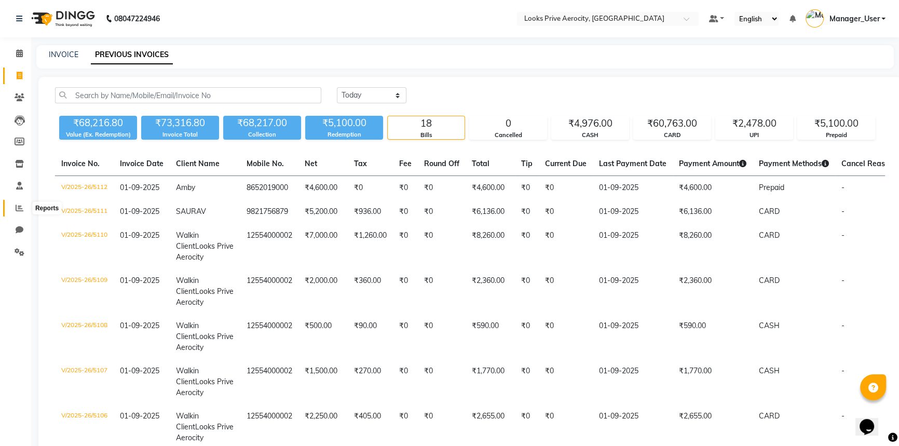
click at [18, 204] on icon at bounding box center [20, 208] width 8 height 8
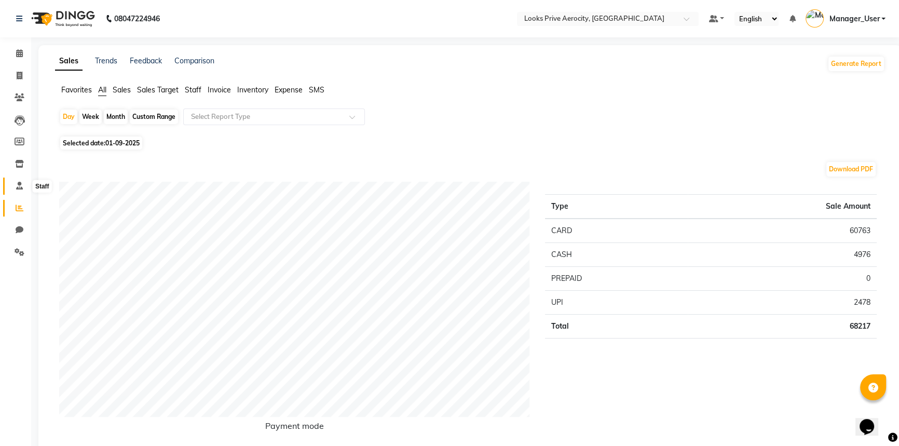
click at [16, 186] on icon at bounding box center [19, 186] width 7 height 8
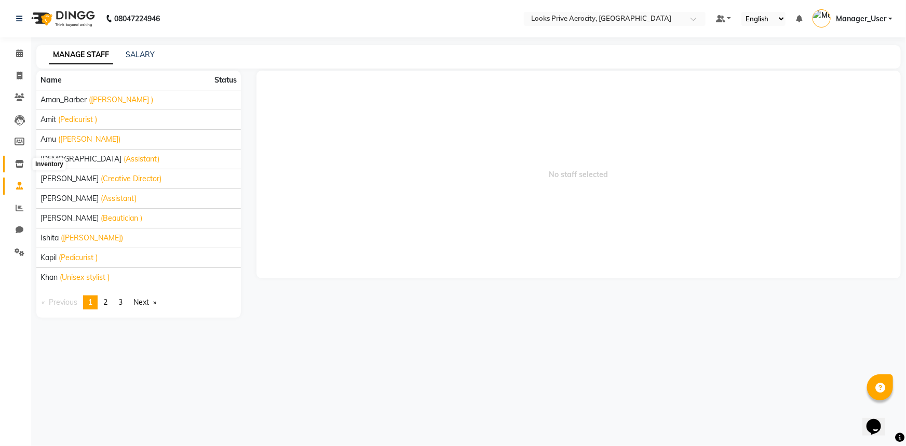
click at [17, 161] on icon at bounding box center [19, 164] width 9 height 8
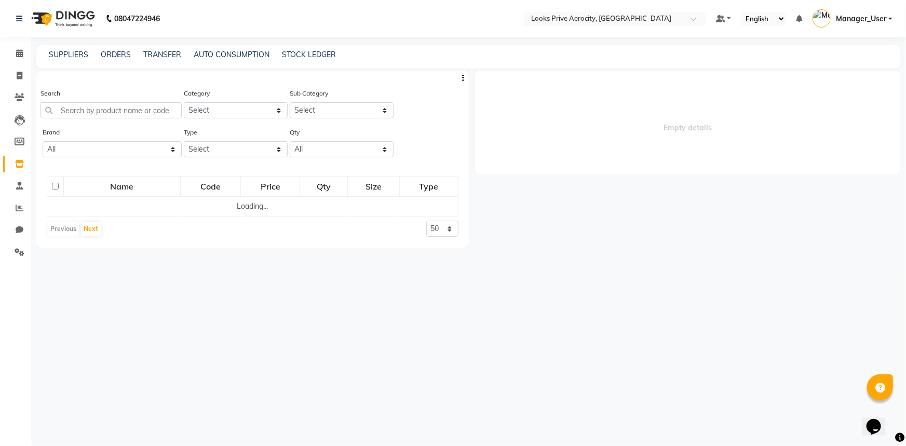
select select
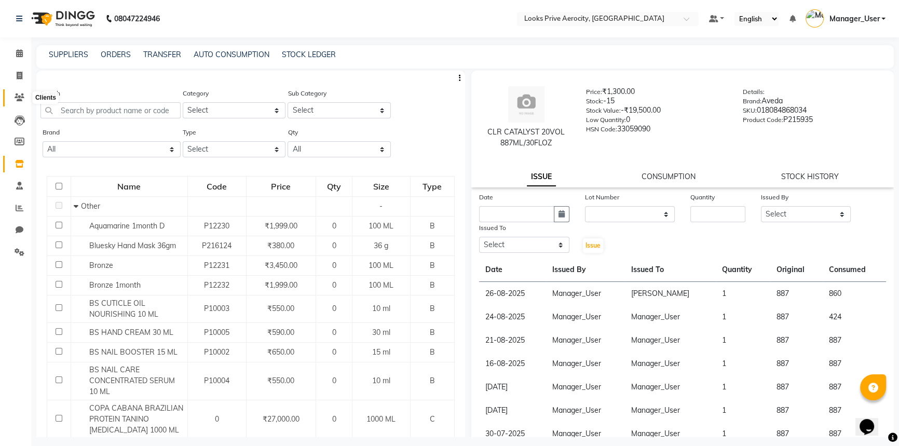
click at [19, 100] on icon at bounding box center [20, 97] width 10 height 8
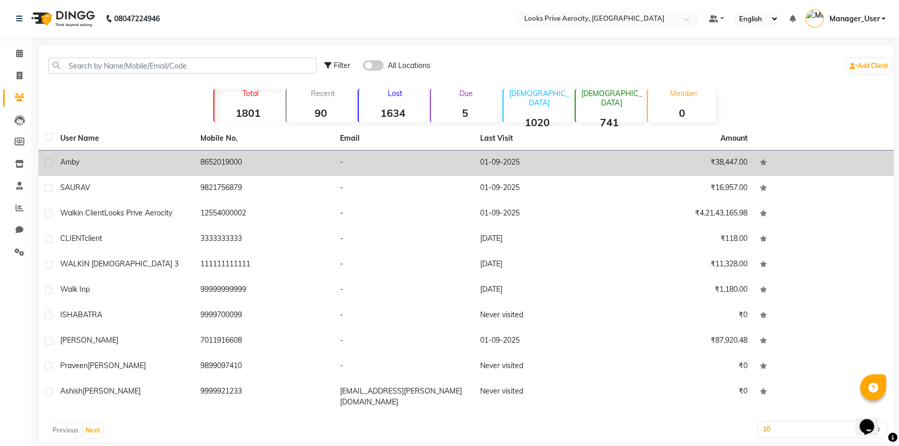
click at [45, 165] on div at bounding box center [48, 164] width 7 height 11
click at [704, 166] on td "₹38,447.00" at bounding box center [684, 163] width 140 height 25
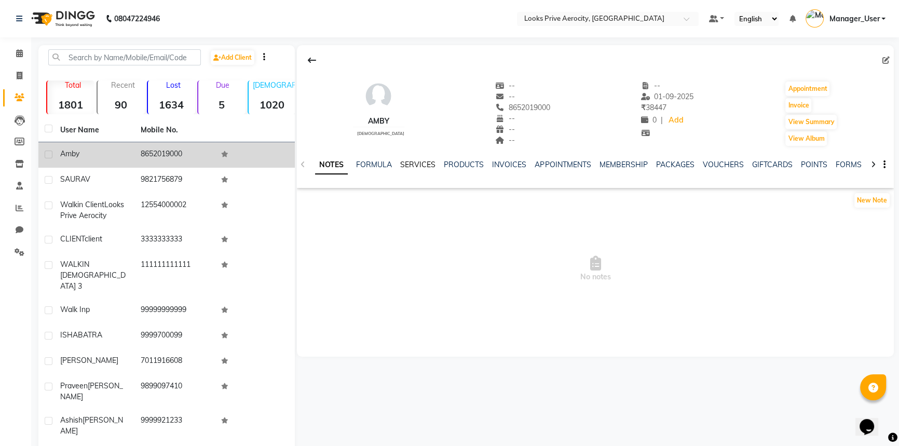
click at [424, 166] on link "SERVICES" at bounding box center [417, 164] width 35 height 9
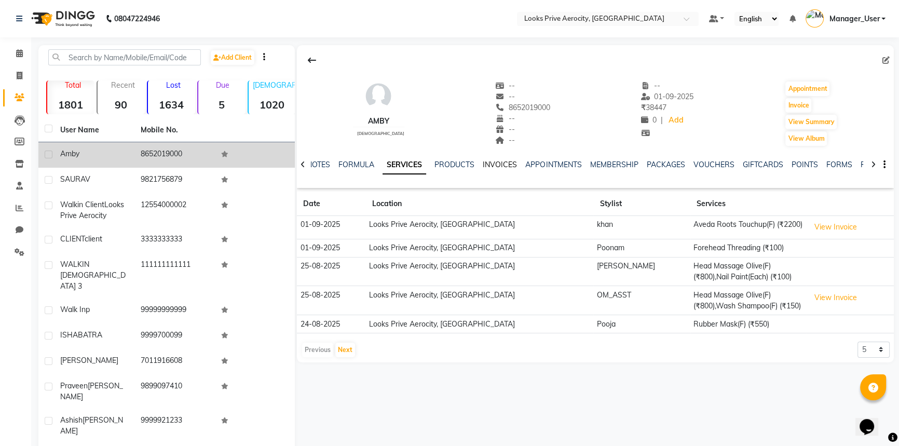
click at [507, 163] on link "INVOICES" at bounding box center [500, 164] width 34 height 9
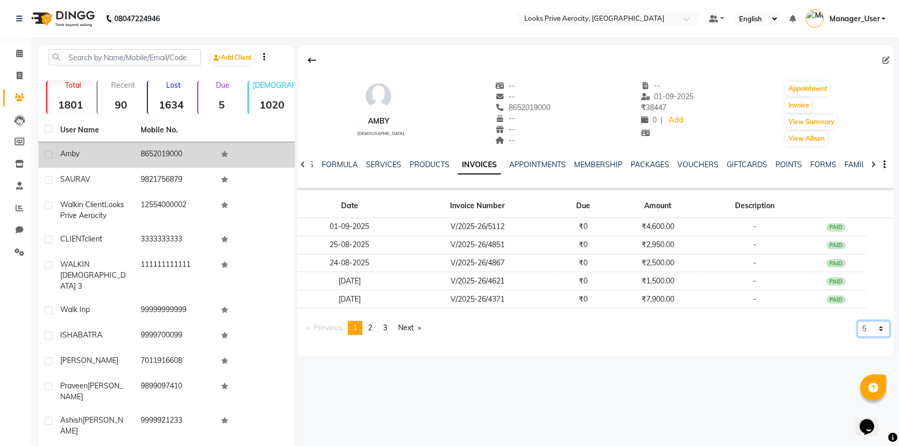
click at [879, 332] on select "5 10 50 100 500" at bounding box center [874, 329] width 32 height 16
select select "50"
click at [858, 337] on select "5 10 50 100 500" at bounding box center [874, 329] width 32 height 16
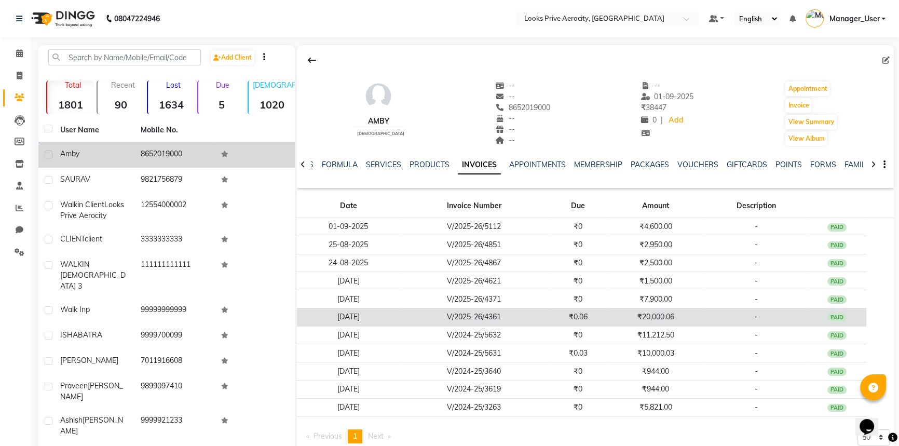
drag, startPoint x: 321, startPoint y: 224, endPoint x: 861, endPoint y: 321, distance: 548.7
click at [861, 321] on tbody "01-09-2025 V/2025-26/5112 ₹0 ₹4,600.00 - PAID 25-08-2025 V/2025-26/4851 ₹0 ₹2,9…" at bounding box center [595, 317] width 597 height 199
copy tbody "01-09-2025 V/2025-26/5112 ₹0 ₹4,600.00 - PAID 25-08-2025 V/2025-26/4851 ₹0 ₹2,9…"
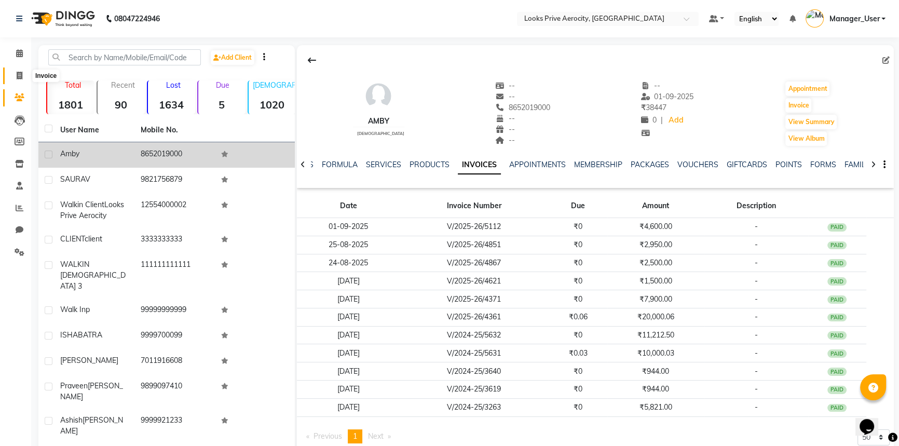
click at [19, 77] on icon at bounding box center [20, 76] width 6 height 8
select select "service"
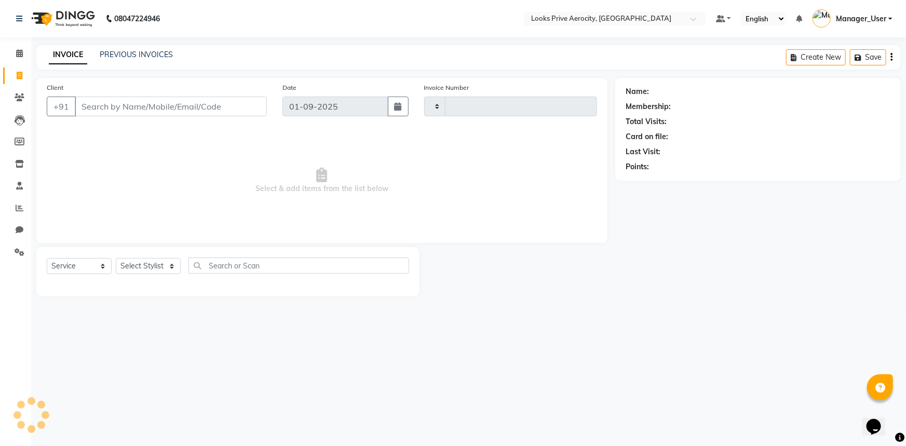
type input "5113"
select select "5913"
click at [127, 61] on div "INVOICE PREVIOUS INVOICES Create New Save Open Invoices" at bounding box center [468, 57] width 865 height 24
click at [129, 51] on link "PREVIOUS INVOICES" at bounding box center [136, 54] width 73 height 9
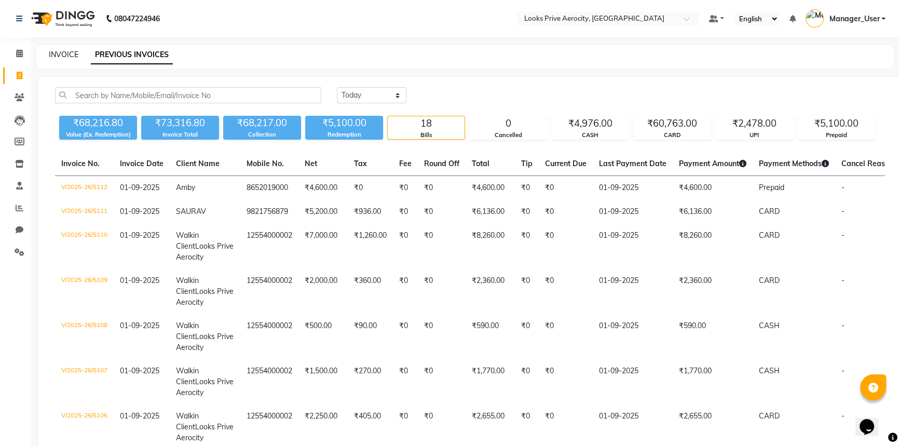
click at [62, 52] on link "INVOICE" at bounding box center [64, 54] width 30 height 9
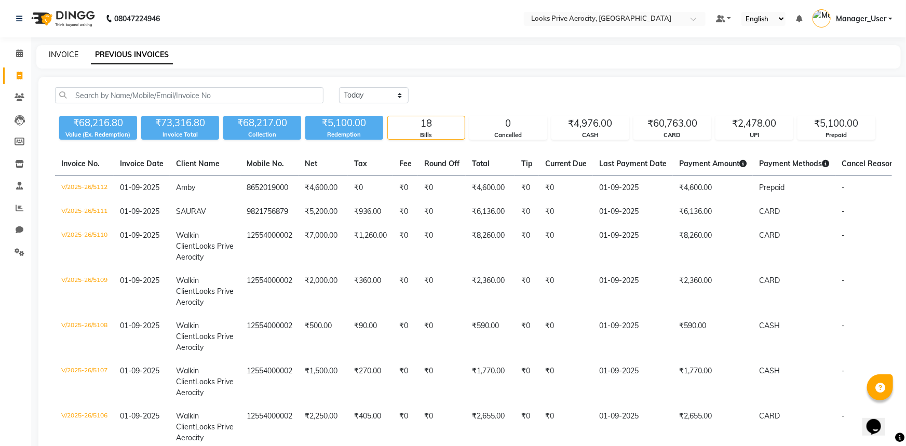
select select "service"
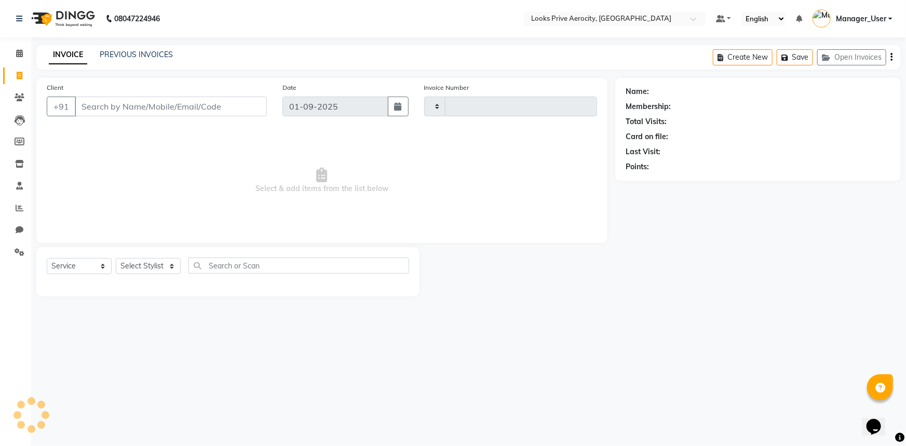
type input "5113"
select select "5913"
click at [131, 56] on link "PREVIOUS INVOICES" at bounding box center [136, 54] width 73 height 9
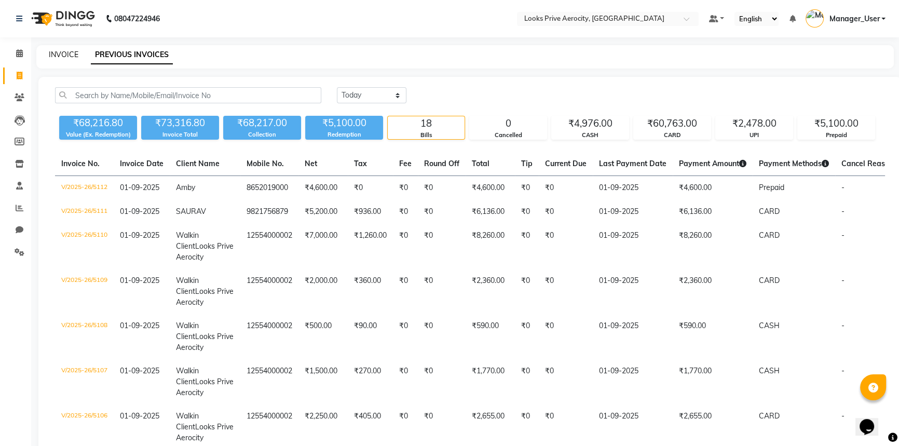
click at [60, 51] on link "INVOICE" at bounding box center [64, 54] width 30 height 9
select select "service"
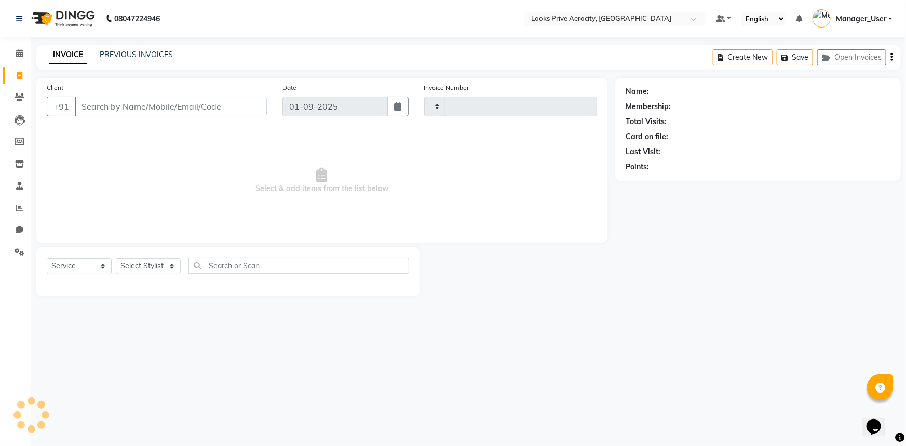
type input "5113"
select select "5913"
click at [171, 107] on input "Client" at bounding box center [171, 107] width 192 height 20
click at [132, 113] on input "AEROCITY" at bounding box center [144, 107] width 139 height 20
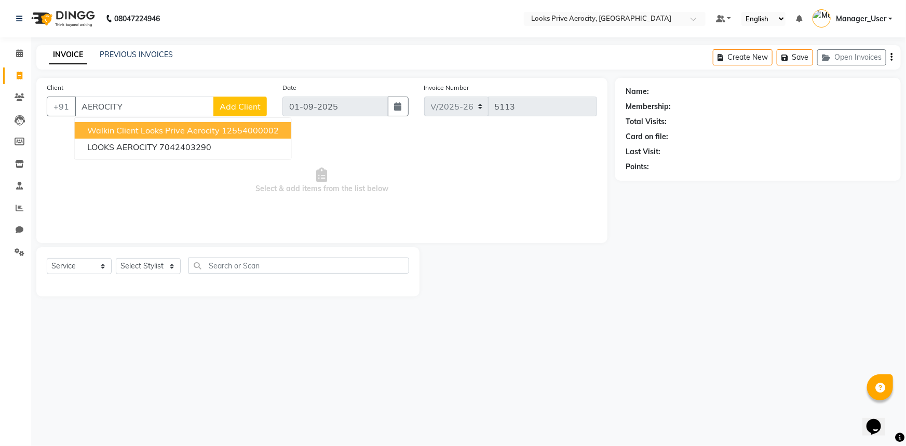
click at [109, 133] on span "Walkin Client Looks Prive Aerocity" at bounding box center [153, 130] width 132 height 10
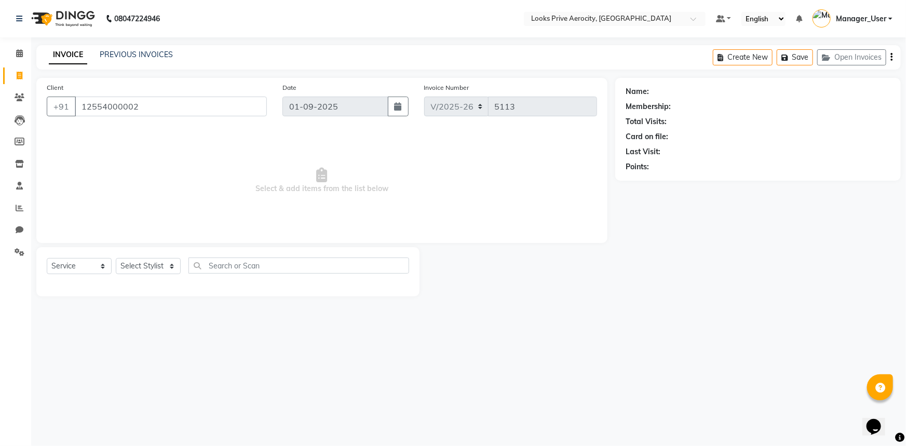
type input "12554000002"
click at [155, 269] on select "Select Stylist" at bounding box center [148, 266] width 65 height 16
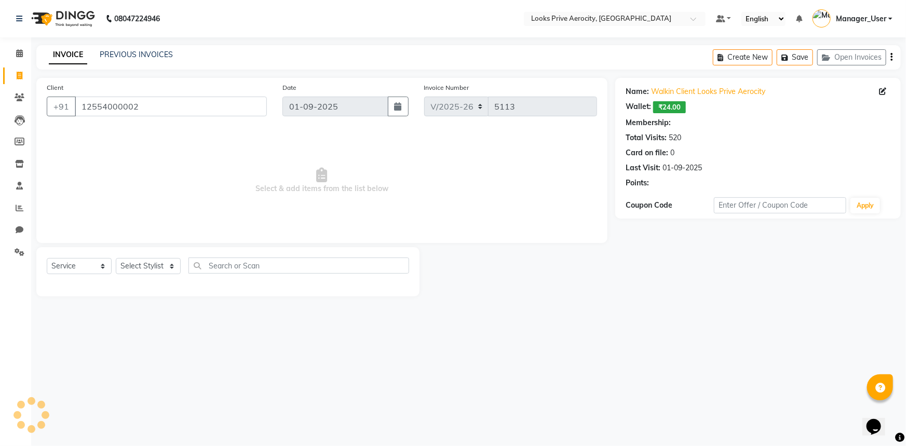
drag, startPoint x: 187, startPoint y: 316, endPoint x: 150, endPoint y: 284, distance: 49.3
click at [187, 316] on div "08047224946 Select Location × Looks Prive Aerocity, Delhi Default Panel My Pane…" at bounding box center [453, 223] width 906 height 446
drag, startPoint x: 143, startPoint y: 266, endPoint x: 151, endPoint y: 266, distance: 7.8
click at [143, 266] on select "Select Stylist" at bounding box center [148, 266] width 65 height 16
select select "1: Object"
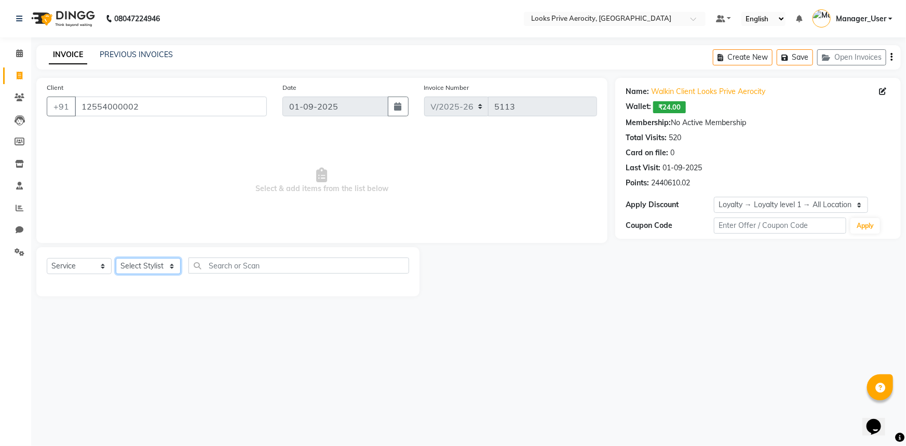
select select "69143"
click at [116, 258] on select "Select Stylist Aman_Barber Amit Amu Dharma Erica CR Eric_asst Esha Ishita kapil…" at bounding box center [148, 266] width 65 height 16
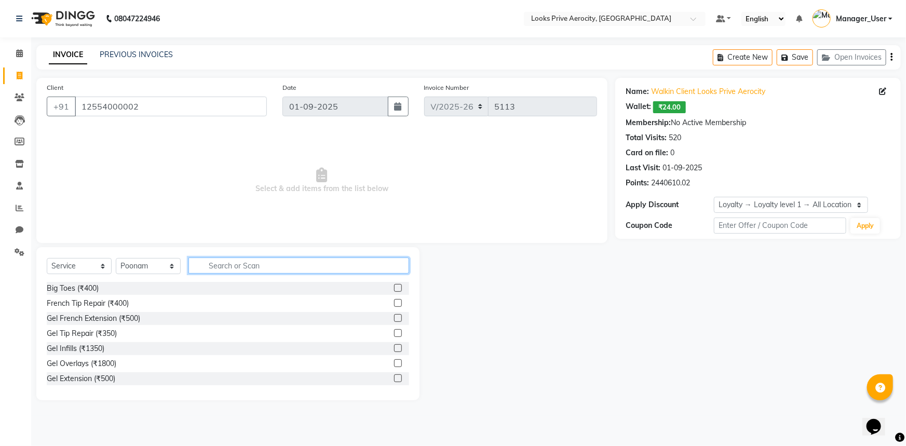
click at [236, 259] on input "text" at bounding box center [298, 266] width 221 height 16
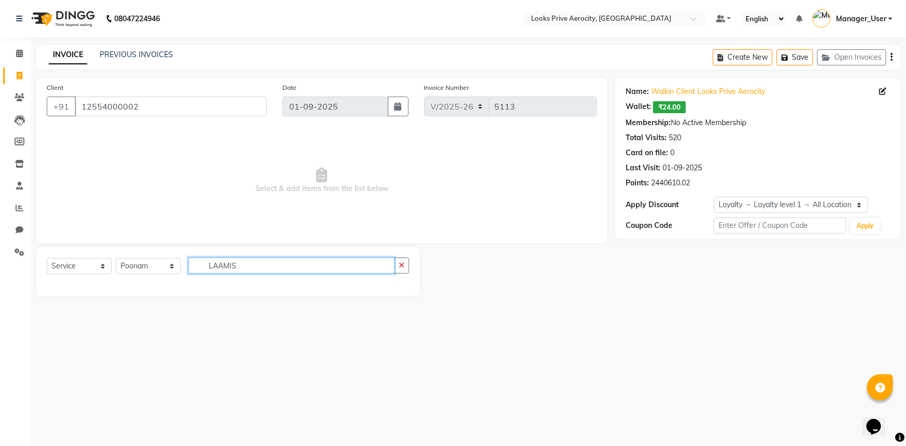
click at [268, 271] on input "LAAMIS" at bounding box center [291, 266] width 206 height 16
type input "L"
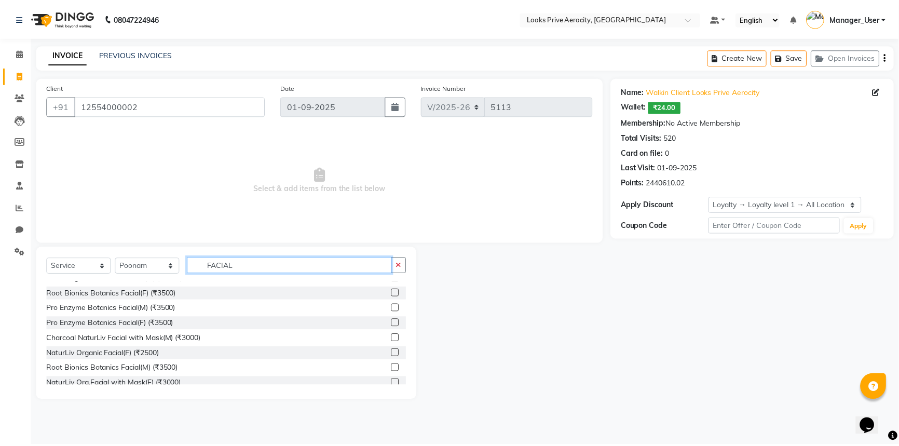
scroll to position [283, 0]
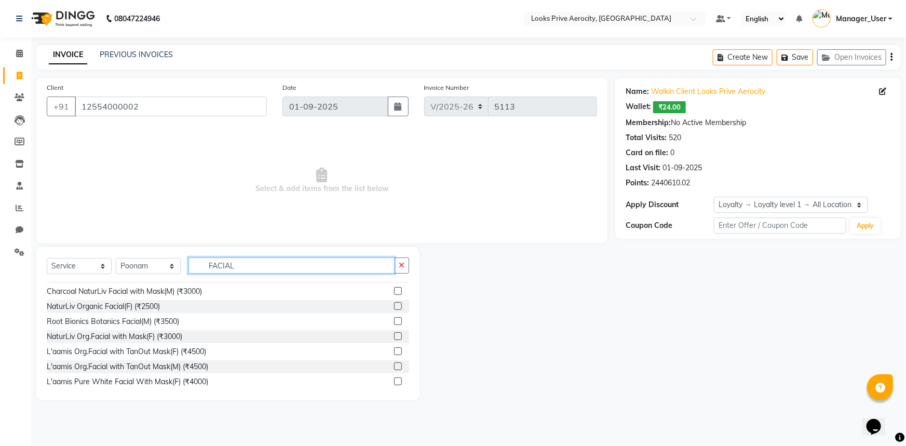
type input "FACIAL"
click at [394, 381] on label at bounding box center [398, 381] width 8 height 8
click at [394, 381] on input "checkbox" at bounding box center [397, 382] width 7 height 7
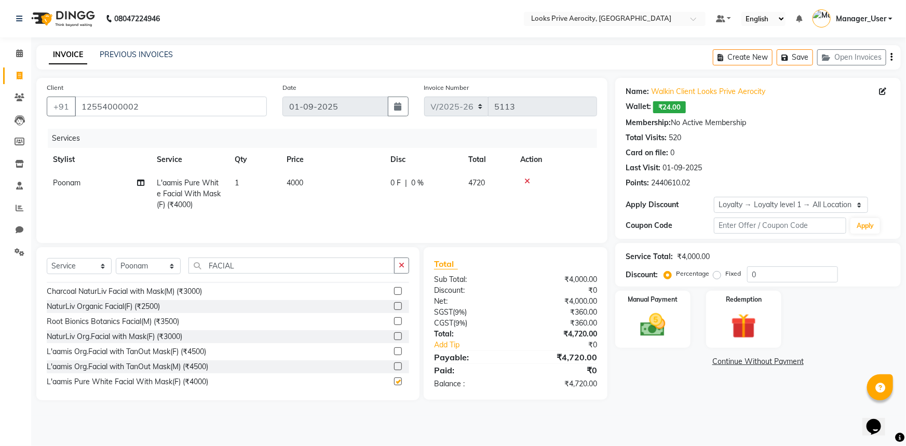
checkbox input "false"
click at [686, 328] on div "Manual Payment" at bounding box center [653, 320] width 78 height 60
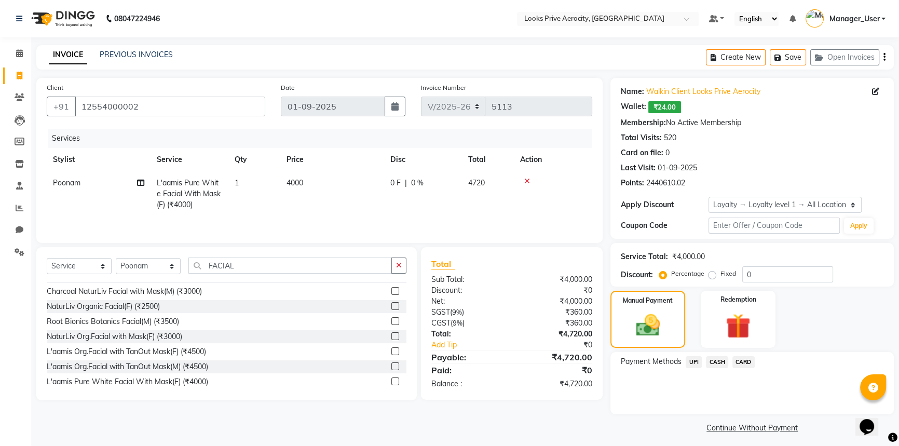
click at [742, 363] on span "CARD" at bounding box center [744, 362] width 22 height 12
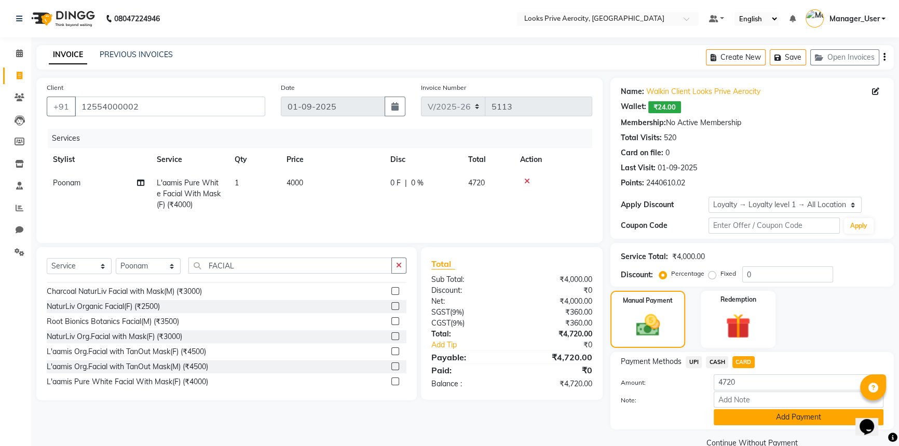
drag, startPoint x: 757, startPoint y: 416, endPoint x: 741, endPoint y: 361, distance: 57.7
click at [757, 416] on button "Add Payment" at bounding box center [799, 417] width 170 height 16
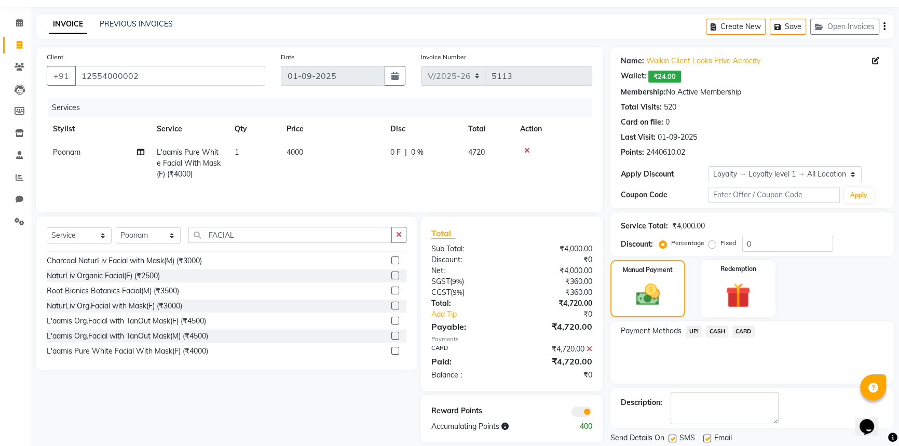
scroll to position [63, 0]
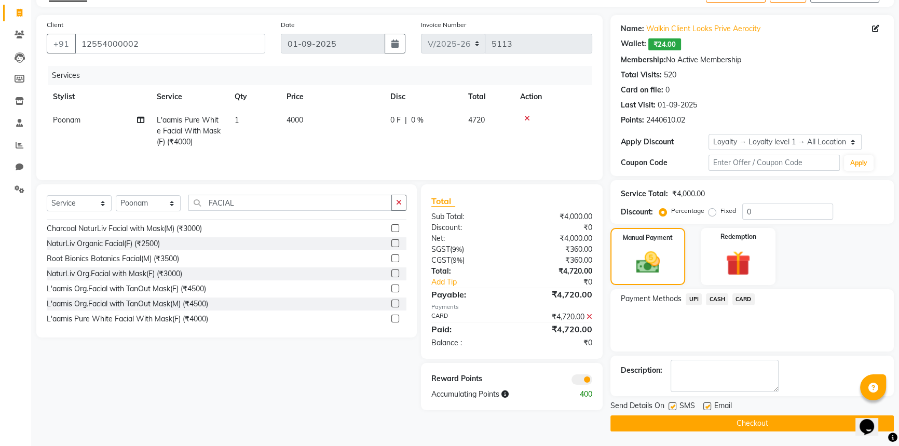
click at [672, 407] on label at bounding box center [673, 406] width 8 height 8
click at [672, 407] on input "checkbox" at bounding box center [672, 406] width 7 height 7
checkbox input "false"
click at [681, 421] on button "Checkout" at bounding box center [752, 423] width 283 height 16
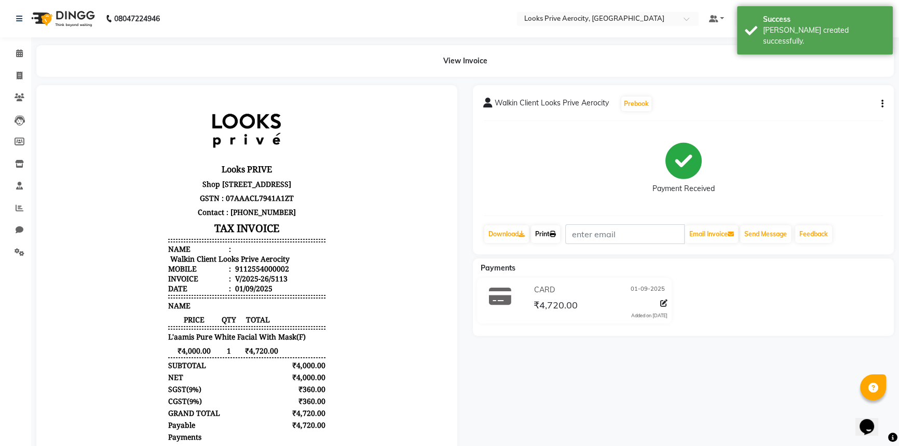
click at [555, 231] on icon at bounding box center [553, 234] width 6 height 6
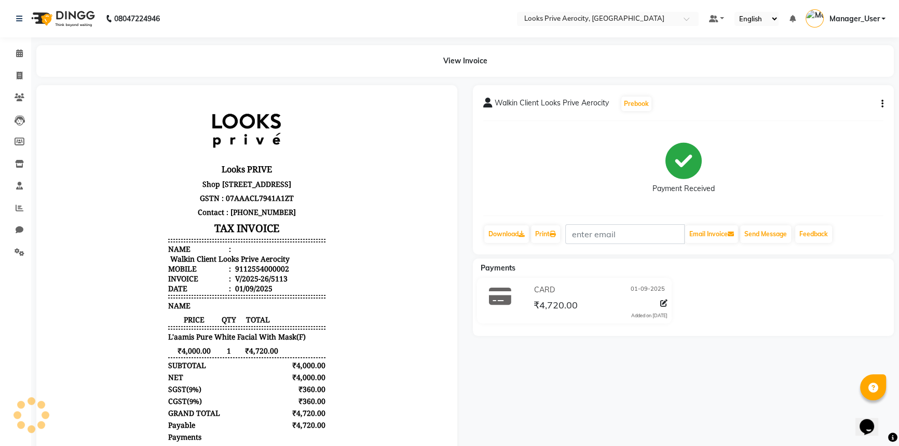
drag, startPoint x: 582, startPoint y: 386, endPoint x: 605, endPoint y: 350, distance: 42.5
click at [582, 386] on div "Walkin Client Looks Prive Aerocity Prebook Payment Received Download Print Emai…" at bounding box center [683, 294] width 437 height 418
click at [560, 231] on link "Print" at bounding box center [545, 234] width 29 height 18
click at [258, 25] on nav "08047224946 Select Location × Looks Prive Aerocity, Delhi Default Panel My Pane…" at bounding box center [449, 18] width 899 height 37
drag, startPoint x: 19, startPoint y: 76, endPoint x: 13, endPoint y: 79, distance: 7.2
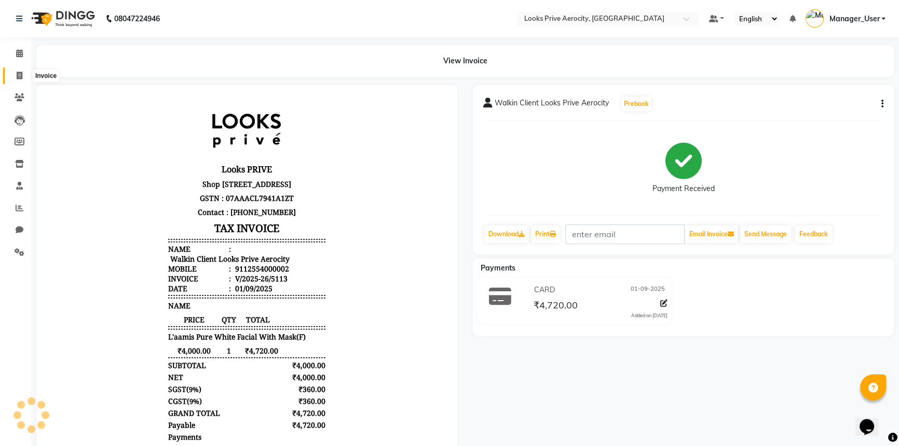
click at [19, 76] on icon at bounding box center [20, 76] width 6 height 8
select select "service"
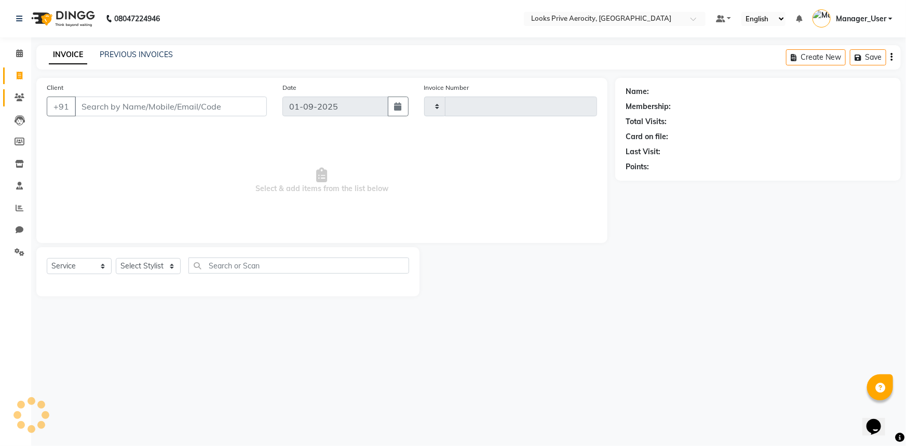
type input "5114"
select select "5913"
click at [249, 340] on div "08047224946 Select Location × Looks Prive Aerocity, Delhi Default Panel My Pane…" at bounding box center [453, 223] width 906 height 446
click at [271, 363] on div "08047224946 Select Location × Looks Prive Aerocity, Delhi Default Panel My Pane…" at bounding box center [453, 223] width 906 height 446
click at [194, 227] on span "Select & add items from the list below" at bounding box center [322, 181] width 550 height 104
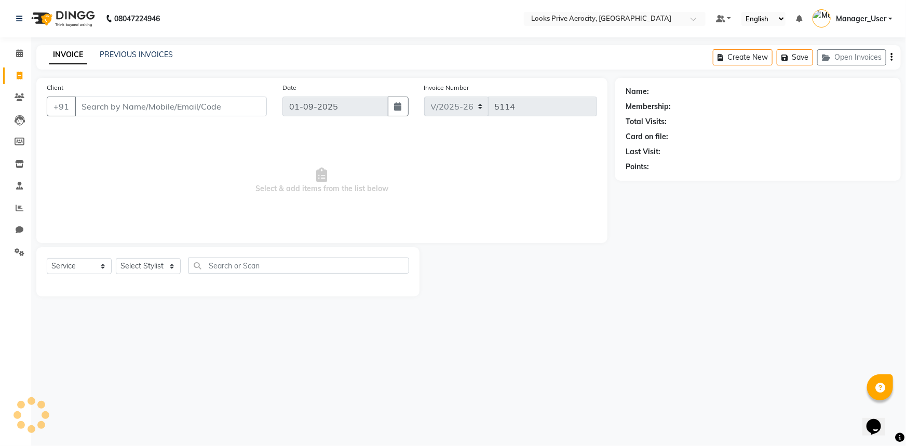
click at [260, 396] on div "08047224946 Select Location × Looks Prive Aerocity, Delhi Default Panel My Pane…" at bounding box center [453, 223] width 906 height 446
click at [134, 50] on link "PREVIOUS INVOICES" at bounding box center [136, 54] width 73 height 9
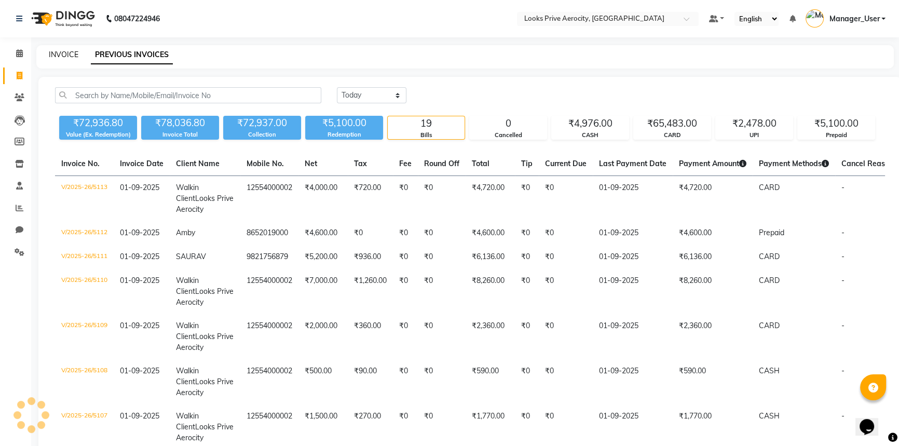
click at [65, 55] on link "INVOICE" at bounding box center [64, 54] width 30 height 9
select select "service"
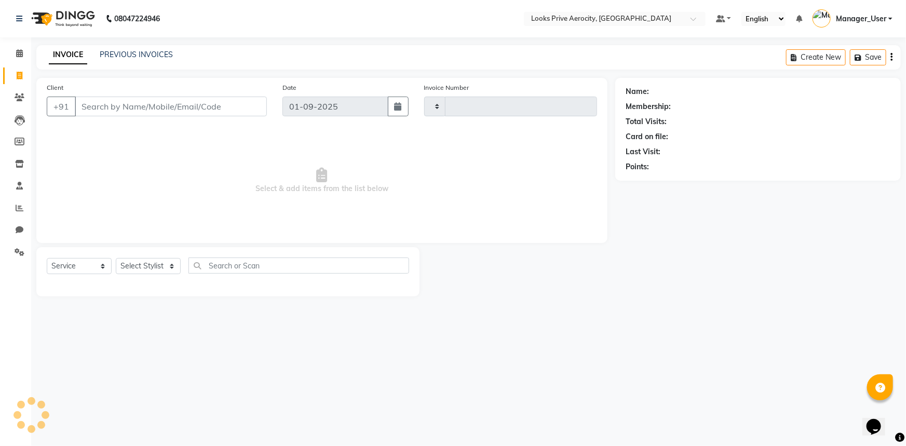
type input "5114"
select select "5913"
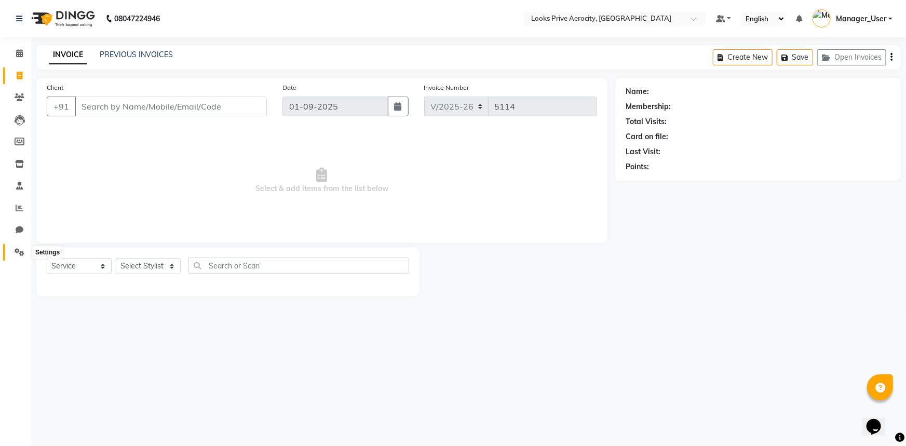
click at [21, 255] on icon at bounding box center [20, 252] width 10 height 8
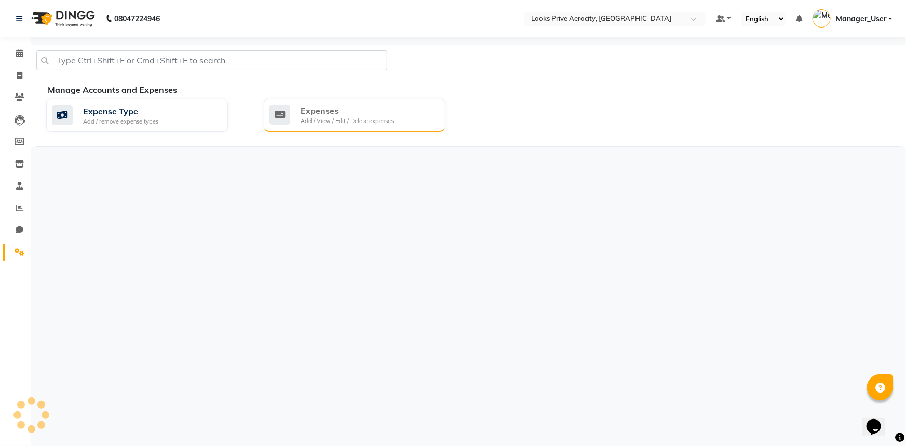
click at [363, 116] on div "Expenses" at bounding box center [347, 110] width 93 height 12
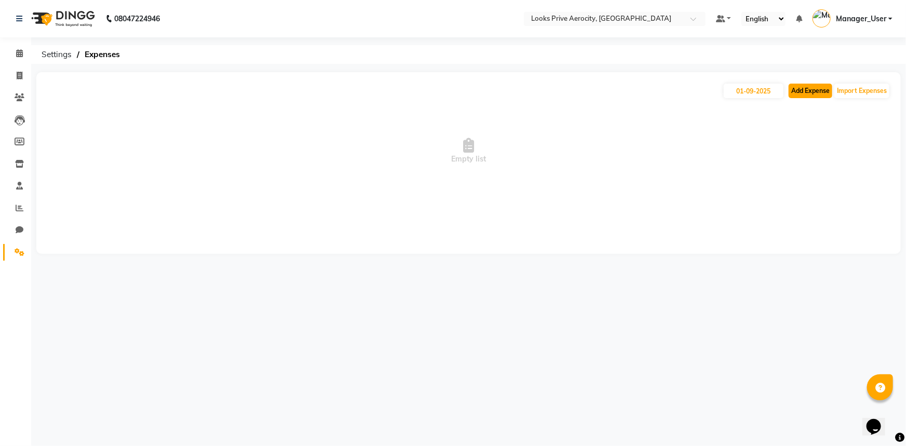
click at [823, 88] on button "Add Expense" at bounding box center [811, 91] width 44 height 15
select select "1"
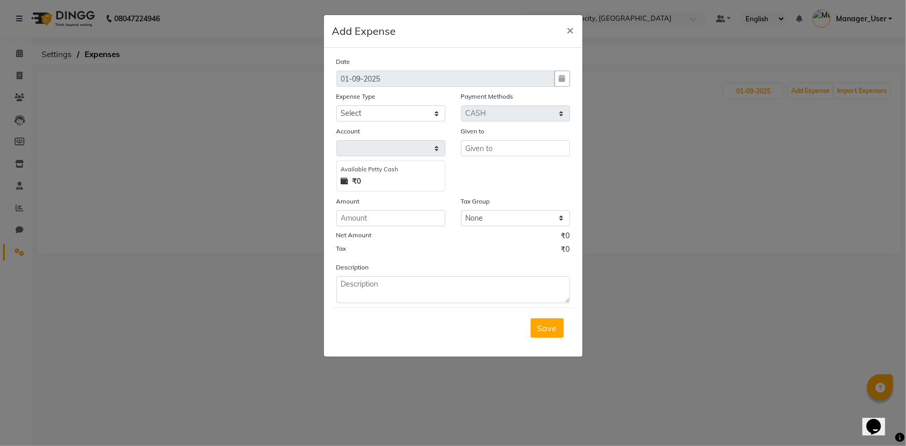
select select "4876"
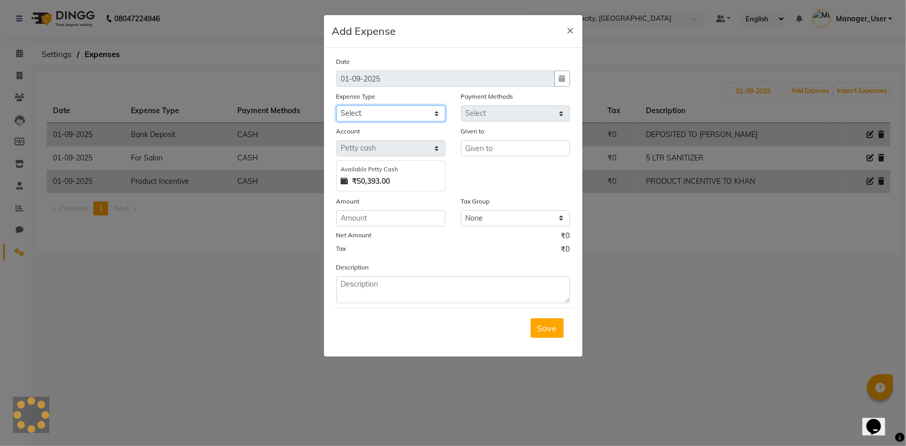
click at [392, 116] on select "Select Bank Deposit Blinkit Cash Handover CLIENT Client ordered food Client Ref…" at bounding box center [390, 113] width 109 height 16
select select "24076"
click at [336, 106] on select "Select Bank Deposit Blinkit Cash Handover CLIENT Client ordered food Client Ref…" at bounding box center [390, 113] width 109 height 16
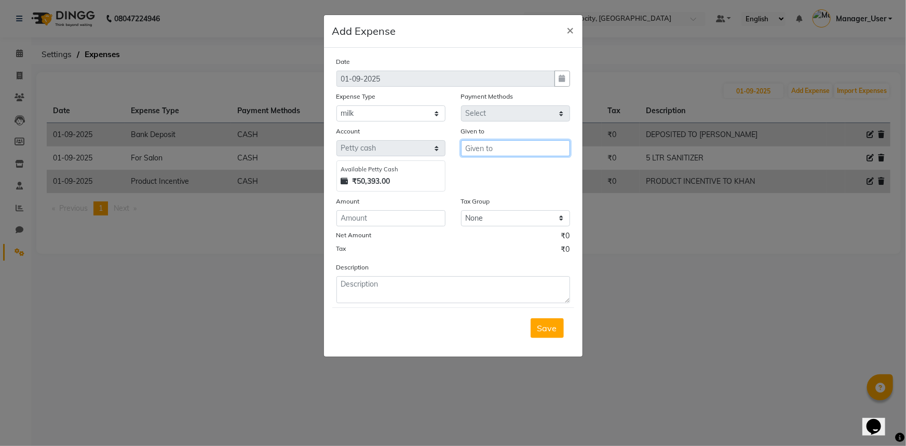
click at [482, 153] on input "text" at bounding box center [515, 148] width 109 height 16
click at [508, 170] on span "Manager" at bounding box center [492, 171] width 36 height 10
type input "Manager_User"
click at [410, 221] on input "number" at bounding box center [390, 218] width 109 height 16
type input "2"
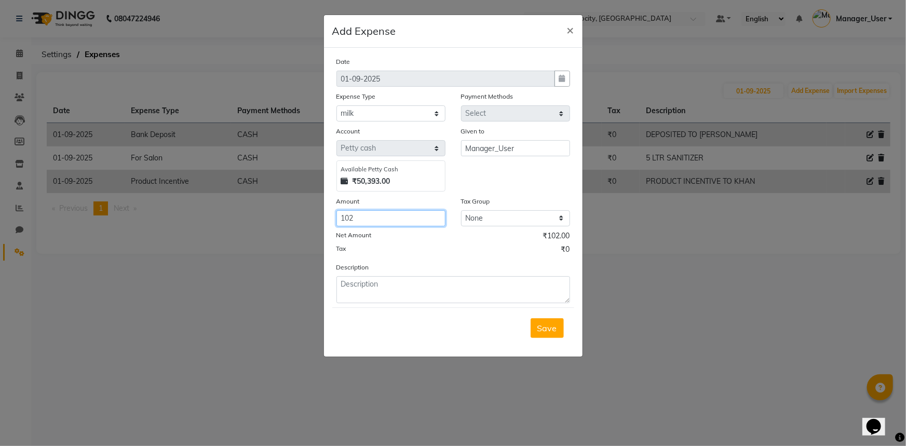
type input "102"
click at [417, 301] on textarea at bounding box center [453, 289] width 234 height 27
type textarea "MILK"
click at [556, 330] on span "Save" at bounding box center [547, 328] width 20 height 10
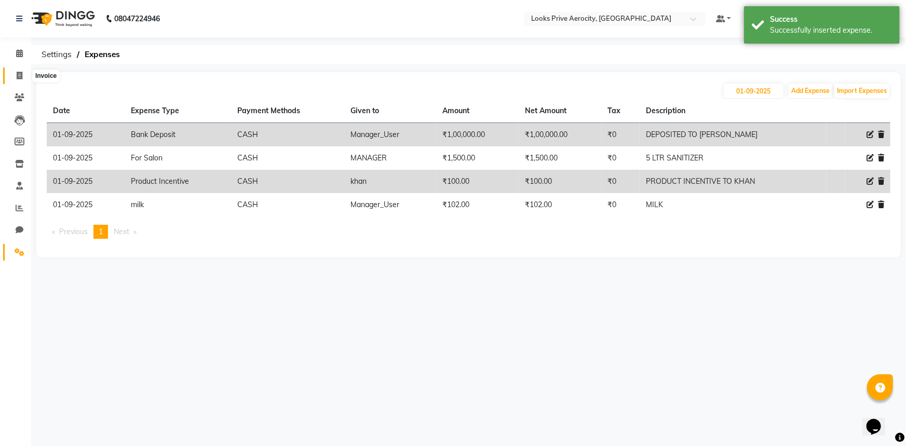
click at [19, 77] on icon at bounding box center [20, 76] width 6 height 8
select select "service"
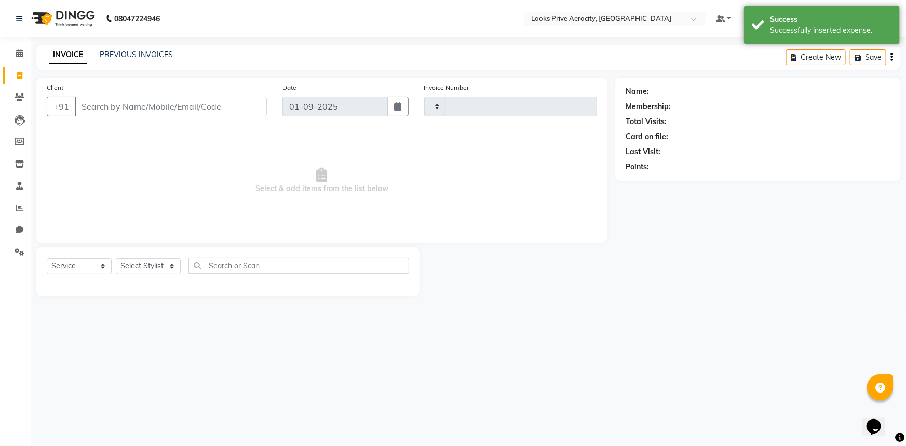
type input "5114"
select select "5913"
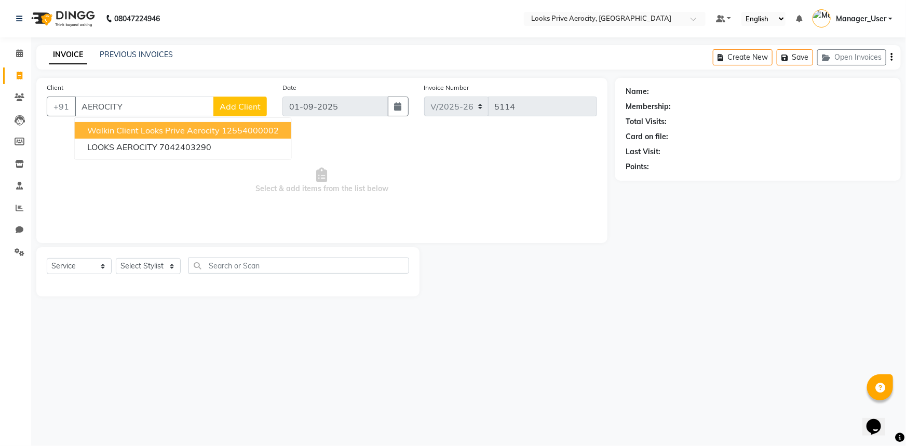
click at [101, 131] on span "Walkin Client Looks Prive Aerocity" at bounding box center [153, 130] width 132 height 10
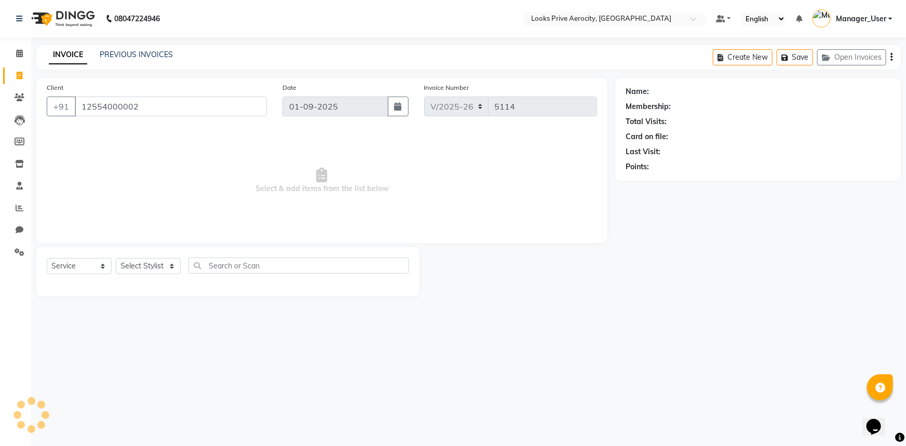
type input "12554000002"
click at [146, 269] on select "Select Stylist Aman_Barber Amit Amu Dharma Erica CR Eric_asst Esha Ishita kapil…" at bounding box center [148, 266] width 65 height 16
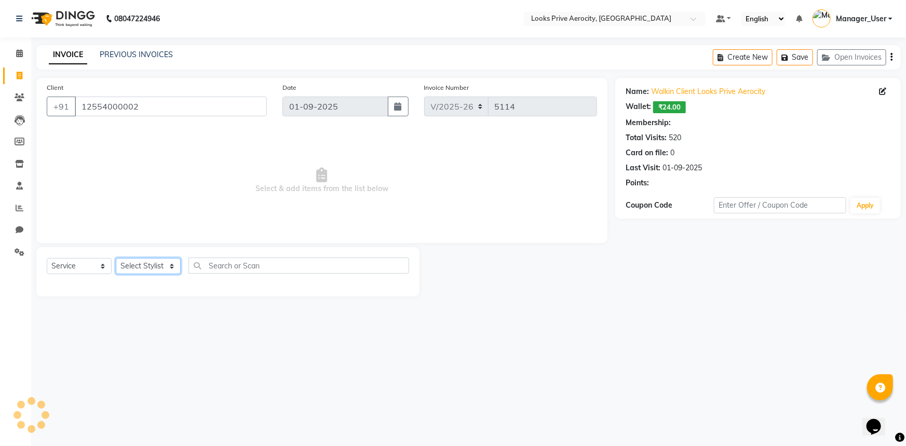
select select "1: Object"
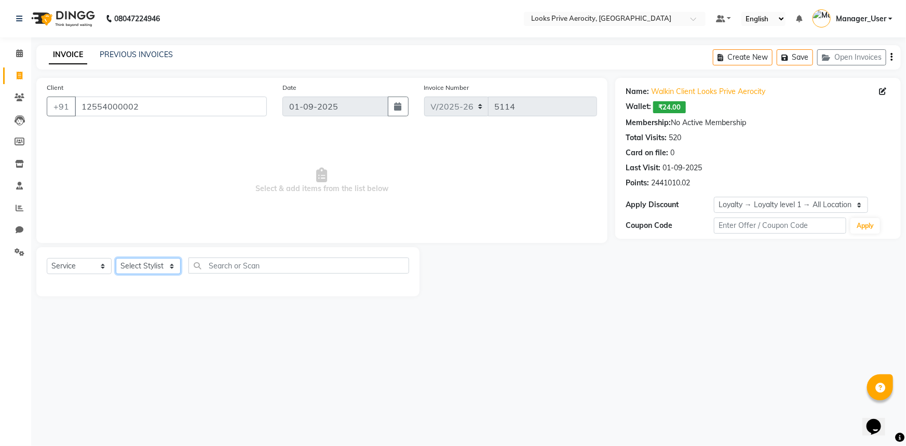
click at [116, 258] on select "Select Stylist Aman_Barber Amit Amu Dharma Erica CR Eric_asst Esha Ishita kapil…" at bounding box center [148, 266] width 65 height 16
click at [158, 260] on select "Select Stylist Aman_Barber Amit Amu Dharma Erica CR Eric_asst Esha Ishita kapil…" at bounding box center [148, 266] width 65 height 16
select select "43245"
click at [116, 258] on select "Select Stylist Aman_Barber Amit Amu Dharma Erica CR Eric_asst Esha Ishita kapil…" at bounding box center [148, 266] width 65 height 16
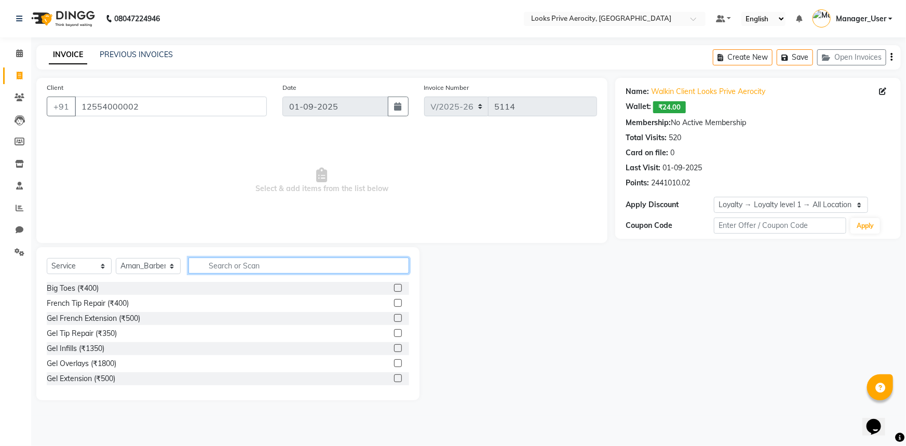
click at [249, 264] on input "text" at bounding box center [298, 266] width 221 height 16
type input "WASH"
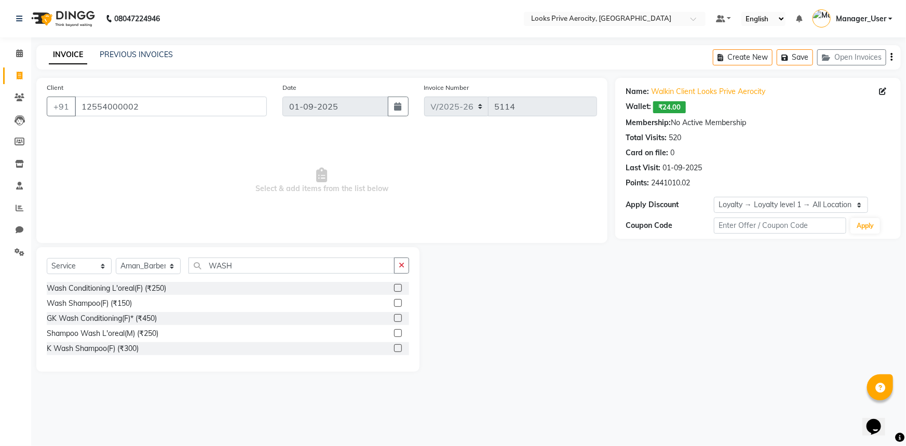
drag, startPoint x: 396, startPoint y: 334, endPoint x: 343, endPoint y: 293, distance: 67.3
click at [396, 334] on label at bounding box center [398, 333] width 8 height 8
click at [396, 334] on input "checkbox" at bounding box center [397, 333] width 7 height 7
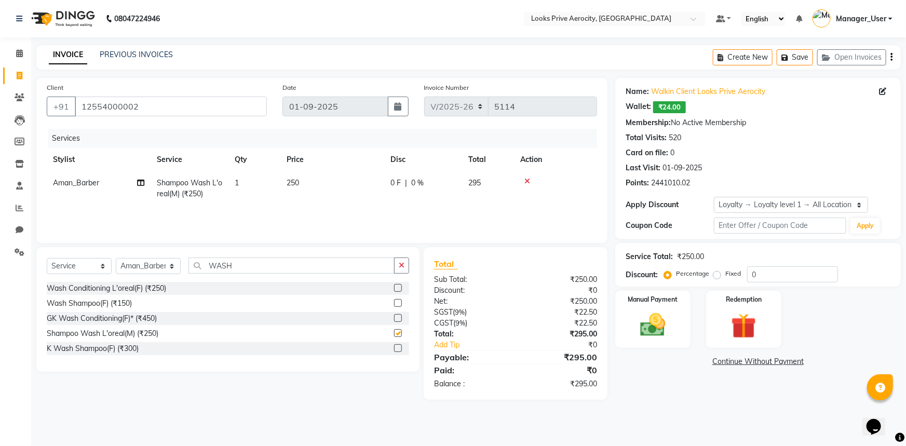
checkbox input "false"
click at [237, 266] on input "WASH" at bounding box center [291, 266] width 206 height 16
type input "W"
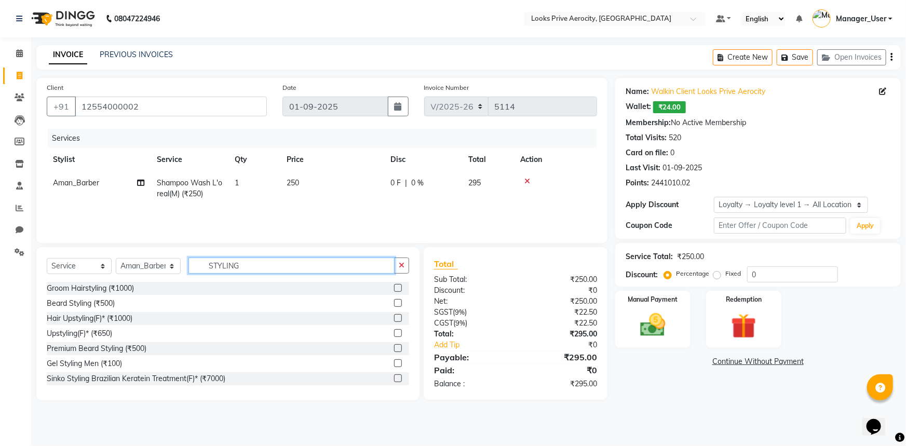
type input "STYLING"
click at [394, 363] on label at bounding box center [398, 363] width 8 height 8
click at [394, 363] on input "checkbox" at bounding box center [397, 363] width 7 height 7
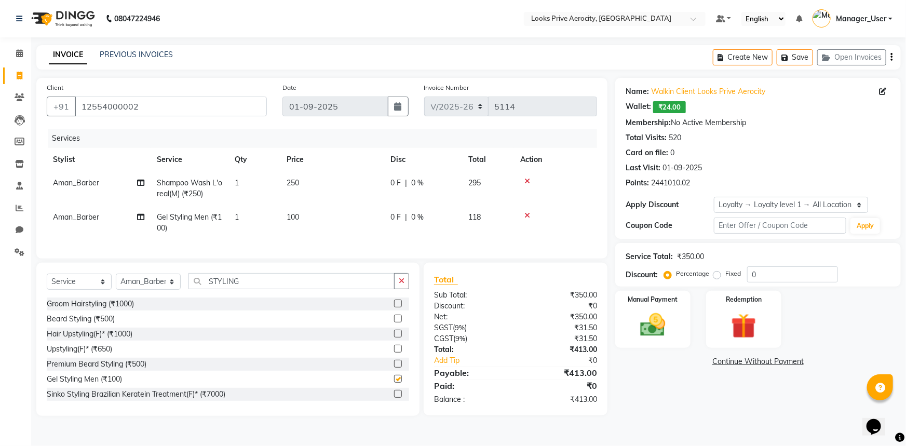
checkbox input "false"
click at [295, 185] on span "250" at bounding box center [293, 182] width 12 height 9
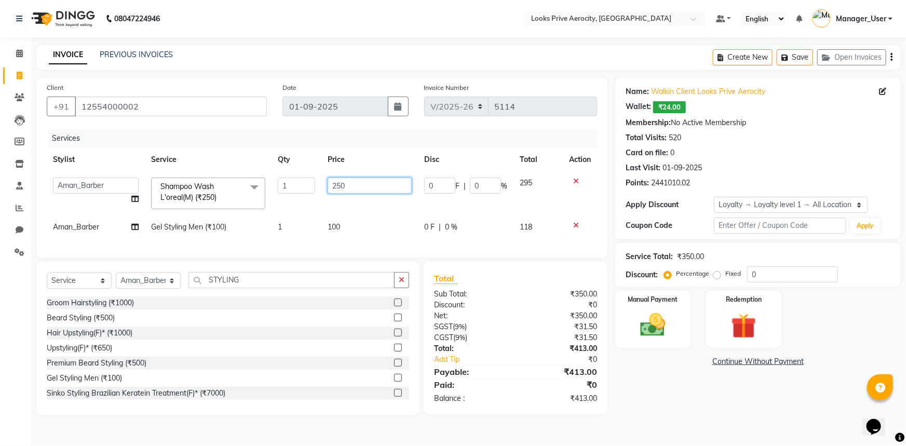
click at [335, 182] on input "250" at bounding box center [370, 186] width 84 height 16
type input "350"
click at [342, 210] on tbody "Aman_Barber Amit Amu Dharma Erica CR Eric_asst Esha Ishita kapil khan Manager_U…" at bounding box center [322, 204] width 550 height 67
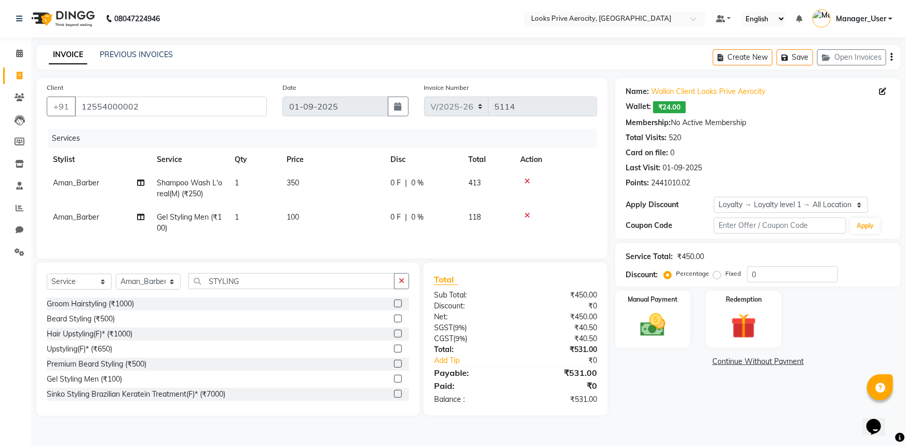
click at [294, 218] on span "100" at bounding box center [293, 216] width 12 height 9
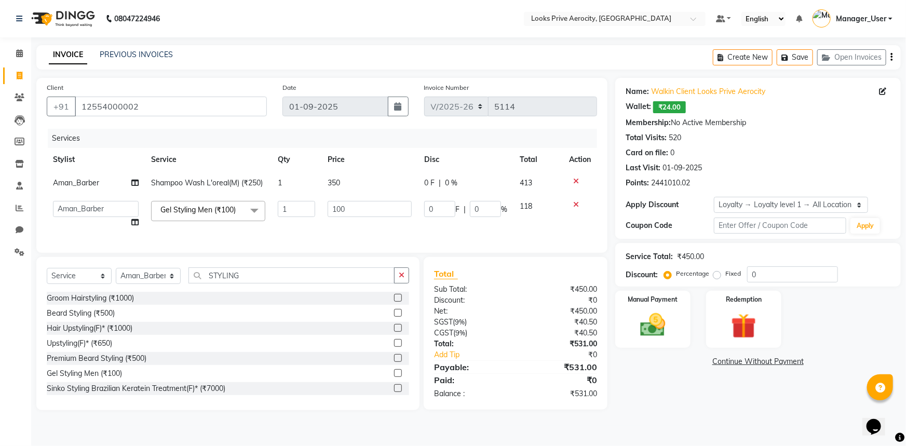
click at [316, 236] on div "Services Stylist Service Qty Price Disc Total Action Aman_Barber Shampoo Wash L…" at bounding box center [322, 186] width 550 height 114
click at [340, 208] on input "100" at bounding box center [370, 209] width 84 height 16
type input "350"
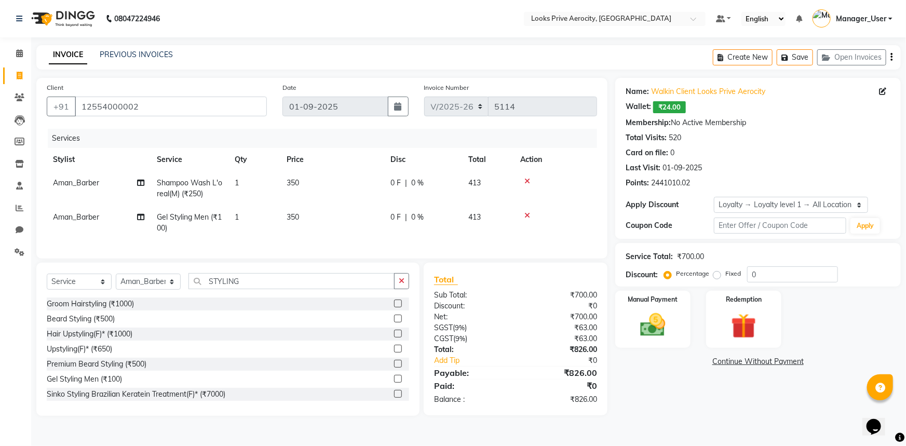
drag, startPoint x: 662, startPoint y: 426, endPoint x: 675, endPoint y: 408, distance: 22.3
click at [662, 426] on main "INVOICE PREVIOUS INVOICES Create New Save Open Invoices Client +91 12554000002 …" at bounding box center [468, 238] width 875 height 386
click at [784, 62] on button "Save" at bounding box center [795, 57] width 36 height 16
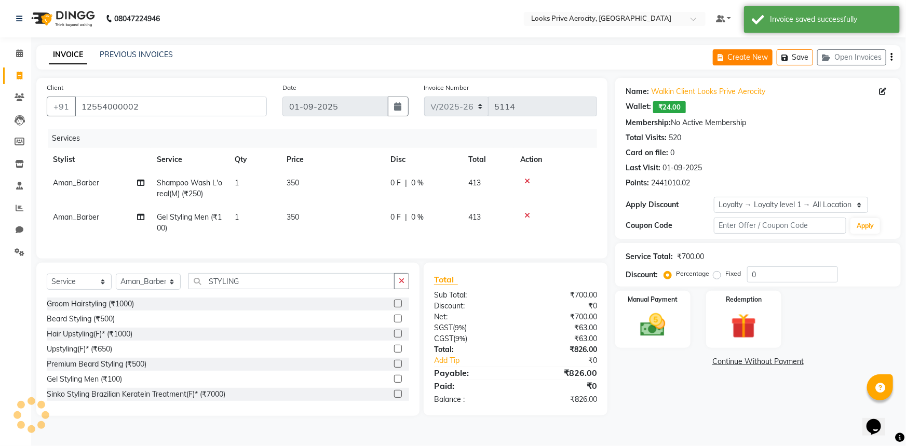
click at [743, 61] on button "Create New" at bounding box center [743, 57] width 60 height 16
select select "service"
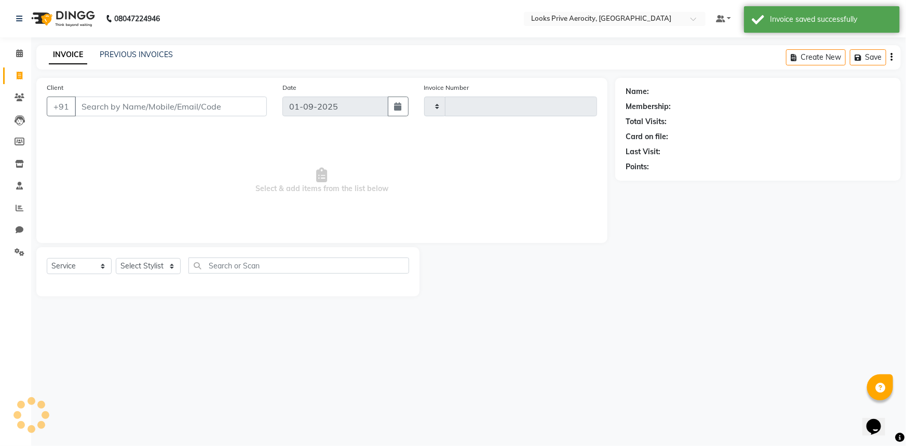
click at [162, 106] on input "Client" at bounding box center [171, 107] width 192 height 20
type input "5114"
select select "5913"
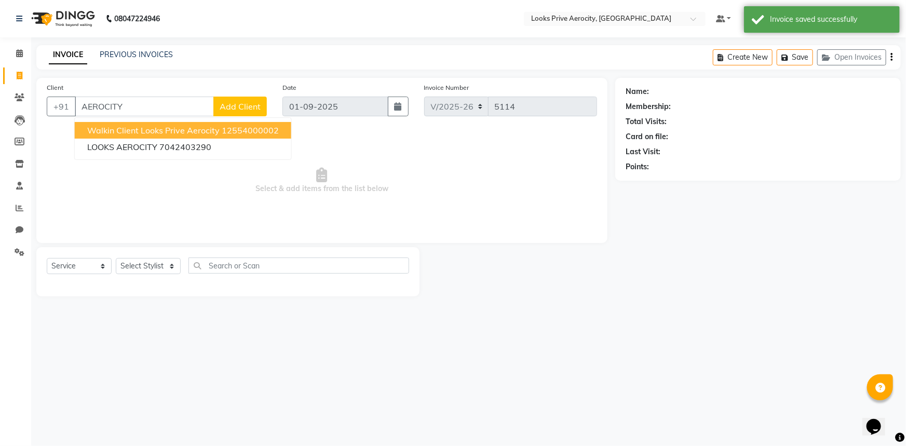
click at [129, 130] on span "Walkin Client Looks Prive Aerocity" at bounding box center [153, 130] width 132 height 10
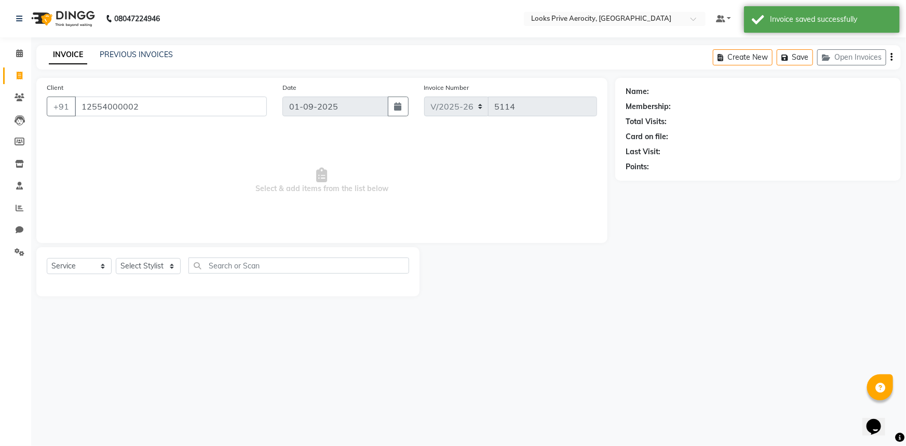
type input "12554000002"
drag, startPoint x: 148, startPoint y: 264, endPoint x: 145, endPoint y: 259, distance: 6.8
click at [145, 262] on select "Select Stylist Aman_Barber Amit Amu Dharma Erica CR Eric_asst Esha Ishita kapil…" at bounding box center [148, 266] width 65 height 16
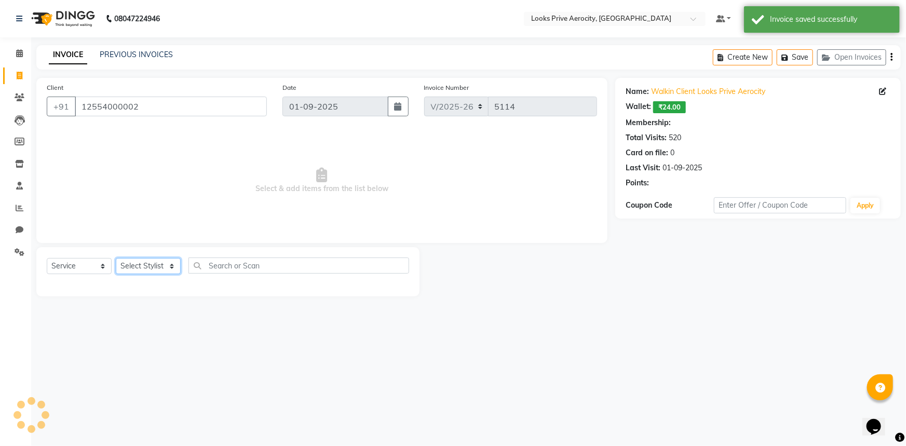
select select "66241"
click at [116, 258] on select "Select Stylist Aman_Barber Amit Amu Dharma Erica CR Eric_asst Esha Ishita kapil…" at bounding box center [148, 266] width 65 height 16
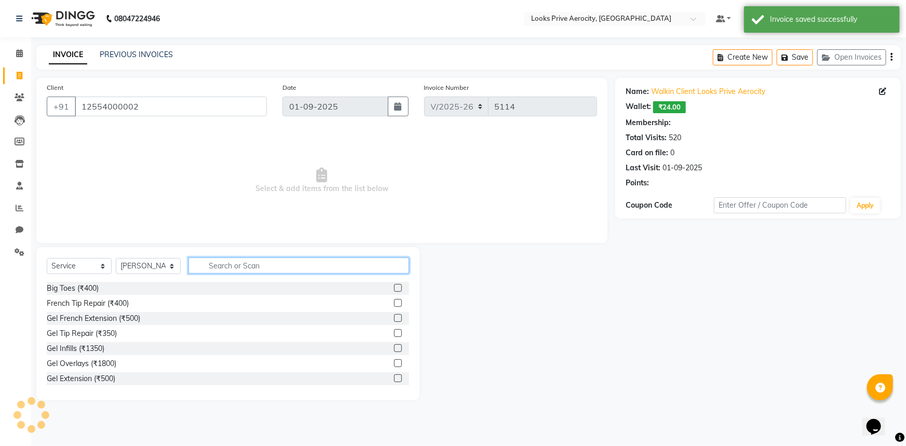
click at [225, 263] on input "text" at bounding box center [298, 266] width 221 height 16
select select "1: Object"
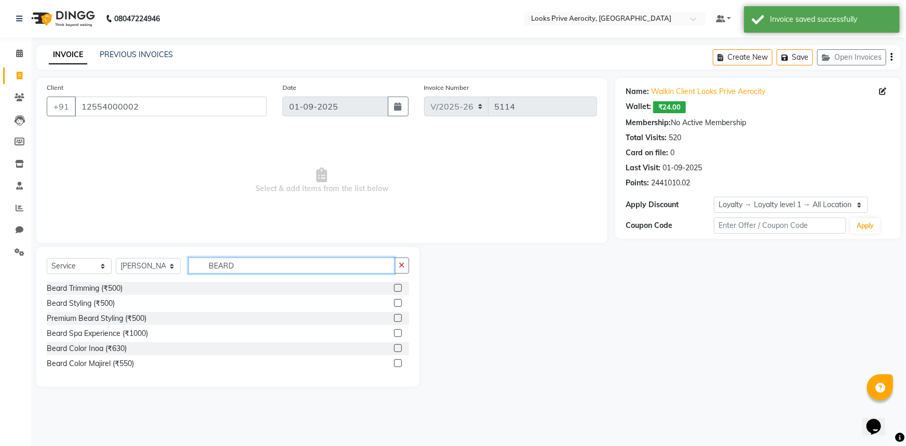
type input "BEARD"
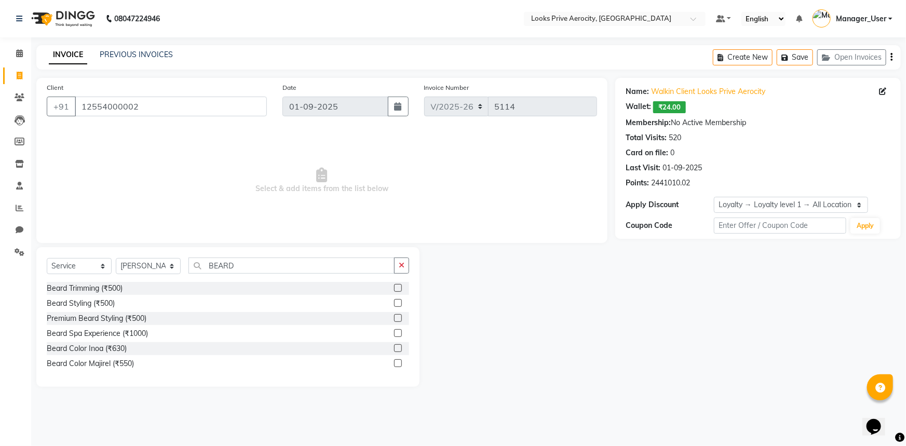
click at [399, 286] on label at bounding box center [398, 288] width 8 height 8
click at [399, 286] on input "checkbox" at bounding box center [397, 288] width 7 height 7
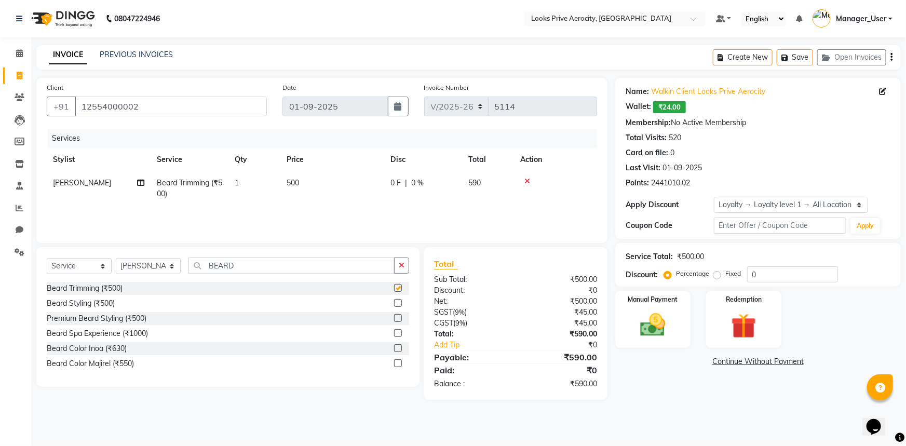
checkbox input "false"
click at [639, 329] on img at bounding box center [653, 325] width 43 height 30
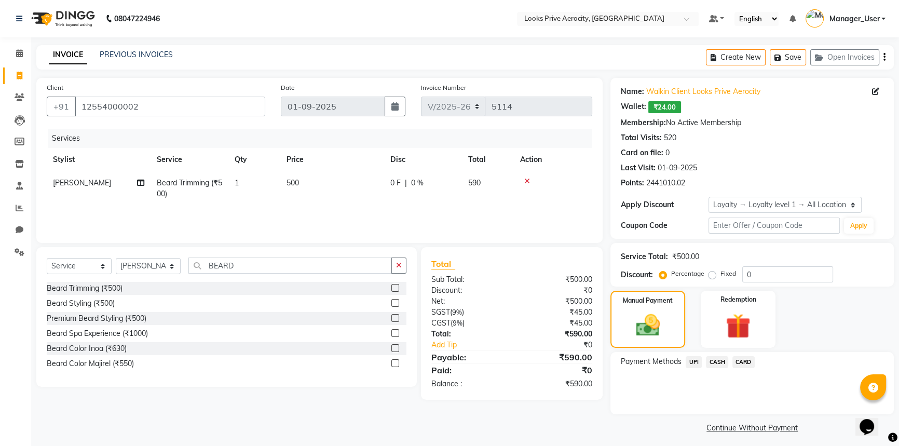
click at [746, 361] on span "CARD" at bounding box center [744, 362] width 22 height 12
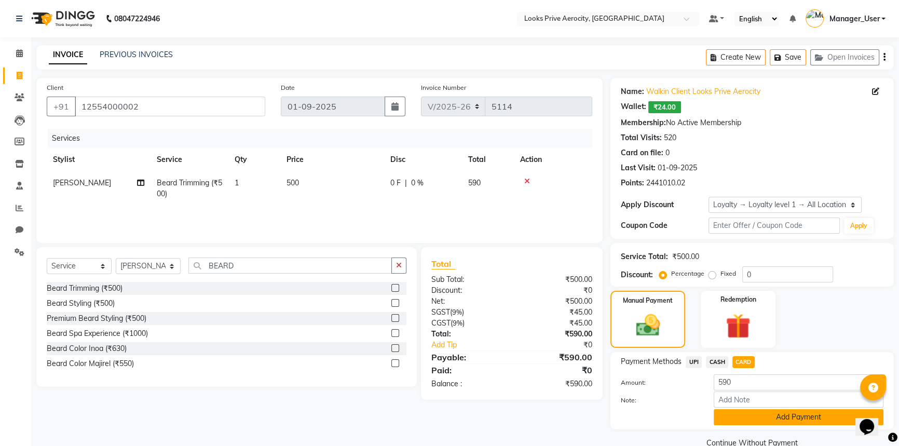
click at [762, 414] on button "Add Payment" at bounding box center [799, 417] width 170 height 16
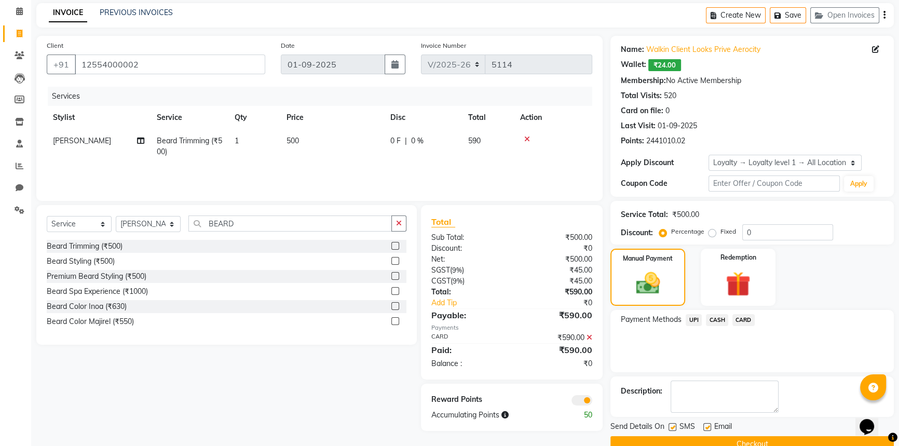
scroll to position [63, 0]
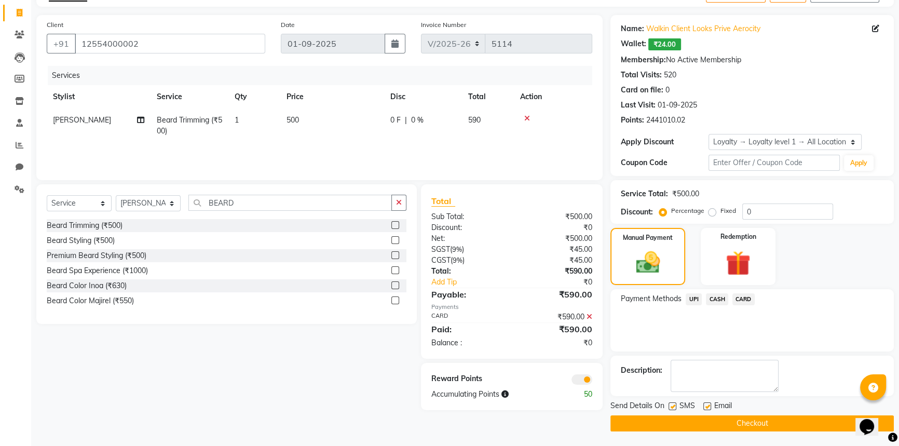
drag, startPoint x: 675, startPoint y: 402, endPoint x: 685, endPoint y: 424, distance: 24.2
click at [675, 402] on label at bounding box center [673, 406] width 8 height 8
click at [675, 403] on input "checkbox" at bounding box center [672, 406] width 7 height 7
checkbox input "false"
click at [685, 424] on button "Checkout" at bounding box center [752, 423] width 283 height 16
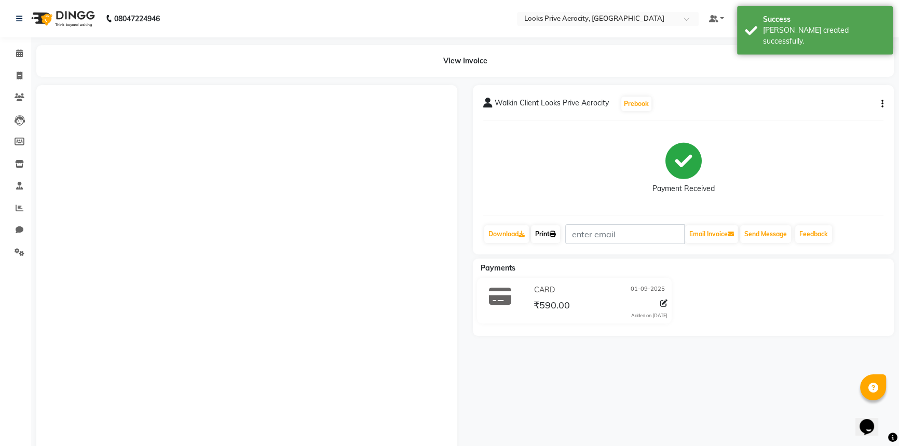
click at [546, 233] on link "Print" at bounding box center [545, 234] width 29 height 18
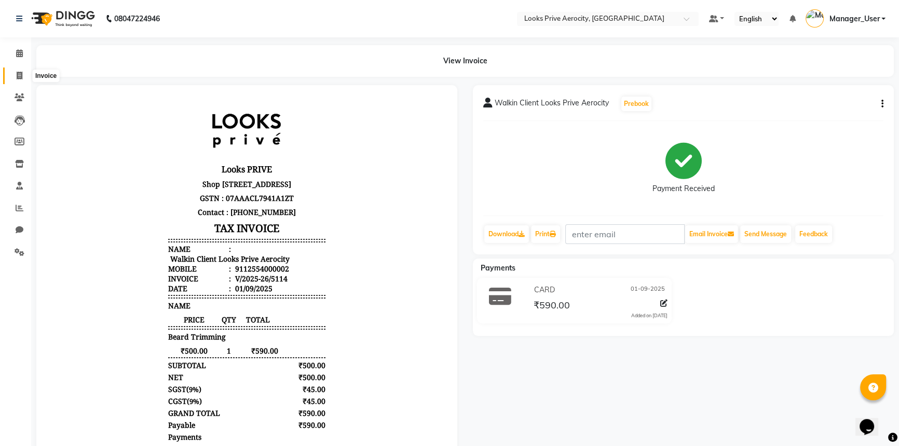
click at [15, 76] on span at bounding box center [19, 76] width 18 height 12
select select "service"
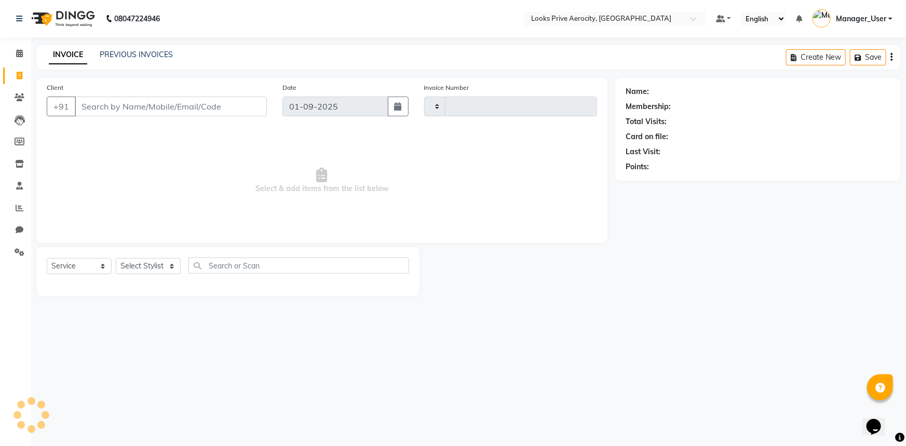
click at [142, 111] on input "Client" at bounding box center [171, 107] width 192 height 20
type input "A"
select select "5913"
type input "5115"
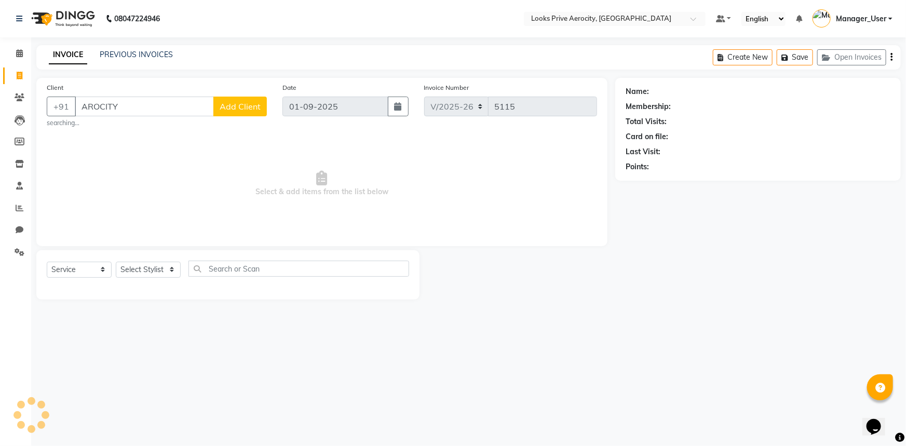
click at [85, 106] on input "AROCITY" at bounding box center [144, 107] width 139 height 20
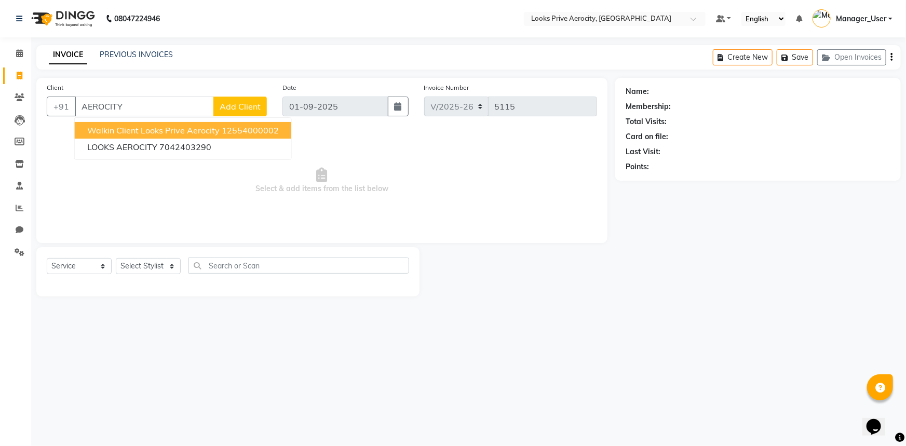
click at [138, 109] on input "AEROCITY" at bounding box center [144, 107] width 139 height 20
click at [137, 129] on span "Walkin Client Looks Prive Aerocity" at bounding box center [153, 130] width 132 height 10
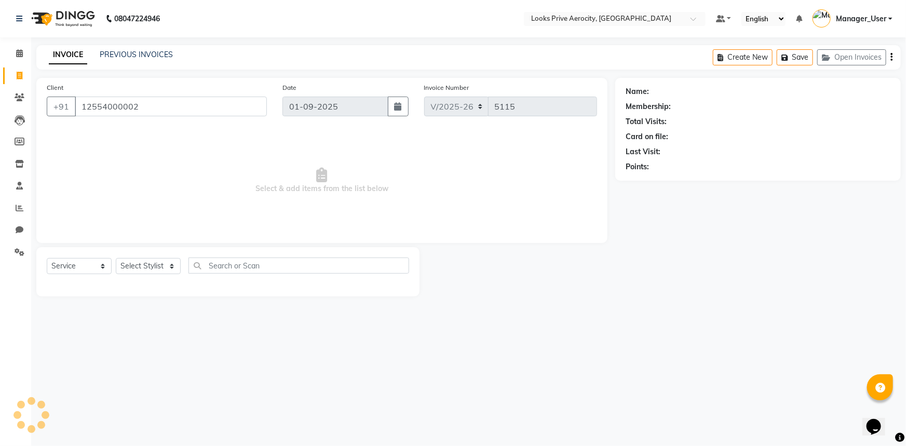
type input "12554000002"
click at [146, 263] on select "Select Stylist Aman_Barber Amit Amu Dharma Erica CR Eric_asst Esha Ishita kapil…" at bounding box center [148, 266] width 65 height 16
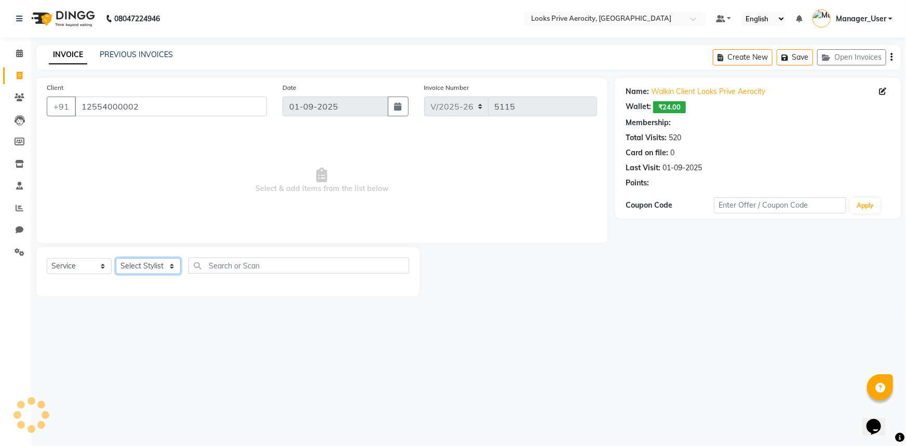
select select "1: Object"
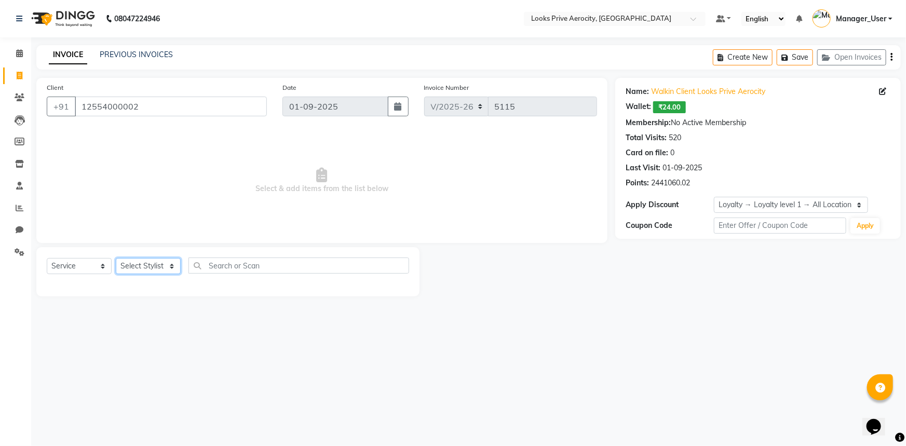
select select "43245"
click at [116, 258] on select "Select Stylist Aman_Barber Amit Amu Dharma Erica CR Eric_asst Esha Ishita kapil…" at bounding box center [148, 266] width 65 height 16
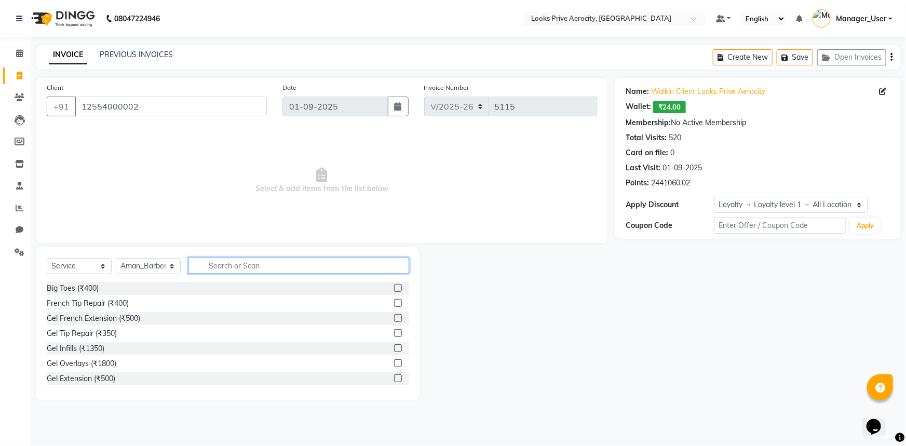
click at [266, 266] on input "text" at bounding box center [298, 266] width 221 height 16
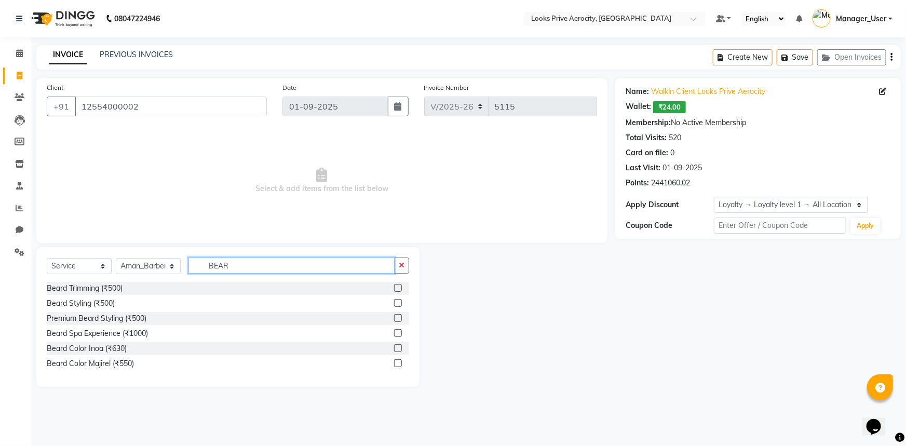
type input "BEAR"
click at [398, 287] on label at bounding box center [398, 288] width 8 height 8
click at [398, 287] on input "checkbox" at bounding box center [397, 288] width 7 height 7
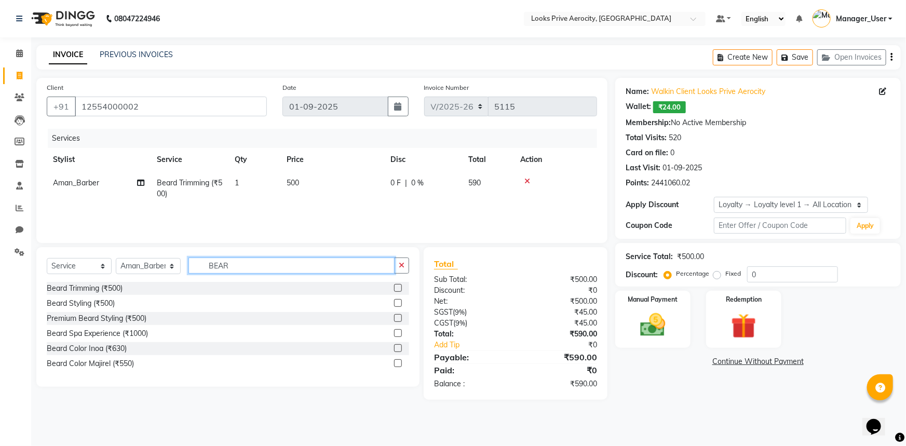
checkbox input "false"
click at [266, 267] on input "BEAR" at bounding box center [291, 266] width 206 height 16
type input "B"
type input "WASH"
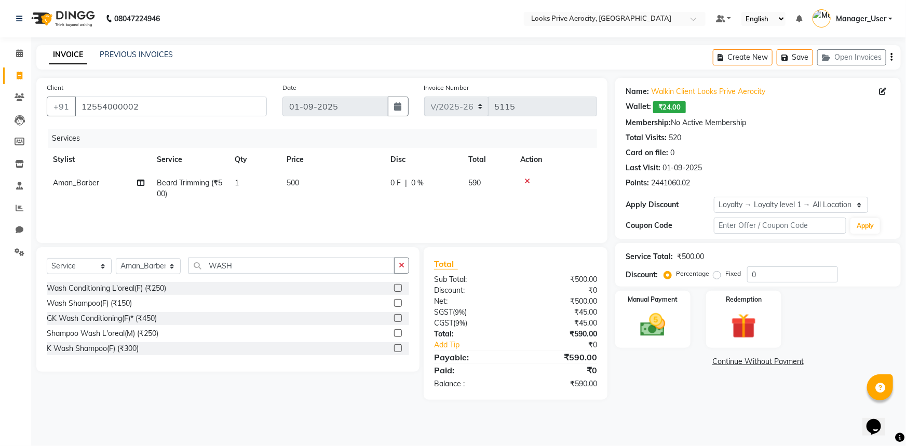
click at [395, 332] on label at bounding box center [398, 333] width 8 height 8
click at [395, 332] on input "checkbox" at bounding box center [397, 333] width 7 height 7
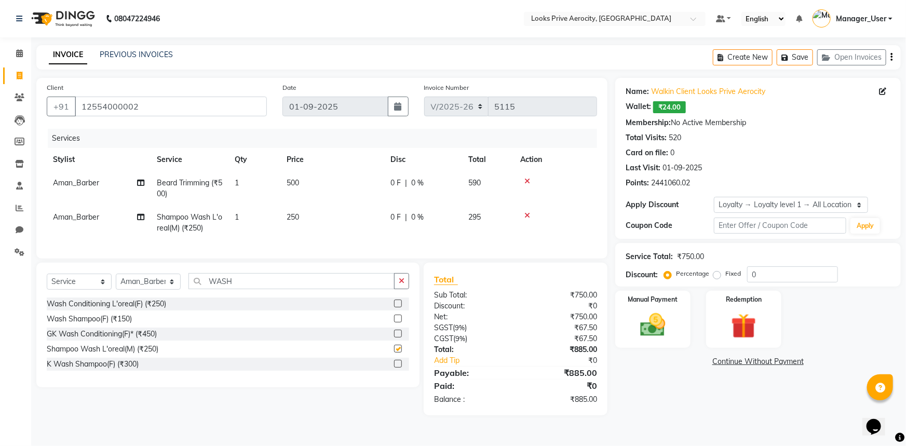
checkbox input "false"
click at [299, 213] on span "250" at bounding box center [293, 216] width 12 height 9
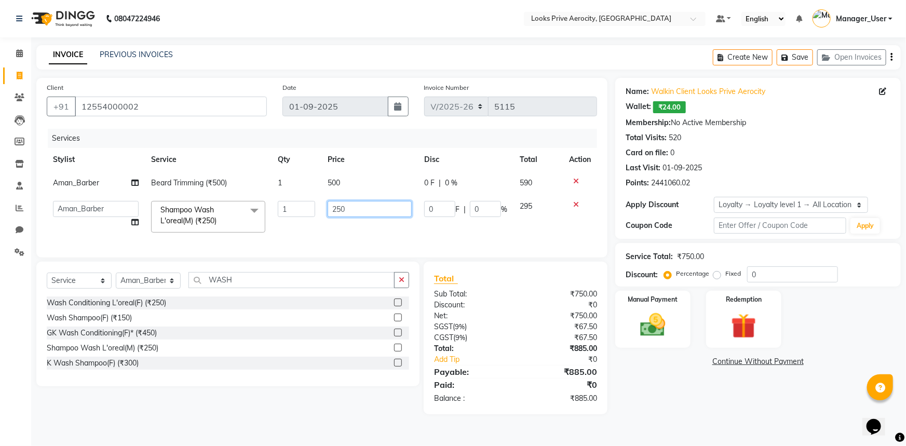
click at [335, 209] on input "250" at bounding box center [370, 209] width 84 height 16
type input "350"
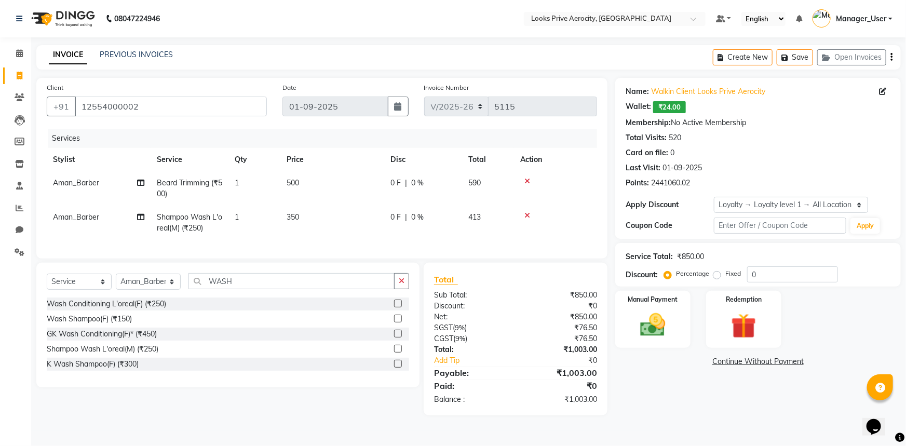
click at [342, 237] on td "350" at bounding box center [332, 223] width 104 height 34
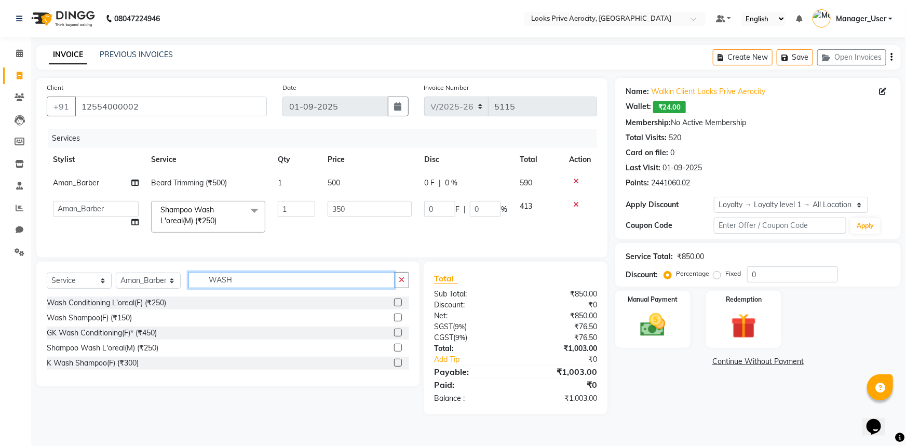
click at [248, 285] on input "WASH" at bounding box center [291, 280] width 206 height 16
type input "W"
type input "STYLING"
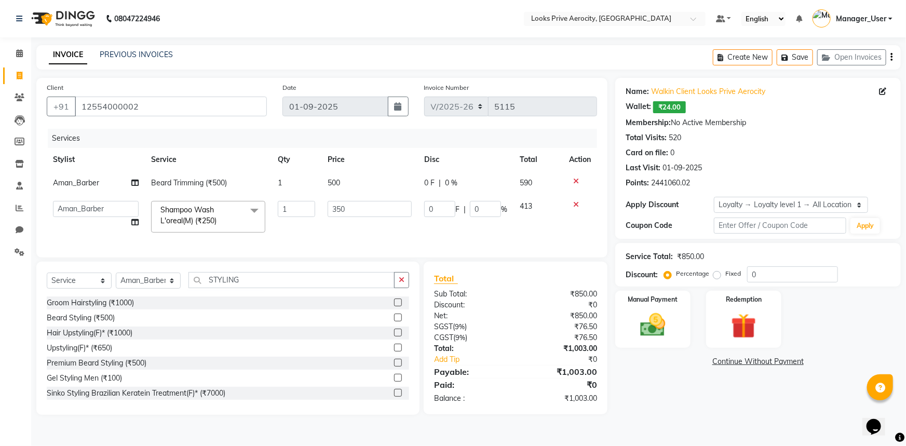
click at [394, 382] on label at bounding box center [398, 378] width 8 height 8
click at [394, 382] on input "checkbox" at bounding box center [397, 378] width 7 height 7
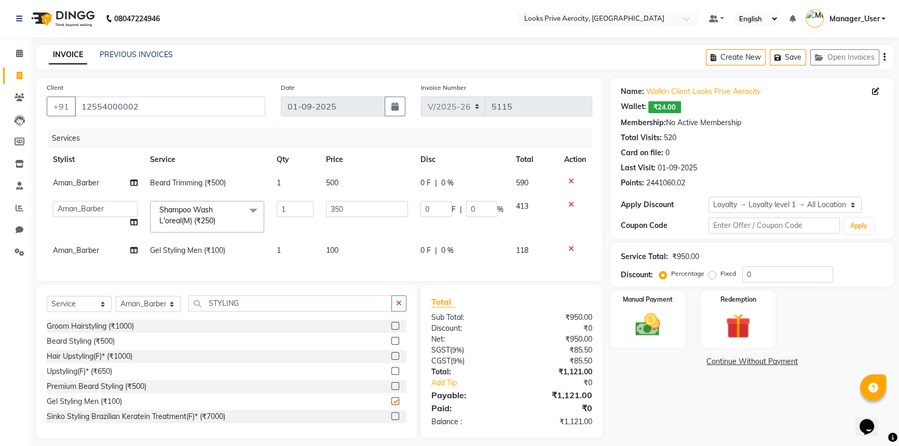
checkbox input "false"
click at [337, 249] on span "100" at bounding box center [332, 250] width 12 height 9
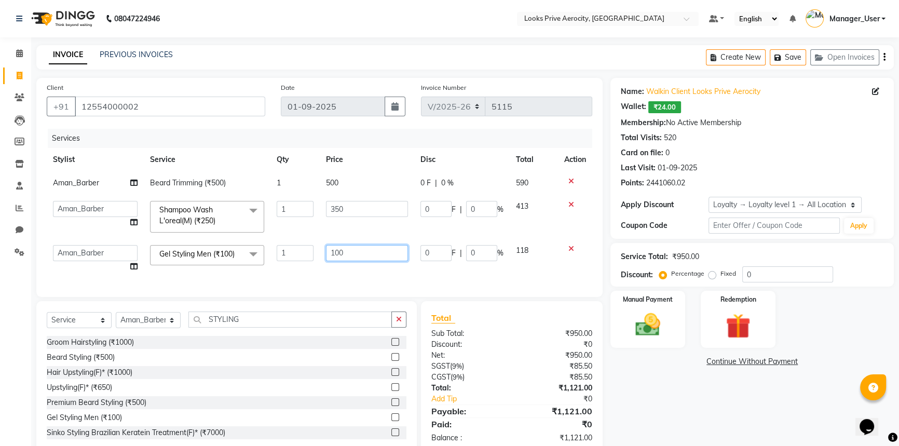
click at [338, 255] on input "100" at bounding box center [367, 253] width 82 height 16
type input "350"
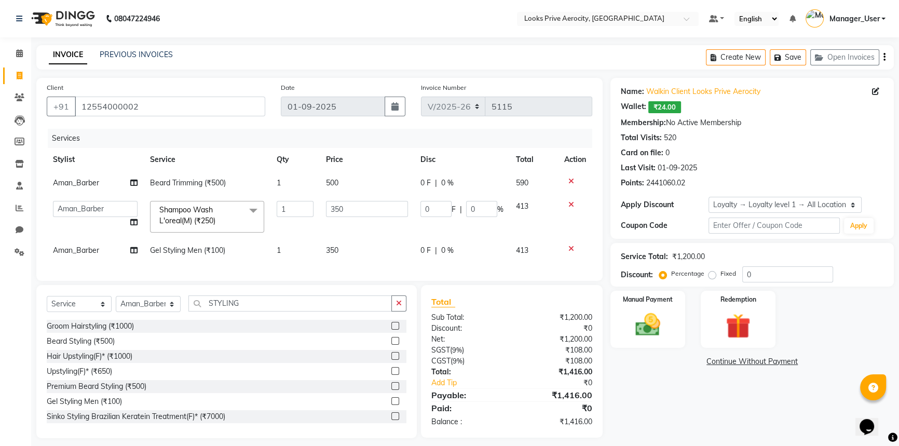
click at [369, 280] on div "Client +91 12554000002 Date 01-09-2025 Invoice Number V/2025 V/2025-26 5115 Ser…" at bounding box center [319, 179] width 566 height 203
click at [716, 387] on div "Name: Walkin Client Looks Prive Aerocity Wallet: ₹24.00 Membership: No Active M…" at bounding box center [756, 258] width 291 height 360
click at [657, 320] on img at bounding box center [648, 325] width 42 height 30
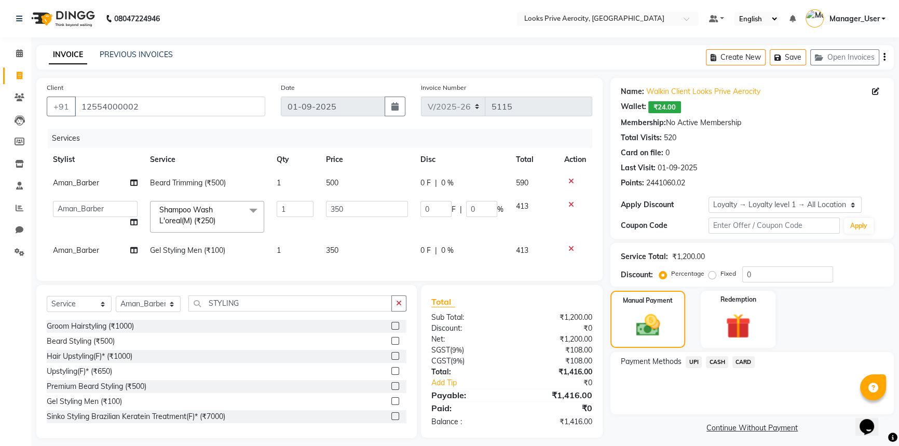
click at [696, 362] on span "UPI" at bounding box center [694, 362] width 16 height 12
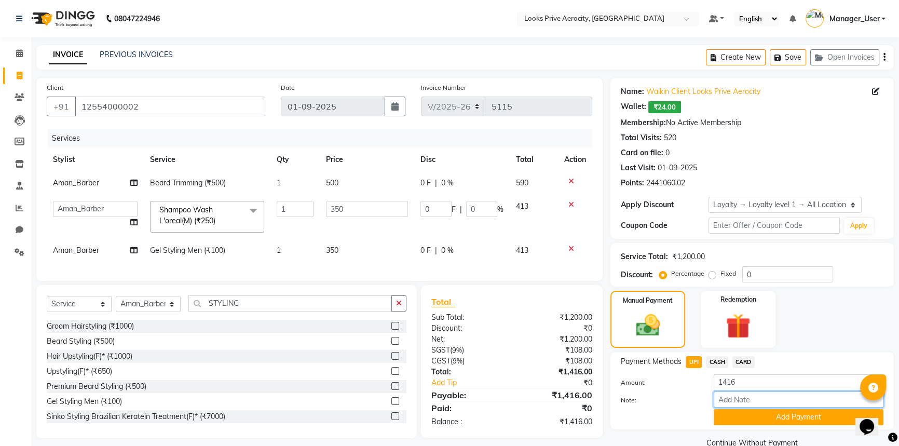
click at [729, 398] on input "Note:" at bounding box center [799, 399] width 170 height 16
paste input "110644658019"
type input "110644658019"
click at [731, 410] on button "Add Payment" at bounding box center [799, 417] width 170 height 16
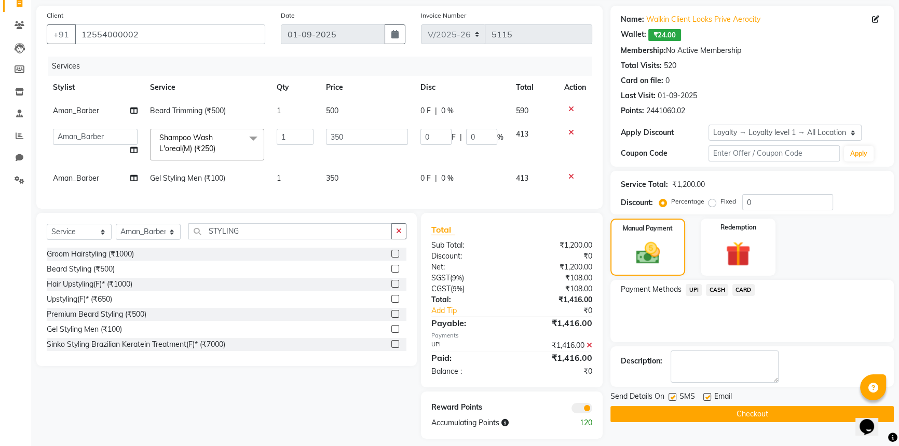
scroll to position [88, 0]
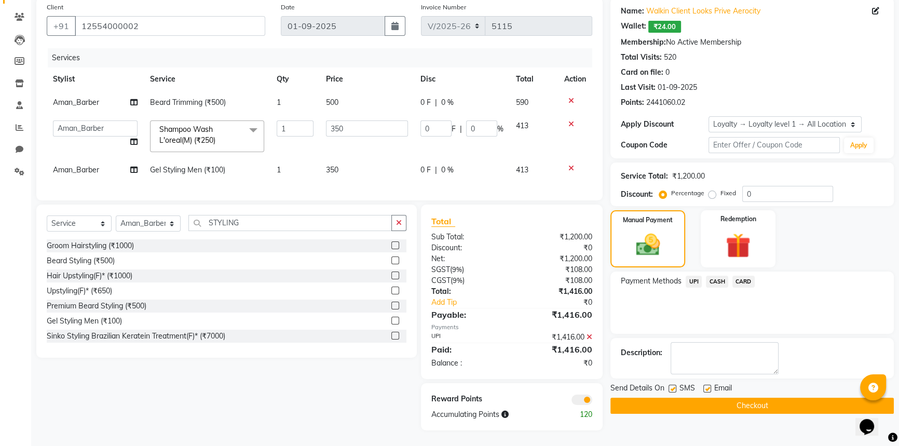
click at [675, 385] on label at bounding box center [673, 389] width 8 height 8
click at [675, 386] on input "checkbox" at bounding box center [672, 389] width 7 height 7
checkbox input "false"
click at [685, 401] on button "Checkout" at bounding box center [752, 406] width 283 height 16
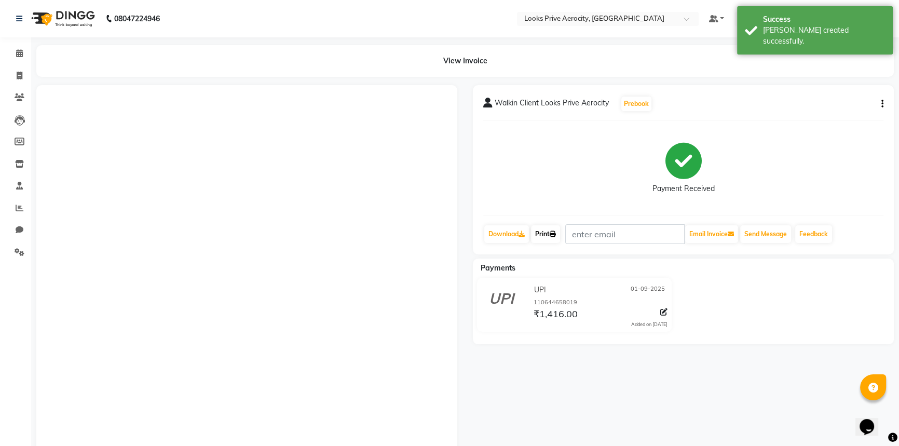
click at [543, 237] on link "Print" at bounding box center [545, 234] width 29 height 18
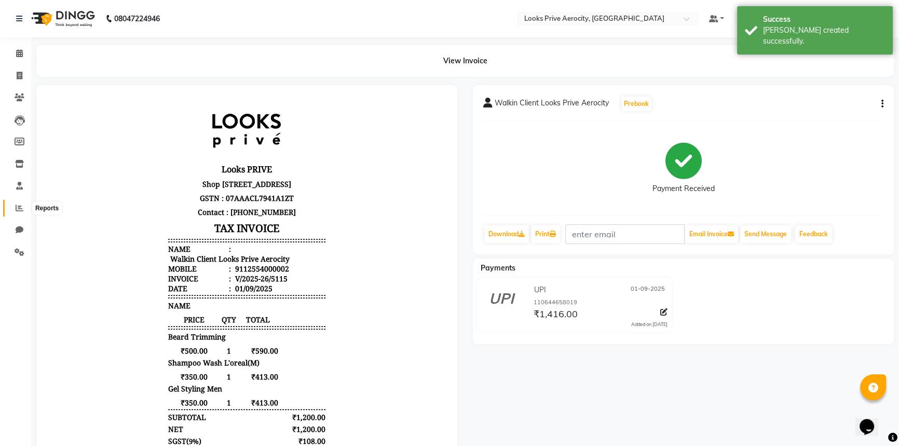
click at [19, 207] on icon at bounding box center [20, 208] width 8 height 8
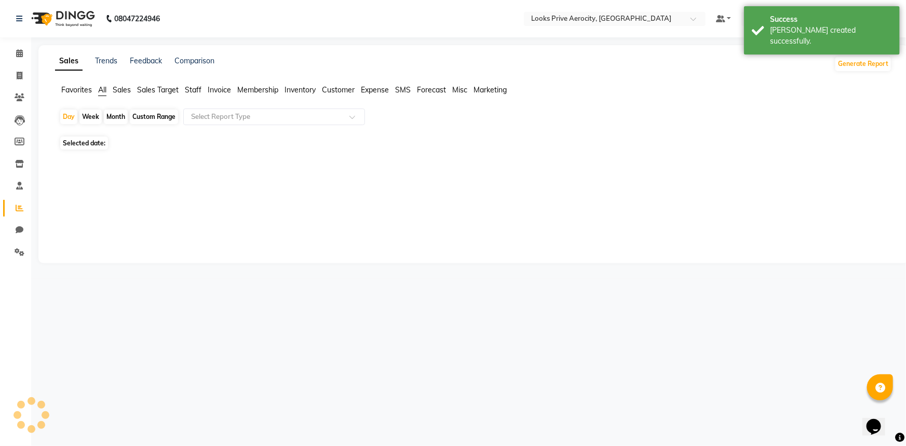
click at [194, 88] on span "Staff" at bounding box center [193, 89] width 17 height 9
click at [211, 119] on input "text" at bounding box center [264, 117] width 150 height 10
drag, startPoint x: 301, startPoint y: 183, endPoint x: 265, endPoint y: 158, distance: 44.1
click at [300, 180] on div "Sales Trends Feedback Comparison Generate Report Favorites All Sales Sales Targ…" at bounding box center [473, 154] width 870 height 218
click at [217, 86] on span "Invoice" at bounding box center [219, 89] width 23 height 9
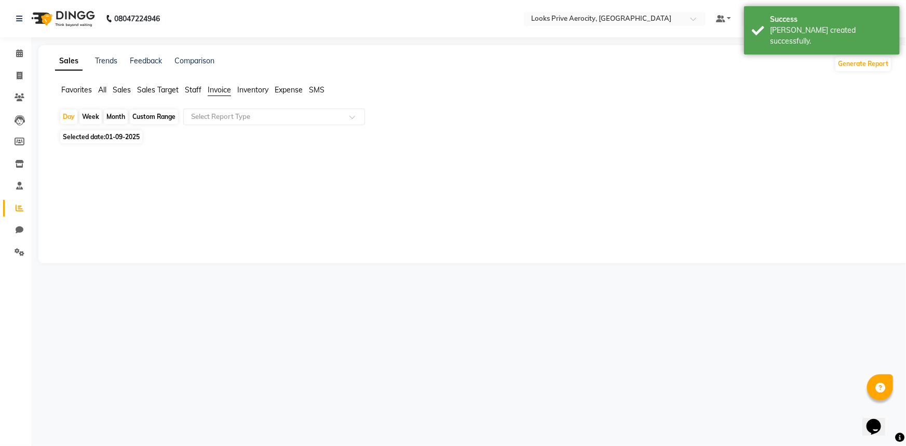
click at [191, 89] on span "Staff" at bounding box center [193, 89] width 17 height 9
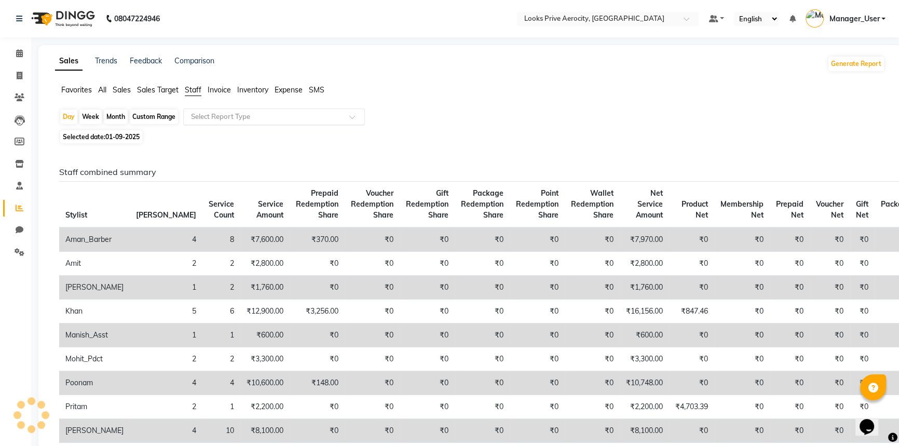
click at [210, 117] on input "text" at bounding box center [264, 117] width 150 height 10
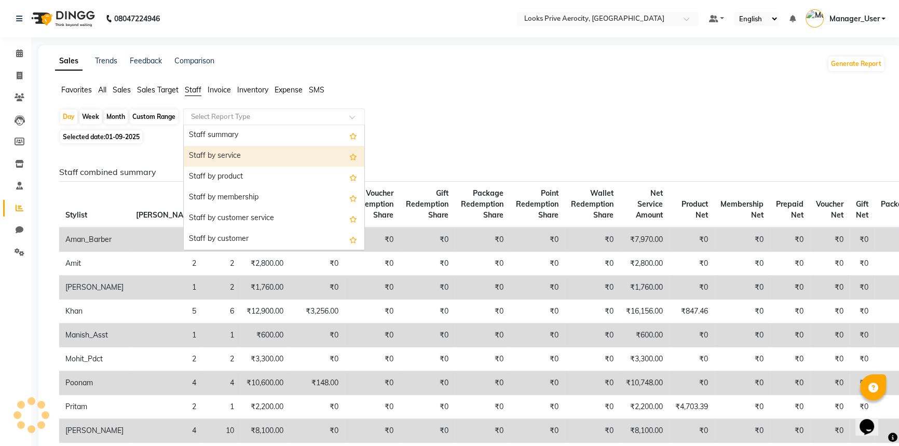
click at [233, 153] on div "Staff by service" at bounding box center [274, 156] width 181 height 21
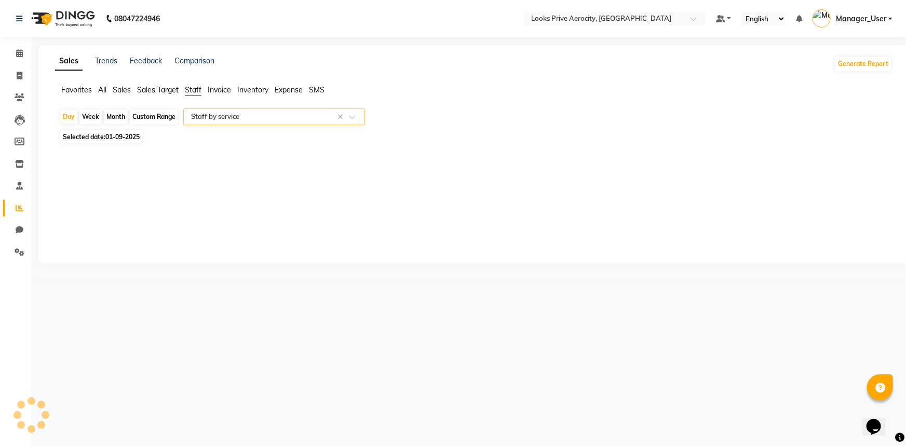
select select "full_report"
select select "csv"
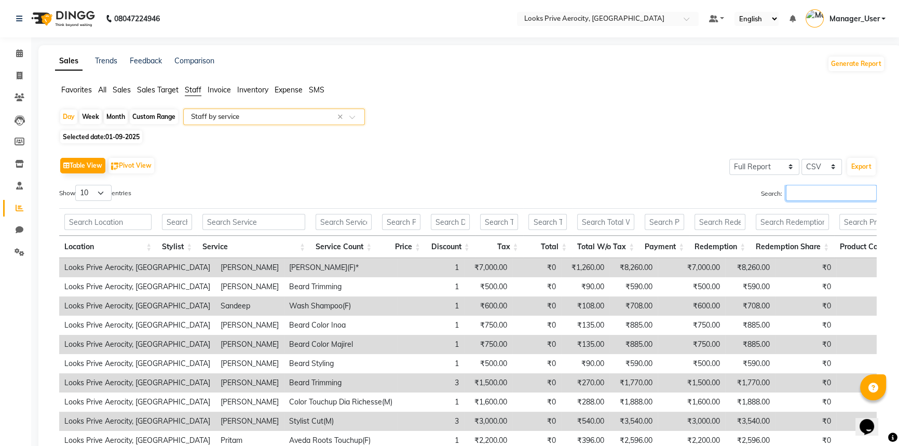
click at [842, 192] on input "Search:" at bounding box center [831, 193] width 91 height 16
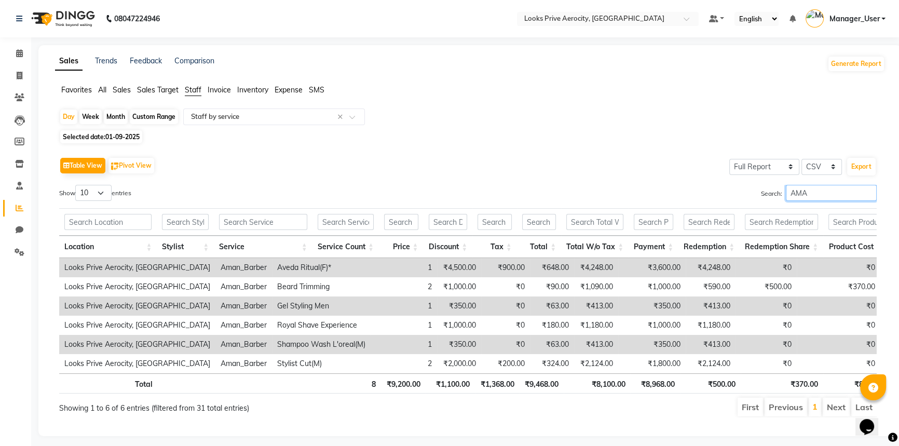
type input "AMAN"
click at [867, 191] on input "AMAN" at bounding box center [831, 193] width 91 height 16
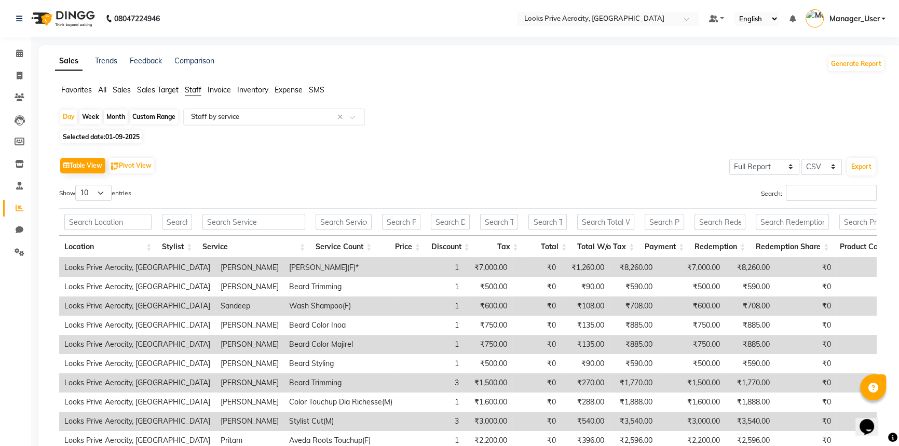
click at [223, 116] on input "text" at bounding box center [264, 117] width 150 height 10
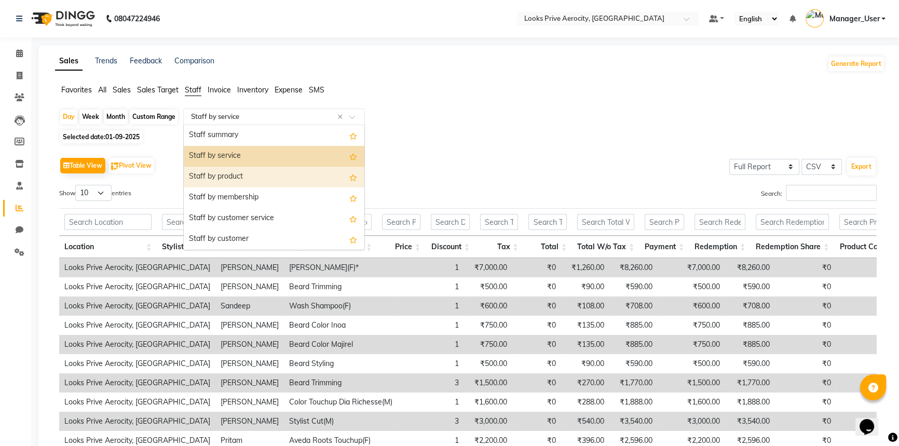
click at [247, 171] on div "Staff by product" at bounding box center [274, 177] width 181 height 21
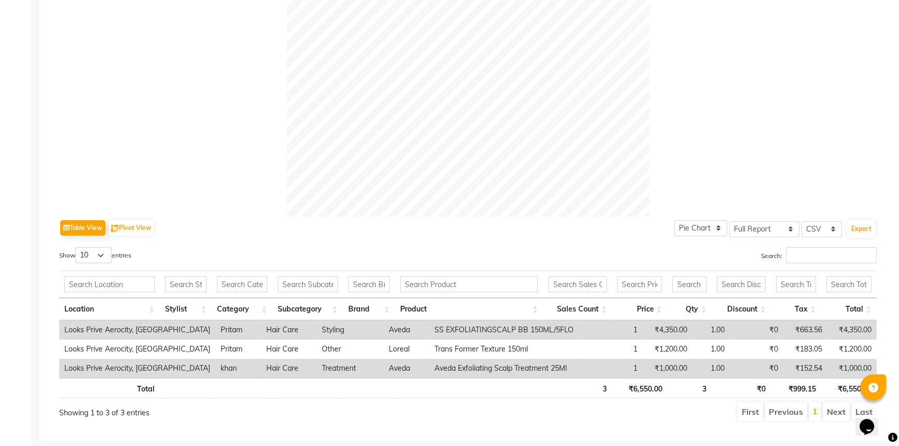
scroll to position [330, 0]
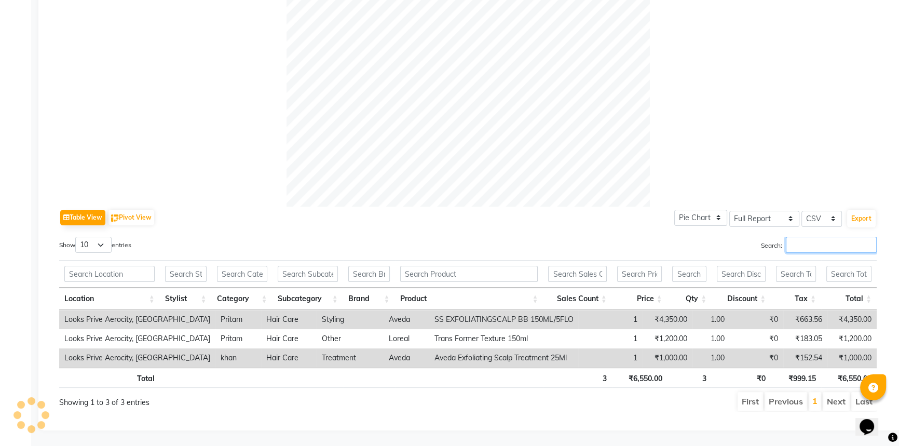
click at [806, 241] on input "Search:" at bounding box center [831, 245] width 91 height 16
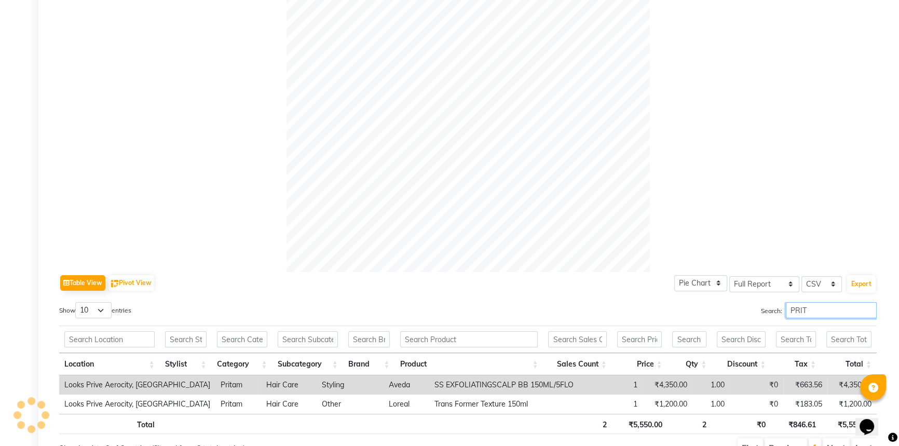
scroll to position [169, 0]
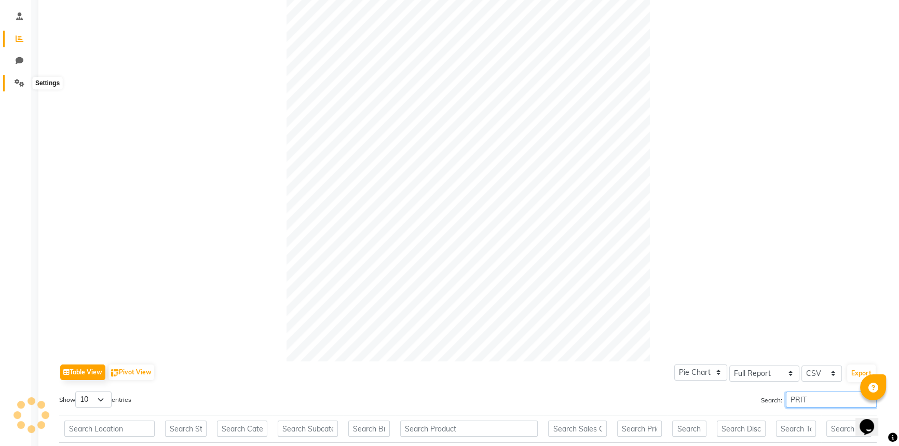
type input "PRIT"
click at [20, 86] on icon at bounding box center [20, 83] width 10 height 8
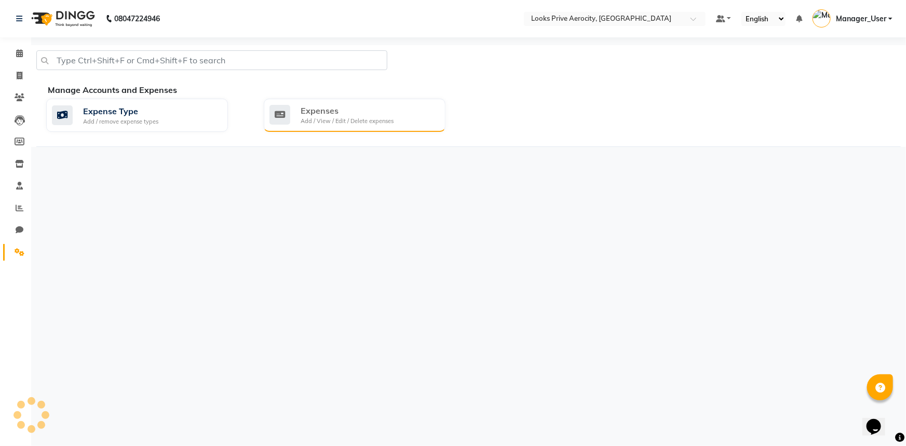
click at [323, 123] on div "Add / View / Edit / Delete expenses" at bounding box center [347, 121] width 93 height 9
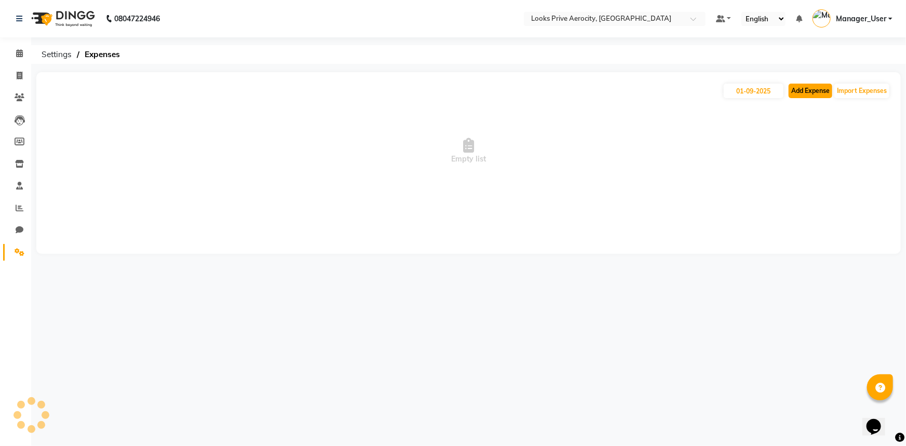
click at [803, 88] on button "Add Expense" at bounding box center [811, 91] width 44 height 15
select select "1"
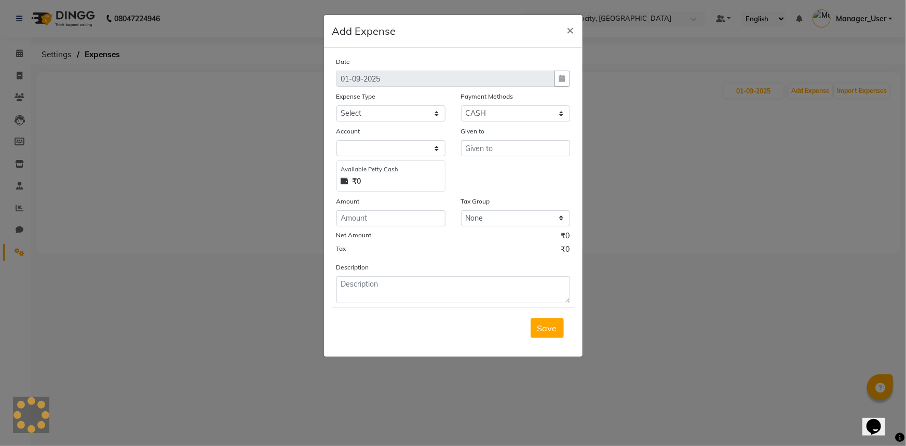
select select
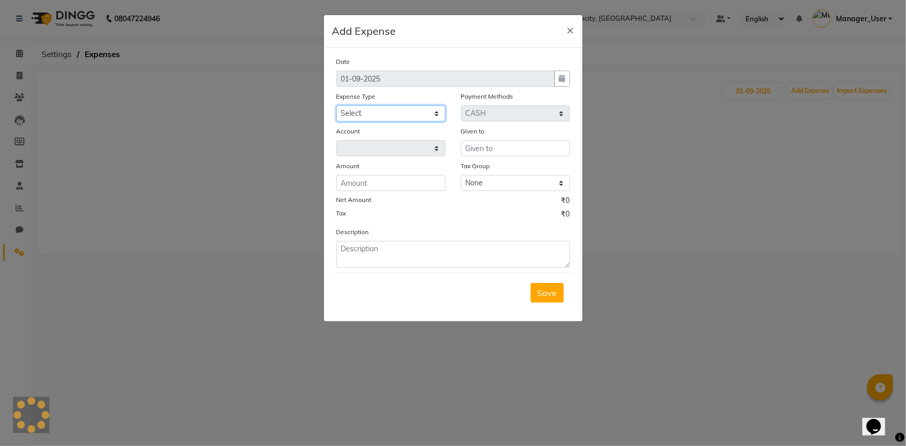
click at [371, 114] on select "Select Bank Deposit Blinkit Cash Handover CLIENT Client ordered food Client Ref…" at bounding box center [390, 113] width 109 height 16
select select "19910"
click at [336, 106] on select "Select Bank Deposit Blinkit Cash Handover CLIENT Client ordered food Client Ref…" at bounding box center [390, 113] width 109 height 16
click at [507, 148] on input "text" at bounding box center [515, 148] width 109 height 16
type input "PRITAM"
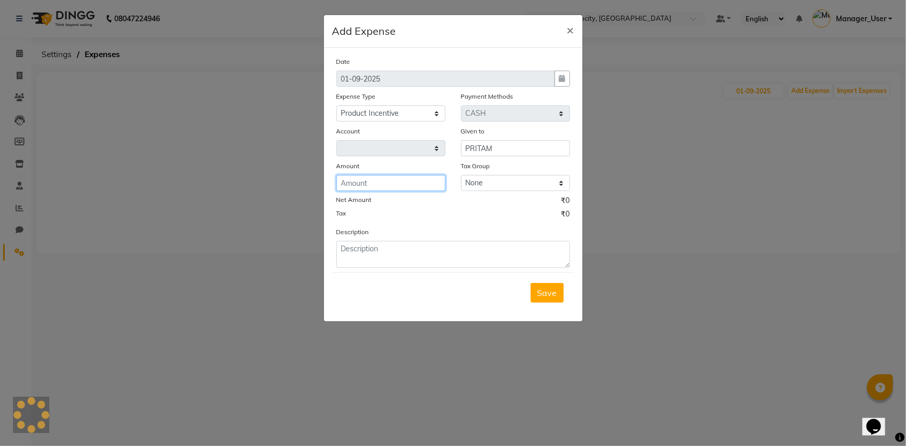
drag, startPoint x: 386, startPoint y: 182, endPoint x: 391, endPoint y: 183, distance: 5.3
click at [386, 183] on input "number" at bounding box center [390, 183] width 109 height 16
select select "4876"
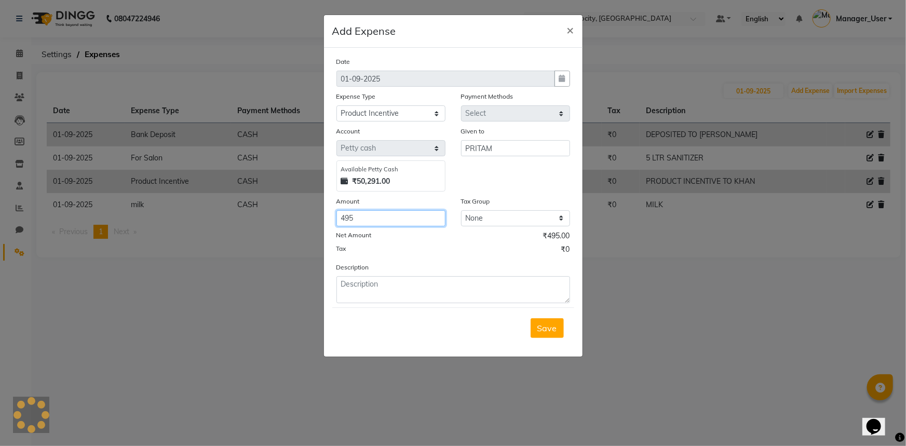
type input "495"
click at [409, 298] on textarea at bounding box center [453, 289] width 234 height 27
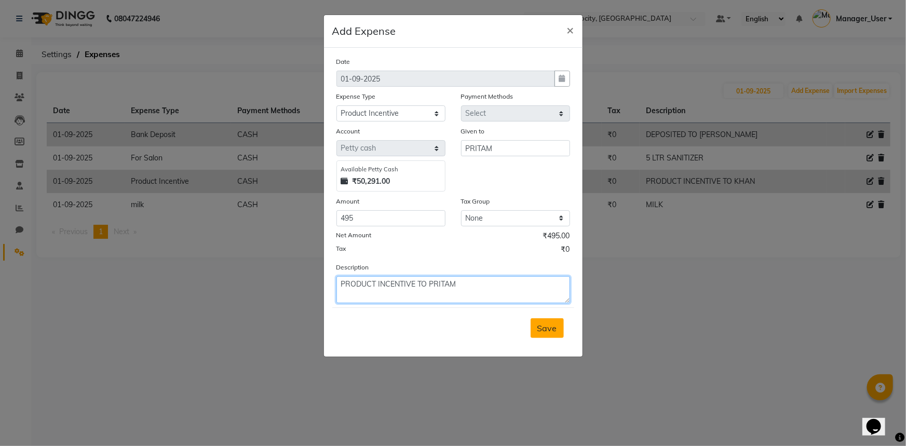
type textarea "PRODUCT INCENTIVE TO PRITAM"
click at [533, 335] on button "Save" at bounding box center [547, 328] width 33 height 20
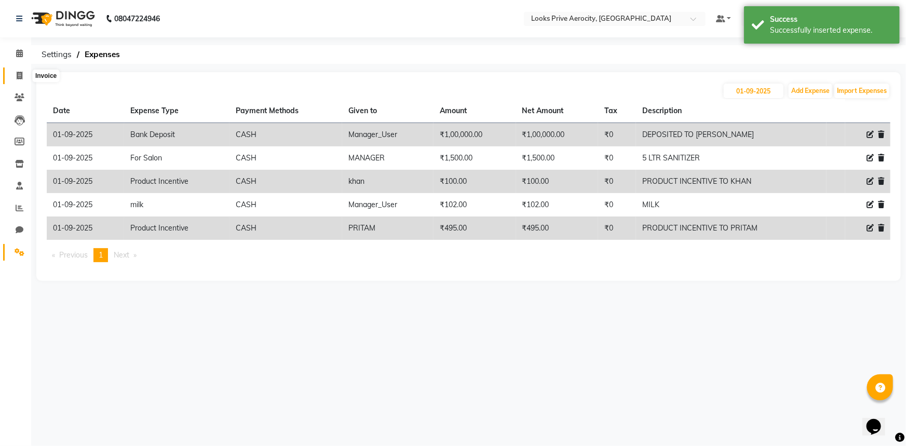
click at [17, 75] on icon at bounding box center [20, 76] width 6 height 8
select select "service"
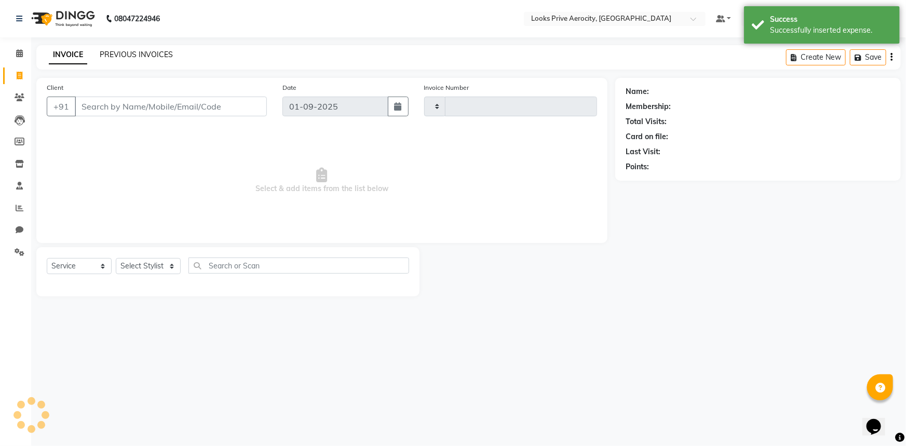
click at [123, 57] on link "PREVIOUS INVOICES" at bounding box center [136, 54] width 73 height 9
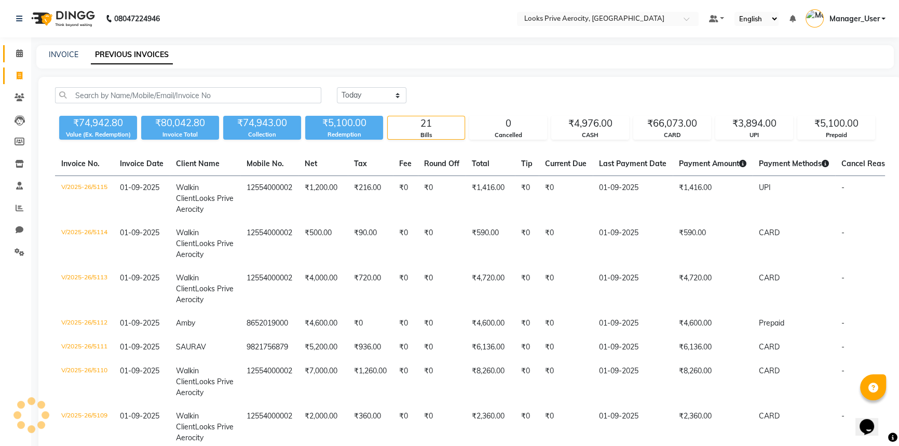
click at [16, 51] on icon at bounding box center [19, 53] width 7 height 8
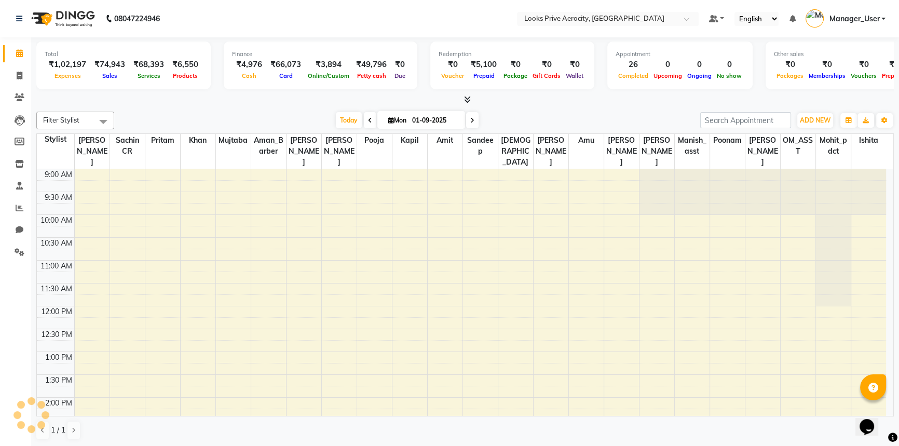
scroll to position [268, 0]
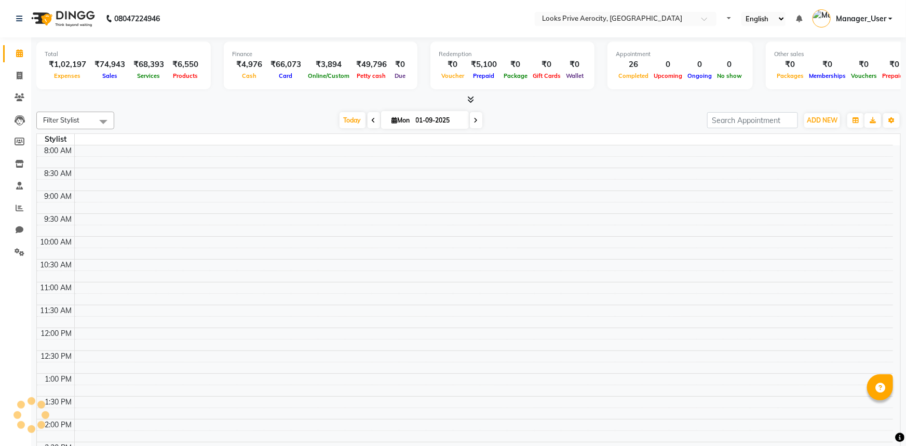
select select "en"
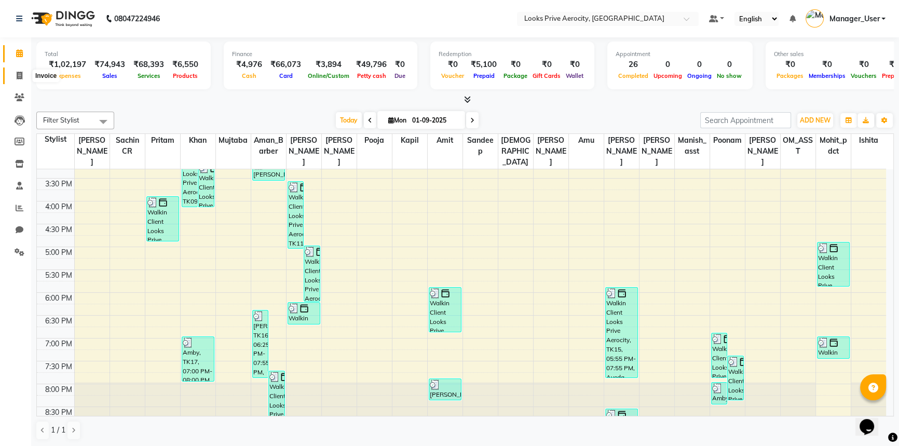
click at [21, 73] on icon at bounding box center [20, 76] width 6 height 8
select select "service"
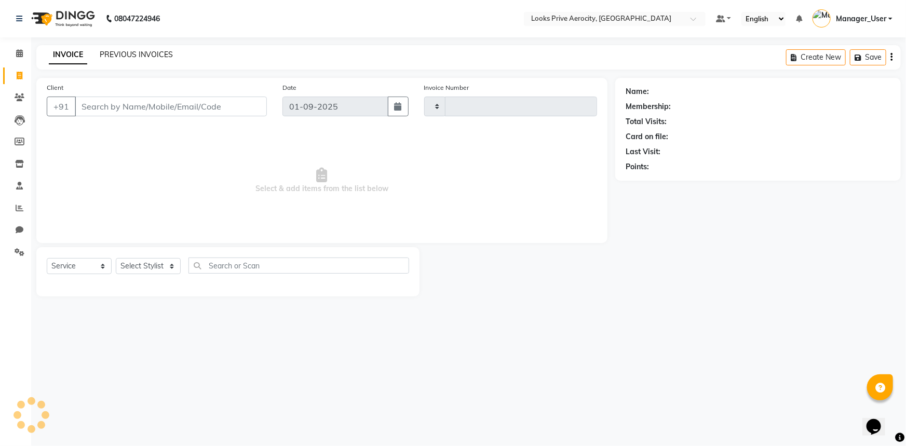
click at [143, 57] on link "PREVIOUS INVOICES" at bounding box center [136, 54] width 73 height 9
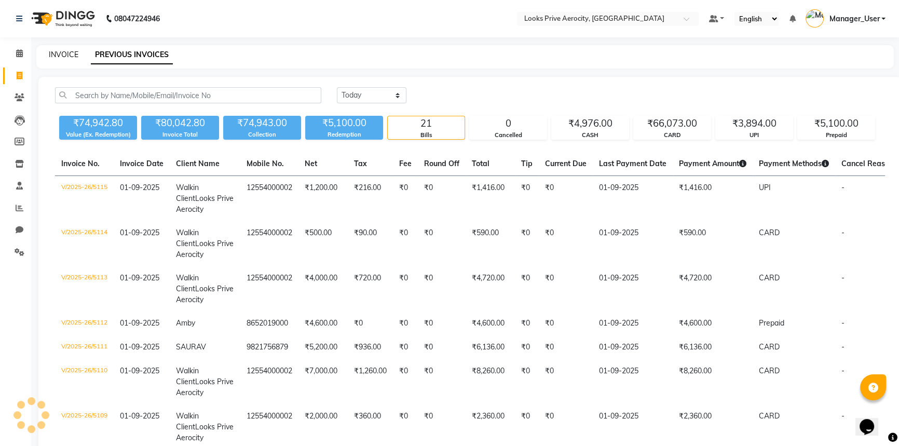
click at [67, 57] on link "INVOICE" at bounding box center [64, 54] width 30 height 9
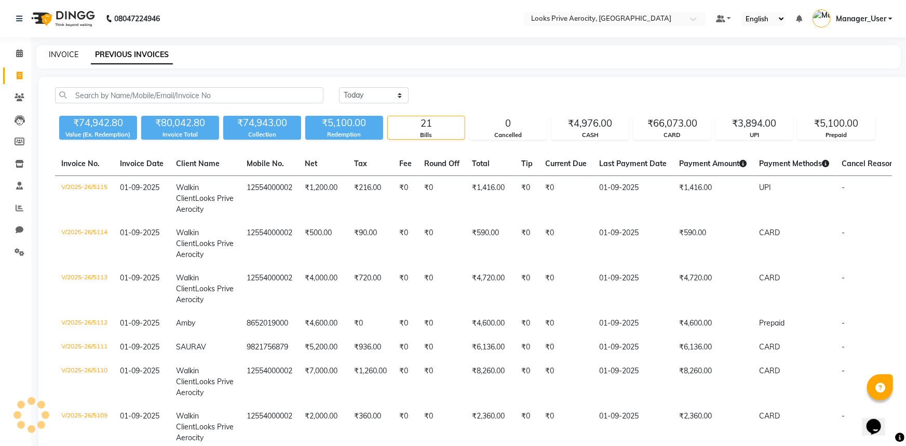
select select "service"
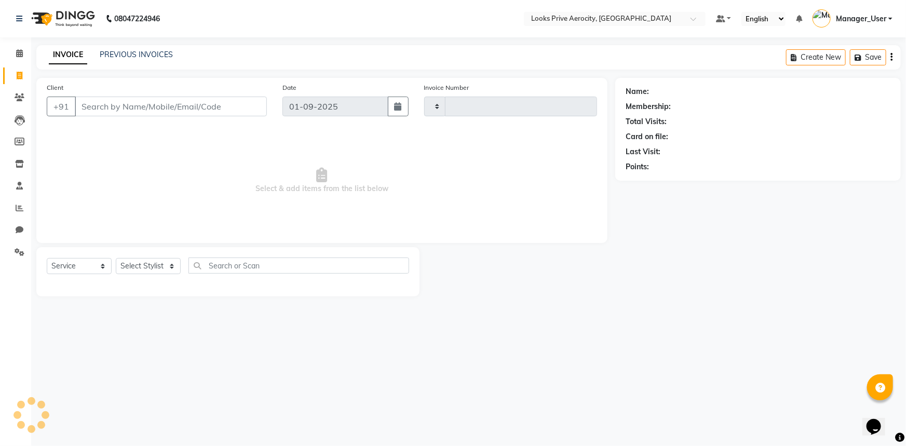
type input "5116"
select select "5913"
click at [19, 251] on icon at bounding box center [20, 252] width 10 height 8
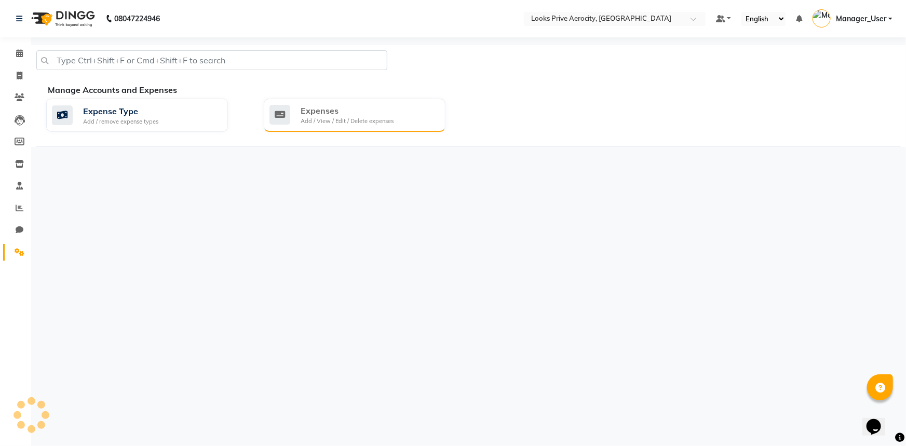
click at [360, 119] on div "Add / View / Edit / Delete expenses" at bounding box center [347, 121] width 93 height 9
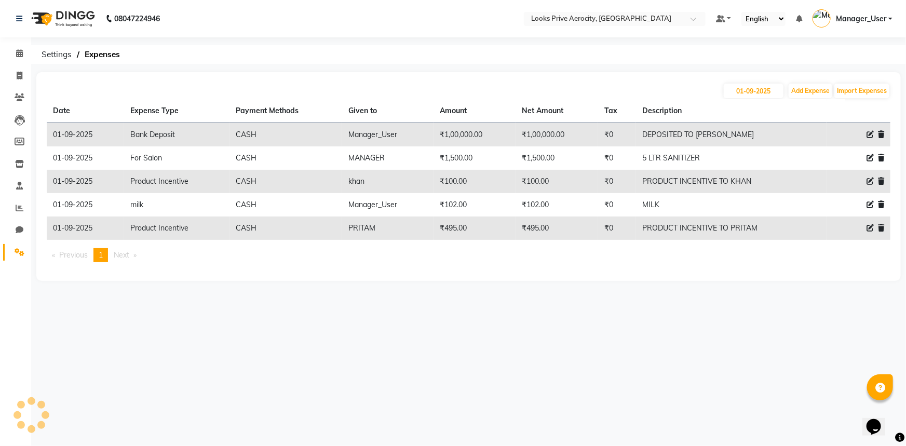
click at [597, 322] on div "08047224946 Select Location × Looks Prive Aerocity, Delhi Default Panel My Pane…" at bounding box center [453, 223] width 906 height 446
click at [16, 206] on icon at bounding box center [20, 208] width 8 height 8
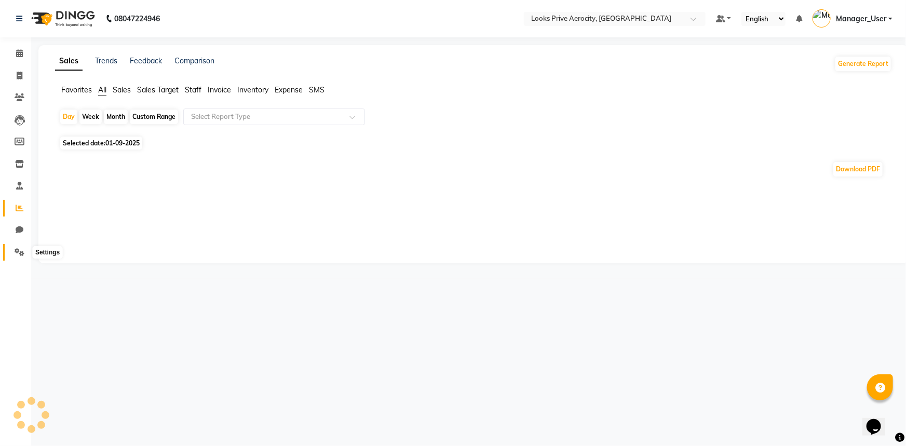
click at [17, 251] on icon at bounding box center [20, 252] width 10 height 8
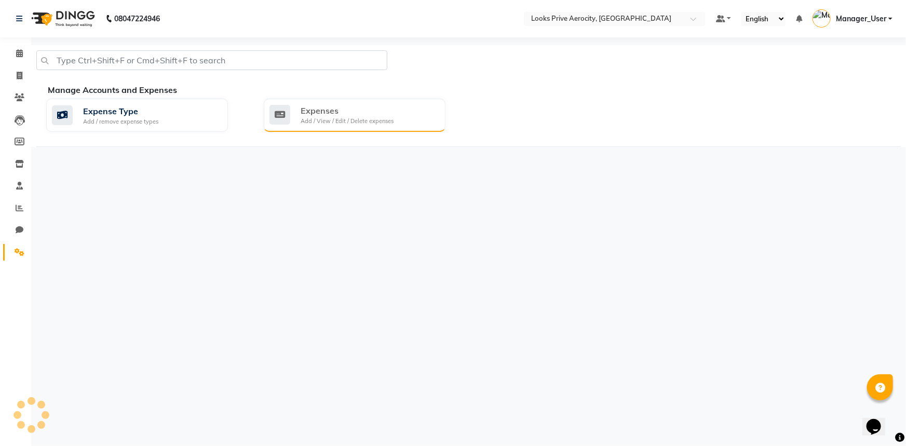
click at [399, 117] on div "Expenses Add / View / Edit / Delete expenses" at bounding box center [353, 114] width 168 height 21
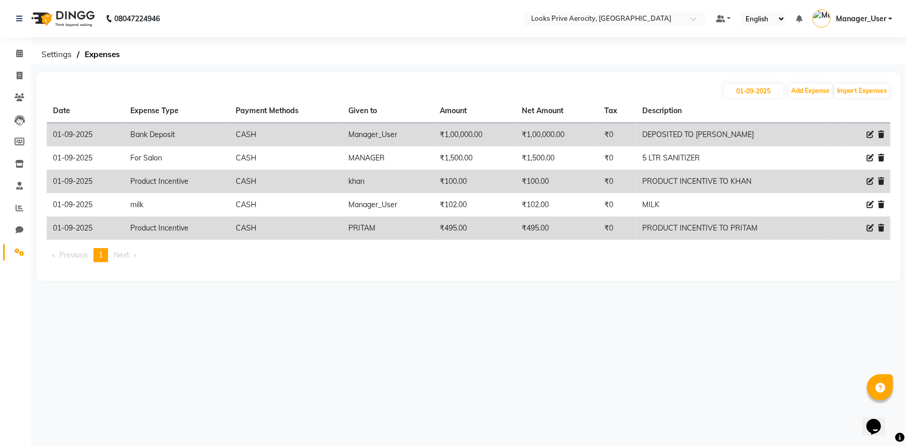
click at [481, 318] on div "08047224946 Select Location × Looks Prive Aerocity, Delhi Default Panel My Pane…" at bounding box center [453, 223] width 906 height 446
click at [487, 347] on div "08047224946 Select Location × Looks Prive Aerocity, Delhi Default Panel My Pane…" at bounding box center [453, 223] width 906 height 446
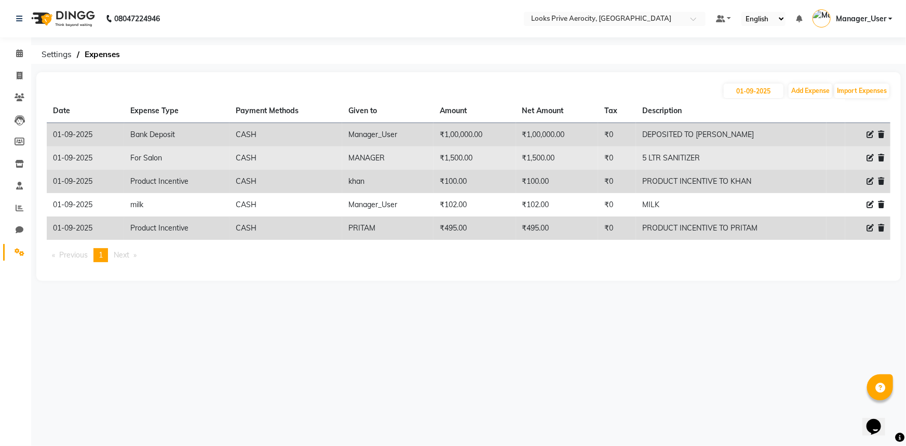
click at [868, 157] on icon at bounding box center [870, 157] width 7 height 7
select select "24355"
select select "1"
select select "4876"
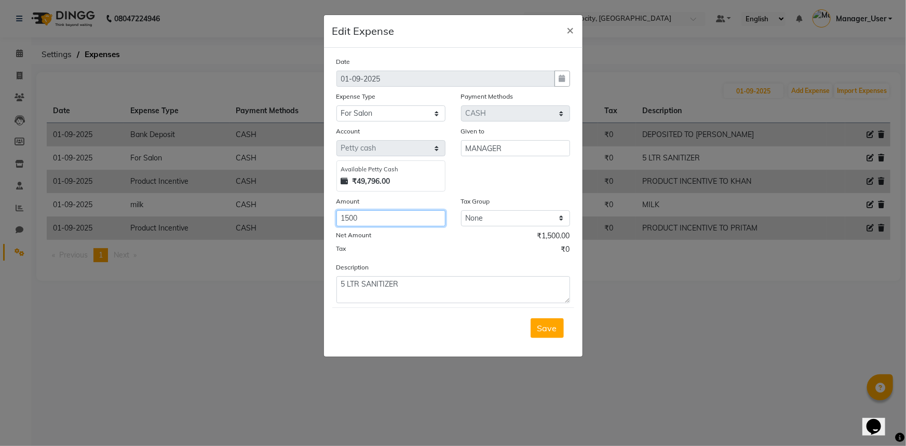
click at [386, 219] on input "1500" at bounding box center [390, 218] width 109 height 16
type input "1850"
click at [558, 328] on button "Save" at bounding box center [547, 328] width 33 height 20
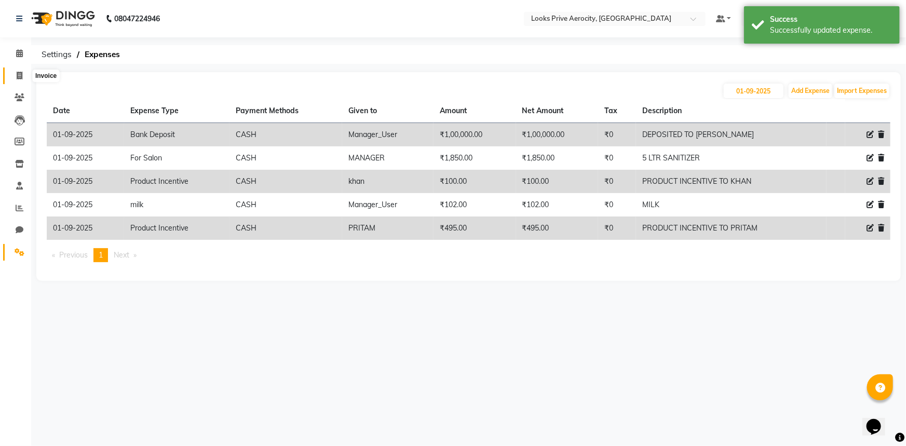
click at [17, 73] on icon at bounding box center [20, 76] width 6 height 8
select select "service"
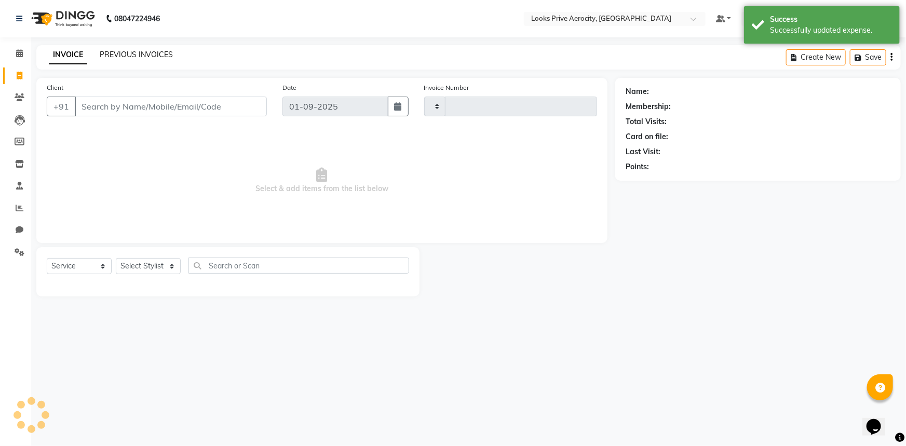
click at [121, 56] on link "PREVIOUS INVOICES" at bounding box center [136, 54] width 73 height 9
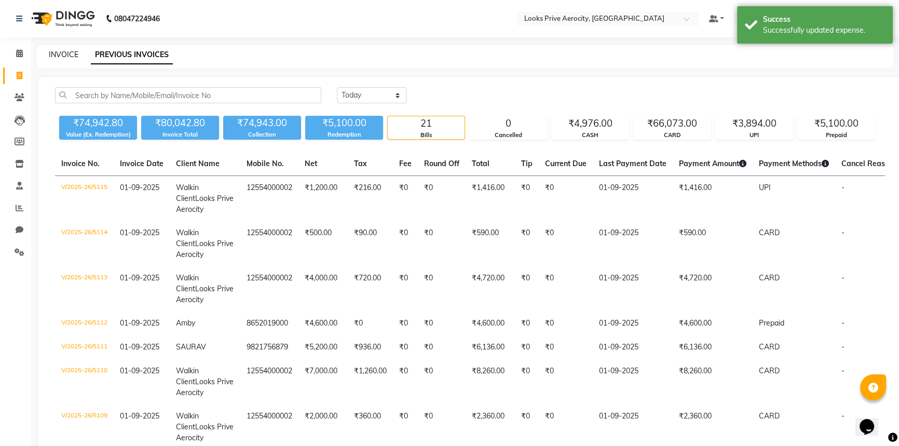
click at [73, 56] on link "INVOICE" at bounding box center [64, 54] width 30 height 9
select select "service"
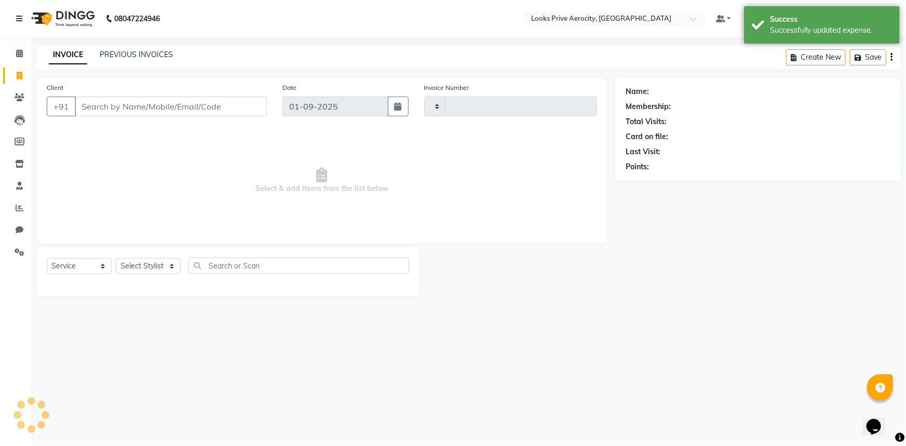
type input "5116"
select select "5913"
click at [166, 173] on span "Select & add items from the list below" at bounding box center [322, 181] width 550 height 104
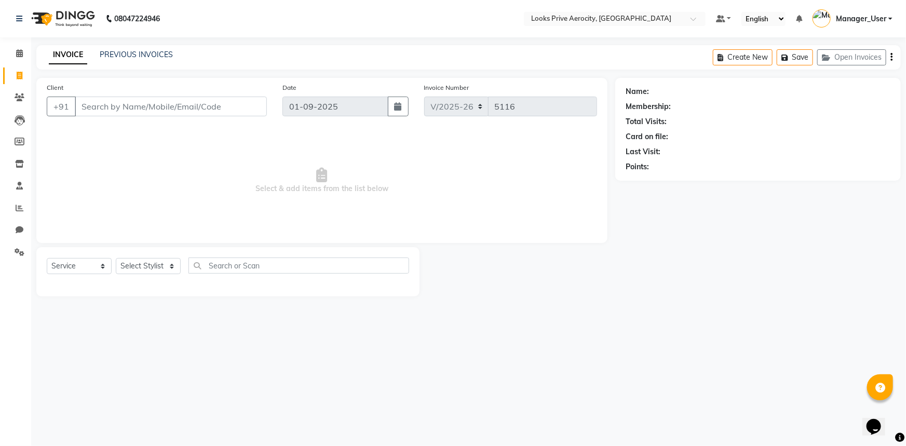
click at [206, 55] on div "INVOICE PREVIOUS INVOICES Create New Save Open Invoices" at bounding box center [468, 57] width 865 height 24
click at [18, 51] on icon at bounding box center [19, 53] width 7 height 8
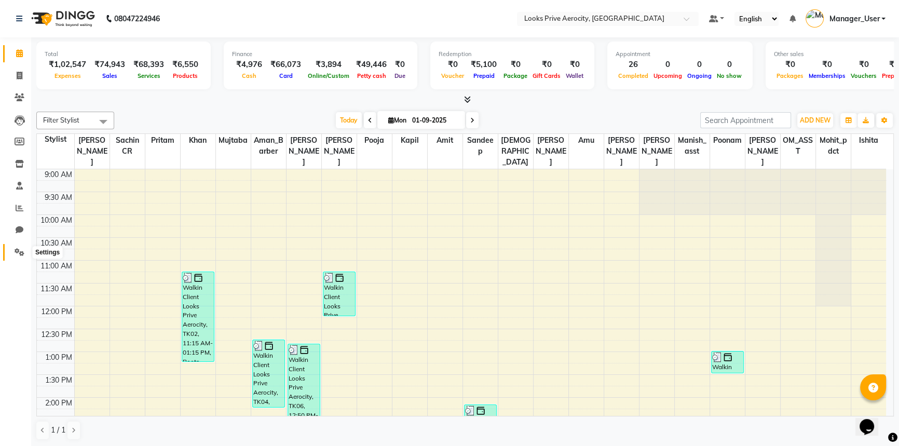
click at [20, 251] on icon at bounding box center [20, 252] width 10 height 8
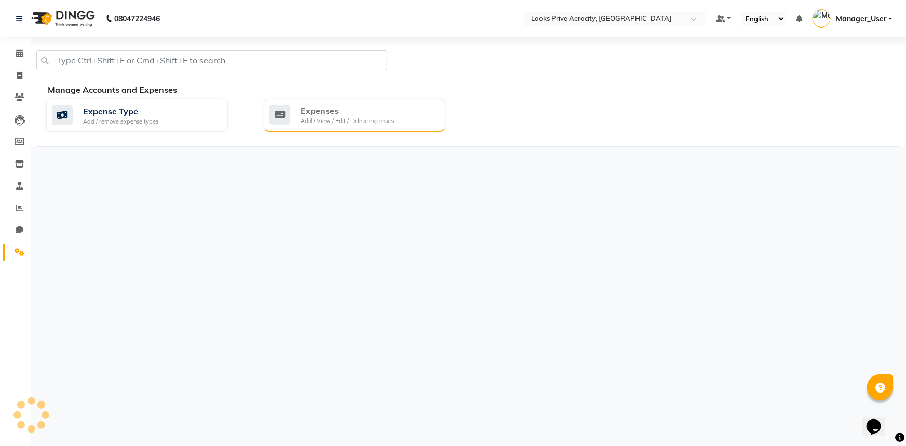
click at [352, 118] on div "Add / View / Edit / Delete expenses" at bounding box center [347, 121] width 93 height 9
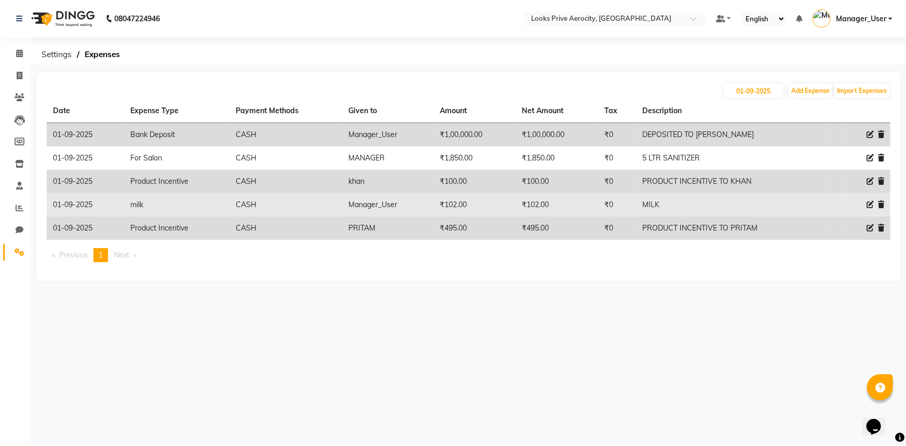
click at [870, 207] on icon at bounding box center [870, 204] width 7 height 7
select select "24076"
select select "1"
select select "4876"
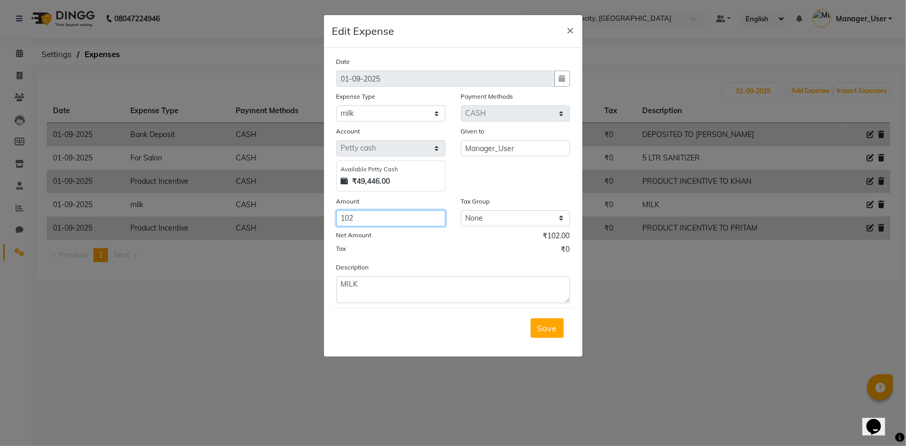
click at [358, 220] on input "102" at bounding box center [390, 218] width 109 height 16
type input "1"
type input "204"
click at [550, 331] on span "Save" at bounding box center [547, 328] width 20 height 10
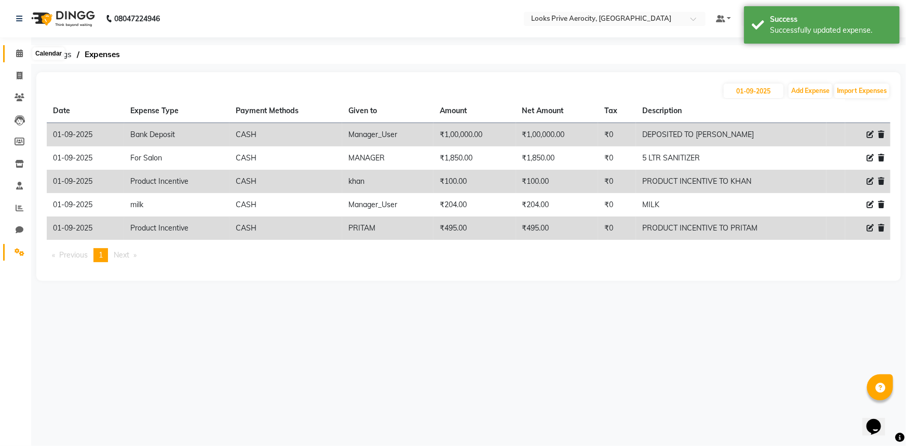
click at [20, 48] on span at bounding box center [19, 54] width 18 height 12
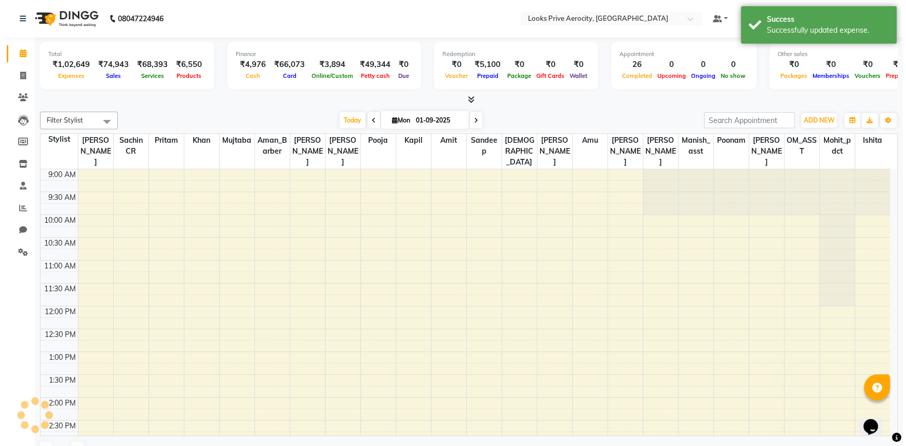
scroll to position [268, 0]
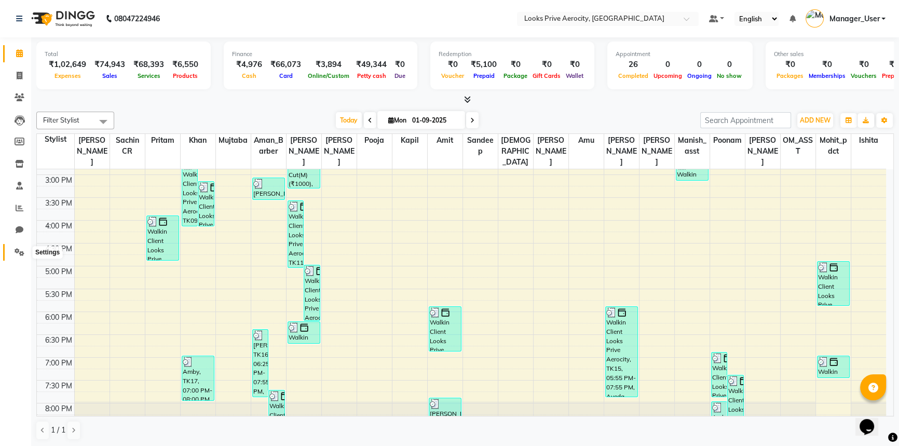
click at [11, 254] on span at bounding box center [19, 253] width 18 height 12
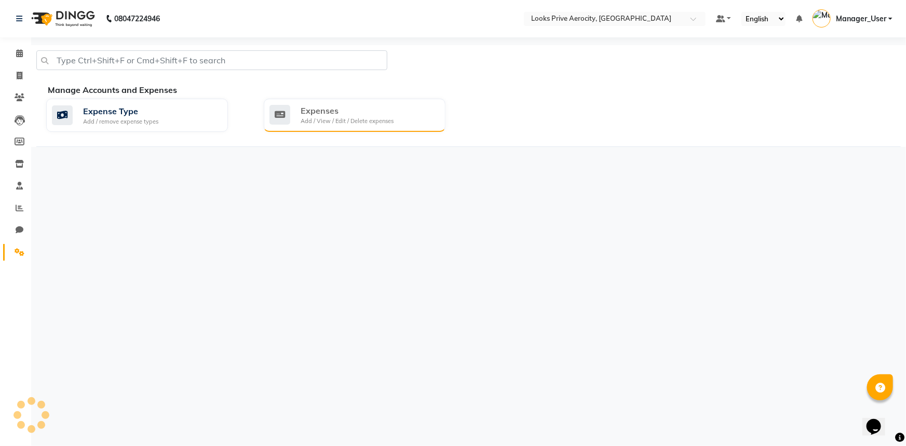
click at [395, 110] on div "Expenses Add / View / Edit / Delete expenses" at bounding box center [353, 114] width 168 height 21
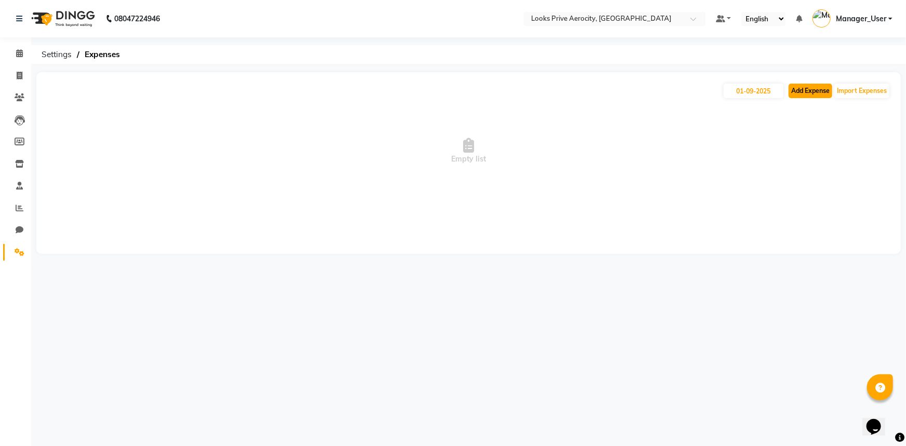
click at [806, 87] on button "Add Expense" at bounding box center [811, 91] width 44 height 15
select select "1"
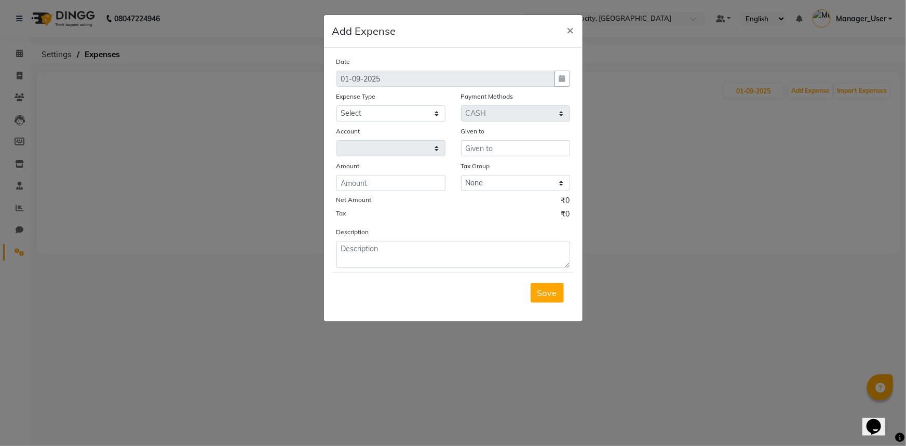
select select "4876"
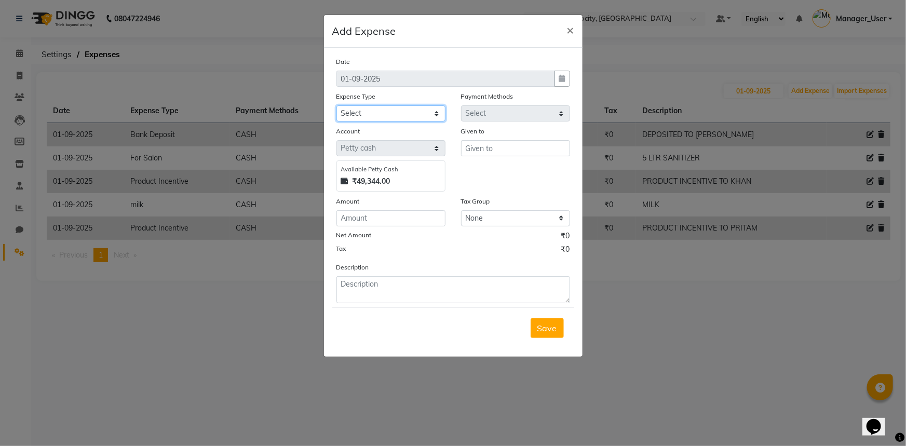
drag, startPoint x: 362, startPoint y: 108, endPoint x: 366, endPoint y: 118, distance: 10.8
click at [362, 108] on select "Select Bank Deposit Blinkit Cash Handover CLIENT Client ordered food Client Ref…" at bounding box center [390, 113] width 109 height 16
select select "19910"
click at [336, 106] on select "Select Bank Deposit Blinkit Cash Handover CLIENT Client ordered food Client Ref…" at bounding box center [390, 113] width 109 height 16
click at [503, 144] on input "text" at bounding box center [515, 148] width 109 height 16
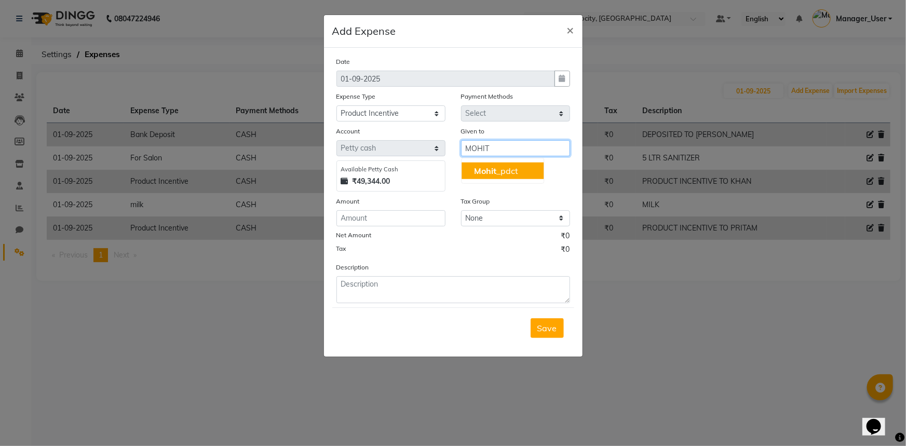
click at [508, 169] on ngb-highlight "Mohit _pdct" at bounding box center [496, 171] width 44 height 10
type input "Mohit_pdct"
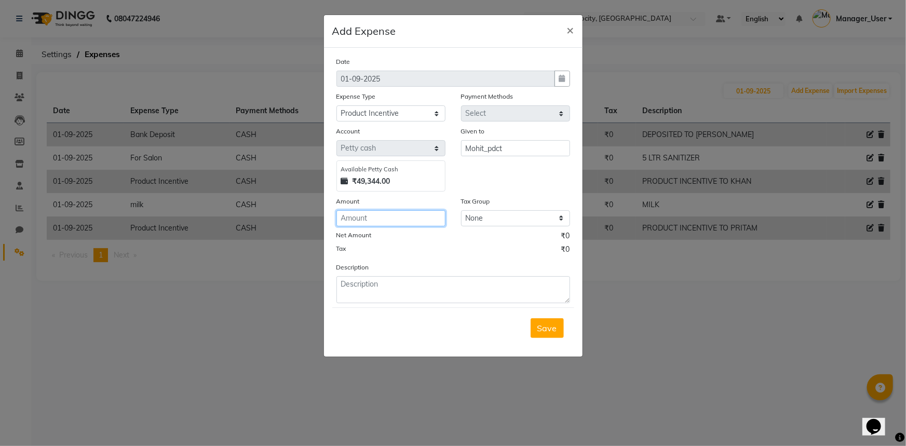
click at [379, 223] on input "number" at bounding box center [390, 218] width 109 height 16
type input "50"
click at [365, 289] on textarea at bounding box center [453, 289] width 234 height 27
click at [428, 282] on textarea "PRODUCT INCENTIVE TO OHIT (" at bounding box center [453, 289] width 234 height 27
click at [462, 289] on textarea "PRODUCT INCENTIVE TO MOHIT (" at bounding box center [453, 289] width 234 height 27
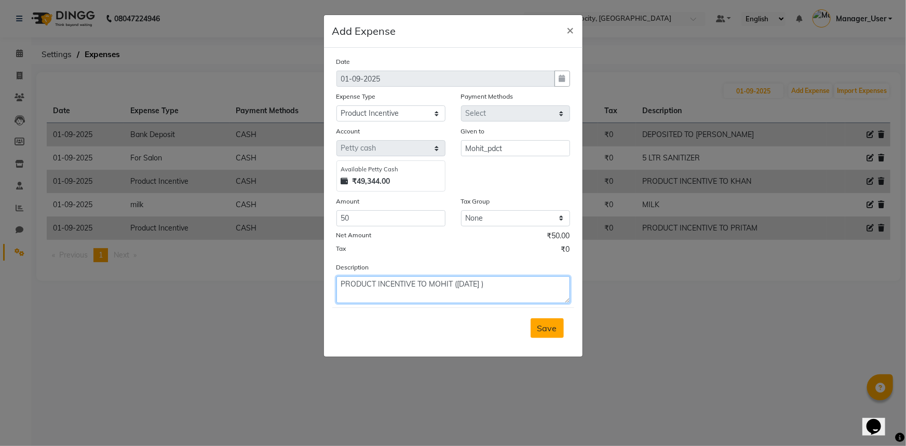
type textarea "PRODUCT INCENTIVE TO MOHIT (31ST AUGUST )"
click at [556, 328] on span "Save" at bounding box center [547, 328] width 20 height 10
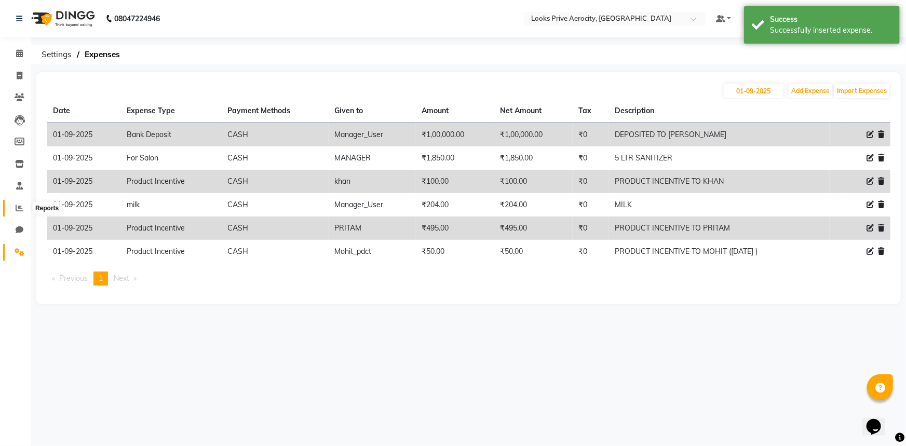
click at [18, 208] on icon at bounding box center [20, 208] width 8 height 8
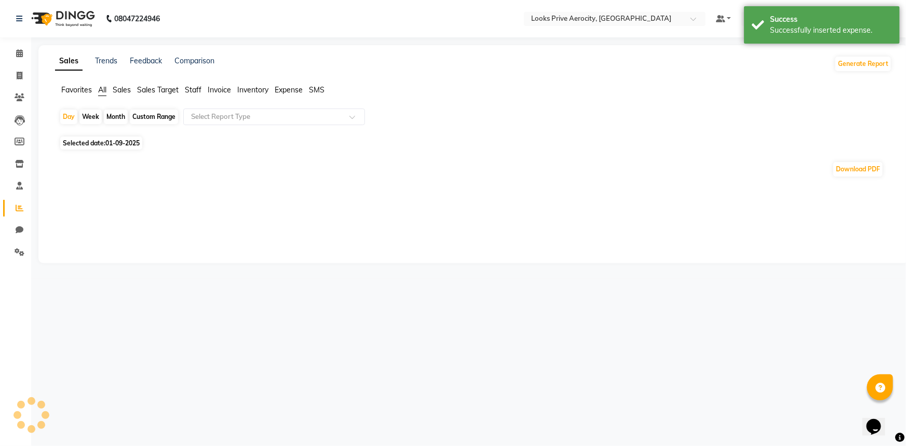
click at [192, 88] on span "Staff" at bounding box center [193, 89] width 17 height 9
click at [206, 109] on div "Select Report Type" at bounding box center [274, 117] width 182 height 17
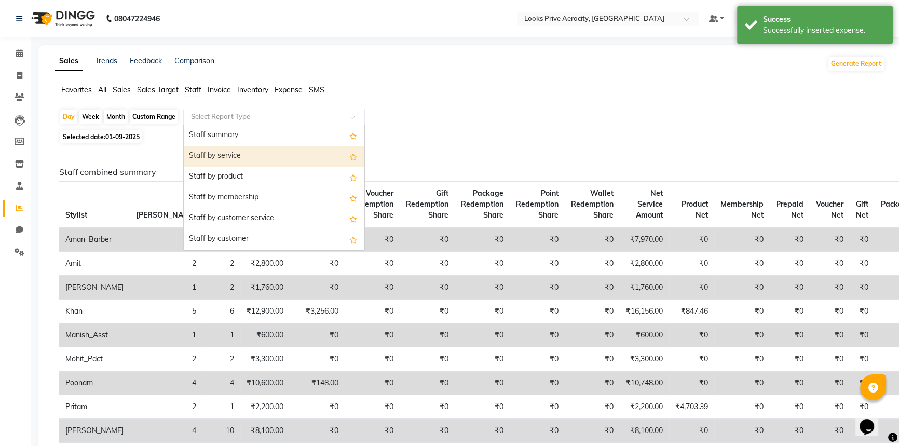
click at [228, 158] on div "Staff by service" at bounding box center [274, 156] width 181 height 21
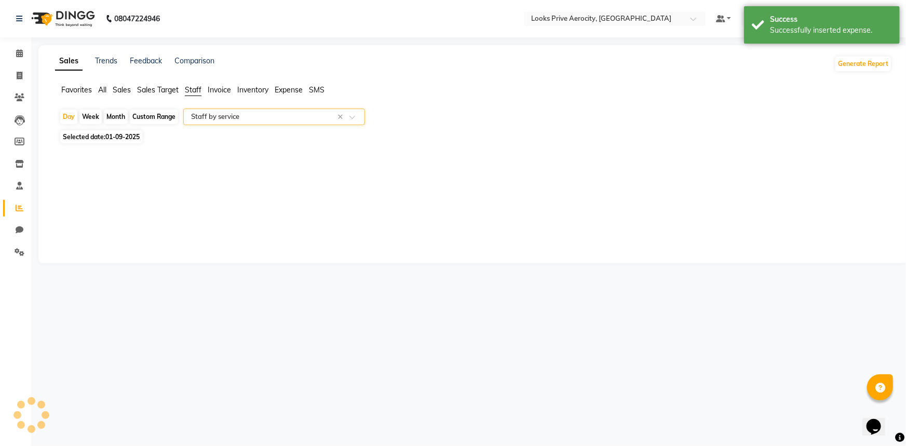
select select "full_report"
select select "csv"
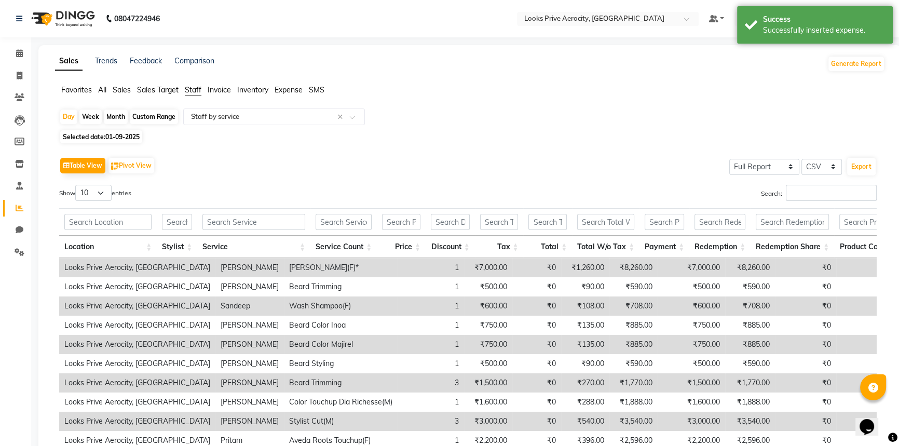
click at [819, 191] on input "Search:" at bounding box center [831, 193] width 91 height 16
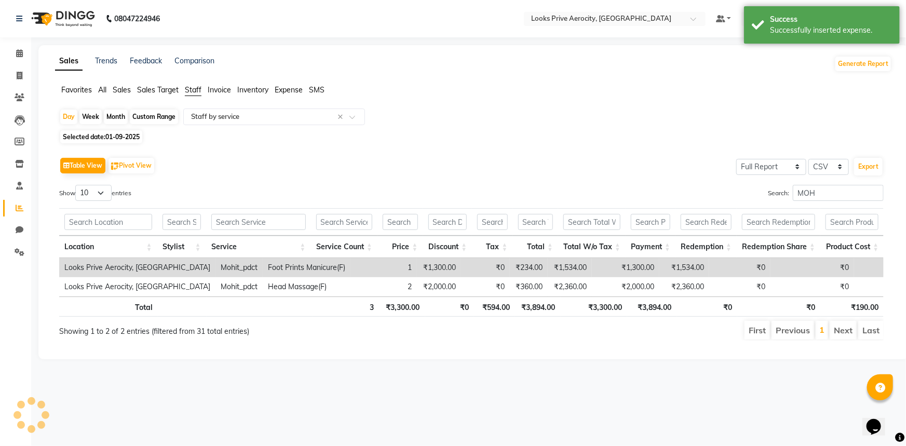
type input "MOHI"
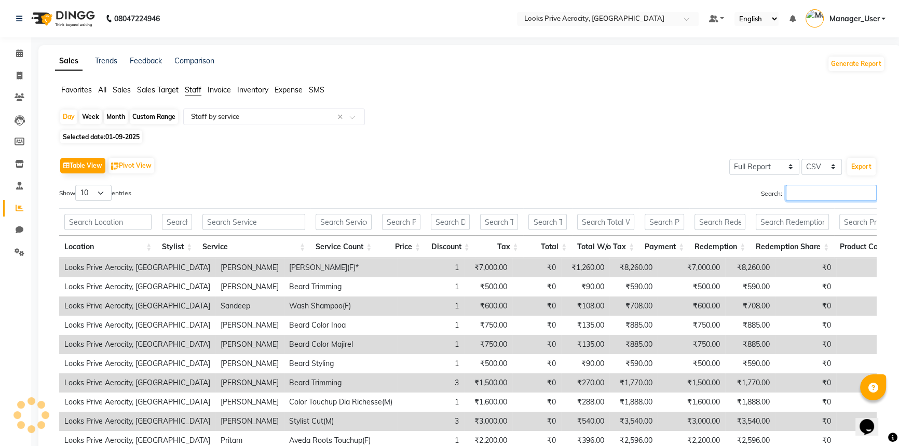
click at [788, 191] on input "Search:" at bounding box center [831, 193] width 91 height 16
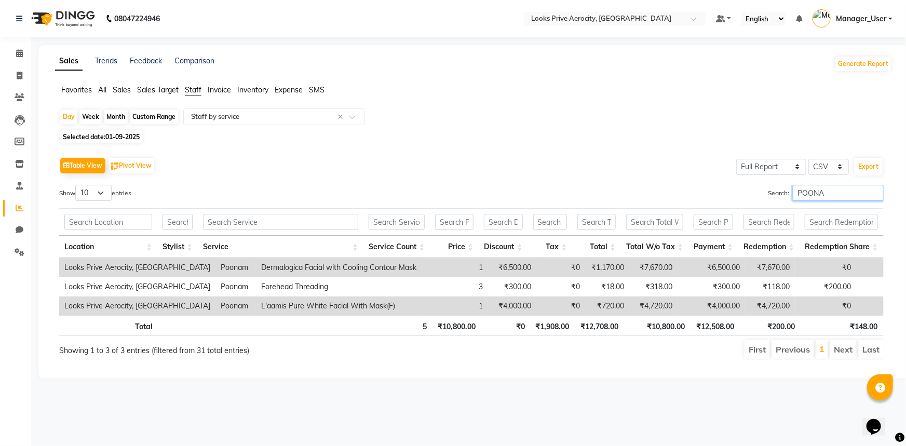
type input "POONA"
click at [19, 78] on icon at bounding box center [20, 76] width 6 height 8
select select "service"
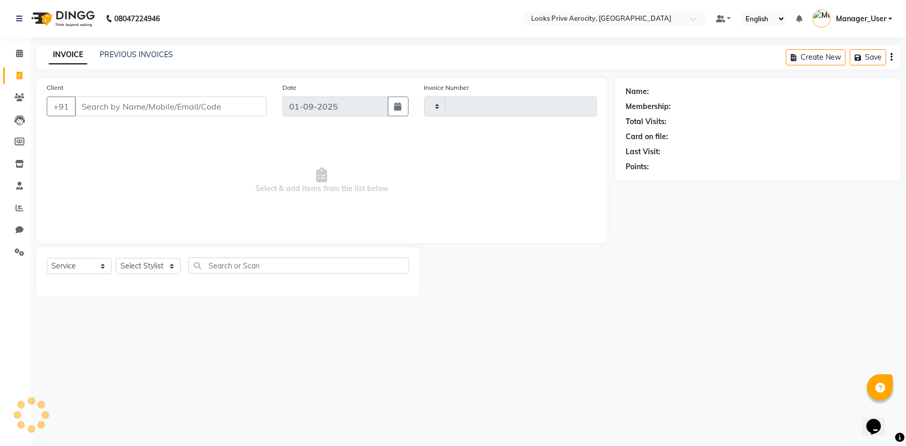
type input "5116"
select select "5913"
click at [167, 107] on input "Client" at bounding box center [171, 107] width 192 height 20
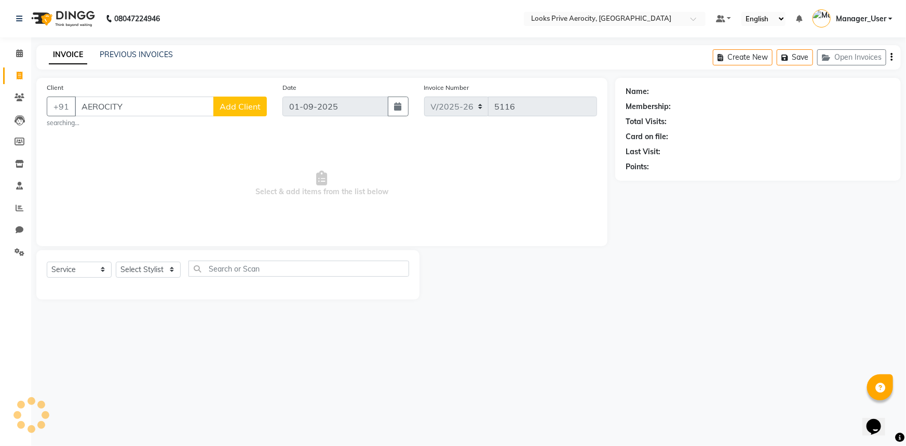
drag, startPoint x: 136, startPoint y: 127, endPoint x: 81, endPoint y: 151, distance: 59.3
click at [81, 151] on span "Select & add items from the list below" at bounding box center [322, 184] width 550 height 104
click at [105, 132] on span "Select & add items from the list below" at bounding box center [322, 184] width 550 height 104
click at [168, 105] on input "AEROCITY" at bounding box center [144, 107] width 139 height 20
click at [179, 109] on input "AEROCITY" at bounding box center [144, 107] width 139 height 20
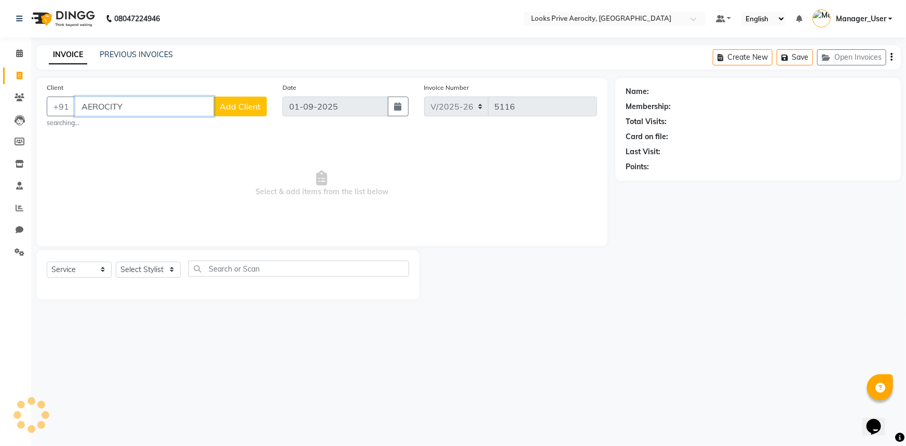
click at [173, 109] on input "AEROCITY" at bounding box center [144, 107] width 139 height 20
click at [148, 111] on input "AEROCITY" at bounding box center [144, 107] width 139 height 20
click at [141, 102] on input "AEROCITY" at bounding box center [144, 107] width 139 height 20
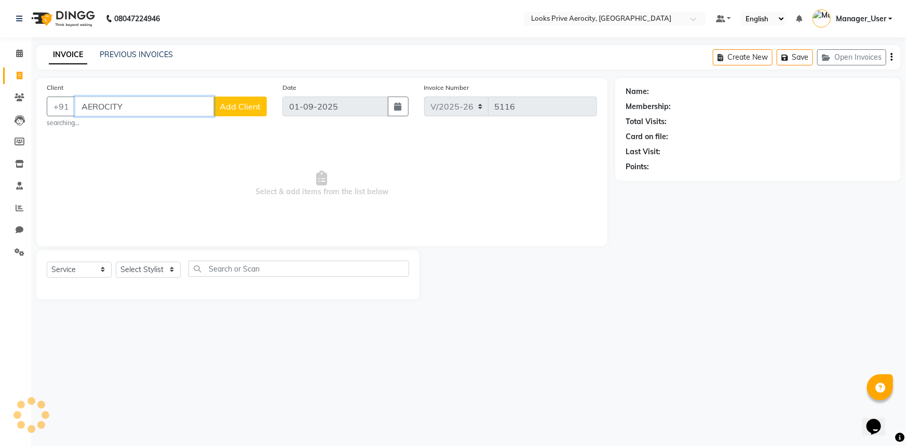
click at [141, 102] on input "AEROCITY" at bounding box center [144, 107] width 139 height 20
click at [142, 106] on input "AEROCITY" at bounding box center [144, 107] width 139 height 20
click at [144, 107] on input "AEROCITY" at bounding box center [144, 107] width 139 height 20
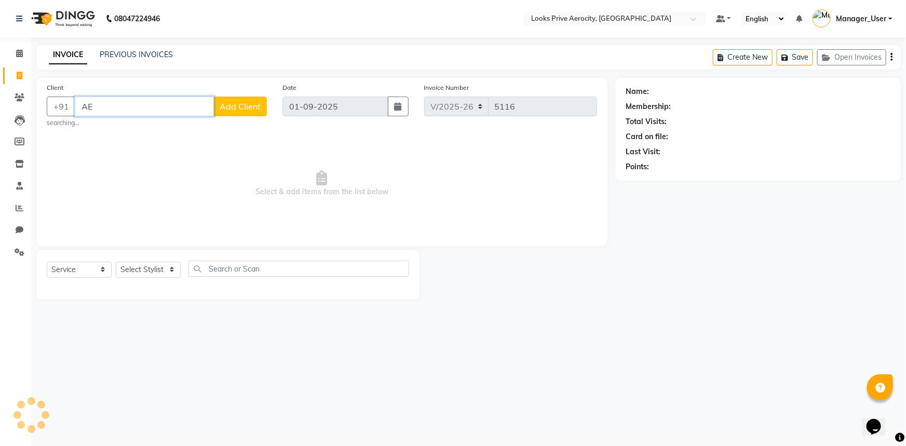
type input "A"
type input "AEROCITY"
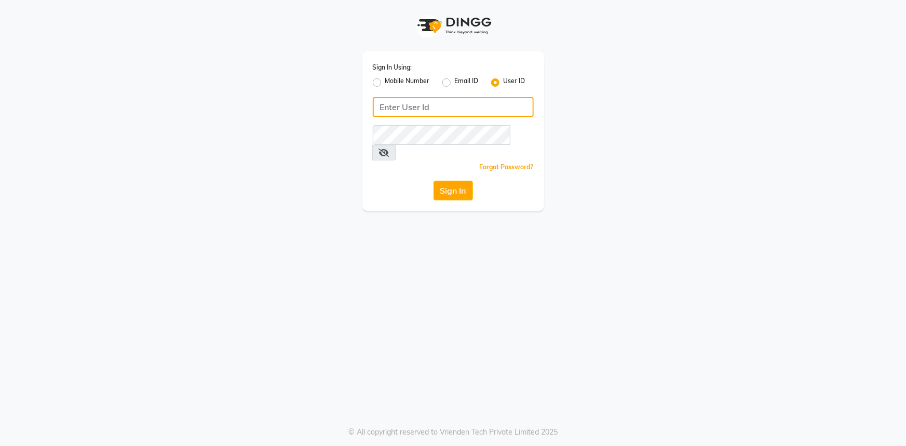
type input "e2554-22"
click at [396, 145] on span at bounding box center [384, 153] width 24 height 16
click at [389, 148] on icon at bounding box center [384, 152] width 10 height 8
click at [478, 215] on div "Sign In Using: Mobile Number Email ID User ID e2554-22 Remember me Forgot Passw…" at bounding box center [453, 223] width 906 height 446
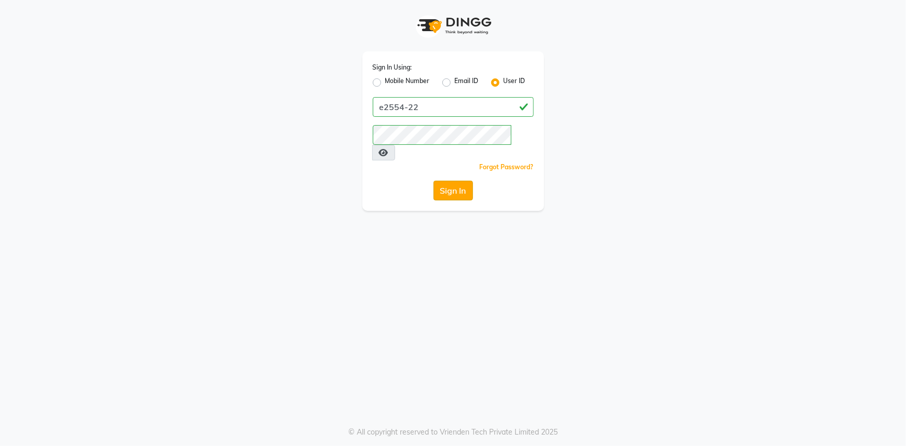
click at [459, 181] on button "Sign In" at bounding box center [453, 191] width 39 height 20
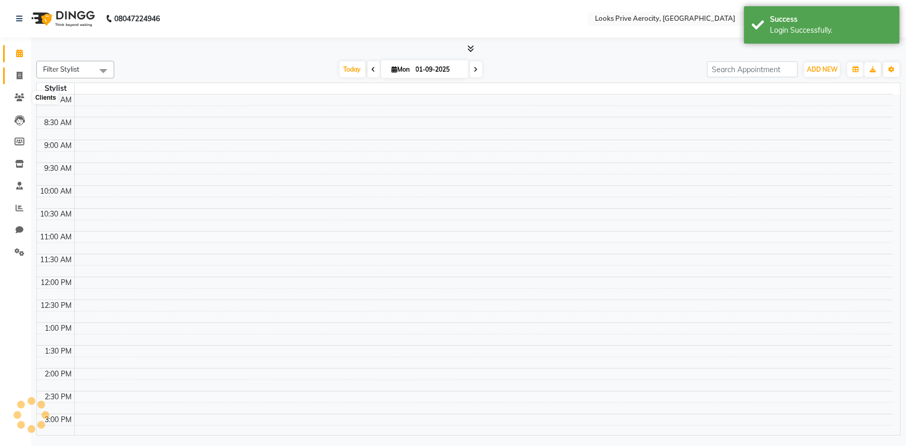
select select "en"
